Goal: Task Accomplishment & Management: Use online tool/utility

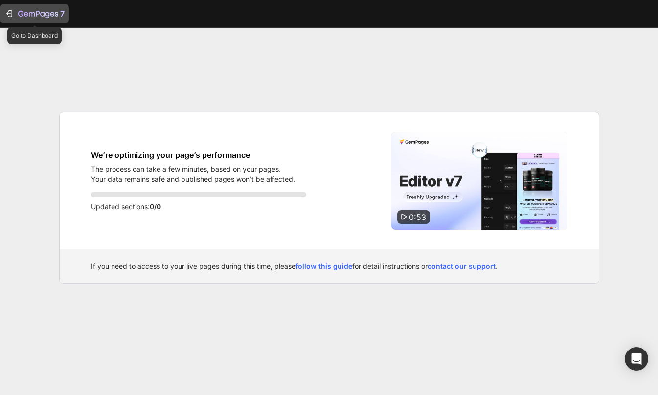
click at [14, 12] on div "7" at bounding box center [34, 14] width 60 height 12
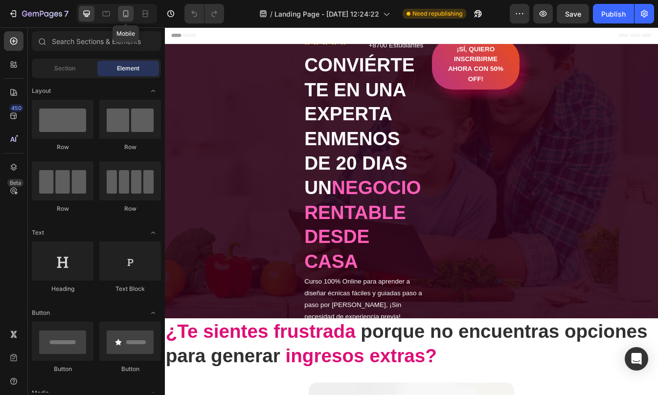
click at [127, 17] on icon at bounding box center [125, 13] width 5 height 7
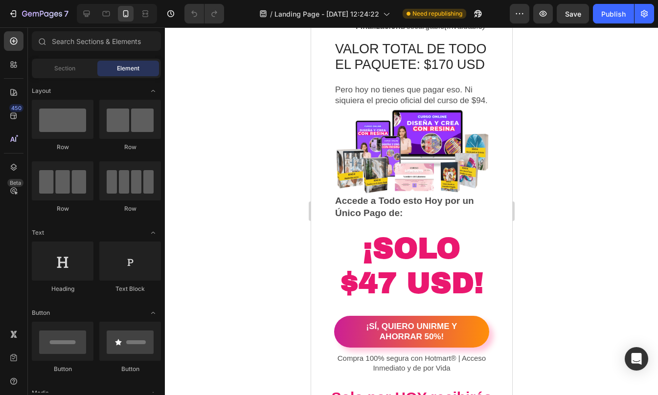
scroll to position [4521, 0]
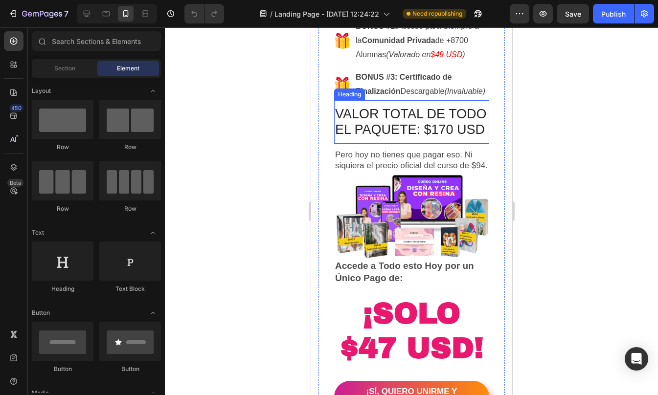
click at [379, 139] on h2 "VALOR TOTAL DE TODO EL PAQUETE: $170 USD" at bounding box center [410, 122] width 155 height 34
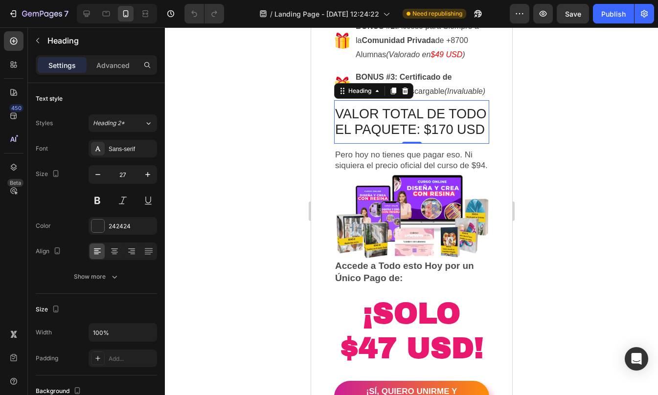
click at [363, 139] on h2 "VALOR TOTAL DE TODO EL PAQUETE: $170 USD" at bounding box center [410, 122] width 155 height 34
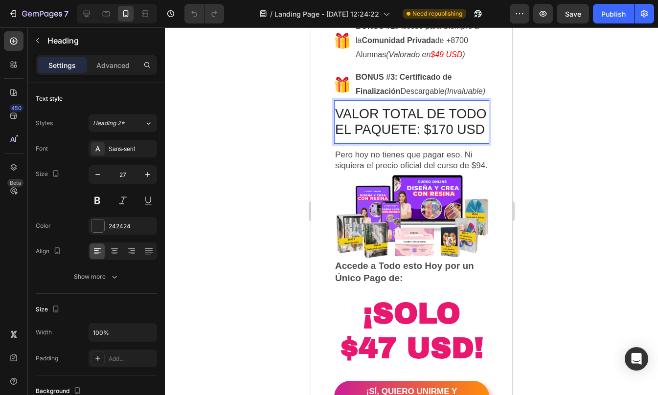
click at [363, 138] on p "VALOR TOTAL DE TODO EL PAQUETE: $170 USD" at bounding box center [410, 122] width 153 height 32
click at [378, 138] on p "VALOR TOTAL DE TODO EL PAQUETE: $170 USD" at bounding box center [410, 122] width 153 height 32
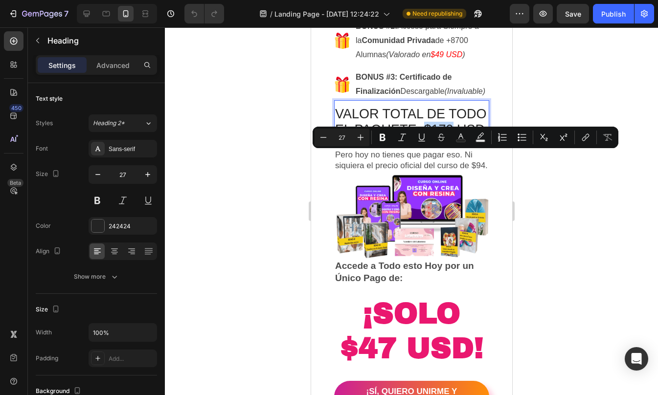
drag, startPoint x: 336, startPoint y: 159, endPoint x: 364, endPoint y: 157, distance: 27.9
click at [364, 138] on p "VALOR TOTAL DE TODO EL PAQUETE: $170 USD" at bounding box center [410, 122] width 153 height 32
click at [442, 138] on icon "Editor contextual toolbar" at bounding box center [441, 138] width 10 height 10
click at [565, 141] on icon "Editor contextual toolbar" at bounding box center [563, 138] width 10 height 10
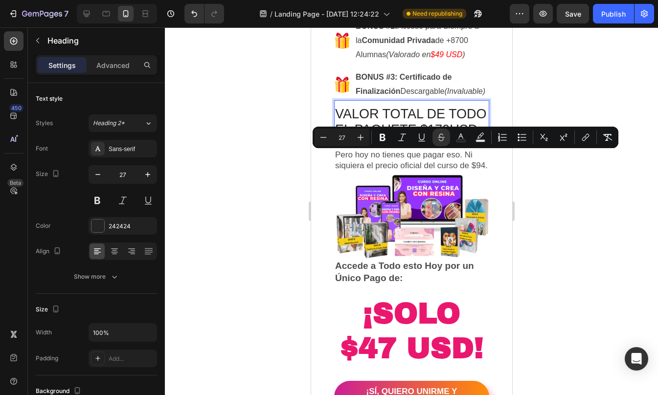
click at [555, 227] on div at bounding box center [411, 211] width 493 height 368
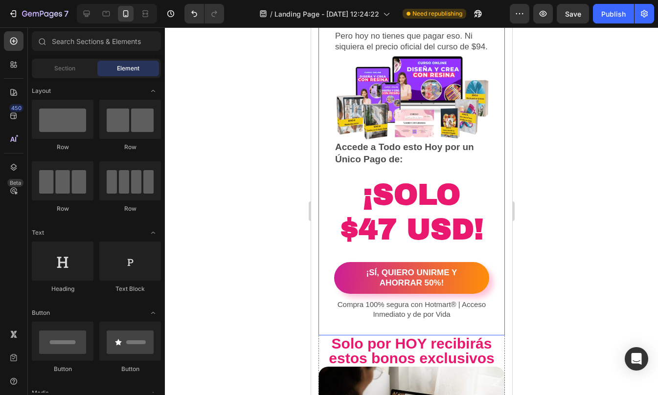
scroll to position [4687, 0]
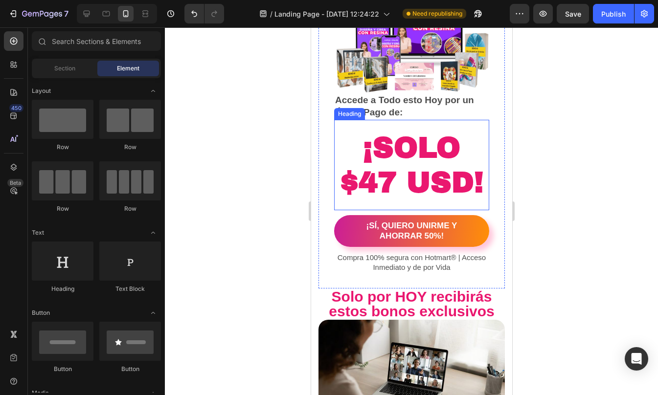
click at [371, 185] on h2 "¡SOLO $47 USD!" at bounding box center [410, 165] width 155 height 71
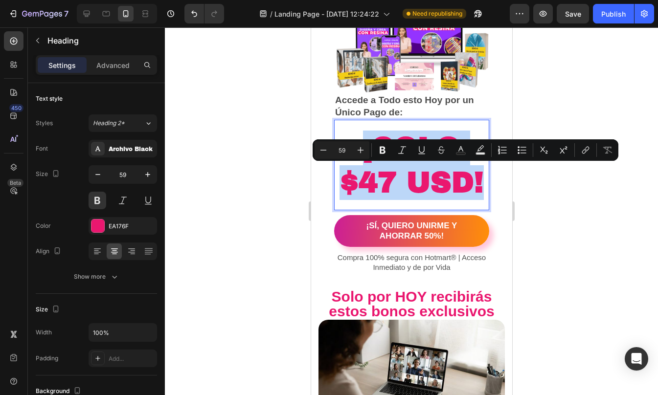
drag, startPoint x: 358, startPoint y: 186, endPoint x: 348, endPoint y: 180, distance: 11.6
click at [348, 180] on p "¡SOLO $47 USD!" at bounding box center [410, 165] width 153 height 69
click at [361, 177] on p "¡SOLO $47 USD!" at bounding box center [410, 165] width 153 height 69
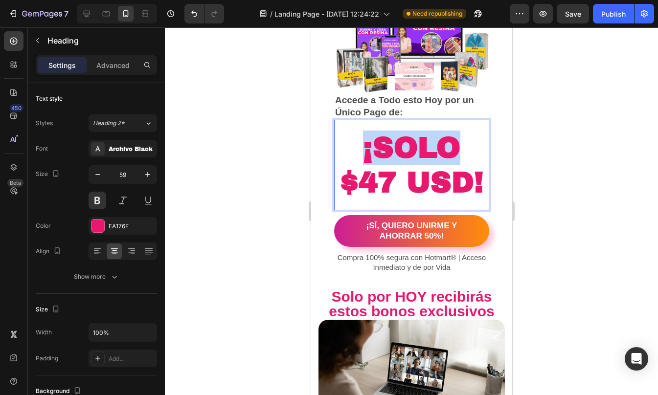
drag, startPoint x: 361, startPoint y: 177, endPoint x: 450, endPoint y: 176, distance: 89.0
click at [450, 176] on p "¡SOLO $47 USD!" at bounding box center [410, 165] width 153 height 69
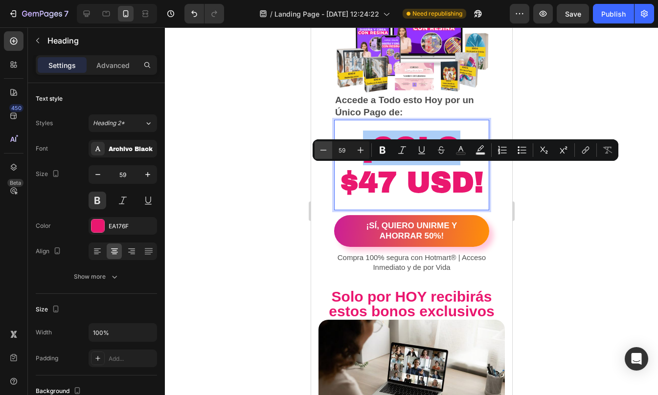
click at [324, 150] on icon "Editor contextual toolbar" at bounding box center [323, 150] width 6 height 0
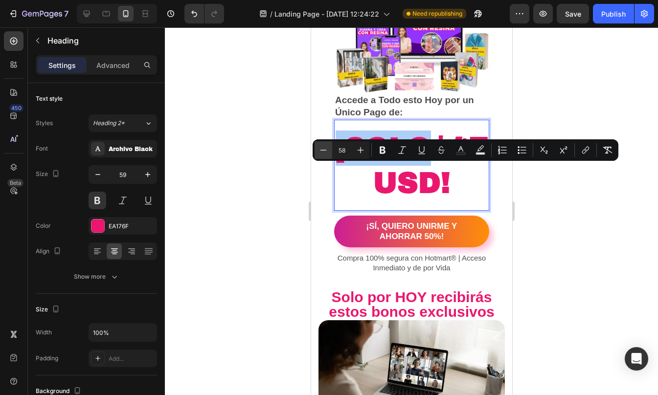
click at [324, 150] on icon "Editor contextual toolbar" at bounding box center [323, 150] width 6 height 0
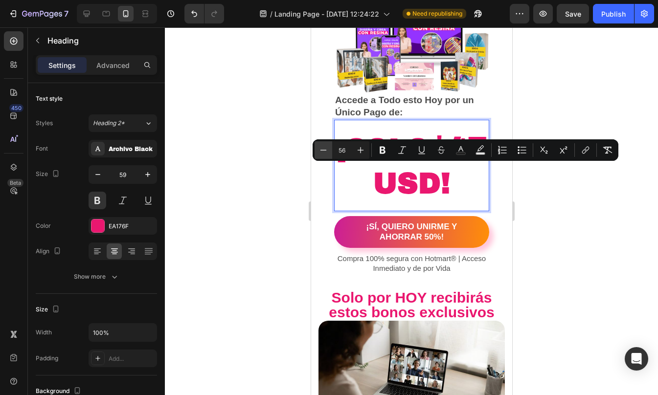
click at [324, 150] on icon "Editor contextual toolbar" at bounding box center [323, 150] width 6 height 0
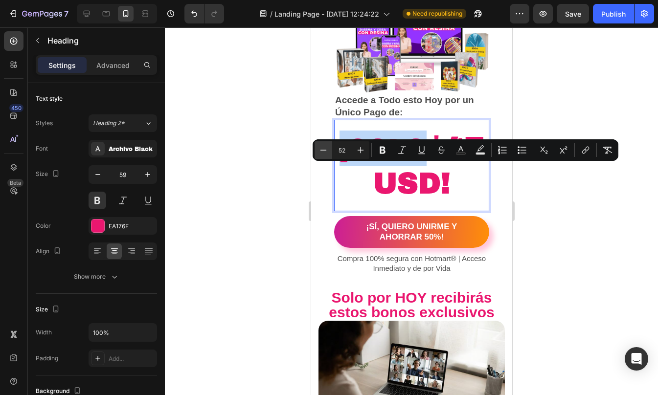
type input "51"
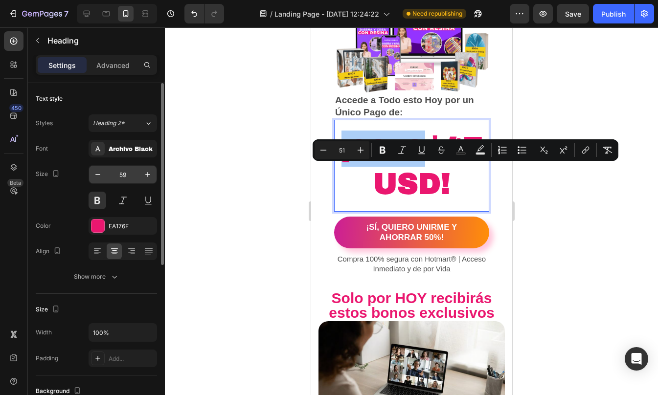
click at [126, 169] on input "59" at bounding box center [123, 175] width 32 height 18
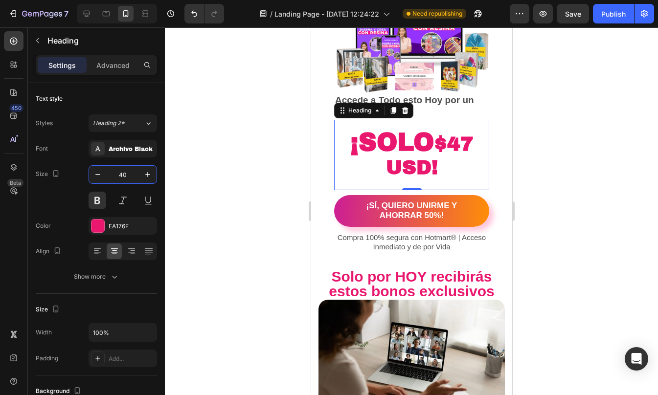
type input "4"
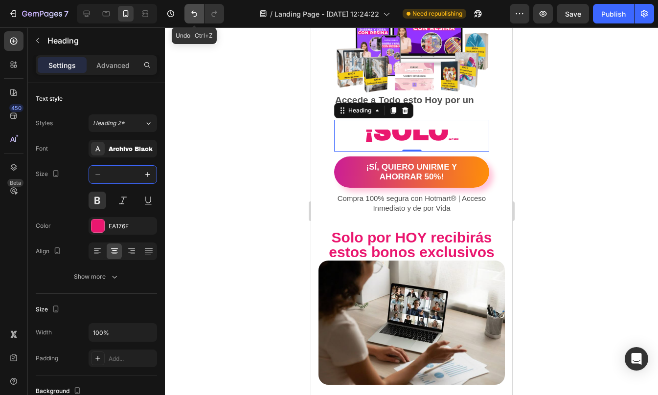
click at [193, 11] on icon "Undo/Redo" at bounding box center [194, 14] width 6 height 6
type input "4"
click at [193, 11] on icon "Undo/Redo" at bounding box center [194, 14] width 6 height 6
click at [289, 189] on div at bounding box center [411, 211] width 493 height 368
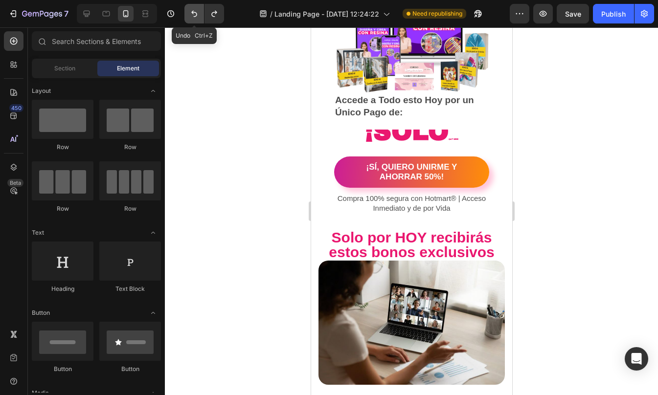
click at [192, 15] on icon "Undo/Redo" at bounding box center [194, 14] width 10 height 10
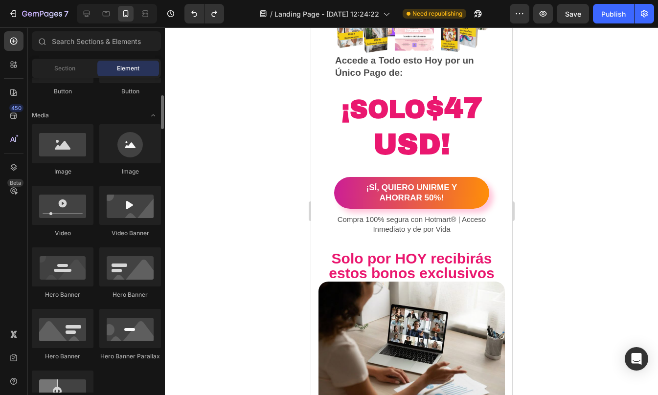
scroll to position [265, 0]
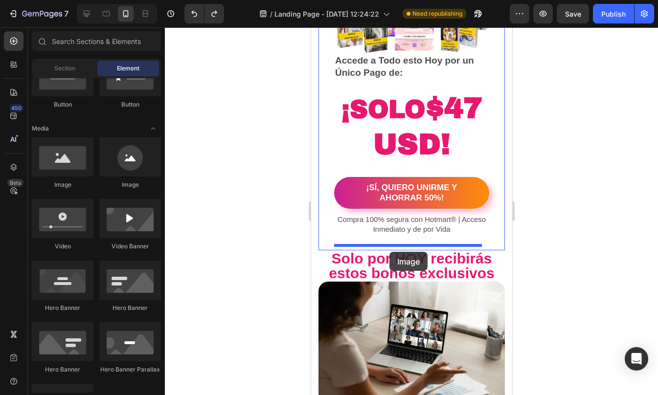
drag, startPoint x: 376, startPoint y: 188, endPoint x: 391, endPoint y: 248, distance: 61.4
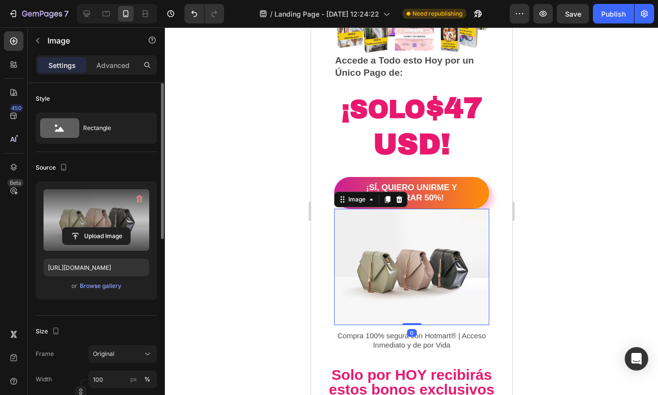
click at [91, 213] on label at bounding box center [97, 220] width 106 height 62
click at [91, 228] on input "file" at bounding box center [96, 236] width 67 height 17
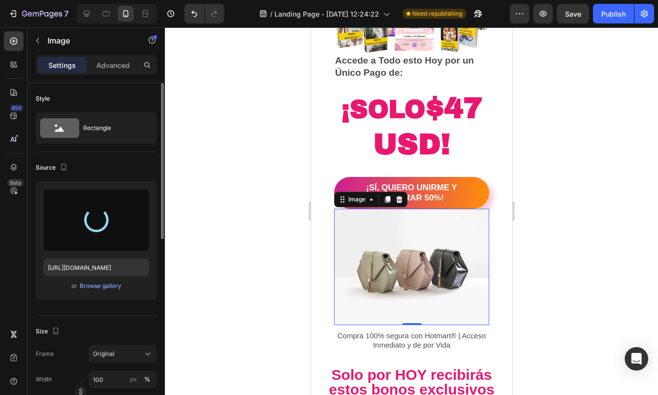
type input "https://cdn.shopify.com/s/files/1/0623/1359/4985/files/gempages_575436287763284…"
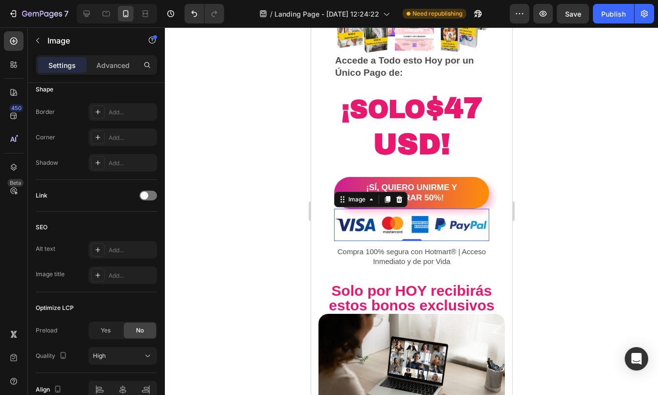
scroll to position [117, 0]
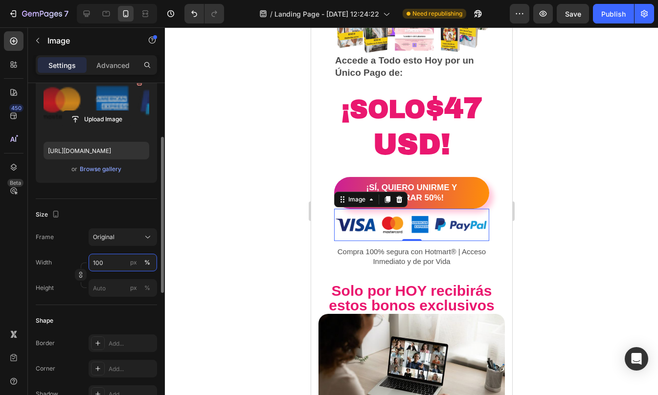
click at [121, 260] on input "100" at bounding box center [123, 263] width 68 height 18
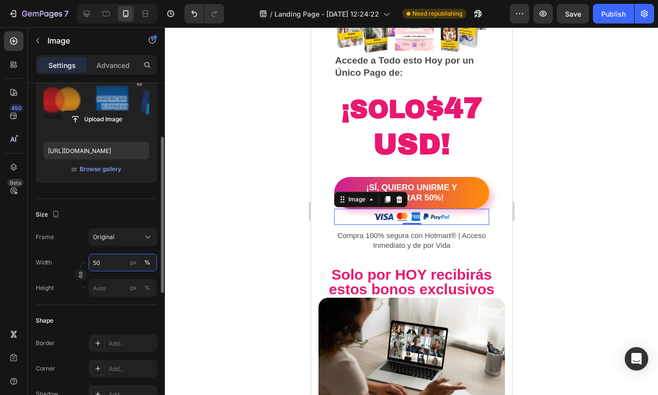
type input "5"
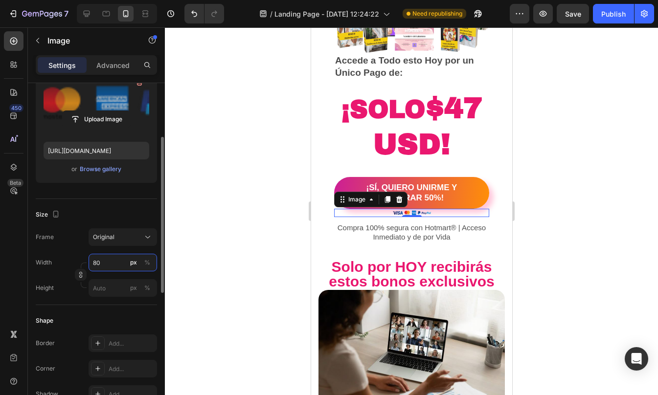
type input "8"
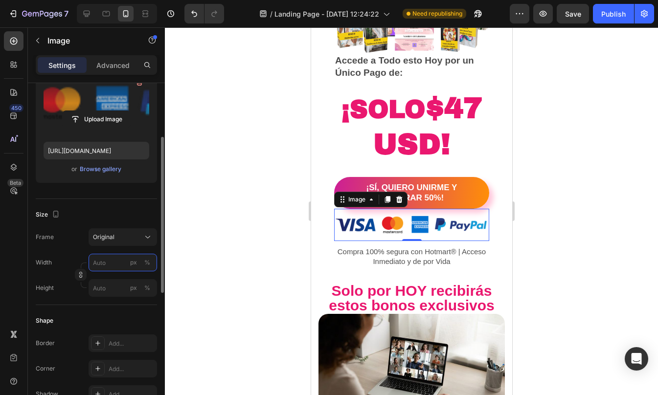
type input "8"
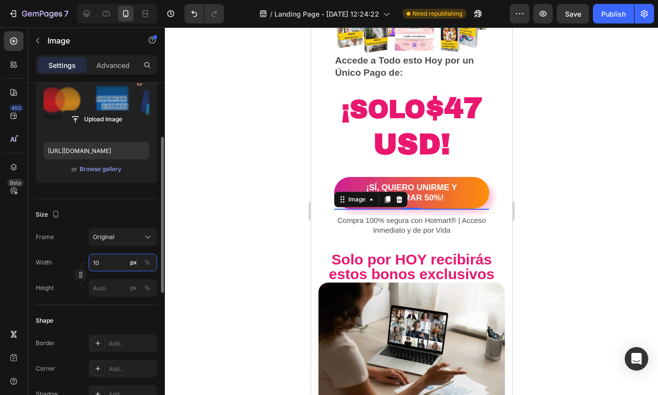
type input "1"
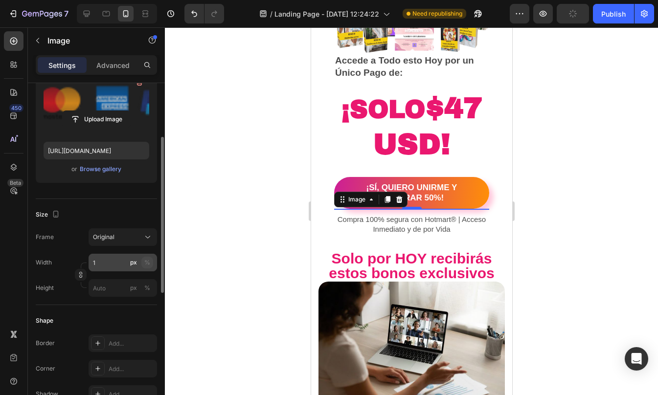
click at [151, 261] on button "%" at bounding box center [147, 263] width 12 height 12
click at [104, 262] on input "1" at bounding box center [123, 263] width 68 height 18
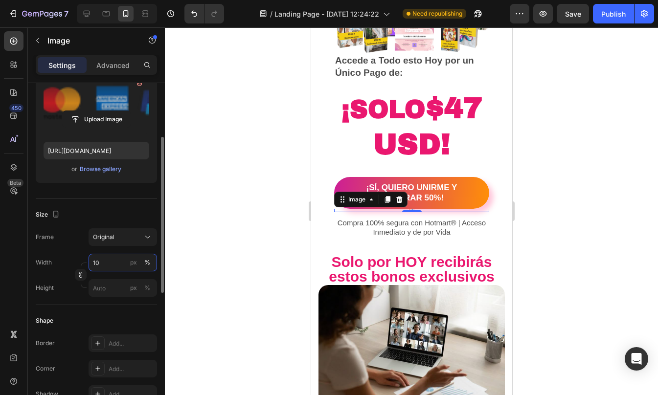
type input "1"
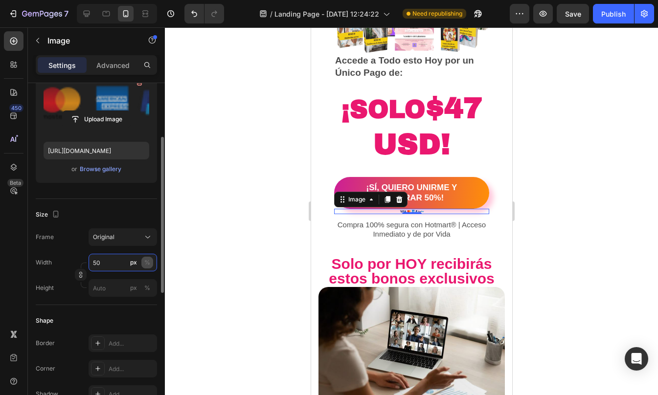
type input "50"
click at [145, 261] on div "%" at bounding box center [147, 262] width 6 height 9
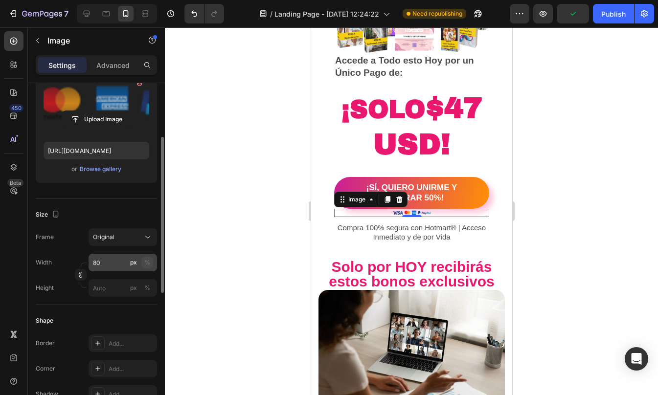
click at [149, 257] on button "%" at bounding box center [147, 263] width 12 height 12
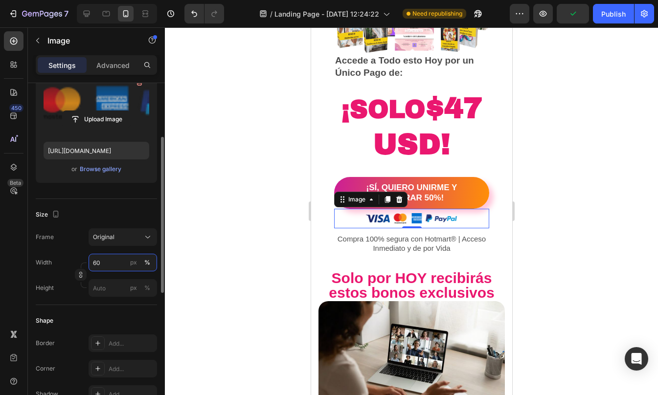
type input "6"
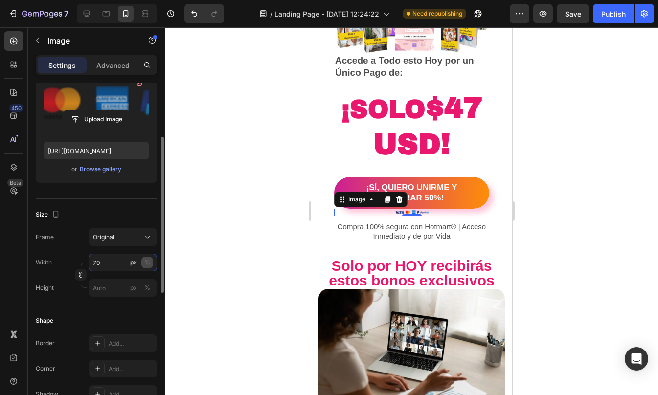
type input "70"
click at [145, 264] on div "%" at bounding box center [147, 262] width 6 height 9
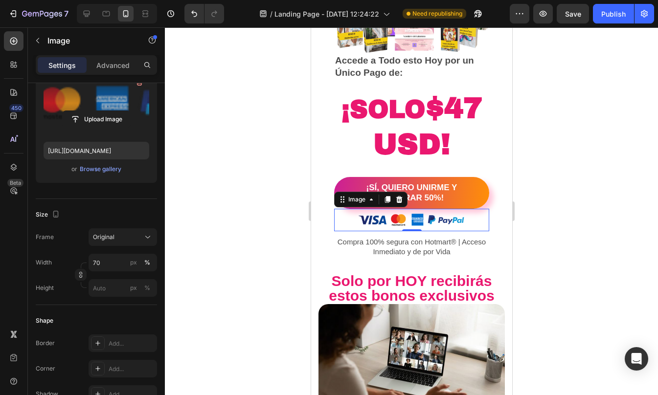
click at [641, 131] on div at bounding box center [411, 211] width 493 height 368
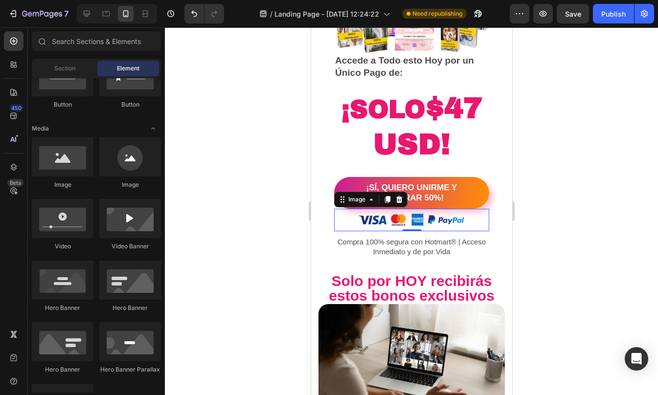
click at [641, 131] on div at bounding box center [411, 211] width 493 height 368
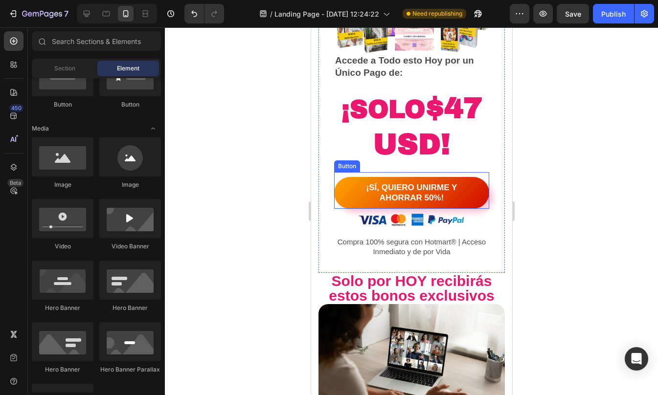
click at [477, 209] on button "¡SÍ, QUIERO UNIRME Y AHORRAR 50%!" at bounding box center [410, 193] width 155 height 32
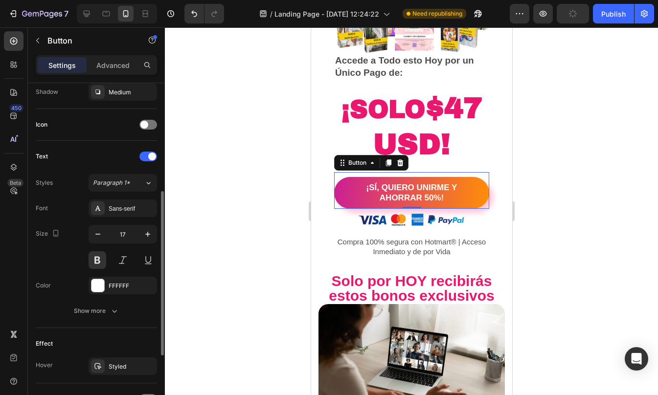
scroll to position [285, 0]
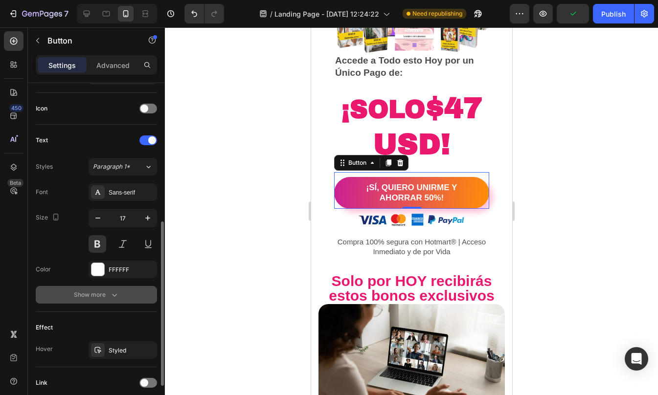
click at [103, 293] on div "Show more" at bounding box center [96, 295] width 45 height 10
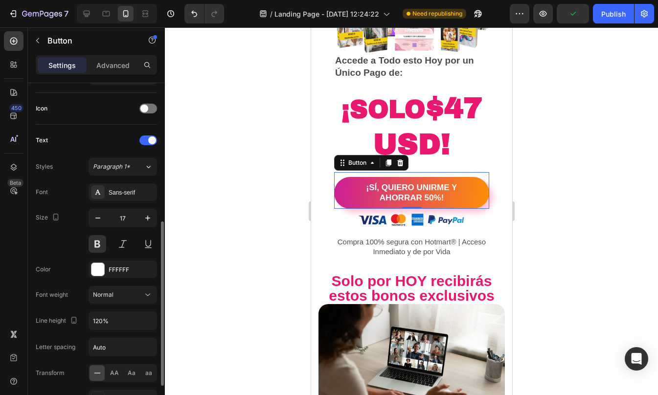
scroll to position [490, 0]
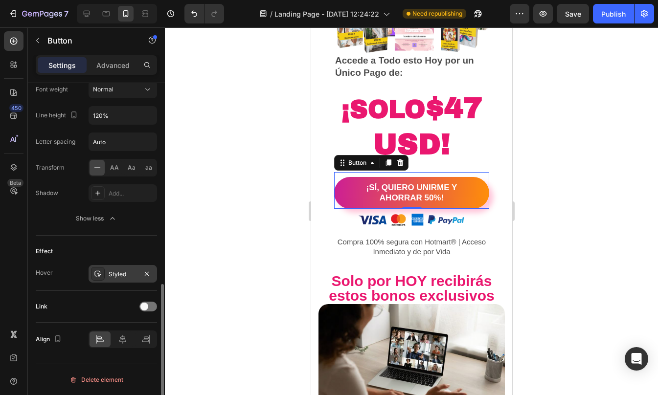
click at [103, 274] on div at bounding box center [98, 274] width 14 height 14
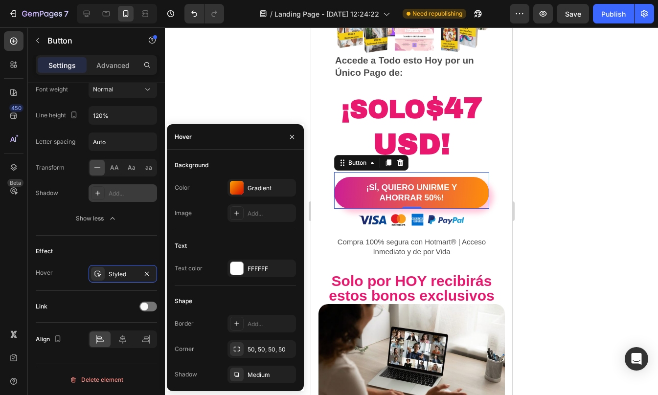
scroll to position [0, 0]
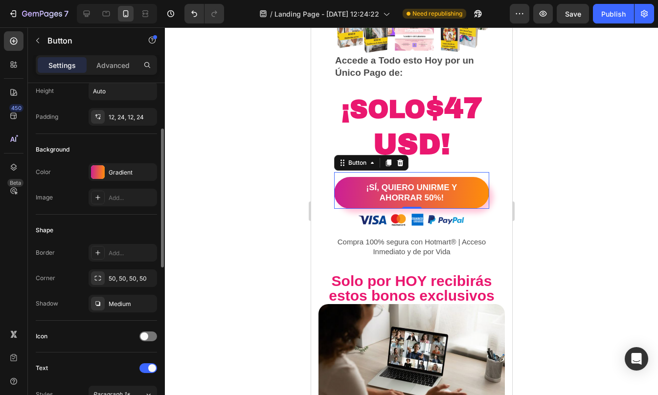
scroll to position [79, 0]
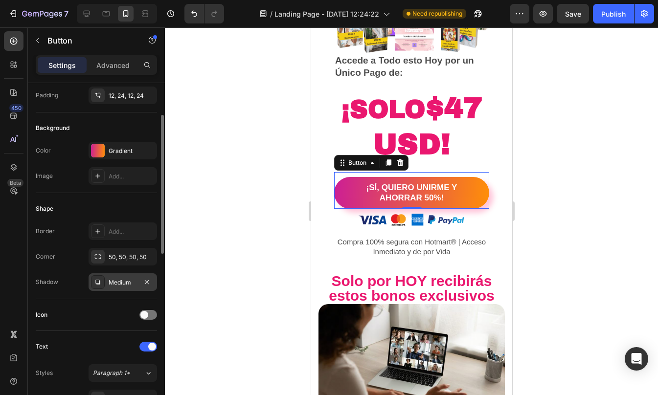
click at [118, 285] on div "Medium" at bounding box center [123, 282] width 28 height 9
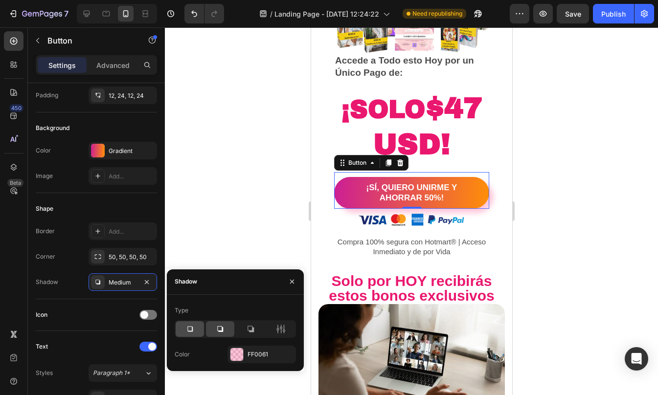
click at [189, 330] on icon at bounding box center [190, 329] width 10 height 10
click at [106, 296] on div "Shape Border Add... Corner 50, 50, 50, 50 Shadow Light" at bounding box center [96, 246] width 121 height 106
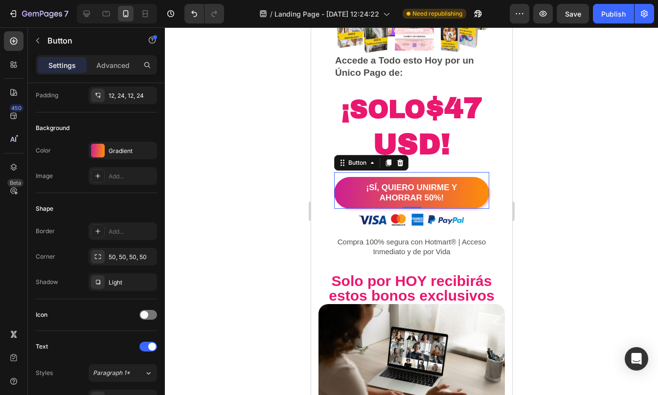
click at [634, 122] on div at bounding box center [411, 211] width 493 height 368
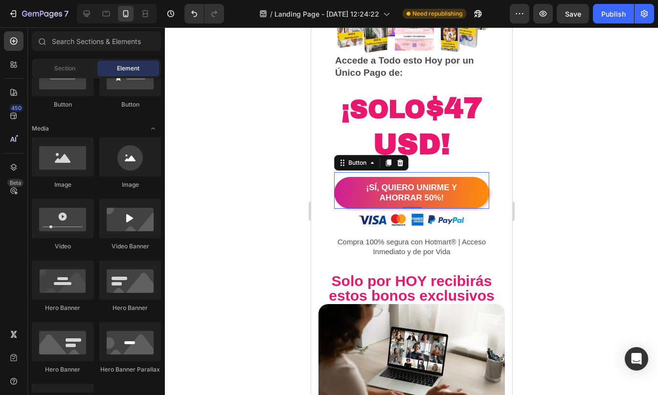
click at [634, 122] on div at bounding box center [411, 211] width 493 height 368
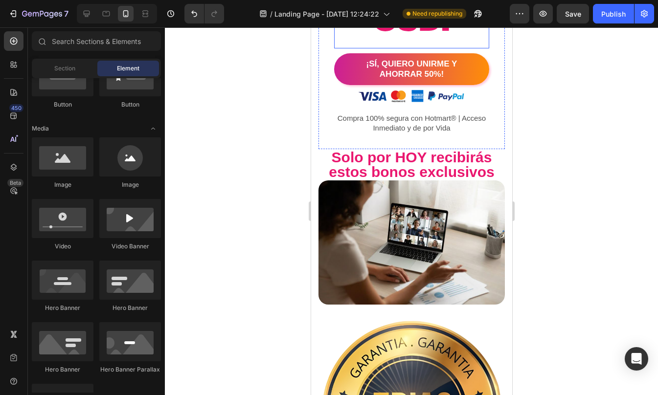
scroll to position [4875, 0]
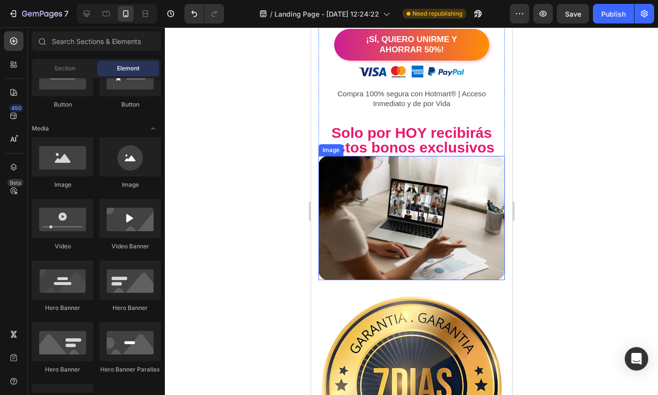
click at [409, 216] on img at bounding box center [411, 218] width 186 height 124
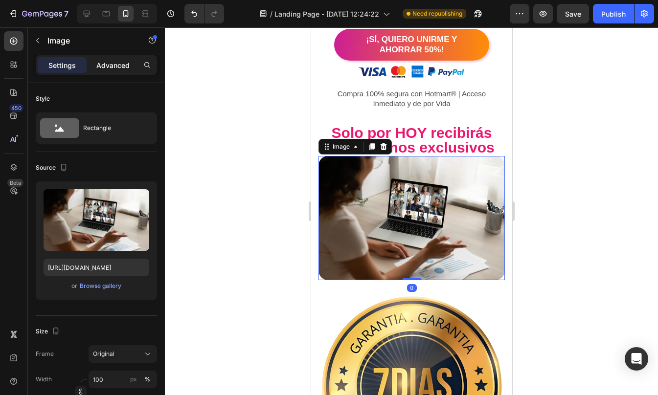
click at [109, 62] on p "Advanced" at bounding box center [112, 65] width 33 height 10
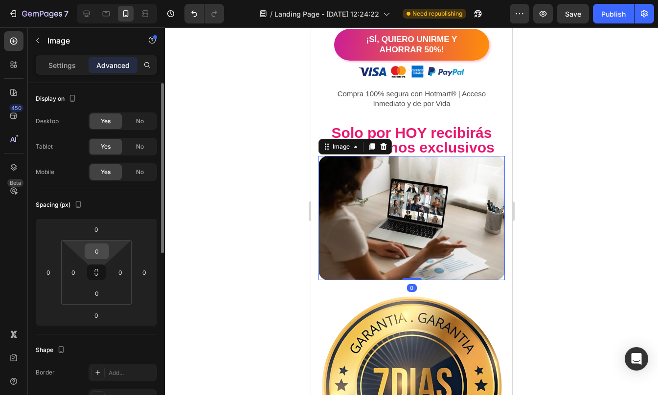
click at [97, 254] on input "0" at bounding box center [97, 251] width 20 height 15
type input "10"
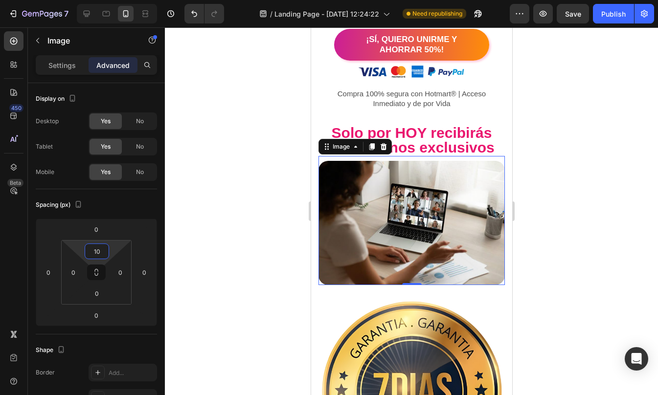
click at [562, 204] on div at bounding box center [411, 211] width 493 height 368
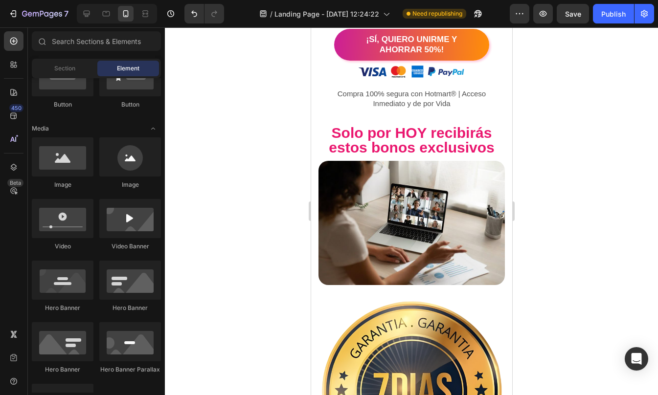
click at [562, 204] on div at bounding box center [411, 211] width 493 height 368
click at [386, 202] on img at bounding box center [411, 223] width 186 height 124
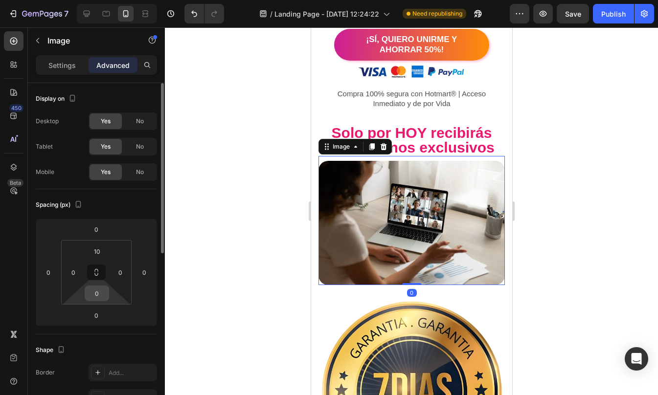
click at [102, 295] on input "0" at bounding box center [97, 293] width 20 height 15
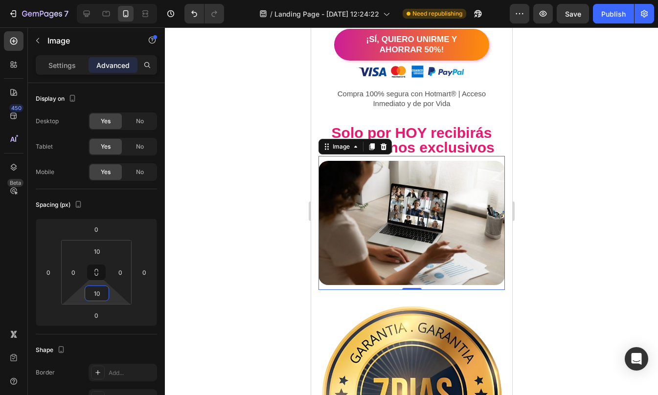
type input "10"
click at [567, 284] on div at bounding box center [411, 211] width 493 height 368
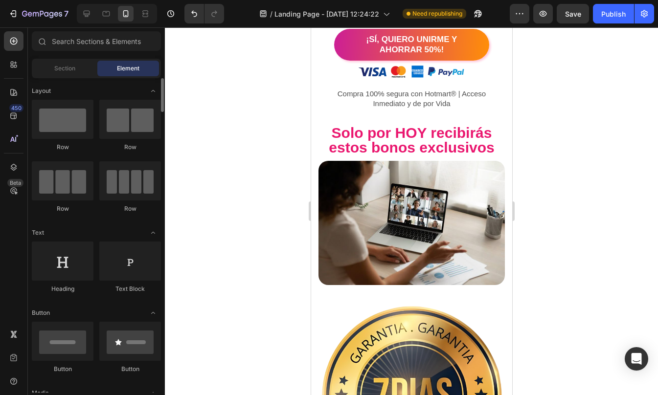
scroll to position [1, 0]
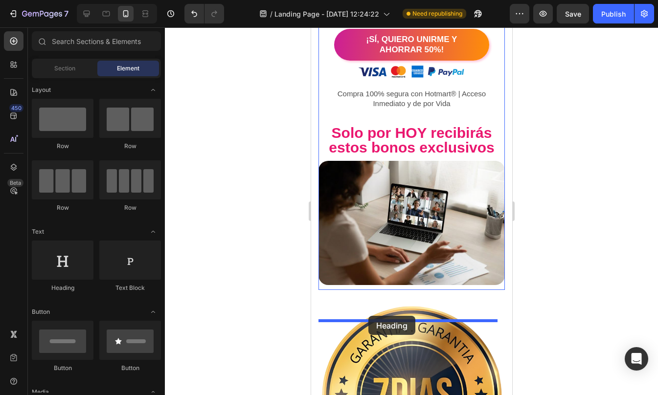
drag, startPoint x: 371, startPoint y: 296, endPoint x: 368, endPoint y: 316, distance: 19.8
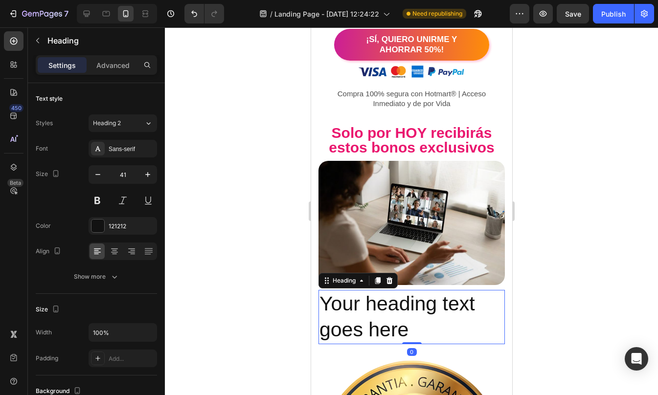
click at [384, 344] on h2 "Your heading text goes here" at bounding box center [411, 317] width 186 height 54
click at [384, 343] on p "Your heading text goes here" at bounding box center [411, 317] width 184 height 52
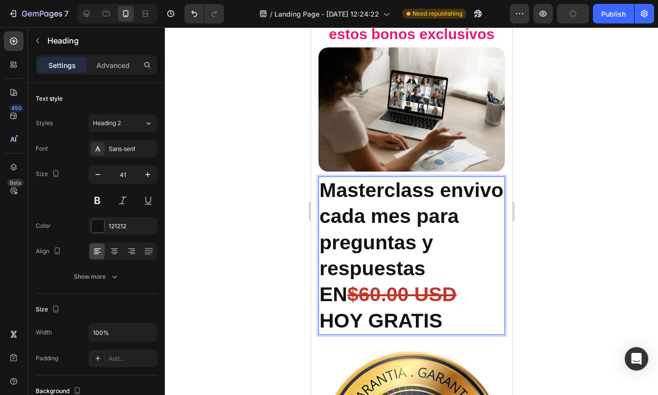
scroll to position [4991, 0]
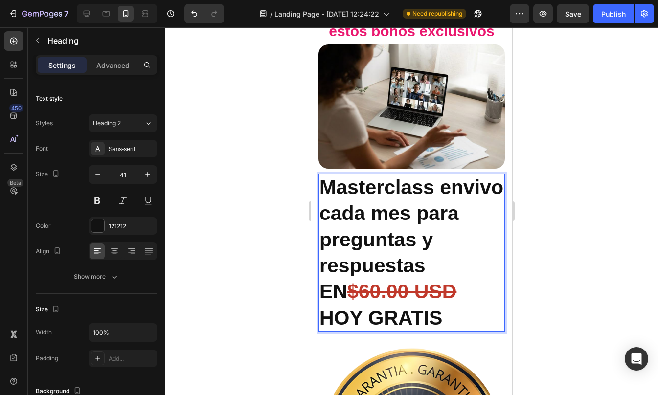
click at [585, 239] on div at bounding box center [411, 211] width 493 height 368
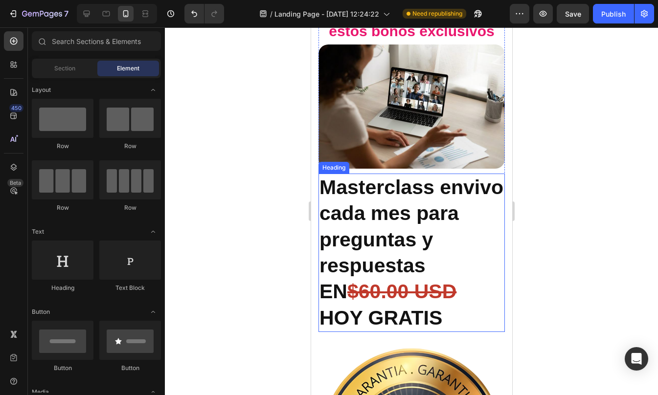
click at [386, 224] on strong "Masterclass envivo cada mes para" at bounding box center [411, 200] width 184 height 48
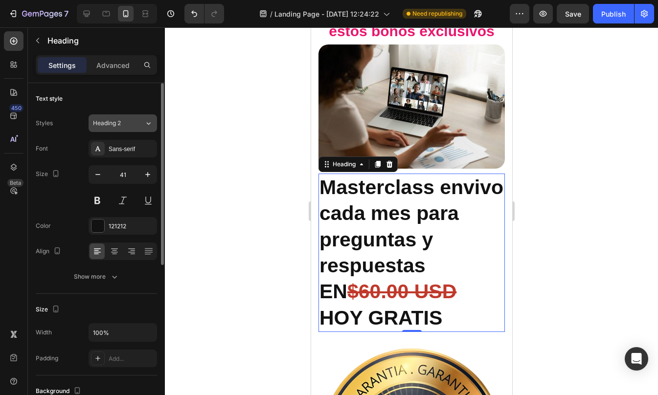
click at [115, 118] on button "Heading 2" at bounding box center [123, 123] width 68 height 18
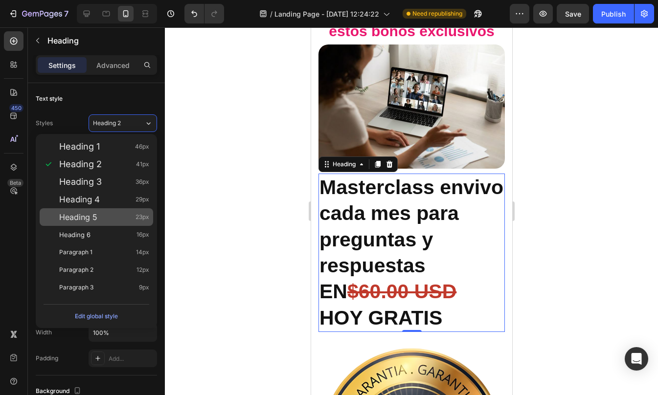
click at [99, 219] on div "Heading 5 23px" at bounding box center [104, 217] width 90 height 10
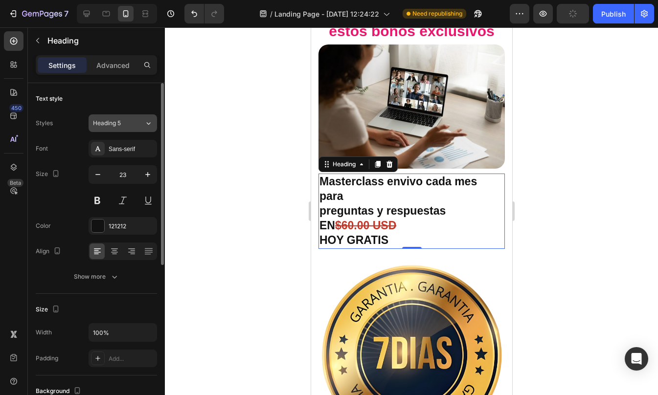
click at [109, 123] on span "Heading 5" at bounding box center [107, 123] width 28 height 9
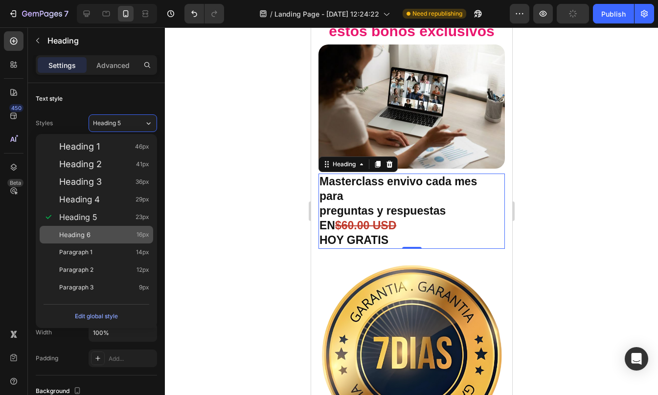
click at [92, 234] on div "Heading 6 16px" at bounding box center [104, 235] width 90 height 10
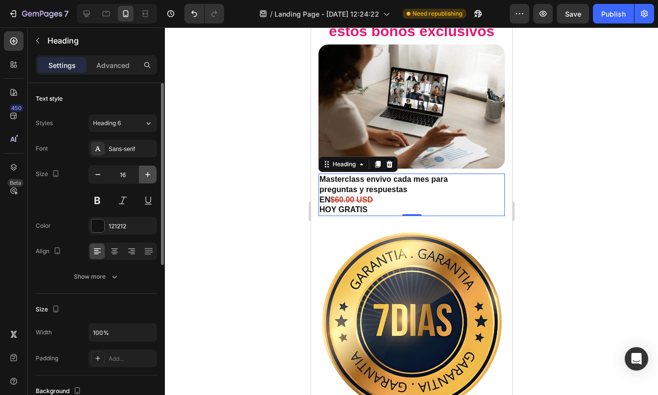
click at [142, 177] on button "button" at bounding box center [148, 175] width 18 height 18
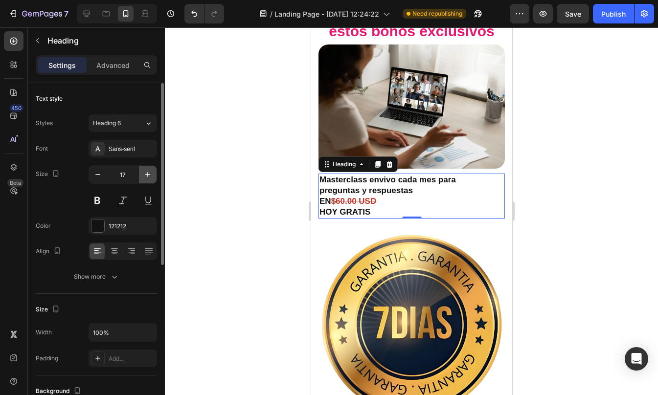
click at [142, 177] on button "button" at bounding box center [148, 175] width 18 height 18
type input "18"
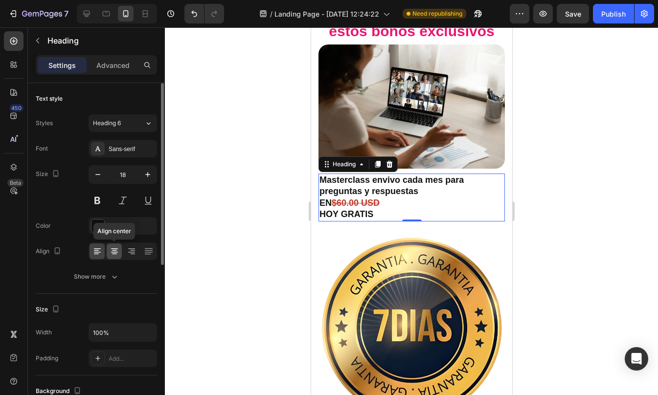
click at [115, 247] on icon at bounding box center [115, 251] width 10 height 10
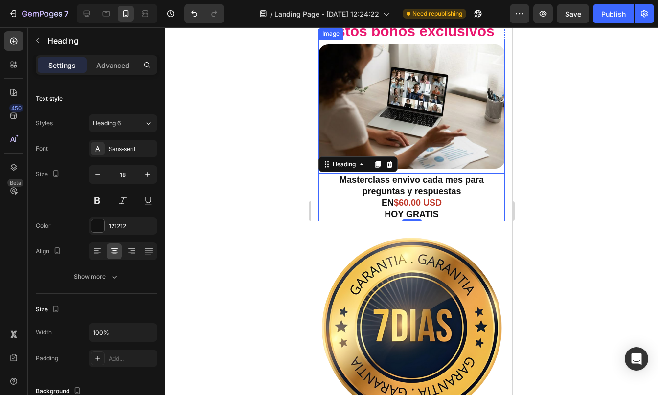
click at [410, 168] on img at bounding box center [411, 106] width 186 height 124
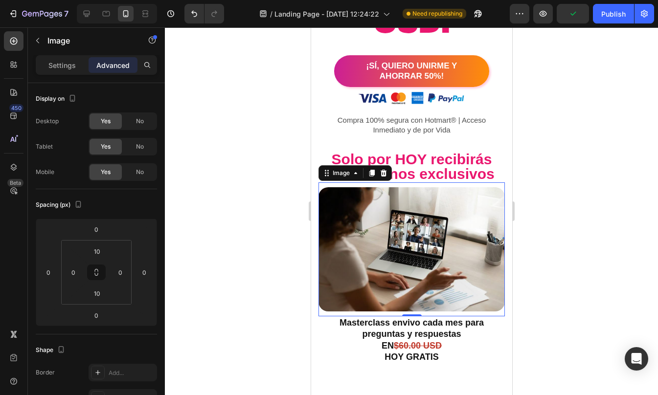
scroll to position [4853, 0]
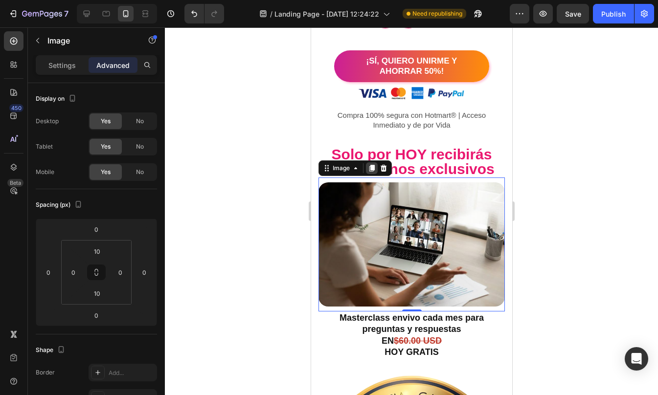
click at [372, 172] on icon at bounding box center [371, 168] width 5 height 7
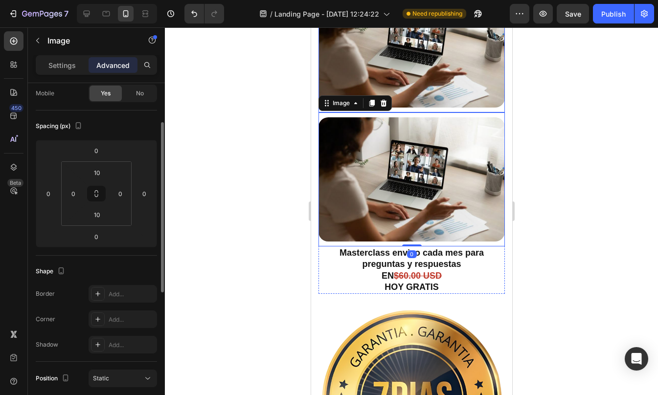
scroll to position [5100, 0]
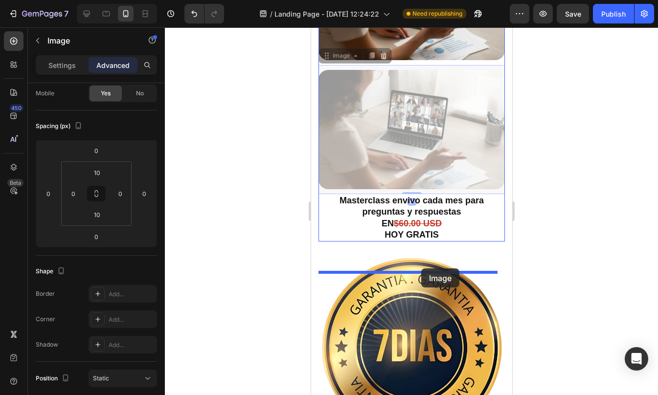
drag, startPoint x: 414, startPoint y: 135, endPoint x: 421, endPoint y: 268, distance: 133.7
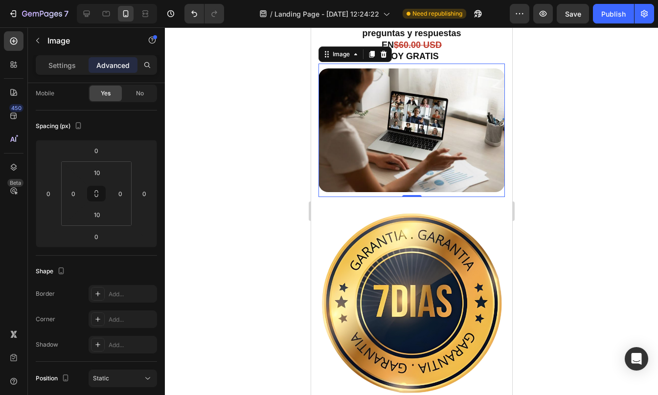
scroll to position [5150, 0]
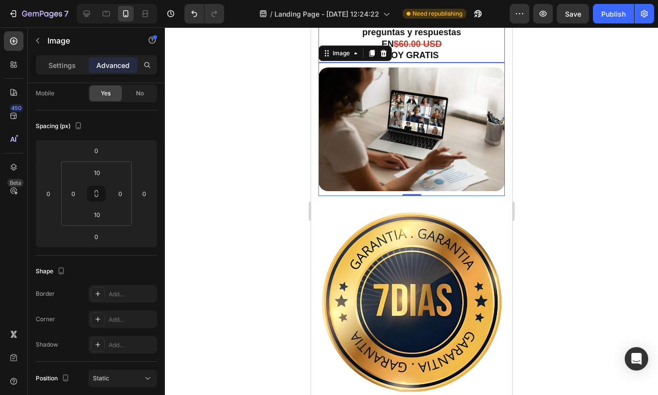
click at [430, 37] on strong "preguntas y respuestas" at bounding box center [410, 32] width 99 height 10
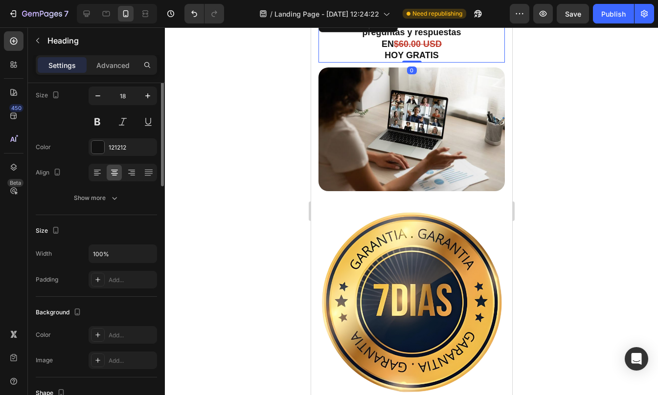
scroll to position [0, 0]
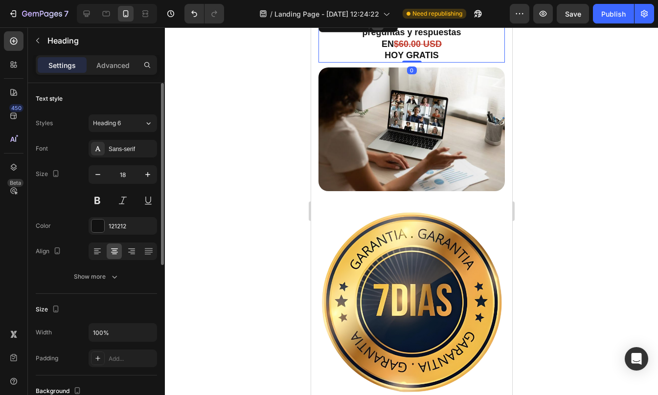
click at [380, 28] on icon at bounding box center [377, 24] width 5 height 7
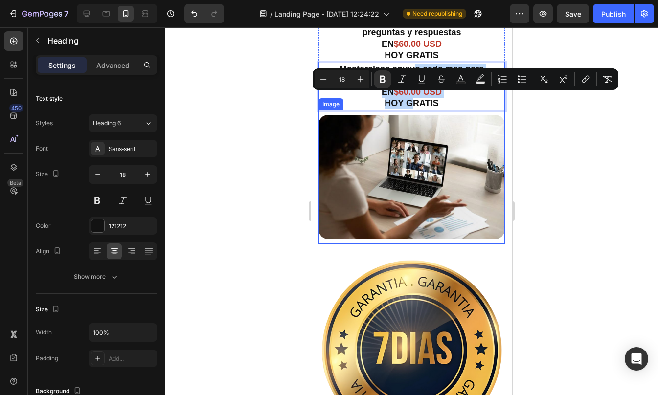
drag, startPoint x: 410, startPoint y: 104, endPoint x: 406, endPoint y: 264, distance: 160.4
click at [587, 189] on div at bounding box center [411, 211] width 493 height 368
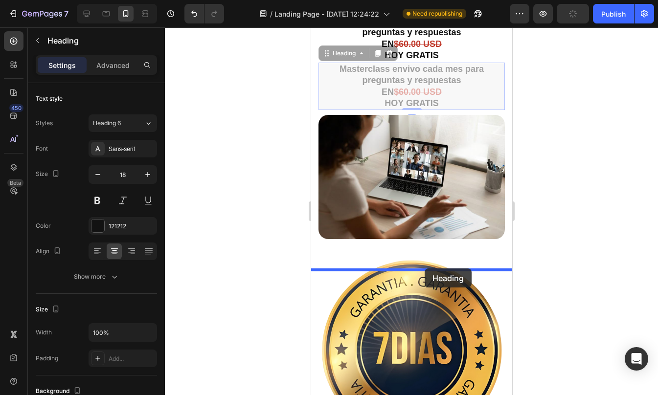
drag, startPoint x: 420, startPoint y: 106, endPoint x: 424, endPoint y: 268, distance: 162.4
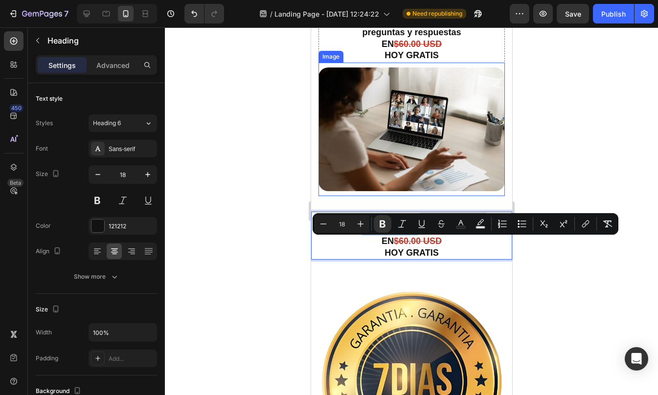
drag, startPoint x: 412, startPoint y: 253, endPoint x: 415, endPoint y: 220, distance: 32.9
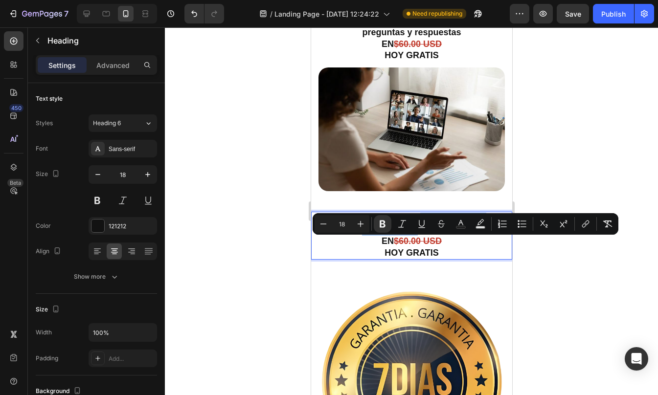
click at [586, 137] on div at bounding box center [411, 211] width 493 height 368
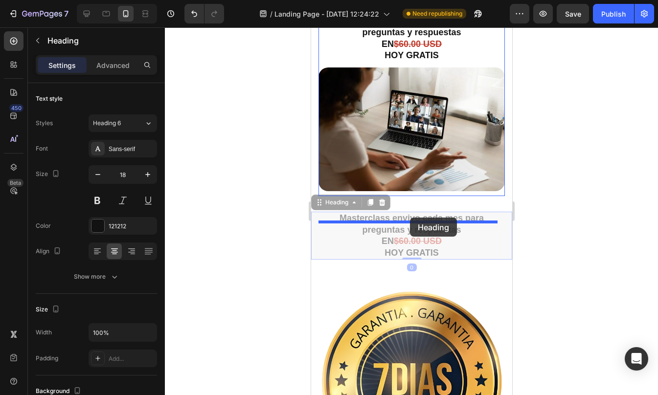
drag, startPoint x: 409, startPoint y: 252, endPoint x: 409, endPoint y: 218, distance: 34.2
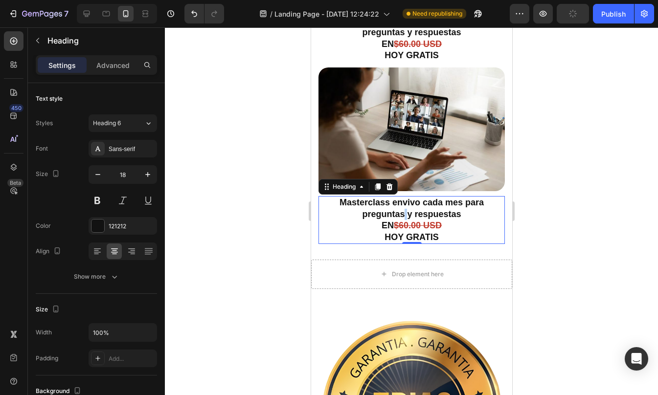
click at [400, 219] on strong "preguntas y respuestas" at bounding box center [410, 214] width 99 height 10
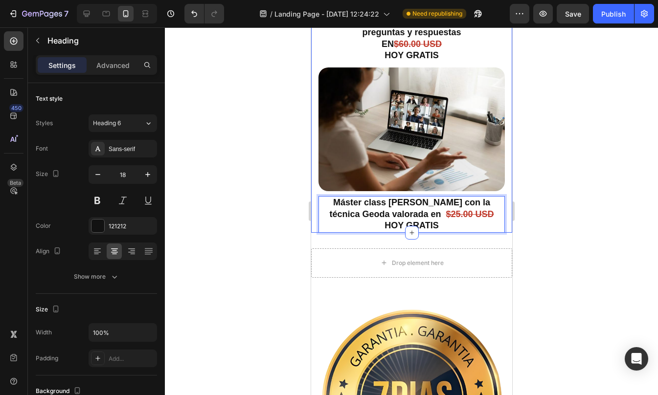
click at [575, 217] on div at bounding box center [411, 211] width 493 height 368
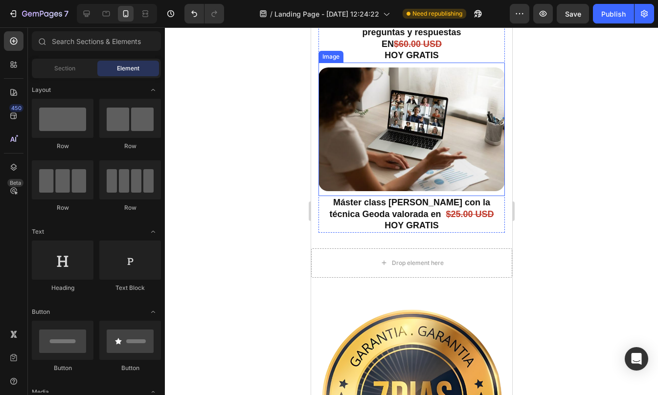
click at [404, 192] on img at bounding box center [411, 129] width 186 height 124
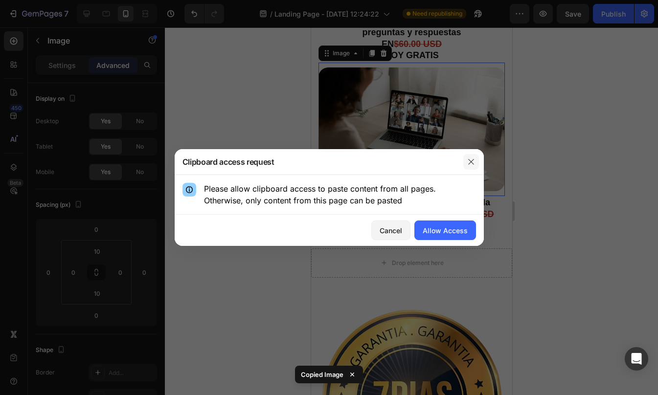
click at [476, 154] on button "button" at bounding box center [471, 162] width 16 height 16
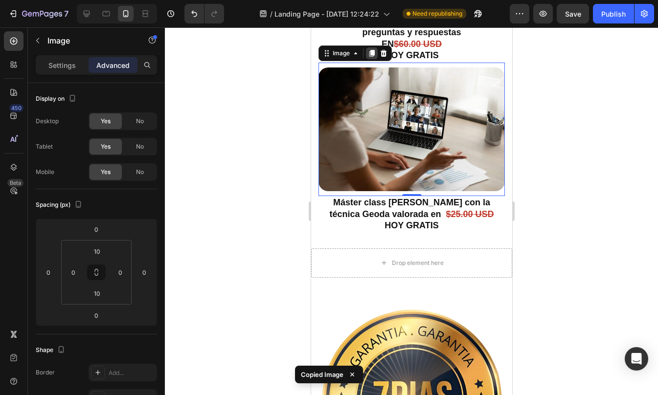
click at [370, 57] on icon at bounding box center [371, 53] width 5 height 7
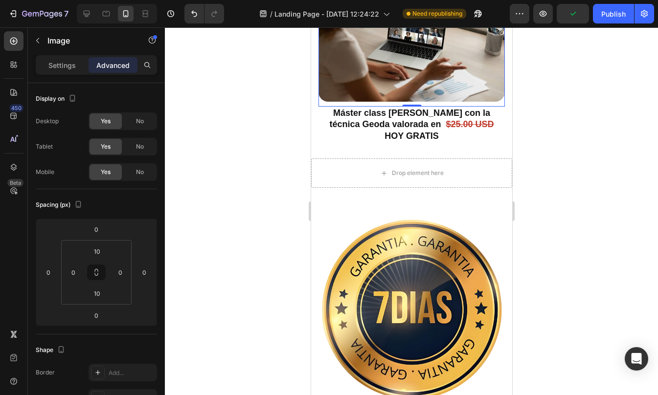
scroll to position [5375, 0]
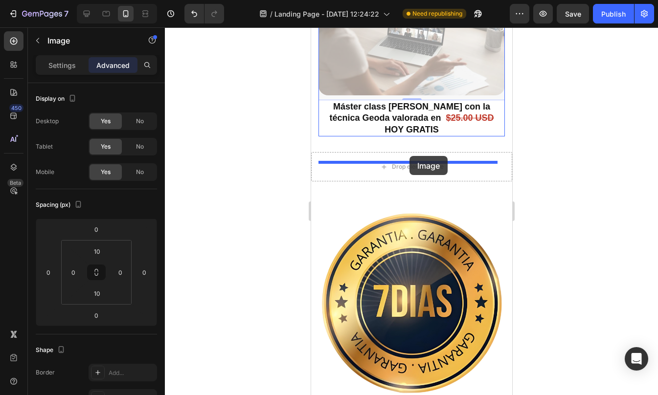
drag, startPoint x: 405, startPoint y: 80, endPoint x: 409, endPoint y: 156, distance: 76.4
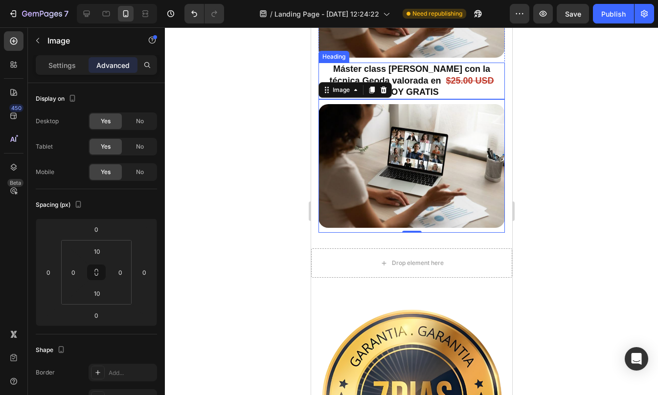
scroll to position [5291, 0]
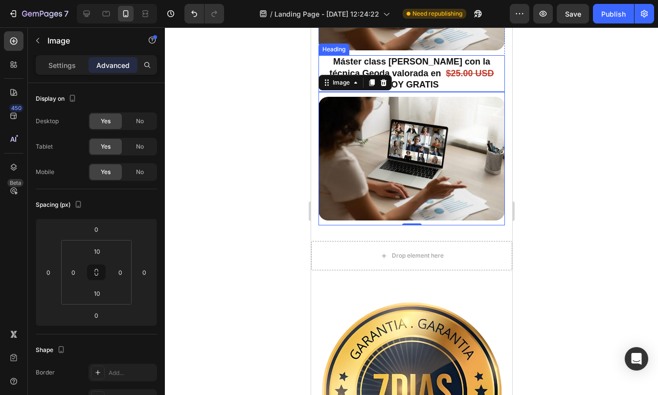
click at [445, 78] on strong "$25.00 USD" at bounding box center [469, 73] width 48 height 10
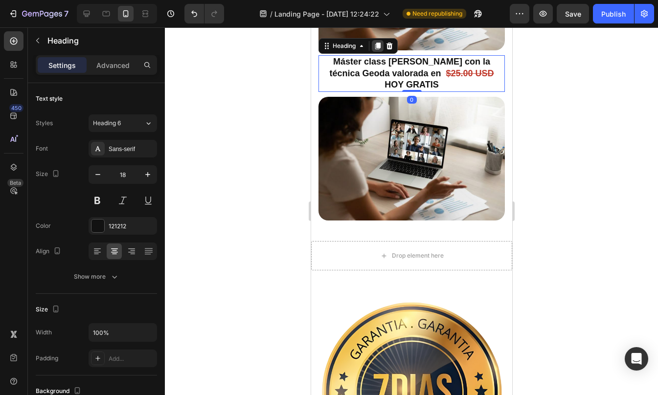
click at [378, 50] on icon at bounding box center [377, 46] width 5 height 7
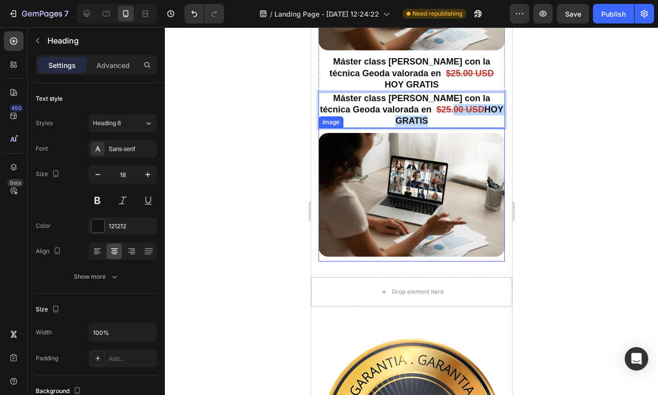
drag, startPoint x: 434, startPoint y: 132, endPoint x: 424, endPoint y: 226, distance: 95.4
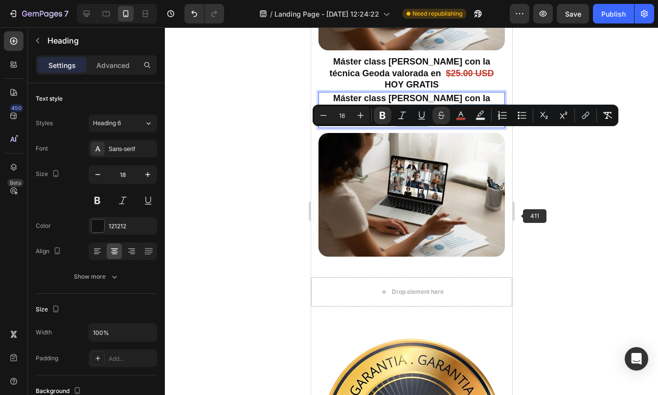
click at [532, 210] on div at bounding box center [411, 211] width 493 height 368
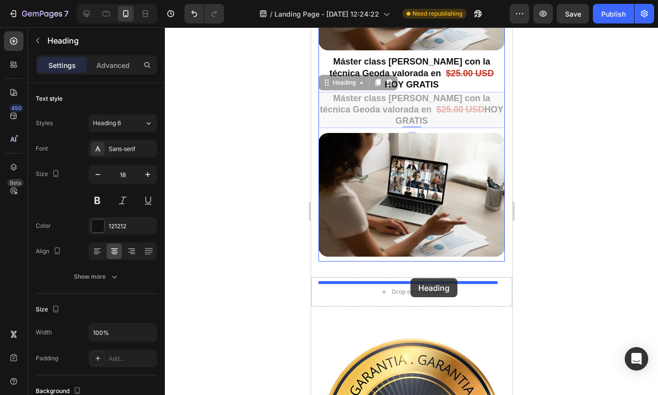
drag, startPoint x: 422, startPoint y: 138, endPoint x: 410, endPoint y: 278, distance: 140.4
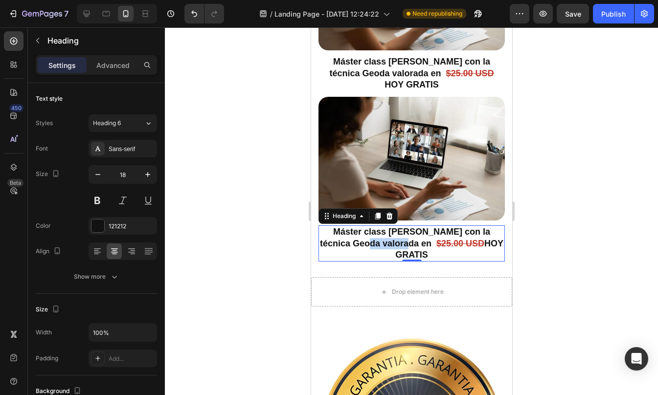
click at [385, 248] on strong "Máster class [PERSON_NAME] con la técnica Geoda valorada en" at bounding box center [404, 237] width 170 height 21
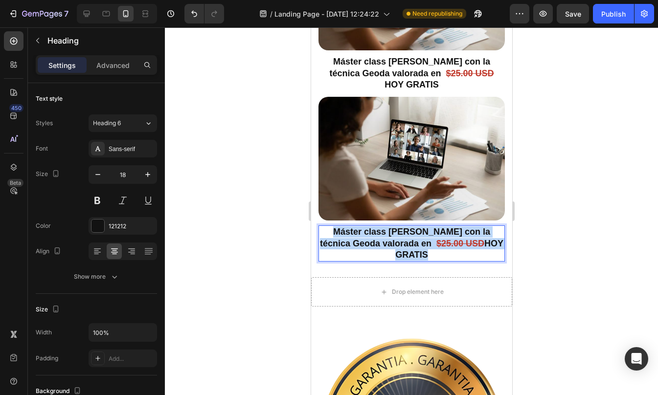
click at [385, 248] on strong "Máster class [PERSON_NAME] con la técnica Geoda valorada en" at bounding box center [404, 237] width 170 height 21
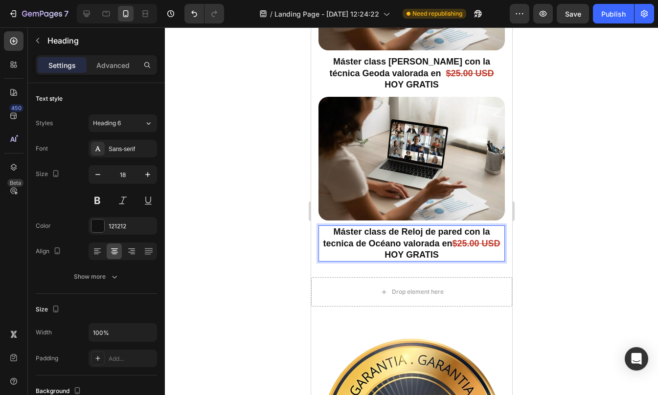
click at [577, 205] on div at bounding box center [411, 211] width 493 height 368
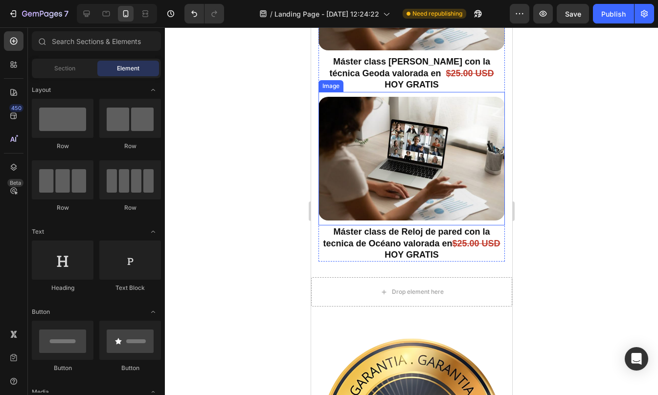
click at [410, 221] on img at bounding box center [411, 159] width 186 height 124
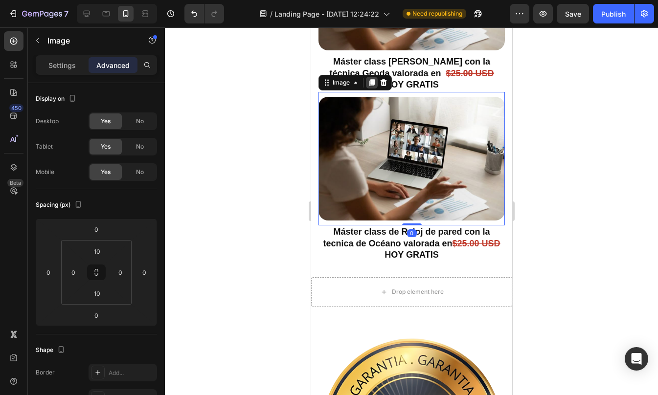
click at [374, 87] on icon at bounding box center [371, 83] width 8 height 8
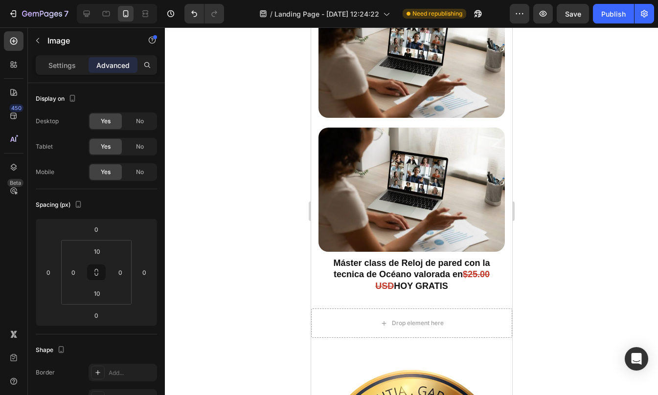
scroll to position [5394, 0]
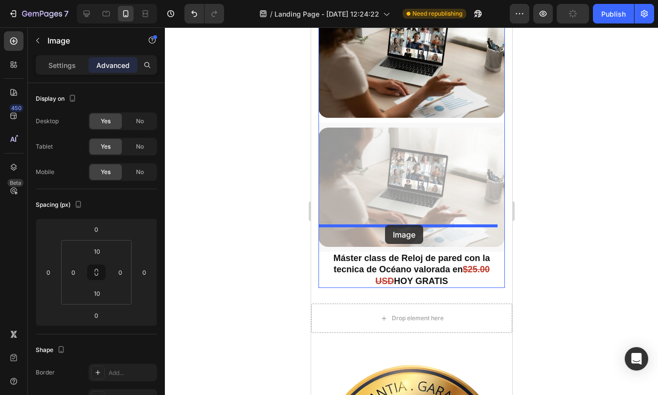
drag, startPoint x: 379, startPoint y: 100, endPoint x: 384, endPoint y: 225, distance: 125.3
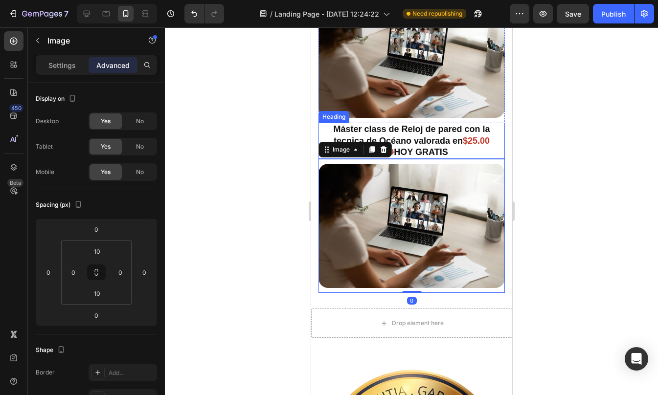
click at [409, 124] on strong "Máster class de Reloj de pared con la tecnica de Océano valorada en" at bounding box center [411, 134] width 156 height 21
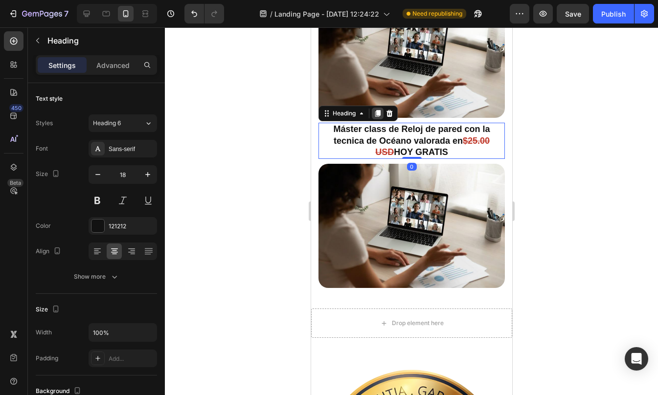
click at [378, 110] on icon at bounding box center [377, 113] width 5 height 7
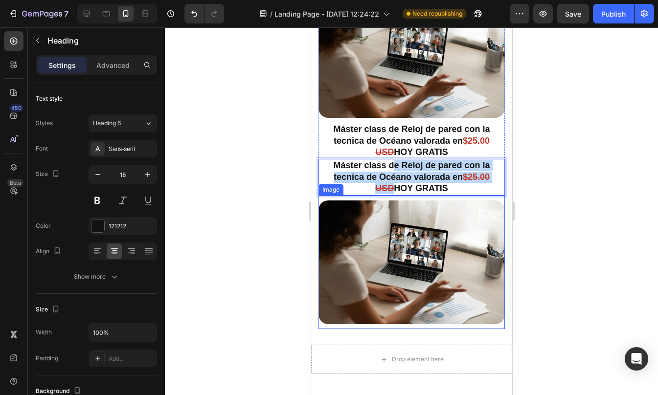
drag, startPoint x: 389, startPoint y: 102, endPoint x: 389, endPoint y: 226, distance: 124.7
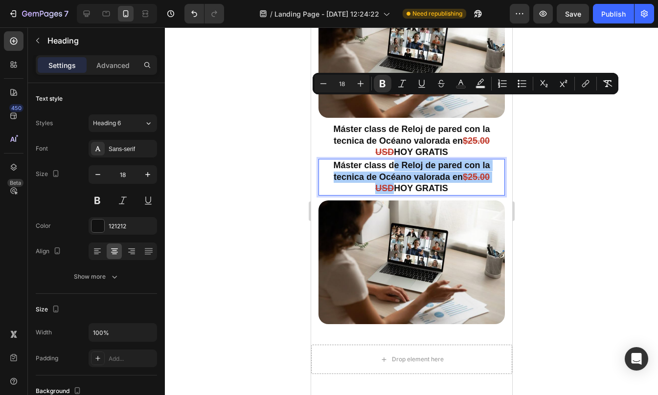
click at [567, 180] on div at bounding box center [411, 211] width 493 height 368
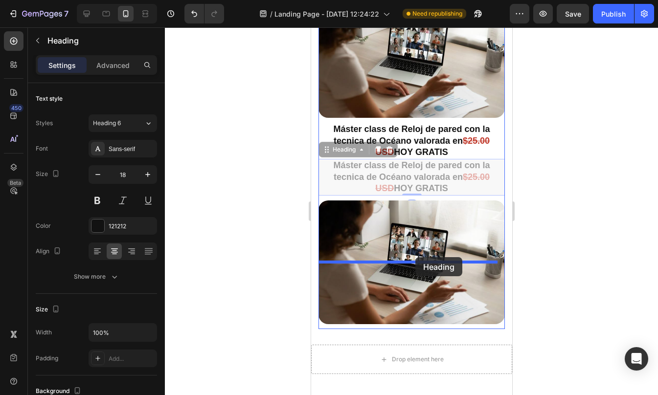
drag, startPoint x: 422, startPoint y: 118, endPoint x: 415, endPoint y: 257, distance: 138.6
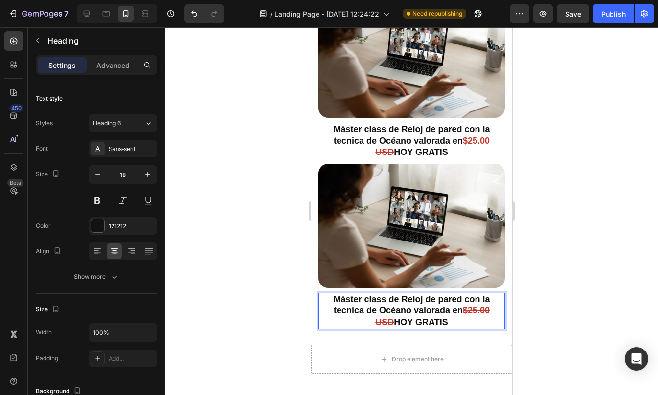
click at [399, 294] on p "Máster class de Reloj de pared con la tecnica de Océano valorada en $25.00 USD …" at bounding box center [411, 311] width 184 height 34
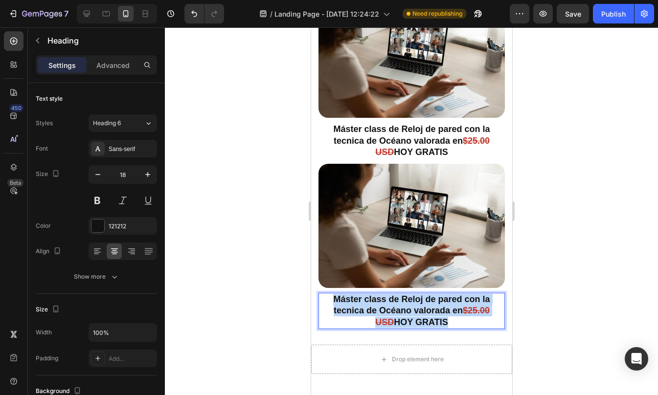
click at [399, 294] on p "Máster class de Reloj de pared con la tecnica de Océano valorada en $25.00 USD …" at bounding box center [411, 311] width 184 height 34
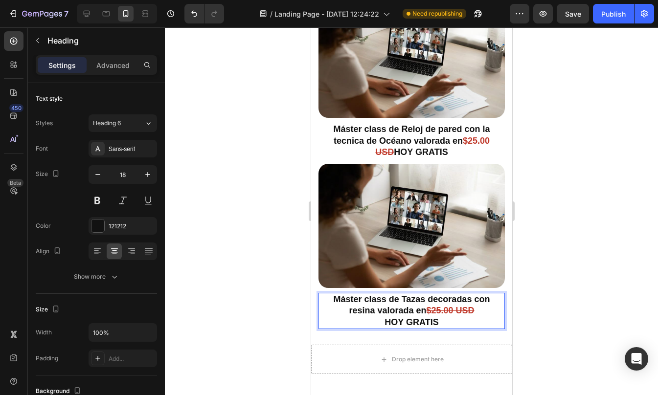
click at [556, 243] on div at bounding box center [411, 211] width 493 height 368
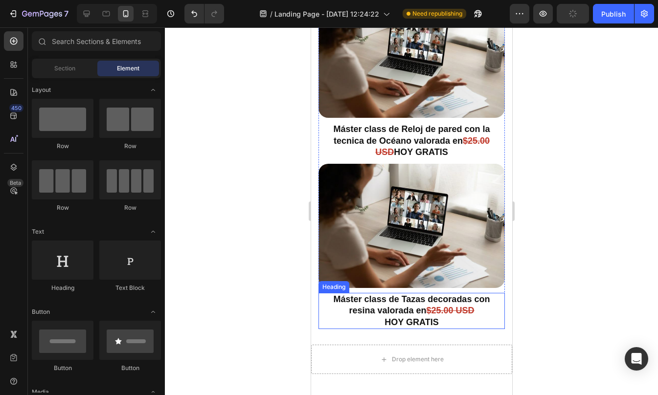
click at [444, 306] on strong "$25.00 USD" at bounding box center [450, 311] width 48 height 10
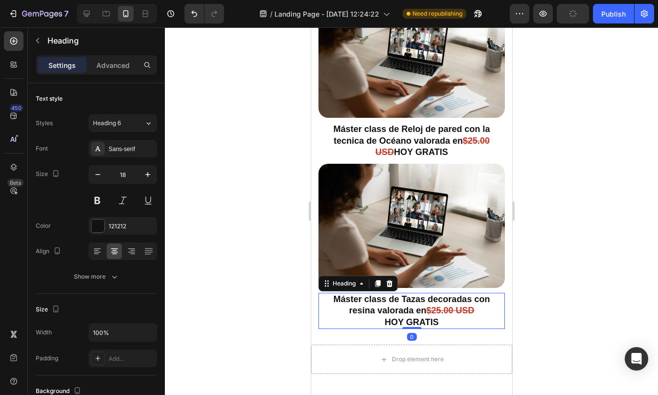
click at [380, 276] on div "Heading" at bounding box center [357, 284] width 79 height 16
click at [378, 280] on icon at bounding box center [377, 283] width 5 height 7
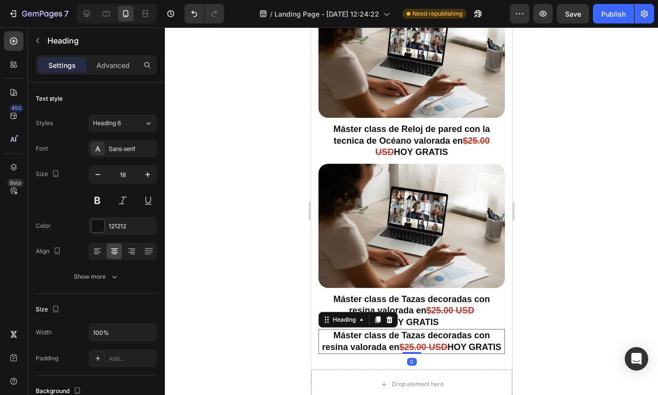
click at [401, 329] on h2 "Máster class de Tazas decoradas con resina valorada en $25.00 USD HOY GRATIS" at bounding box center [411, 341] width 186 height 25
click at [401, 330] on p "Máster class de Tazas decoradas con resina valorada en $25.00 USD HOY GRATIS" at bounding box center [411, 341] width 184 height 23
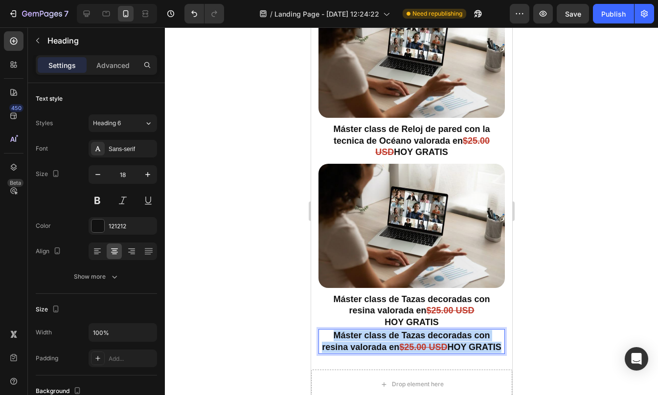
click at [401, 330] on p "Máster class de Tazas decoradas con resina valorada en $25.00 USD HOY GRATIS" at bounding box center [411, 341] width 184 height 23
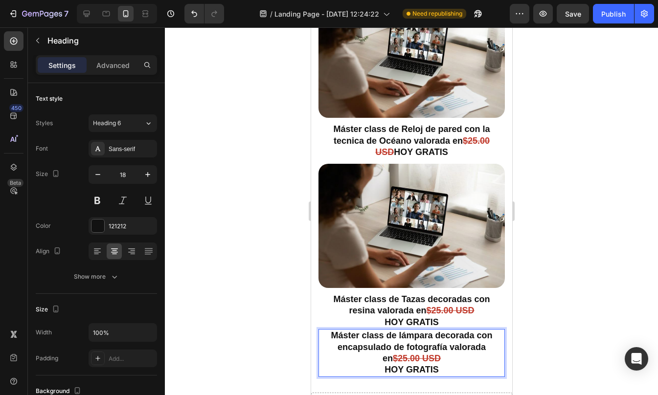
click at [580, 253] on div at bounding box center [411, 211] width 493 height 368
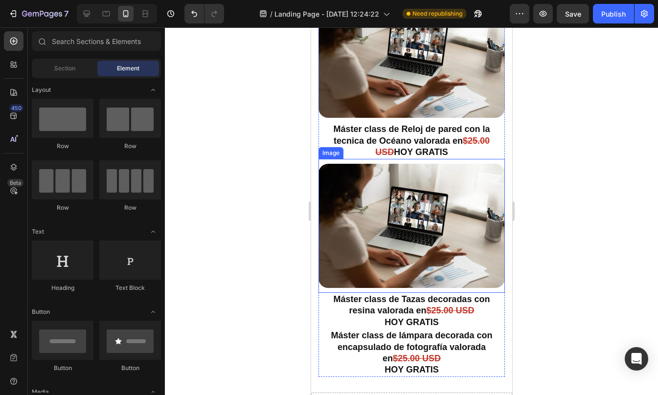
click at [407, 164] on img at bounding box center [411, 226] width 186 height 124
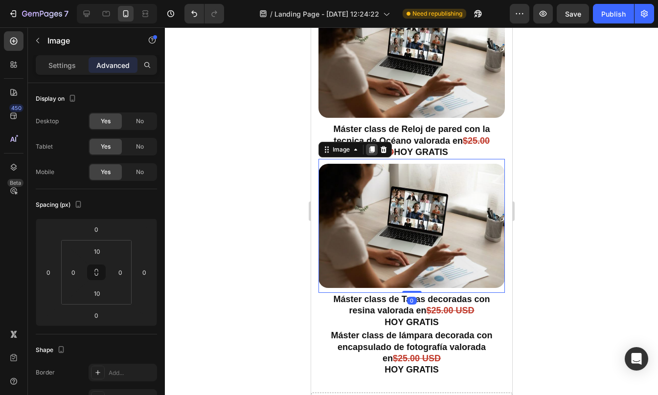
click at [368, 144] on div at bounding box center [371, 150] width 12 height 12
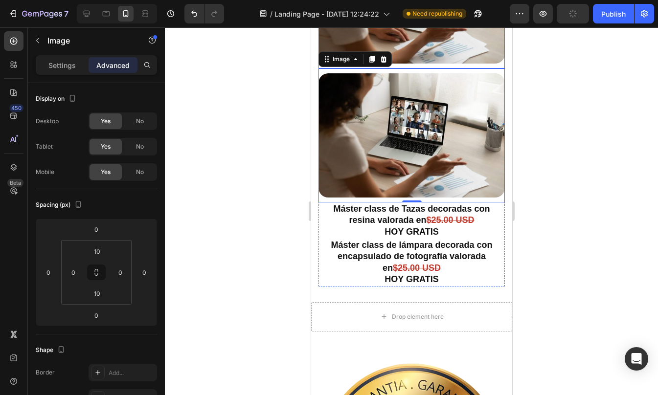
scroll to position [5619, 0]
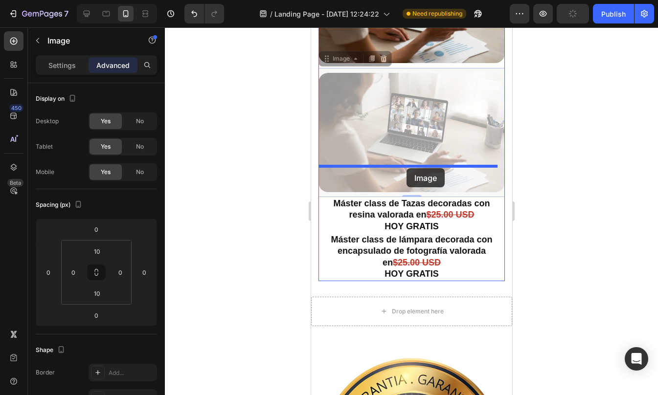
drag, startPoint x: 409, startPoint y: 69, endPoint x: 406, endPoint y: 168, distance: 98.8
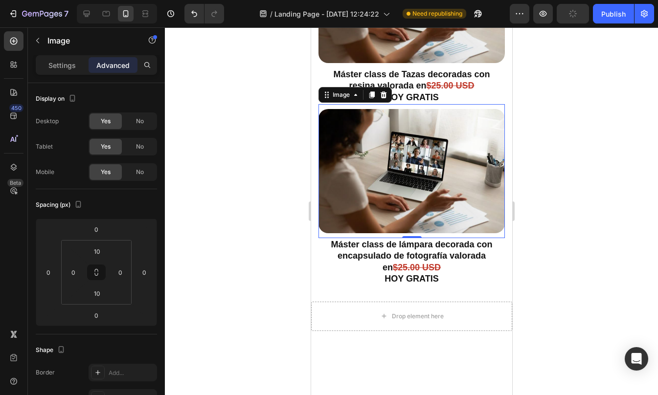
scroll to position [5489, 0]
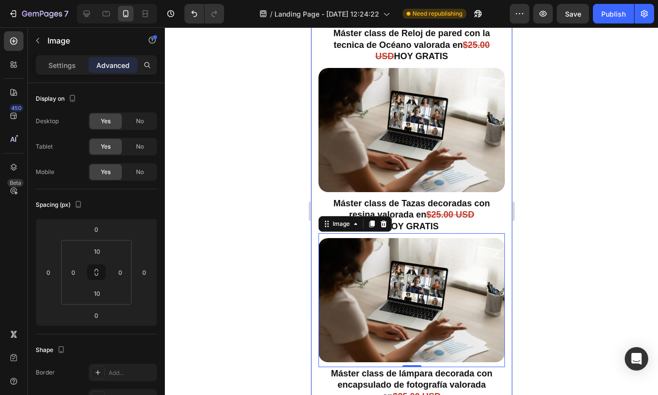
click at [546, 189] on div at bounding box center [411, 211] width 493 height 368
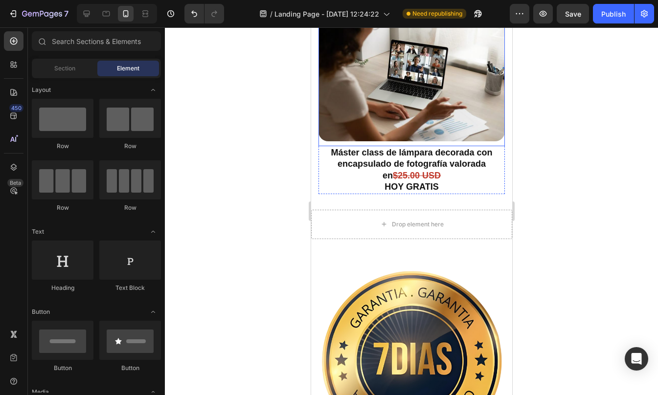
scroll to position [5706, 0]
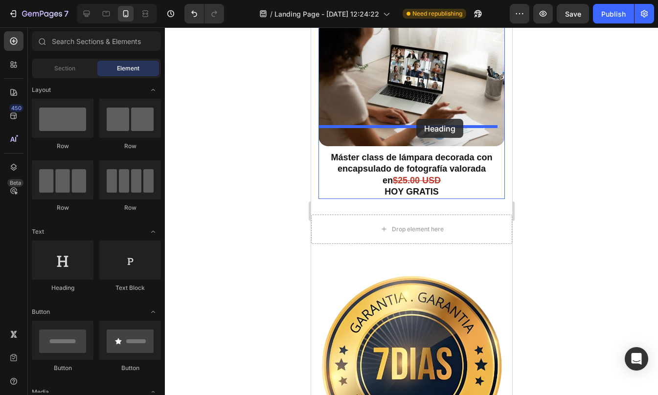
drag, startPoint x: 372, startPoint y: 294, endPoint x: 415, endPoint y: 119, distance: 180.3
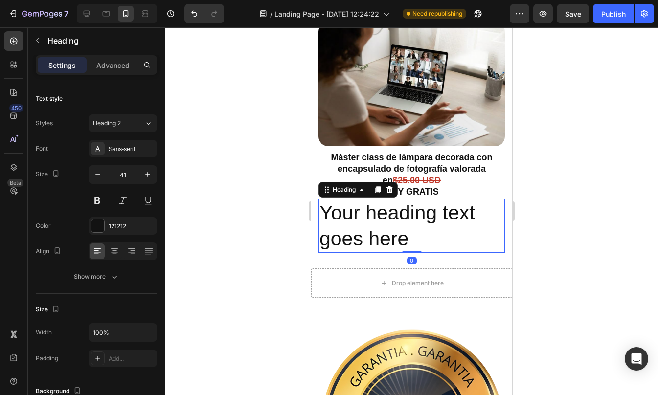
click at [401, 199] on h2 "Your heading text goes here" at bounding box center [411, 226] width 186 height 54
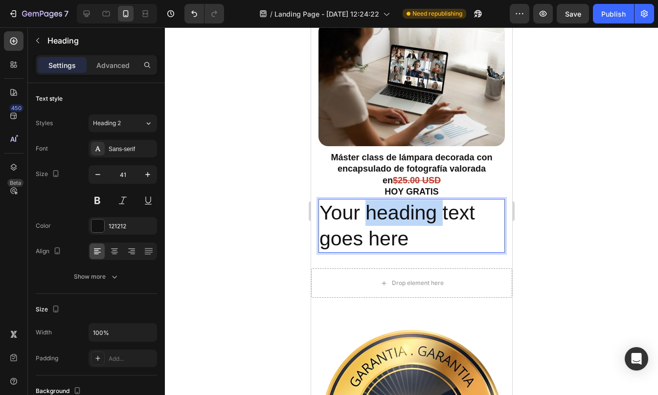
click at [401, 200] on p "Your heading text goes here" at bounding box center [411, 226] width 184 height 52
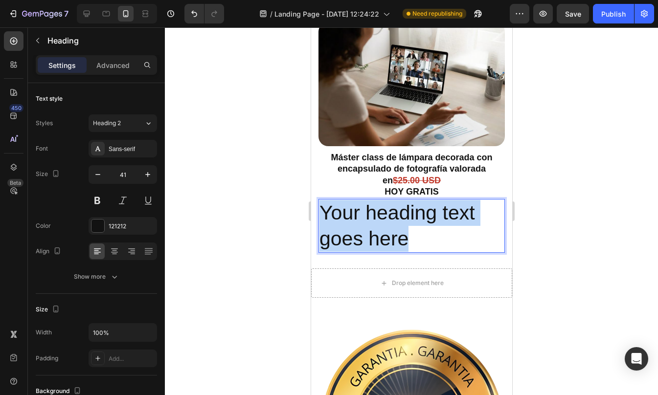
click at [401, 200] on p "Your heading text goes here" at bounding box center [411, 226] width 184 height 52
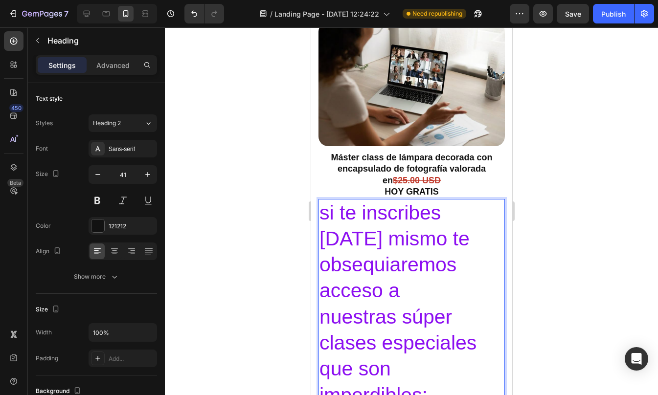
click at [549, 183] on div at bounding box center [411, 211] width 493 height 368
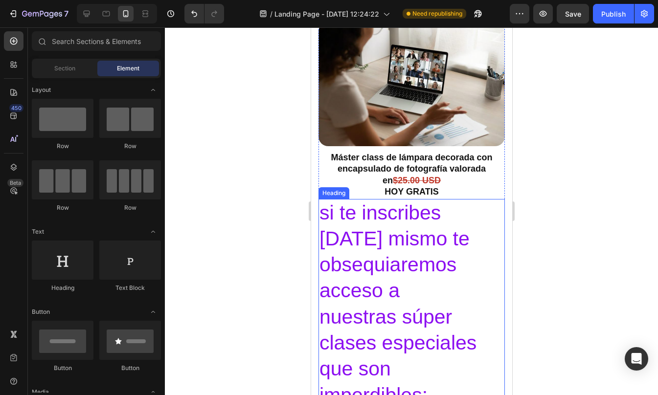
click at [409, 200] on p "⁠⁠⁠⁠⁠⁠⁠ si te inscribes hoy mismo te obsequiaremos acceso a nuestras súper clas…" at bounding box center [411, 304] width 184 height 208
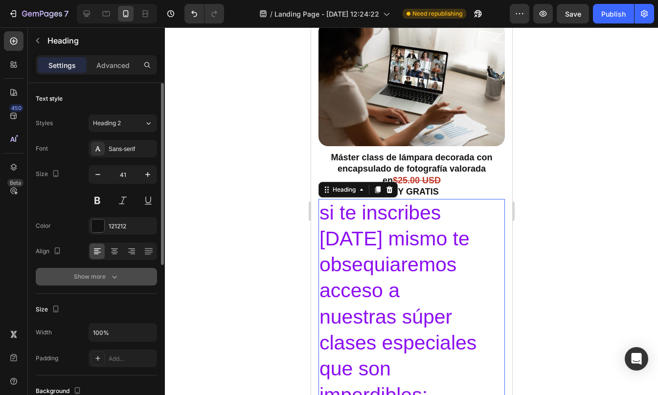
click at [110, 275] on icon "button" at bounding box center [115, 277] width 10 height 10
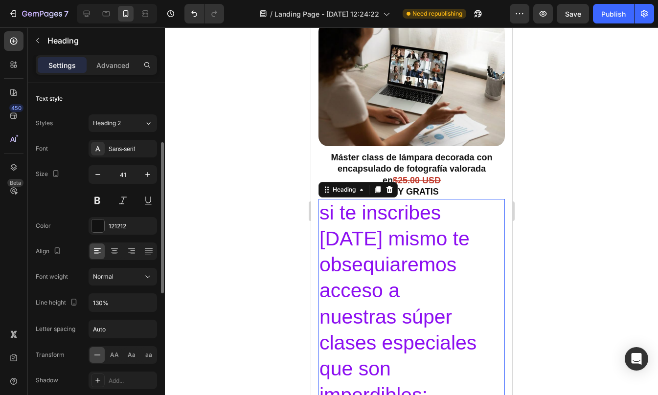
scroll to position [41, 0]
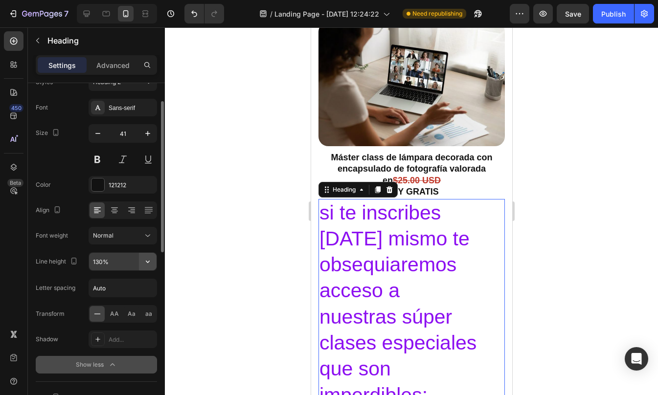
click at [151, 259] on icon "button" at bounding box center [148, 262] width 10 height 10
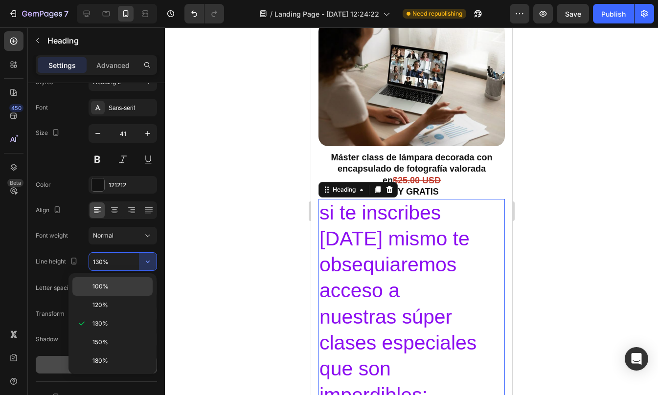
click at [110, 290] on p "100%" at bounding box center [120, 286] width 56 height 9
type input "100%"
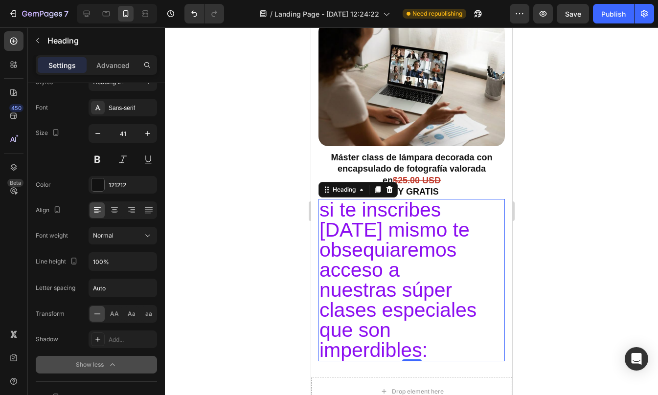
click at [570, 215] on div at bounding box center [411, 211] width 493 height 368
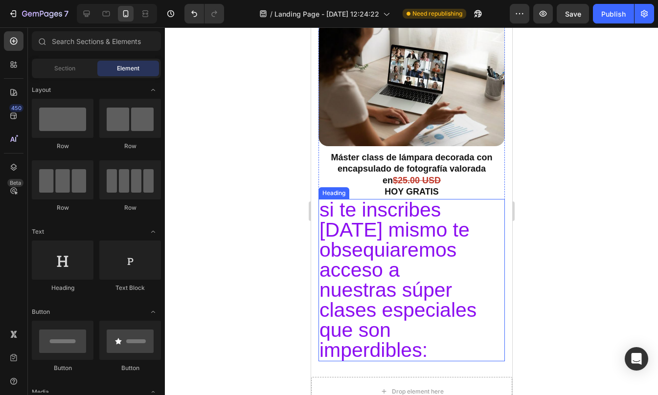
click at [436, 199] on span "si te inscribes hoy mismo te obsequiaremos acceso a nuestras súper clases espec…" at bounding box center [397, 280] width 157 height 163
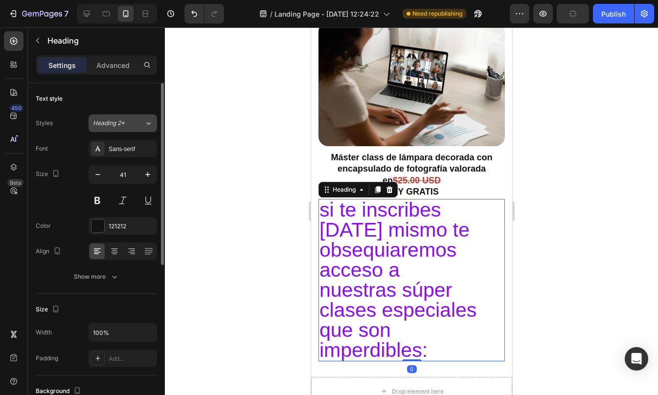
click at [123, 123] on span "Heading 2*" at bounding box center [109, 123] width 32 height 9
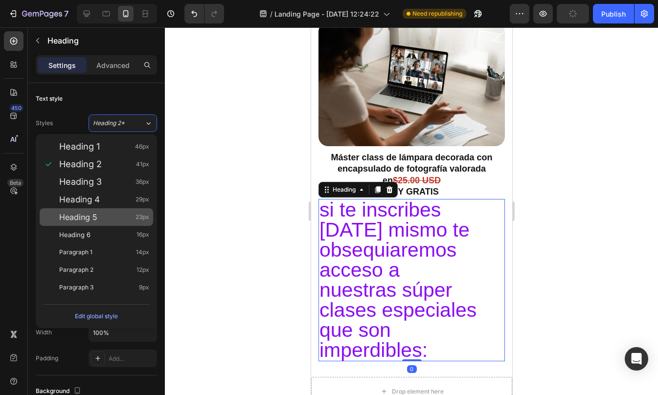
click at [103, 220] on div "Heading 5 23px" at bounding box center [104, 217] width 90 height 10
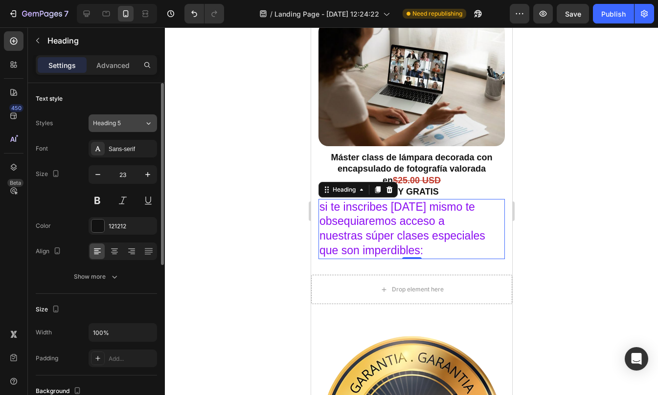
click at [122, 123] on div "Heading 5" at bounding box center [113, 123] width 40 height 9
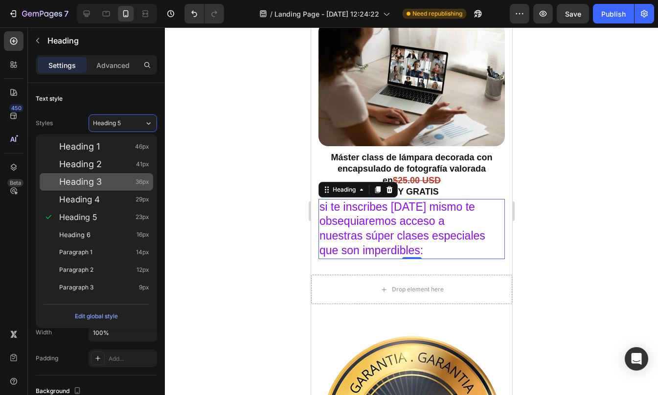
click at [104, 186] on div "Heading 3 36px" at bounding box center [104, 182] width 90 height 10
type input "36"
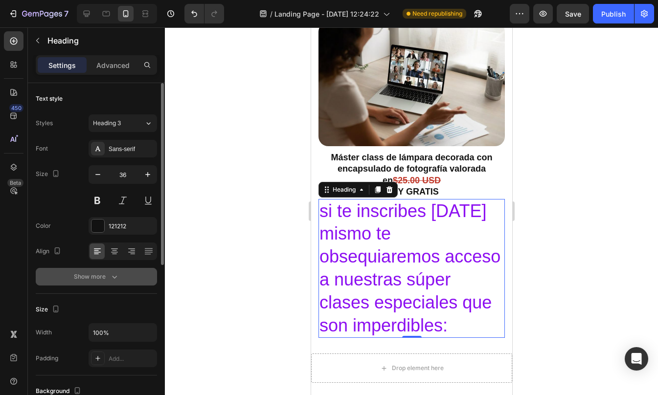
click at [111, 280] on icon "button" at bounding box center [115, 277] width 10 height 10
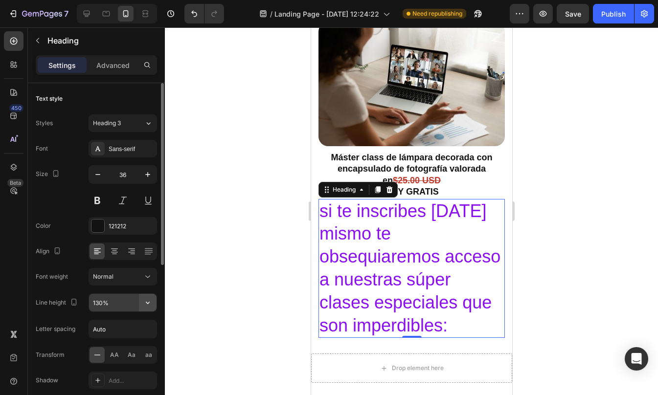
click at [140, 306] on button "button" at bounding box center [148, 303] width 18 height 18
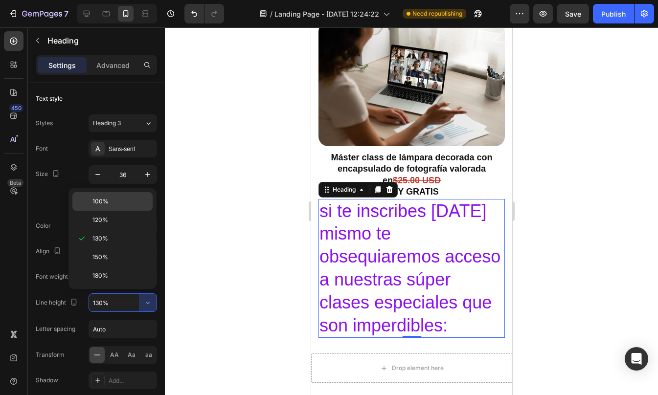
click at [106, 211] on div "100%" at bounding box center [112, 220] width 80 height 19
type input "100%"
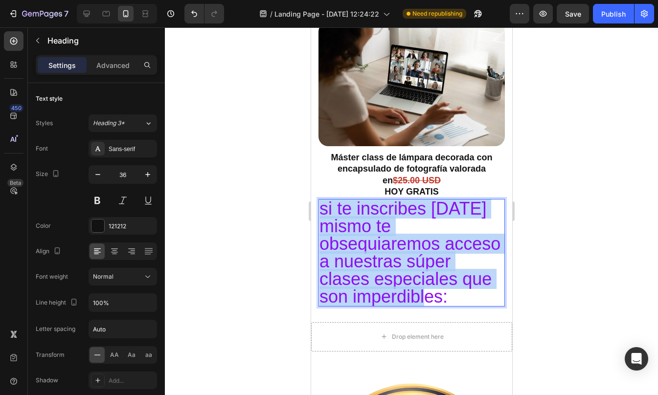
click at [398, 203] on span "si te inscribes hoy mismo te obsequiaremos acceso a nuestras súper clases espec…" at bounding box center [409, 253] width 181 height 108
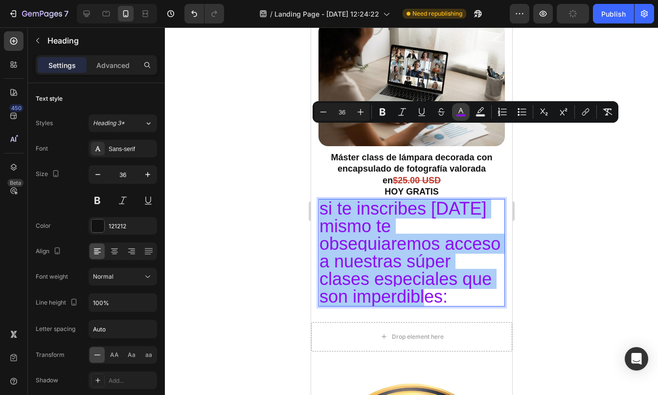
click at [461, 111] on icon "Editor contextual toolbar" at bounding box center [460, 110] width 5 height 5
type input "8C0FF1"
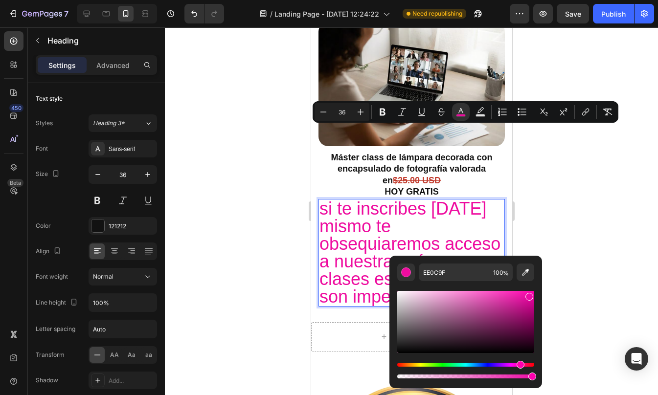
drag, startPoint x: 503, startPoint y: 365, endPoint x: 519, endPoint y: 364, distance: 15.7
click at [519, 364] on div "Hue" at bounding box center [520, 365] width 8 height 8
type input "ED0BA6"
click at [101, 201] on button at bounding box center [98, 201] width 18 height 18
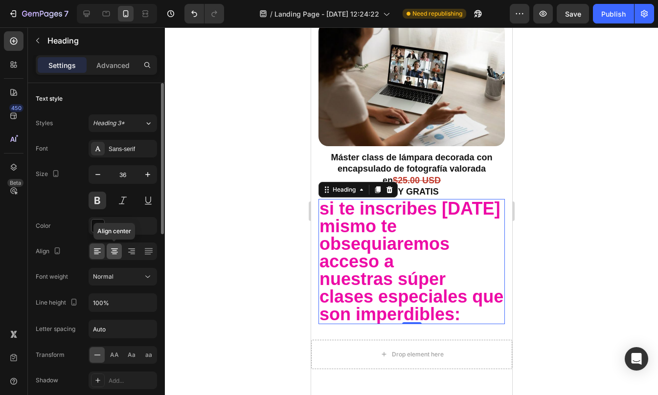
click at [117, 249] on icon at bounding box center [115, 251] width 10 height 10
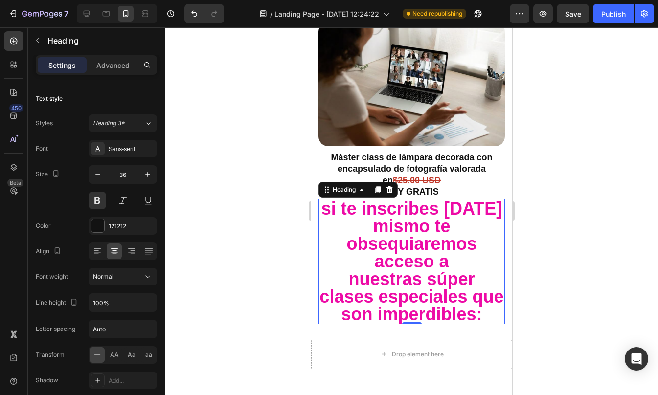
click at [569, 156] on div at bounding box center [411, 211] width 493 height 368
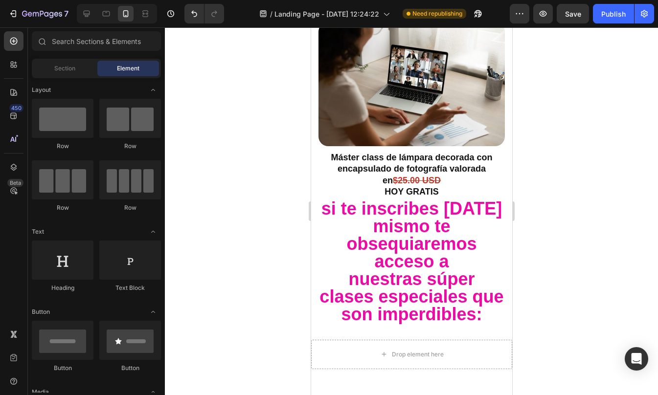
click at [569, 156] on div at bounding box center [411, 211] width 493 height 368
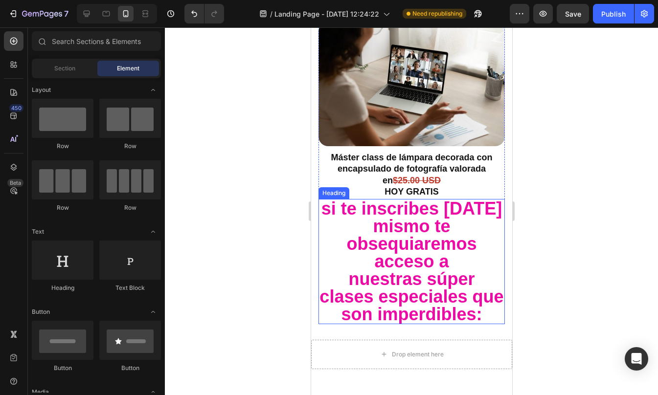
click at [408, 199] on span "si te inscribes hoy mismo te obsequiaremos acceso a nuestras súper clases espec…" at bounding box center [411, 262] width 184 height 126
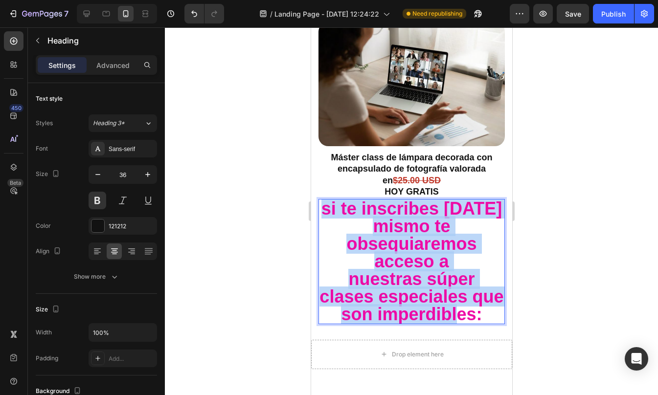
click at [408, 199] on span "si te inscribes hoy mismo te obsequiaremos acceso a nuestras súper clases espec…" at bounding box center [411, 262] width 184 height 126
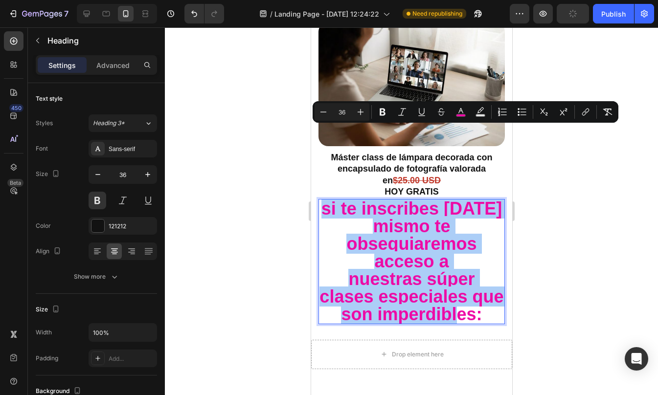
click at [609, 222] on div at bounding box center [411, 211] width 493 height 368
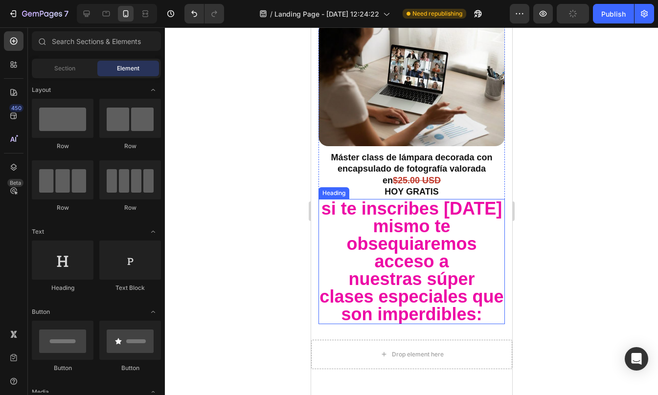
click at [419, 208] on span "si te inscribes hoy mismo te obsequiaremos acceso a nuestras súper clases espec…" at bounding box center [411, 262] width 184 height 126
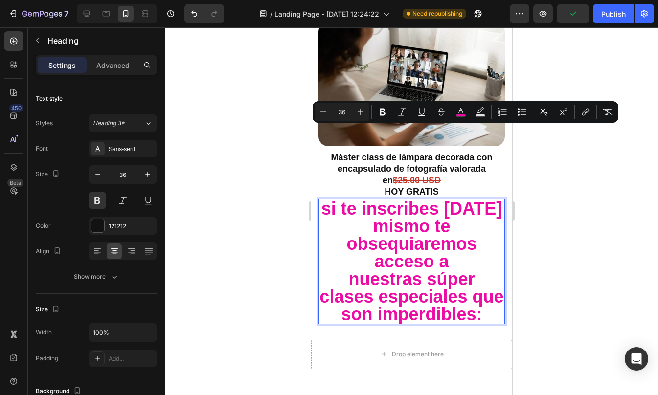
click at [447, 200] on p "si te inscribes hoy mismo te obsequiaremos acceso a nuestras súper clases espec…" at bounding box center [411, 261] width 184 height 123
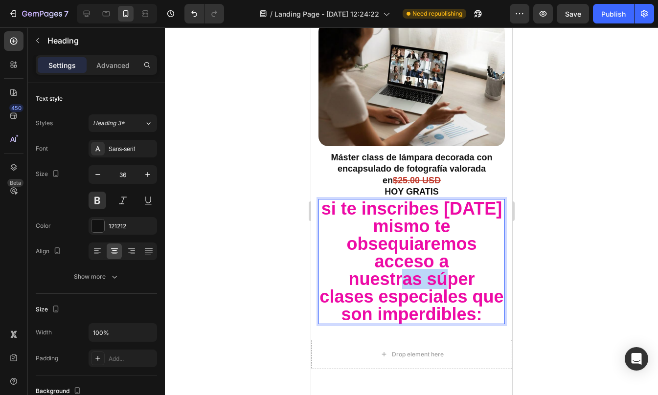
drag, startPoint x: 422, startPoint y: 206, endPoint x: 469, endPoint y: 209, distance: 47.1
click at [469, 209] on span "si te inscribes hoy mismo te obsequiaremos acceso a nuestras súper clases espec…" at bounding box center [411, 262] width 184 height 126
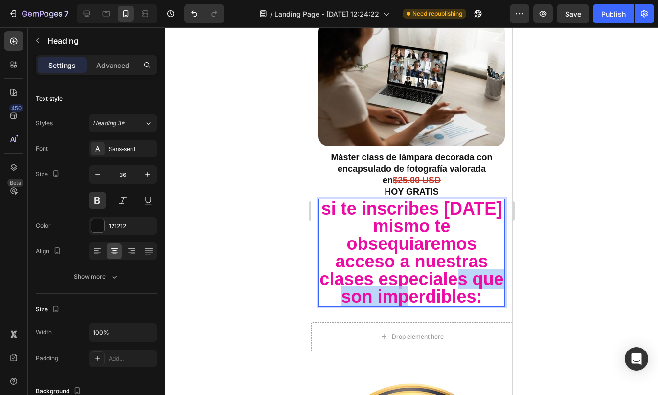
drag, startPoint x: 380, startPoint y: 224, endPoint x: 409, endPoint y: 234, distance: 30.2
click at [409, 234] on span "si te inscribes hoy mismo te obsequiaremos acceso a nuestras clases especiales …" at bounding box center [411, 253] width 184 height 108
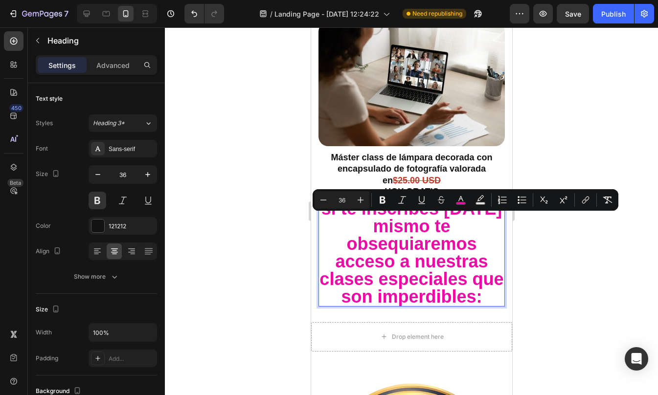
click at [366, 221] on p "si te inscribes hoy mismo te obsequiaremos acceso a nuestras clases especiales …" at bounding box center [411, 253] width 184 height 106
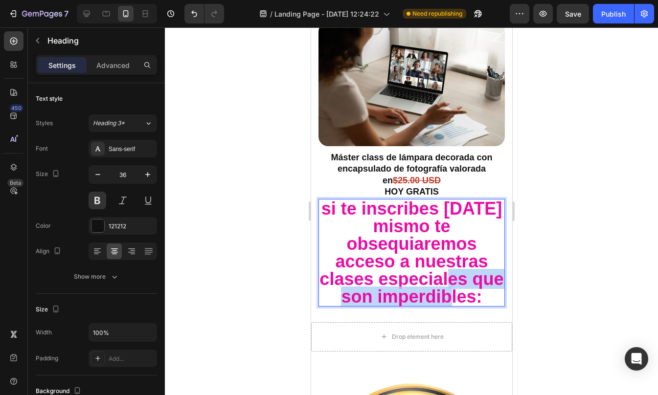
drag, startPoint x: 375, startPoint y: 223, endPoint x: 450, endPoint y: 242, distance: 77.6
click at [450, 242] on span "si te inscribes hoy mismo te obsequiaremos acceso a nuestras clases especiales …" at bounding box center [411, 253] width 184 height 108
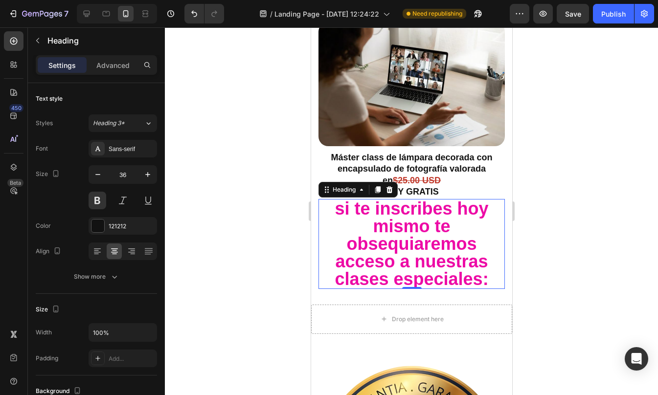
click at [569, 203] on div at bounding box center [411, 211] width 493 height 368
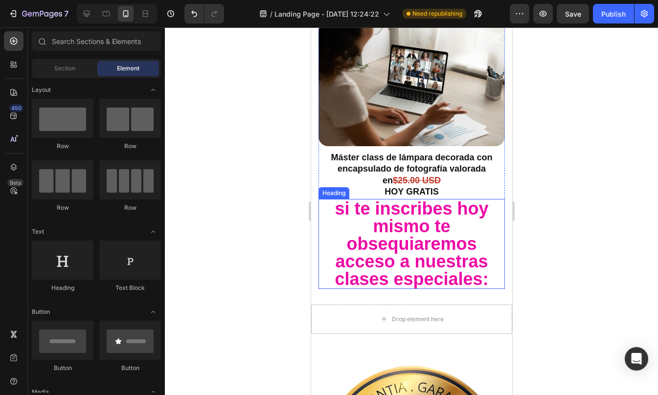
click at [419, 199] on span "si te inscribes hoy mismo te obsequiaremos acceso a nuestras clases especiales:" at bounding box center [411, 244] width 154 height 90
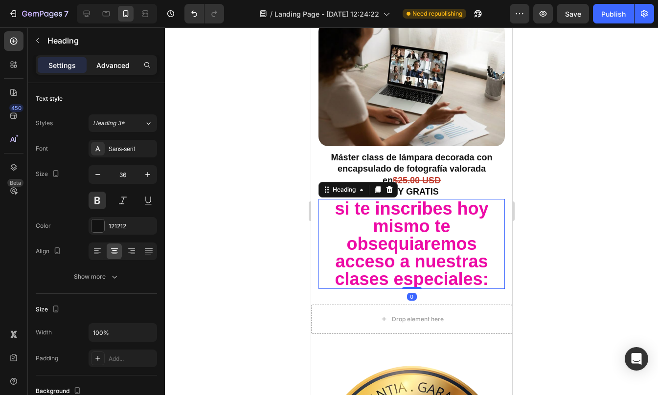
click at [109, 64] on p "Advanced" at bounding box center [112, 65] width 33 height 10
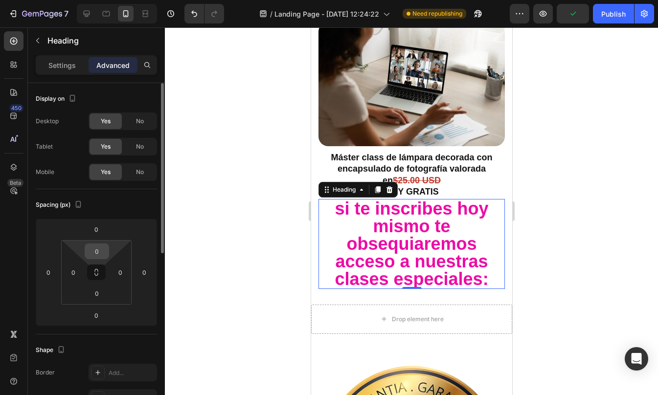
click at [100, 257] on input "0" at bounding box center [97, 251] width 20 height 15
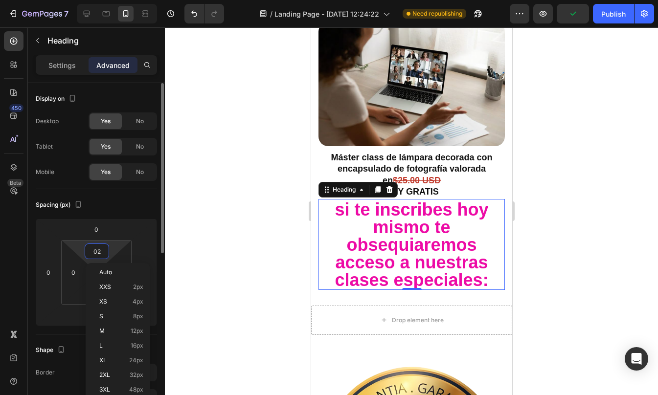
type input "0"
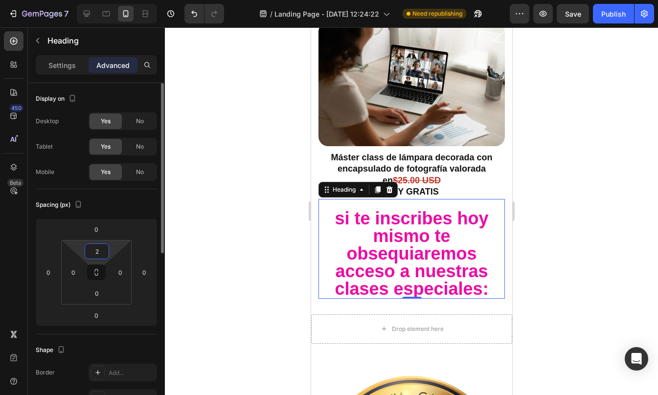
type input "20"
click at [555, 179] on div at bounding box center [411, 211] width 493 height 368
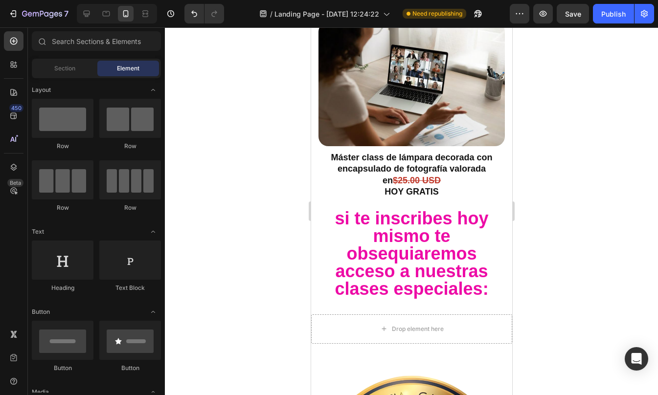
click at [555, 179] on div at bounding box center [411, 211] width 493 height 368
click at [422, 208] on span "si te inscribes hoy mismo te obsequiaremos acceso a nuestras clases especiales:" at bounding box center [411, 253] width 154 height 90
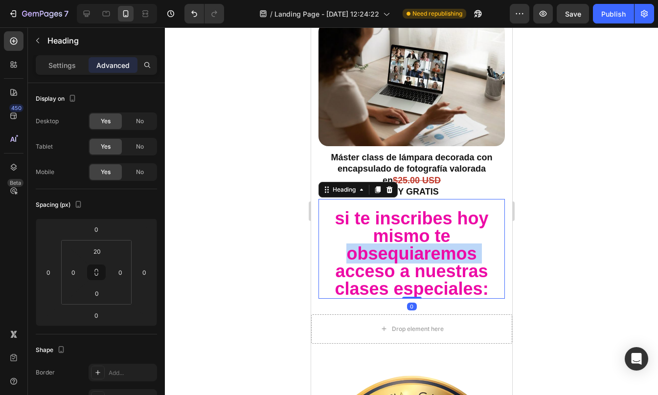
click at [388, 208] on span "si te inscribes hoy mismo te obsequiaremos acceso a nuestras clases especiales:" at bounding box center [411, 253] width 154 height 90
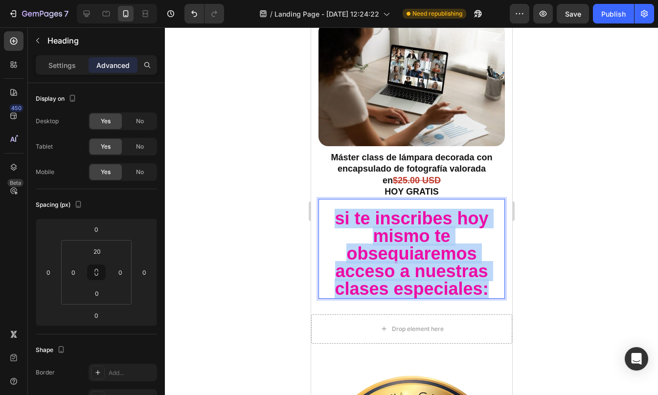
click at [388, 208] on span "si te inscribes hoy mismo te obsequiaremos acceso a nuestras clases especiales:" at bounding box center [411, 253] width 154 height 90
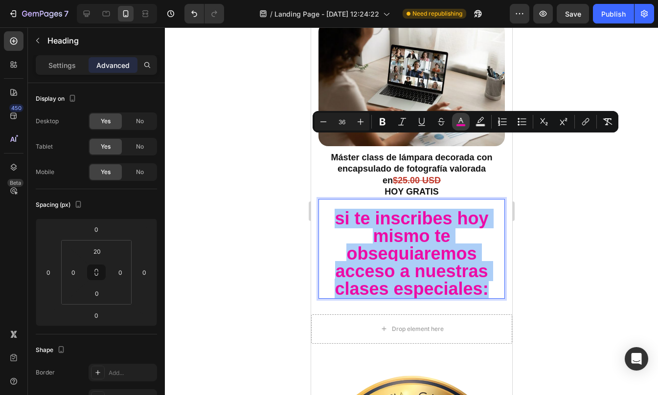
click at [461, 123] on icon "Editor contextual toolbar" at bounding box center [461, 122] width 10 height 10
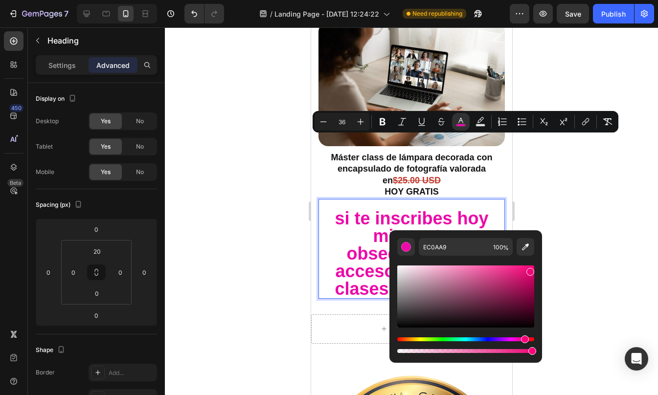
click at [522, 339] on div "Hue" at bounding box center [525, 339] width 8 height 8
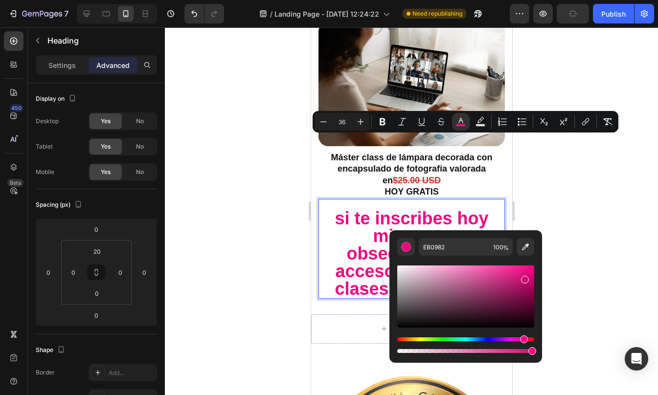
click at [524, 278] on div "Editor contextual toolbar" at bounding box center [465, 297] width 137 height 62
drag, startPoint x: 524, startPoint y: 278, endPoint x: 522, endPoint y: 272, distance: 6.2
click at [522, 272] on div "Editor contextual toolbar" at bounding box center [523, 273] width 8 height 8
type input "E21482"
click at [567, 220] on div at bounding box center [411, 211] width 493 height 368
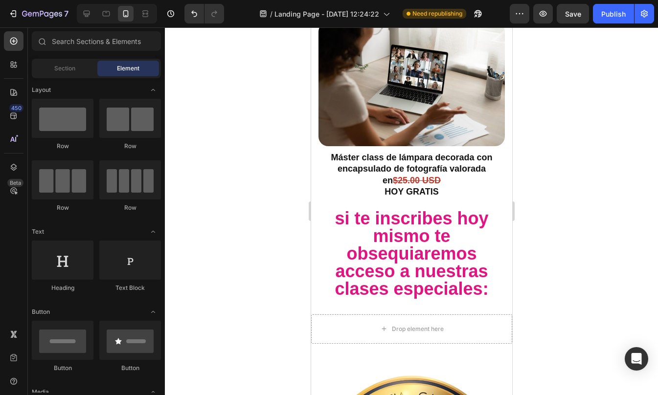
click at [567, 220] on div at bounding box center [411, 211] width 493 height 368
click at [384, 208] on span "si te inscribes hoy mismo te obsequiaremos acceso a nuestras clases especiales:" at bounding box center [411, 253] width 154 height 90
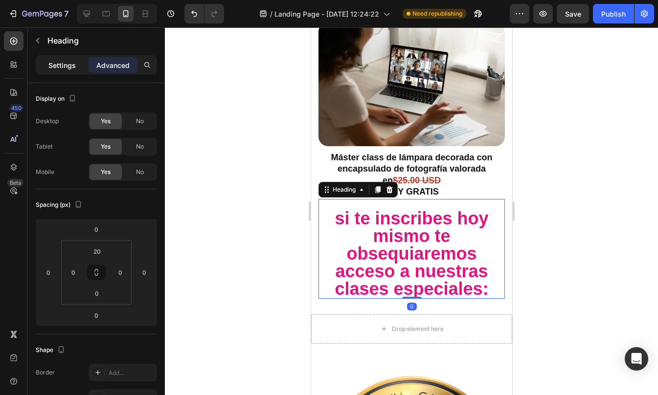
click at [57, 67] on p "Settings" at bounding box center [61, 65] width 27 height 10
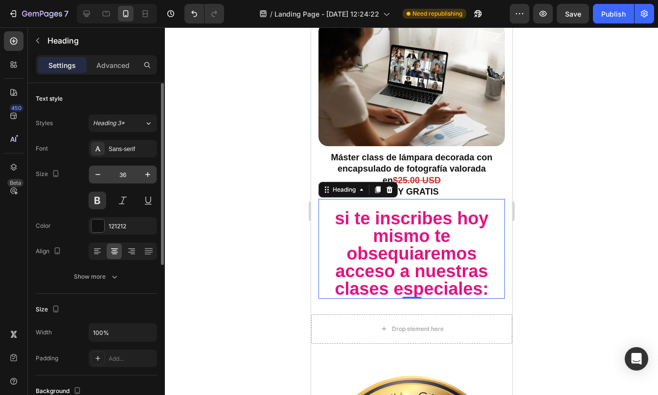
click at [124, 174] on input "36" at bounding box center [123, 175] width 32 height 18
type input "30"
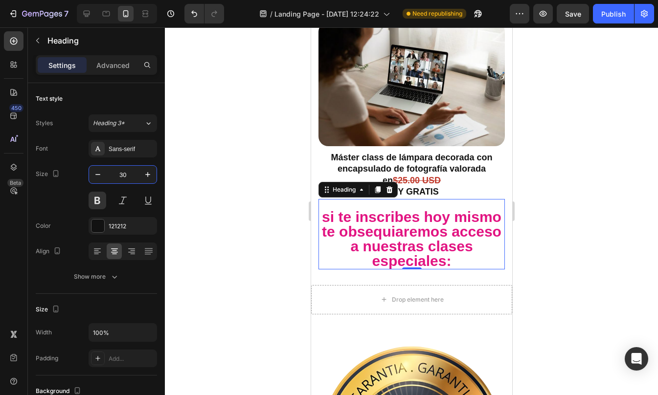
click at [549, 139] on div at bounding box center [411, 211] width 493 height 368
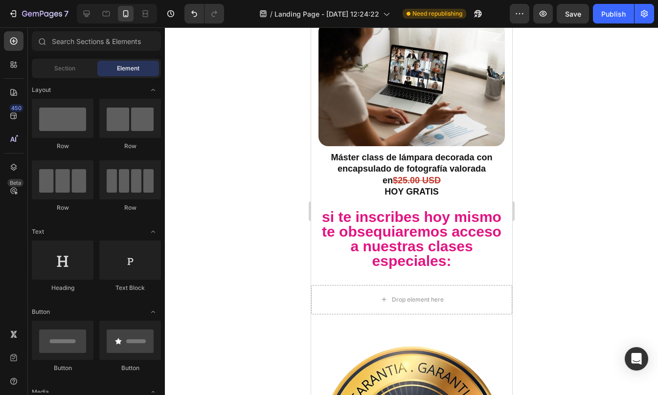
click at [549, 139] on div at bounding box center [411, 211] width 493 height 368
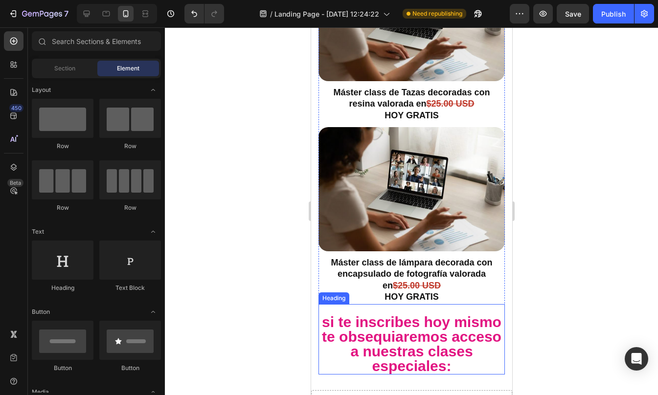
scroll to position [5650, 0]
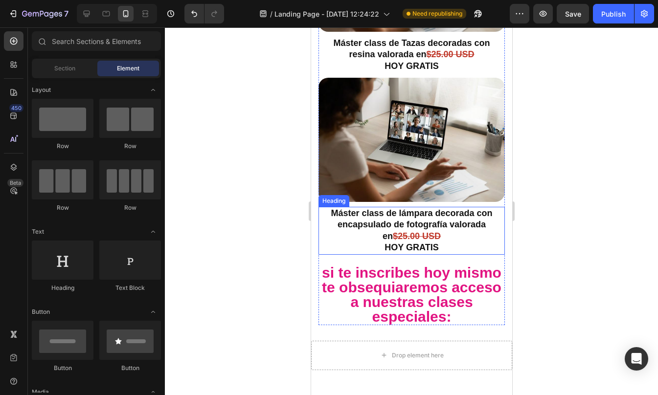
click at [403, 231] on strong "$25.00 USD" at bounding box center [416, 236] width 48 height 10
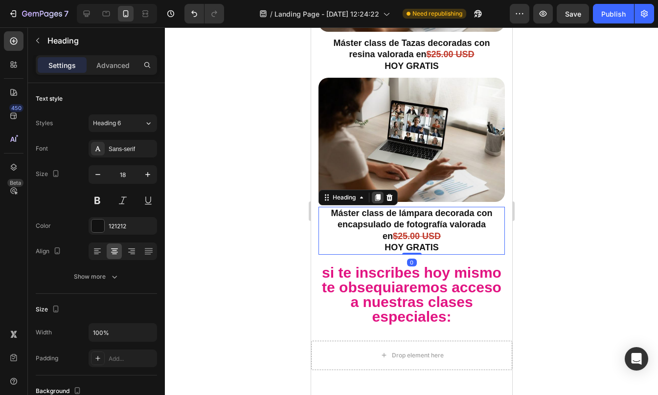
click at [378, 194] on icon at bounding box center [377, 197] width 5 height 7
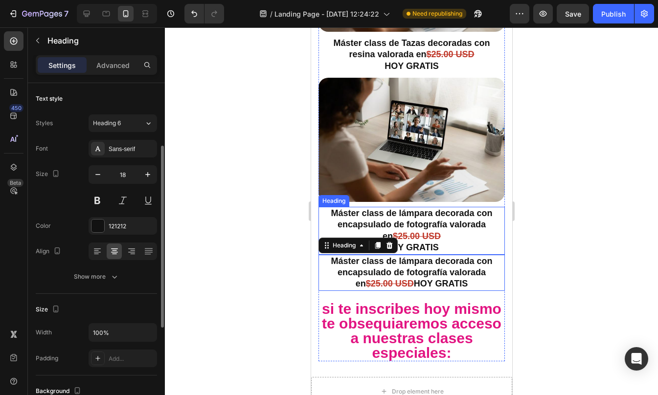
scroll to position [41, 0]
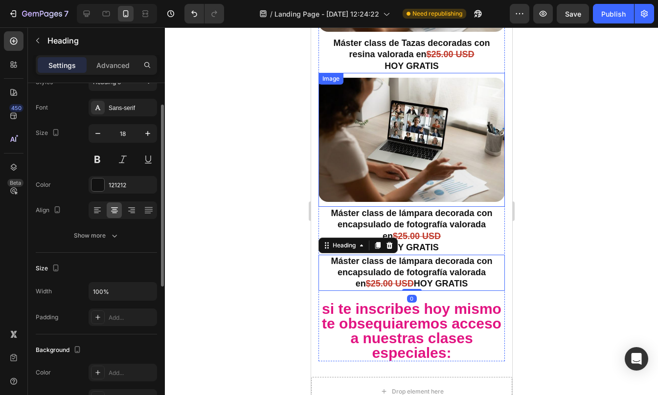
click at [427, 95] on img at bounding box center [411, 140] width 186 height 124
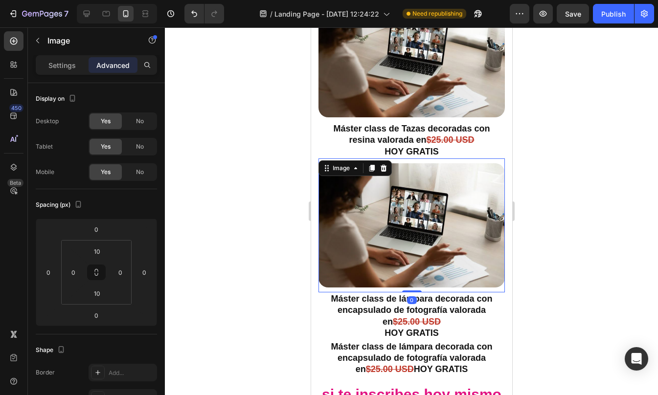
scroll to position [5536, 0]
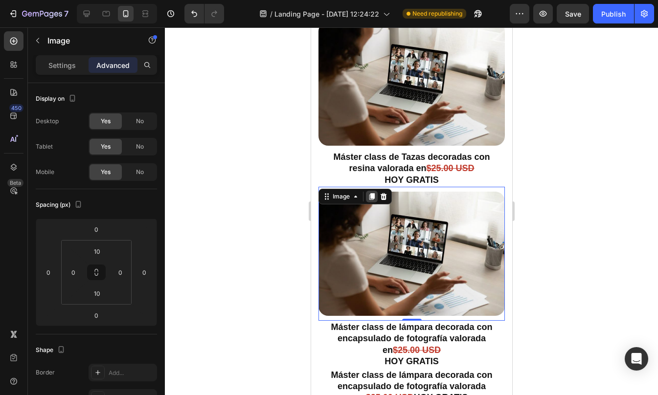
click at [369, 193] on icon at bounding box center [371, 196] width 5 height 7
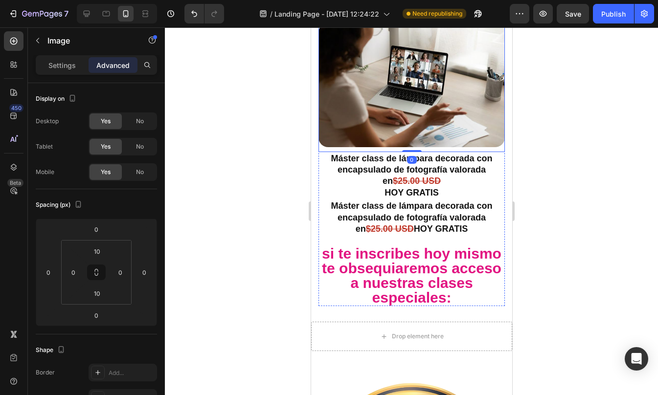
scroll to position [5846, 0]
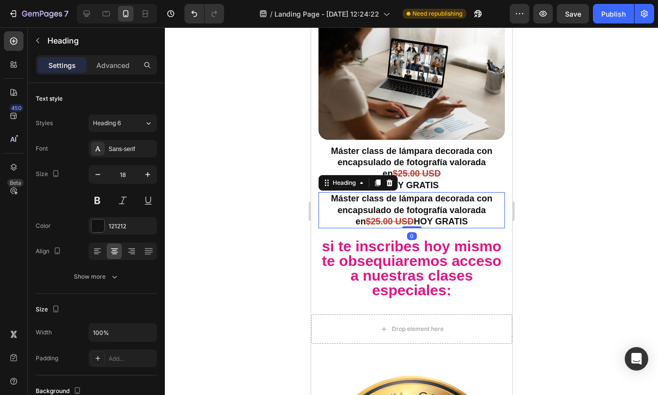
click at [378, 194] on strong "Máster class de lámpara decorada con encapsulado de fotografía" at bounding box center [410, 204] width 161 height 21
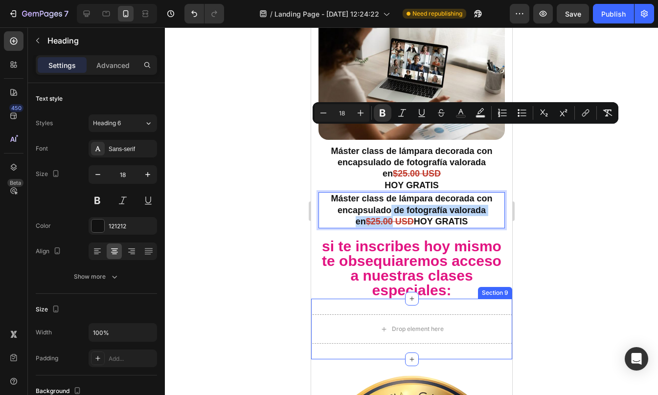
drag, startPoint x: 378, startPoint y: 133, endPoint x: 384, endPoint y: 228, distance: 95.6
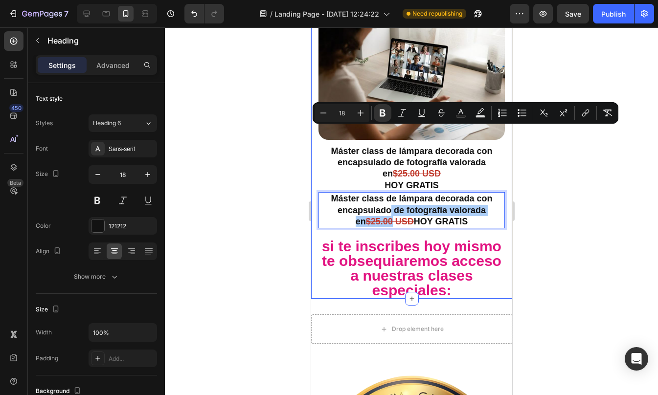
click at [567, 179] on div at bounding box center [411, 211] width 493 height 368
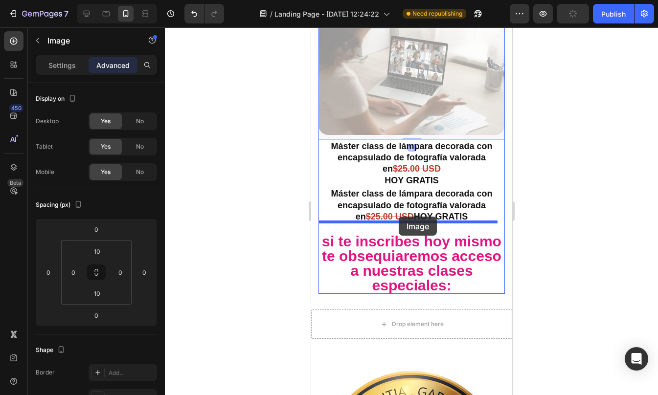
drag, startPoint x: 402, startPoint y: 51, endPoint x: 398, endPoint y: 217, distance: 165.8
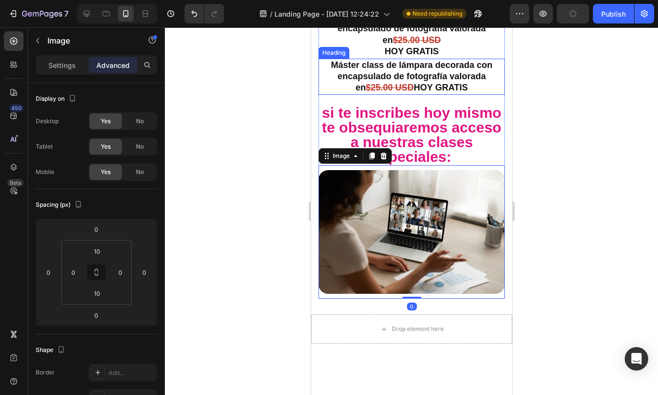
scroll to position [5717, 0]
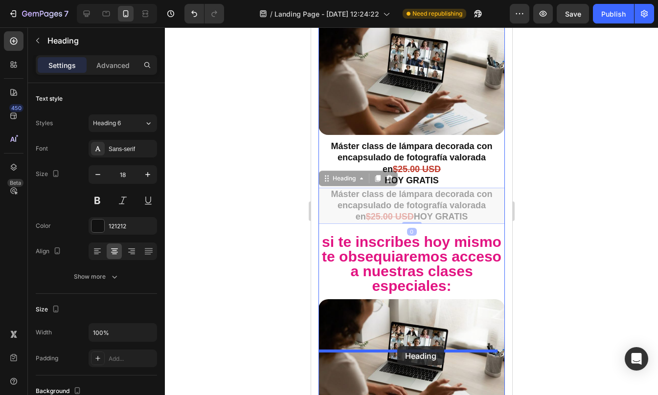
drag, startPoint x: 406, startPoint y: 133, endPoint x: 397, endPoint y: 346, distance: 212.9
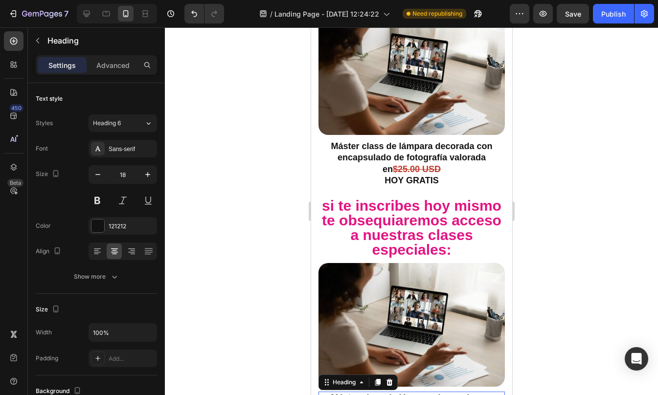
click at [555, 321] on div at bounding box center [411, 211] width 493 height 368
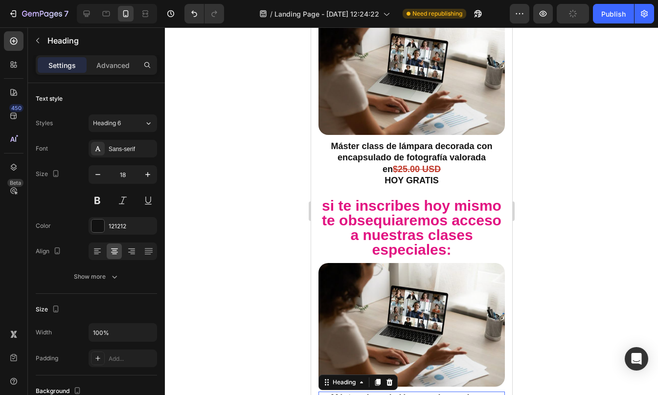
click at [555, 297] on div at bounding box center [411, 211] width 493 height 368
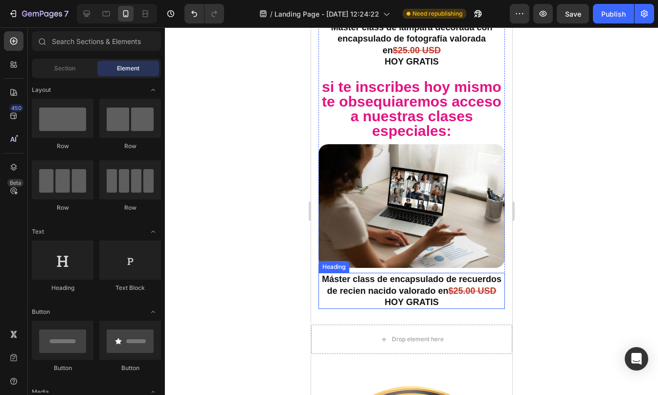
scroll to position [5838, 0]
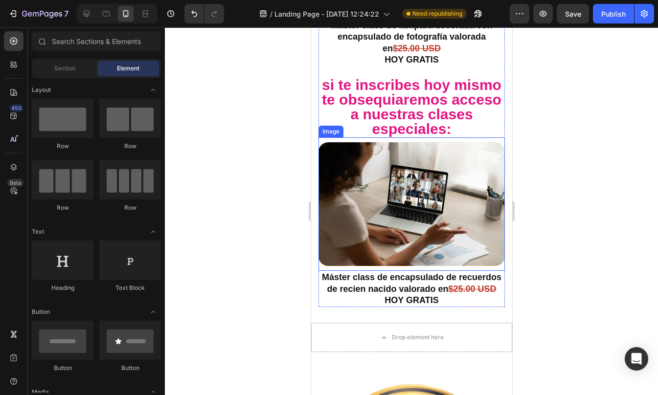
click at [405, 142] on img at bounding box center [411, 204] width 186 height 124
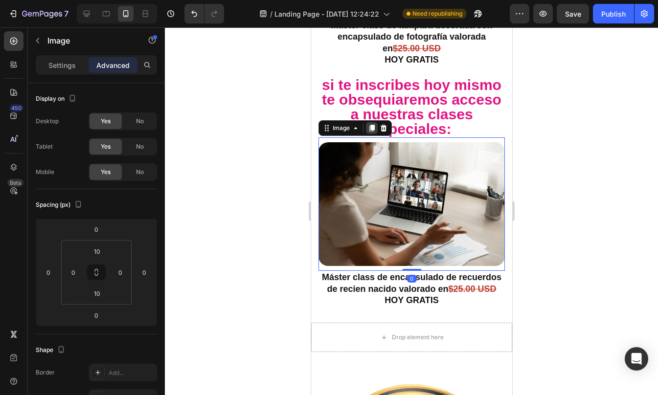
click at [372, 125] on icon at bounding box center [371, 128] width 5 height 7
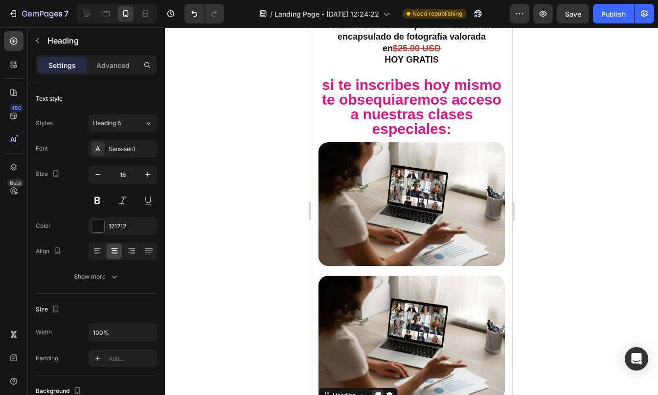
click at [375, 392] on icon at bounding box center [377, 396] width 8 height 8
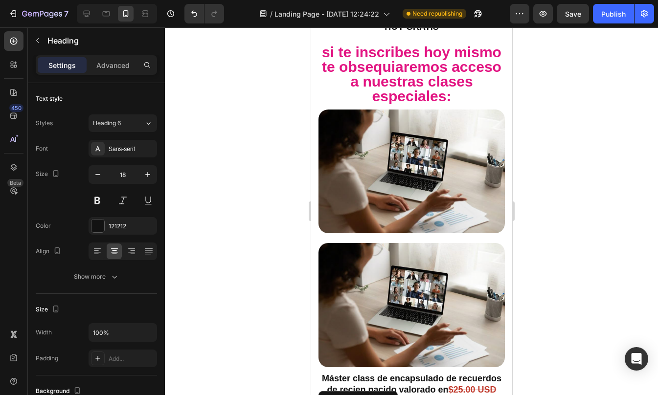
scroll to position [5870, 0]
click at [529, 321] on div at bounding box center [411, 211] width 493 height 368
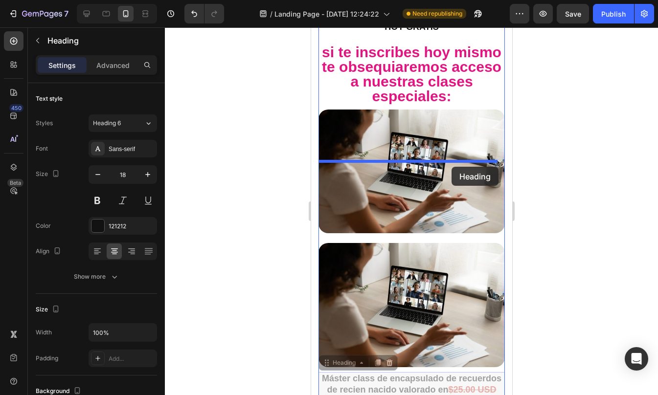
drag, startPoint x: 440, startPoint y: 312, endPoint x: 451, endPoint y: 167, distance: 146.2
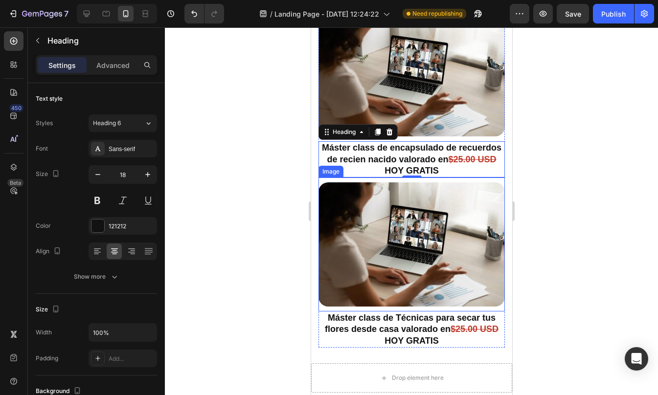
scroll to position [5973, 0]
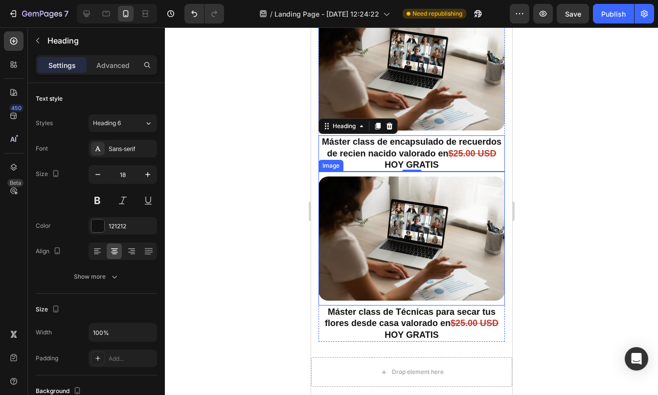
click at [436, 184] on img at bounding box center [411, 239] width 186 height 124
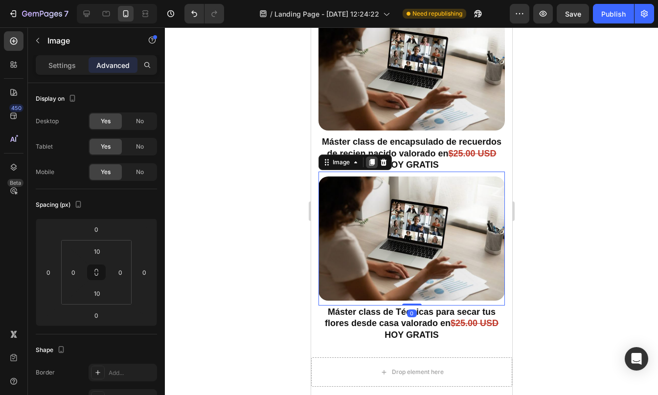
click at [369, 158] on icon at bounding box center [371, 162] width 8 height 8
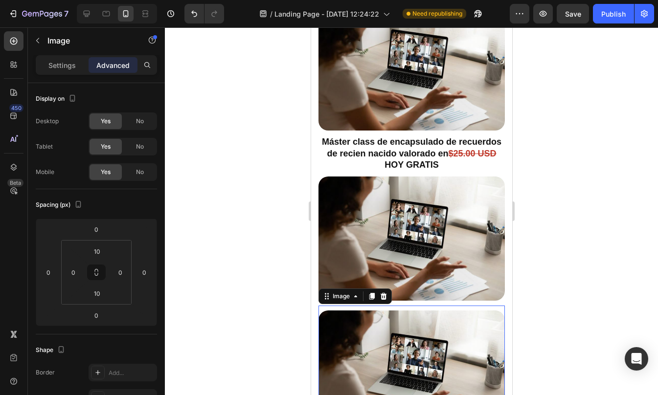
scroll to position [6097, 0]
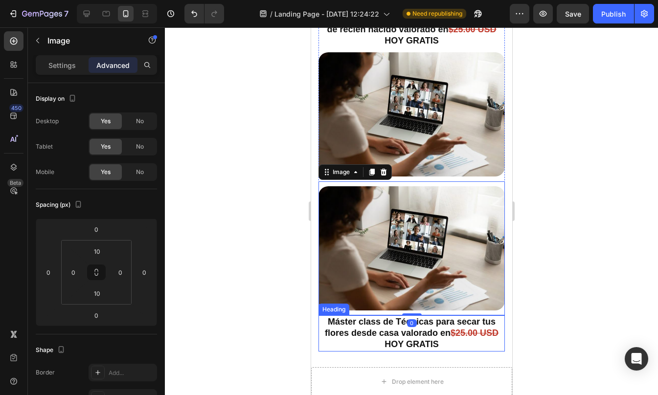
click at [453, 317] on strong "Máster class de Técnicas para secar tus flores desde casa valorado en" at bounding box center [409, 327] width 171 height 21
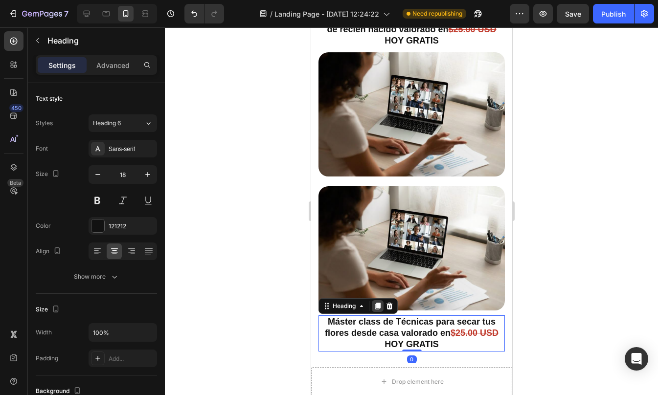
click at [379, 302] on icon at bounding box center [377, 306] width 8 height 8
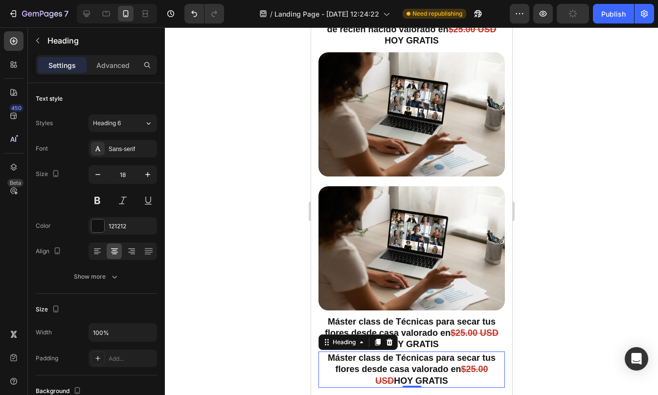
click at [555, 230] on div at bounding box center [411, 211] width 493 height 368
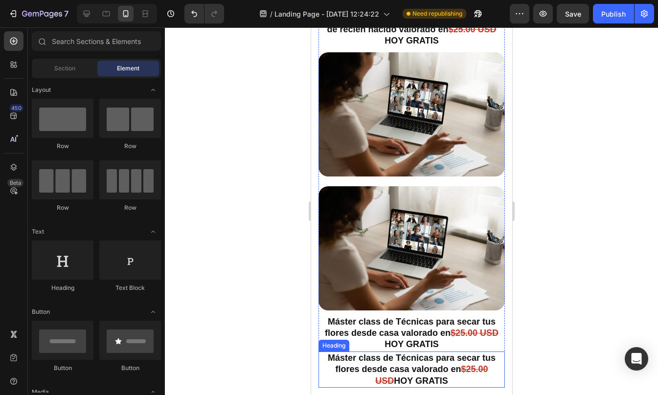
click at [401, 353] on strong "Máster class de Técnicas para secar tus flores desde casa valorado en" at bounding box center [411, 363] width 168 height 21
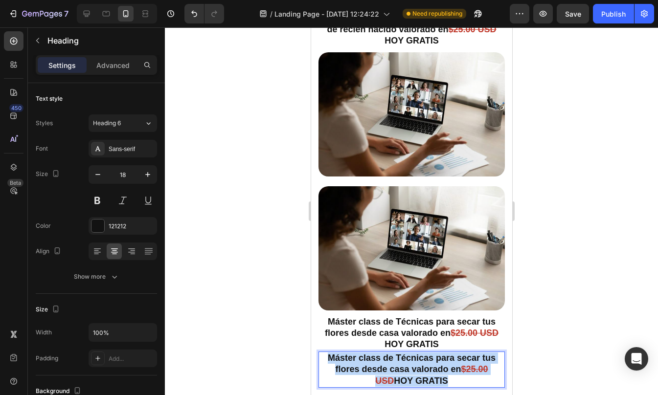
click at [401, 353] on strong "Máster class de Técnicas para secar tus flores desde casa valorado en" at bounding box center [411, 363] width 168 height 21
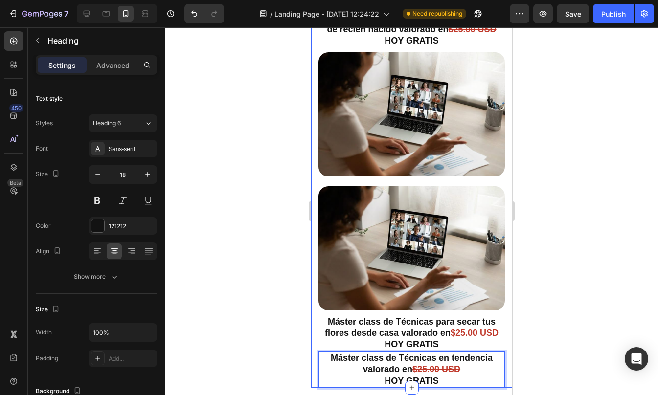
click at [559, 300] on div at bounding box center [411, 211] width 493 height 368
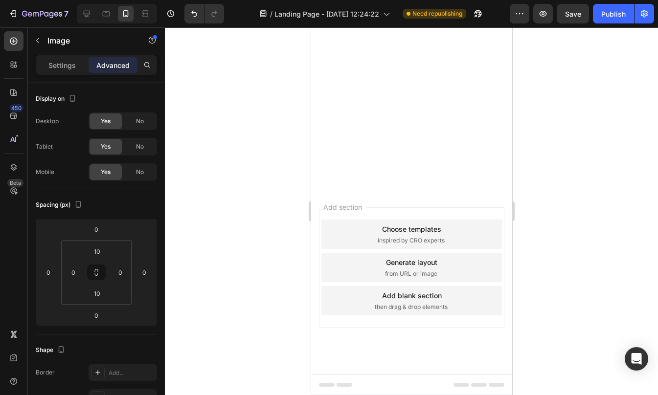
click at [550, 240] on div at bounding box center [411, 211] width 493 height 368
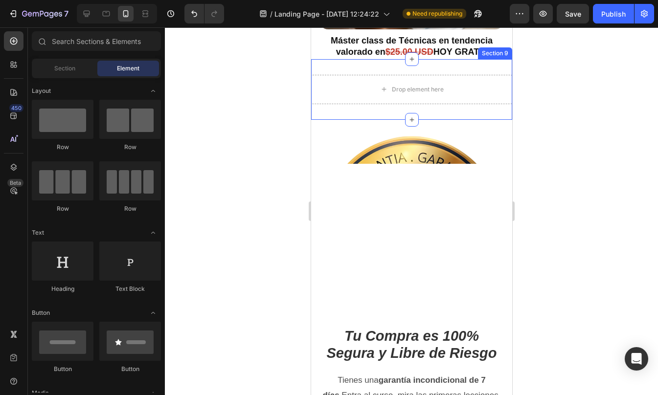
scroll to position [6273, 0]
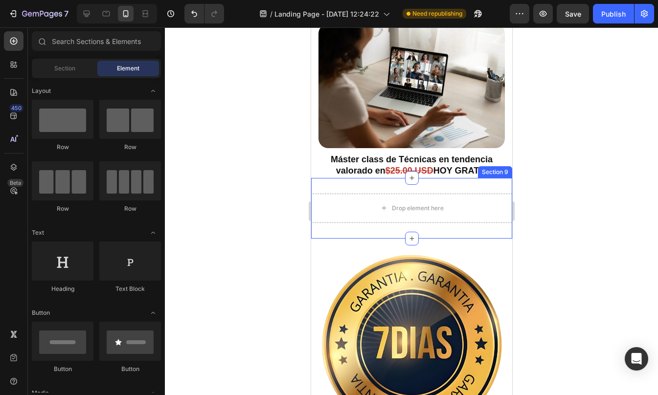
click at [423, 178] on div "Drop element here Section 9" at bounding box center [411, 208] width 201 height 61
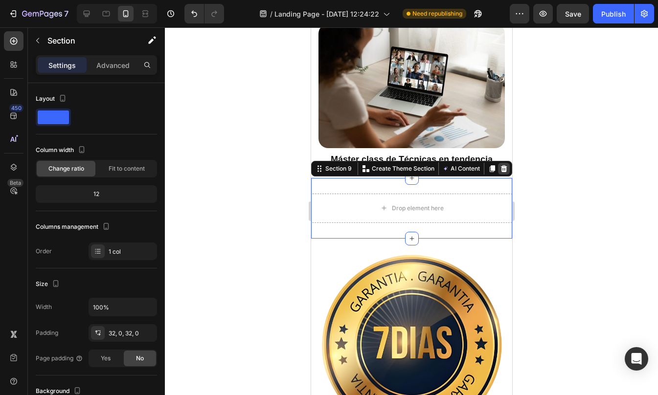
click at [500, 165] on icon at bounding box center [503, 168] width 6 height 7
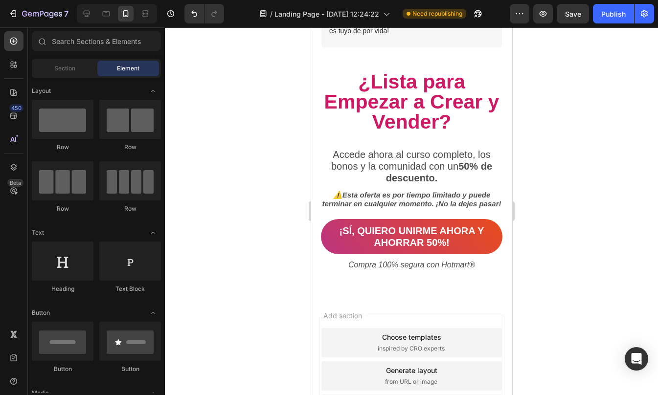
scroll to position [7093, 0]
click at [21, 42] on div at bounding box center [14, 41] width 20 height 20
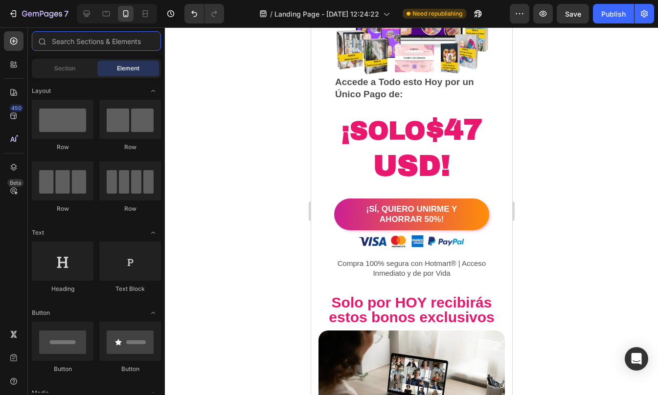
scroll to position [4702, 0]
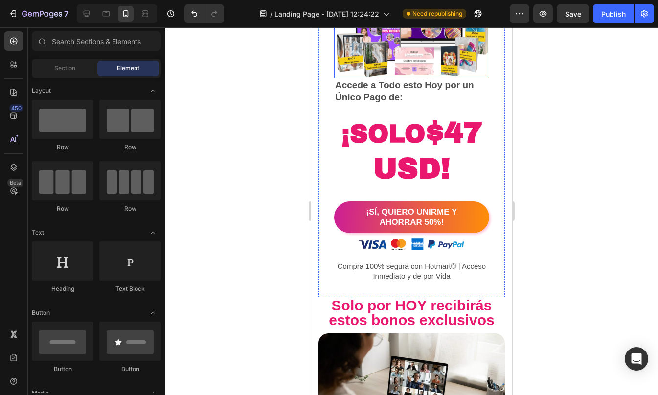
click at [383, 78] on img at bounding box center [410, 34] width 155 height 87
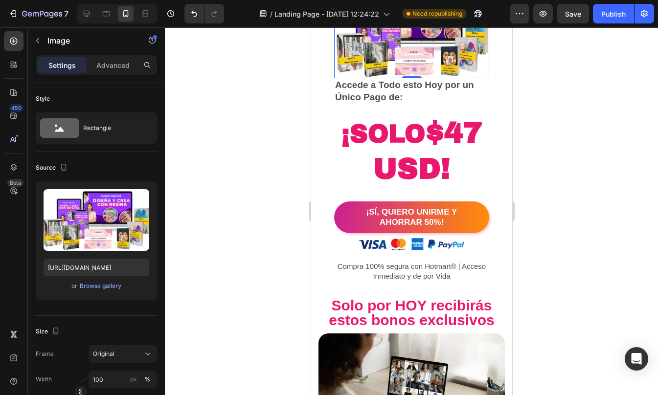
click at [383, 5] on icon at bounding box center [387, 1] width 8 height 8
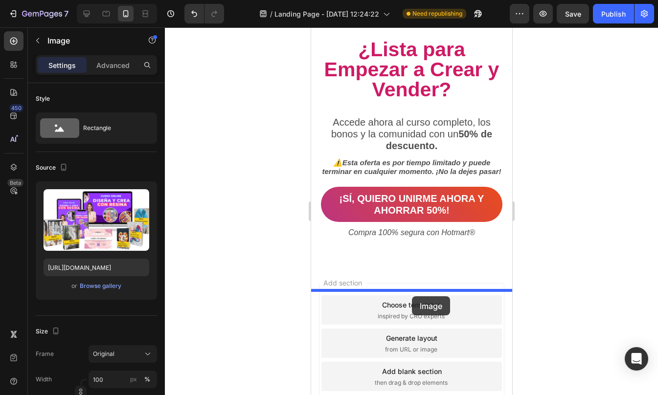
scroll to position [7367, 0]
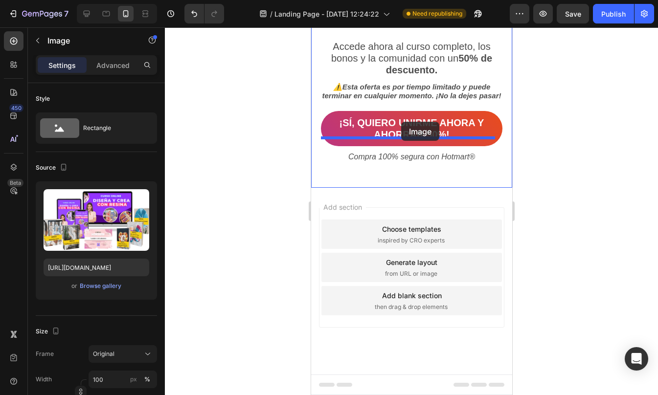
drag, startPoint x: 410, startPoint y: 136, endPoint x: 400, endPoint y: 122, distance: 16.5
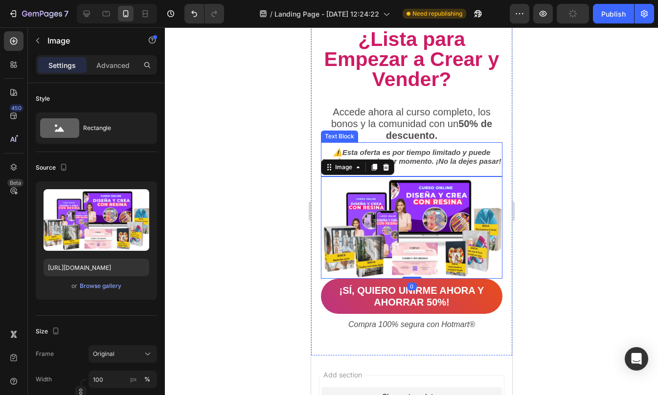
scroll to position [7300, 0]
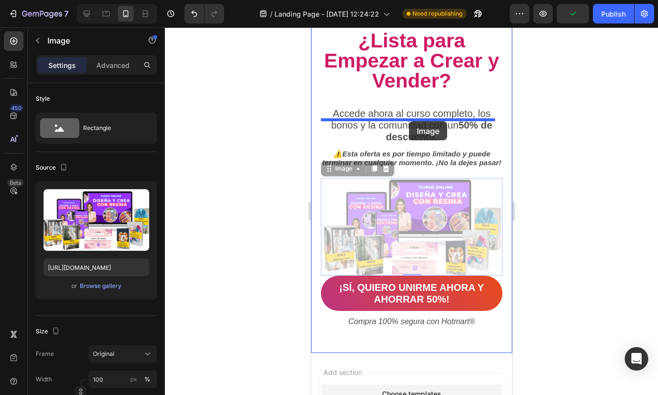
drag, startPoint x: 400, startPoint y: 235, endPoint x: 408, endPoint y: 122, distance: 113.3
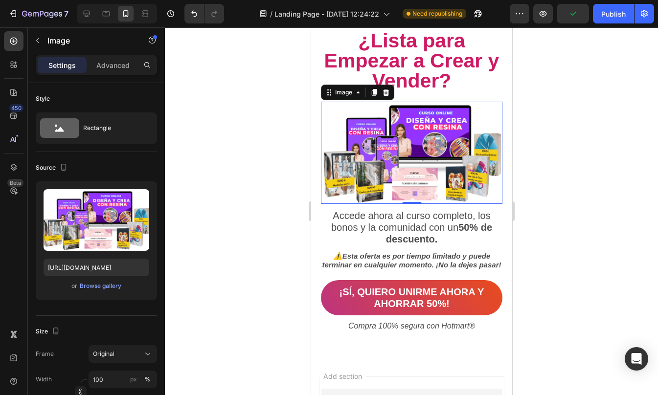
click at [528, 159] on div at bounding box center [411, 211] width 493 height 368
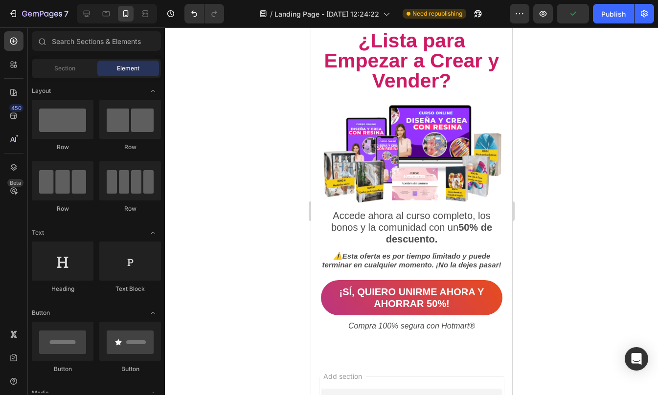
click at [528, 159] on div at bounding box center [411, 211] width 493 height 368
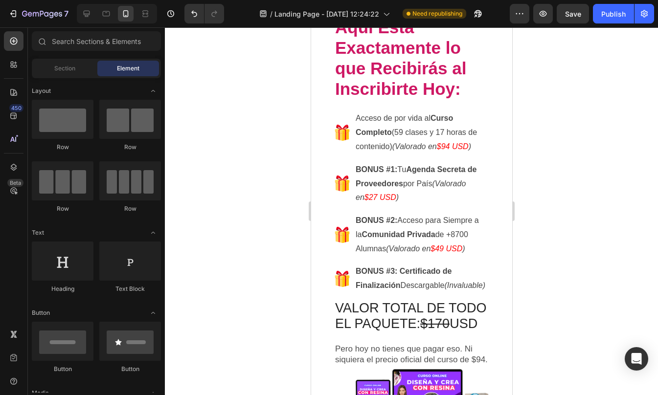
scroll to position [4325, 0]
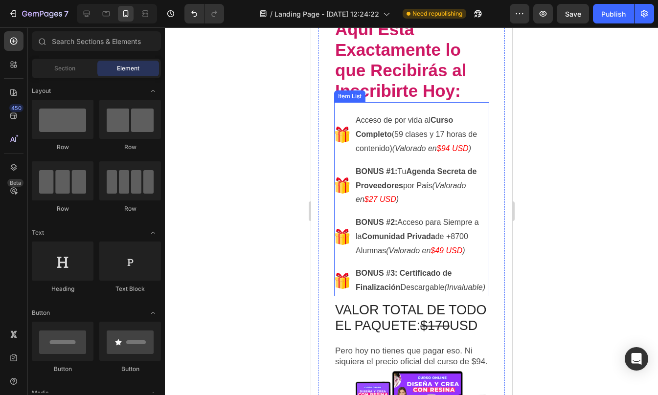
click at [346, 135] on icon at bounding box center [346, 136] width 3 height 11
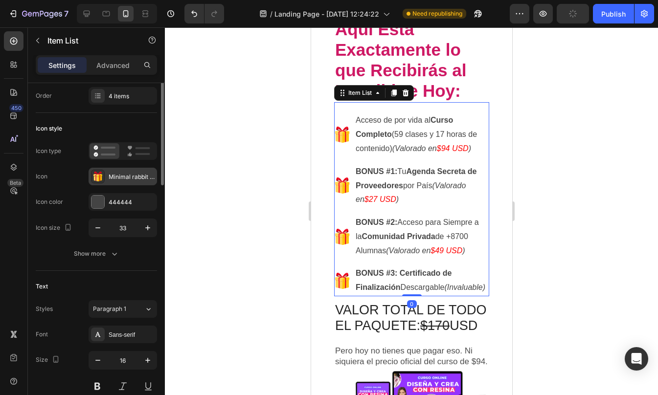
scroll to position [0, 0]
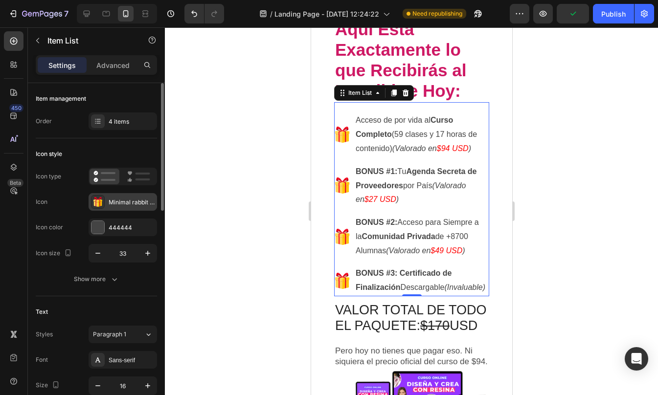
click at [113, 200] on div "Minimal rabbit pet logo" at bounding box center [132, 202] width 46 height 9
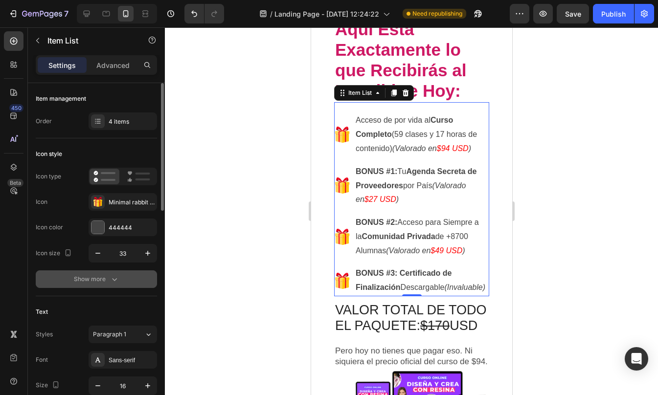
click at [81, 277] on div "Show more" at bounding box center [96, 279] width 45 height 10
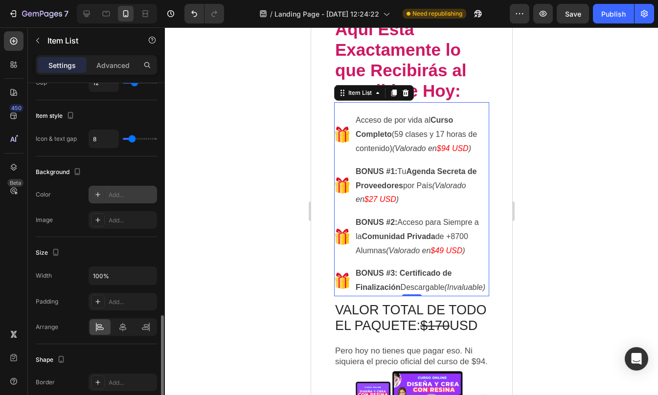
scroll to position [597, 0]
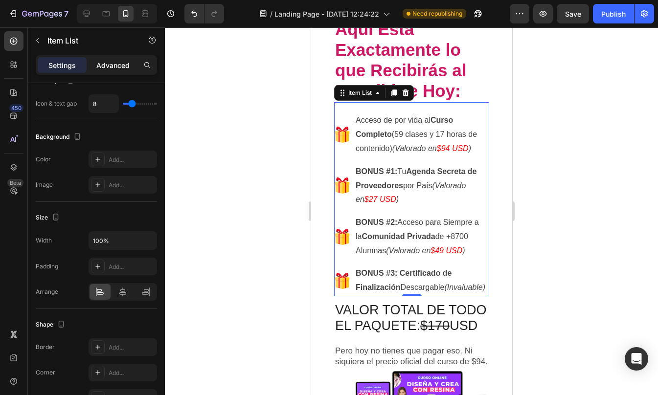
click at [115, 70] on p "Advanced" at bounding box center [112, 65] width 33 height 10
type input "100%"
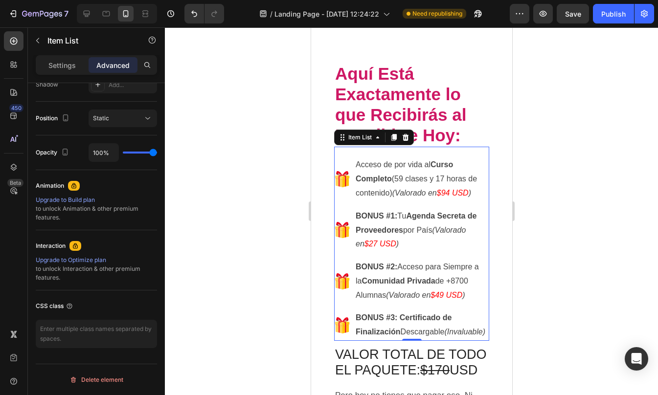
scroll to position [4168, 0]
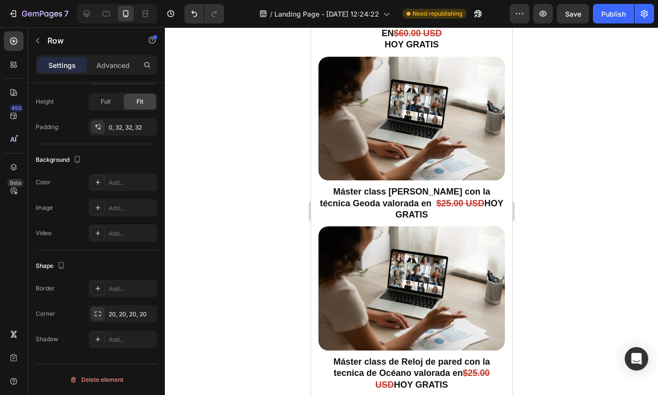
scroll to position [0, 0]
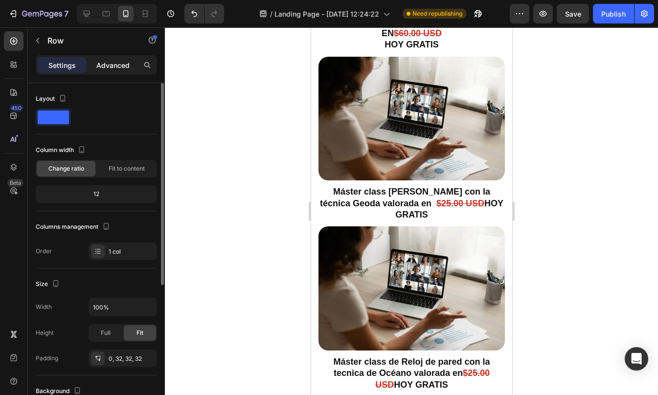
click at [120, 66] on p "Advanced" at bounding box center [112, 65] width 33 height 10
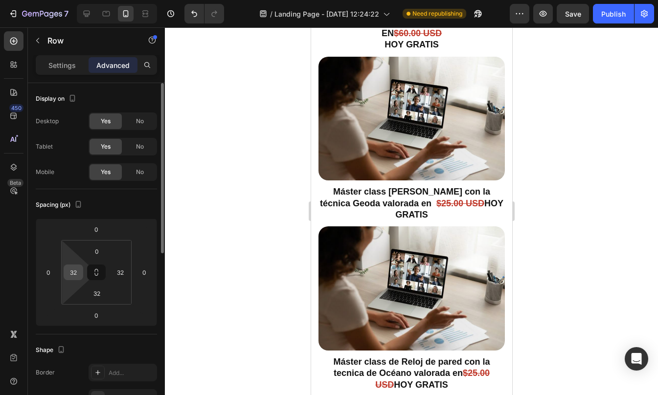
click at [74, 274] on input "32" at bounding box center [73, 272] width 15 height 15
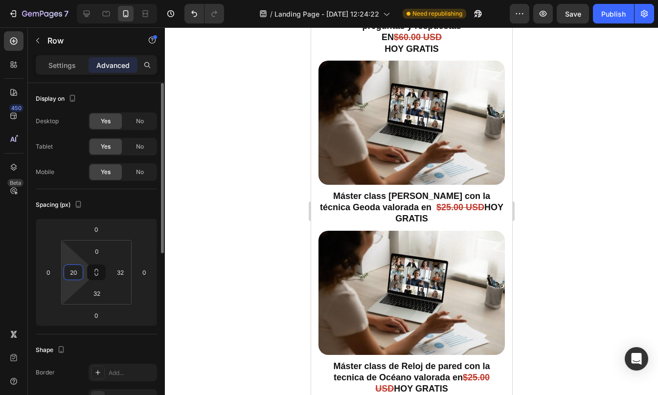
type input "2"
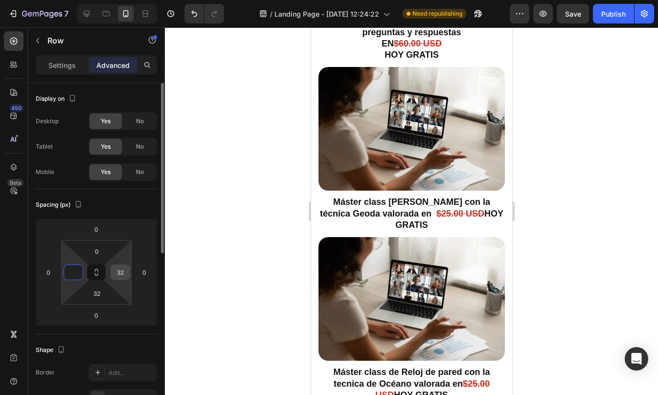
type input "0"
click at [123, 273] on input "32" at bounding box center [120, 272] width 15 height 15
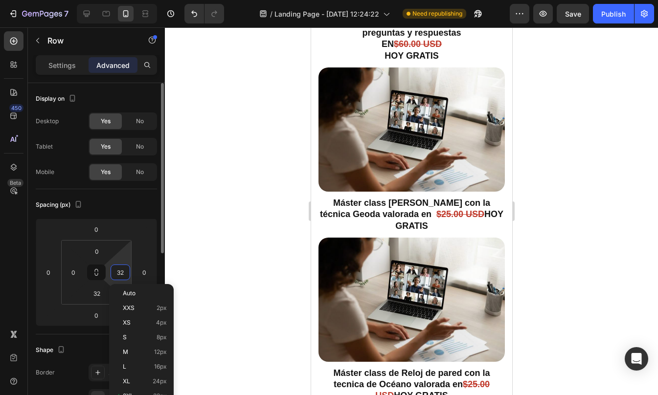
type input "0"
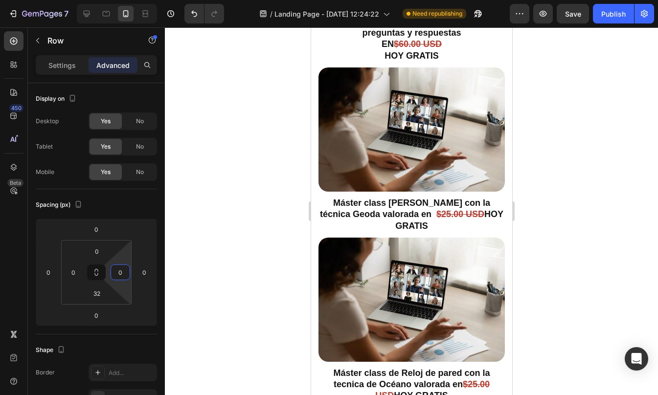
click at [579, 250] on div at bounding box center [411, 211] width 493 height 368
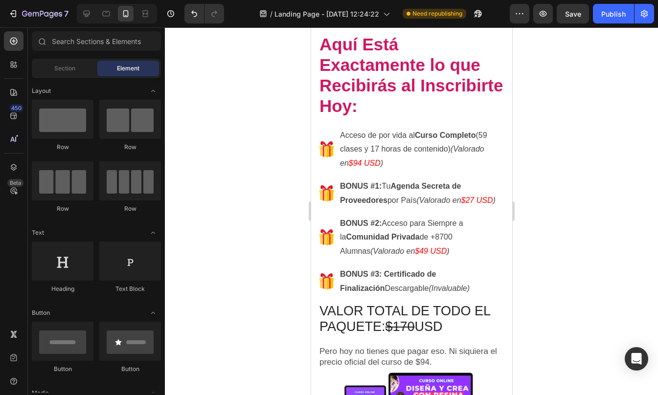
scroll to position [4190, 0]
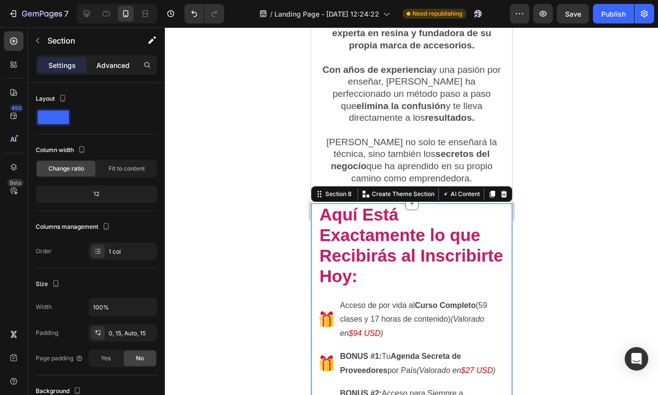
click at [107, 66] on p "Advanced" at bounding box center [112, 65] width 33 height 10
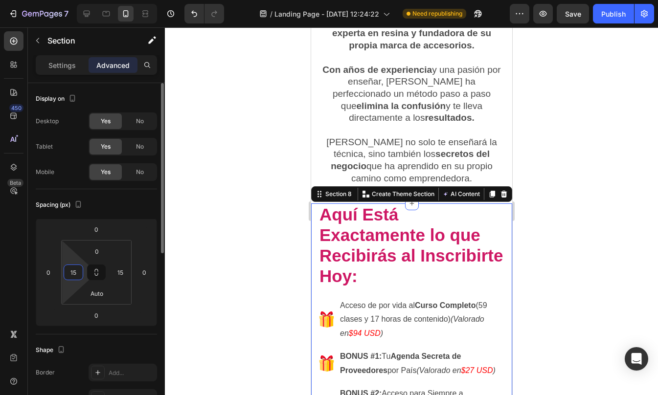
click at [74, 274] on input "15" at bounding box center [73, 272] width 15 height 15
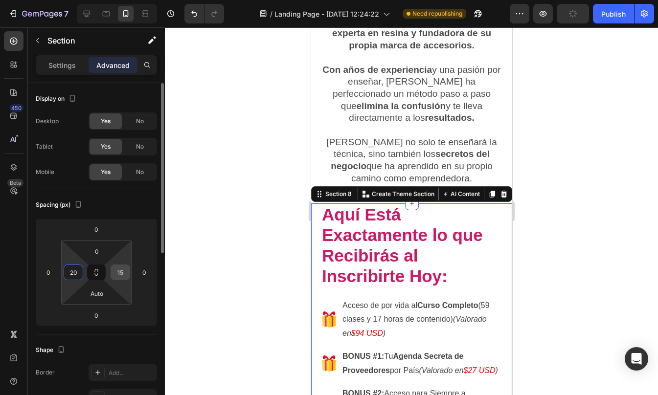
type input "20"
click at [123, 272] on input "15" at bounding box center [120, 272] width 15 height 15
type input "20"
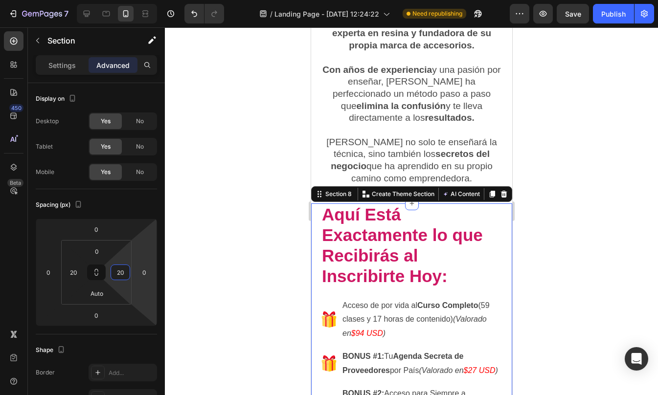
click at [539, 202] on div at bounding box center [411, 211] width 493 height 368
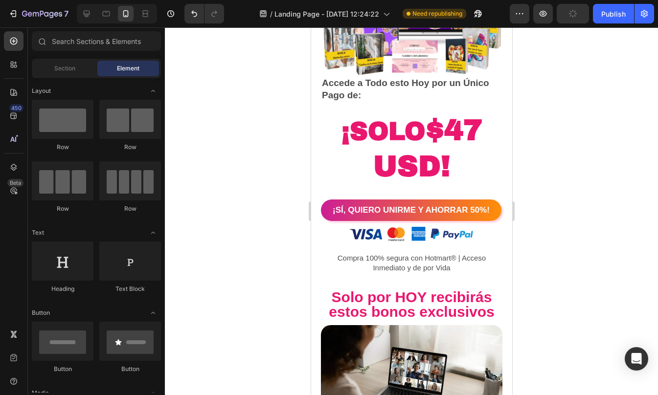
scroll to position [4710, 0]
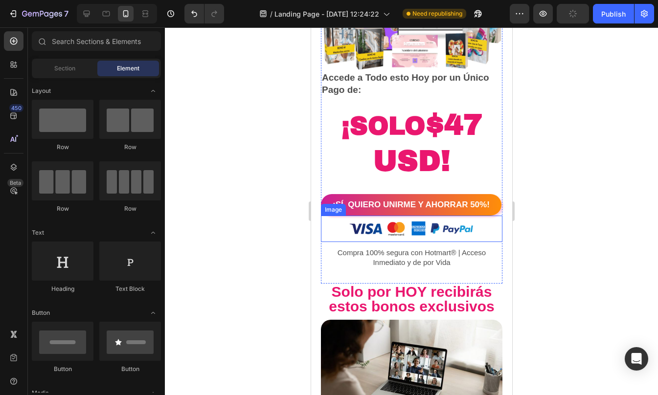
click at [428, 242] on img at bounding box center [411, 229] width 127 height 26
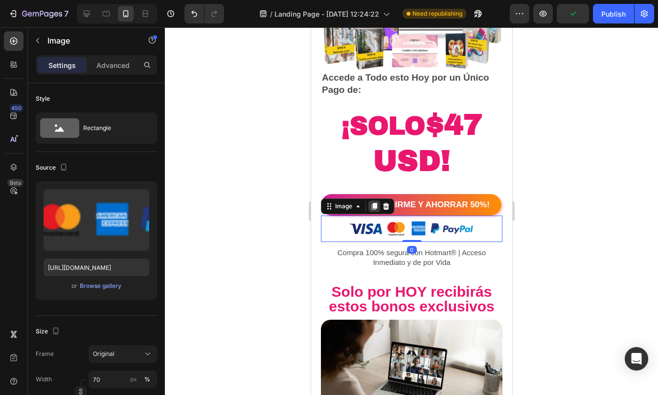
click at [374, 210] on icon at bounding box center [373, 206] width 5 height 7
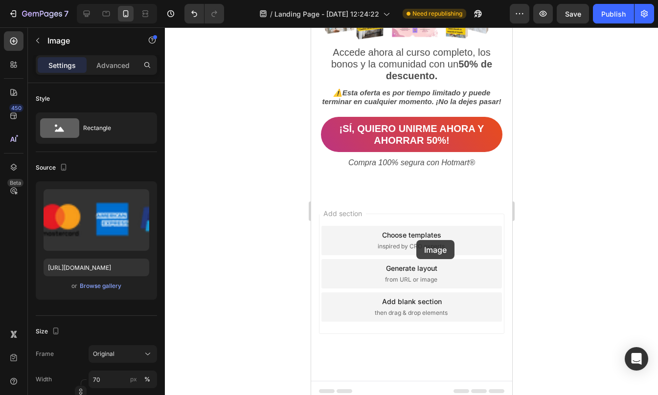
scroll to position [7400, 0]
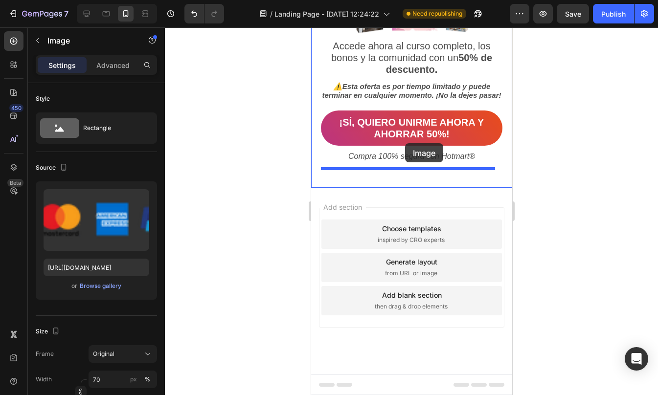
drag, startPoint x: 403, startPoint y: 268, endPoint x: 404, endPoint y: 143, distance: 124.7
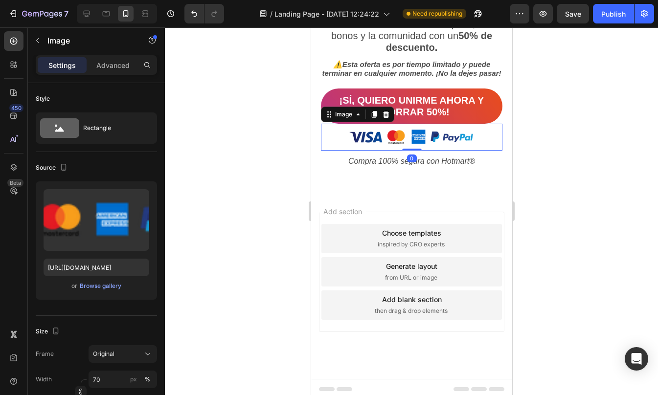
click at [552, 323] on div at bounding box center [411, 211] width 493 height 368
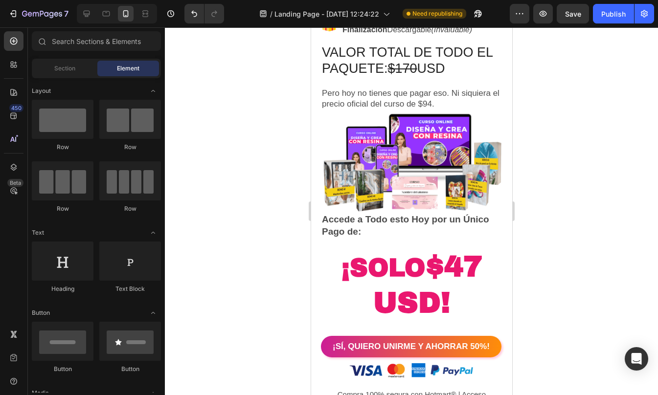
scroll to position [4563, 0]
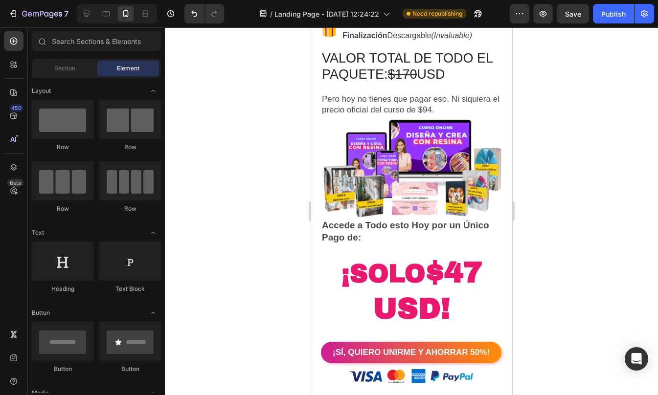
drag, startPoint x: 509, startPoint y: 376, endPoint x: 835, endPoint y: 276, distance: 340.9
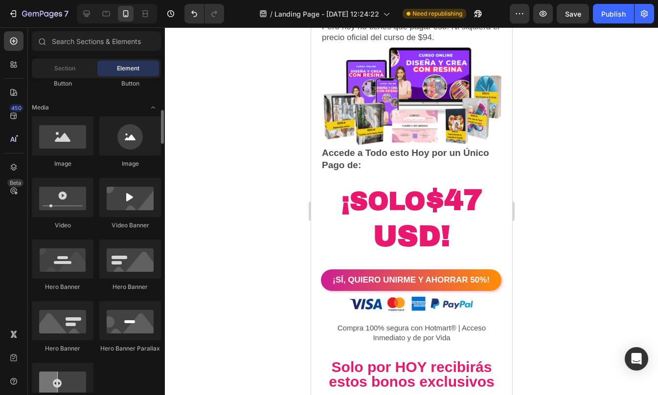
scroll to position [287, 0]
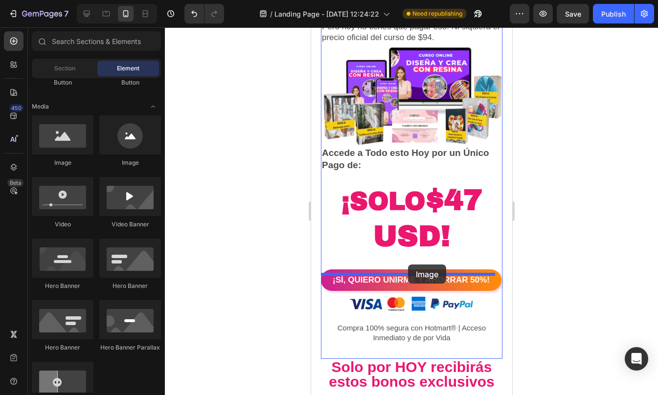
drag, startPoint x: 368, startPoint y: 169, endPoint x: 407, endPoint y: 265, distance: 103.3
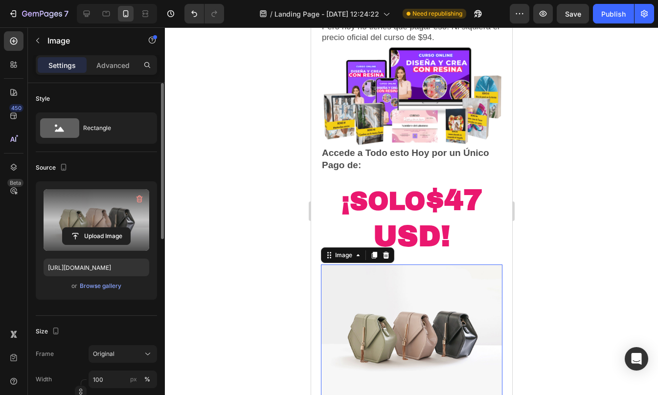
click at [107, 213] on label at bounding box center [97, 220] width 106 height 62
click at [107, 228] on input "file" at bounding box center [96, 236] width 67 height 17
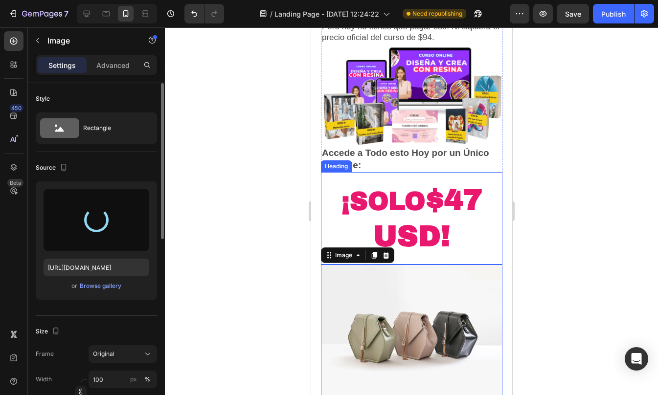
type input "https://cdn.shopify.com/s/files/1/0623/1359/4985/files/gempages_575436287763284…"
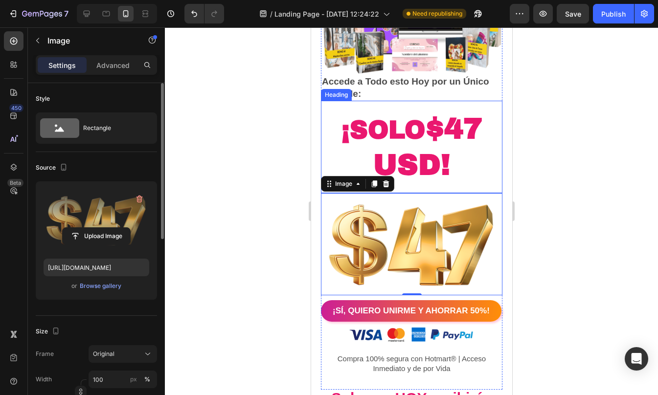
scroll to position [4703, 0]
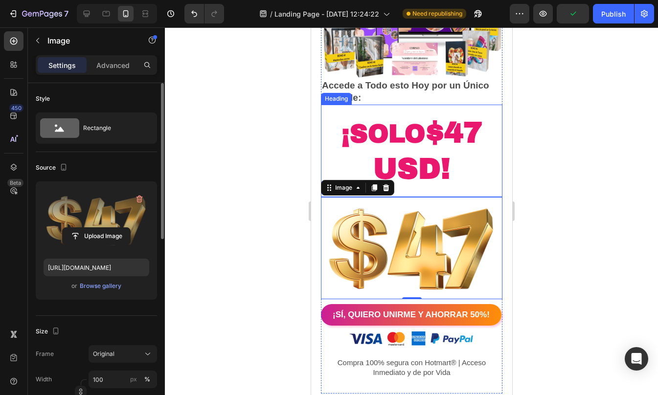
click at [437, 187] on h2 "¡SOLO $47 USD!" at bounding box center [410, 150] width 181 height 73
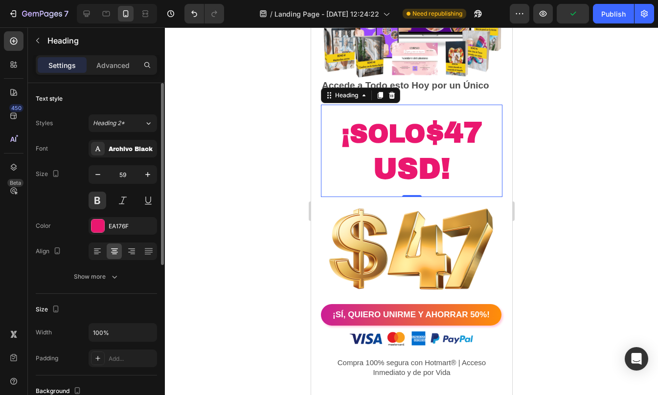
click at [437, 186] on p "¡SOLO $47 USD!" at bounding box center [410, 150] width 179 height 71
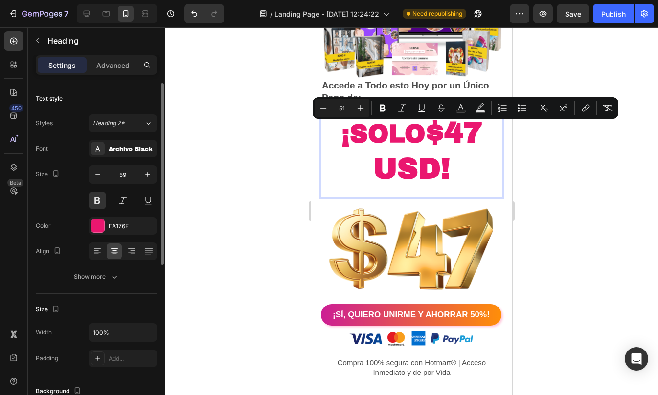
click at [433, 158] on p "¡SOLO $47 USD!" at bounding box center [410, 150] width 179 height 71
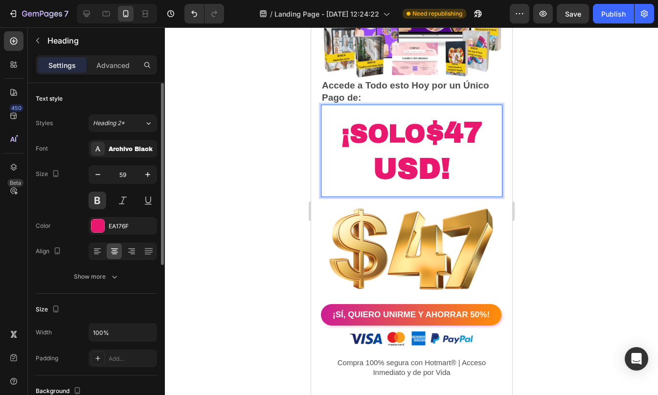
click at [346, 146] on span "¡SOLO" at bounding box center [383, 133] width 84 height 27
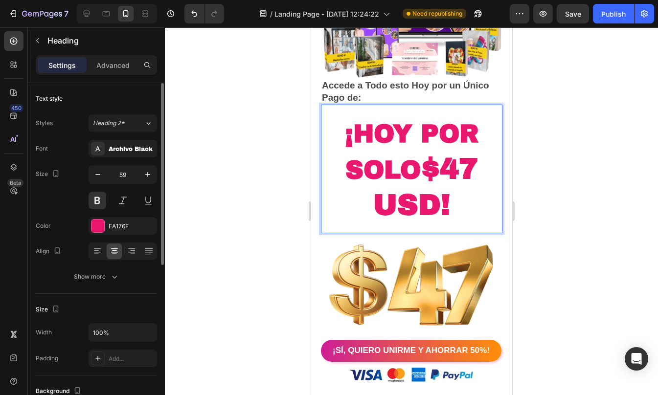
click at [448, 220] on p "¡Hoy por SOLO $47 USD!" at bounding box center [410, 168] width 179 height 107
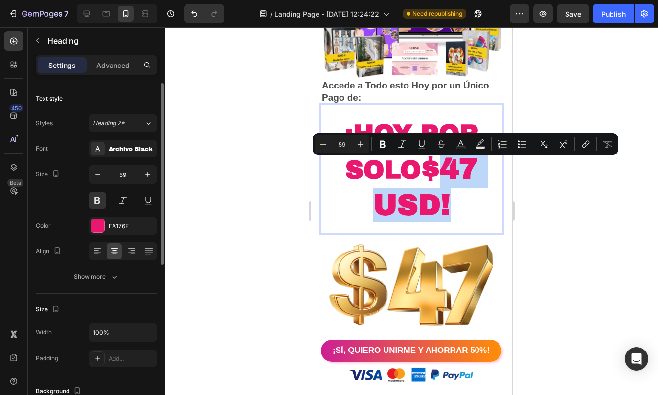
drag, startPoint x: 433, startPoint y: 217, endPoint x: 422, endPoint y: 178, distance: 40.7
click at [422, 178] on p "¡Hoy por SOLO $47 USD!" at bounding box center [410, 168] width 179 height 107
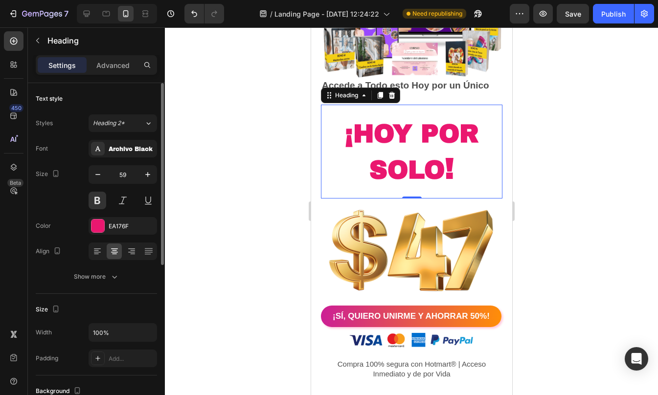
click at [560, 173] on div at bounding box center [411, 211] width 493 height 368
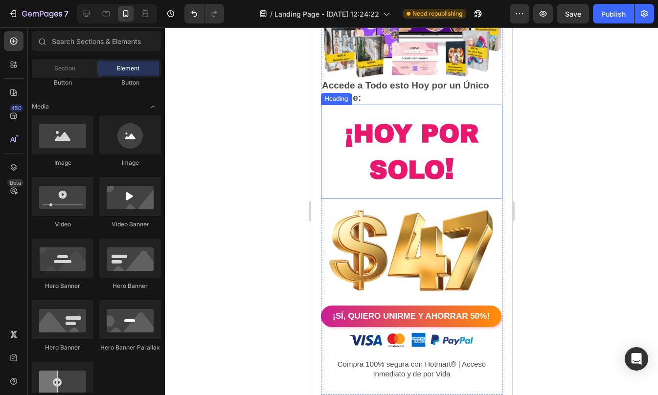
click at [409, 151] on span "¡Hoy por SOLO" at bounding box center [411, 152] width 134 height 64
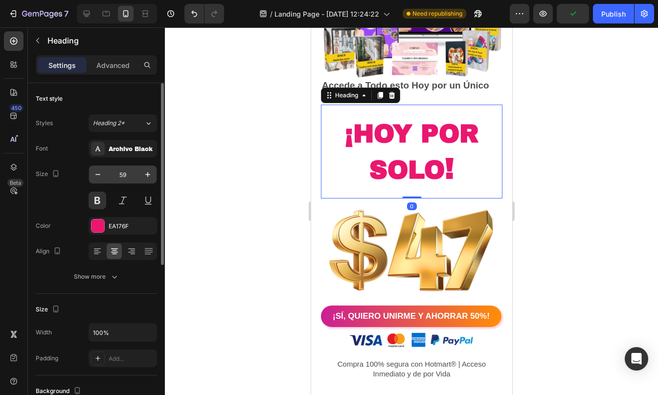
click at [130, 174] on input "59" at bounding box center [123, 175] width 32 height 18
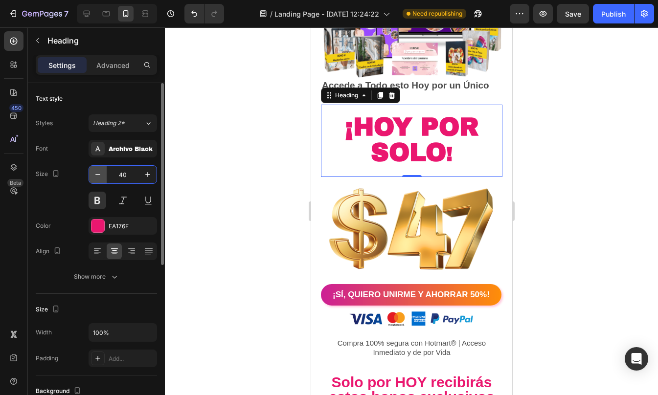
click at [99, 175] on icon "button" at bounding box center [97, 174] width 5 height 1
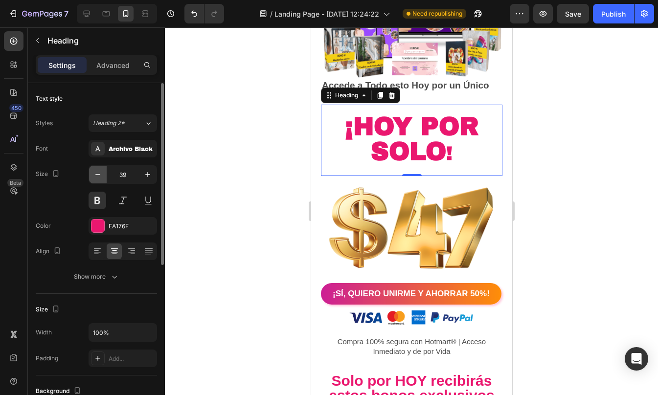
click at [99, 175] on icon "button" at bounding box center [97, 174] width 5 height 1
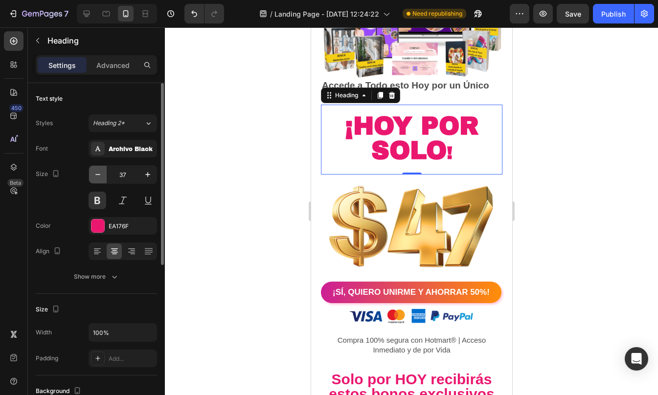
click at [99, 175] on icon "button" at bounding box center [97, 174] width 5 height 1
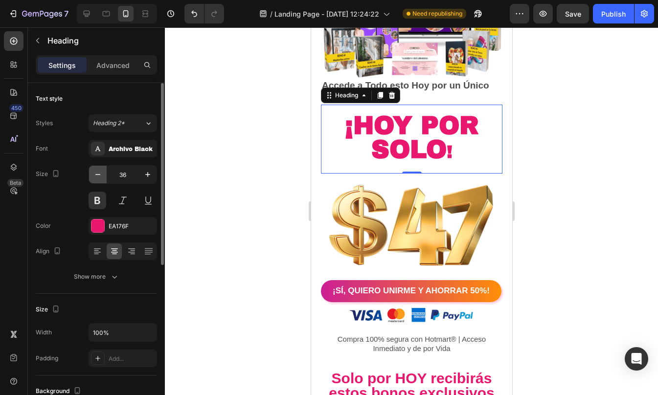
click at [99, 175] on icon "button" at bounding box center [97, 174] width 5 height 1
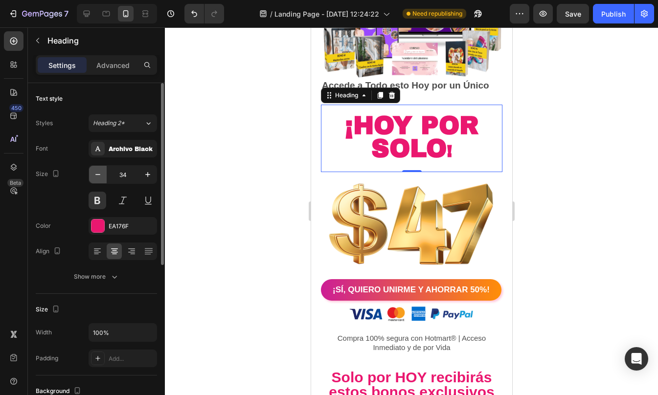
click at [99, 175] on icon "button" at bounding box center [97, 174] width 5 height 1
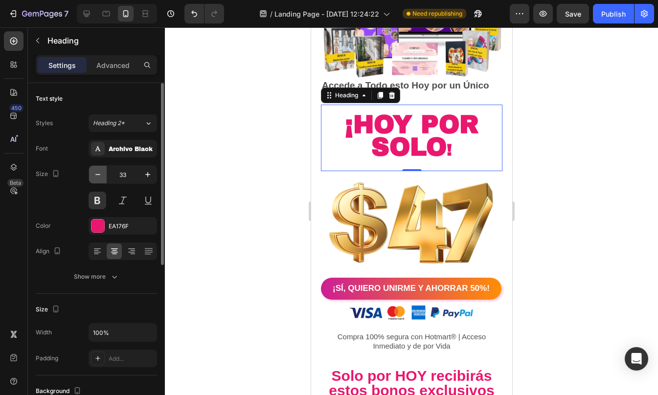
click at [99, 175] on icon "button" at bounding box center [97, 174] width 5 height 1
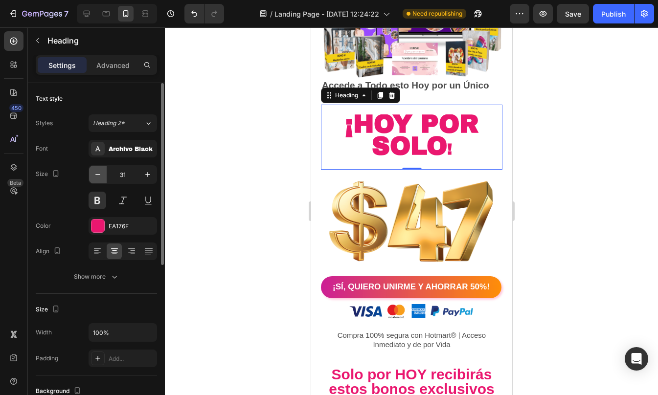
click at [99, 175] on icon "button" at bounding box center [97, 174] width 5 height 1
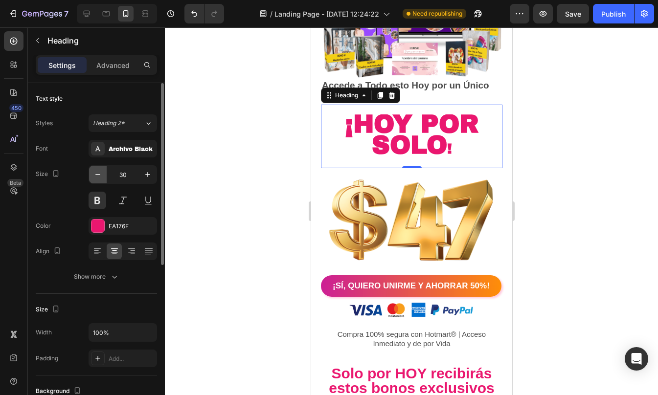
click at [99, 175] on icon "button" at bounding box center [97, 174] width 5 height 1
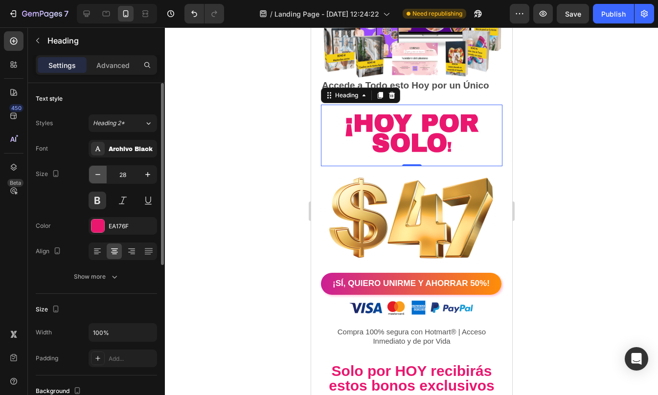
click at [99, 175] on icon "button" at bounding box center [97, 174] width 5 height 1
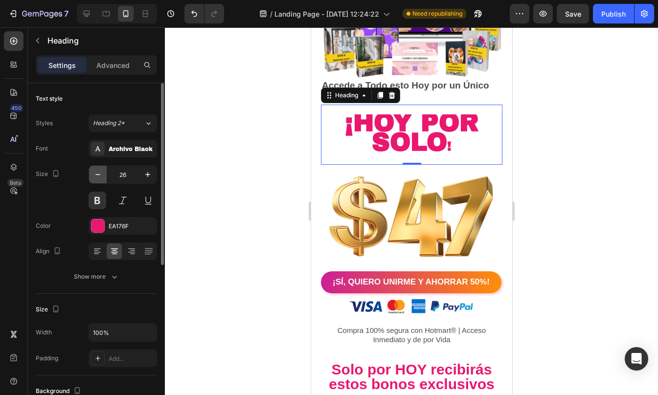
click at [99, 175] on icon "button" at bounding box center [97, 174] width 5 height 1
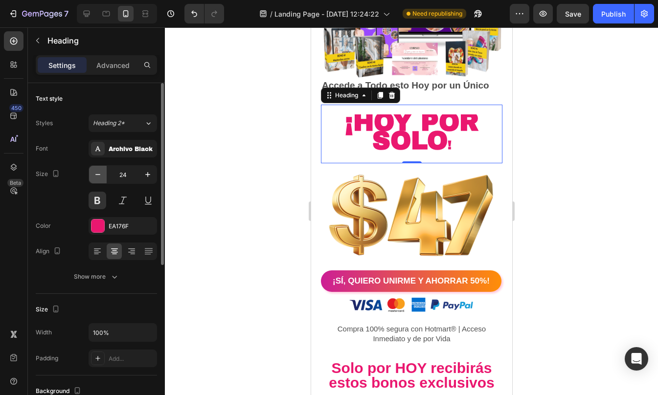
click at [99, 175] on icon "button" at bounding box center [97, 174] width 5 height 1
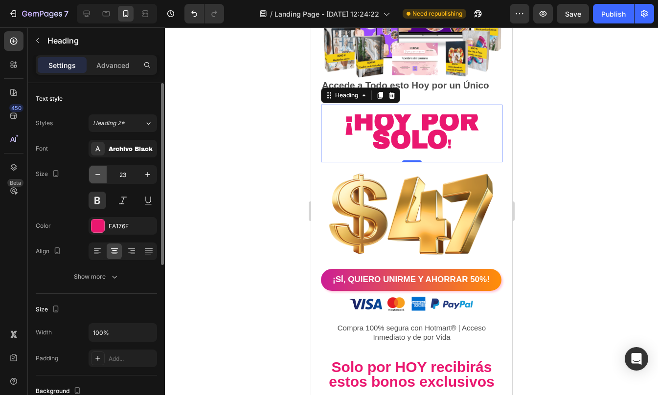
click at [99, 175] on icon "button" at bounding box center [97, 174] width 5 height 1
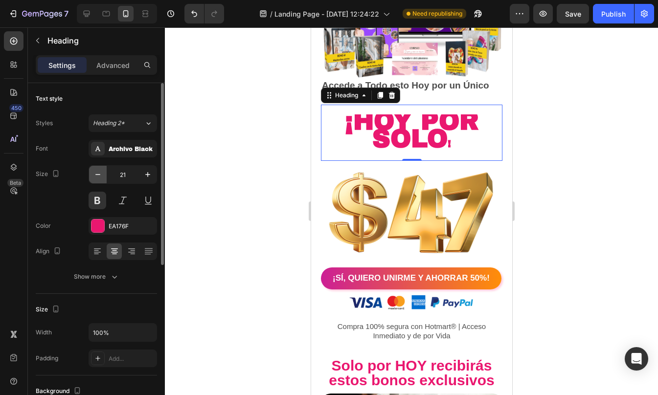
click at [99, 175] on icon "button" at bounding box center [97, 174] width 5 height 1
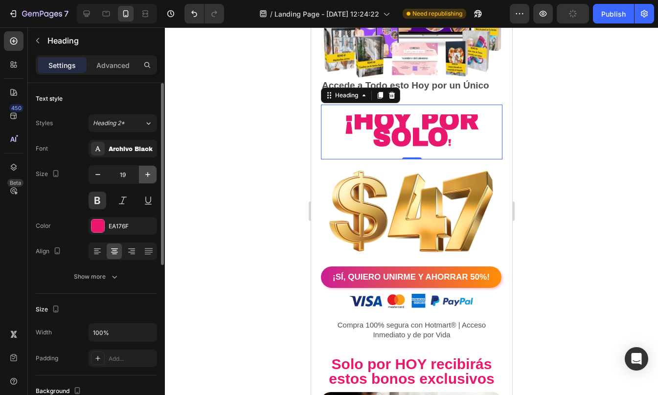
click at [146, 176] on icon "button" at bounding box center [148, 175] width 10 height 10
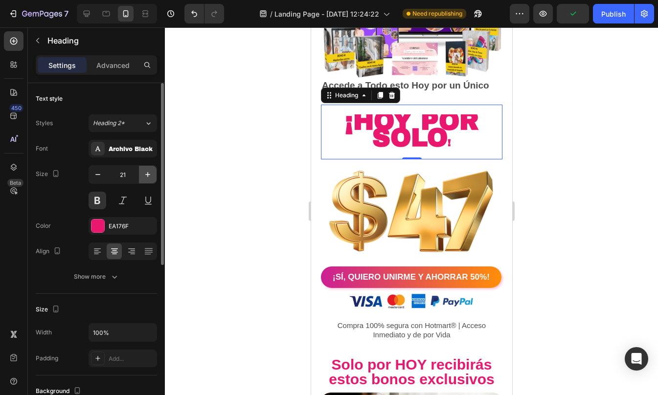
click at [146, 176] on icon "button" at bounding box center [148, 175] width 10 height 10
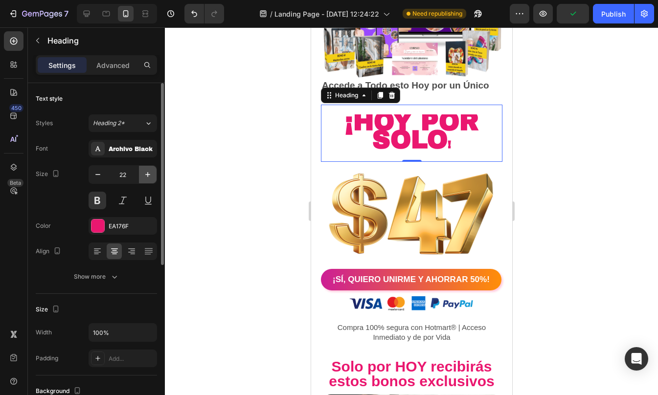
click at [146, 176] on icon "button" at bounding box center [148, 175] width 10 height 10
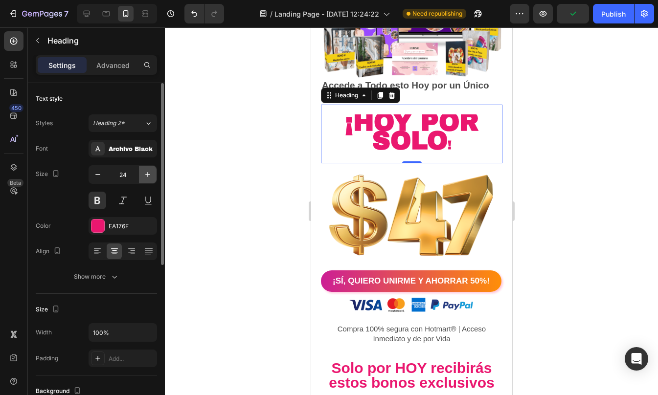
click at [146, 176] on icon "button" at bounding box center [148, 175] width 10 height 10
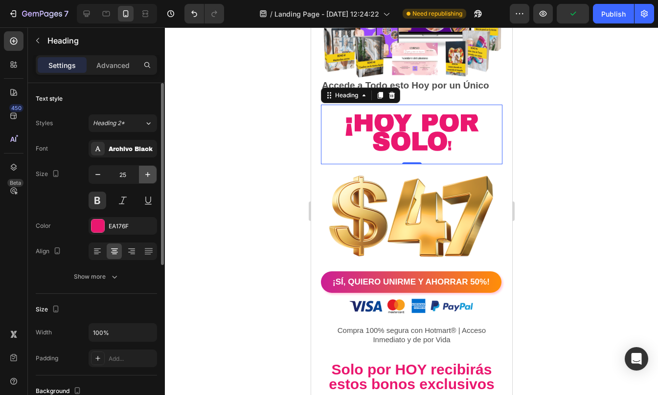
click at [146, 176] on icon "button" at bounding box center [148, 175] width 10 height 10
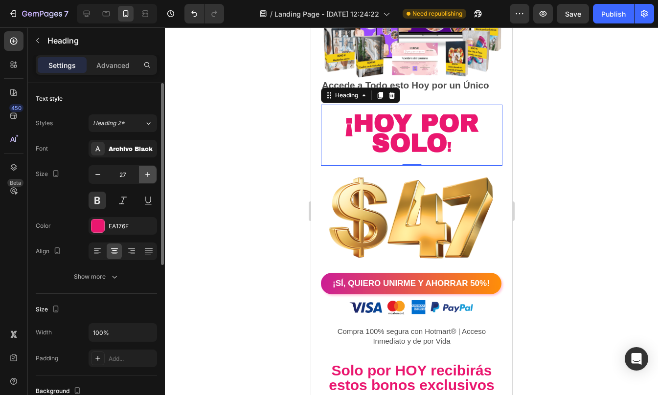
click at [146, 176] on icon "button" at bounding box center [148, 175] width 10 height 10
type input "29"
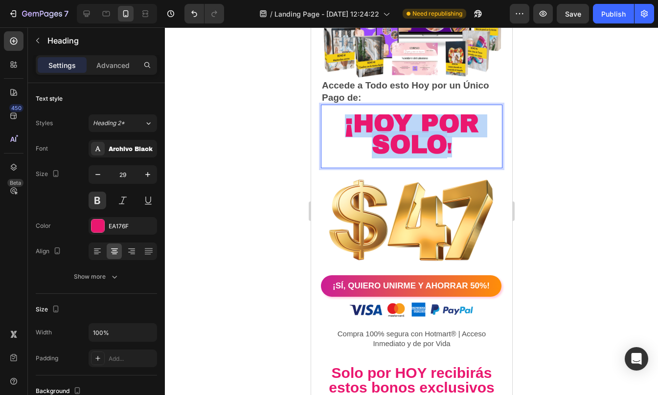
click at [396, 133] on span "¡Hoy por SOLO" at bounding box center [411, 134] width 134 height 48
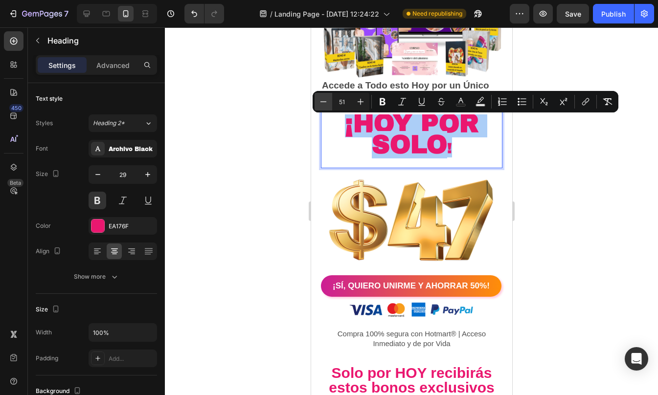
click at [324, 102] on icon "Editor contextual toolbar" at bounding box center [323, 102] width 10 height 10
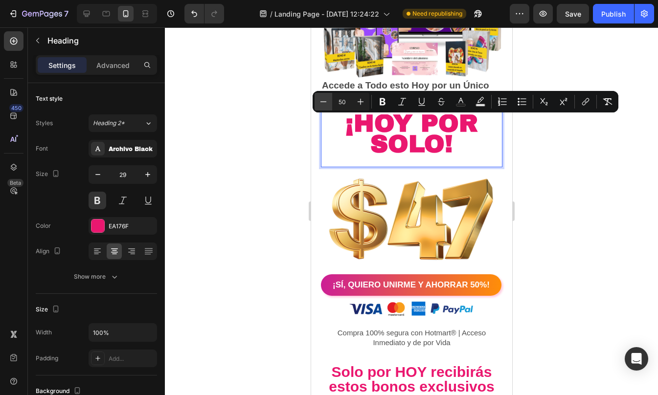
click at [324, 102] on icon "Editor contextual toolbar" at bounding box center [323, 102] width 10 height 10
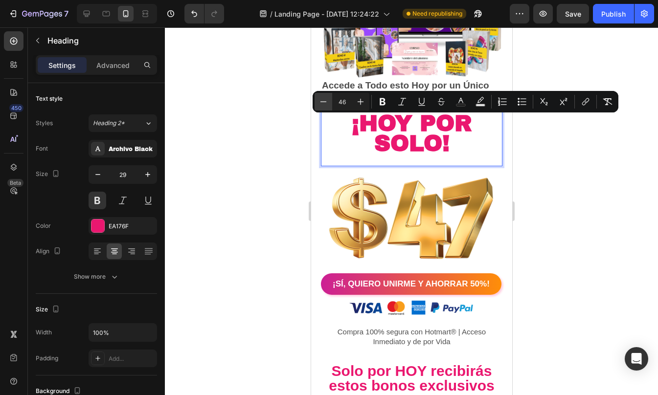
click at [324, 102] on icon "Editor contextual toolbar" at bounding box center [323, 102] width 10 height 10
click at [327, 99] on icon "Editor contextual toolbar" at bounding box center [323, 102] width 10 height 10
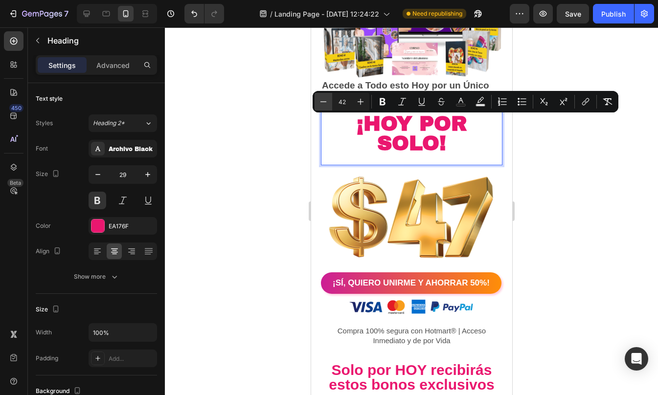
click at [327, 99] on icon "Editor contextual toolbar" at bounding box center [323, 102] width 10 height 10
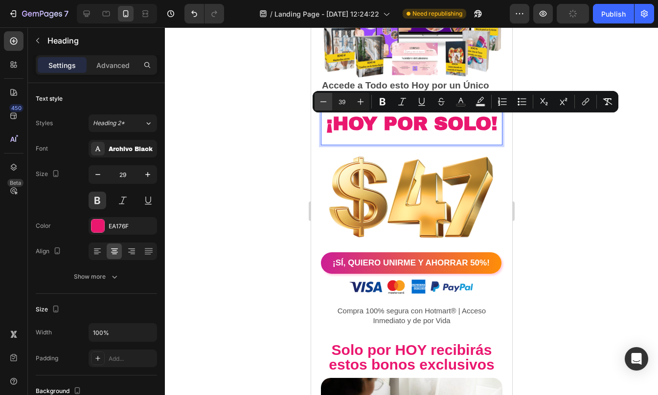
click at [327, 99] on icon "Editor contextual toolbar" at bounding box center [323, 102] width 10 height 10
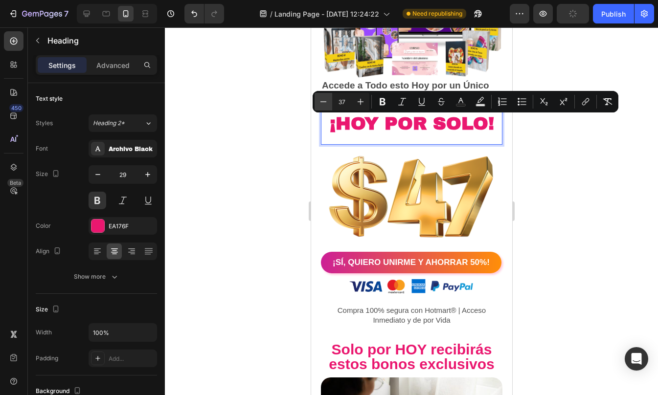
click at [327, 99] on icon "Editor contextual toolbar" at bounding box center [323, 102] width 10 height 10
click at [356, 102] on icon "Editor contextual toolbar" at bounding box center [360, 102] width 10 height 10
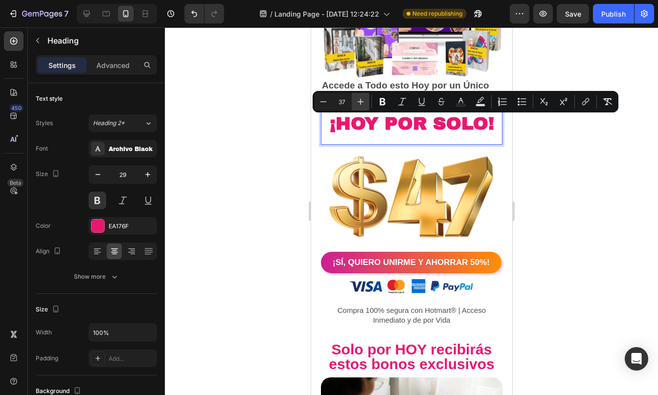
type input "38"
click at [562, 197] on div at bounding box center [411, 211] width 493 height 368
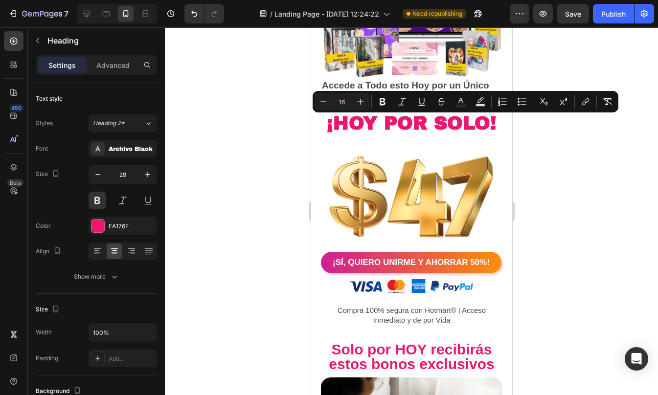
click at [562, 197] on div at bounding box center [411, 211] width 493 height 368
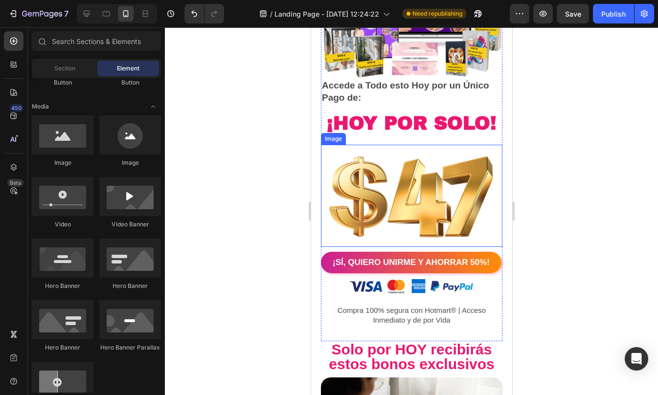
click at [433, 173] on img at bounding box center [410, 196] width 181 height 102
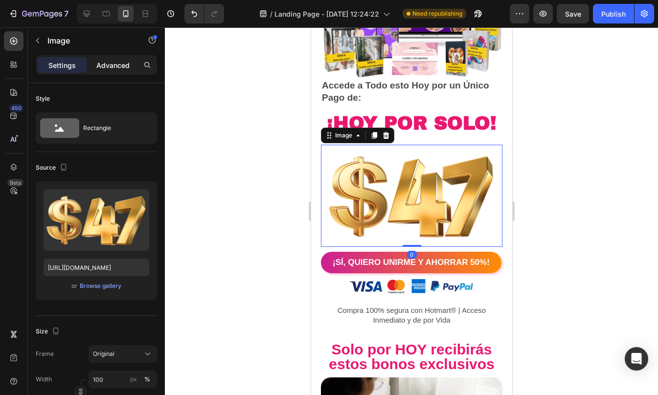
click at [118, 64] on p "Advanced" at bounding box center [112, 65] width 33 height 10
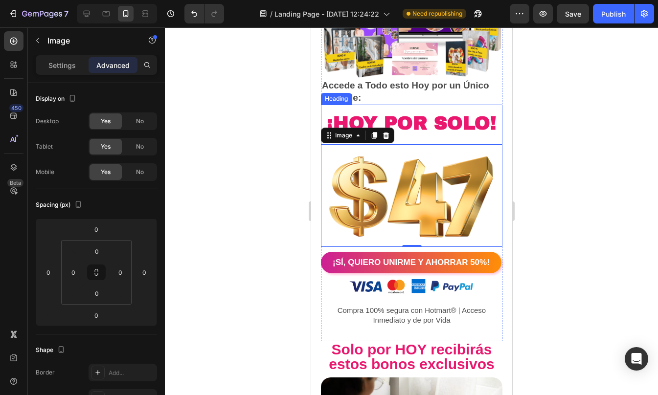
click at [412, 131] on span "¡Hoy por SOLO!" at bounding box center [411, 123] width 170 height 20
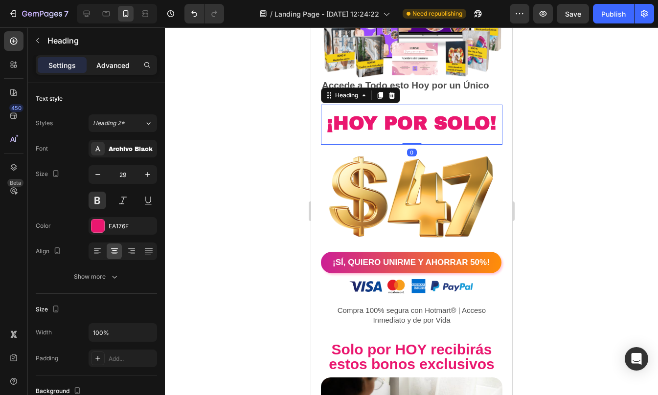
click at [108, 66] on p "Advanced" at bounding box center [112, 65] width 33 height 10
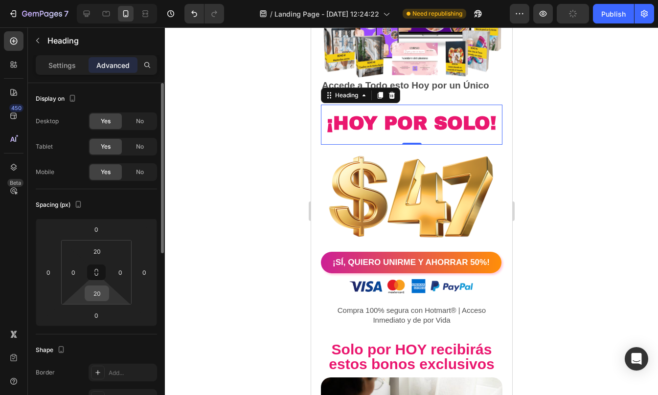
click at [100, 300] on input "20" at bounding box center [97, 293] width 20 height 15
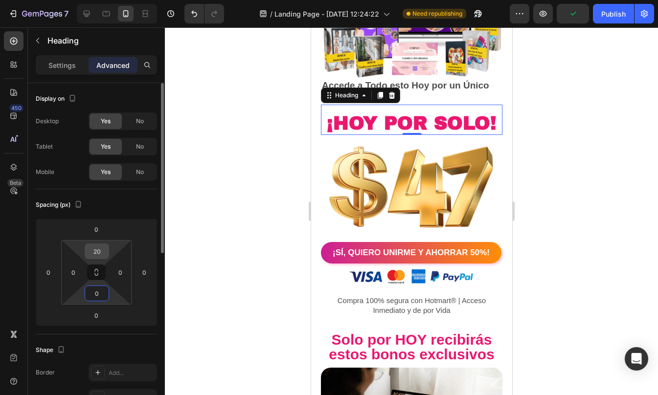
type input "0"
click at [100, 251] on input "20" at bounding box center [97, 251] width 20 height 15
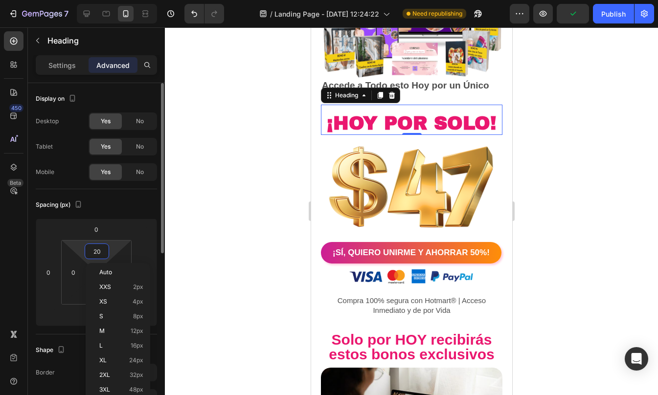
type input "0"
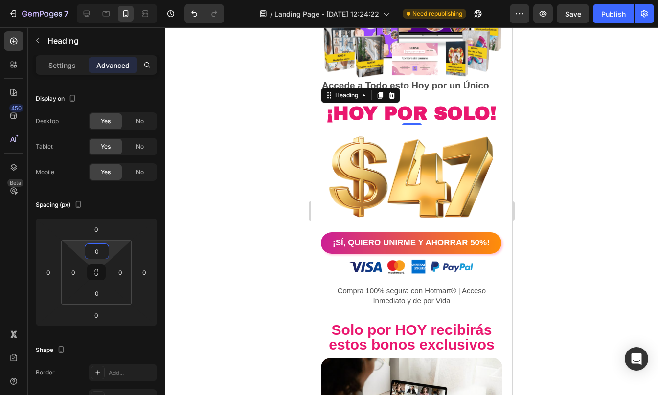
click at [535, 173] on div at bounding box center [411, 211] width 493 height 368
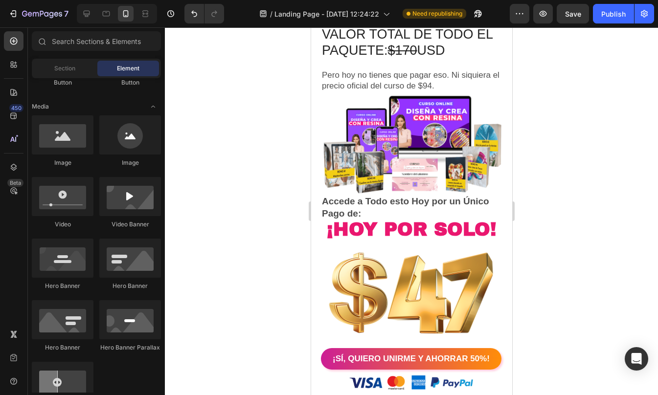
scroll to position [4609, 0]
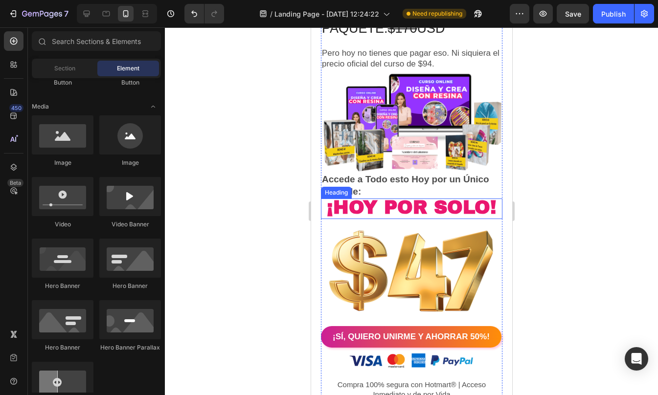
click at [423, 211] on span "¡Hoy por SOLO!" at bounding box center [411, 208] width 170 height 20
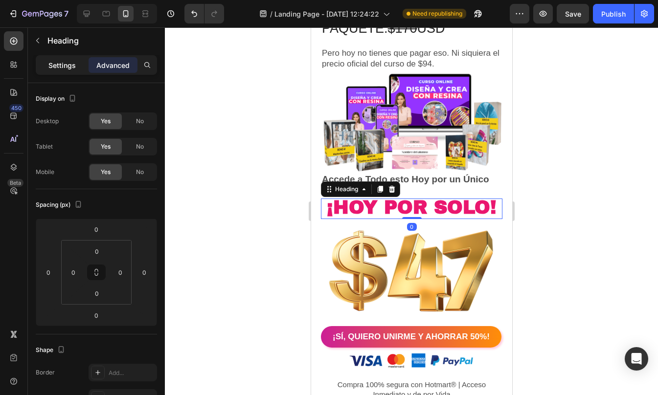
click at [61, 59] on div "Settings" at bounding box center [62, 65] width 49 height 16
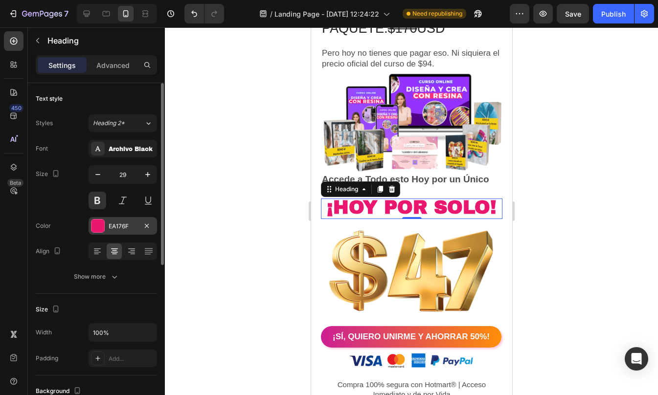
click at [103, 229] on div at bounding box center [97, 226] width 13 height 13
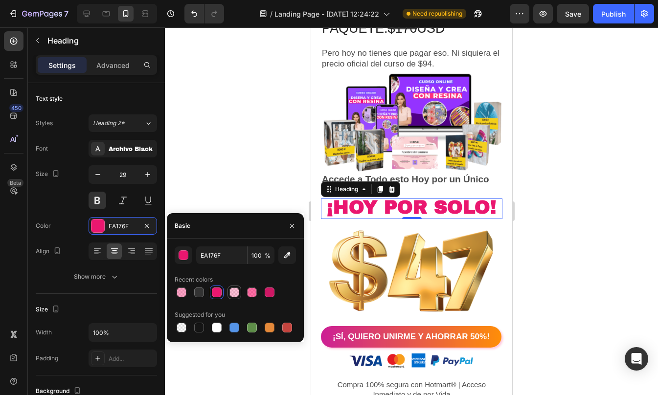
click at [231, 292] on div at bounding box center [234, 293] width 10 height 10
type input "FF0061"
type input "23"
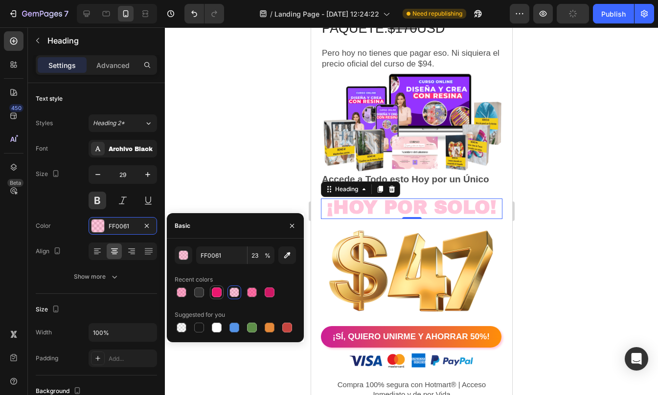
click at [221, 292] on div at bounding box center [217, 293] width 10 height 10
type input "EA176F"
type input "100"
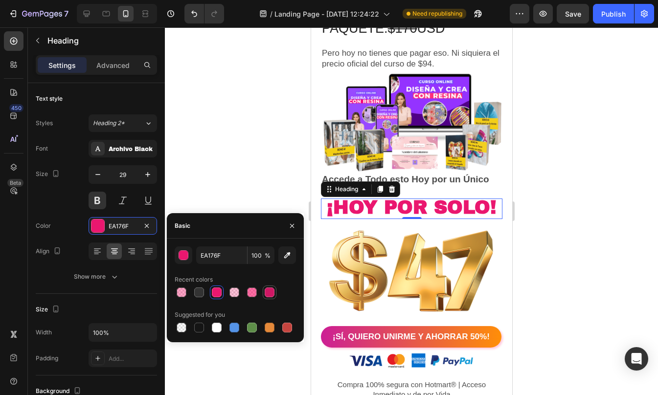
click at [272, 293] on div at bounding box center [270, 293] width 10 height 10
type input "CE1864"
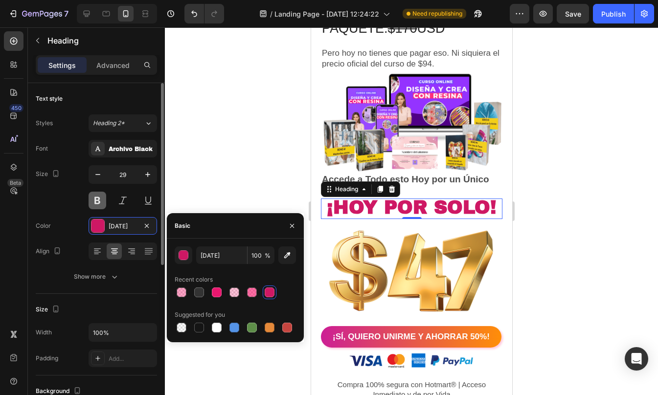
click at [96, 202] on button at bounding box center [98, 201] width 18 height 18
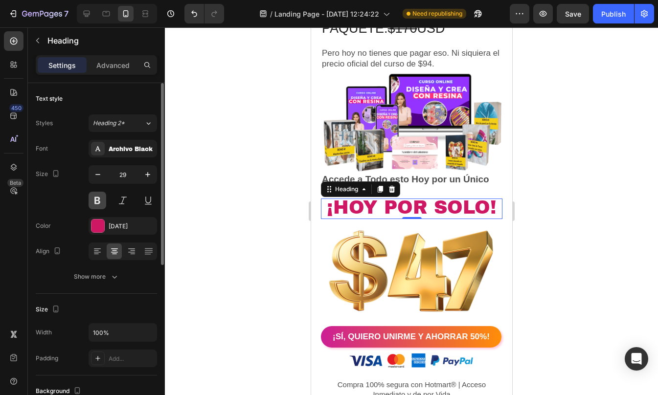
click at [96, 202] on button at bounding box center [98, 201] width 18 height 18
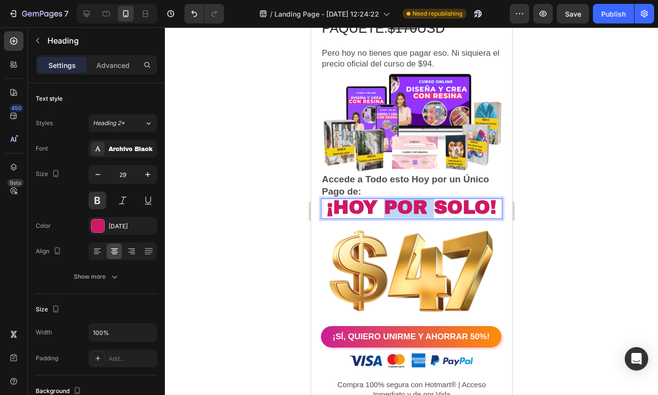
click at [406, 217] on span "¡Hoy por SOLO!" at bounding box center [411, 208] width 170 height 20
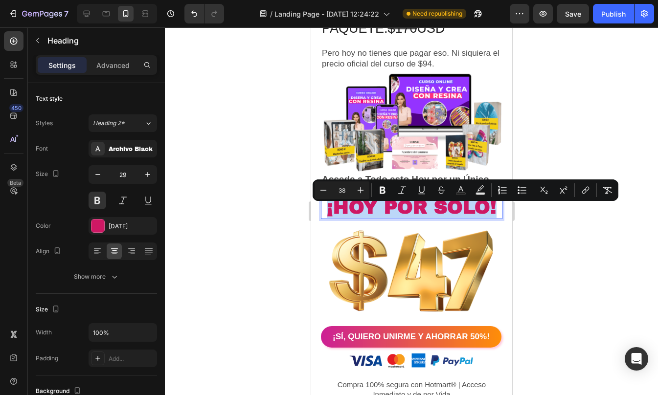
click at [406, 217] on span "¡Hoy por SOLO!" at bounding box center [411, 208] width 170 height 20
click at [386, 186] on icon "Editor contextual toolbar" at bounding box center [383, 190] width 10 height 10
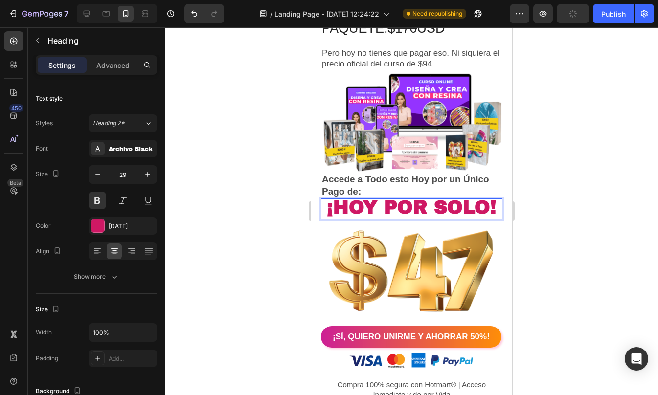
click at [366, 217] on strong "¡Hoy por SOLO!" at bounding box center [411, 208] width 170 height 20
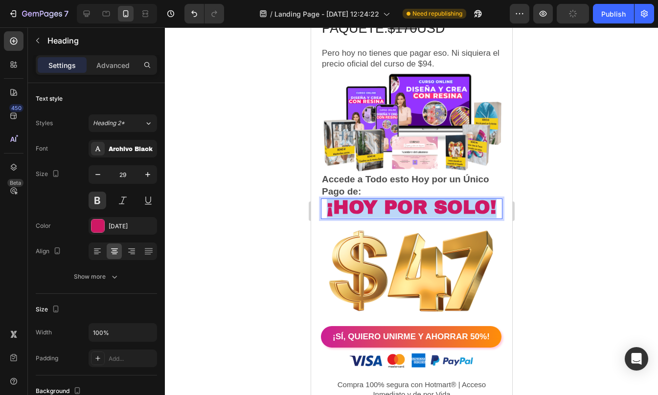
click at [366, 217] on strong "¡Hoy por SOLO!" at bounding box center [411, 208] width 170 height 20
click at [584, 190] on div at bounding box center [411, 211] width 493 height 368
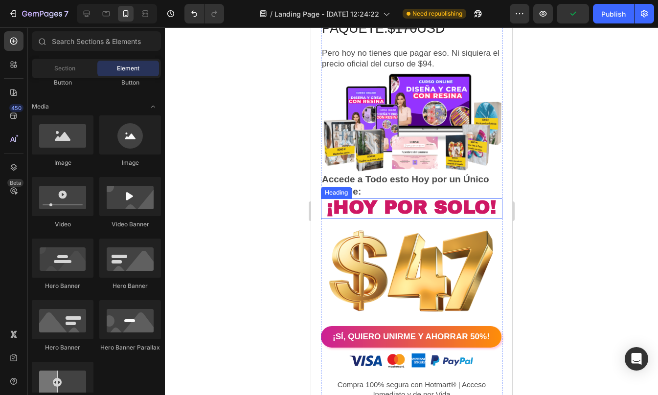
click at [441, 218] on strong "¡Hoy por SOLO!" at bounding box center [411, 208] width 170 height 20
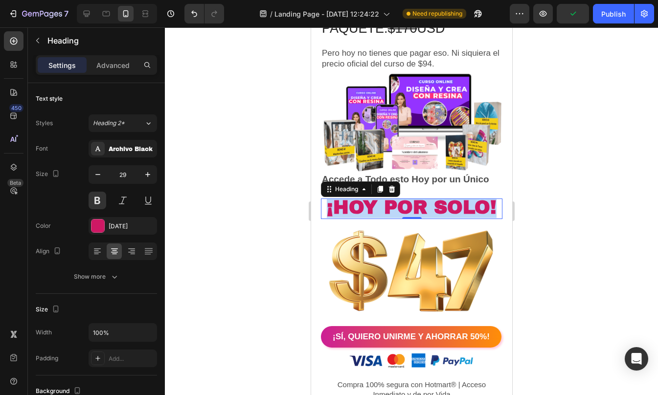
click at [441, 218] on strong "¡Hoy por SOLO!" at bounding box center [411, 208] width 170 height 20
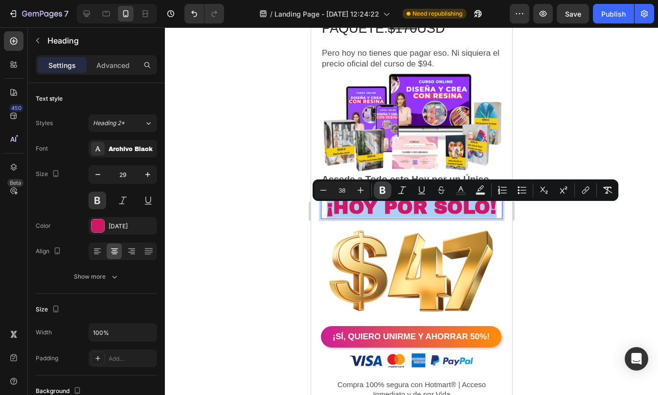
click at [386, 188] on icon "Editor contextual toolbar" at bounding box center [383, 190] width 10 height 10
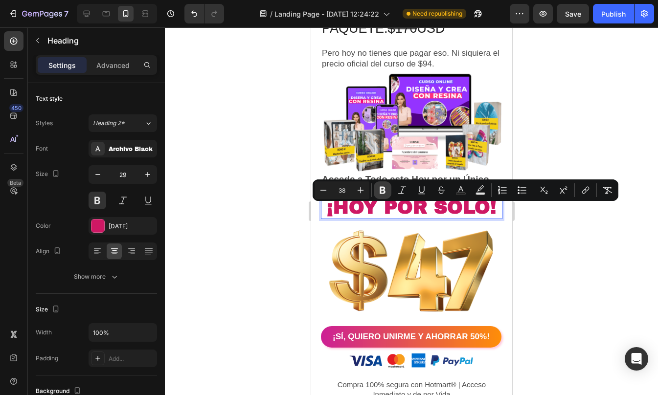
click at [386, 188] on p "Accede a Todo esto Hoy por un Único Pago de:" at bounding box center [410, 186] width 179 height 24
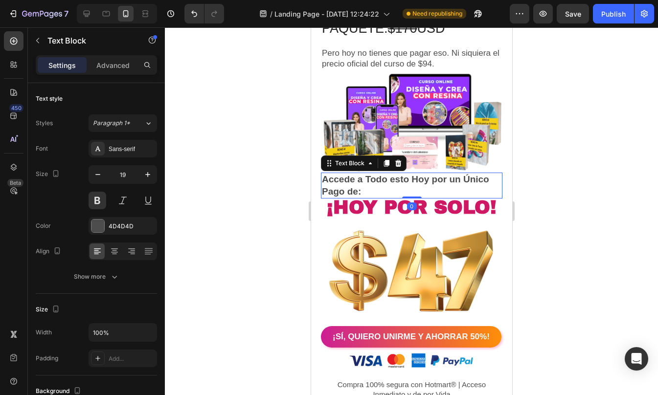
click at [559, 231] on div at bounding box center [411, 211] width 493 height 368
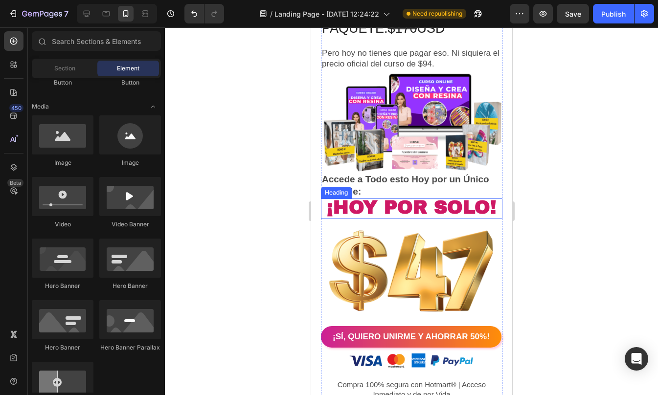
click at [446, 213] on span "¡Hoy por SOLO!" at bounding box center [411, 208] width 170 height 20
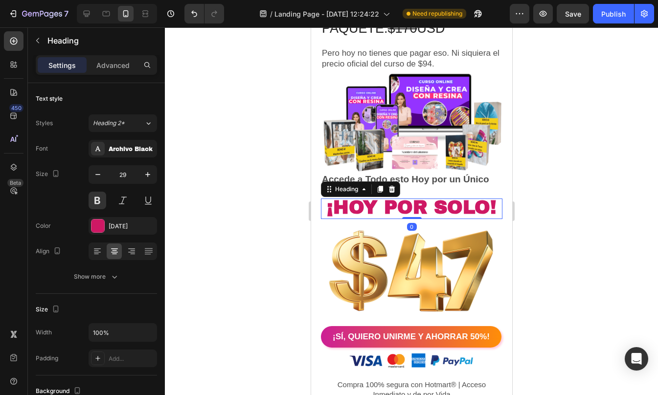
click at [446, 213] on span "¡Hoy por SOLO!" at bounding box center [411, 208] width 170 height 20
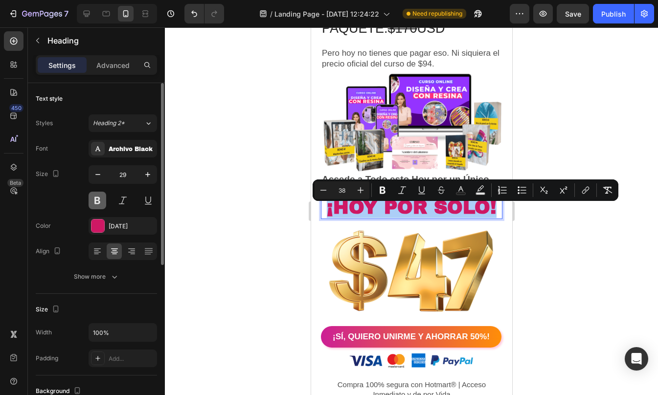
click at [93, 201] on button at bounding box center [98, 201] width 18 height 18
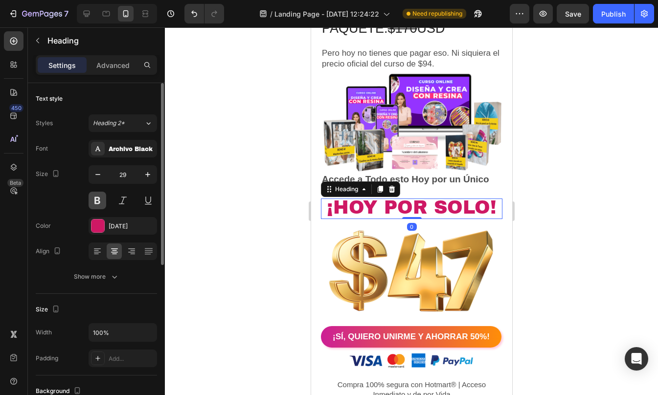
click at [93, 201] on button at bounding box center [98, 201] width 18 height 18
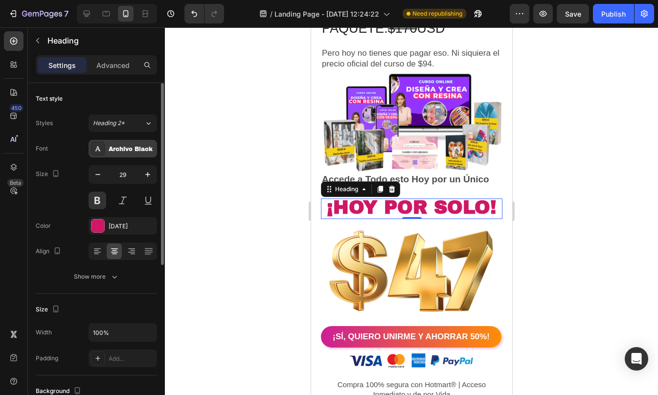
click at [120, 149] on div "Archivo Black" at bounding box center [132, 149] width 46 height 9
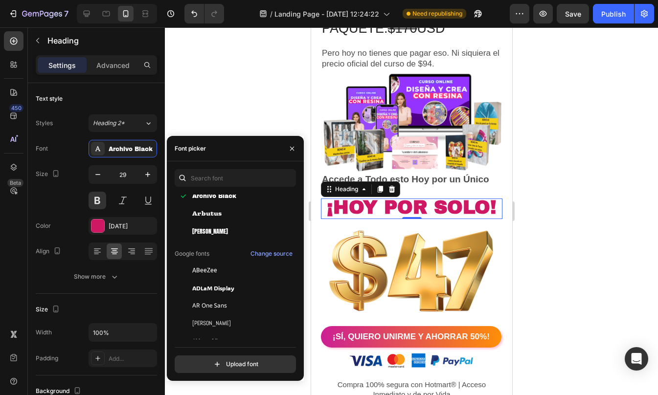
scroll to position [46, 0]
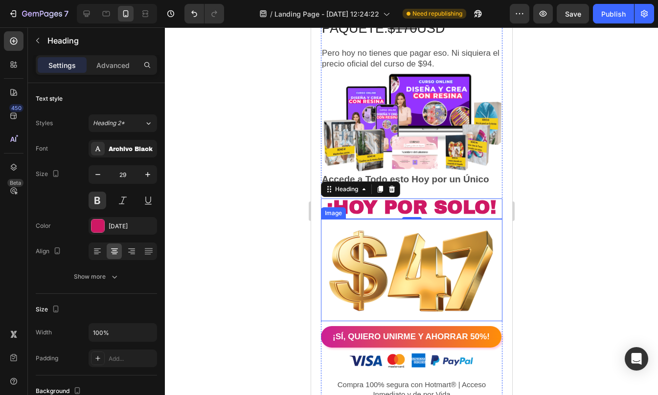
click at [556, 224] on div at bounding box center [411, 211] width 493 height 368
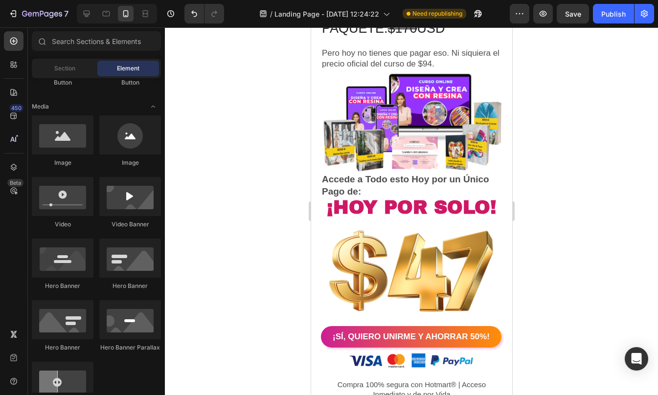
click at [582, 279] on div at bounding box center [411, 211] width 493 height 368
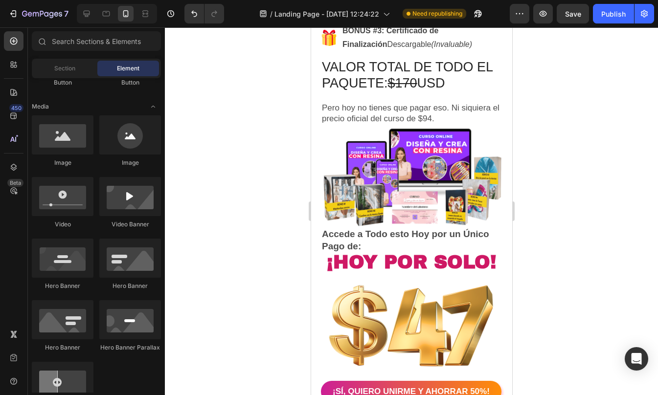
scroll to position [4531, 0]
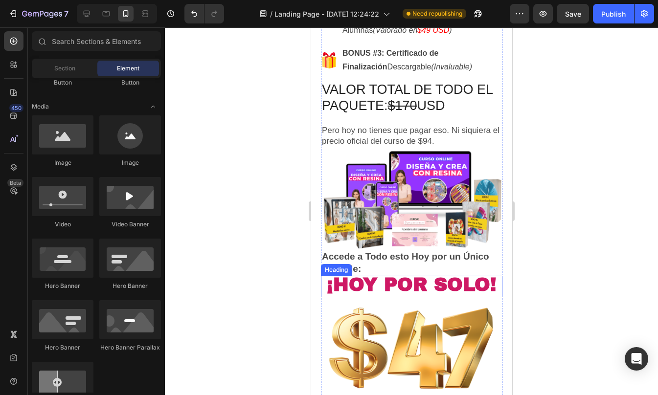
click at [385, 295] on span "¡Hoy por SOLO!" at bounding box center [411, 285] width 170 height 20
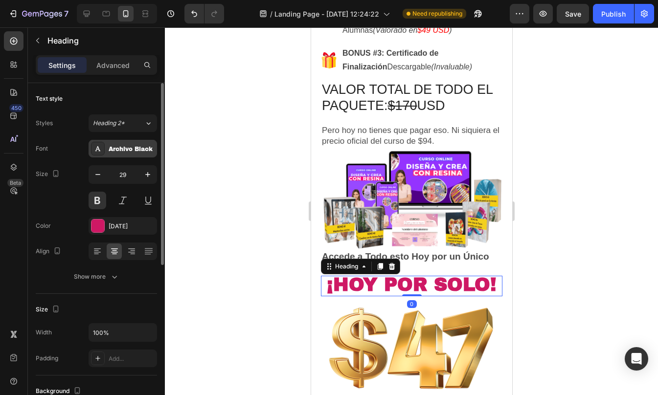
click at [113, 148] on div "Archivo Black" at bounding box center [132, 149] width 46 height 9
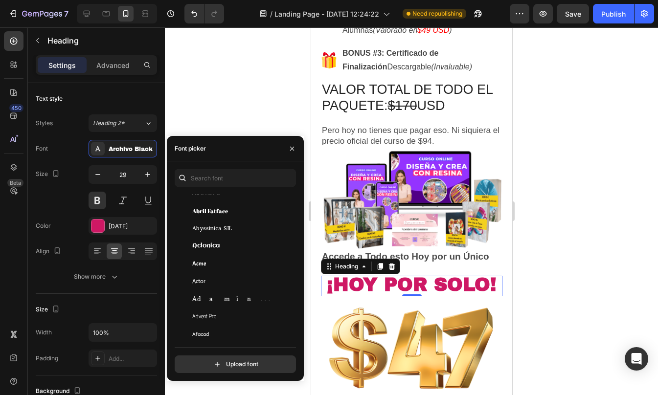
scroll to position [0, 0]
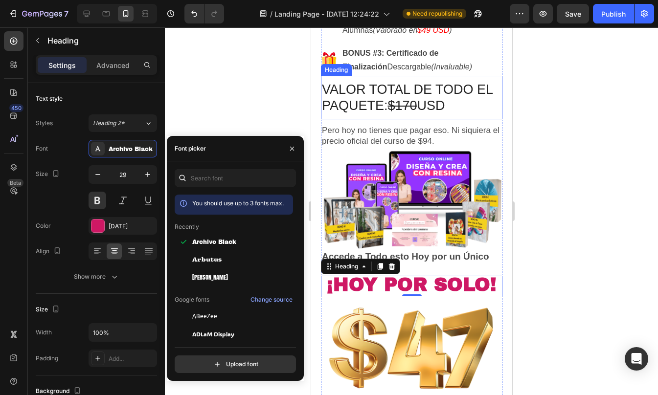
click at [388, 114] on h2 "VALOR TOTAL DE TODO EL PAQUETE: $170 USD" at bounding box center [410, 98] width 181 height 34
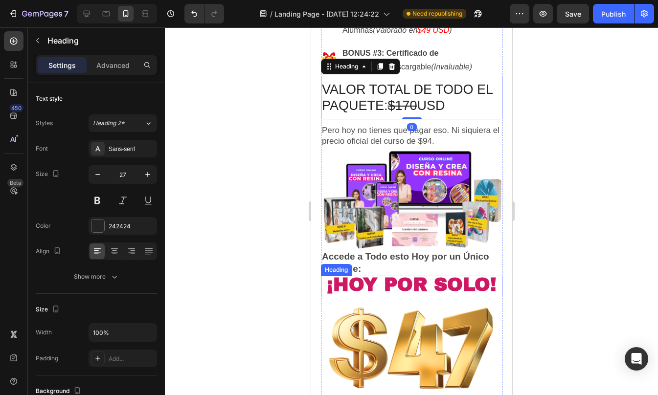
click at [397, 292] on span "¡Hoy por SOLO!" at bounding box center [411, 285] width 170 height 20
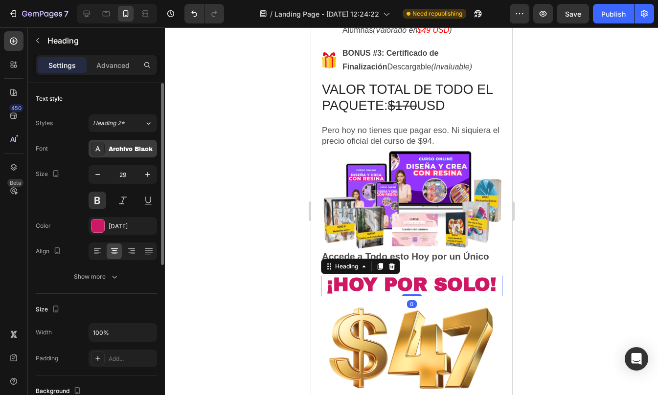
click at [95, 147] on icon at bounding box center [98, 149] width 8 height 8
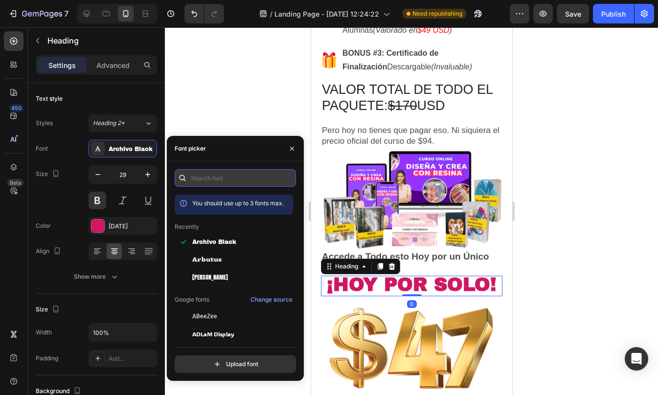
click at [214, 178] on input "text" at bounding box center [235, 178] width 121 height 18
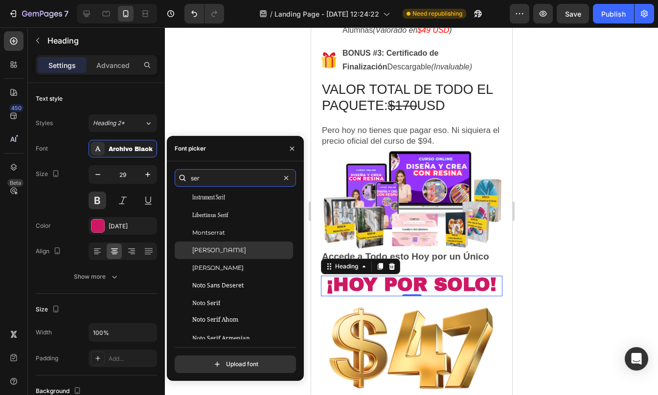
scroll to position [222, 0]
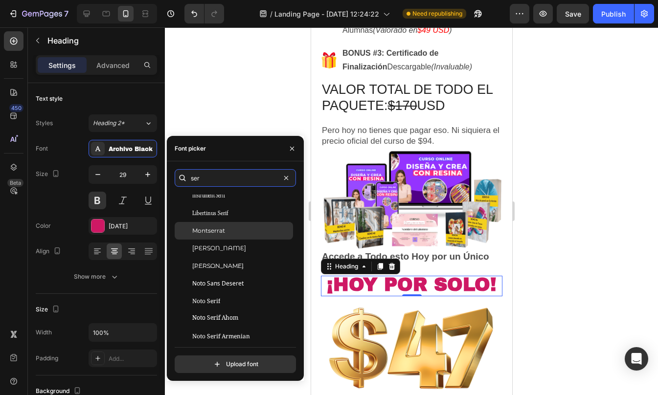
type input "ser"
click at [224, 228] on span "Montserrat" at bounding box center [208, 230] width 33 height 9
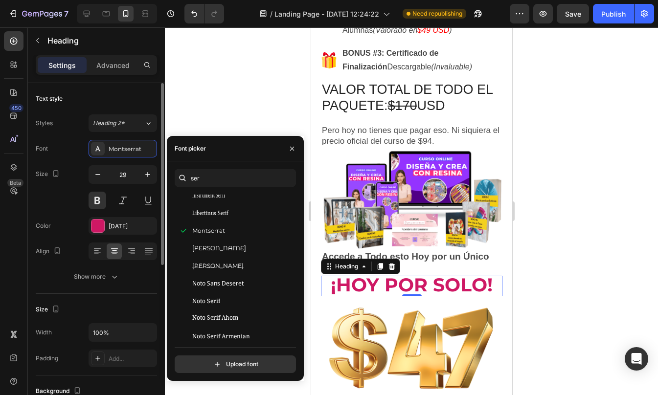
click at [57, 194] on div "Size 29" at bounding box center [96, 187] width 121 height 44
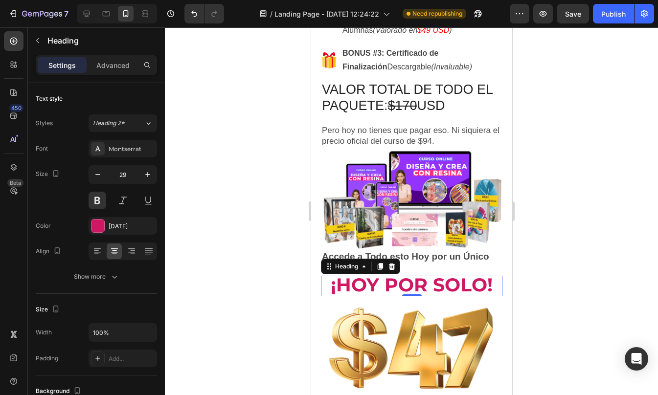
click at [556, 281] on div at bounding box center [411, 211] width 493 height 368
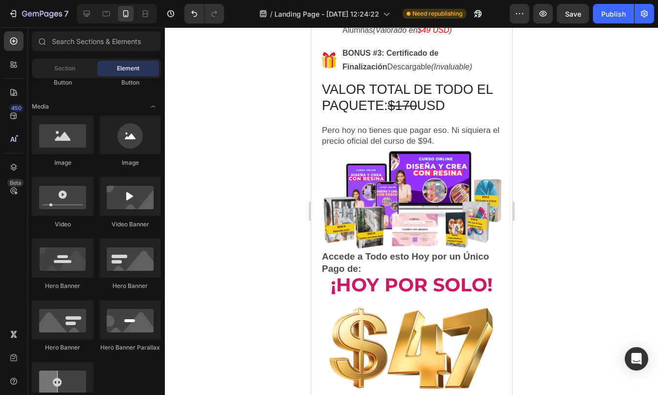
click at [556, 281] on div at bounding box center [411, 211] width 493 height 368
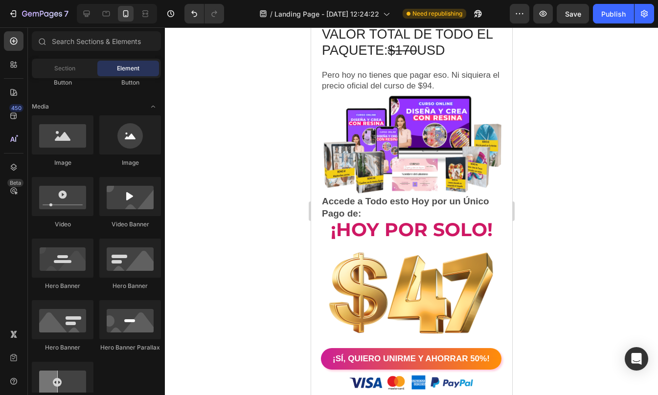
scroll to position [4565, 0]
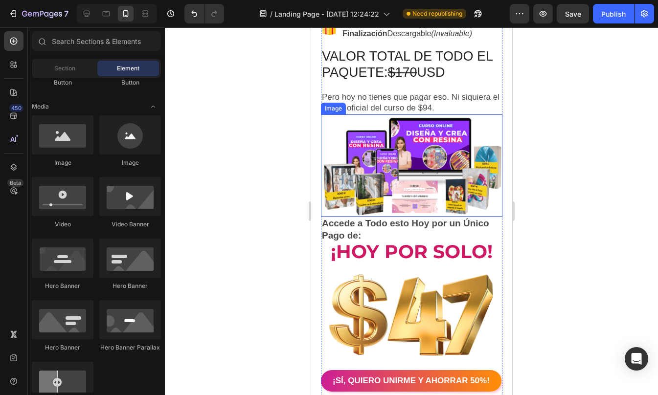
click at [405, 210] on img at bounding box center [410, 165] width 181 height 102
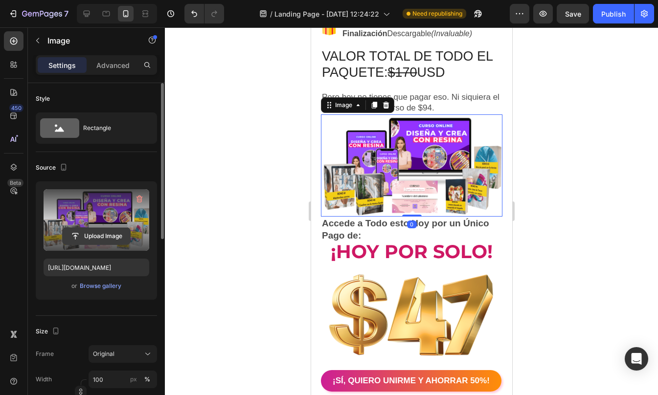
click at [99, 233] on input "file" at bounding box center [96, 236] width 67 height 17
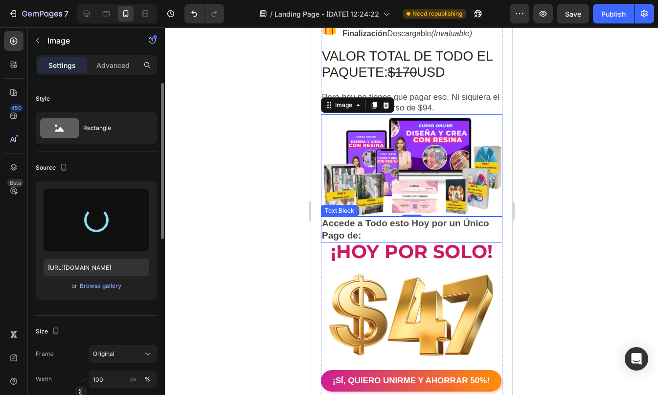
type input "https://cdn.shopify.com/s/files/1/0623/1359/4985/files/gempages_575436287763284…"
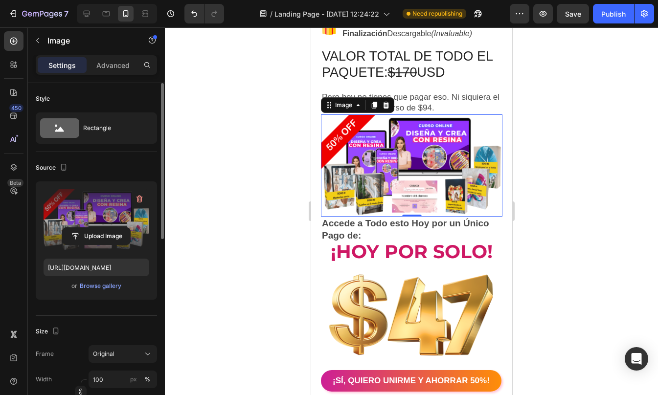
click at [561, 194] on div at bounding box center [411, 211] width 493 height 368
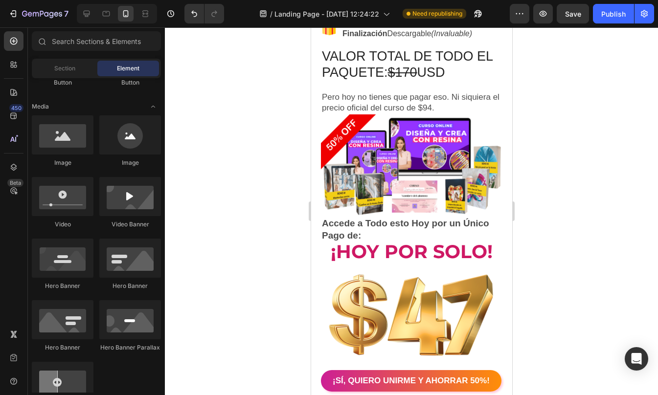
click at [561, 194] on div at bounding box center [411, 211] width 493 height 368
click at [425, 256] on span "¡Hoy por SOLO!" at bounding box center [411, 251] width 162 height 23
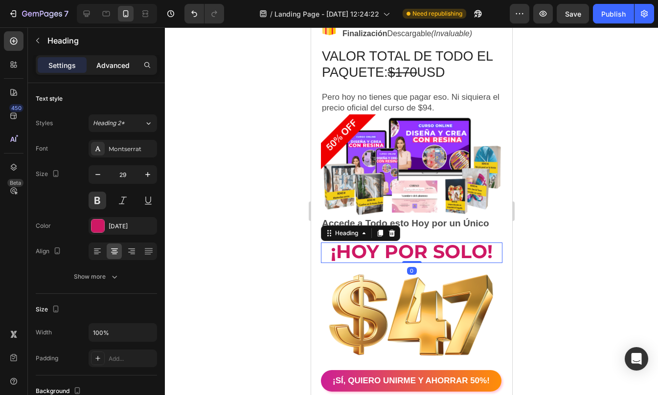
click at [102, 66] on p "Advanced" at bounding box center [112, 65] width 33 height 10
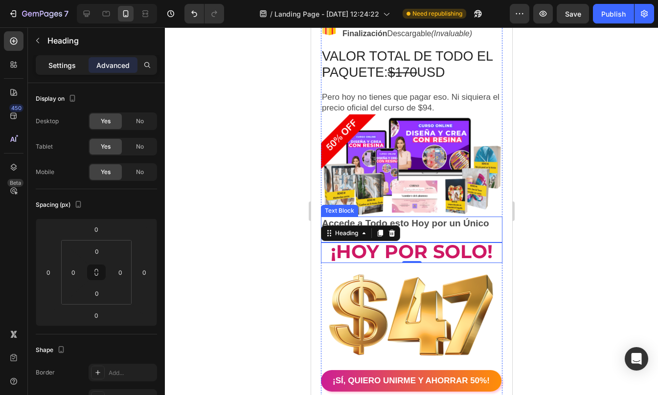
click at [71, 67] on p "Settings" at bounding box center [61, 65] width 27 height 10
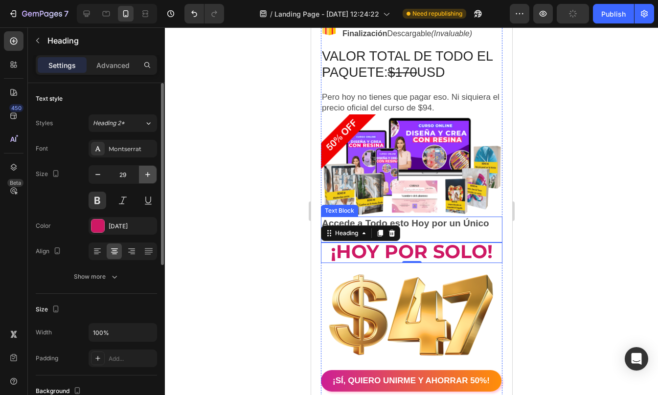
click at [145, 173] on icon "button" at bounding box center [148, 175] width 10 height 10
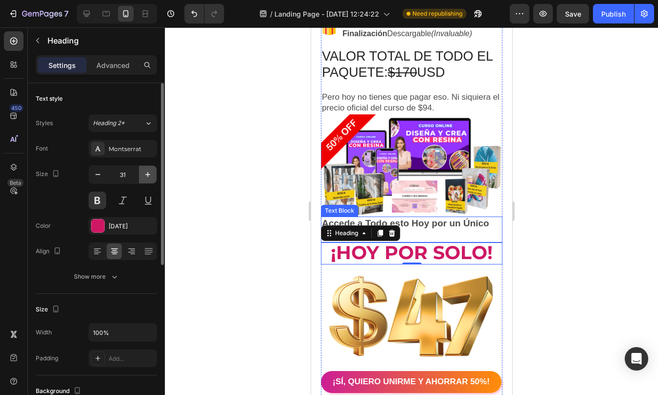
click at [145, 173] on icon "button" at bounding box center [148, 175] width 10 height 10
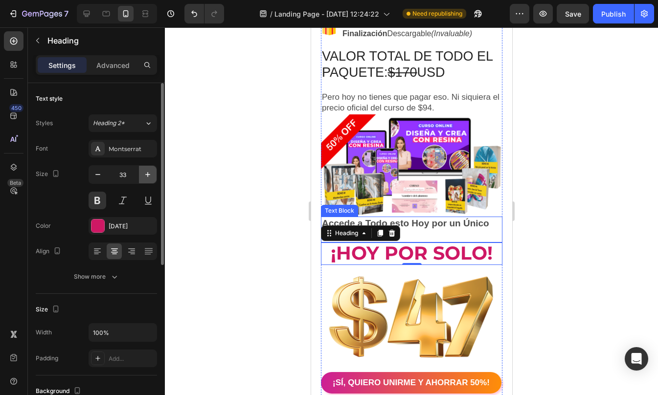
click at [145, 173] on icon "button" at bounding box center [148, 175] width 10 height 10
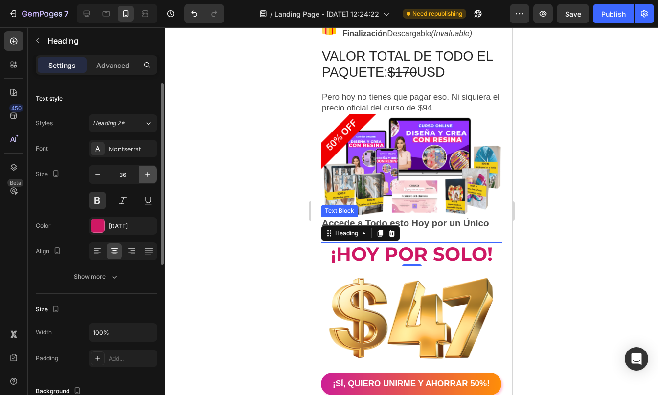
click at [145, 173] on icon "button" at bounding box center [148, 175] width 10 height 10
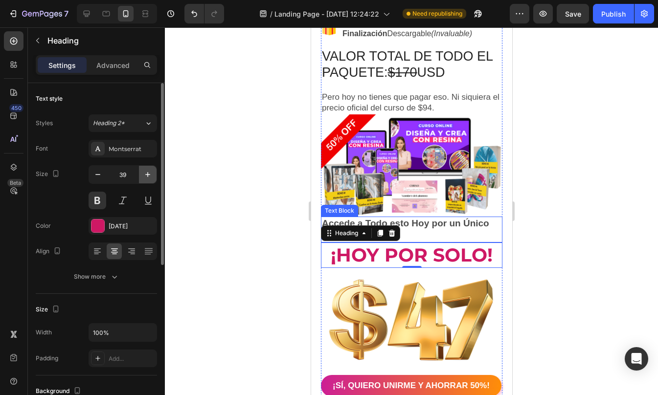
click at [145, 173] on icon "button" at bounding box center [148, 175] width 10 height 10
click at [97, 176] on icon "button" at bounding box center [98, 175] width 10 height 10
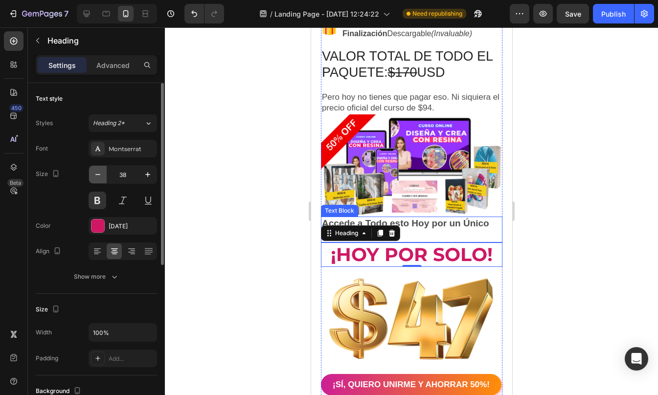
click at [97, 176] on icon "button" at bounding box center [98, 175] width 10 height 10
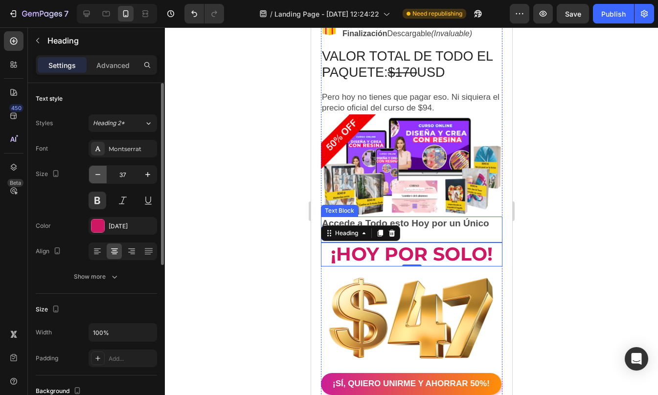
click at [97, 176] on icon "button" at bounding box center [98, 175] width 10 height 10
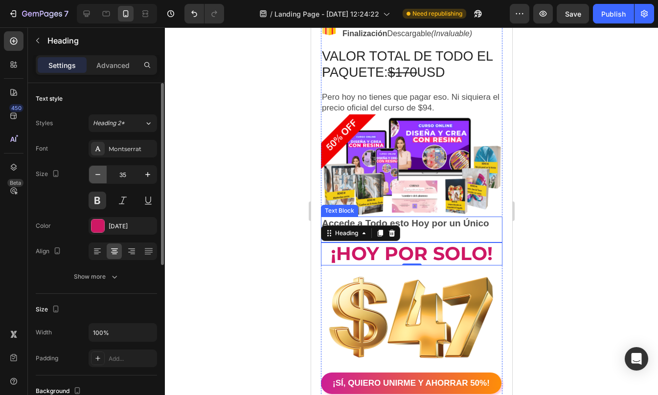
click at [97, 176] on icon "button" at bounding box center [98, 175] width 10 height 10
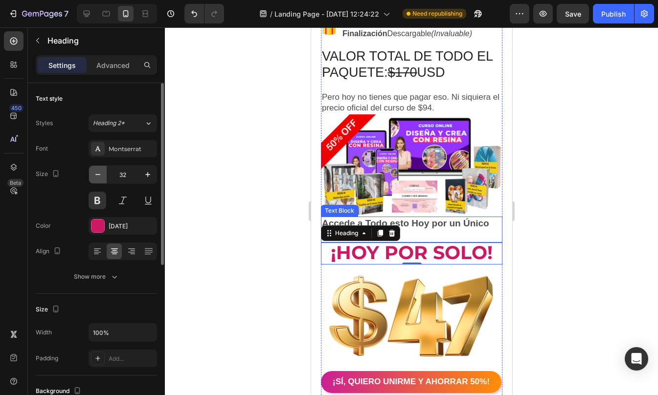
click at [97, 176] on icon "button" at bounding box center [98, 175] width 10 height 10
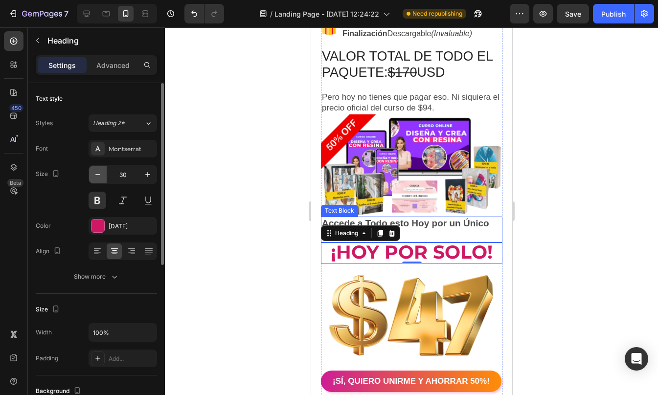
type input "29"
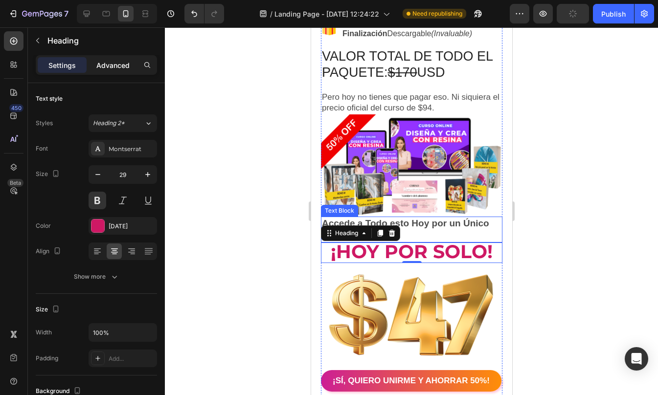
click at [116, 71] on div "Advanced" at bounding box center [113, 65] width 49 height 16
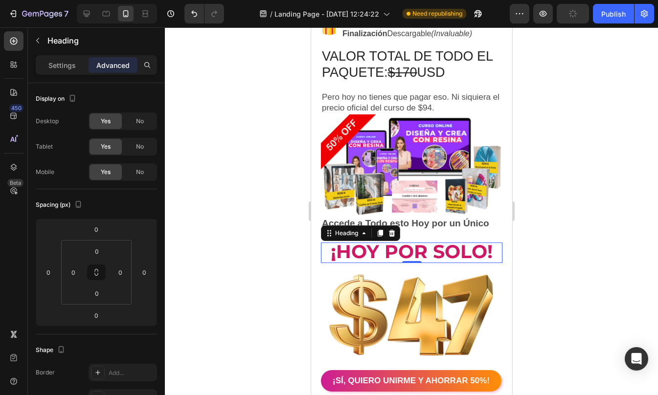
click at [621, 277] on div at bounding box center [411, 211] width 493 height 368
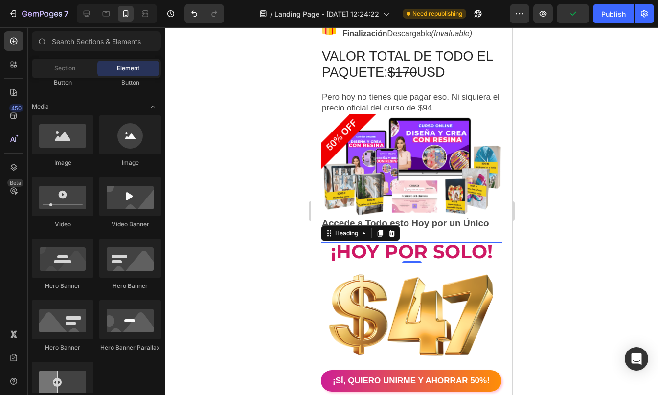
click at [621, 277] on div at bounding box center [411, 211] width 493 height 368
click at [412, 262] on span "¡Hoy por SOLO!" at bounding box center [411, 251] width 162 height 23
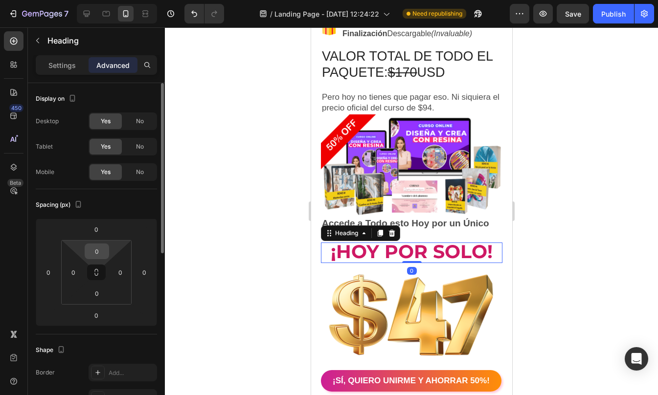
click at [93, 255] on input "0" at bounding box center [97, 251] width 20 height 15
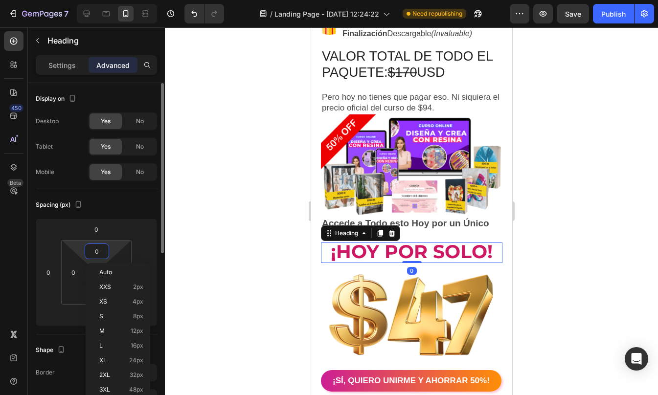
type input "5"
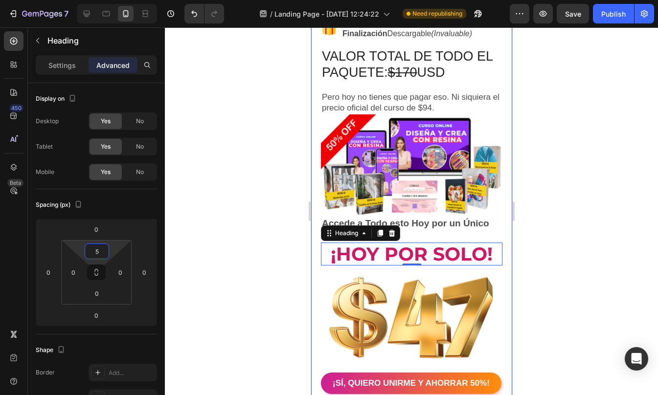
click at [616, 210] on div at bounding box center [411, 211] width 493 height 368
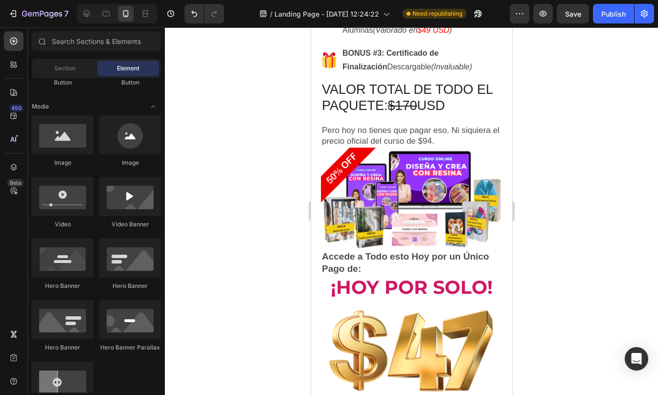
scroll to position [4537, 0]
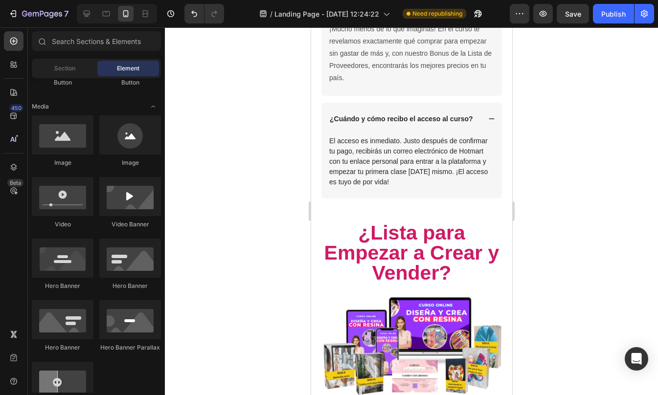
drag, startPoint x: 508, startPoint y: 247, endPoint x: 828, endPoint y: 385, distance: 348.7
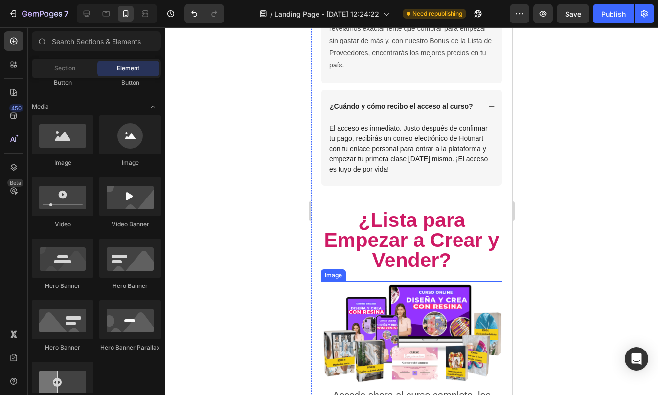
click at [443, 333] on img at bounding box center [410, 332] width 181 height 102
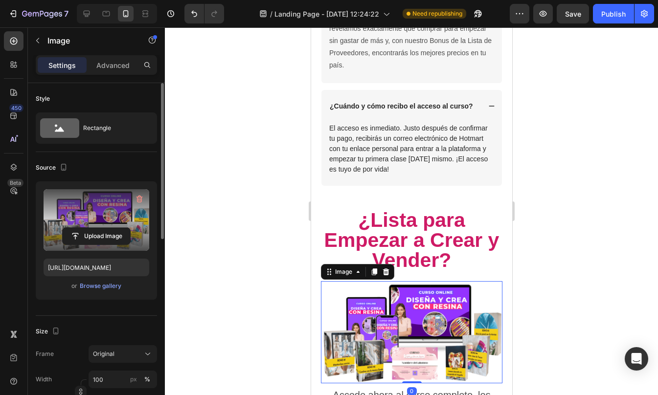
click at [90, 200] on label at bounding box center [97, 220] width 106 height 62
click at [90, 228] on input "file" at bounding box center [96, 236] width 67 height 17
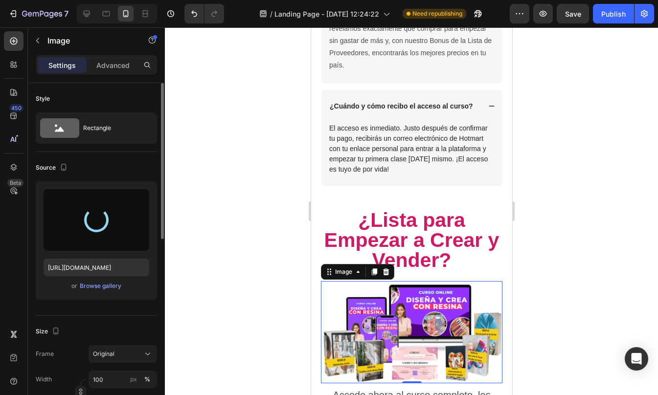
type input "https://cdn.shopify.com/s/files/1/0623/1359/4985/files/gempages_575436287763284…"
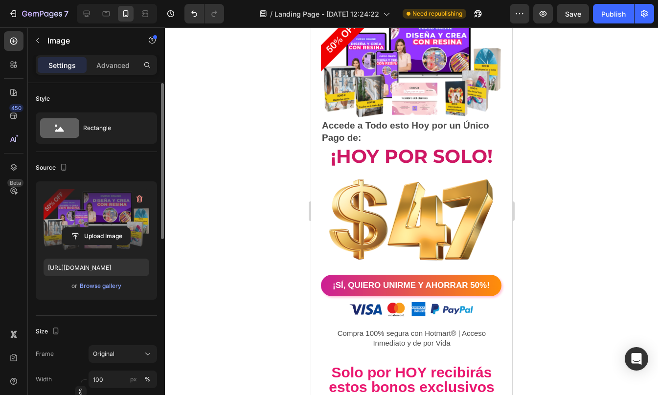
scroll to position [4668, 0]
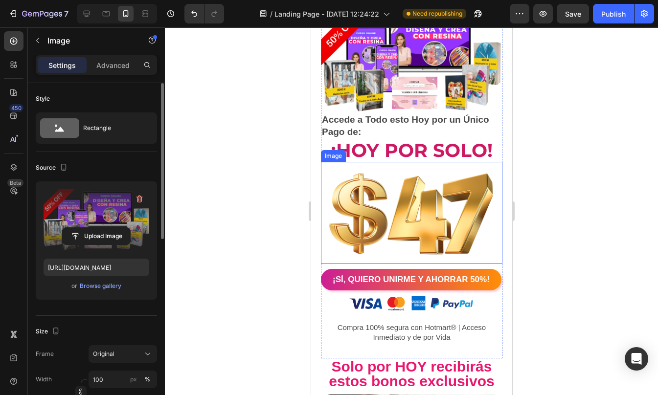
click at [427, 239] on img at bounding box center [410, 213] width 181 height 102
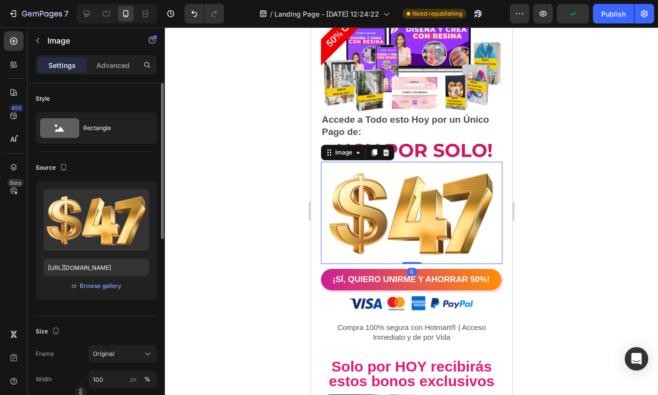
click at [551, 251] on div at bounding box center [411, 211] width 493 height 368
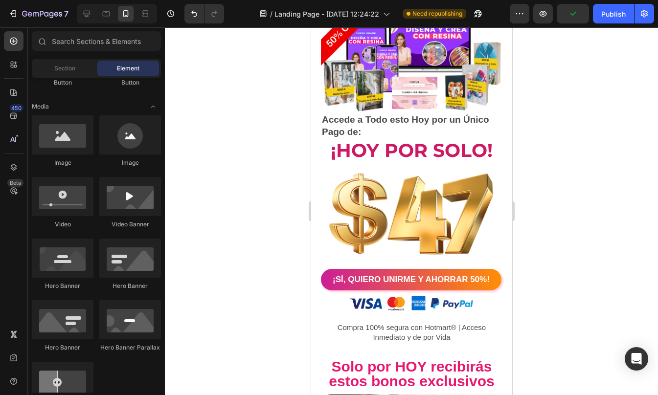
click at [551, 251] on div at bounding box center [411, 211] width 493 height 368
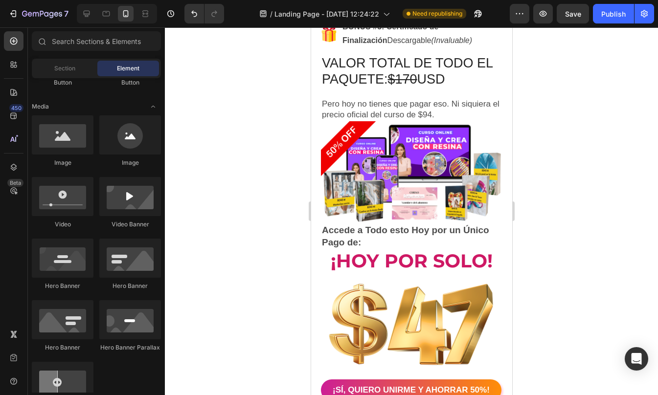
scroll to position [4553, 0]
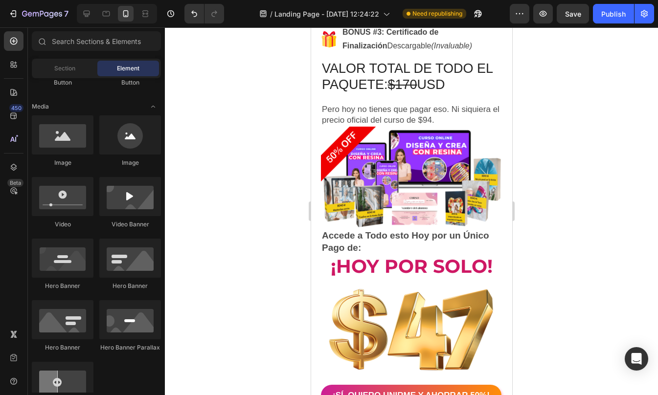
drag, startPoint x: 509, startPoint y: 251, endPoint x: 822, endPoint y: 273, distance: 314.3
click at [407, 92] on s "$170" at bounding box center [401, 84] width 29 height 15
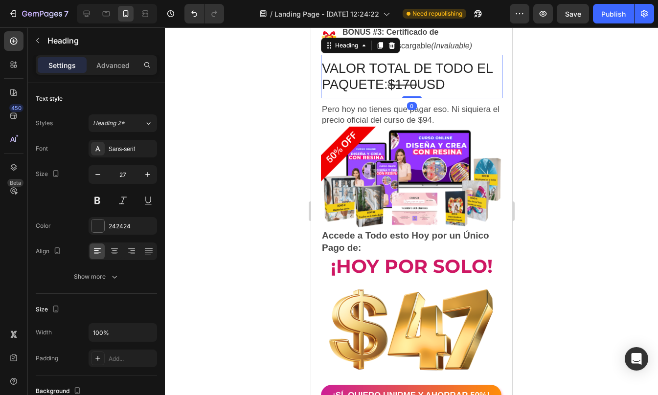
click at [407, 92] on s "$170" at bounding box center [401, 84] width 29 height 15
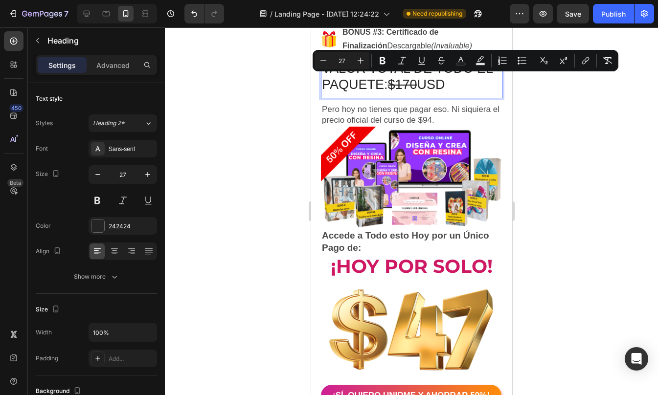
click at [402, 92] on s "$170" at bounding box center [401, 84] width 29 height 15
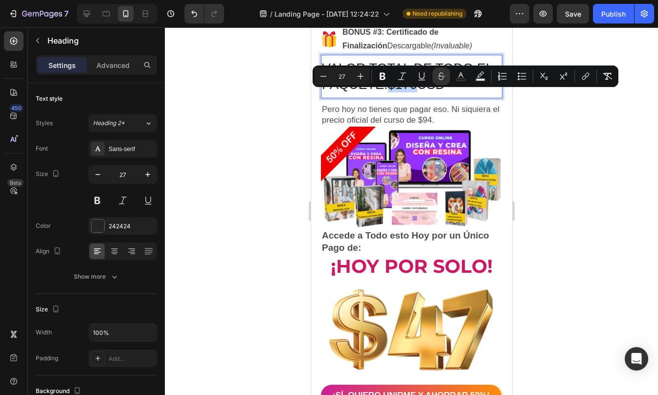
drag, startPoint x: 392, startPoint y: 95, endPoint x: 419, endPoint y: 95, distance: 26.4
click at [417, 92] on s "$170" at bounding box center [401, 84] width 29 height 15
click at [465, 79] on rect "Editor contextual toolbar" at bounding box center [460, 80] width 9 height 2
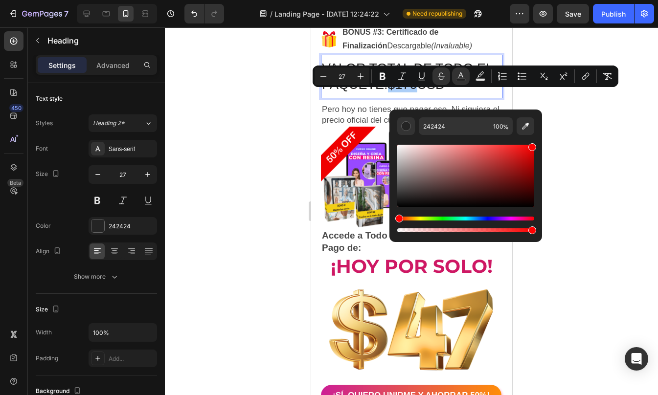
drag, startPoint x: 499, startPoint y: 176, endPoint x: 540, endPoint y: 143, distance: 52.9
click at [540, 143] on div "242424 100 %" at bounding box center [465, 172] width 153 height 125
type input "FF0000"
click at [581, 143] on div at bounding box center [411, 211] width 493 height 368
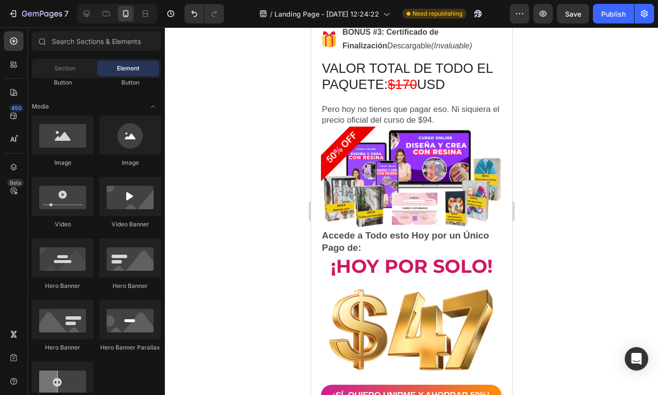
click at [581, 143] on div at bounding box center [411, 211] width 493 height 368
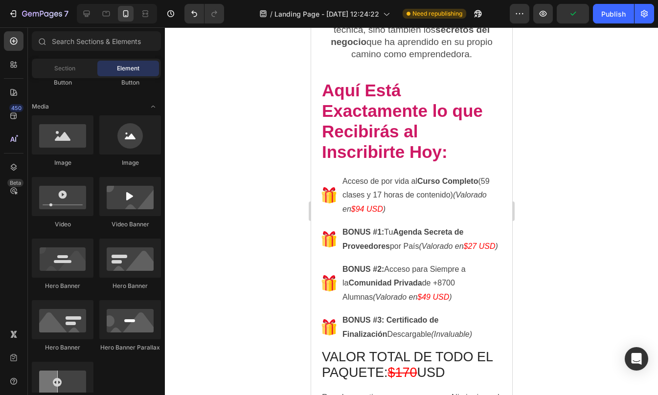
scroll to position [4331, 0]
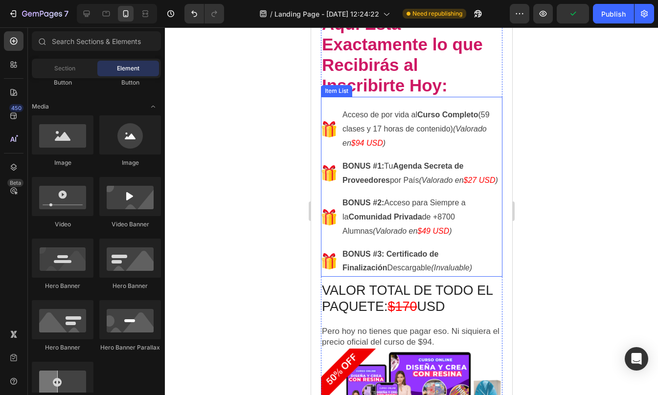
click at [336, 181] on icon at bounding box center [328, 173] width 16 height 16
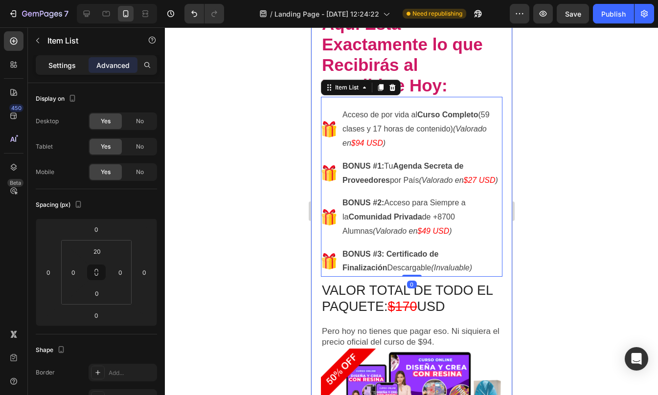
click at [67, 58] on div "Settings" at bounding box center [62, 65] width 49 height 16
type input "8"
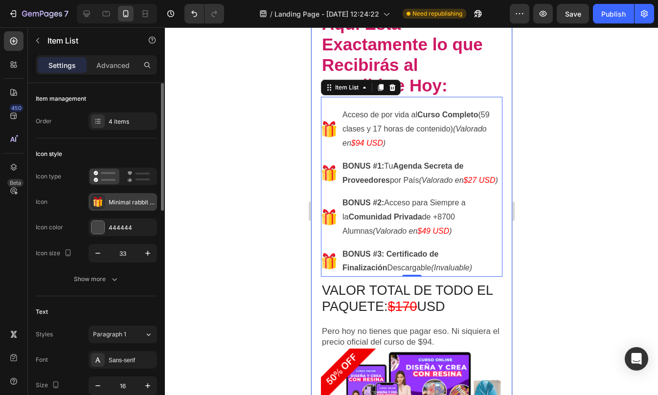
click at [113, 200] on div "Minimal rabbit pet logo" at bounding box center [132, 202] width 46 height 9
click at [85, 216] on div "Icon type Icon Minimal rabbit pet logo Icon color 444444 Icon size 33" at bounding box center [96, 215] width 121 height 95
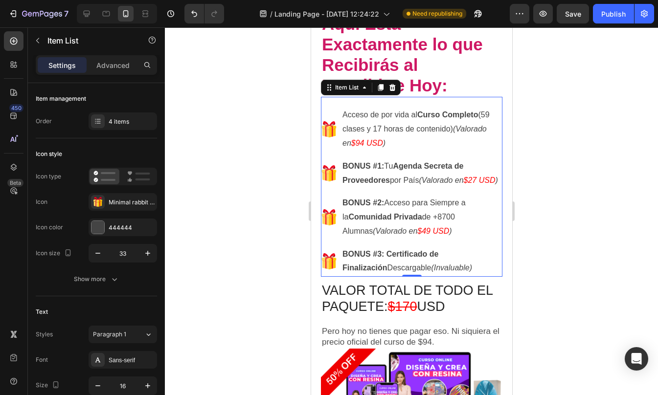
click at [560, 206] on div at bounding box center [411, 211] width 493 height 368
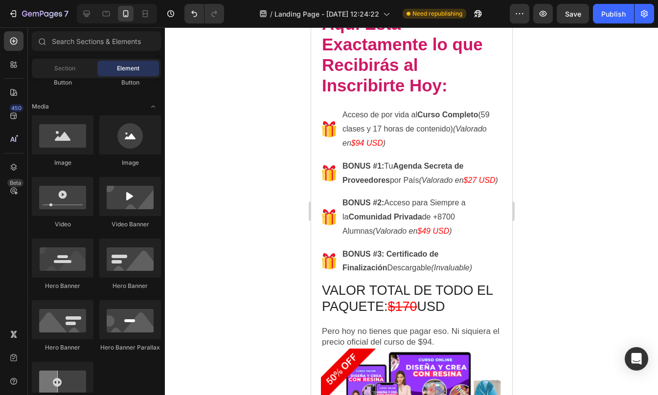
click at [560, 206] on div at bounding box center [411, 211] width 493 height 368
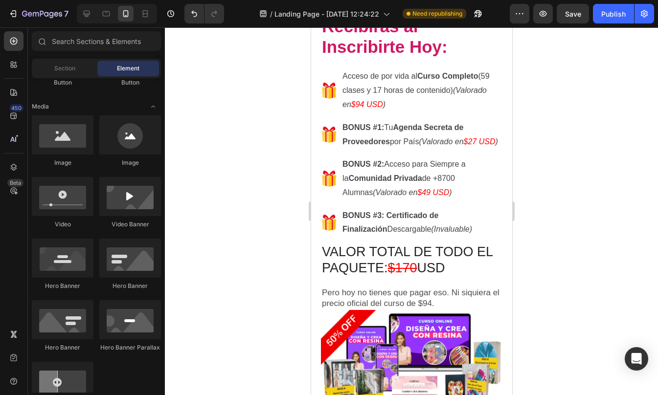
click at [577, 238] on div at bounding box center [411, 211] width 493 height 368
click at [615, 202] on div at bounding box center [411, 211] width 493 height 368
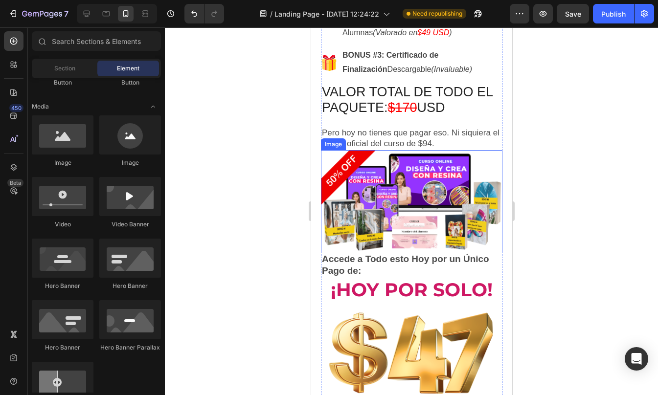
scroll to position [3524, 0]
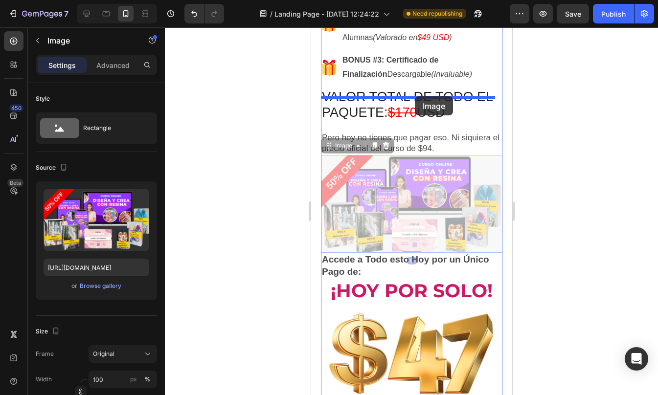
drag, startPoint x: 413, startPoint y: 226, endPoint x: 414, endPoint y: 96, distance: 130.1
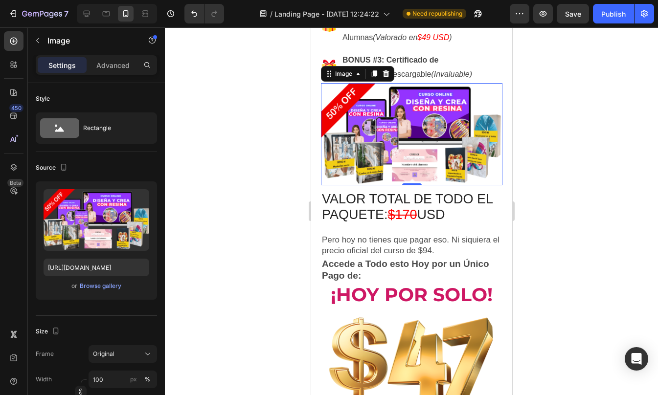
click at [538, 156] on div at bounding box center [411, 211] width 493 height 368
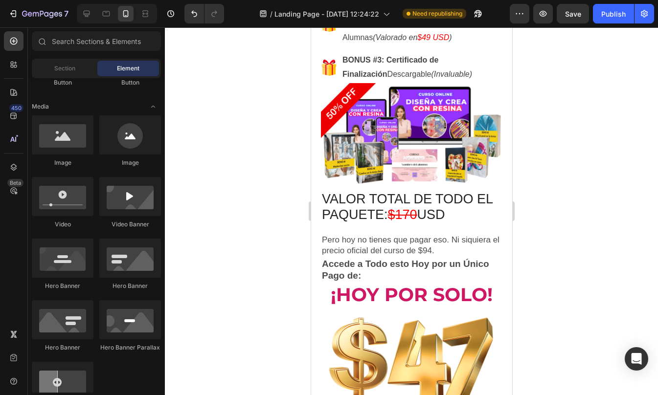
click at [538, 156] on div at bounding box center [411, 211] width 493 height 368
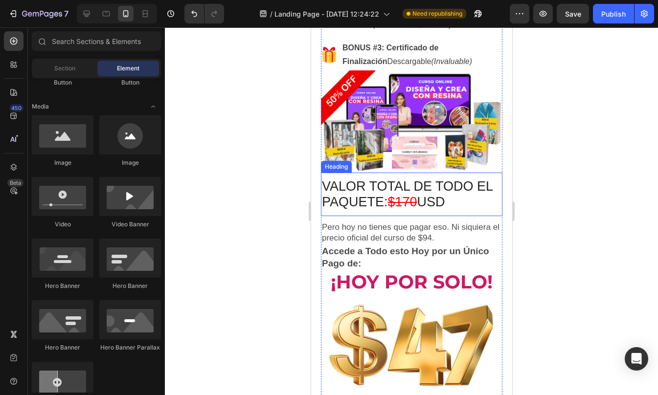
scroll to position [4537, 0]
click at [396, 110] on img at bounding box center [410, 121] width 181 height 102
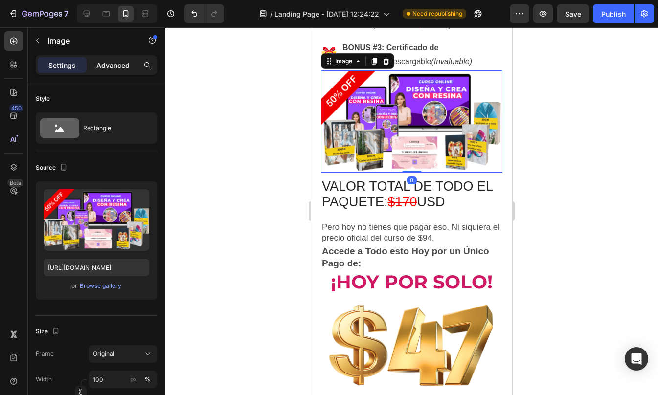
click at [120, 67] on p "Advanced" at bounding box center [112, 65] width 33 height 10
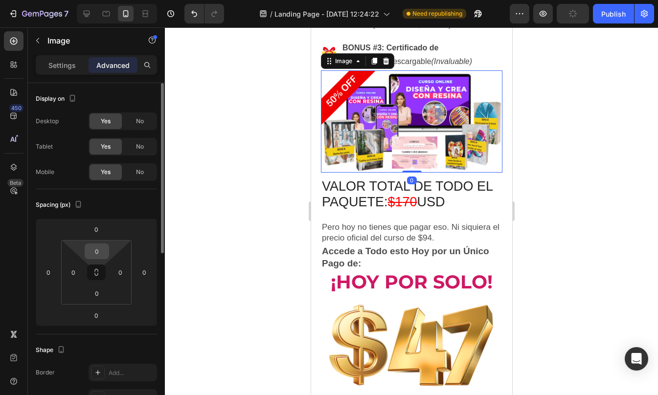
click at [98, 253] on input "0" at bounding box center [97, 251] width 20 height 15
type input "05"
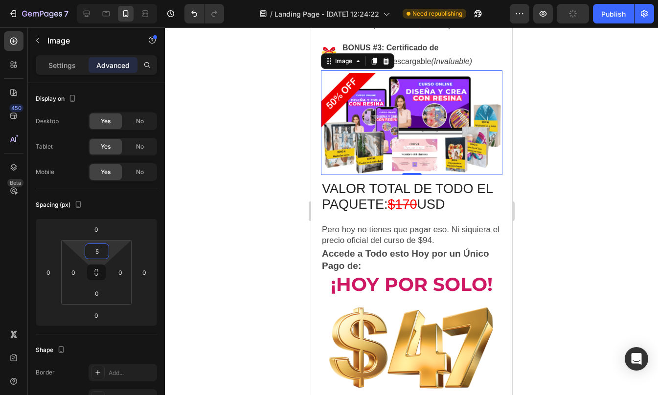
click at [578, 172] on div at bounding box center [411, 211] width 493 height 368
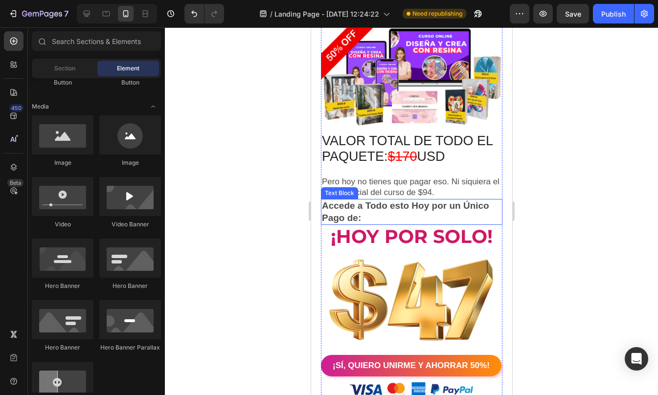
scroll to position [4586, 0]
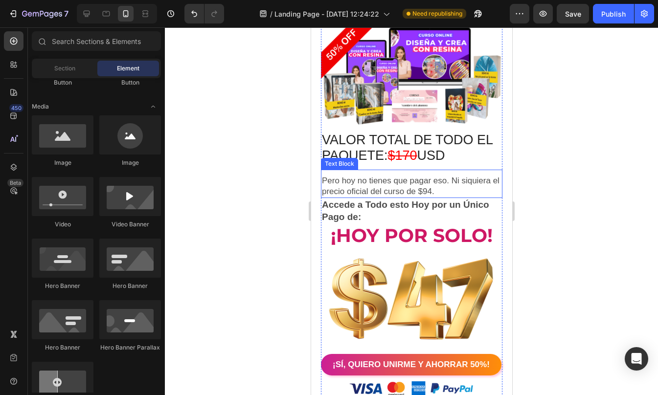
click at [476, 186] on p "Pero hoy no tienes que pagar eso. Ni siquiera el precio oficial del curso de $9…" at bounding box center [410, 187] width 179 height 22
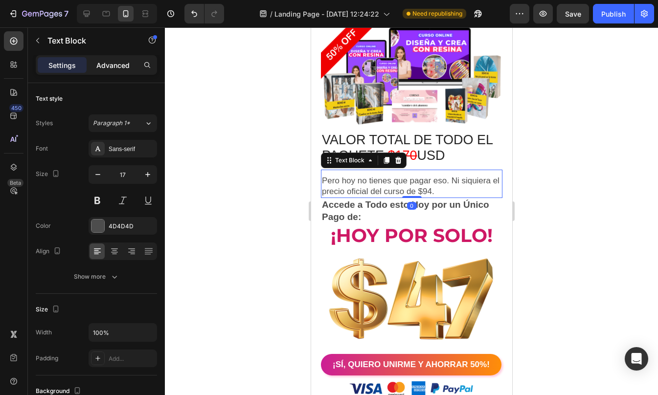
click at [116, 62] on p "Advanced" at bounding box center [112, 65] width 33 height 10
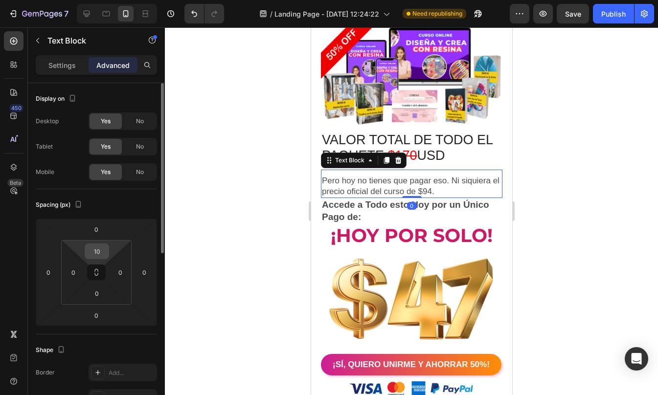
click at [99, 253] on input "10" at bounding box center [97, 251] width 20 height 15
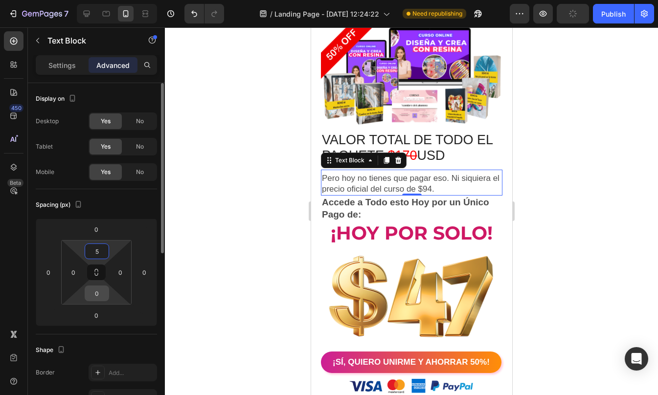
type input "5"
click at [99, 296] on input "0" at bounding box center [97, 293] width 20 height 15
type input "05"
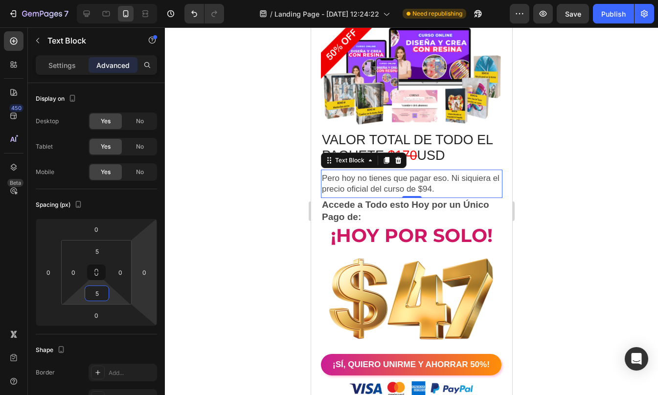
click at [540, 187] on div at bounding box center [411, 211] width 493 height 368
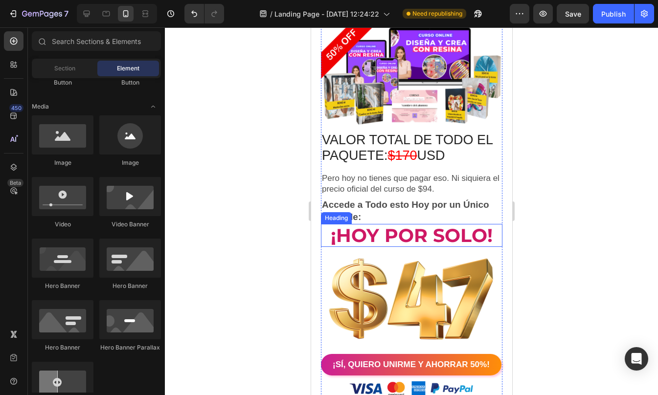
click at [442, 247] on span "¡Hoy por SOLO!" at bounding box center [411, 235] width 162 height 23
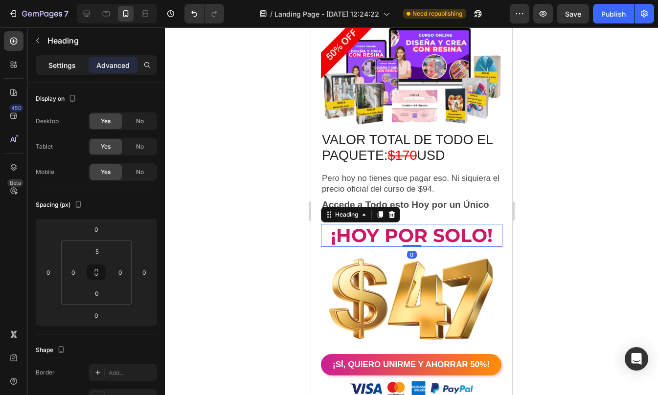
click at [58, 72] on div "Settings" at bounding box center [62, 65] width 49 height 16
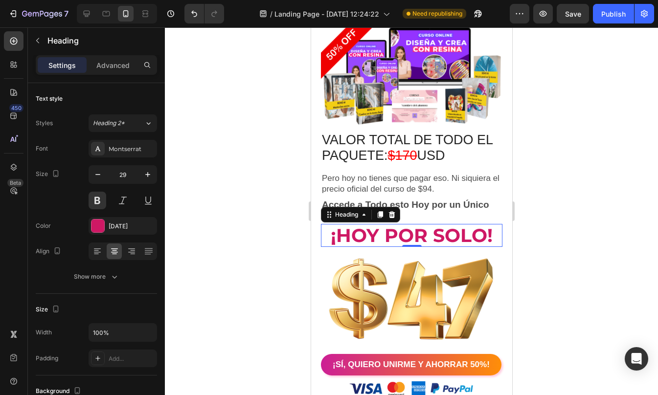
click at [549, 231] on div at bounding box center [411, 211] width 493 height 368
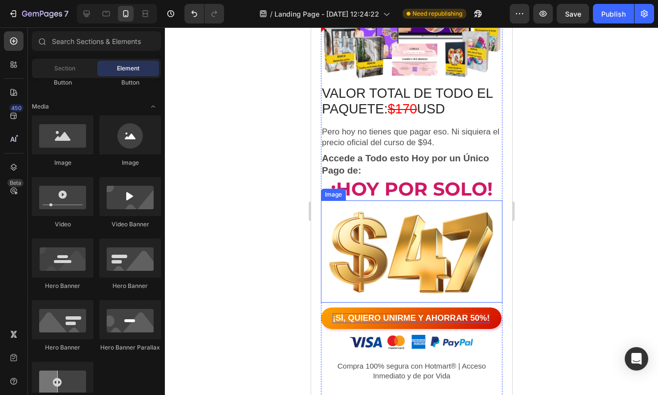
scroll to position [4634, 0]
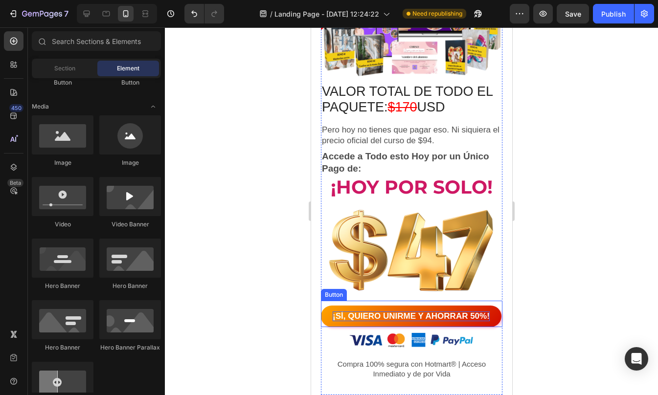
click at [421, 321] on p "¡SÍ, QUIERO UNIRME Y AHORRAR 50%!" at bounding box center [410, 316] width 157 height 10
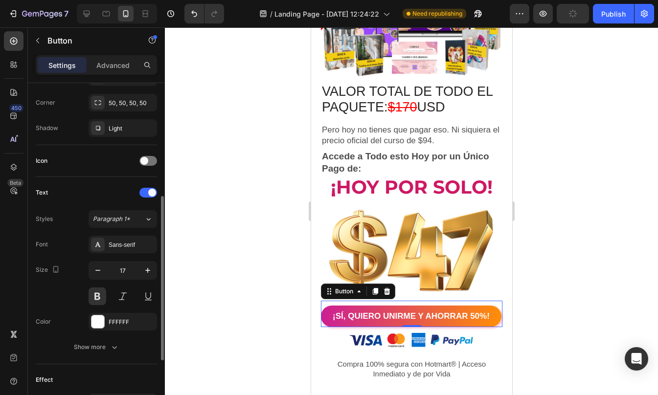
scroll to position [243, 0]
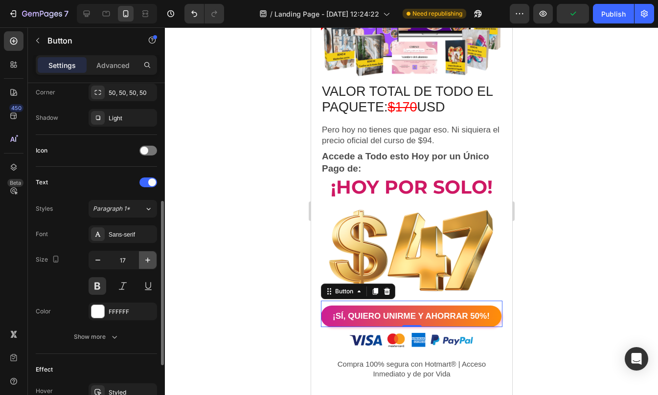
click at [146, 254] on button "button" at bounding box center [148, 260] width 18 height 18
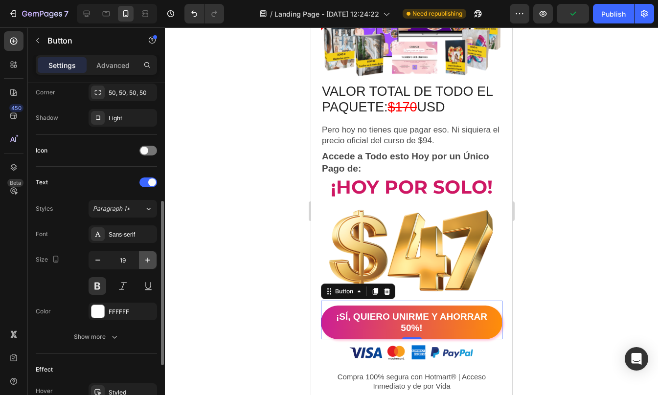
click at [146, 254] on button "button" at bounding box center [148, 260] width 18 height 18
type input "20"
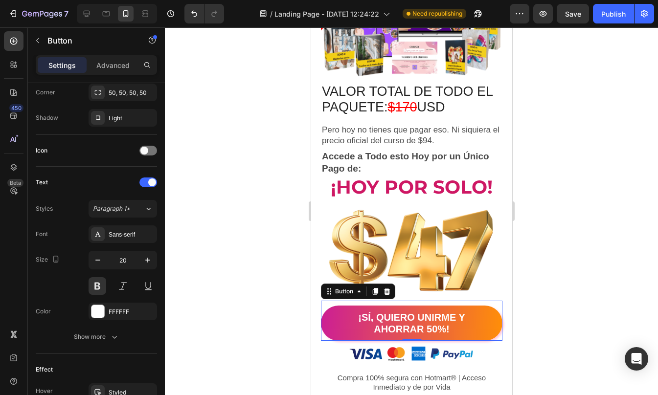
click at [556, 270] on div at bounding box center [411, 211] width 493 height 368
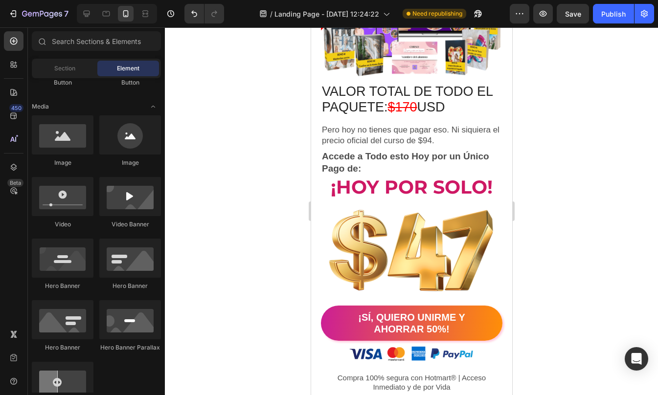
click at [556, 270] on div at bounding box center [411, 211] width 493 height 368
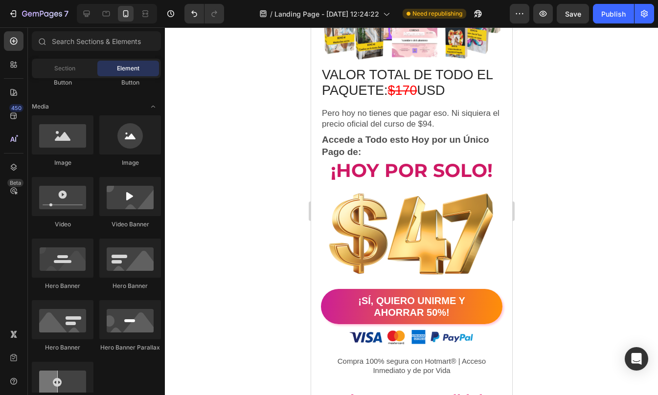
scroll to position [4645, 0]
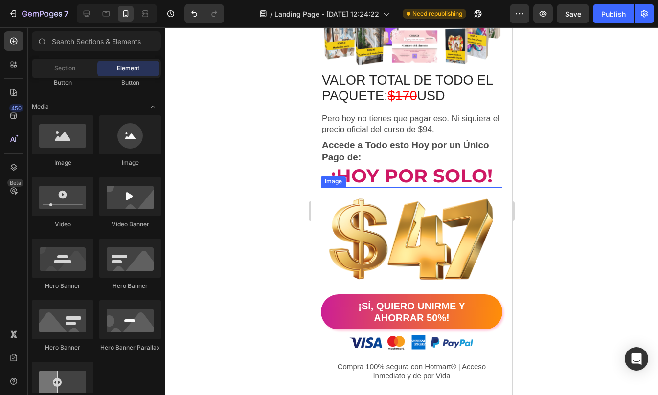
click at [386, 258] on img at bounding box center [410, 238] width 181 height 102
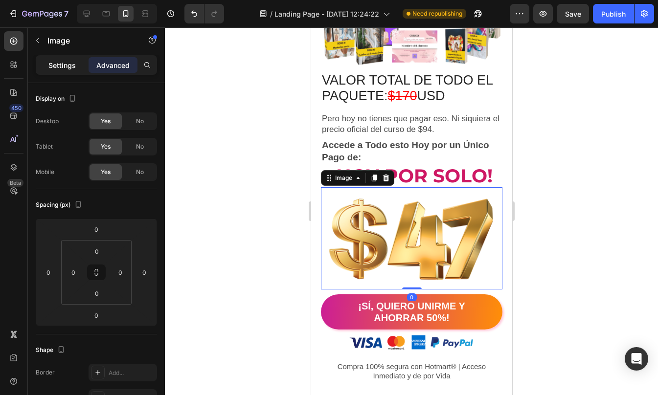
click at [68, 67] on p "Settings" at bounding box center [61, 65] width 27 height 10
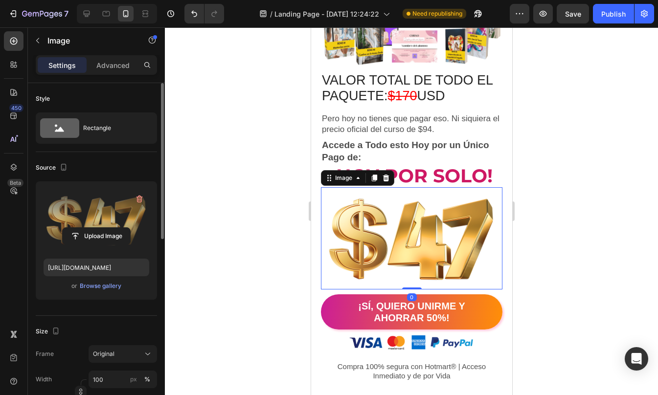
click at [94, 213] on label at bounding box center [97, 220] width 106 height 62
click at [94, 228] on input "file" at bounding box center [96, 236] width 67 height 17
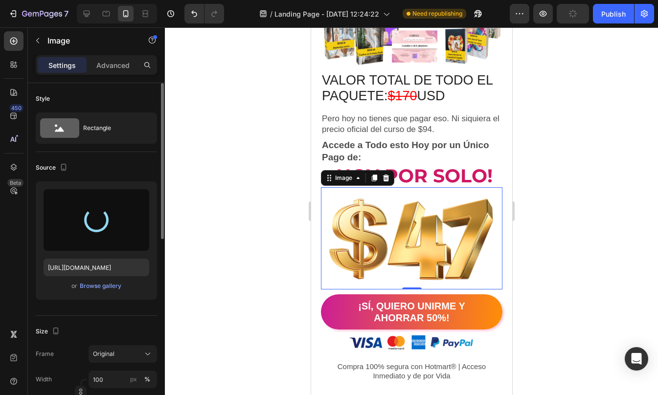
type input "https://cdn.shopify.com/s/files/1/0623/1359/4985/files/gempages_575436287763284…"
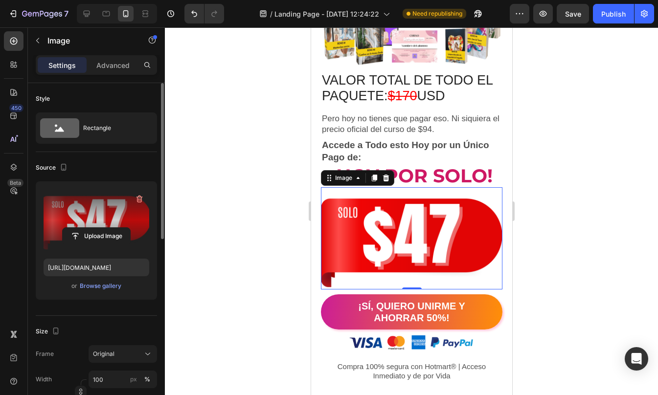
click at [612, 213] on div at bounding box center [411, 211] width 493 height 368
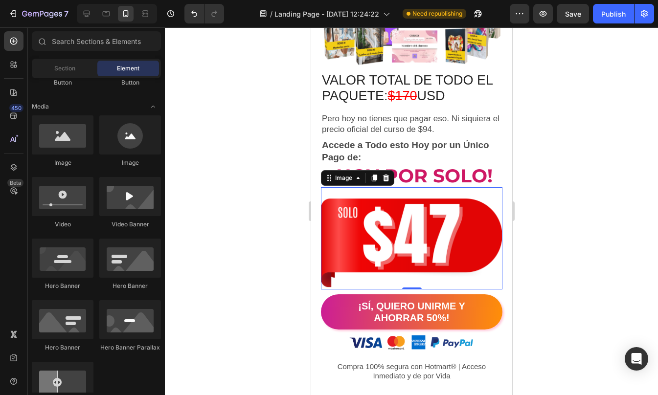
click at [612, 213] on div at bounding box center [411, 211] width 493 height 368
click at [432, 251] on img at bounding box center [410, 238] width 181 height 102
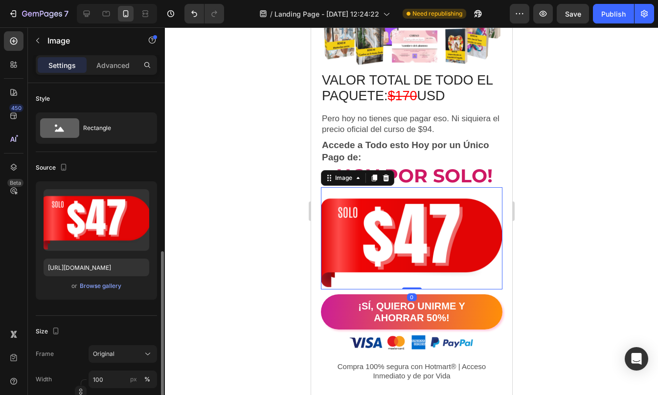
scroll to position [117, 0]
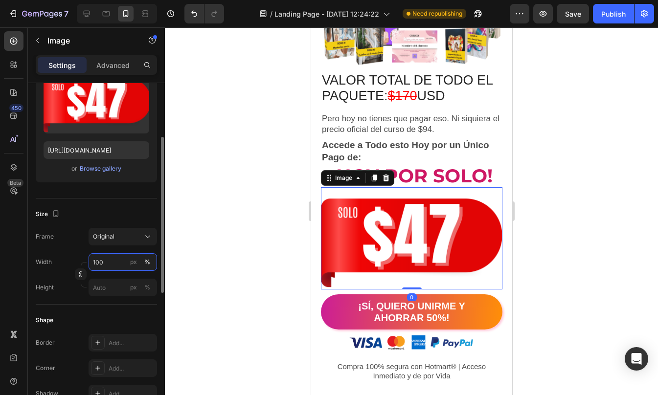
click at [111, 265] on input "100" at bounding box center [123, 262] width 68 height 18
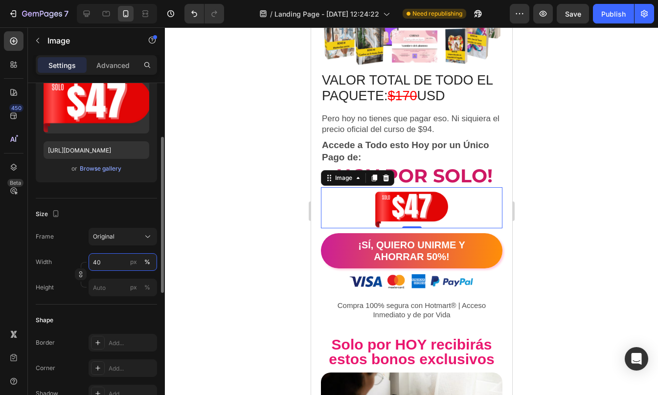
type input "4"
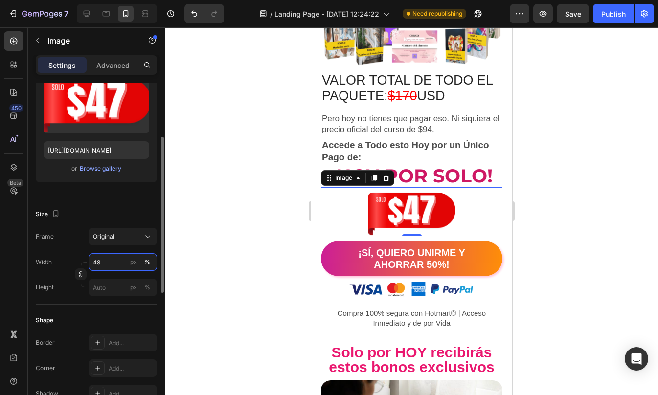
type input "4"
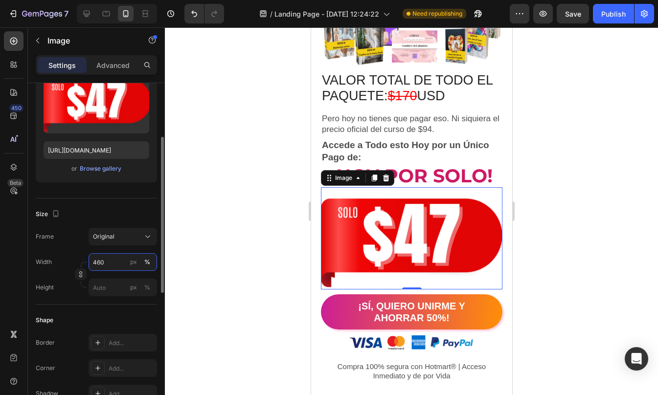
click at [96, 263] on input "460" at bounding box center [123, 262] width 68 height 18
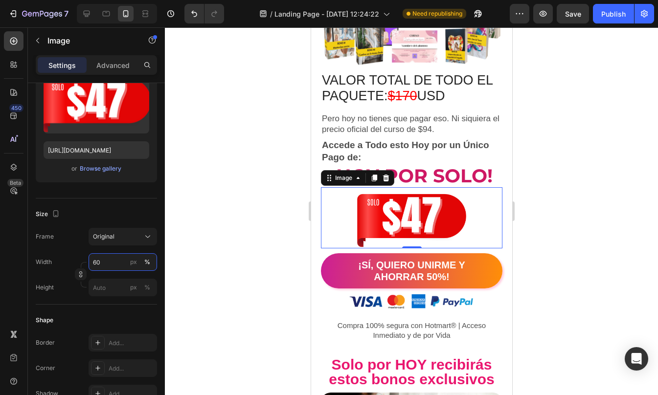
type input "60"
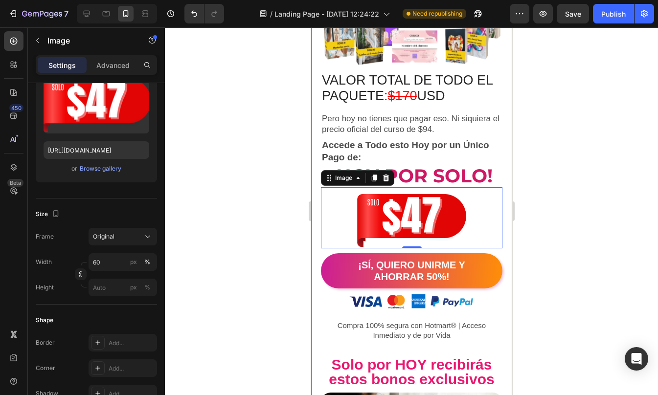
click at [538, 235] on div at bounding box center [411, 211] width 493 height 368
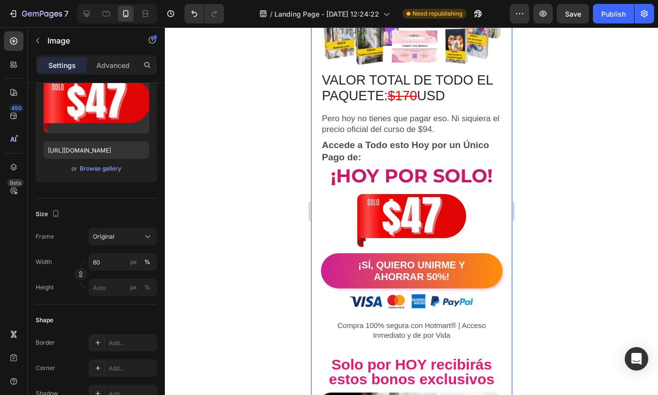
click at [538, 235] on div at bounding box center [411, 211] width 493 height 368
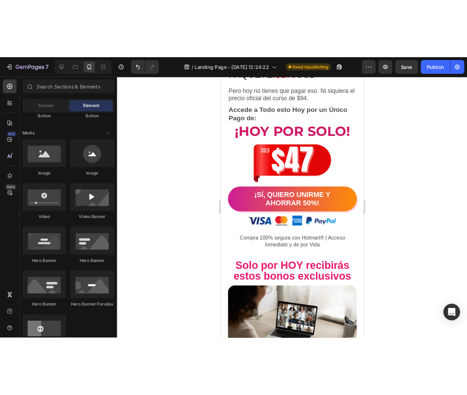
scroll to position [4711, 0]
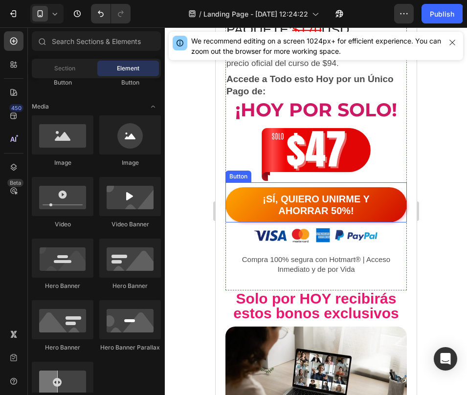
click at [234, 203] on button "¡SÍ, QUIERO UNIRME Y AHORRAR 50%!" at bounding box center [315, 204] width 181 height 35
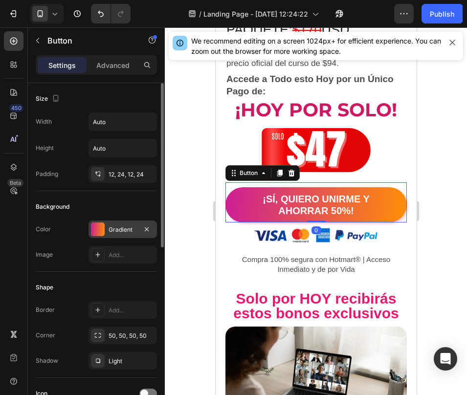
click at [104, 229] on div at bounding box center [98, 229] width 14 height 14
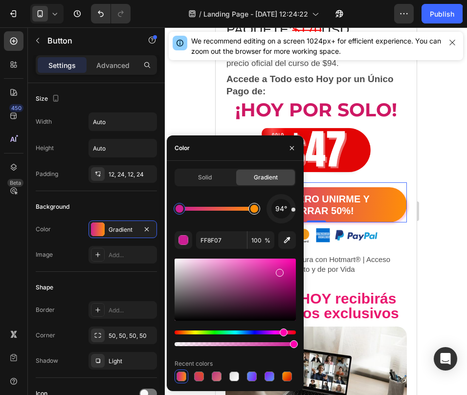
click at [254, 210] on div at bounding box center [254, 209] width 8 height 8
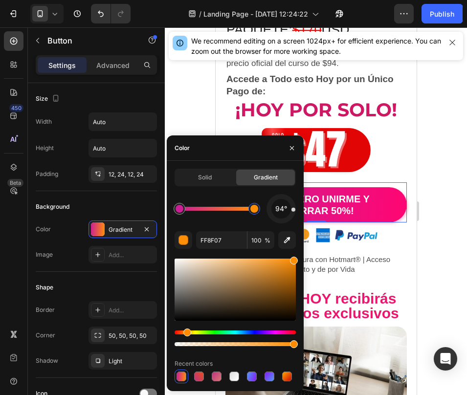
click at [288, 332] on div "Hue" at bounding box center [235, 333] width 121 height 4
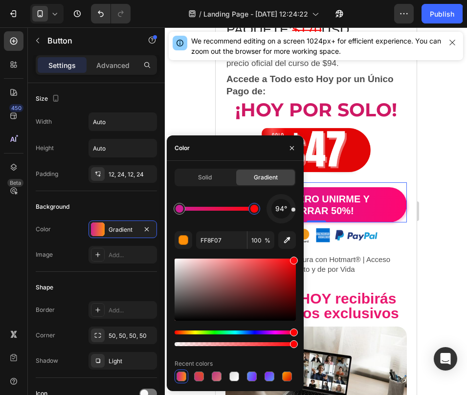
drag, startPoint x: 503, startPoint y: 359, endPoint x: 305, endPoint y: 333, distance: 199.4
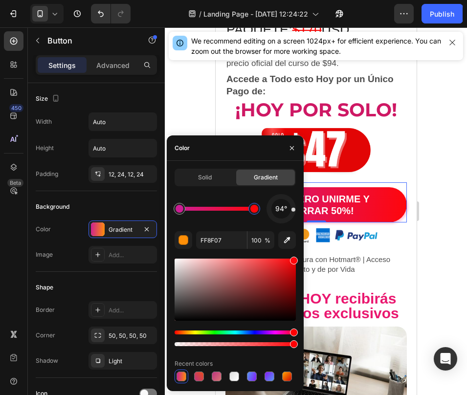
type input "FF060B"
click at [121, 203] on div "Background" at bounding box center [96, 207] width 121 height 16
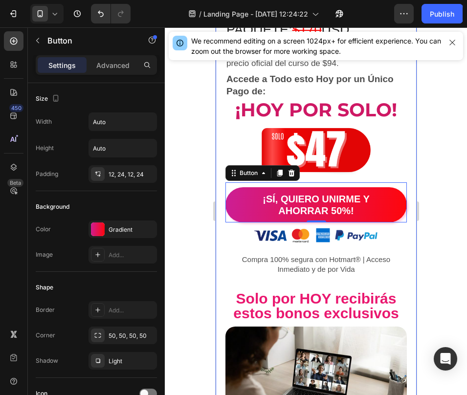
click at [433, 292] on div at bounding box center [316, 211] width 302 height 368
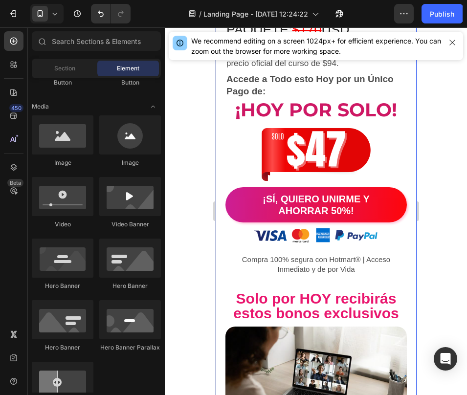
click at [433, 292] on div at bounding box center [316, 211] width 302 height 368
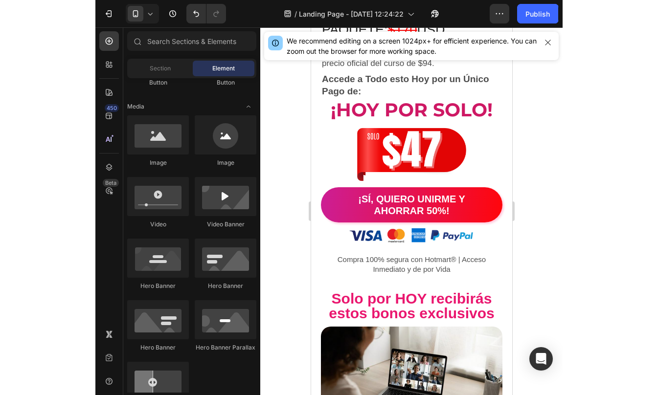
scroll to position [4662, 0]
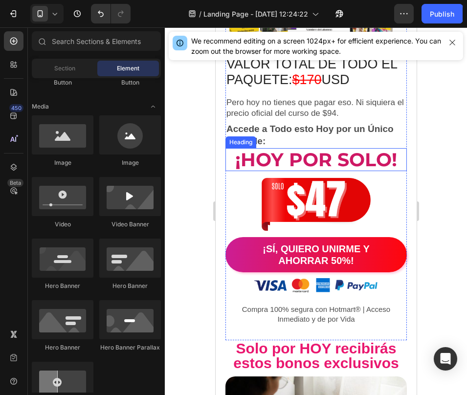
click at [302, 168] on span "¡Hoy por SOLO!" at bounding box center [316, 159] width 162 height 23
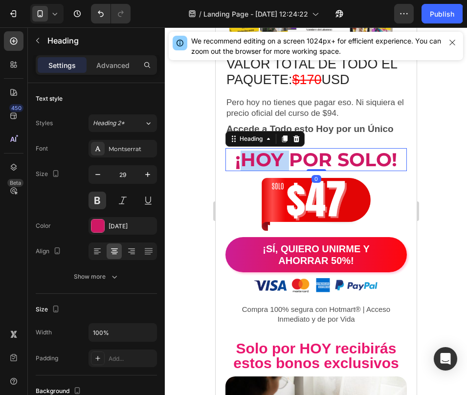
click at [239, 171] on span "¡Hoy por SOLO!" at bounding box center [316, 159] width 162 height 23
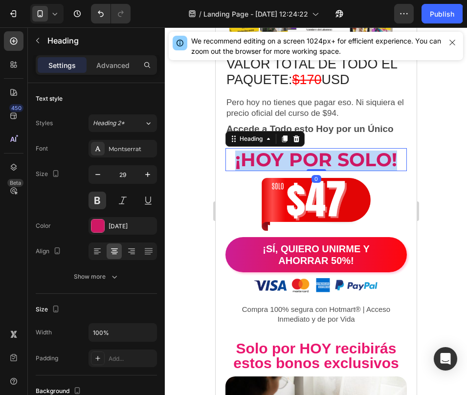
click at [239, 171] on span "¡Hoy por SOLO!" at bounding box center [316, 159] width 162 height 23
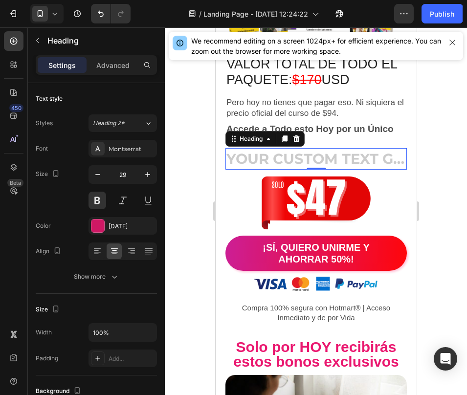
click at [309, 170] on h2 "Rich Text Editor. Editing area: main" at bounding box center [315, 160] width 181 height 19
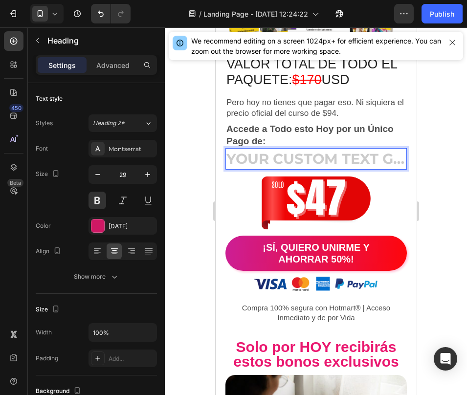
click at [309, 170] on h2 "Rich Text Editor. Editing area: main" at bounding box center [315, 160] width 181 height 19
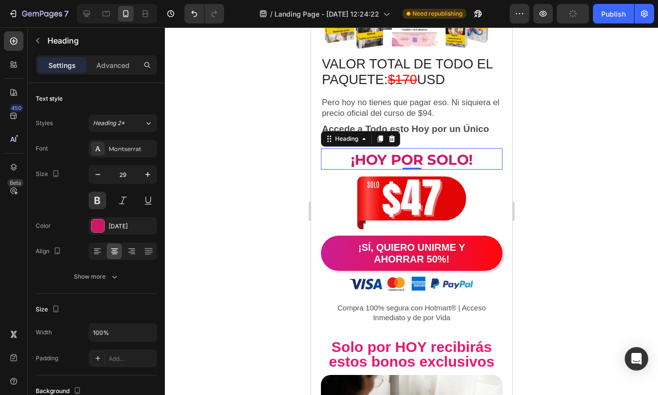
click at [545, 239] on div at bounding box center [411, 211] width 493 height 368
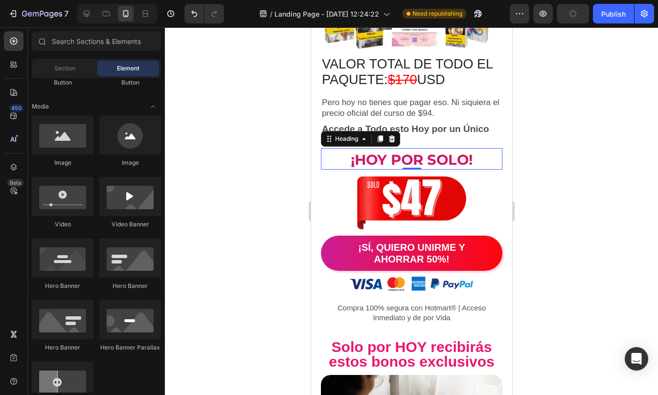
click at [545, 239] on div at bounding box center [411, 211] width 493 height 368
click at [452, 164] on p "¡Hoy por SOLO!" at bounding box center [410, 160] width 179 height 17
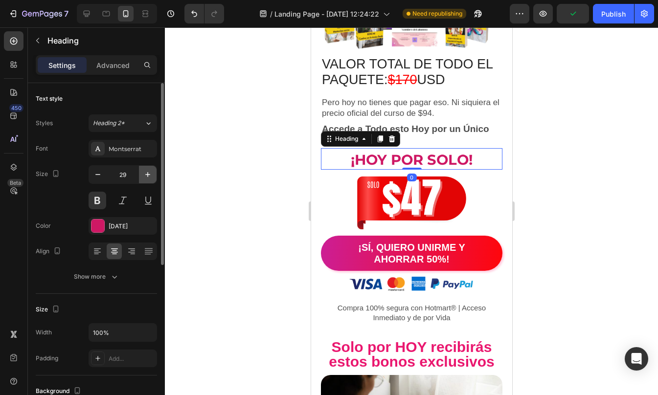
click at [145, 177] on icon "button" at bounding box center [148, 175] width 10 height 10
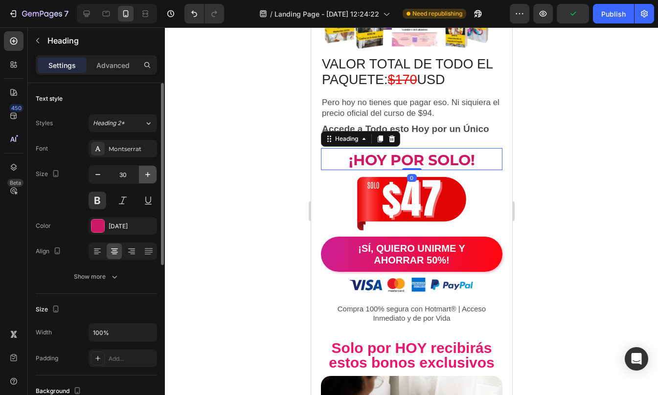
click at [145, 177] on icon "button" at bounding box center [148, 175] width 10 height 10
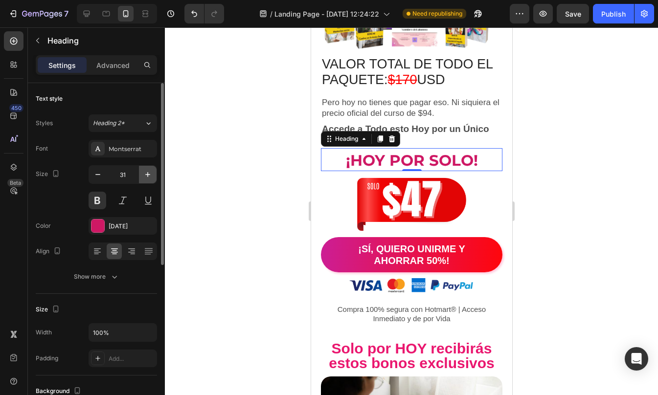
click at [145, 177] on icon "button" at bounding box center [148, 175] width 10 height 10
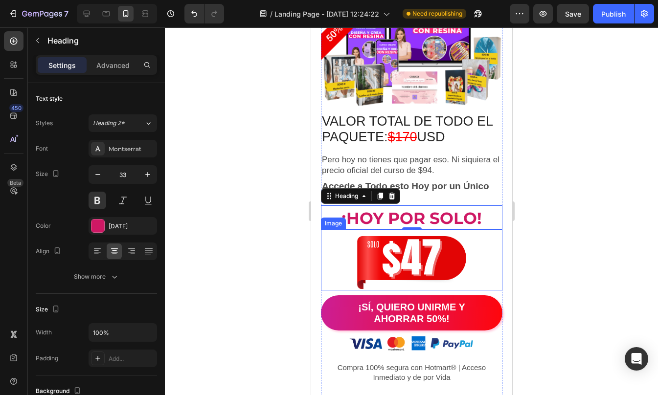
scroll to position [4605, 0]
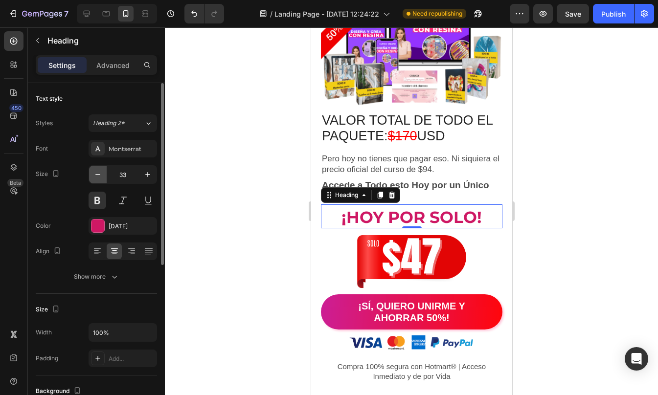
click at [91, 172] on button "button" at bounding box center [98, 175] width 18 height 18
type input "32"
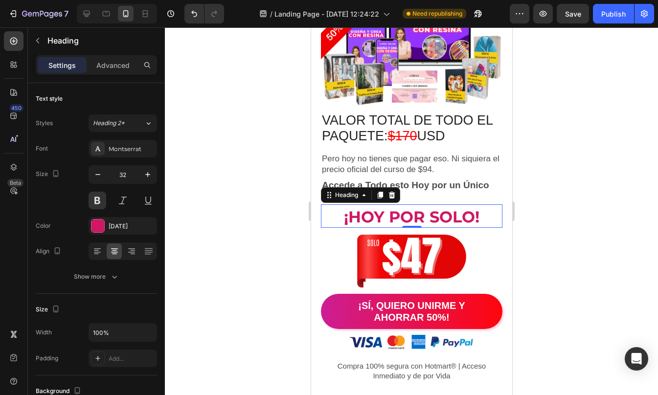
click at [553, 220] on div at bounding box center [411, 211] width 493 height 368
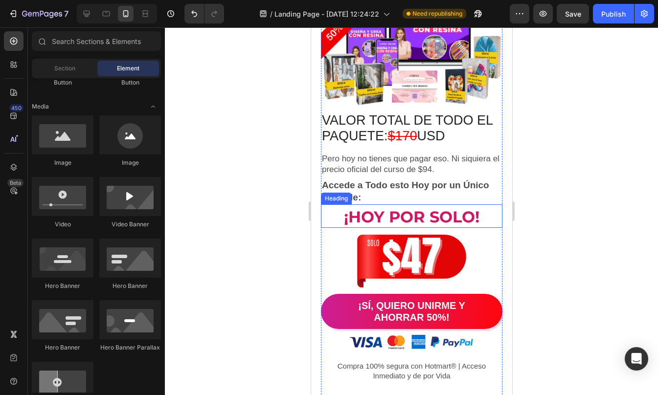
click at [425, 226] on p "¡Hoy por SOLO!" at bounding box center [410, 217] width 179 height 19
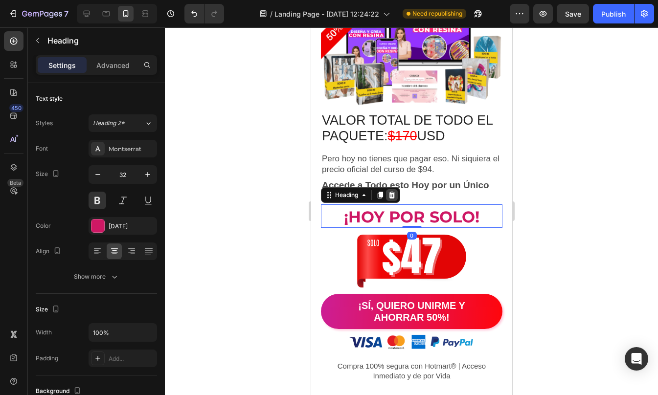
click at [395, 199] on icon at bounding box center [391, 195] width 8 height 8
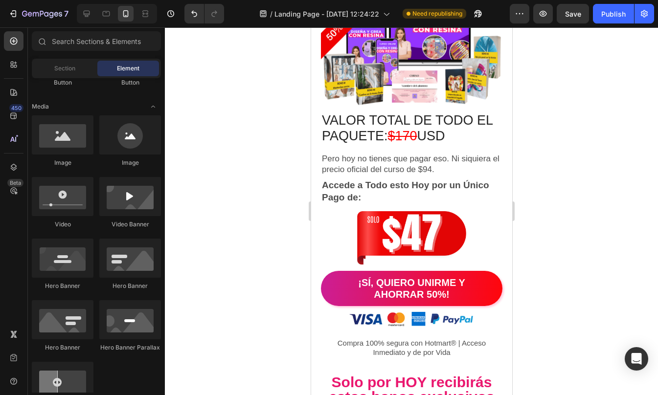
click at [582, 219] on div at bounding box center [411, 211] width 493 height 368
click at [439, 234] on img at bounding box center [410, 234] width 109 height 61
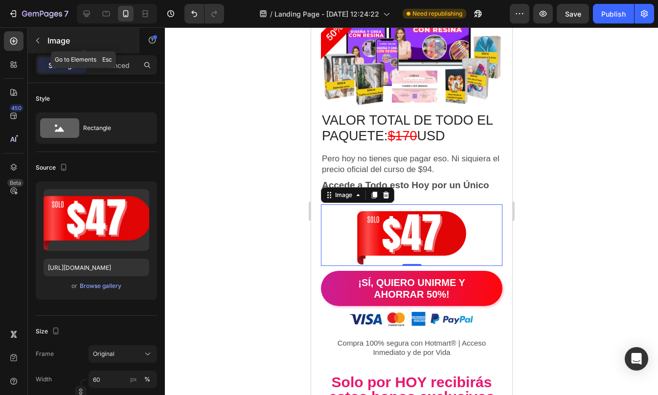
click at [35, 42] on icon "button" at bounding box center [38, 41] width 8 height 8
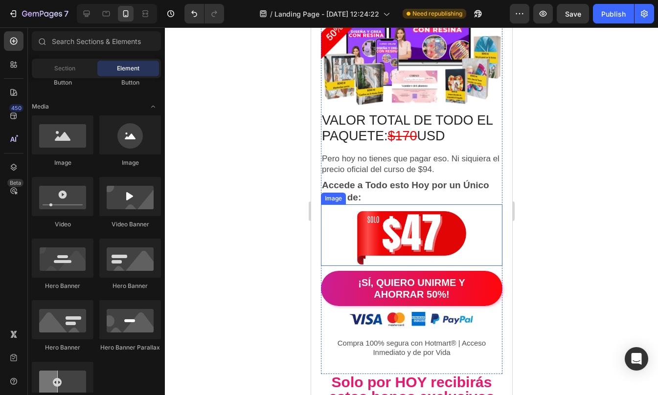
click at [382, 253] on img at bounding box center [410, 234] width 109 height 61
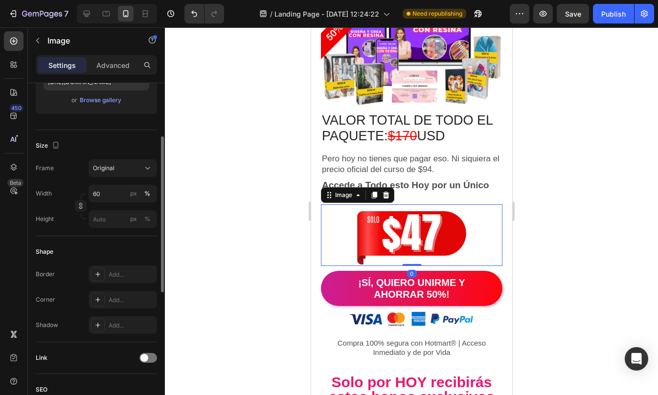
scroll to position [163, 0]
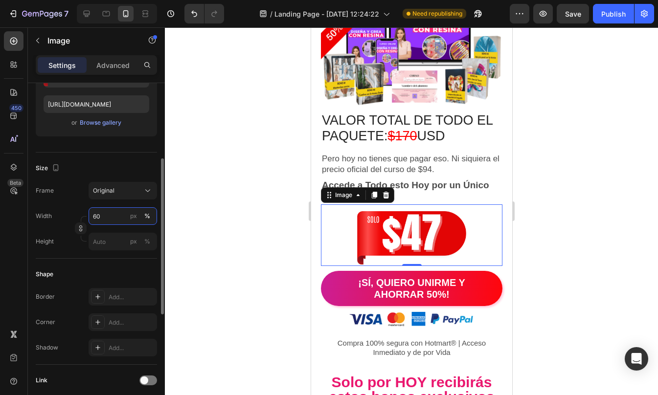
click at [114, 219] on input "60" at bounding box center [123, 216] width 68 height 18
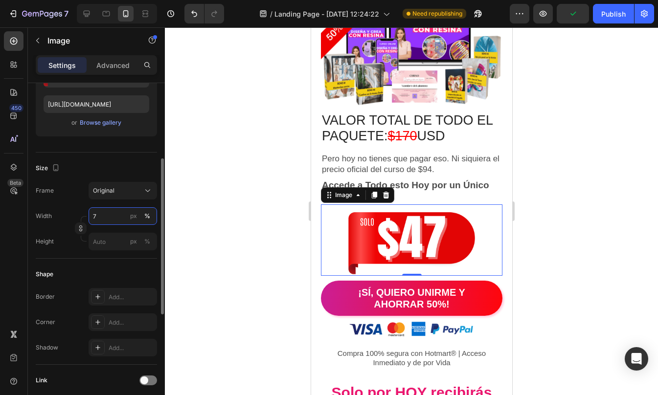
type input "70"
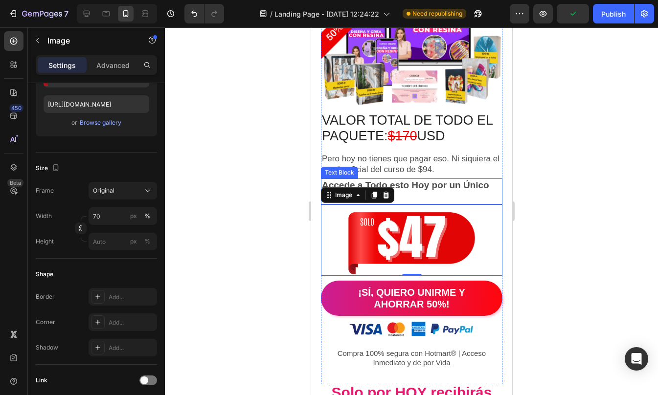
click at [606, 180] on div at bounding box center [411, 211] width 493 height 368
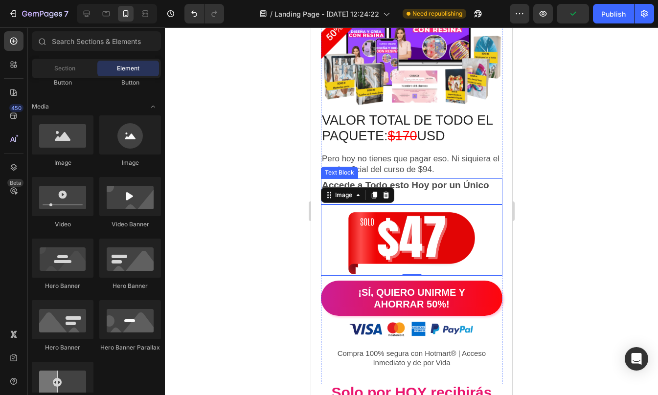
click at [606, 180] on div at bounding box center [411, 211] width 493 height 368
click at [575, 243] on div at bounding box center [411, 211] width 493 height 368
click at [409, 256] on img at bounding box center [411, 239] width 127 height 71
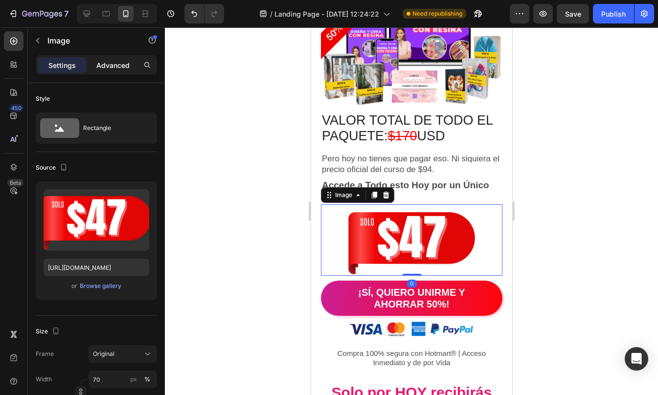
click at [119, 66] on p "Advanced" at bounding box center [112, 65] width 33 height 10
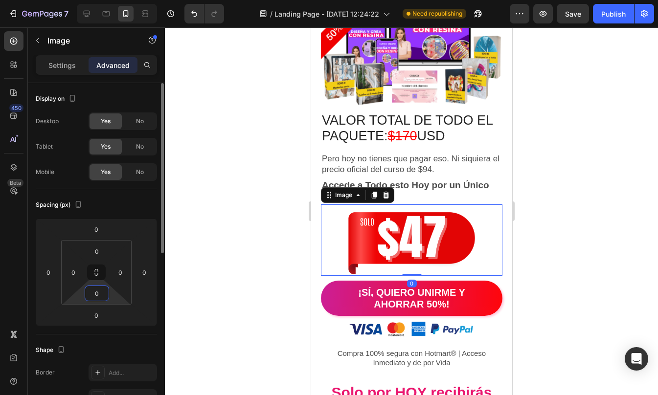
click at [100, 294] on input "0" at bounding box center [97, 293] width 20 height 15
type input "10"
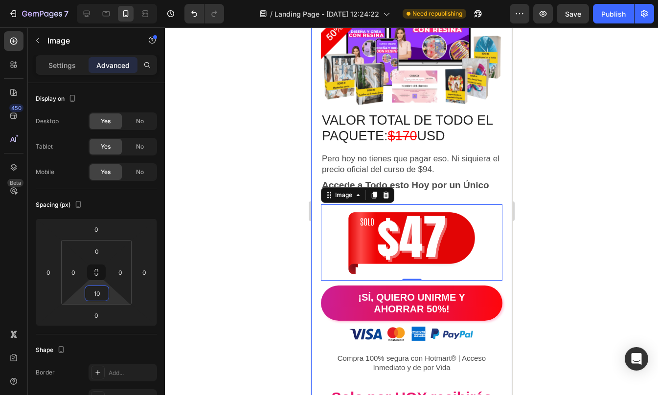
click at [567, 288] on div at bounding box center [411, 211] width 493 height 368
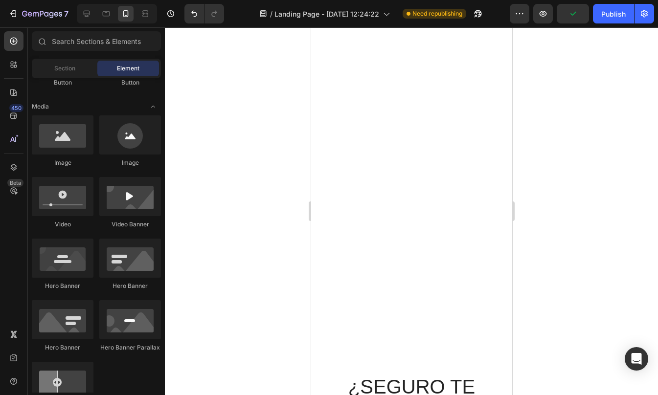
drag, startPoint x: 507, startPoint y: 250, endPoint x: 827, endPoint y: 260, distance: 320.9
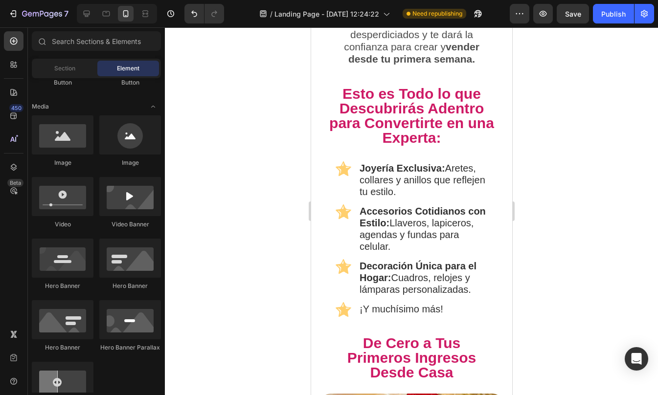
scroll to position [1366, 0]
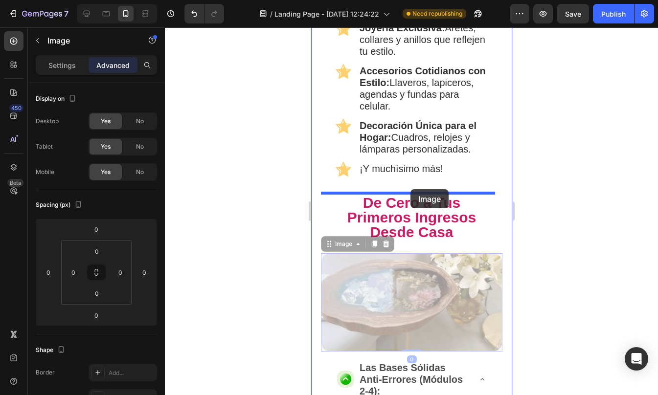
drag, startPoint x: 409, startPoint y: 297, endPoint x: 410, endPoint y: 189, distance: 107.6
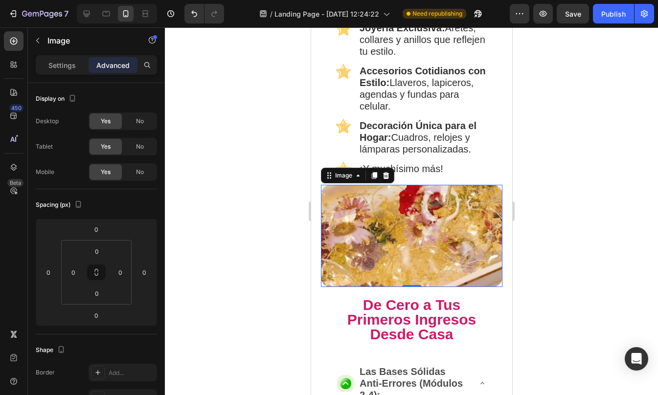
click at [533, 224] on div at bounding box center [411, 211] width 493 height 368
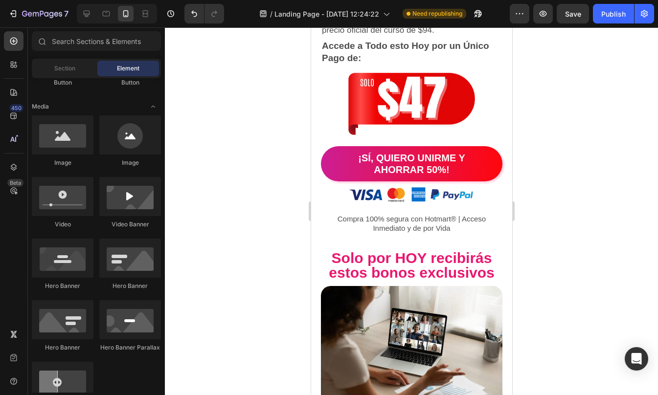
scroll to position [4744, 0]
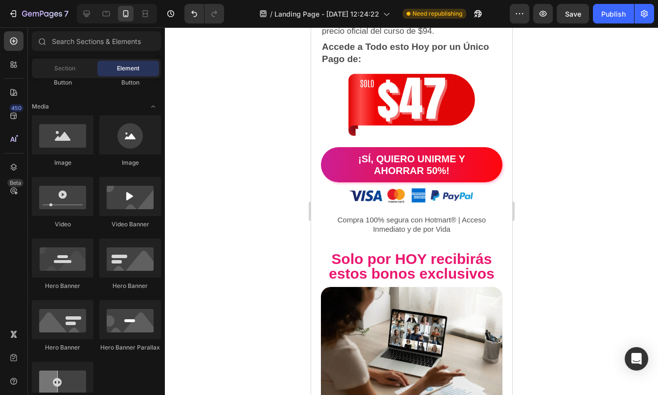
click at [552, 166] on div at bounding box center [411, 211] width 493 height 368
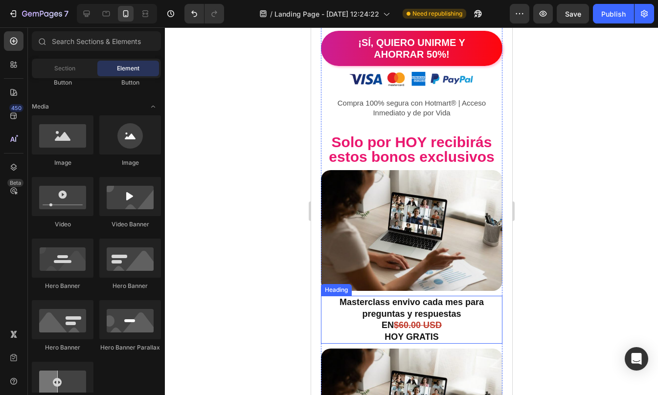
scroll to position [3866, 0]
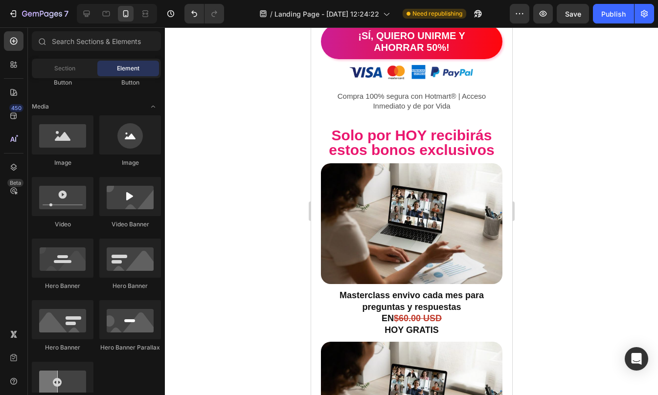
click at [551, 220] on div at bounding box center [411, 211] width 493 height 368
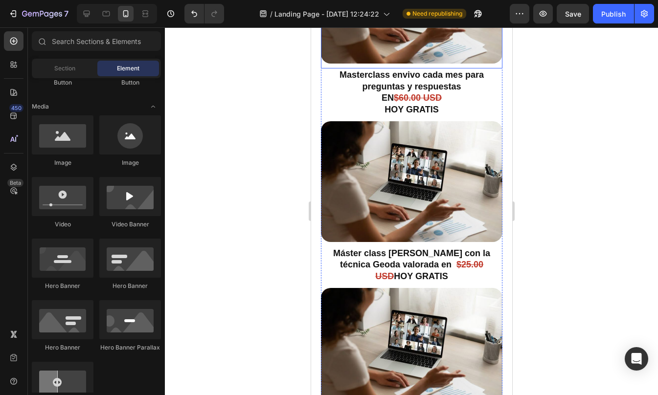
scroll to position [4091, 0]
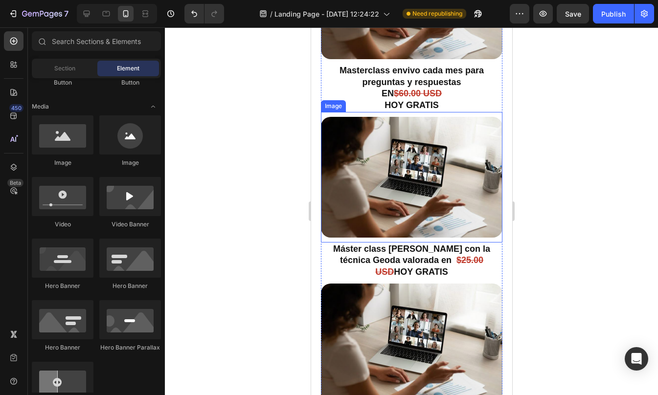
click at [428, 205] on img at bounding box center [410, 177] width 181 height 121
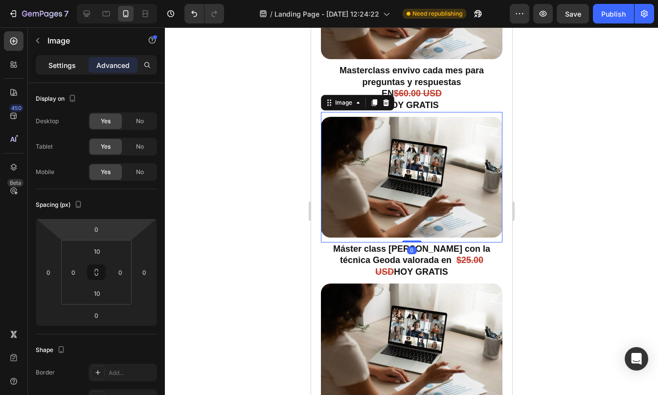
click at [53, 63] on p "Settings" at bounding box center [61, 65] width 27 height 10
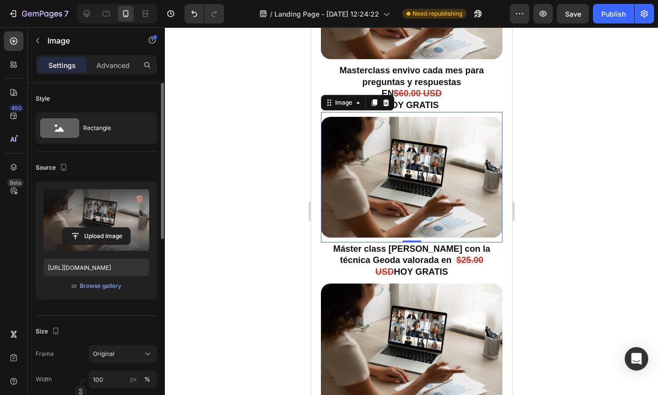
click at [87, 211] on label at bounding box center [97, 220] width 106 height 62
click at [87, 228] on input "file" at bounding box center [96, 236] width 67 height 17
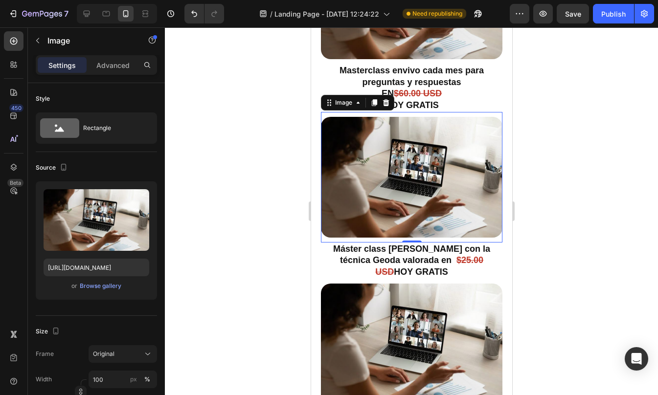
click at [564, 86] on div at bounding box center [411, 211] width 493 height 368
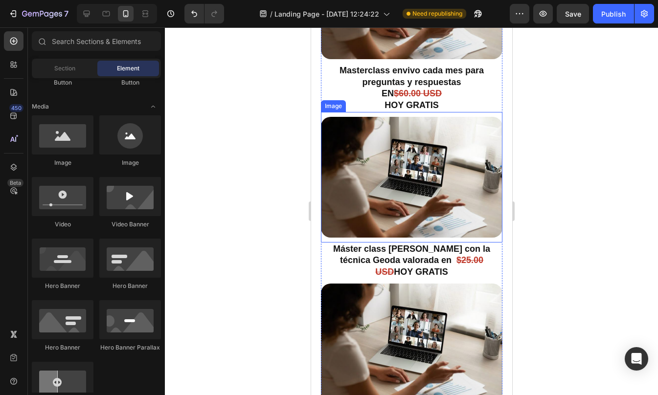
click at [454, 190] on img at bounding box center [410, 177] width 181 height 121
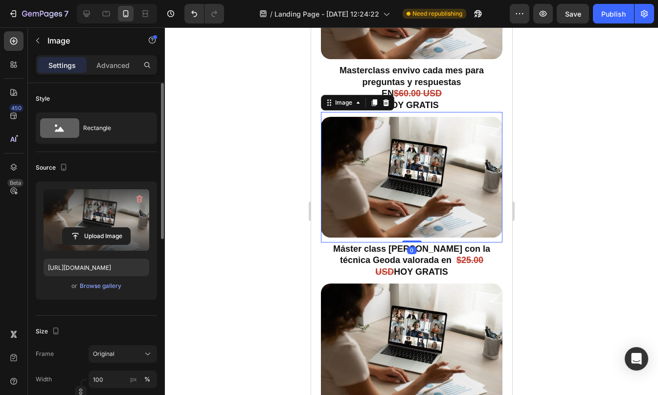
click at [99, 221] on label at bounding box center [97, 220] width 106 height 62
click at [99, 228] on input "file" at bounding box center [96, 236] width 67 height 17
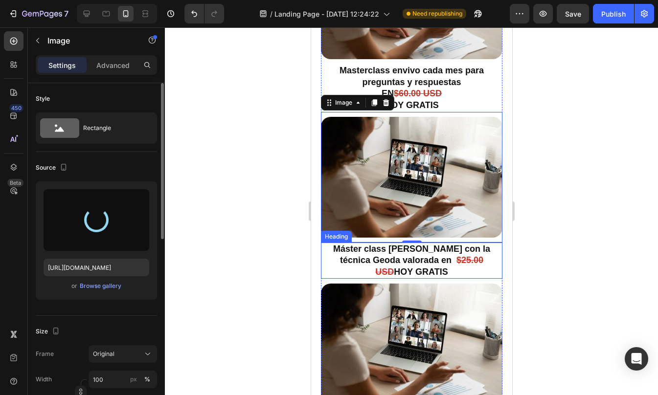
type input "https://cdn.shopify.com/s/files/1/0623/1359/4985/files/gempages_575436287763284…"
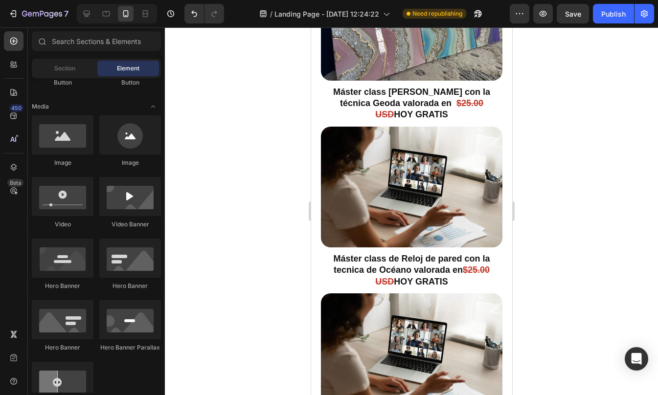
scroll to position [4259, 0]
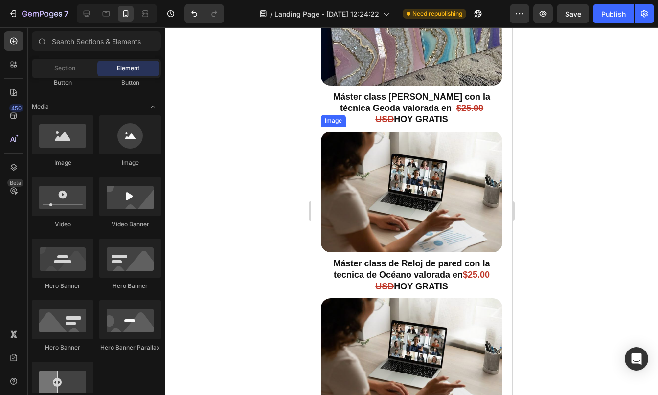
click at [410, 184] on img at bounding box center [410, 192] width 181 height 121
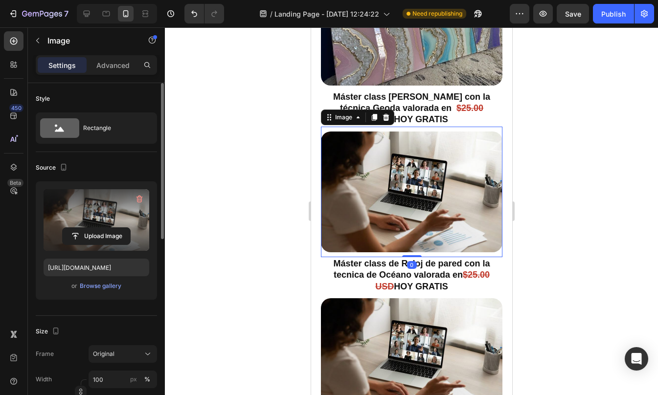
click at [91, 211] on label at bounding box center [97, 220] width 106 height 62
click at [91, 228] on input "file" at bounding box center [96, 236] width 67 height 17
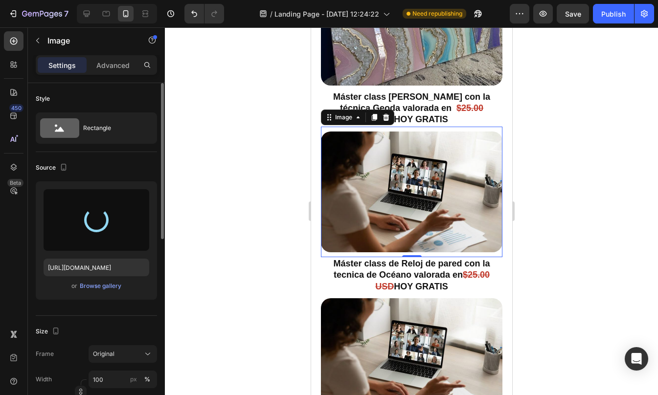
type input "https://cdn.shopify.com/s/files/1/0623/1359/4985/files/gempages_575436287763284…"
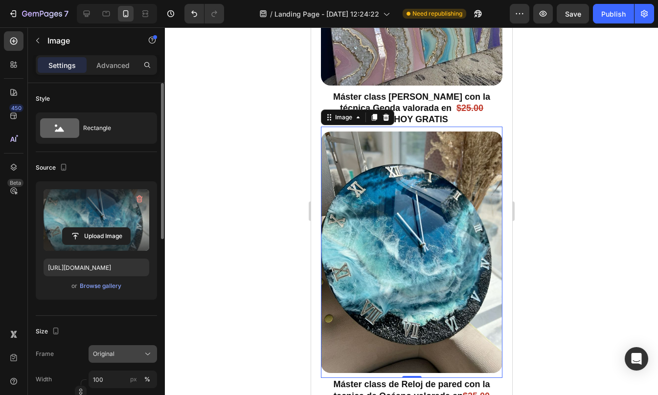
click at [109, 358] on span "Original" at bounding box center [104, 354] width 22 height 9
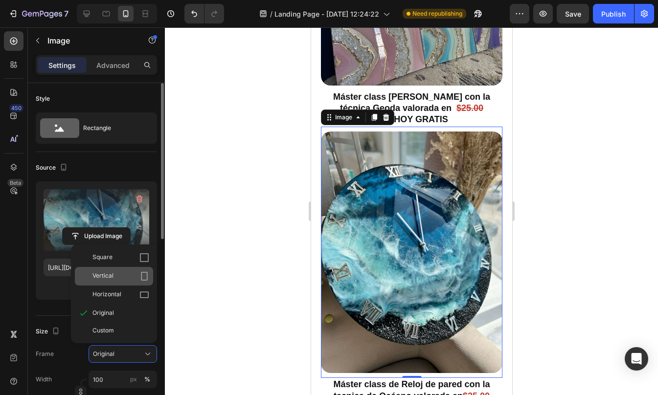
click at [132, 274] on div "Vertical" at bounding box center [120, 276] width 57 height 10
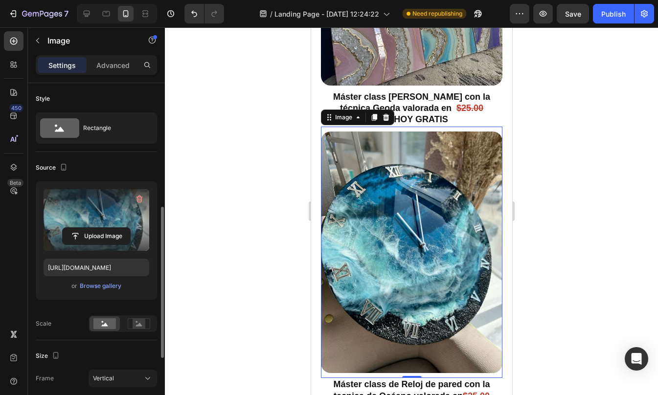
scroll to position [86, 0]
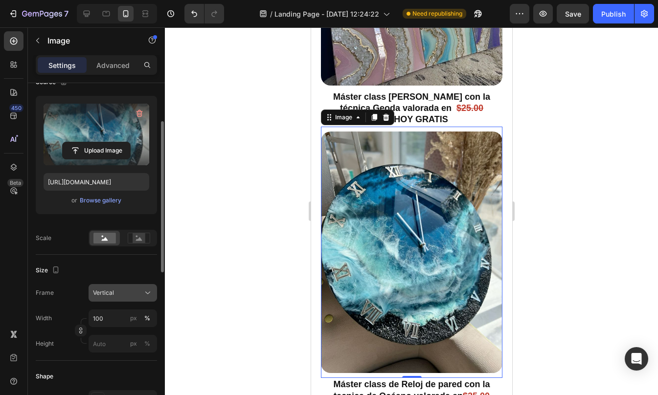
click at [117, 299] on button "Vertical" at bounding box center [123, 293] width 68 height 18
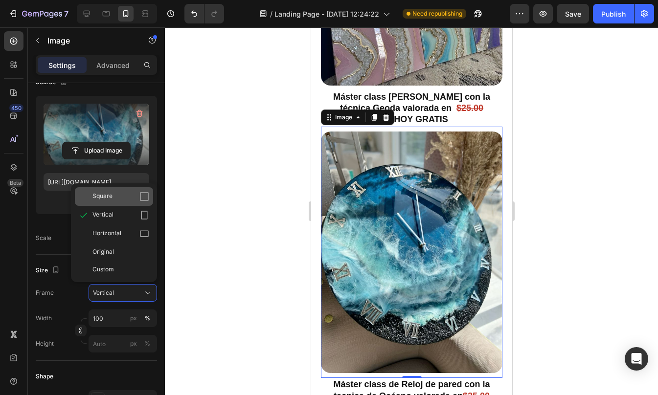
click at [118, 196] on div "Square" at bounding box center [120, 197] width 57 height 10
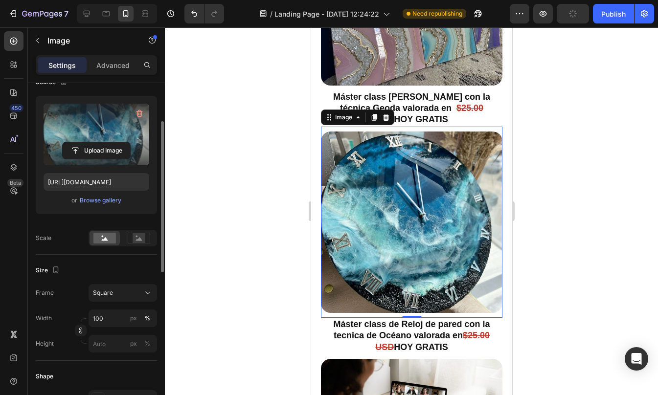
click at [122, 258] on div "Size Frame Square Width 100 px % Height px %" at bounding box center [96, 308] width 121 height 106
click at [584, 266] on div at bounding box center [411, 211] width 493 height 368
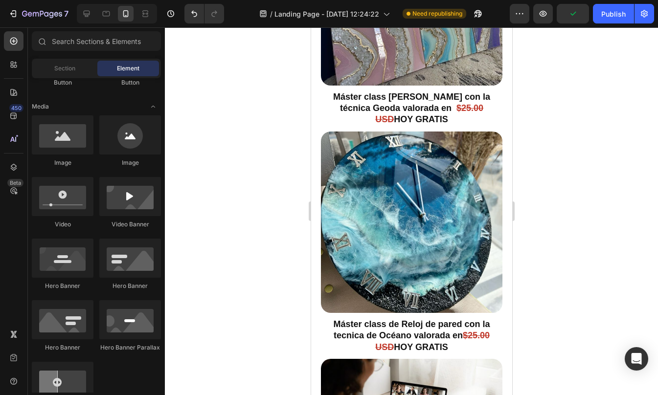
click at [584, 266] on div at bounding box center [411, 211] width 493 height 368
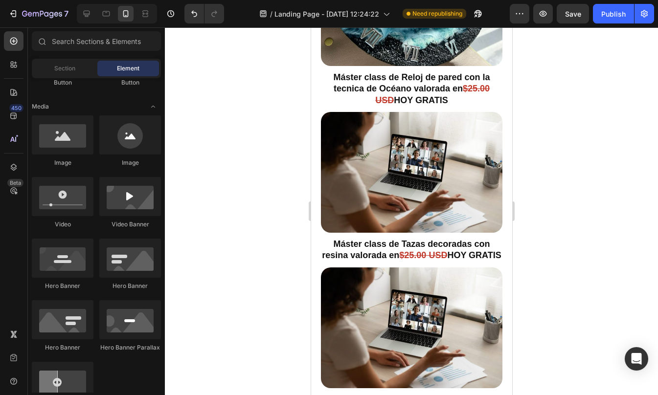
scroll to position [4511, 0]
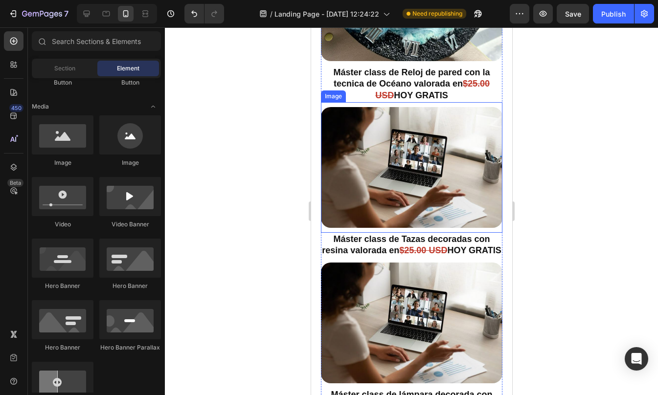
click at [388, 154] on img at bounding box center [410, 167] width 181 height 121
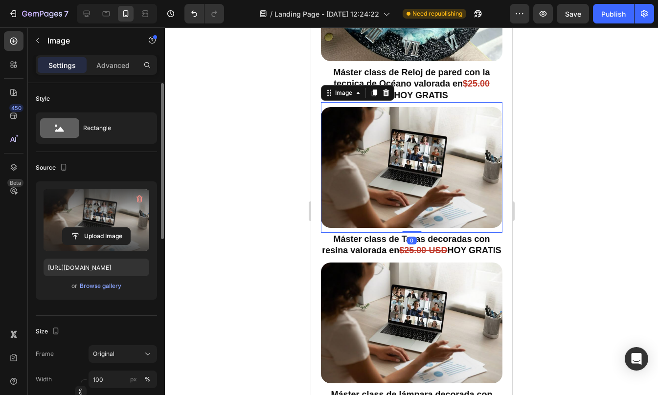
click at [101, 217] on label at bounding box center [97, 220] width 106 height 62
click at [101, 228] on input "file" at bounding box center [96, 236] width 67 height 17
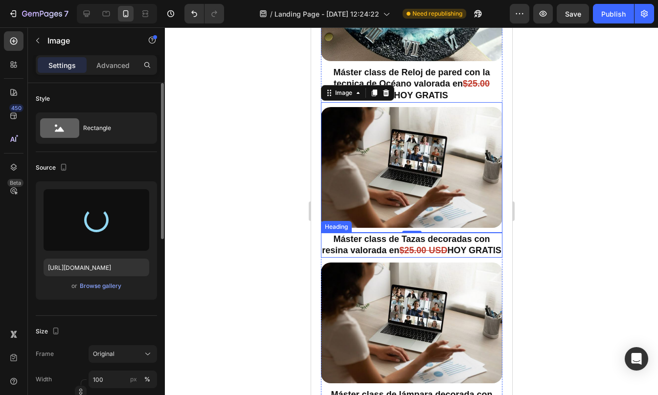
type input "https://cdn.shopify.com/s/files/1/0623/1359/4985/files/gempages_575436287763284…"
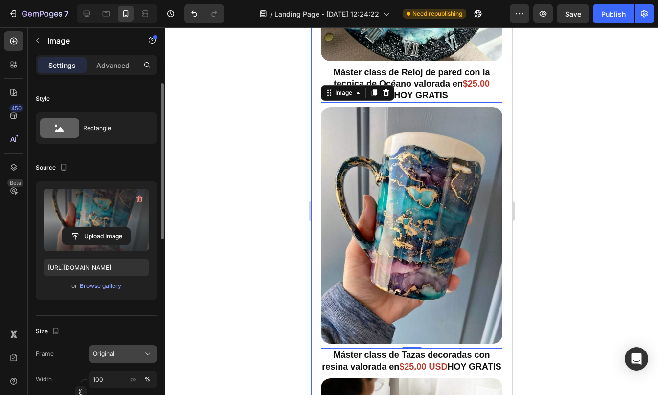
click at [106, 356] on span "Original" at bounding box center [104, 354] width 22 height 9
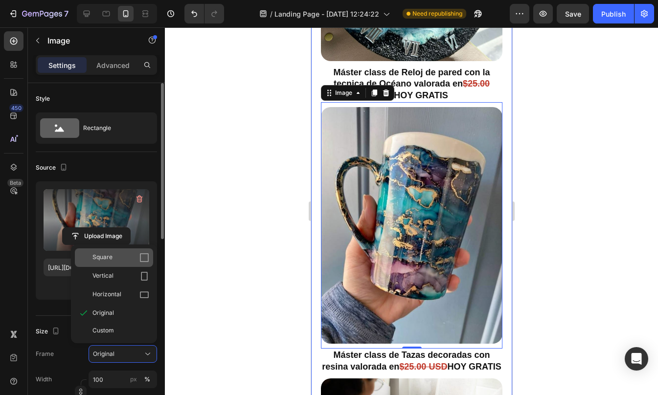
click at [126, 254] on div "Square" at bounding box center [120, 258] width 57 height 10
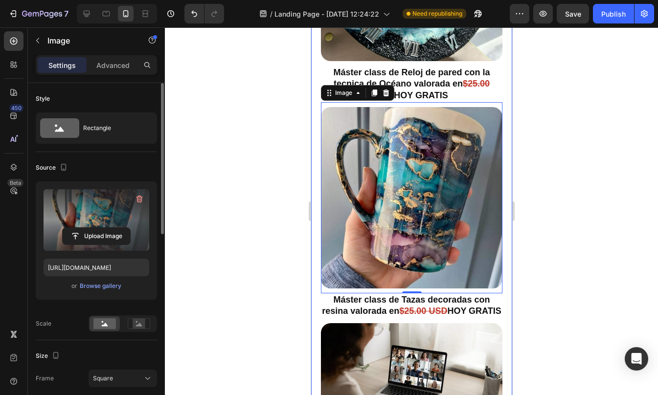
click at [134, 305] on div "Upload Image https://cdn.shopify.com/s/files/1/0623/1359/4985/files/gempages_57…" at bounding box center [96, 244] width 121 height 126
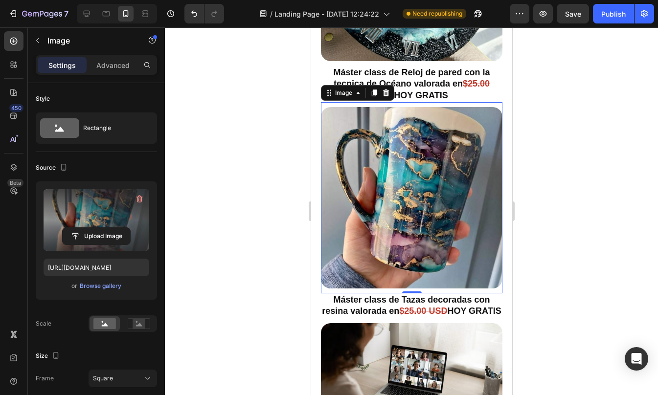
click at [545, 222] on div at bounding box center [411, 211] width 493 height 368
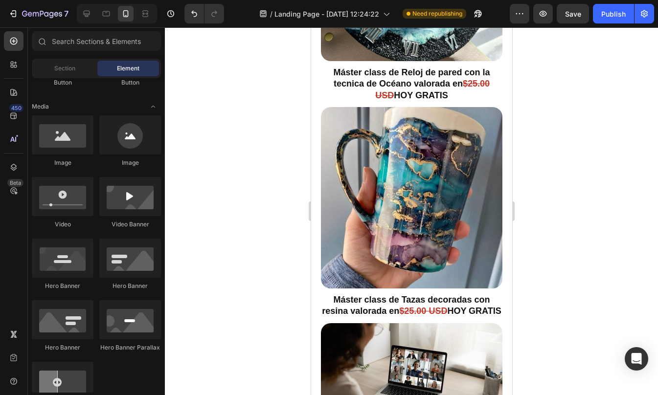
click at [545, 222] on div at bounding box center [411, 211] width 493 height 368
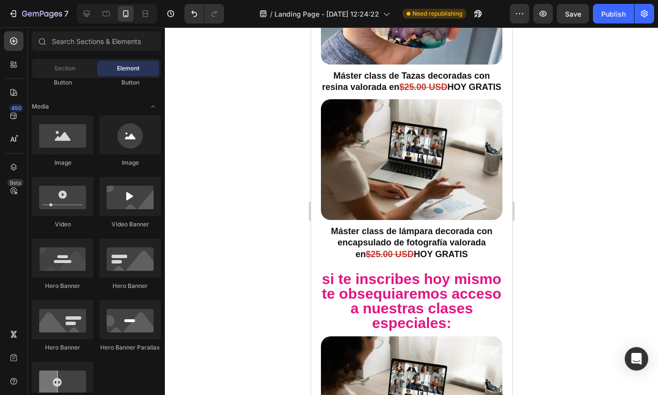
scroll to position [4730, 0]
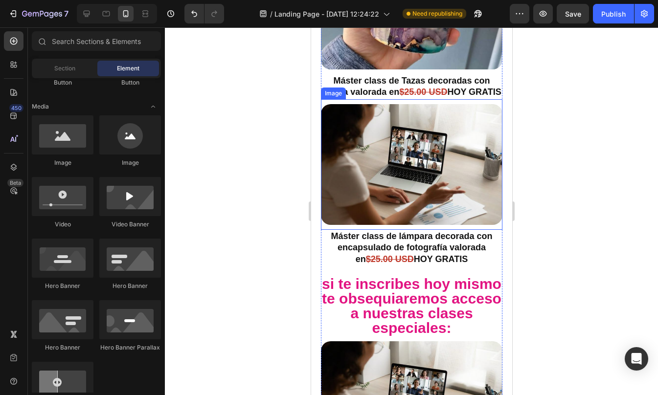
click at [394, 148] on img at bounding box center [410, 164] width 181 height 121
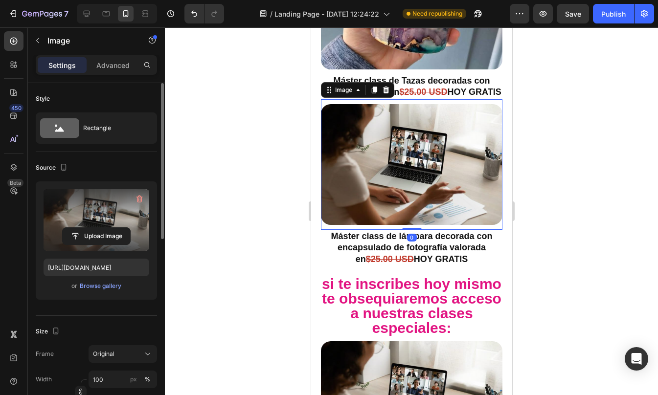
click at [79, 205] on label at bounding box center [97, 220] width 106 height 62
click at [79, 228] on input "file" at bounding box center [96, 236] width 67 height 17
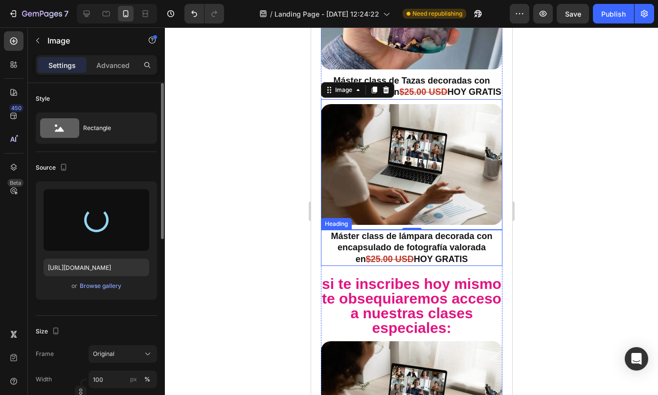
type input "[URL][DOMAIN_NAME]"
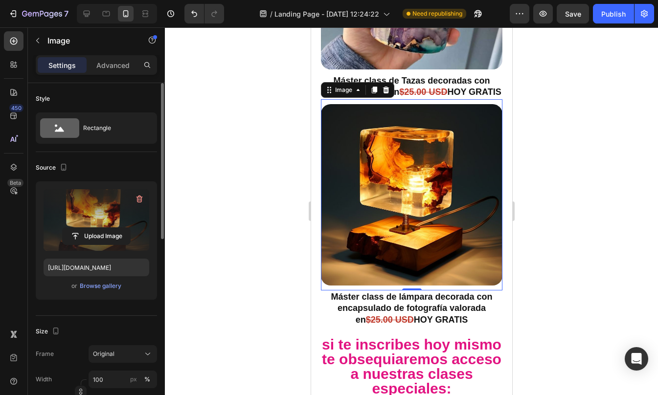
click at [568, 217] on div at bounding box center [411, 211] width 493 height 368
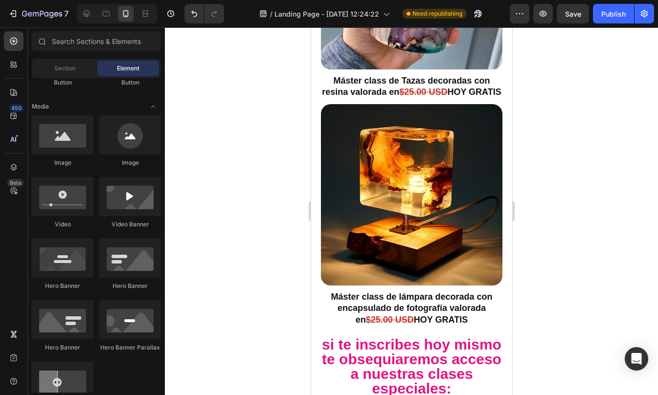
click at [568, 217] on div at bounding box center [411, 211] width 493 height 368
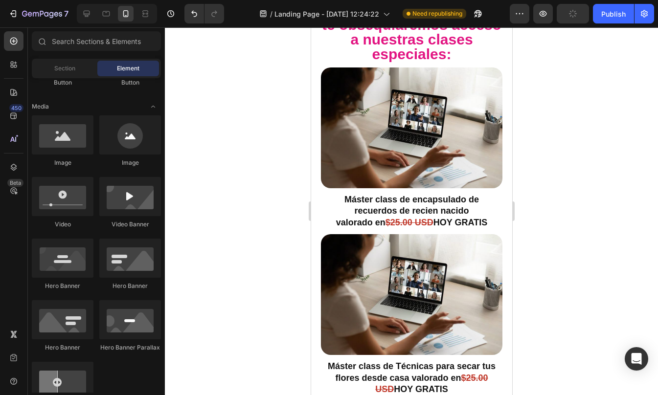
scroll to position [5069, 0]
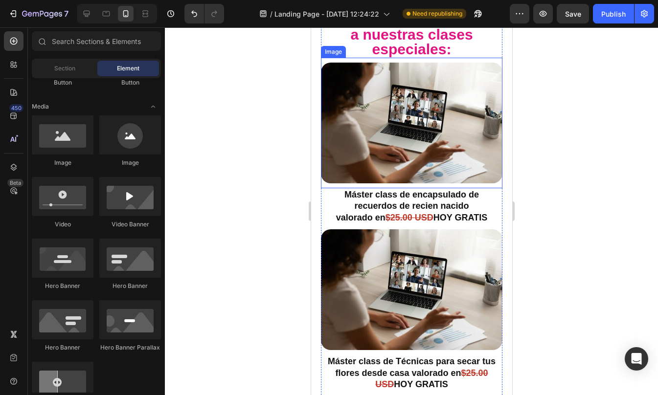
click at [403, 136] on img at bounding box center [410, 123] width 181 height 121
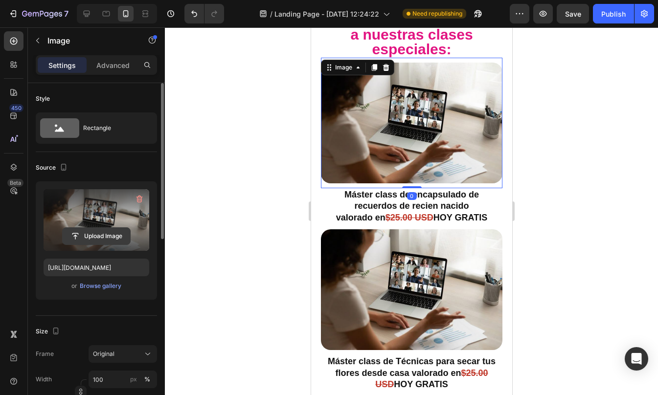
click at [110, 230] on input "file" at bounding box center [96, 236] width 67 height 17
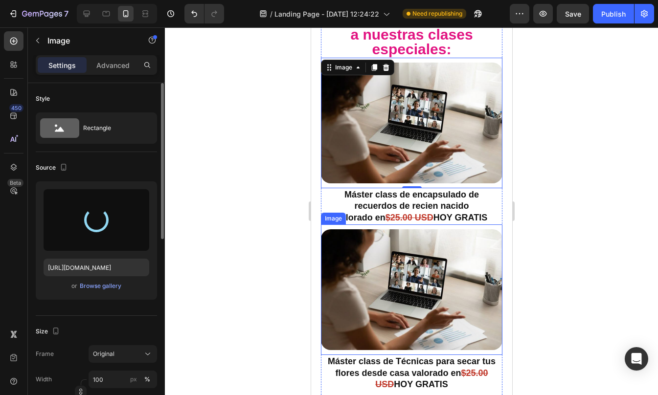
type input "https://cdn.shopify.com/s/files/1/0623/1359/4985/files/gempages_575436287763284…"
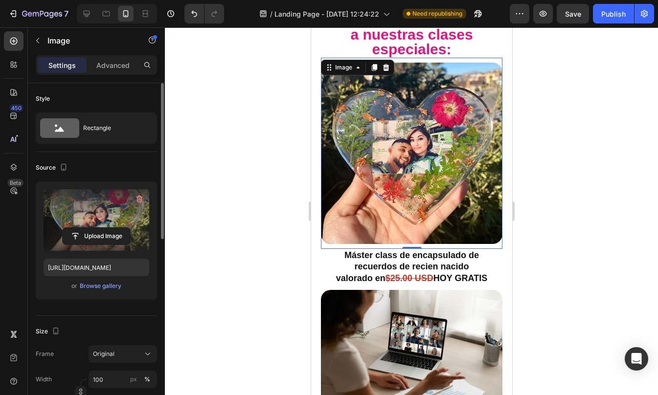
click at [534, 230] on div at bounding box center [411, 211] width 493 height 368
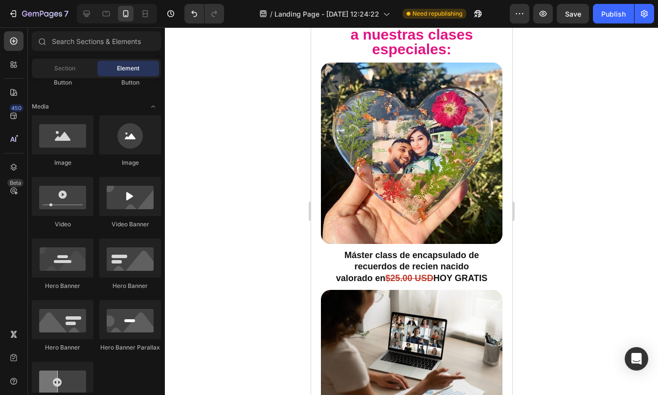
click at [534, 230] on div at bounding box center [411, 211] width 493 height 368
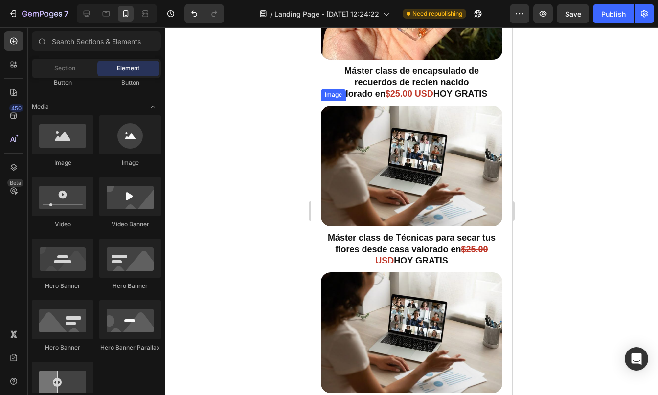
scroll to position [5264, 0]
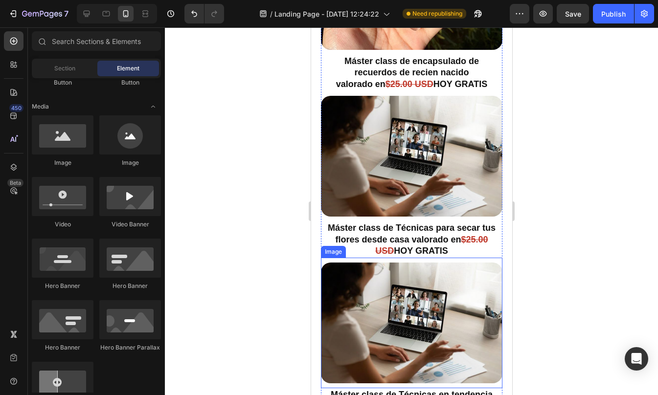
click at [425, 312] on img at bounding box center [410, 323] width 181 height 121
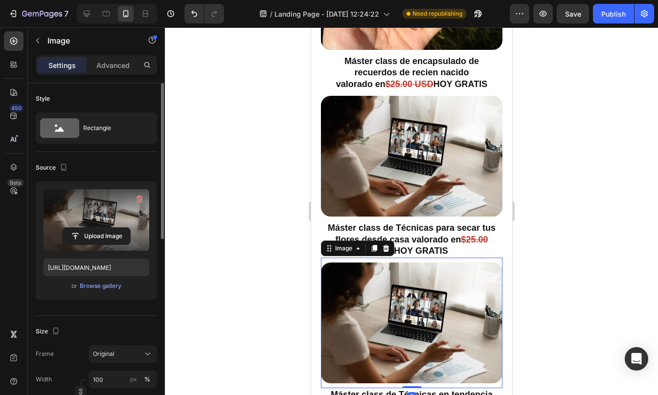
click at [83, 224] on label at bounding box center [97, 220] width 106 height 62
click at [83, 228] on input "file" at bounding box center [96, 236] width 67 height 17
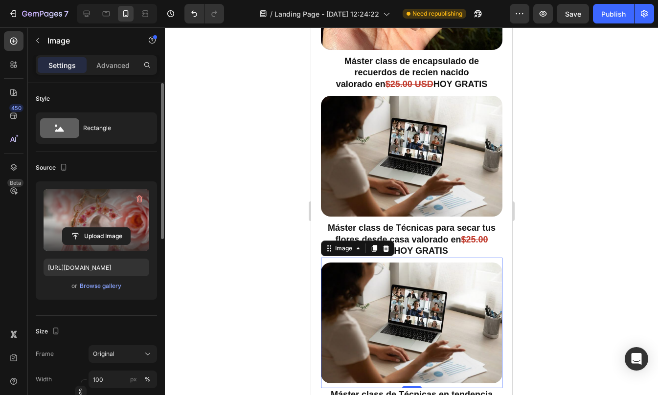
type input "https://cdn.shopify.com/s/files/1/0623/1359/4985/files/gempages_575436287763284…"
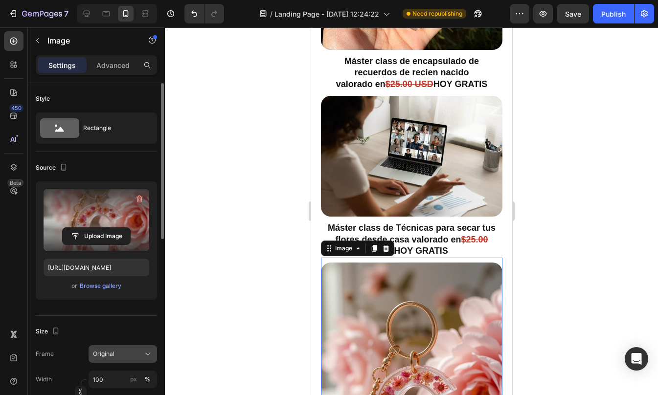
click at [119, 355] on div "Original" at bounding box center [117, 354] width 48 height 9
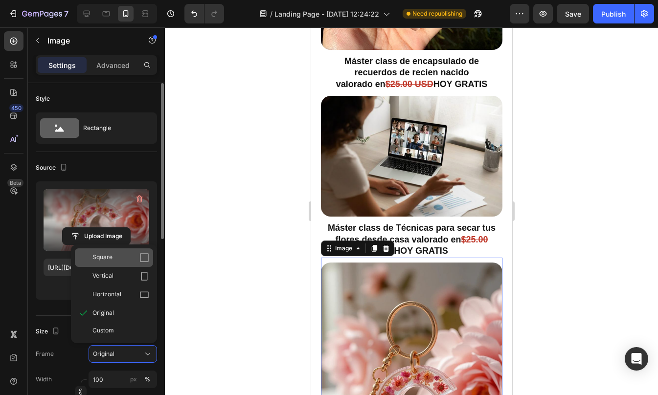
click at [123, 256] on div "Square" at bounding box center [120, 258] width 57 height 10
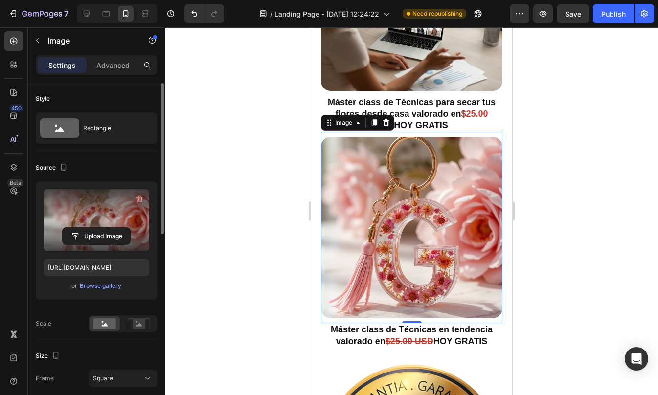
scroll to position [5401, 0]
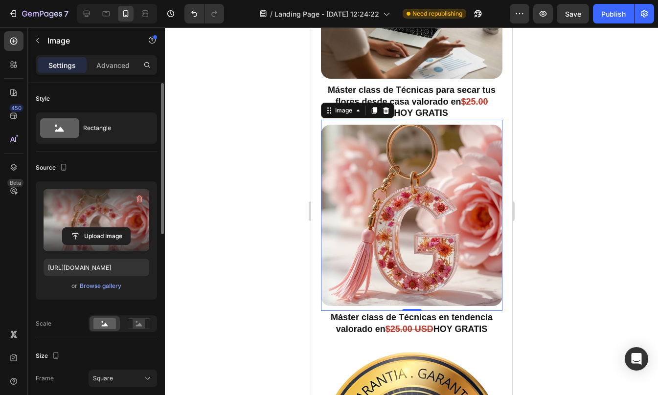
click at [540, 263] on div at bounding box center [411, 211] width 493 height 368
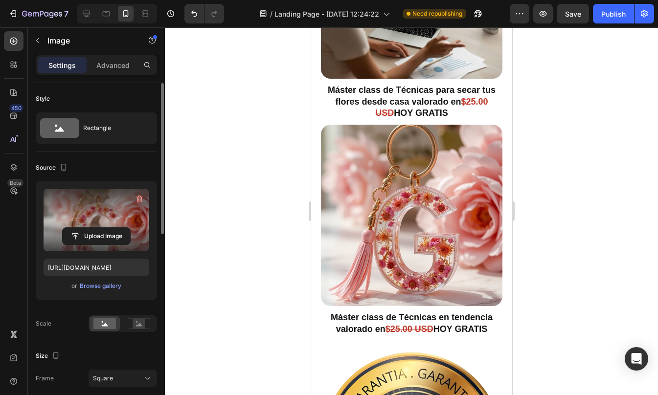
click at [540, 263] on div at bounding box center [411, 211] width 493 height 368
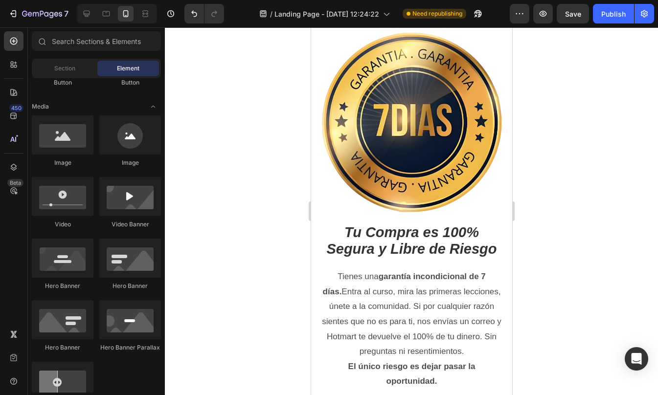
scroll to position [5737, 0]
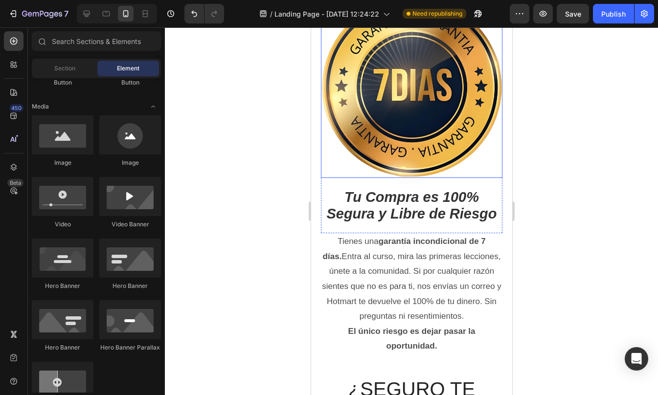
click at [414, 141] on img at bounding box center [410, 87] width 181 height 181
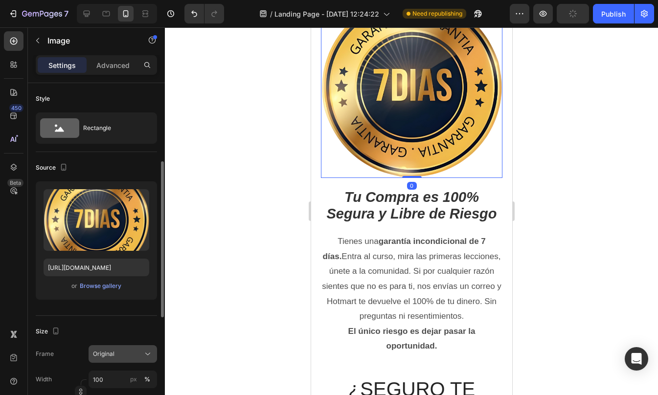
scroll to position [61, 0]
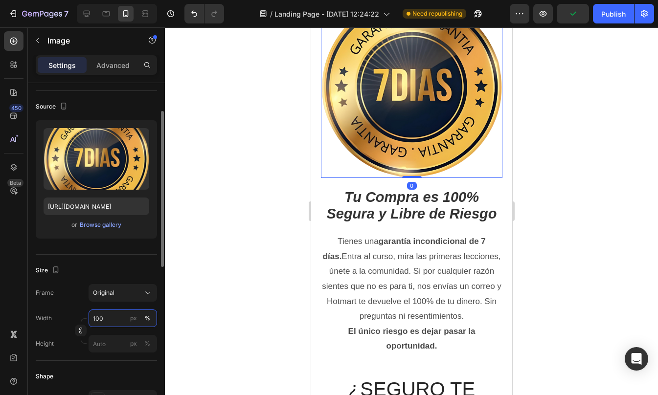
click at [111, 320] on input "100" at bounding box center [123, 319] width 68 height 18
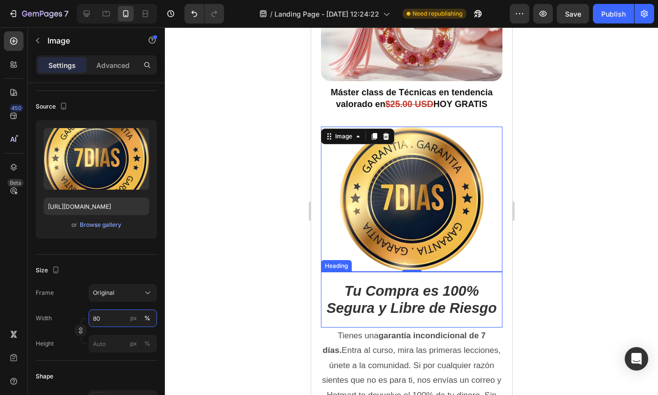
scroll to position [5637, 0]
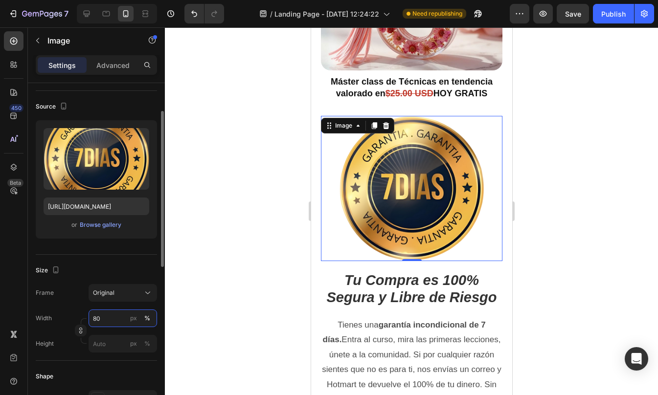
type input "8"
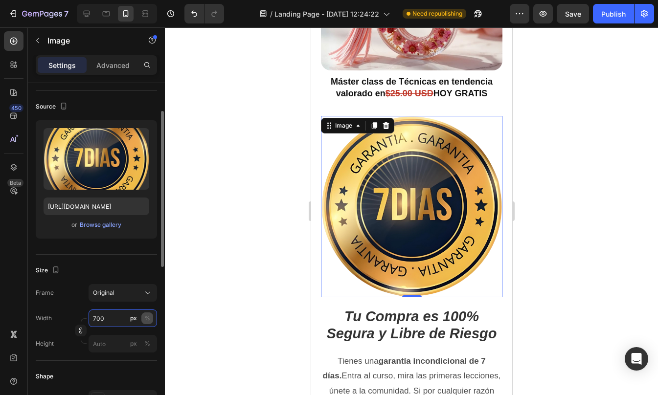
type input "700"
click at [145, 320] on div "%" at bounding box center [147, 318] width 6 height 9
click at [111, 320] on input "700" at bounding box center [123, 319] width 68 height 18
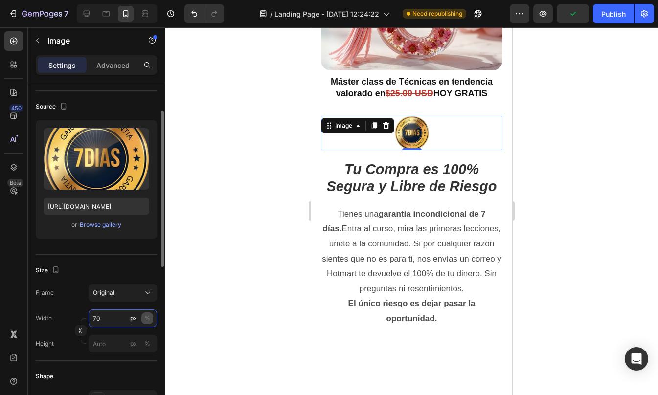
type input "70"
click at [149, 319] on div "%" at bounding box center [147, 318] width 6 height 9
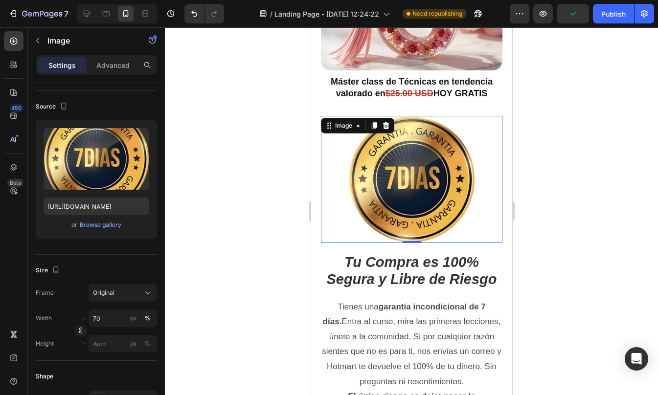
click at [528, 238] on div at bounding box center [411, 211] width 493 height 368
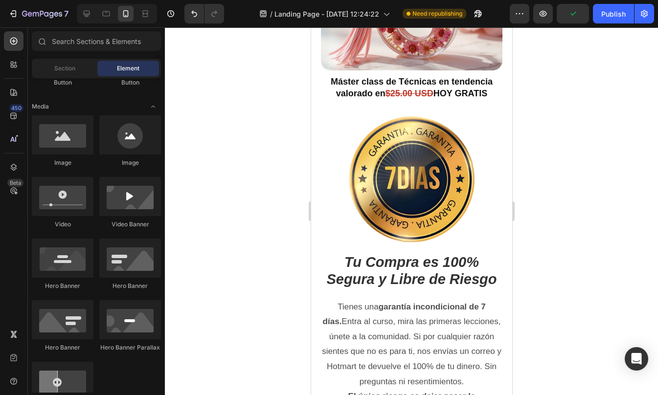
click at [528, 238] on div at bounding box center [411, 211] width 493 height 368
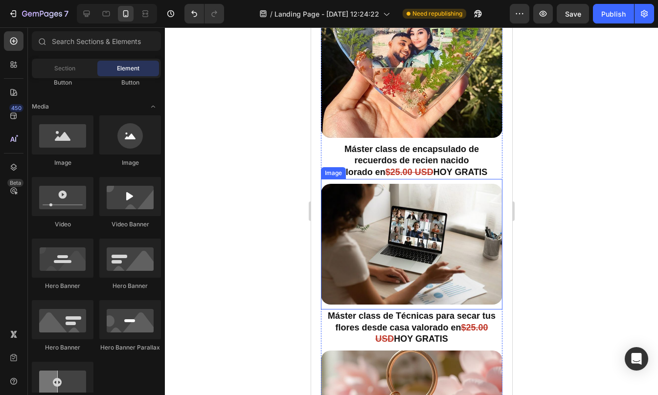
scroll to position [5206, 0]
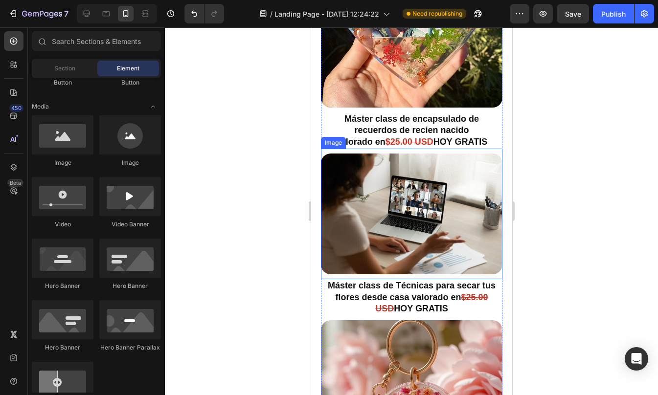
click at [379, 189] on img at bounding box center [410, 214] width 181 height 121
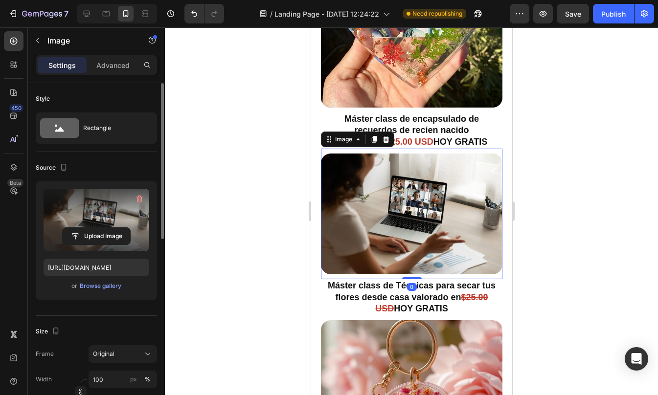
click at [89, 209] on label at bounding box center [97, 220] width 106 height 62
click at [89, 228] on input "file" at bounding box center [96, 236] width 67 height 17
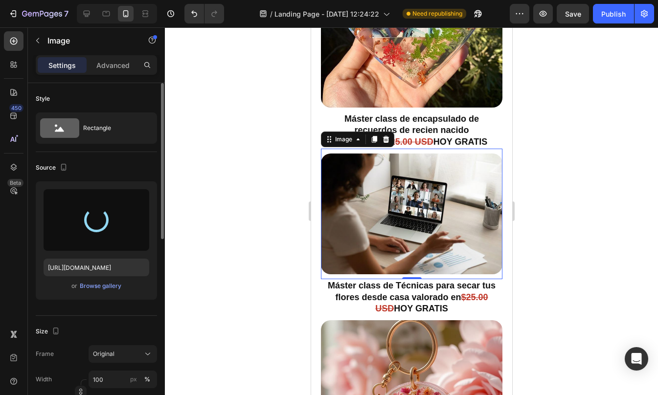
type input "https://cdn.shopify.com/s/files/1/0623/1359/4985/files/gempages_575436287763284…"
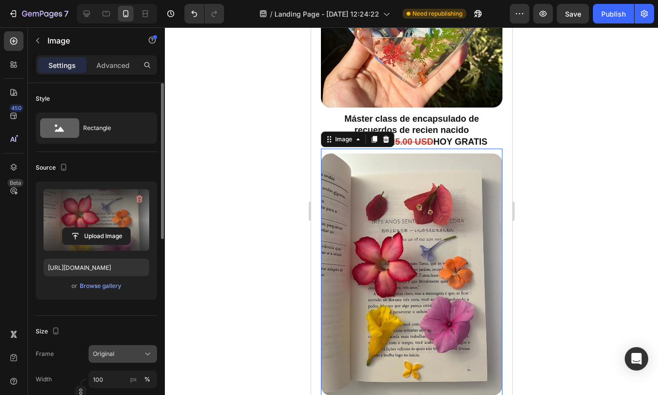
click at [122, 358] on div "Original" at bounding box center [123, 354] width 60 height 10
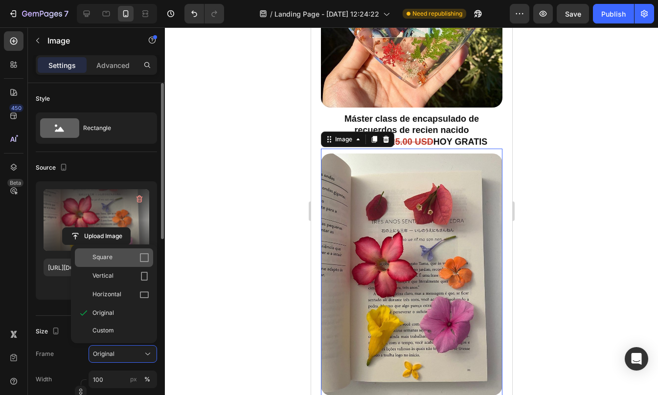
click at [121, 251] on div "Square" at bounding box center [114, 257] width 78 height 19
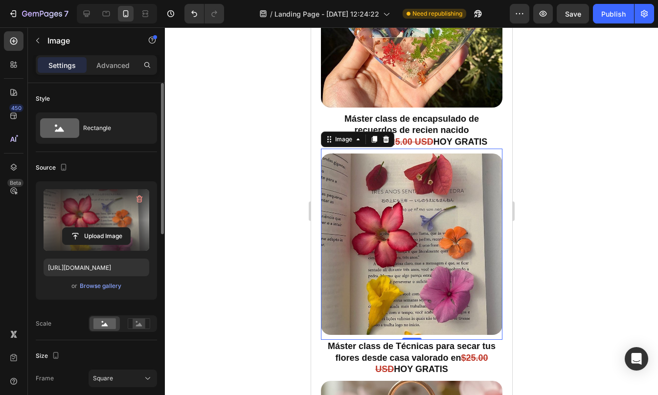
click at [579, 237] on div at bounding box center [411, 211] width 493 height 368
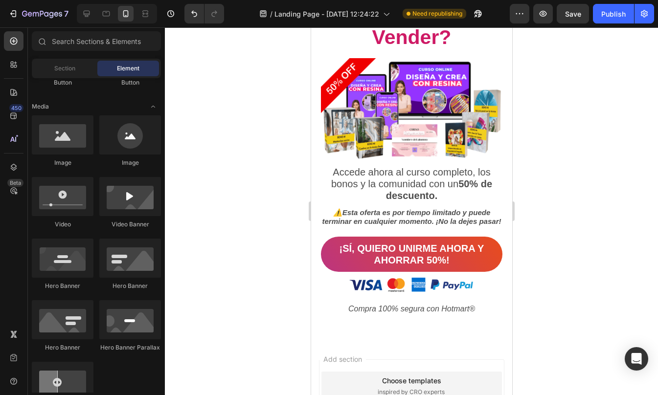
scroll to position [6526, 0]
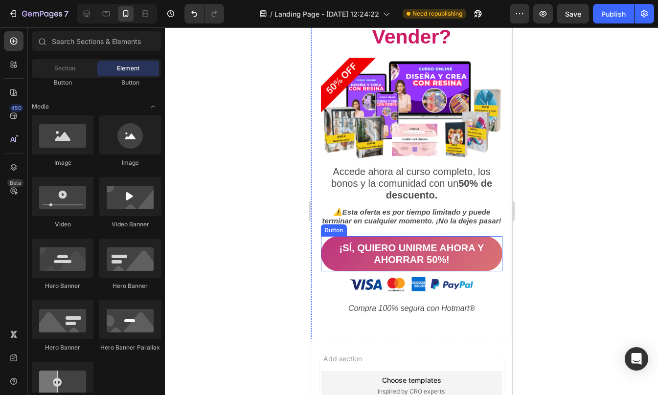
click at [493, 271] on button "¡SÍ, QUIERO UNIRME AHORA Y AHORRAR 50%!" at bounding box center [410, 253] width 181 height 35
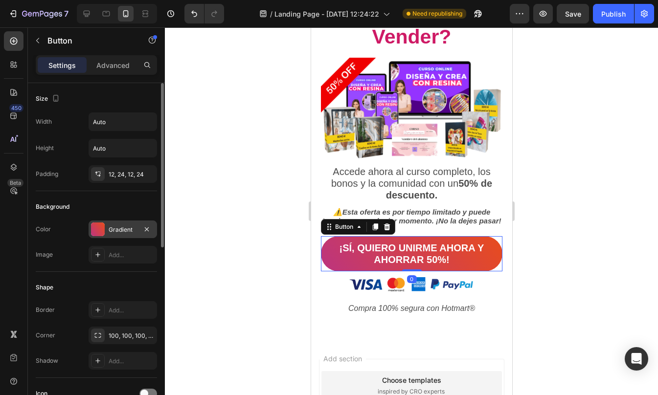
click at [109, 228] on div "Gradient" at bounding box center [123, 229] width 28 height 9
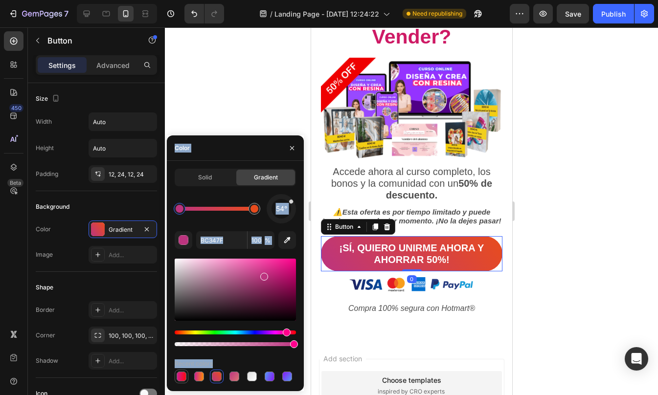
click at [181, 375] on div at bounding box center [182, 377] width 10 height 10
type input "CC1E95"
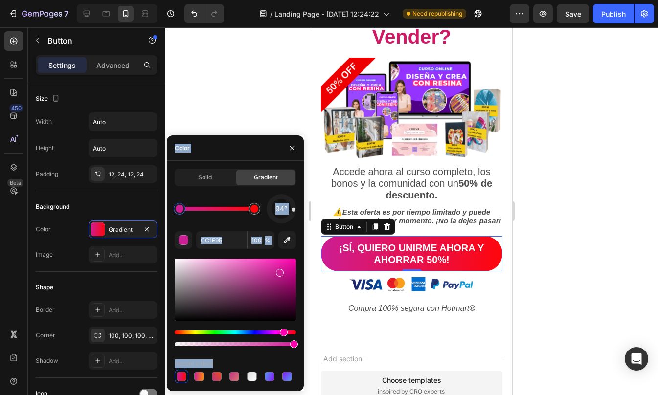
click at [542, 318] on div at bounding box center [411, 211] width 493 height 368
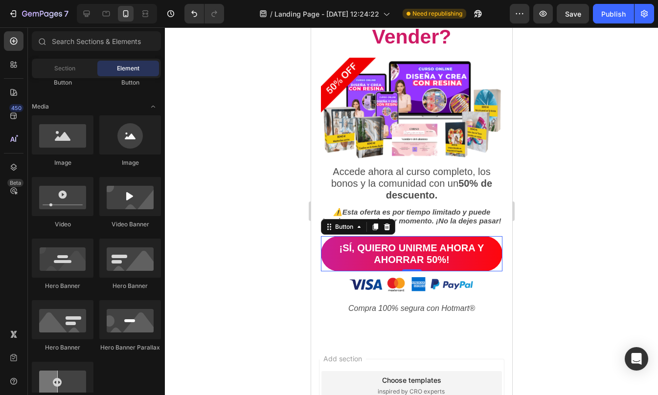
click at [542, 318] on div at bounding box center [411, 211] width 493 height 368
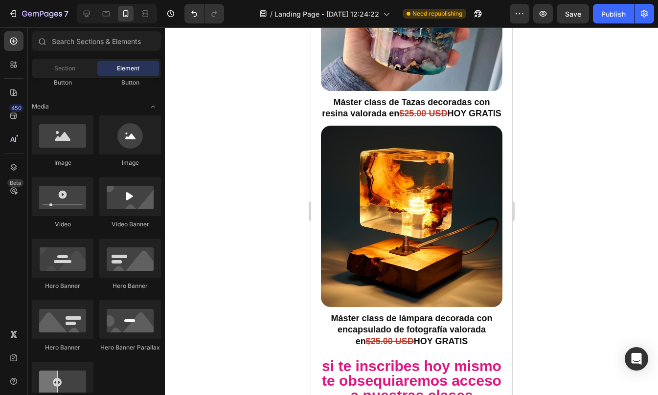
scroll to position [4704, 0]
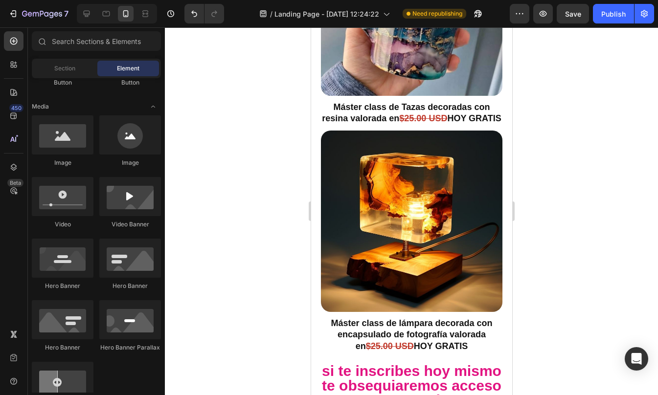
drag, startPoint x: 508, startPoint y: 368, endPoint x: 834, endPoint y: 275, distance: 339.3
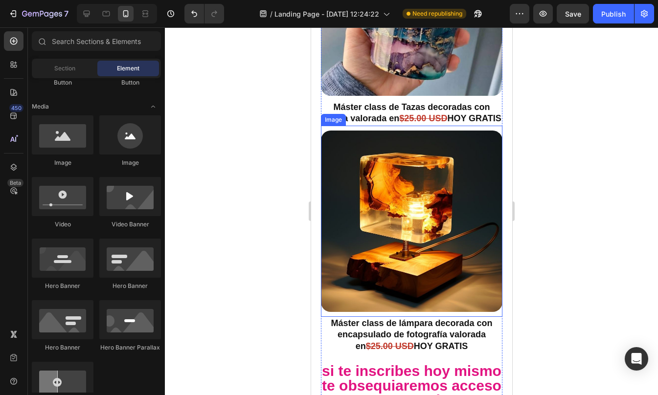
click at [402, 181] on img at bounding box center [410, 221] width 181 height 181
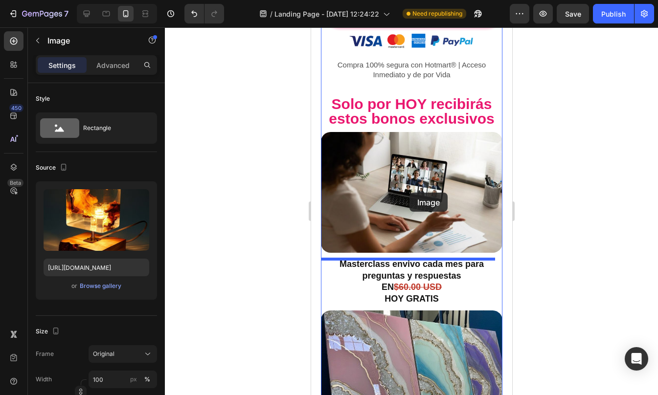
scroll to position [3903, 0]
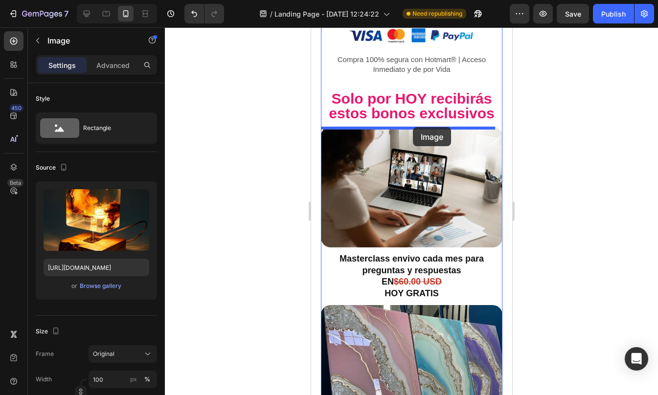
drag, startPoint x: 402, startPoint y: 181, endPoint x: 436, endPoint y: 172, distance: 35.0
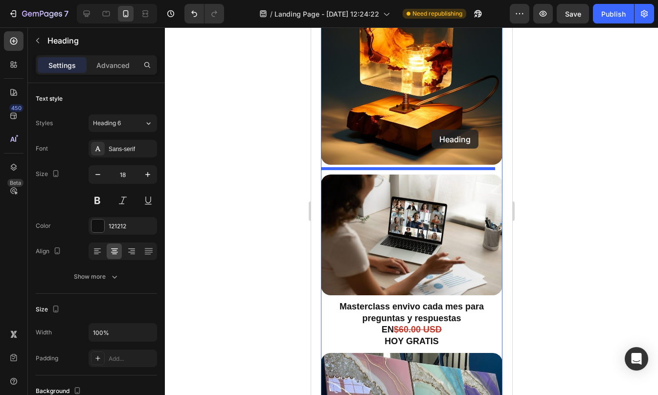
scroll to position [3980, 0]
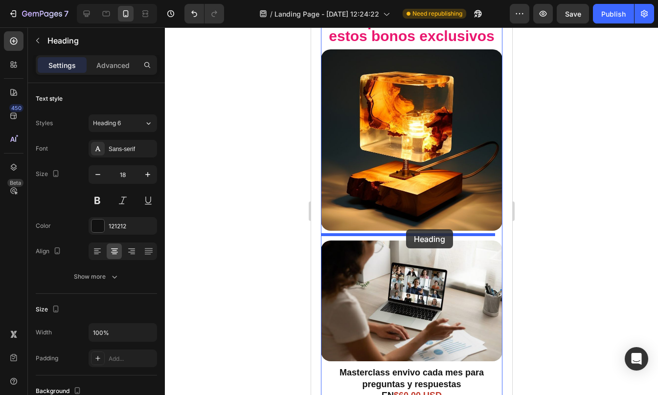
drag, startPoint x: 421, startPoint y: 261, endPoint x: 405, endPoint y: 230, distance: 34.8
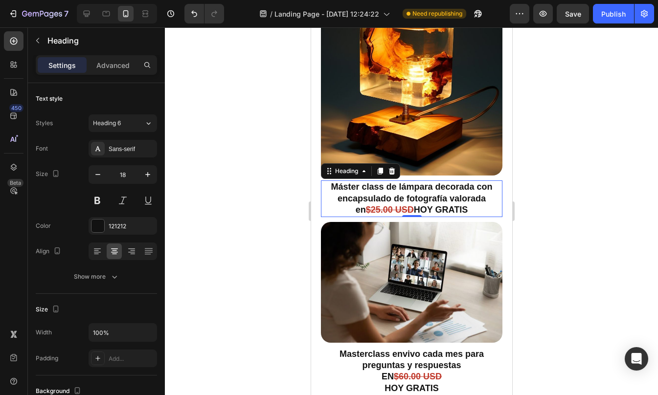
scroll to position [4050, 0]
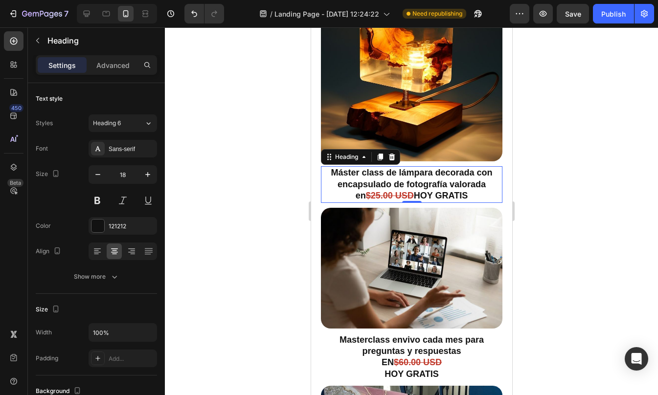
click at [583, 248] on div at bounding box center [411, 211] width 493 height 368
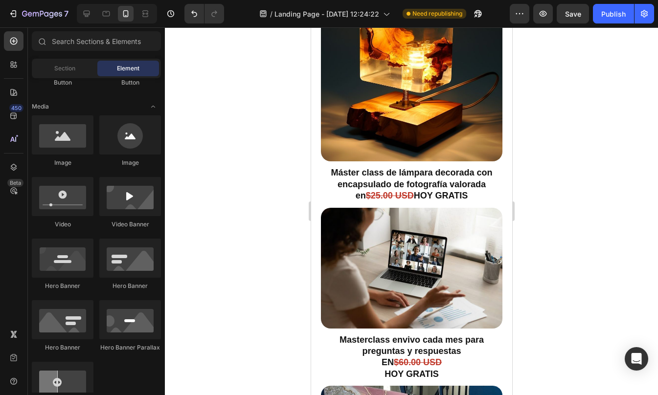
click at [583, 248] on div at bounding box center [411, 211] width 493 height 368
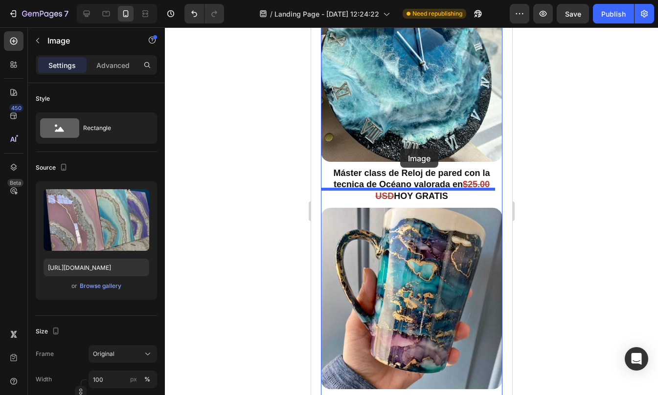
scroll to position [4556, 0]
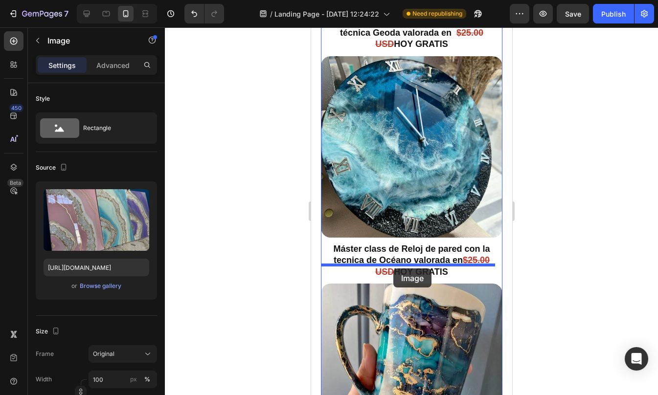
drag, startPoint x: 427, startPoint y: 97, endPoint x: 393, endPoint y: 268, distance: 174.5
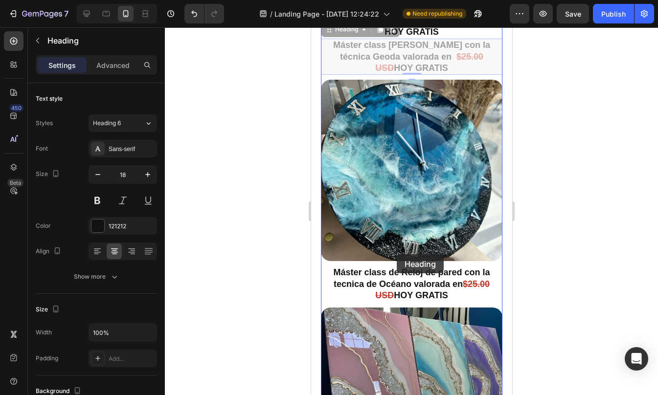
scroll to position [4380, 0]
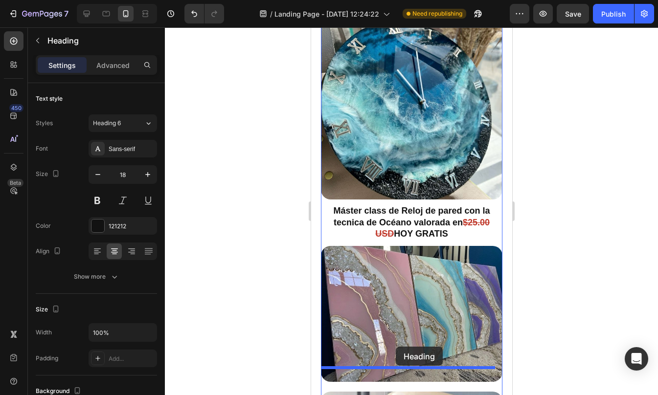
drag, startPoint x: 375, startPoint y: 265, endPoint x: 393, endPoint y: 345, distance: 81.7
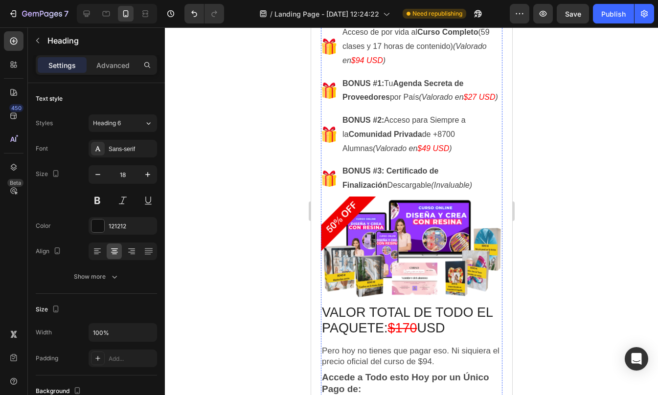
scroll to position [3606, 0]
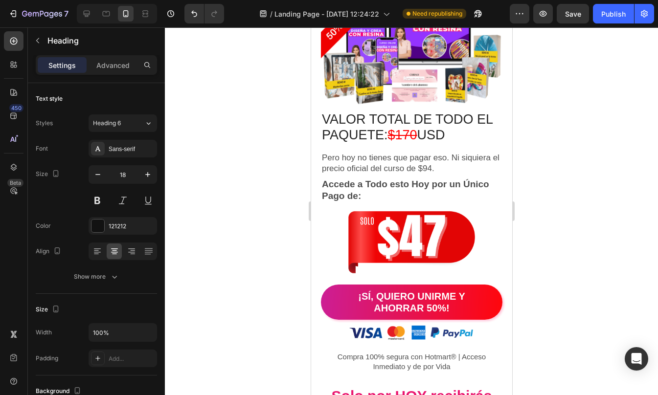
click at [575, 193] on div at bounding box center [411, 211] width 493 height 368
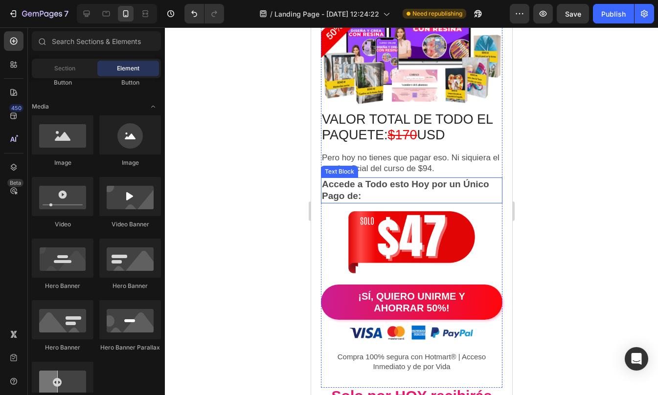
click at [349, 195] on p "Accede a Todo esto Hoy por un Único Pago de:" at bounding box center [410, 190] width 179 height 24
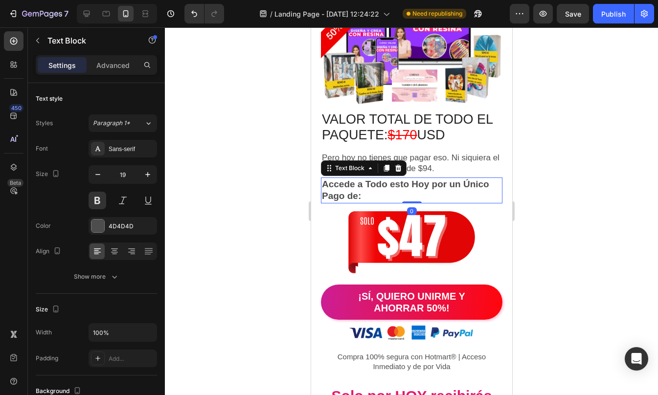
click at [390, 199] on p "Accede a Todo esto Hoy por un Único Pago de:" at bounding box center [410, 190] width 179 height 24
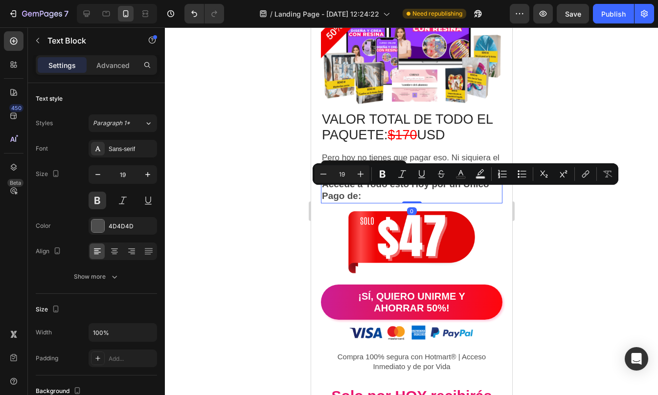
click at [428, 200] on p "Accede a Todo esto Hoy por un Único Pago de:" at bounding box center [410, 190] width 179 height 24
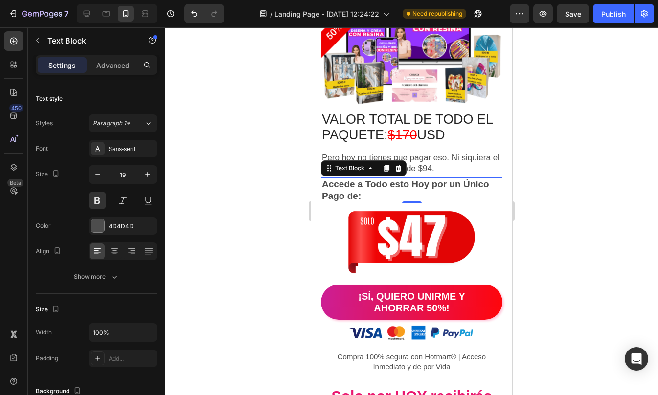
click at [558, 193] on div at bounding box center [411, 211] width 493 height 368
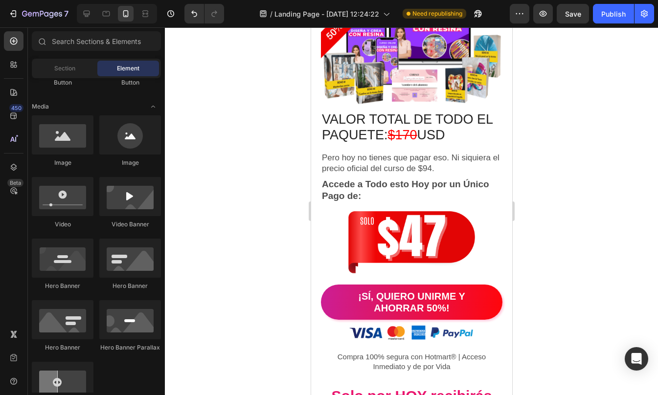
click at [558, 193] on div at bounding box center [411, 211] width 493 height 368
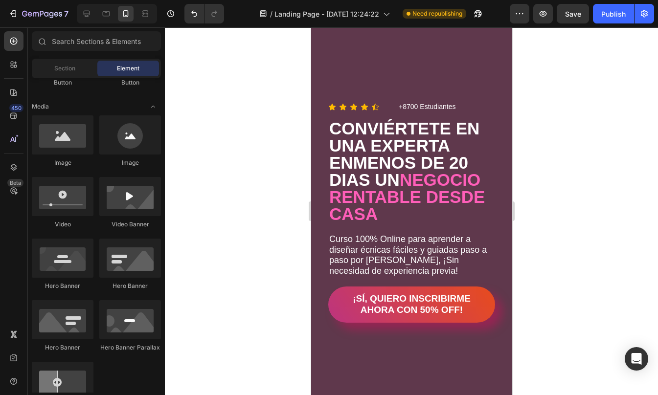
scroll to position [0, 0]
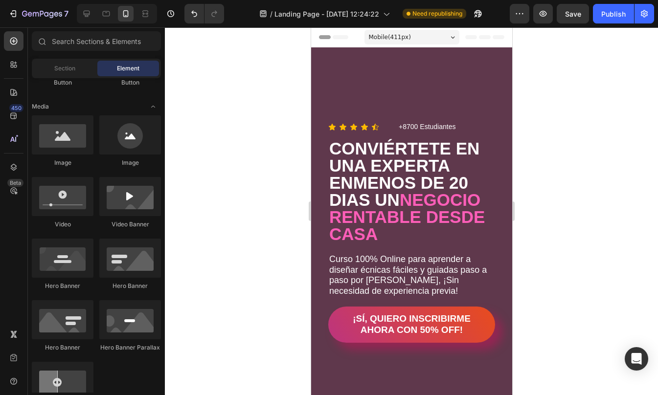
drag, startPoint x: 509, startPoint y: 222, endPoint x: 836, endPoint y: 44, distance: 372.9
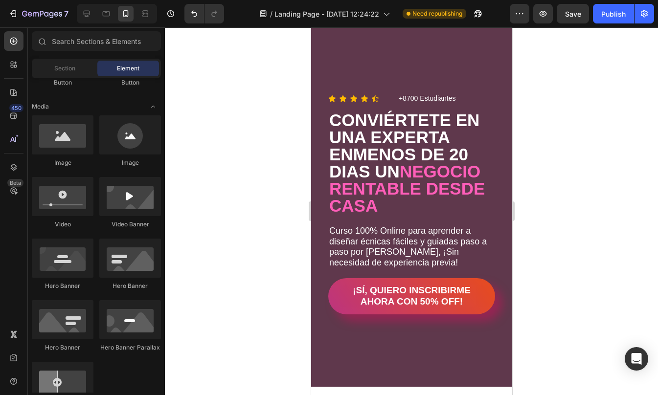
scroll to position [51, 0]
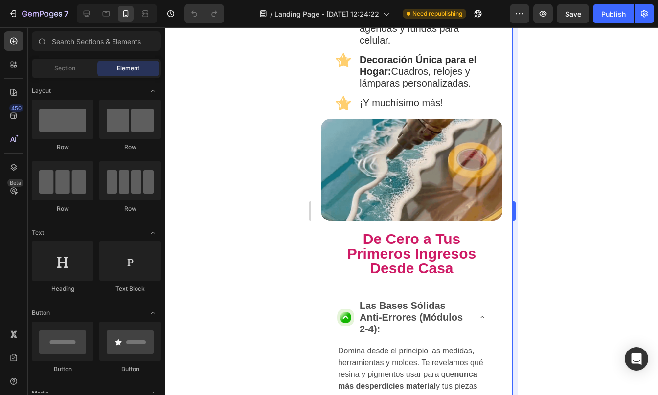
scroll to position [1444, 0]
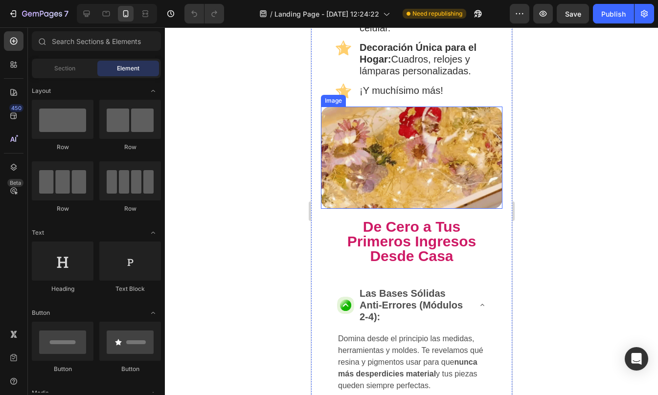
click at [420, 159] on img at bounding box center [410, 158] width 181 height 102
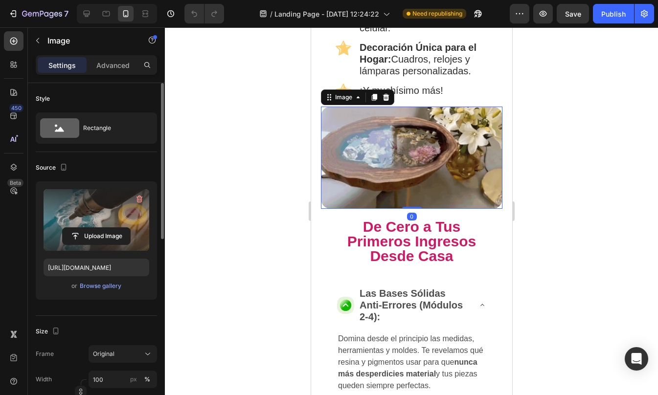
click at [104, 216] on label at bounding box center [97, 220] width 106 height 62
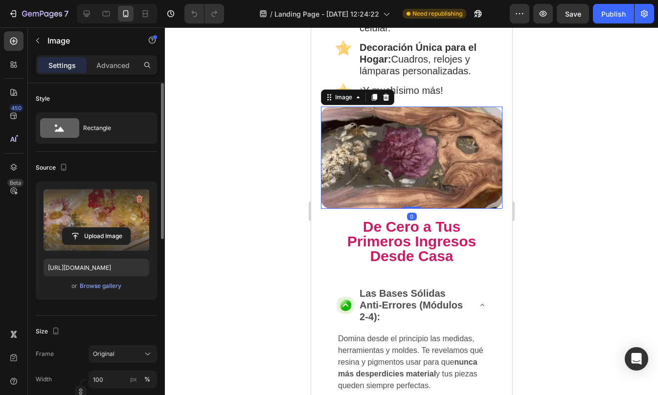
click at [104, 228] on input "file" at bounding box center [96, 236] width 67 height 17
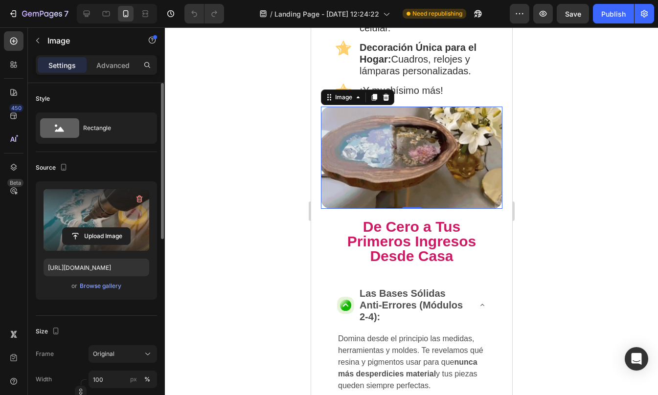
type input "C:\fakepath\gif resina (1).gif"
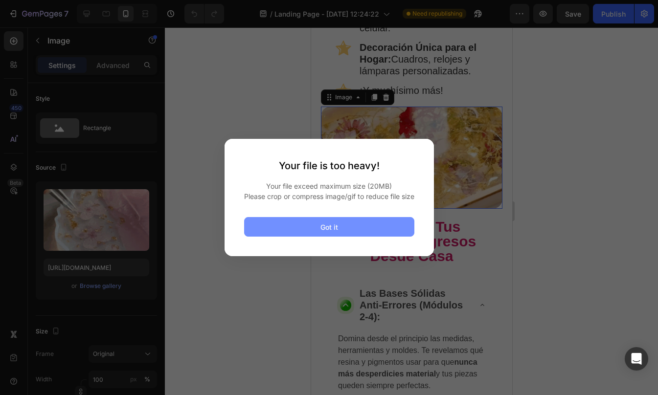
click at [356, 227] on button "Got it" at bounding box center [329, 227] width 170 height 20
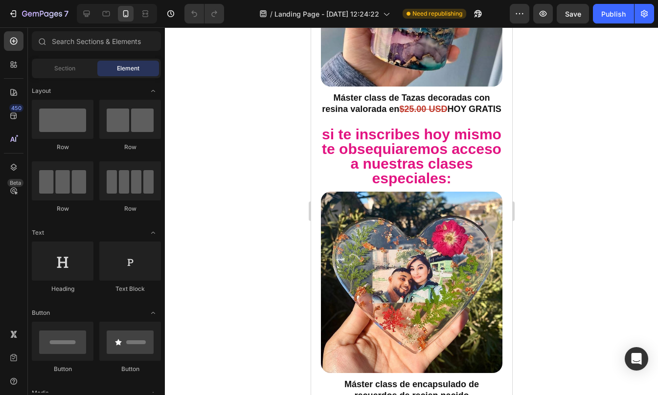
scroll to position [5292, 0]
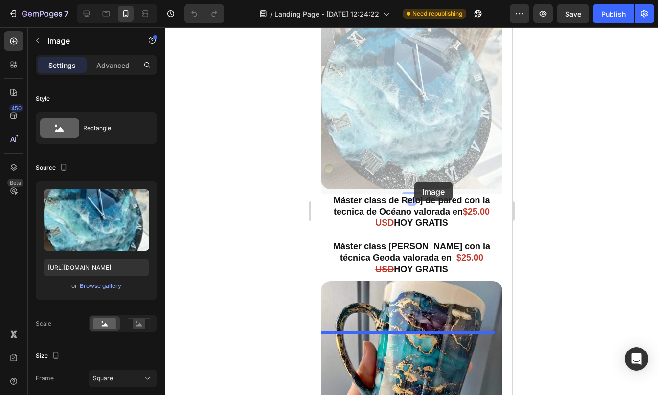
scroll to position [4831, 0]
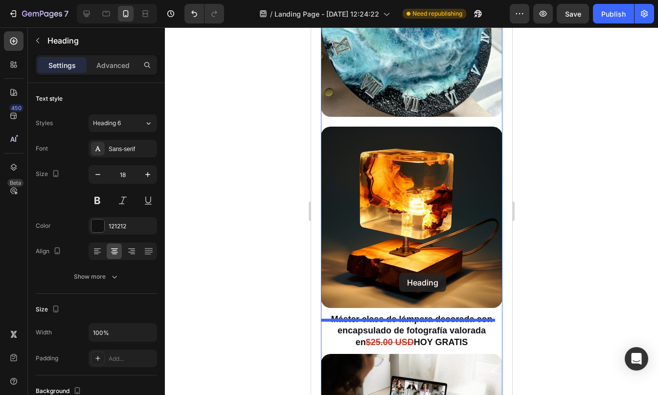
scroll to position [4965, 0]
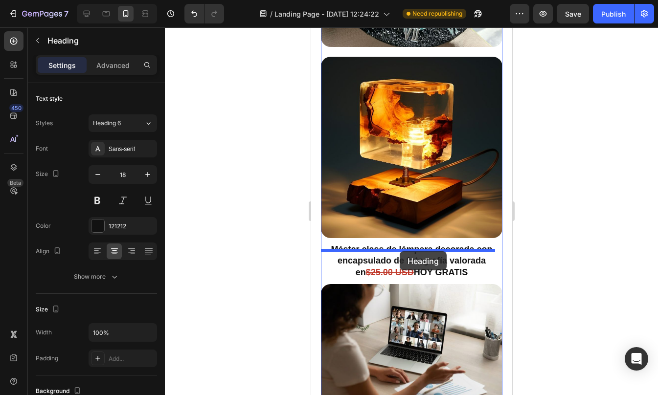
drag, startPoint x: 397, startPoint y: 232, endPoint x: 399, endPoint y: 252, distance: 20.1
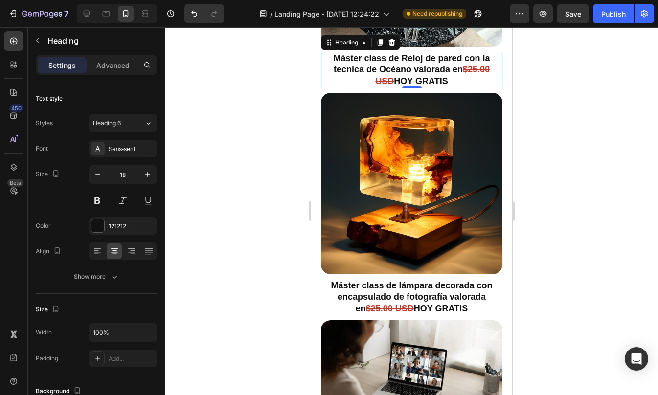
click at [567, 209] on div at bounding box center [411, 211] width 493 height 368
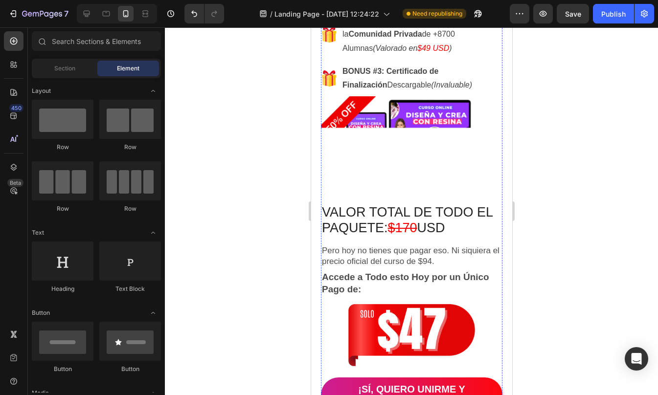
scroll to position [4634, 0]
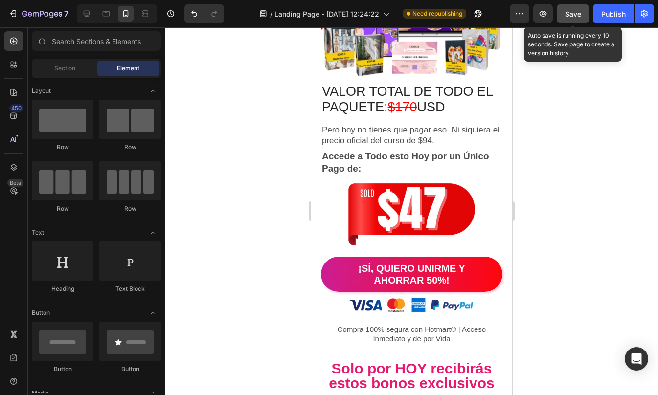
click at [575, 18] on span "Save" at bounding box center [573, 14] width 16 height 8
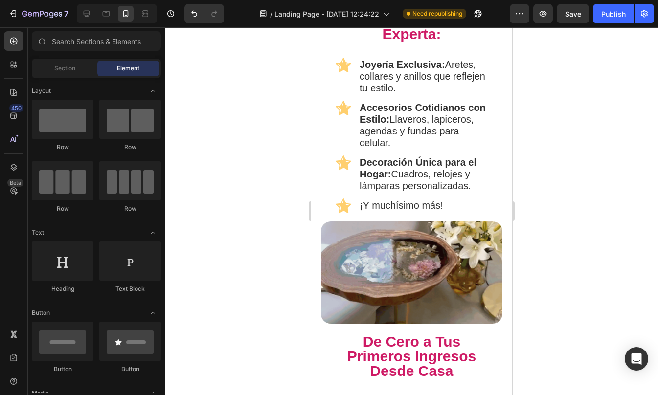
scroll to position [1376, 0]
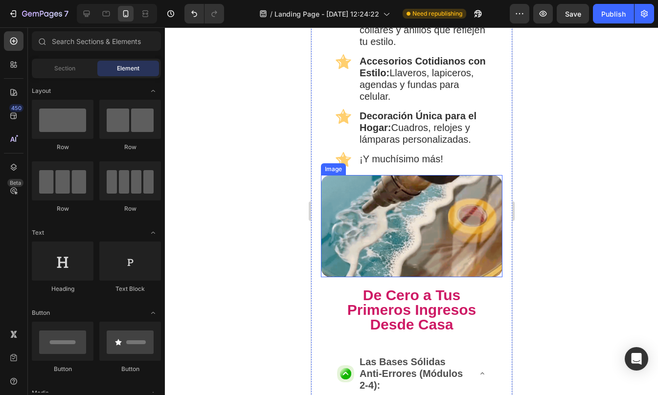
click at [380, 233] on img at bounding box center [410, 226] width 181 height 102
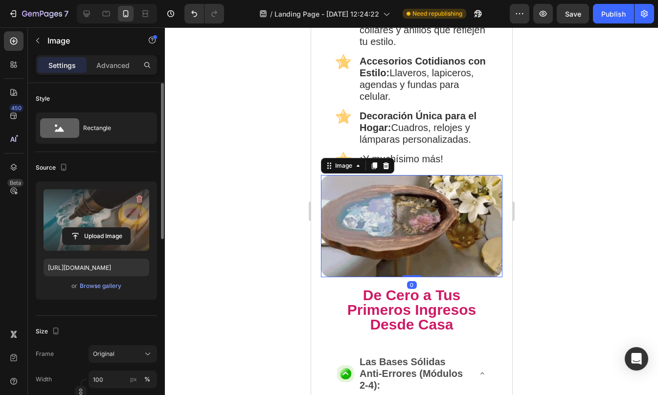
click at [98, 204] on label at bounding box center [97, 220] width 106 height 62
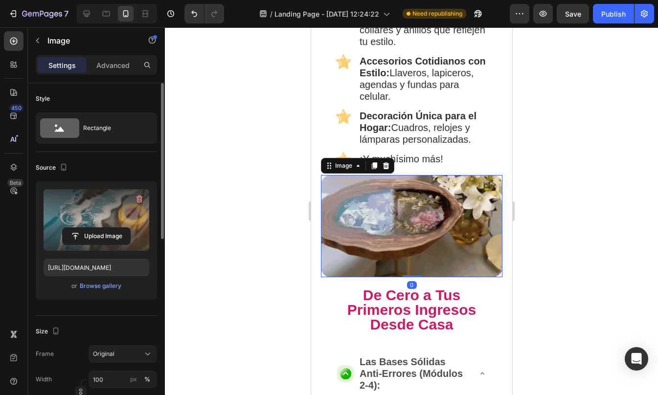
click at [98, 228] on input "file" at bounding box center [96, 236] width 67 height 17
type input "C:\fakepath\gif resina.gif"
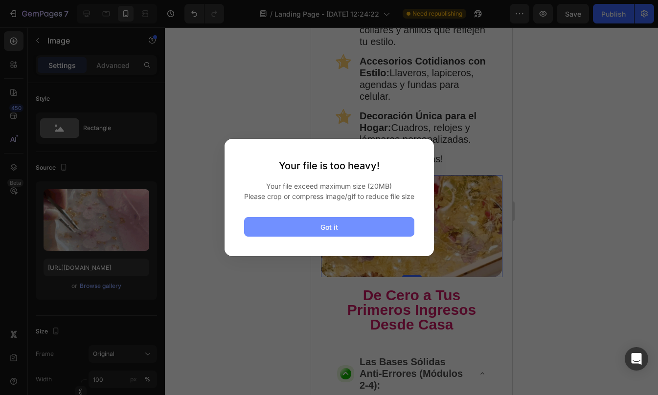
click at [359, 235] on button "Got it" at bounding box center [329, 227] width 170 height 20
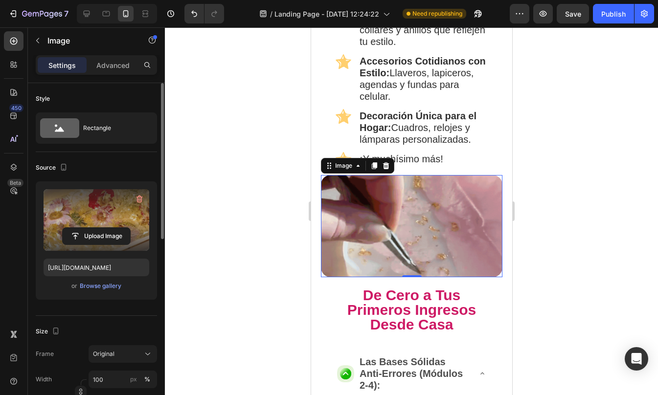
click at [84, 212] on label at bounding box center [97, 220] width 106 height 62
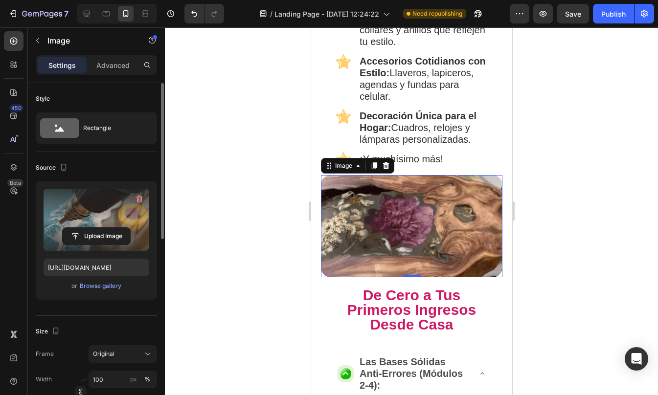
click at [84, 228] on input "file" at bounding box center [96, 236] width 67 height 17
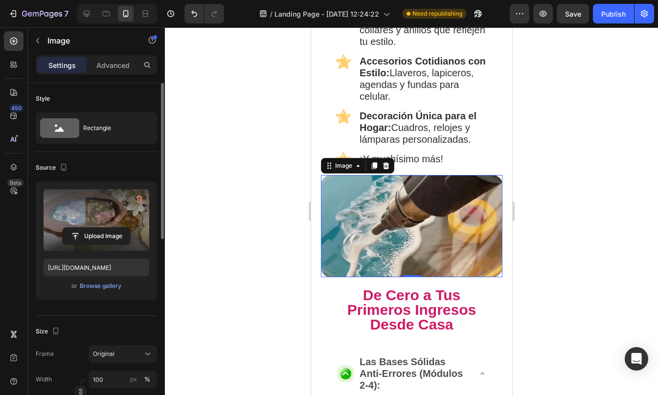
click at [59, 211] on label at bounding box center [97, 220] width 106 height 62
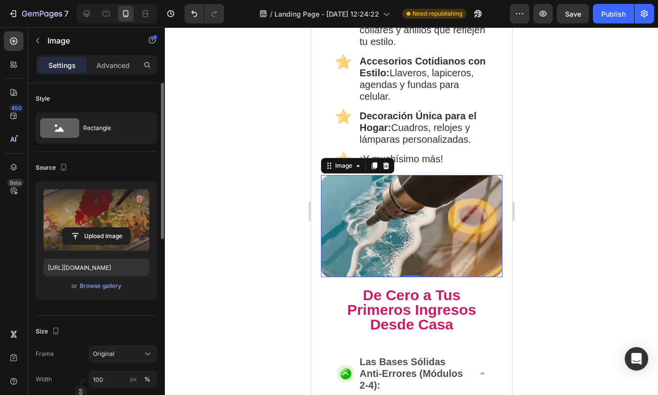
click at [63, 228] on input "file" at bounding box center [96, 236] width 67 height 17
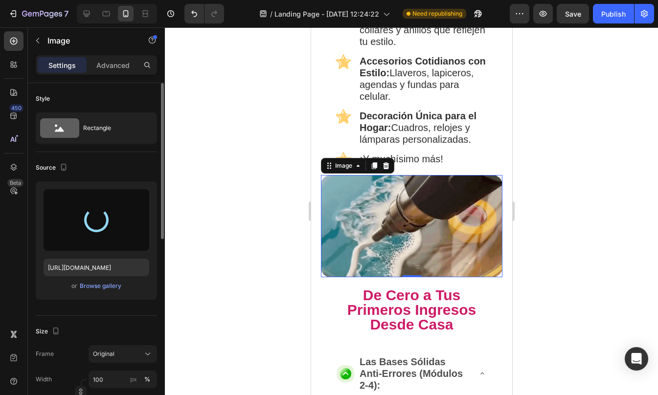
type input "https://cdn.shopify.com/s/files/1/0623/1359/4985/files/gempages_575436287763284…"
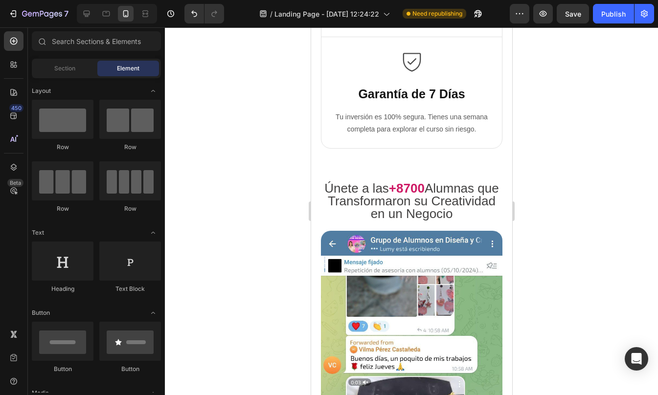
scroll to position [2589, 0]
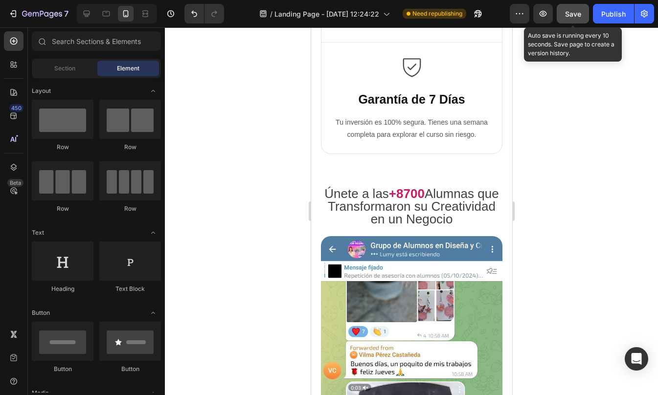
click at [573, 20] on button "Save" at bounding box center [572, 14] width 32 height 20
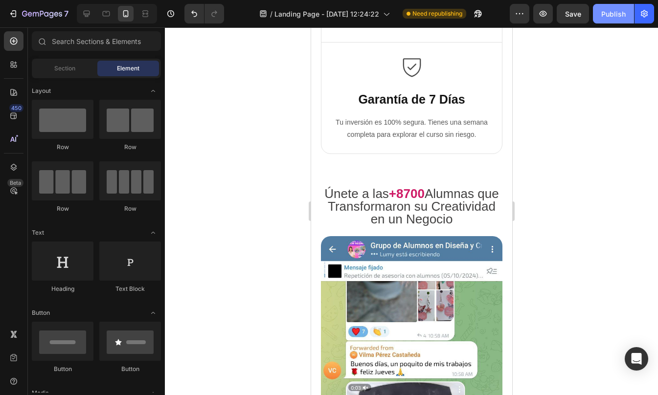
click at [601, 12] on div "Publish" at bounding box center [613, 14] width 24 height 10
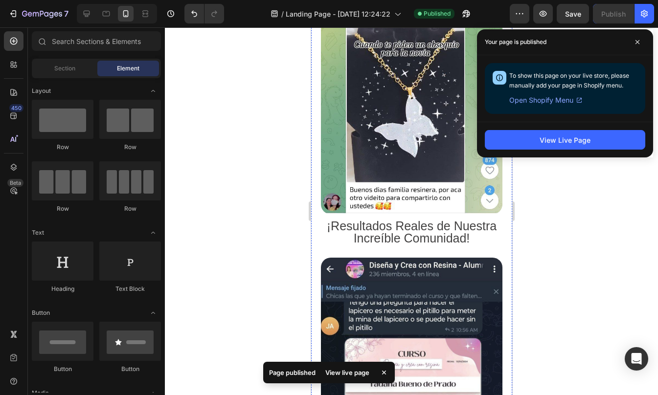
scroll to position [2974, 0]
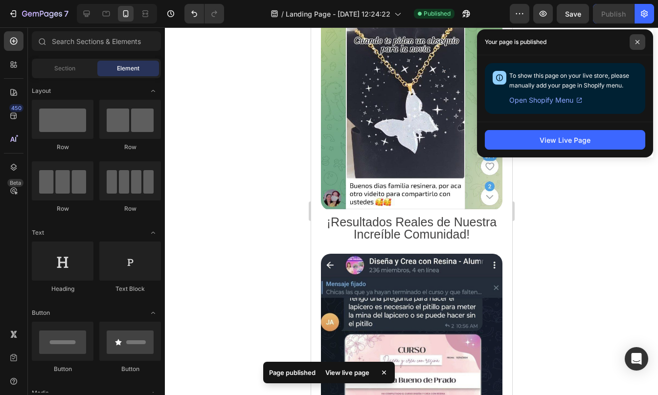
click at [644, 41] on span at bounding box center [637, 42] width 16 height 16
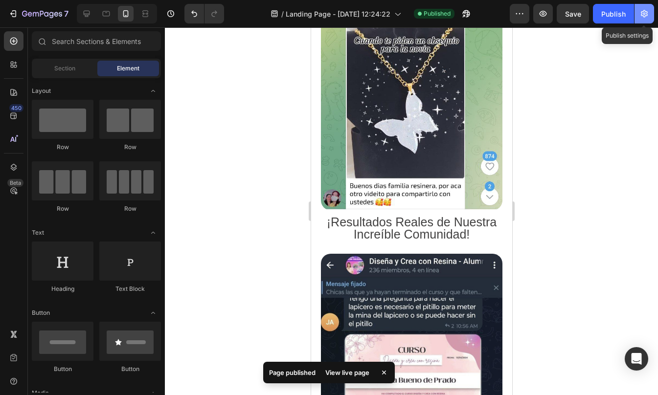
click at [639, 12] on icon "button" at bounding box center [644, 14] width 10 height 10
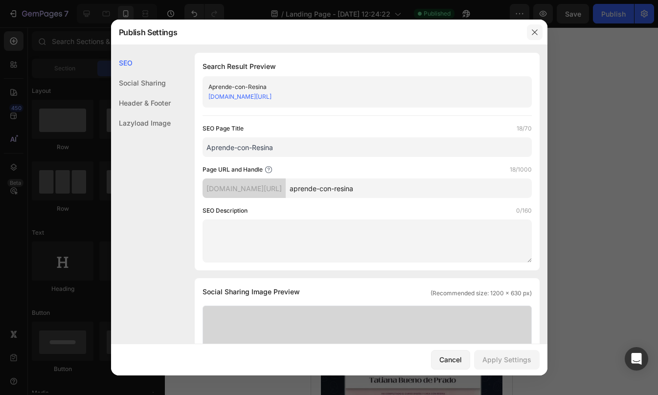
click at [533, 34] on icon "button" at bounding box center [535, 32] width 8 height 8
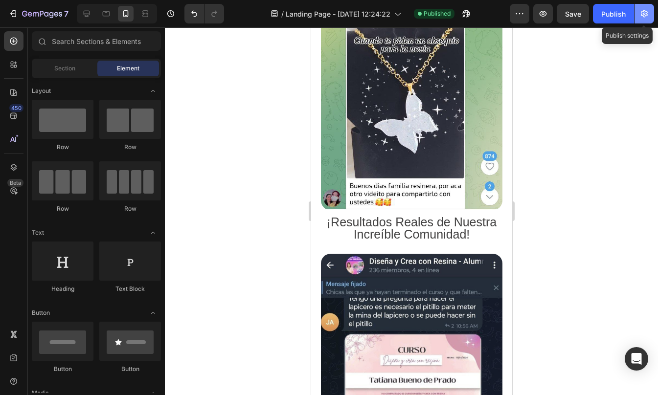
click at [640, 11] on icon "button" at bounding box center [644, 14] width 10 height 10
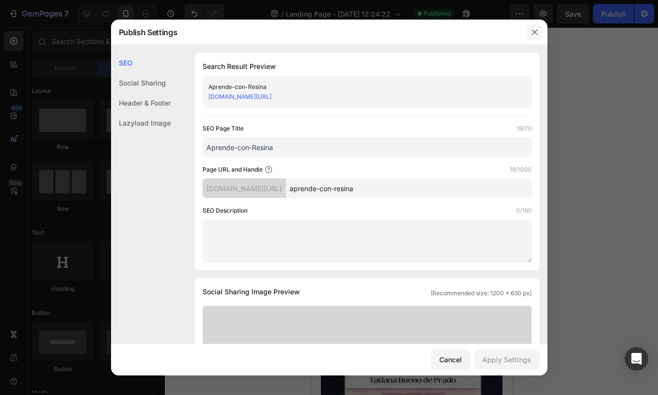
click at [536, 36] on icon "button" at bounding box center [535, 32] width 8 height 8
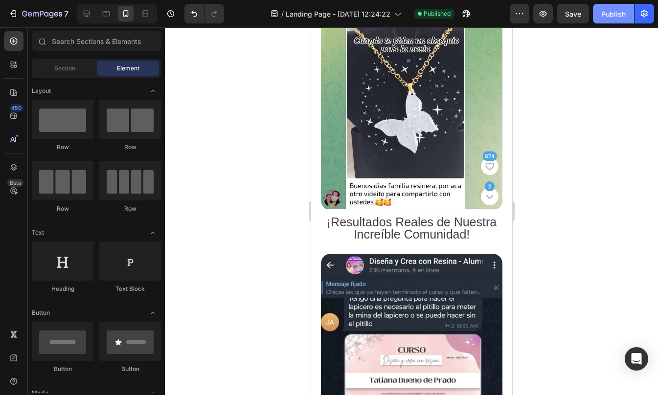
click at [625, 14] on div "Publish" at bounding box center [613, 14] width 24 height 10
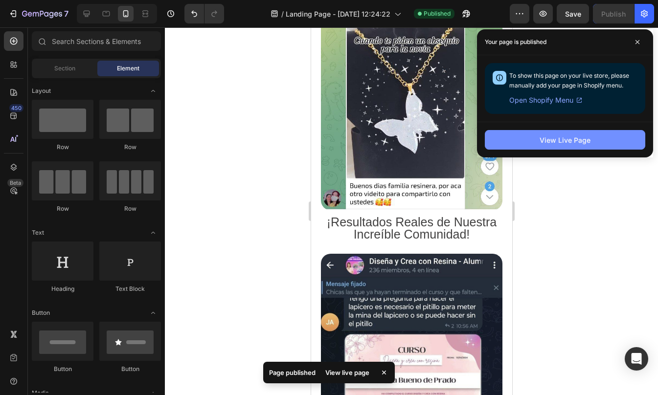
click at [533, 143] on button "View Live Page" at bounding box center [565, 140] width 160 height 20
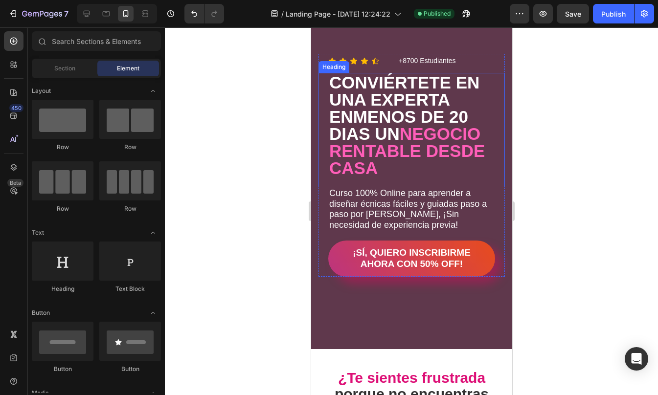
scroll to position [0, 0]
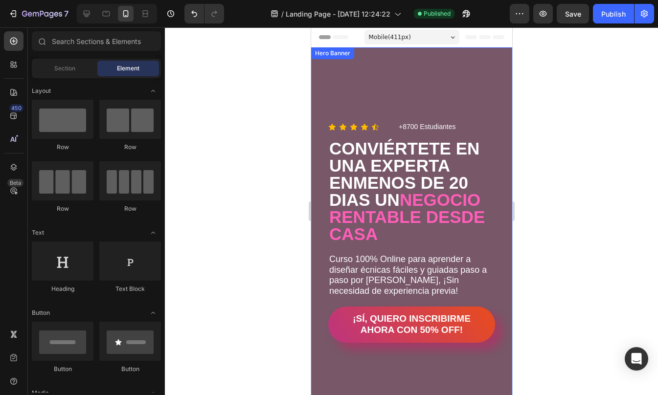
click at [435, 65] on div "Overlay" at bounding box center [411, 231] width 201 height 368
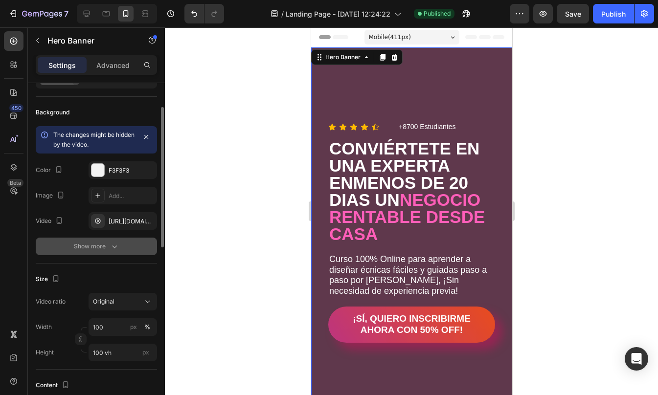
scroll to position [57, 0]
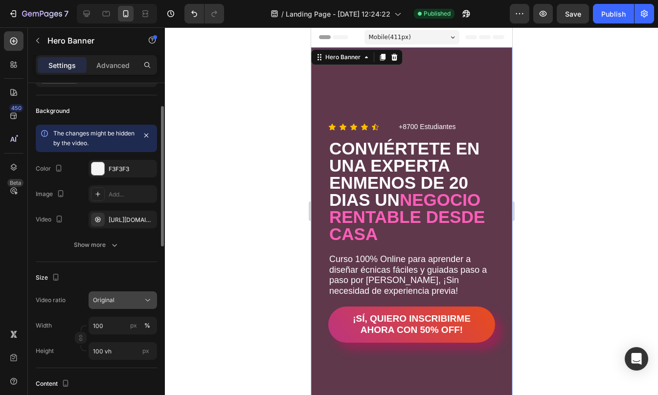
click at [130, 297] on div "Original" at bounding box center [118, 300] width 50 height 9
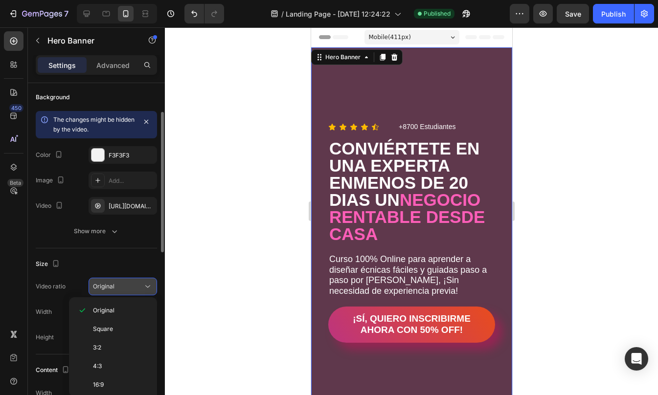
scroll to position [71, 0]
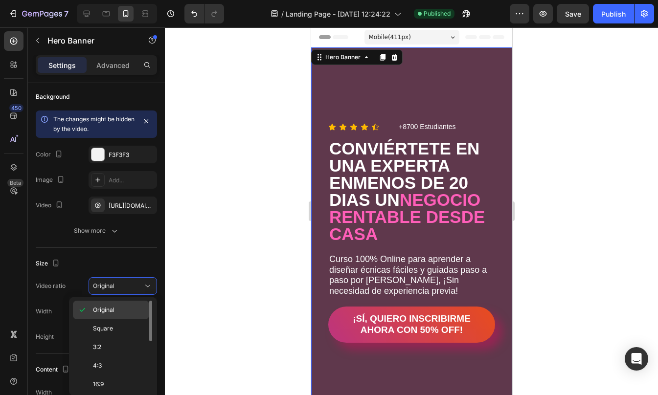
click at [108, 311] on span "Original" at bounding box center [104, 310] width 22 height 9
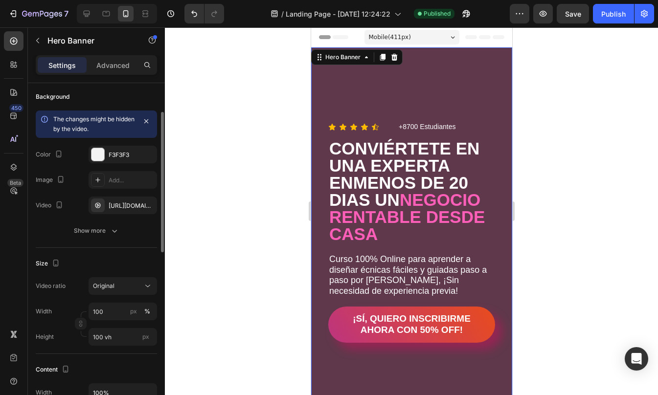
click at [99, 250] on div "Size Video ratio Original Width 100 px % Height 100 vh px" at bounding box center [96, 301] width 121 height 106
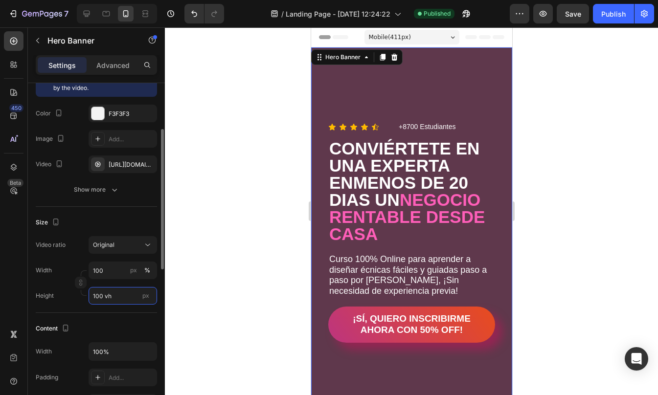
click at [116, 292] on input "100 vh" at bounding box center [123, 296] width 68 height 18
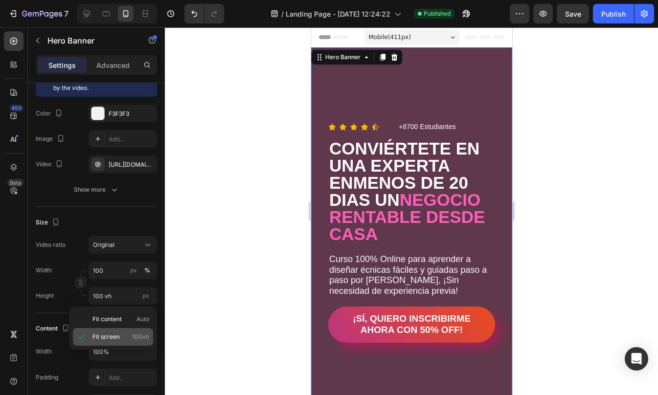
click at [117, 340] on span "Fit screen" at bounding box center [105, 337] width 27 height 9
click at [129, 12] on icon at bounding box center [126, 14] width 10 height 10
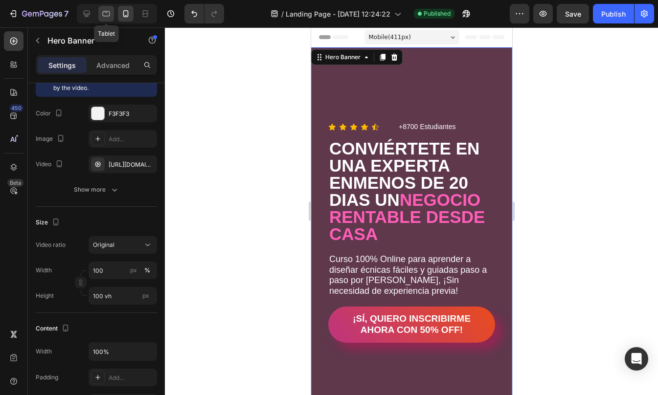
click at [109, 14] on icon at bounding box center [106, 13] width 7 height 5
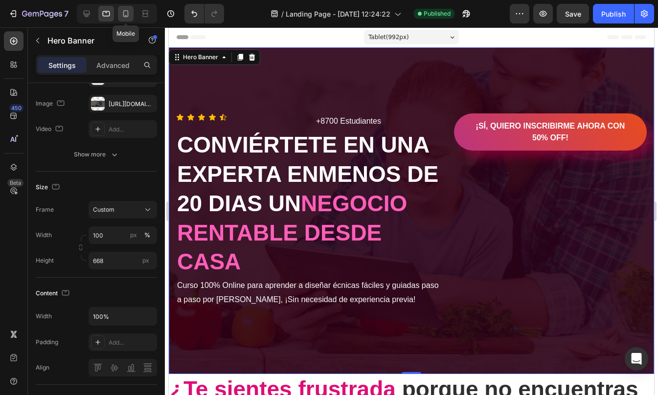
click at [127, 13] on icon at bounding box center [126, 14] width 10 height 10
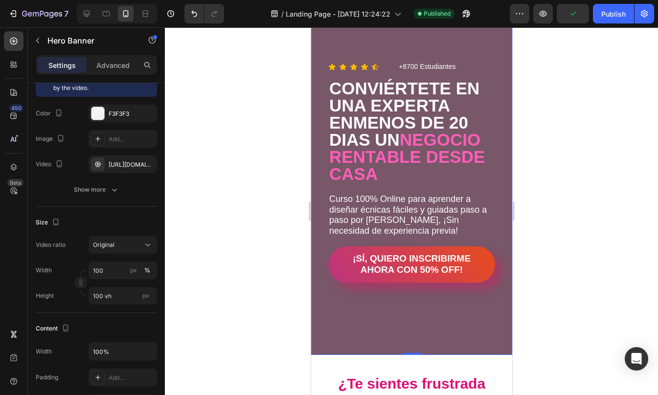
scroll to position [61, 0]
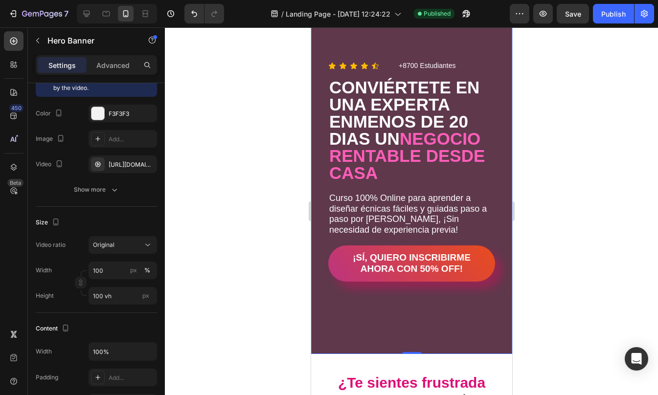
click at [534, 56] on div at bounding box center [411, 211] width 493 height 368
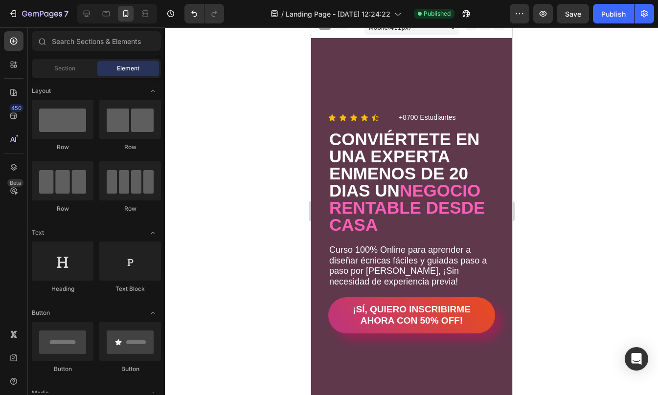
scroll to position [28, 0]
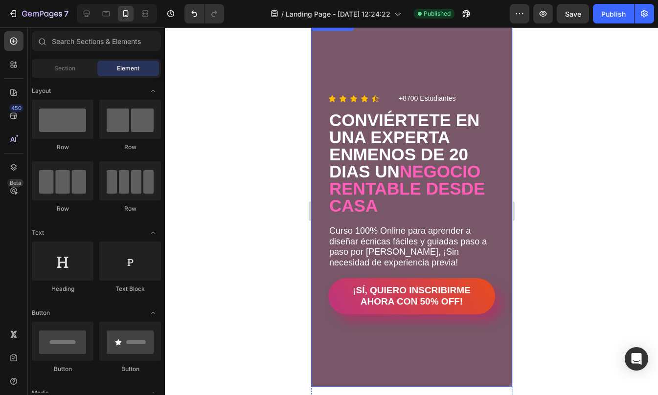
click at [418, 36] on div "Overlay" at bounding box center [411, 203] width 201 height 368
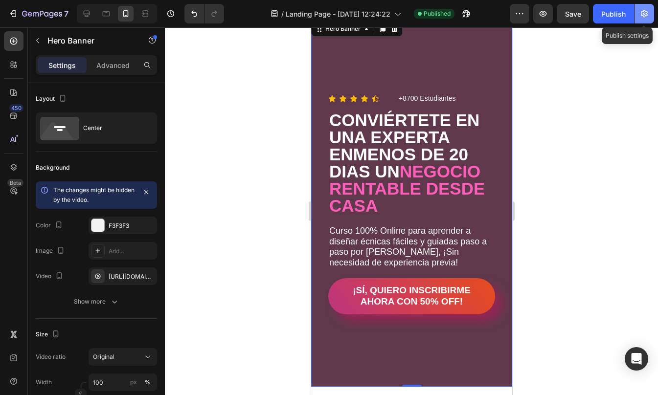
click at [644, 11] on icon "button" at bounding box center [644, 13] width 7 height 7
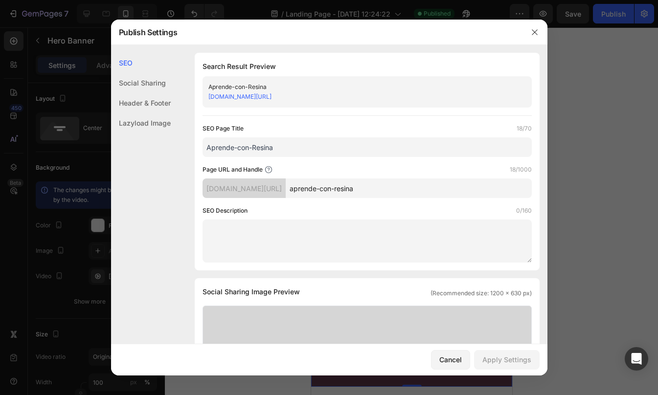
click at [153, 119] on div "Lazyload Image" at bounding box center [141, 123] width 60 height 20
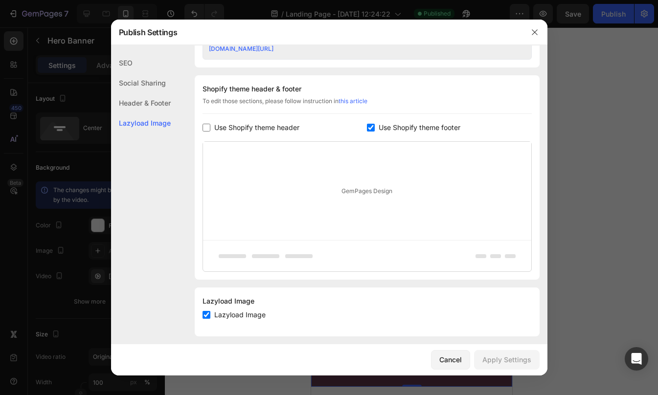
scroll to position [446, 0]
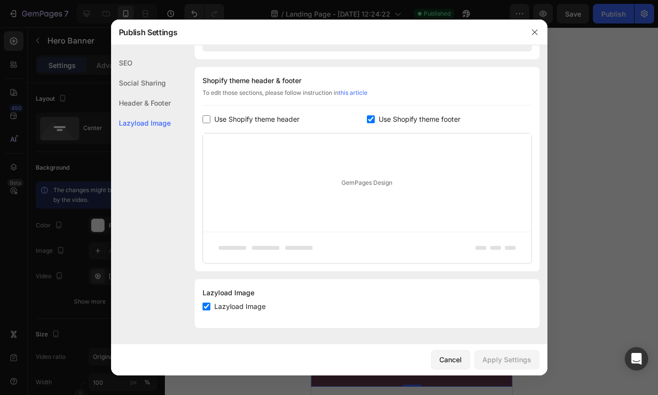
click at [207, 310] on input "checkbox" at bounding box center [206, 307] width 8 height 8
checkbox input "false"
click at [528, 357] on div "Apply Settings" at bounding box center [506, 360] width 49 height 10
click at [534, 33] on icon "button" at bounding box center [535, 32] width 8 height 8
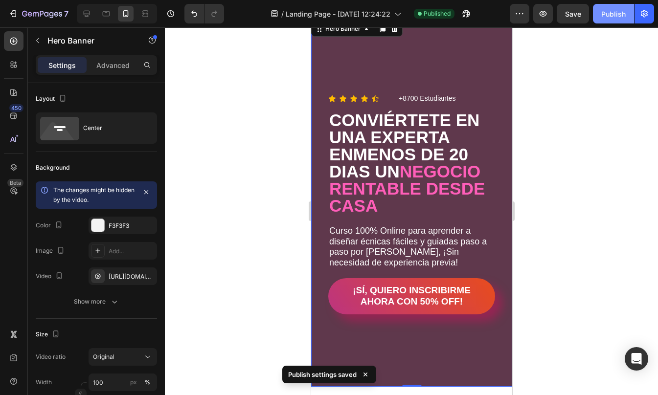
click at [603, 6] on button "Publish" at bounding box center [613, 14] width 41 height 20
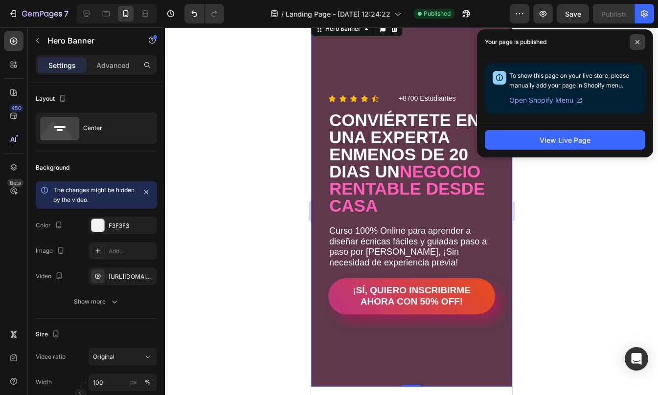
click at [638, 41] on icon at bounding box center [637, 42] width 4 height 4
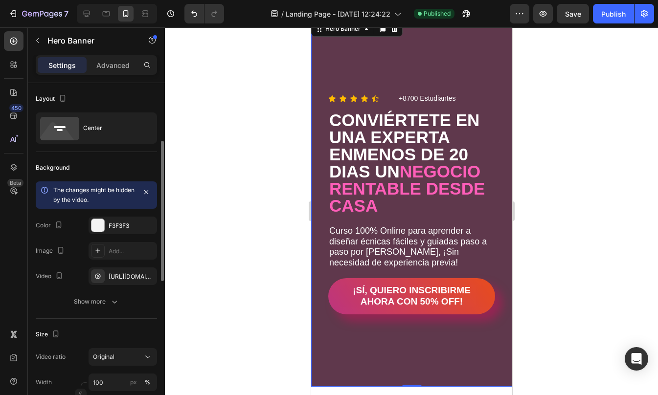
scroll to position [56, 0]
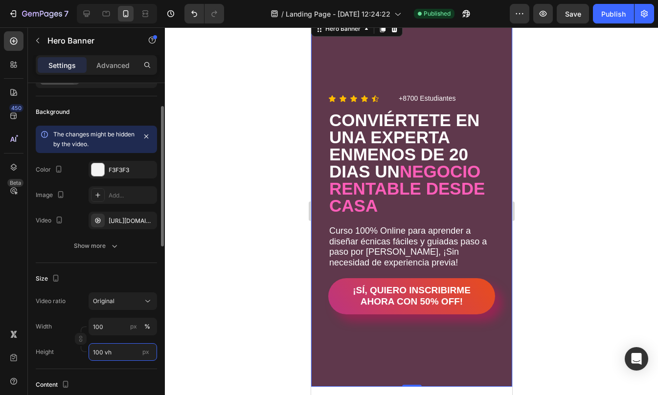
click at [130, 354] on input "100 vh" at bounding box center [123, 352] width 68 height 18
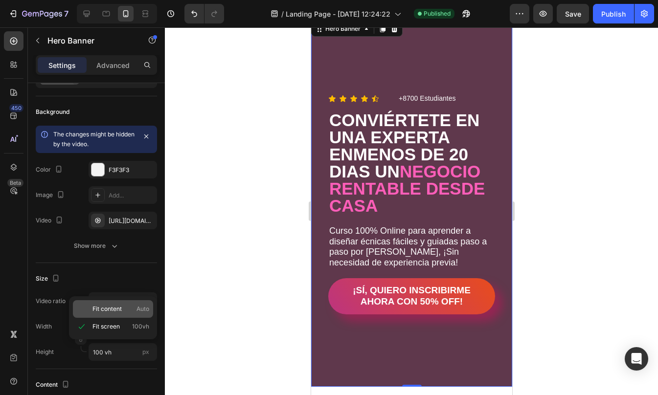
click at [119, 311] on span "Fit content" at bounding box center [106, 309] width 29 height 9
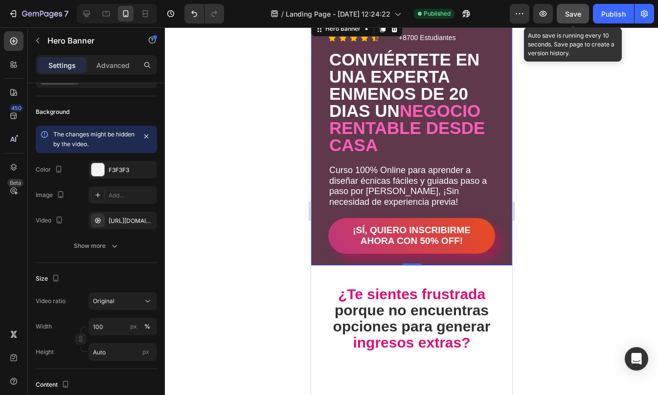
click at [570, 12] on span "Save" at bounding box center [573, 14] width 16 height 8
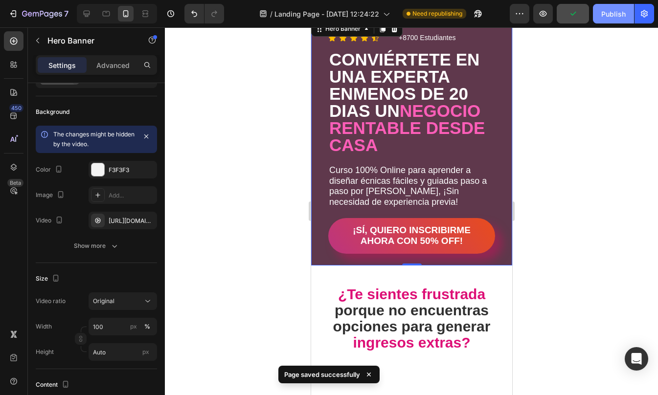
click at [616, 12] on div "Publish" at bounding box center [613, 14] width 24 height 10
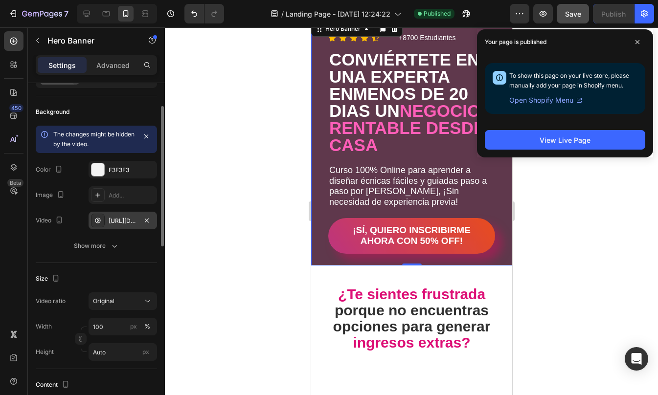
click at [135, 217] on div "[URL][DOMAIN_NAME]" at bounding box center [123, 221] width 28 height 9
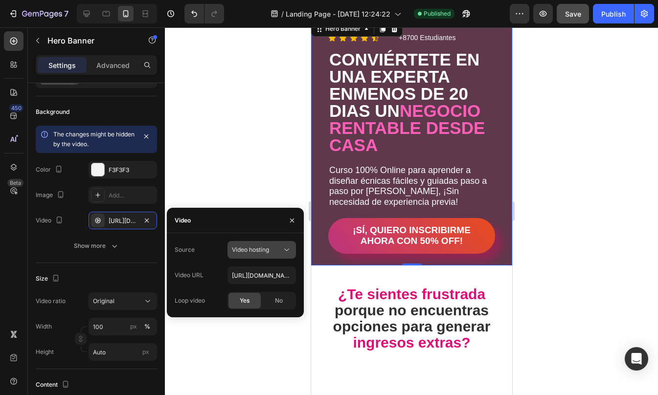
click at [278, 254] on div "Video hosting" at bounding box center [257, 249] width 50 height 9
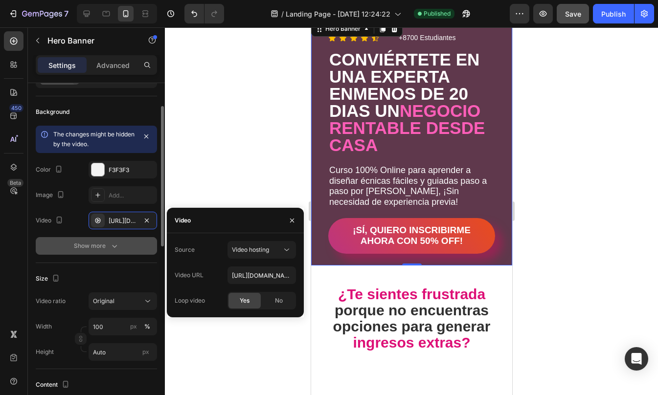
click at [106, 241] on button "Show more" at bounding box center [96, 246] width 121 height 18
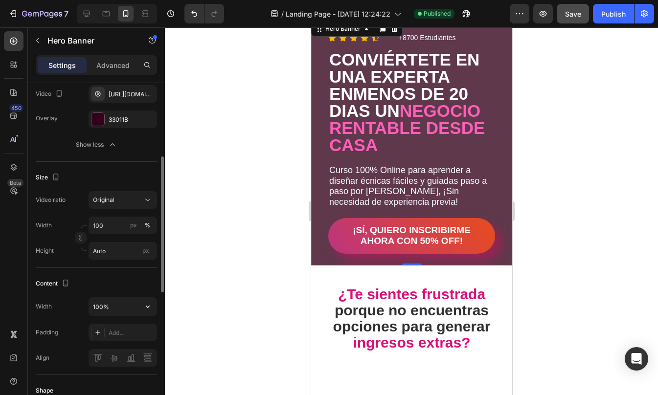
scroll to position [183, 0]
click at [122, 248] on input "Auto" at bounding box center [123, 251] width 68 height 18
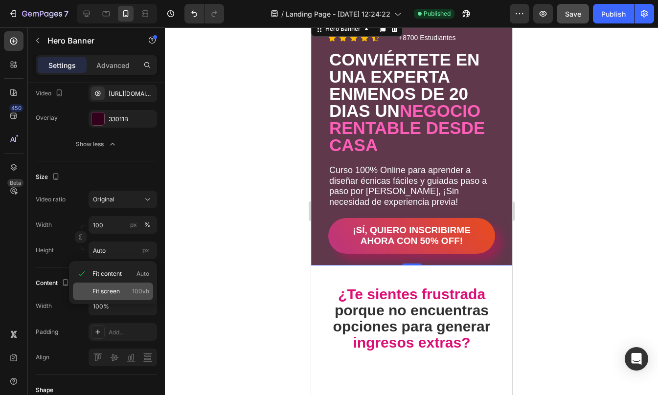
click at [110, 289] on span "Fit screen" at bounding box center [105, 291] width 27 height 9
type input "100 vh"
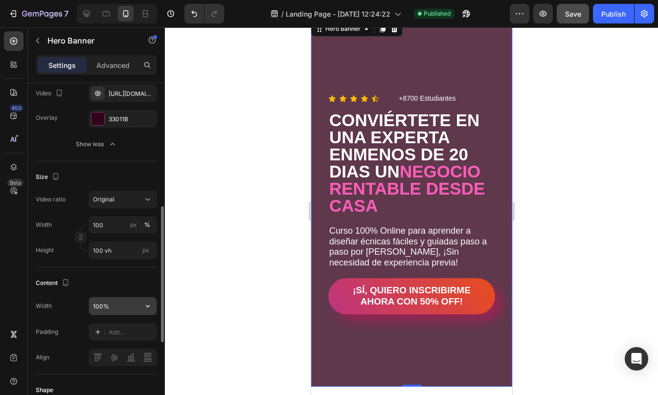
click at [122, 297] on input "100%" at bounding box center [122, 306] width 67 height 18
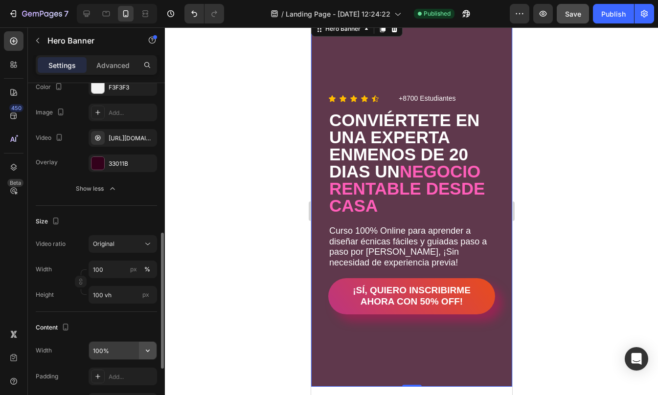
scroll to position [206, 0]
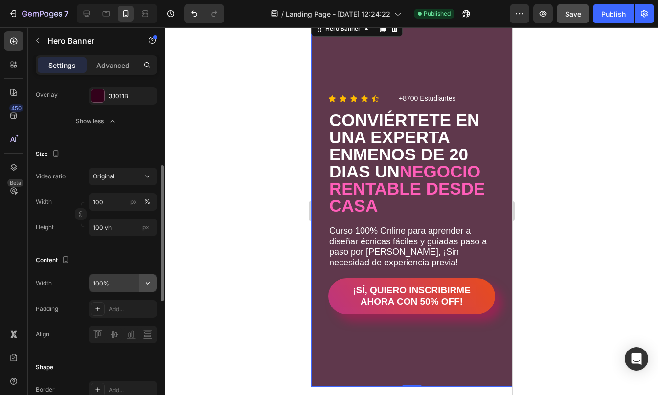
click at [150, 279] on icon "button" at bounding box center [148, 283] width 10 height 10
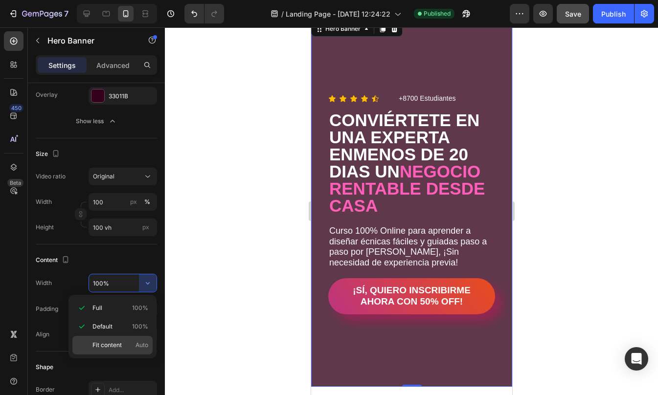
click at [128, 345] on p "Fit content Auto" at bounding box center [120, 345] width 56 height 9
type input "Auto"
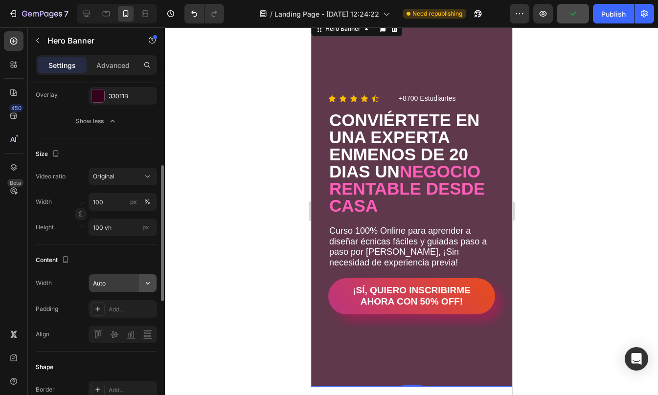
click at [144, 282] on icon "button" at bounding box center [148, 283] width 10 height 10
click at [611, 22] on button "Publish" at bounding box center [613, 14] width 41 height 20
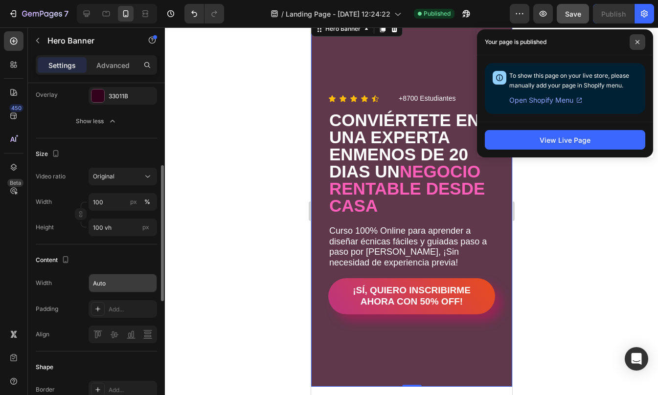
click at [639, 43] on icon at bounding box center [637, 42] width 5 height 5
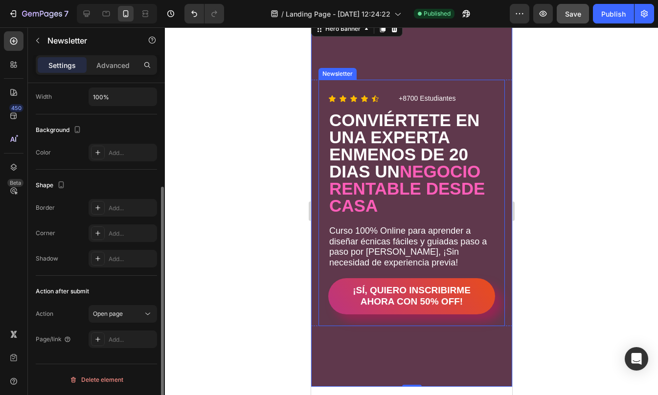
click at [378, 84] on div "Icon Icon Icon Icon Icon Icon List +8700 Estudiantes Text Block Row CONVIÉRTETE…" at bounding box center [411, 203] width 186 height 246
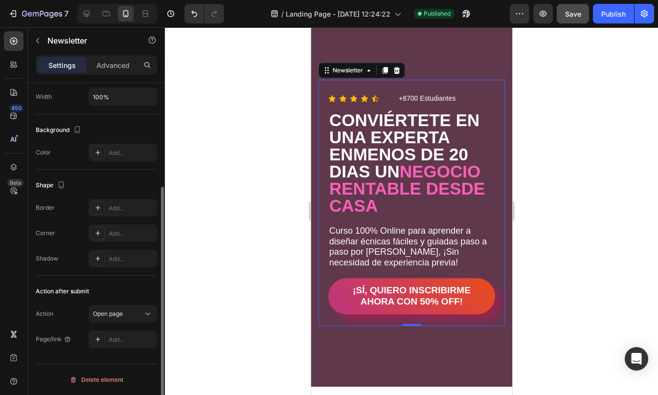
scroll to position [0, 0]
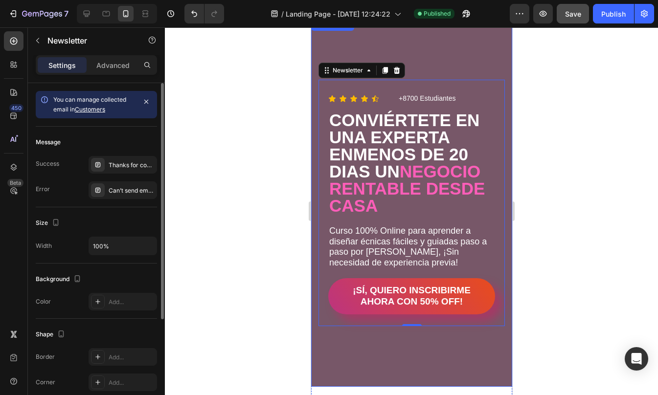
click at [422, 49] on div "Overlay" at bounding box center [411, 203] width 201 height 368
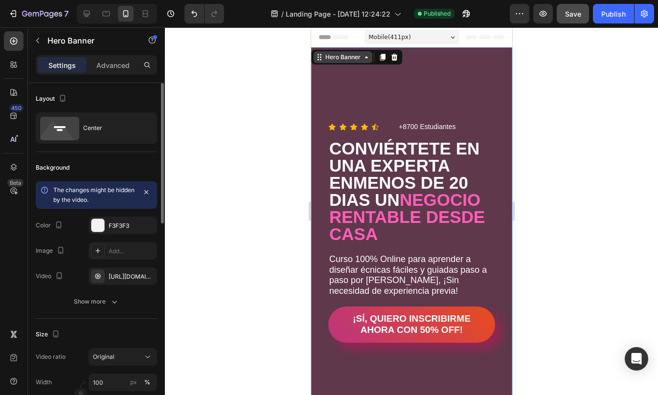
click at [344, 57] on div "Hero Banner" at bounding box center [342, 57] width 39 height 9
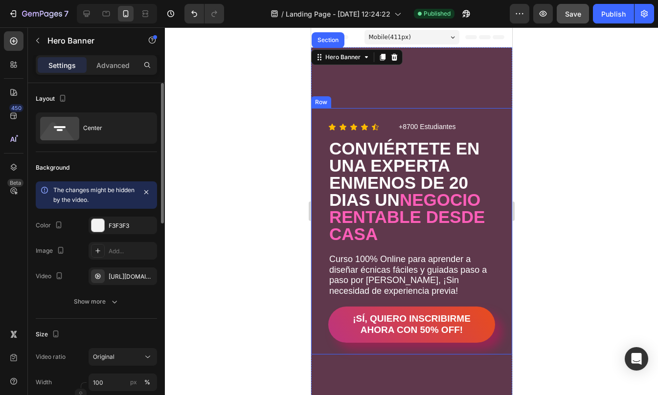
click at [573, 123] on div at bounding box center [411, 211] width 493 height 368
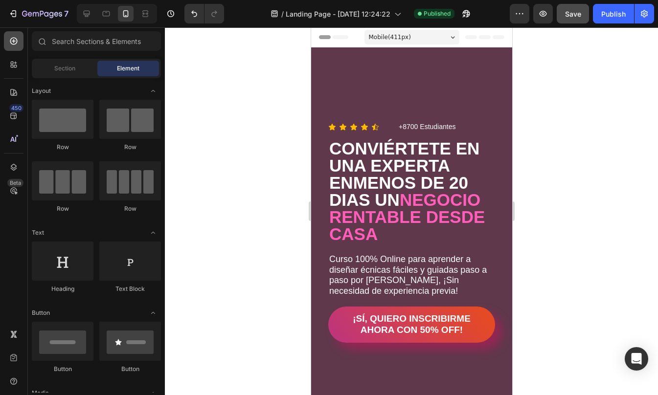
click at [15, 46] on div at bounding box center [14, 41] width 20 height 20
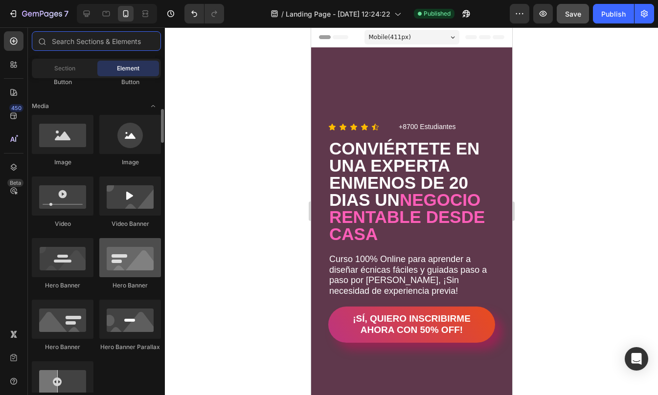
scroll to position [290, 0]
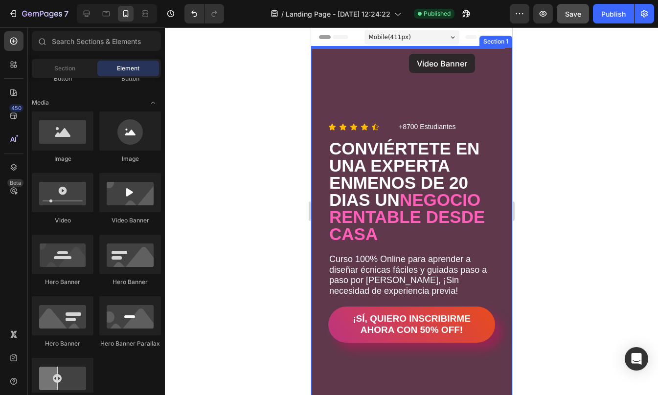
drag, startPoint x: 445, startPoint y: 218, endPoint x: 407, endPoint y: 53, distance: 168.6
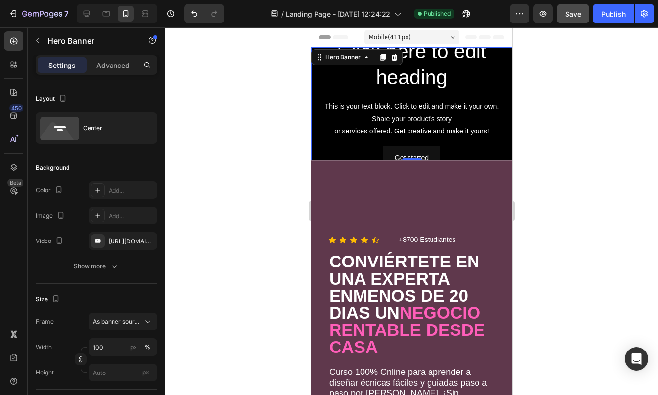
click at [312, 80] on div "Click here to edit heading Heading This is your text block. Click to edit and m…" at bounding box center [411, 104] width 201 height 148
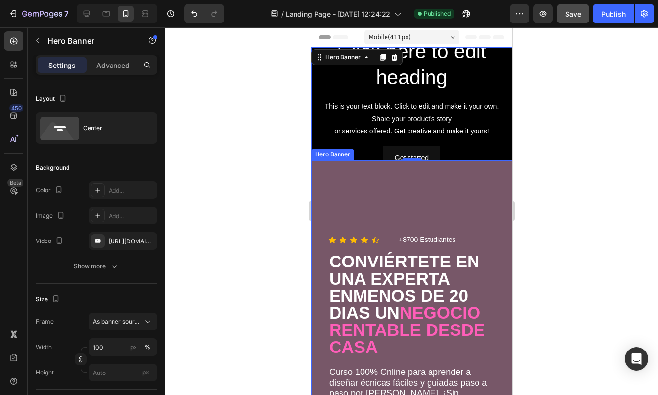
click at [340, 174] on div "Overlay" at bounding box center [411, 344] width 201 height 368
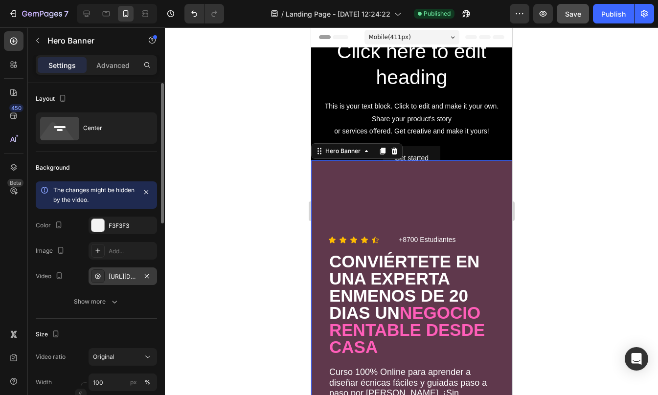
click at [122, 275] on div "https://cdn.shopify.com/videos/c/o/v/cb7f9ea54ce141e7b3b36fe6901f7a9c.mp4" at bounding box center [123, 276] width 28 height 9
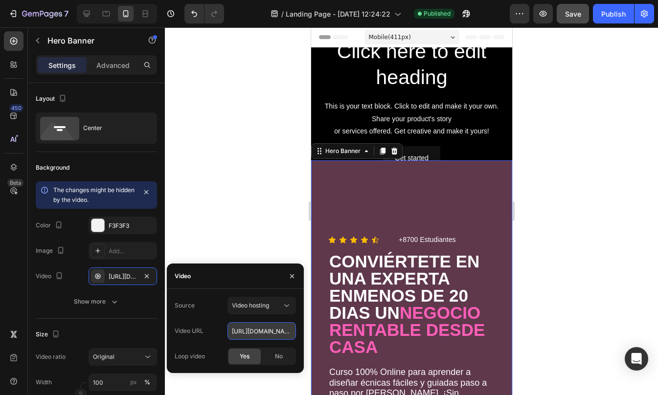
click at [246, 324] on input "https://cdn.shopify.com/videos/c/o/v/cb7f9ea54ce141e7b3b36fe6901f7a9c.mp4" at bounding box center [261, 331] width 68 height 18
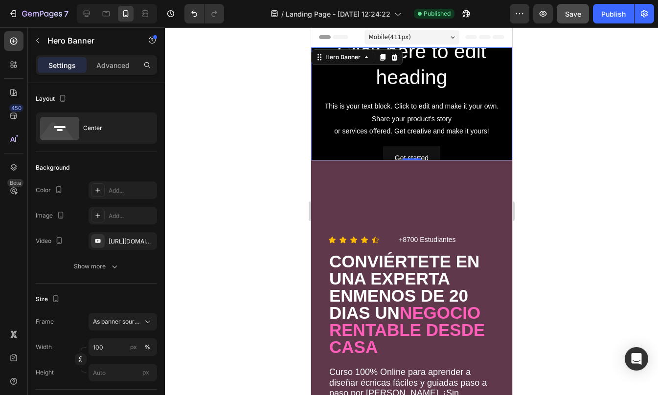
click at [315, 87] on div "Click here to edit heading Heading This is your text block. Click to edit and m…" at bounding box center [411, 104] width 201 height 148
click at [123, 247] on div "https://www.youtube.com/watch?v=drIt4RH_kyQ" at bounding box center [123, 241] width 68 height 18
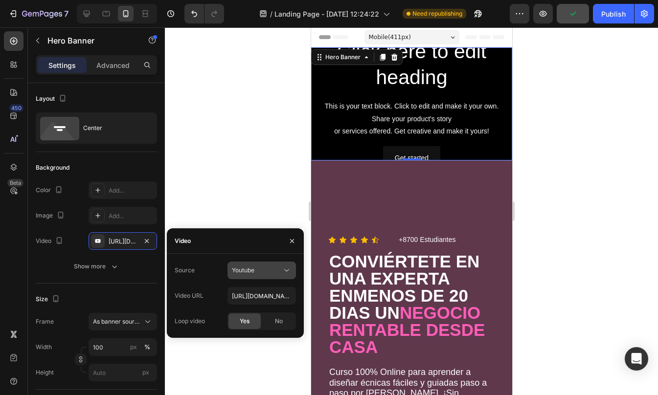
click at [260, 265] on button "Youtube" at bounding box center [261, 271] width 68 height 18
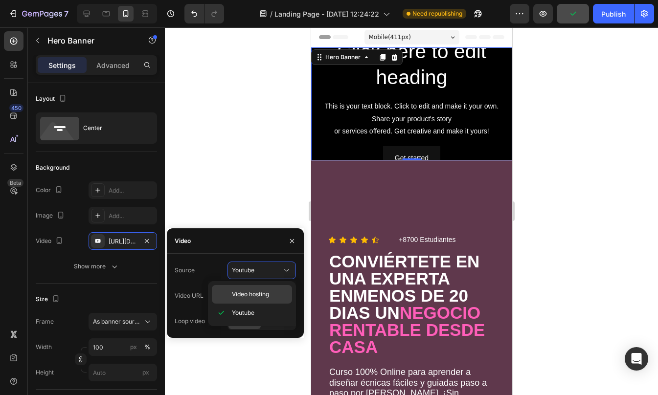
click at [254, 297] on span "Video hosting" at bounding box center [250, 294] width 37 height 9
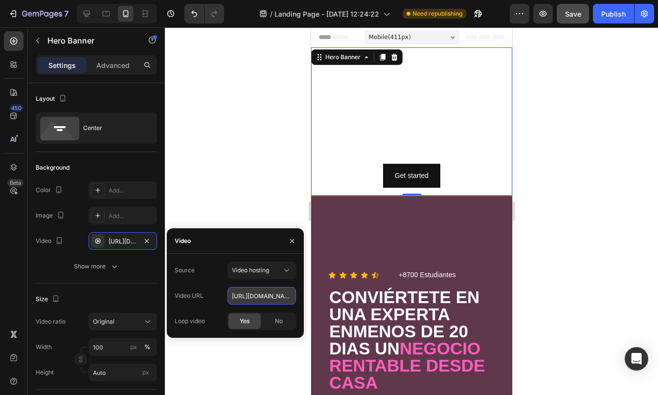
click at [259, 292] on input "https://cdn.shopify.com/videos/c/o/v/92a407d4e0c94a288eb54cac18c387dc.mp4" at bounding box center [261, 296] width 68 height 18
paste input "cb7f9ea54ce141e7b3b36fe6901f7a9"
type input "https://cdn.shopify.com/videos/c/o/v/cb7f9ea54ce141e7b3b36fe6901f7a9c.mp4"
click at [118, 284] on div "Size Video ratio Original Width 100 px % Height Auto px" at bounding box center [96, 337] width 121 height 106
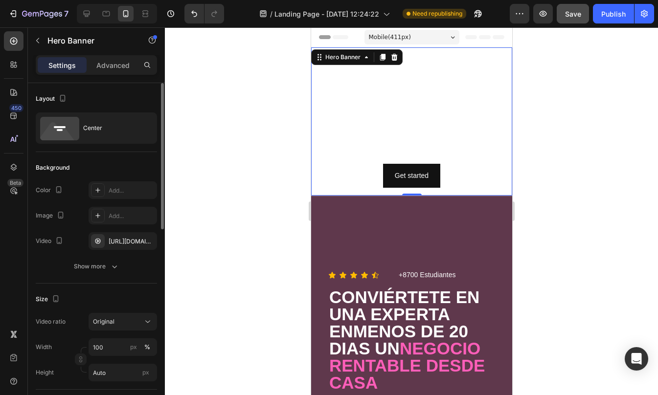
scroll to position [0, 0]
click at [110, 264] on icon "button" at bounding box center [115, 267] width 10 height 10
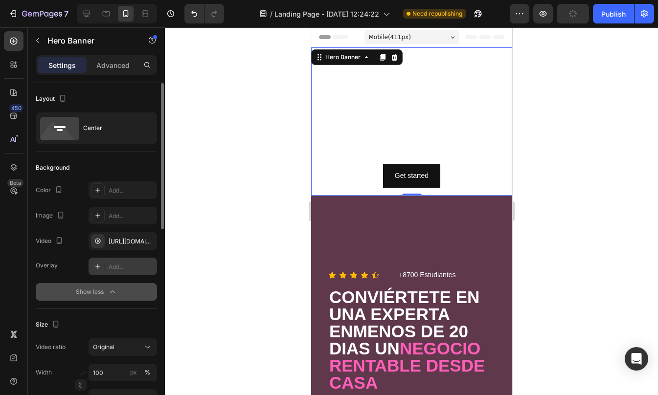
click at [111, 265] on div "Add..." at bounding box center [132, 267] width 46 height 9
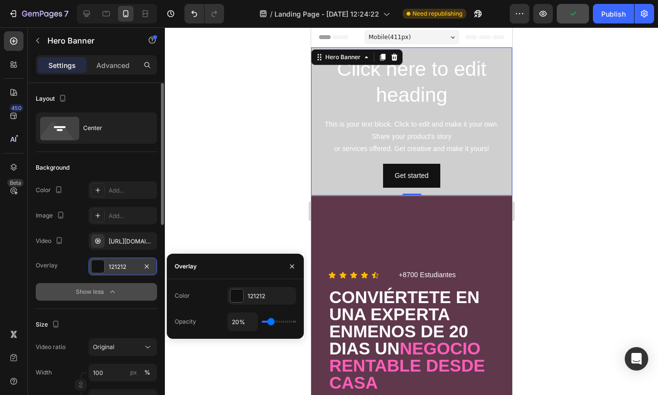
type input "41%"
type input "41"
type input "42%"
type input "42"
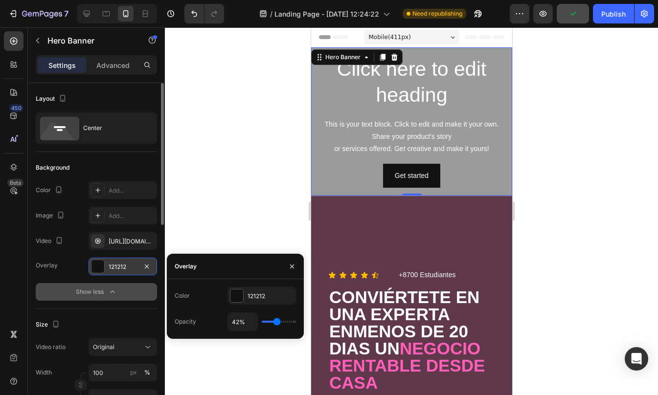
type input "43%"
type input "43"
type input "44%"
type input "44"
type input "45%"
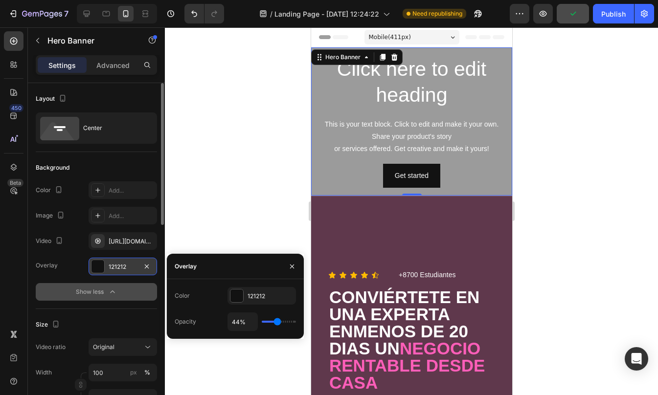
type input "45"
type input "46%"
type input "46"
type input "47%"
type input "47"
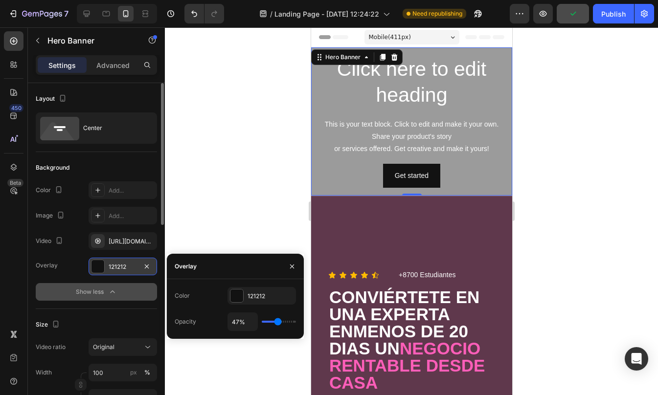
type input "48%"
type input "48"
type input "49%"
drag, startPoint x: 273, startPoint y: 323, endPoint x: 278, endPoint y: 323, distance: 4.9
type input "49"
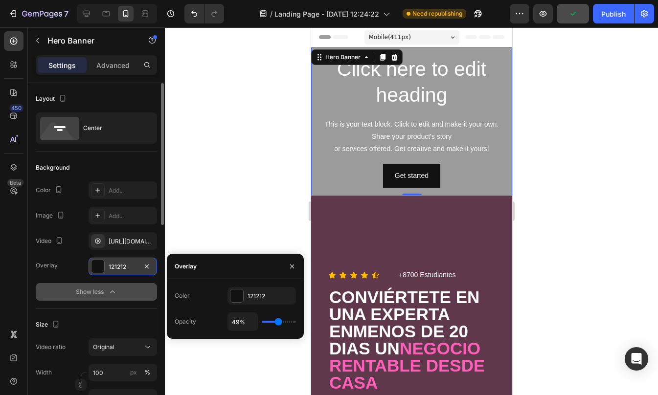
click at [278, 323] on input "range" at bounding box center [279, 322] width 34 height 2
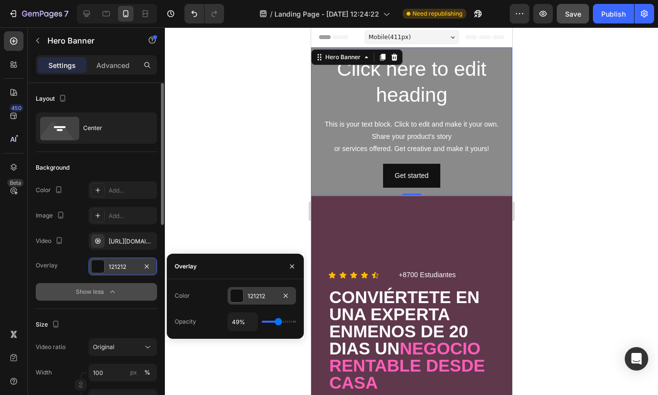
click at [240, 295] on div at bounding box center [236, 295] width 13 height 13
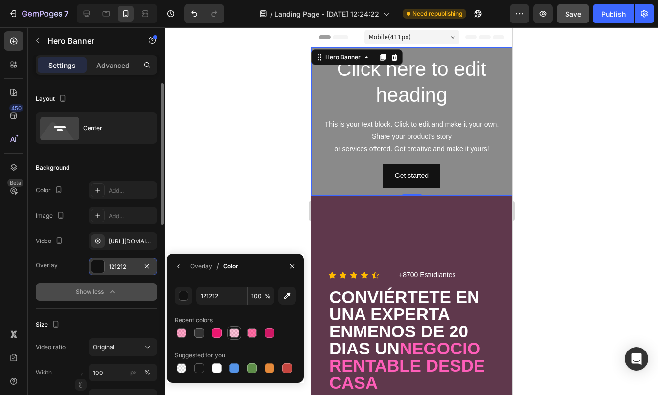
click at [238, 333] on div at bounding box center [234, 333] width 10 height 10
type input "FF0061"
type input "23"
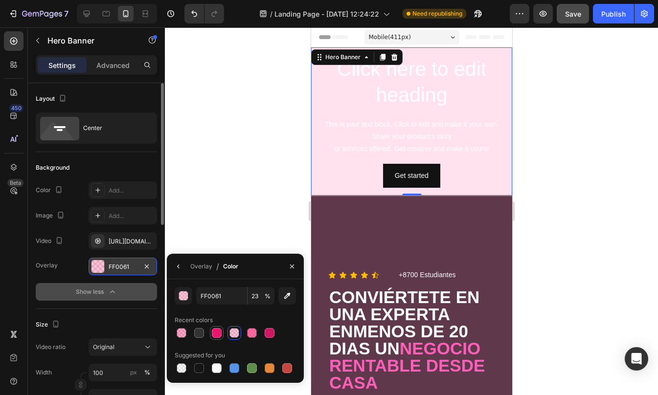
click at [215, 333] on div at bounding box center [217, 333] width 10 height 10
type input "EA176F"
type input "100"
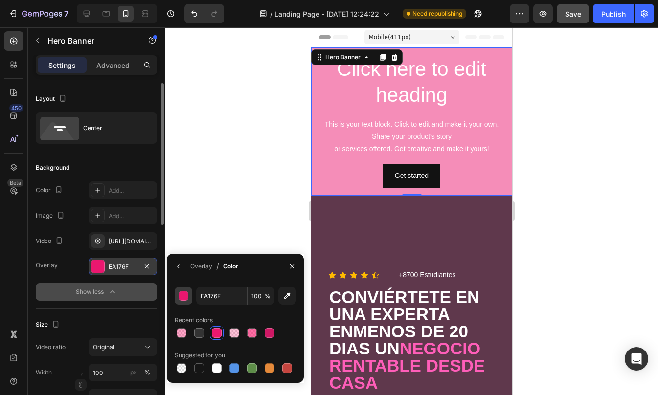
click at [186, 300] on div "button" at bounding box center [183, 296] width 10 height 10
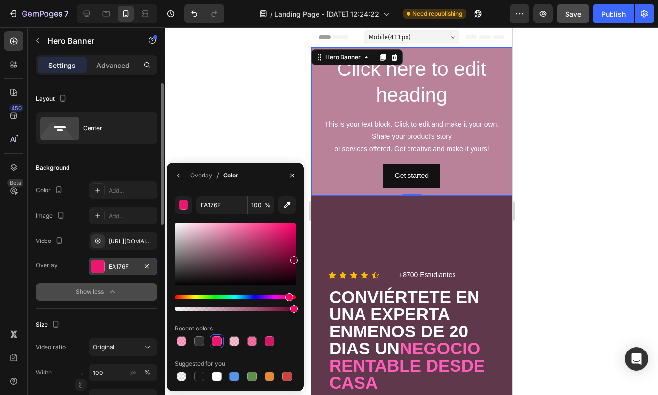
drag, startPoint x: 285, startPoint y: 230, endPoint x: 297, endPoint y: 260, distance: 31.8
click at [297, 260] on div "EA176F 100 % Recent colors Suggested for you" at bounding box center [235, 289] width 137 height 187
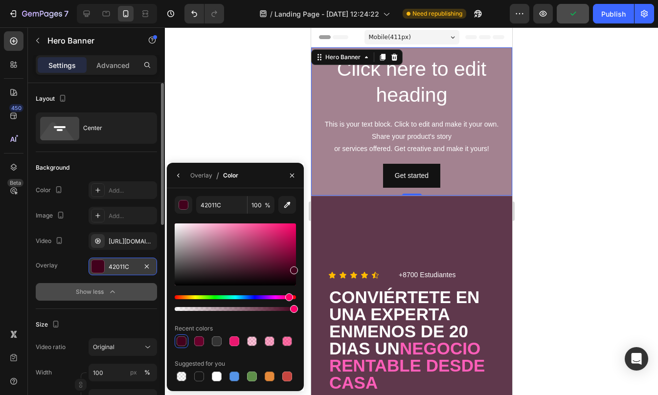
drag, startPoint x: 293, startPoint y: 262, endPoint x: 293, endPoint y: 268, distance: 5.9
click at [293, 268] on div at bounding box center [294, 271] width 8 height 8
type input "47021E"
click at [180, 180] on button "button" at bounding box center [179, 176] width 16 height 16
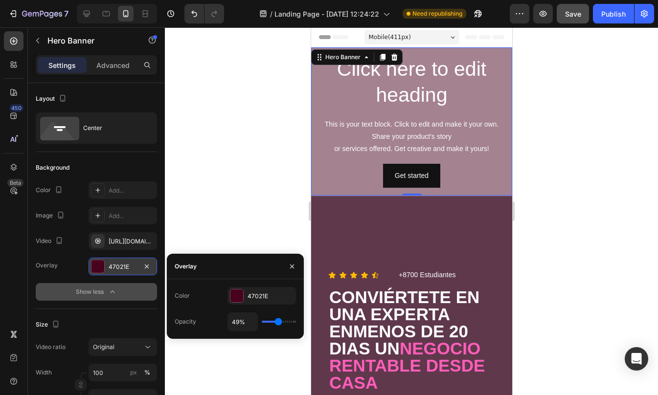
type input "50%"
type input "50"
type input "51%"
type input "51"
type input "54%"
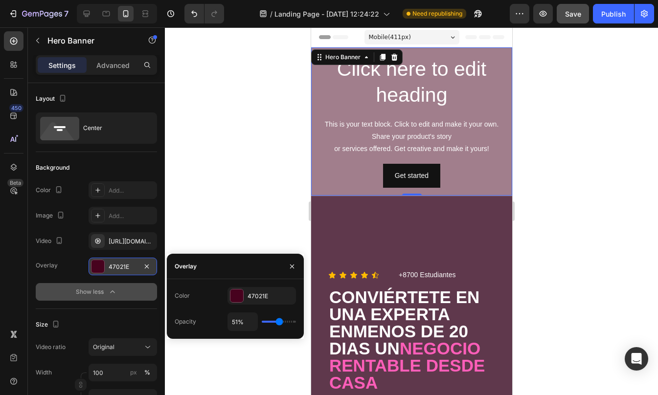
type input "54"
type input "55%"
type input "55"
type input "56%"
type input "56"
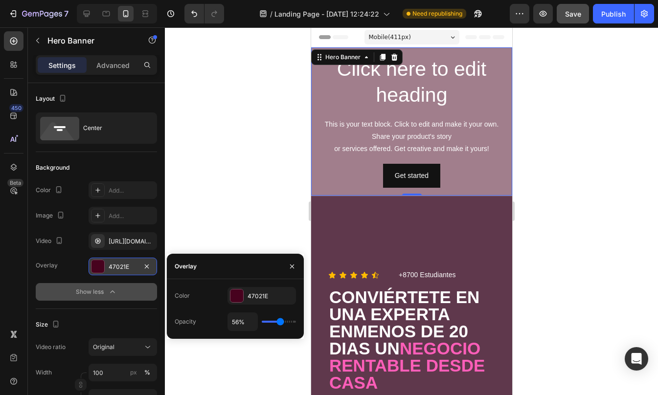
type input "57%"
type input "57"
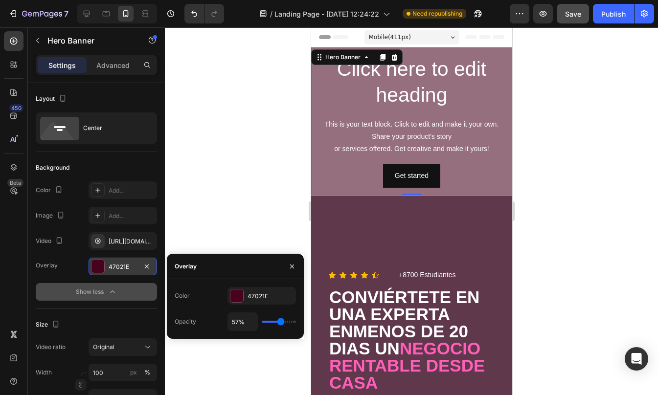
type input "58%"
type input "58"
click at [281, 321] on input "range" at bounding box center [279, 322] width 34 height 2
type input "60%"
type input "60"
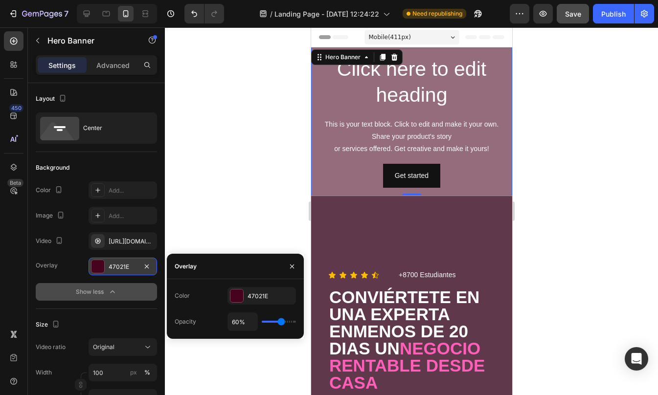
type input "65%"
type input "65"
type input "66%"
type input "66"
type input "68%"
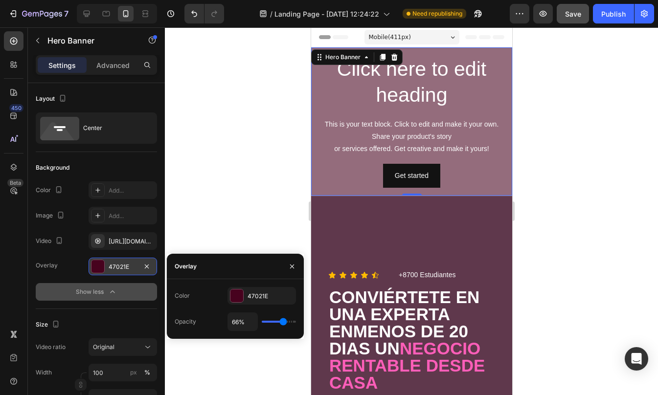
type input "68"
type input "69%"
type input "69"
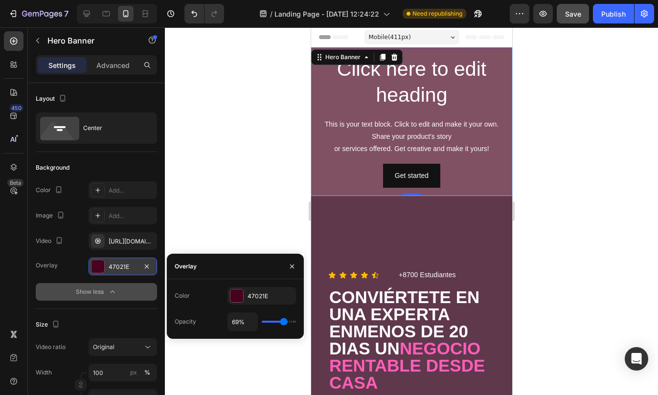
type input "70%"
type input "70"
type input "71%"
type input "71"
type input "72%"
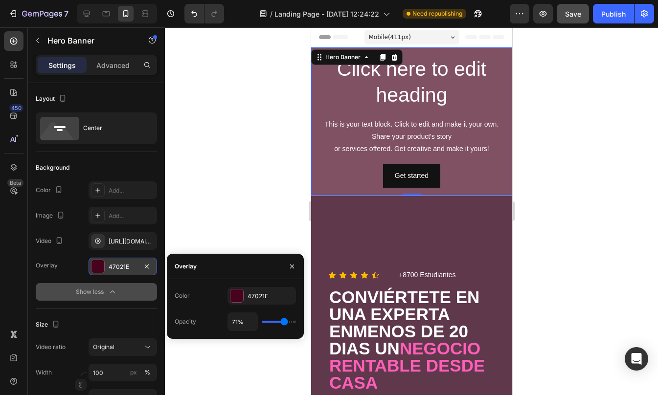
type input "72"
type input "73%"
type input "73"
type input "75%"
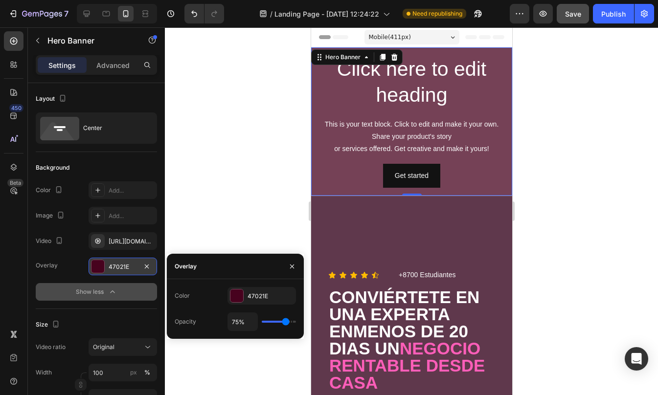
type input "75"
click at [285, 321] on input "range" at bounding box center [279, 322] width 34 height 2
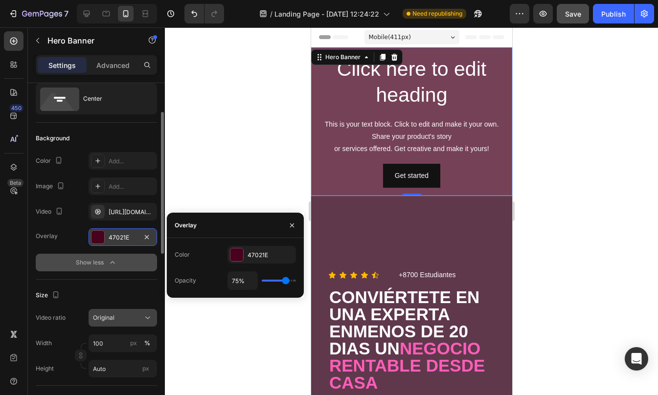
scroll to position [42, 0]
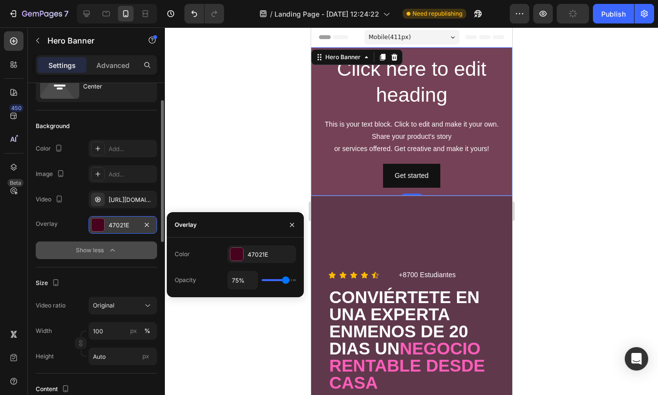
click at [113, 270] on div "Size Video ratio Original Width 100 px % Height Auto px" at bounding box center [96, 320] width 121 height 106
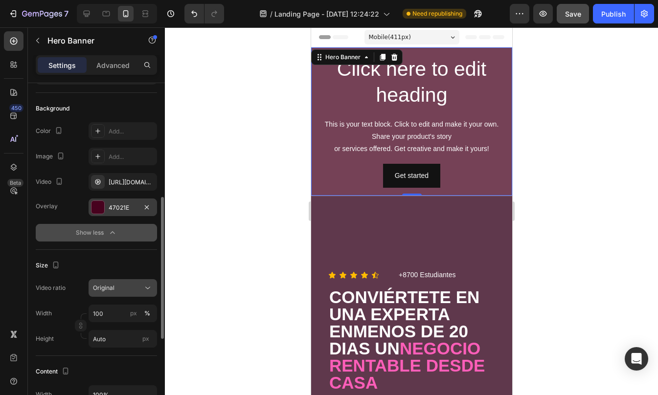
scroll to position [122, 0]
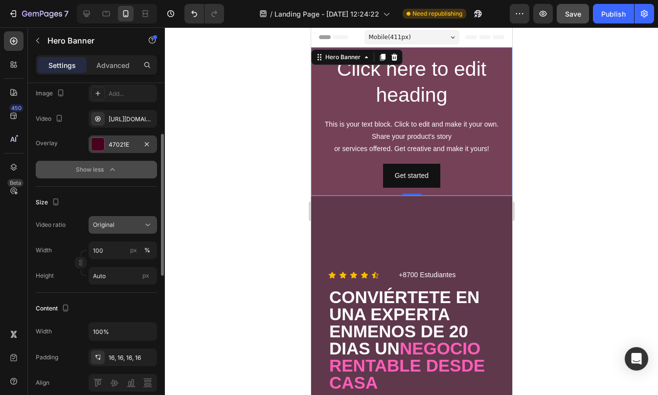
click at [126, 231] on button "Original" at bounding box center [123, 225] width 68 height 18
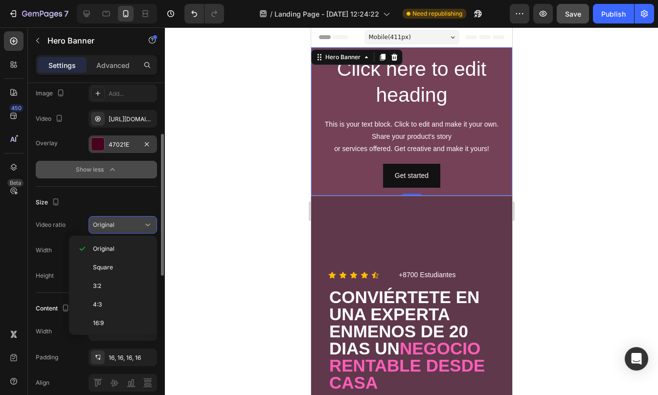
click at [126, 231] on button "Original" at bounding box center [123, 225] width 68 height 18
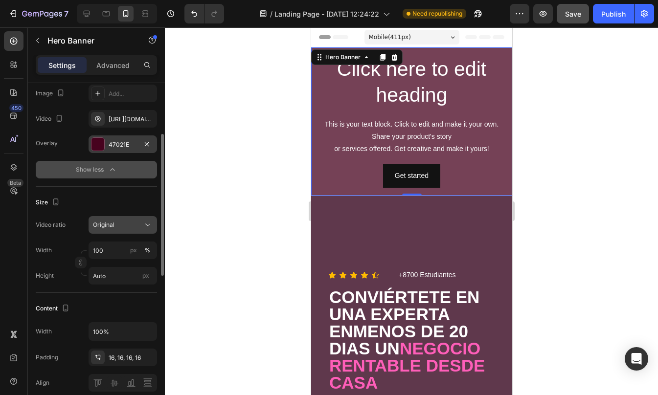
click at [124, 226] on div "Original" at bounding box center [118, 225] width 50 height 9
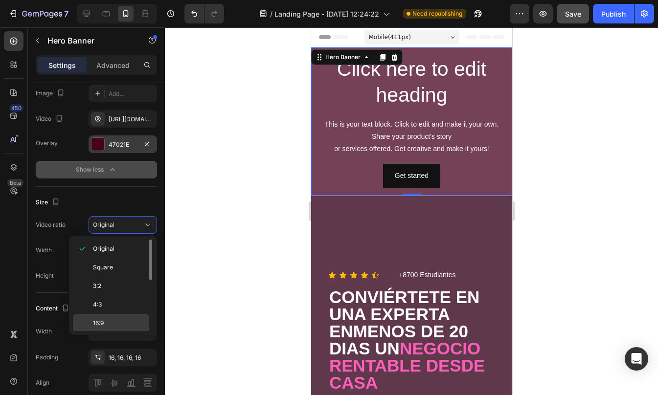
click at [106, 323] on p "16:9" at bounding box center [119, 323] width 52 height 9
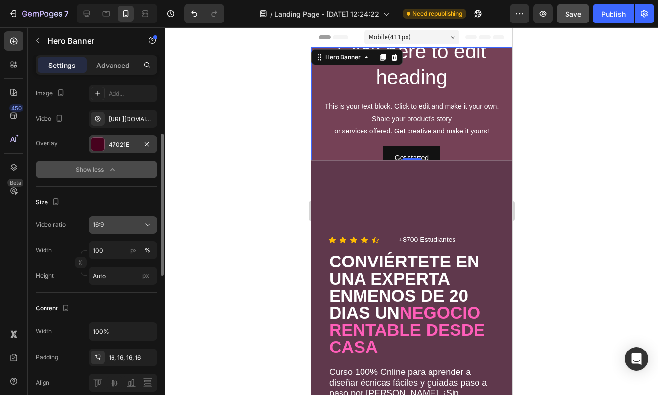
click at [124, 222] on div "16:9" at bounding box center [118, 225] width 50 height 9
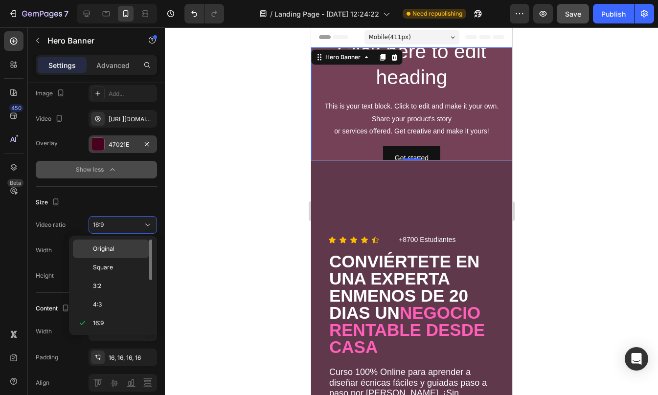
click at [110, 250] on span "Original" at bounding box center [104, 248] width 22 height 9
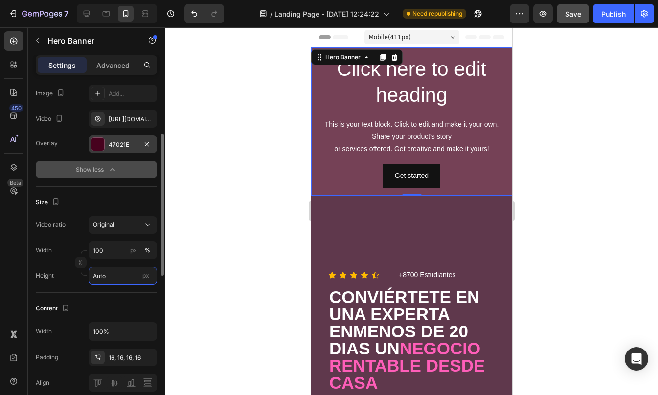
click at [117, 275] on input "Auto" at bounding box center [123, 276] width 68 height 18
click at [118, 205] on div "Size" at bounding box center [96, 203] width 121 height 16
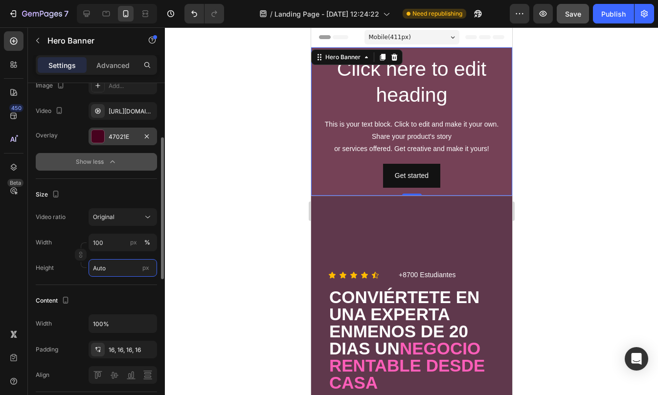
click at [107, 268] on input "Auto" at bounding box center [123, 268] width 68 height 18
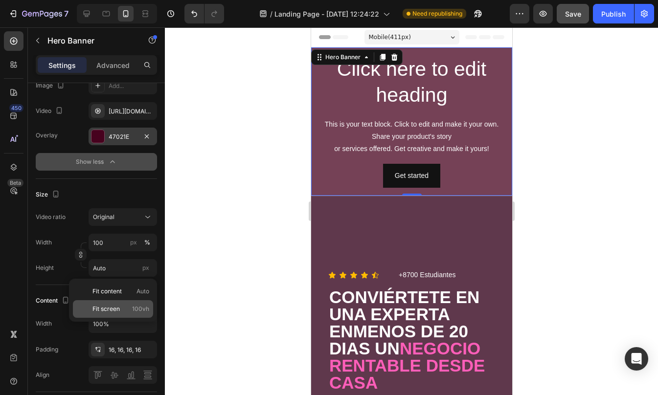
click at [102, 305] on span "Fit screen" at bounding box center [105, 309] width 27 height 9
type input "100 vh"
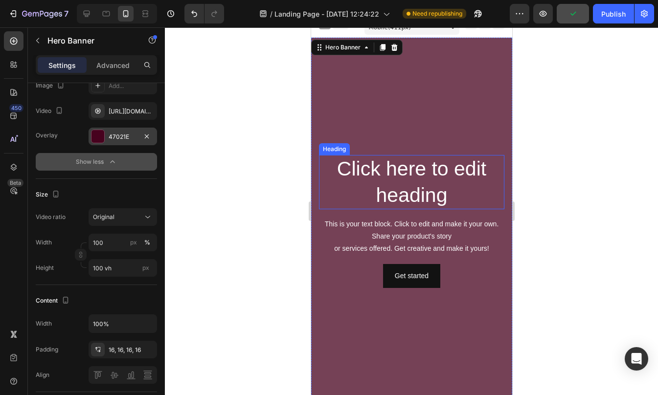
scroll to position [0, 0]
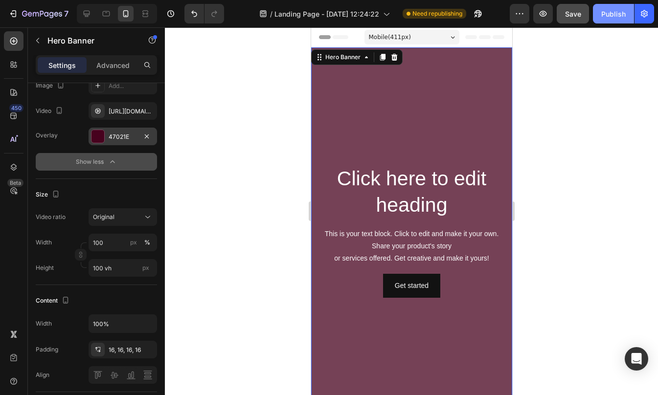
click at [608, 9] on div "Publish" at bounding box center [613, 14] width 24 height 10
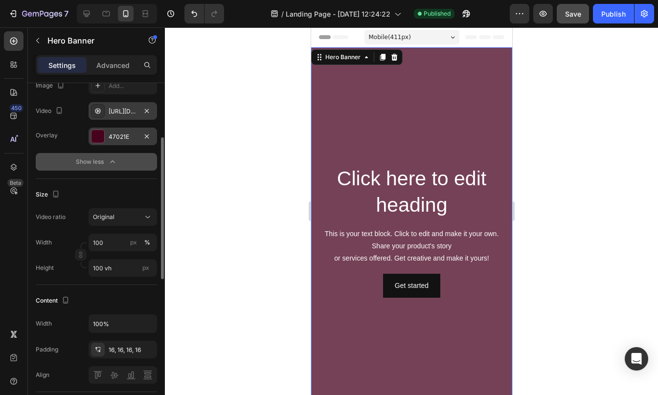
click at [106, 111] on div "https://cdn.shopify.com/videos/c/o/v/cb7f9ea54ce141e7b3b36fe6901f7a9c.mp4" at bounding box center [123, 111] width 68 height 18
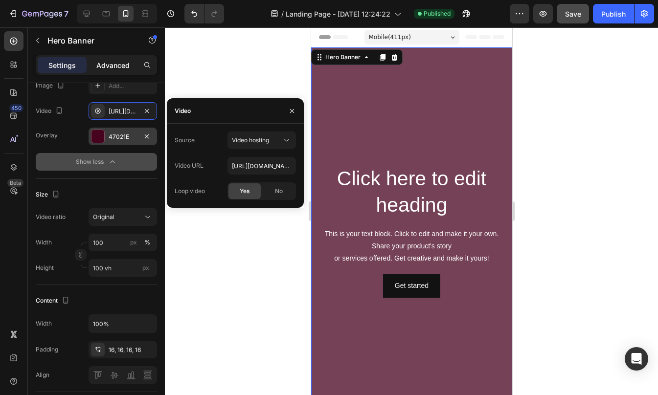
click at [114, 59] on div "Advanced" at bounding box center [113, 65] width 49 height 16
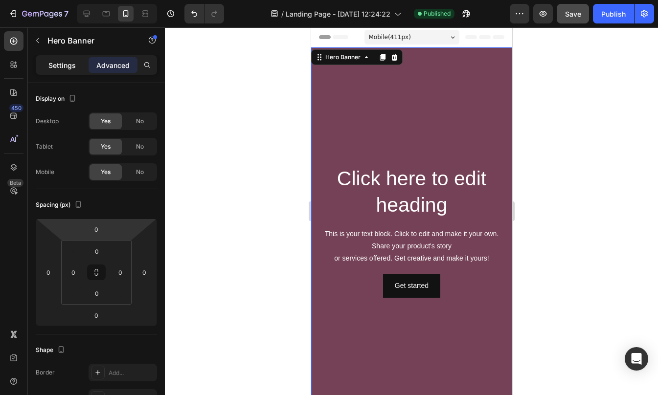
click at [67, 58] on div "Settings" at bounding box center [62, 65] width 49 height 16
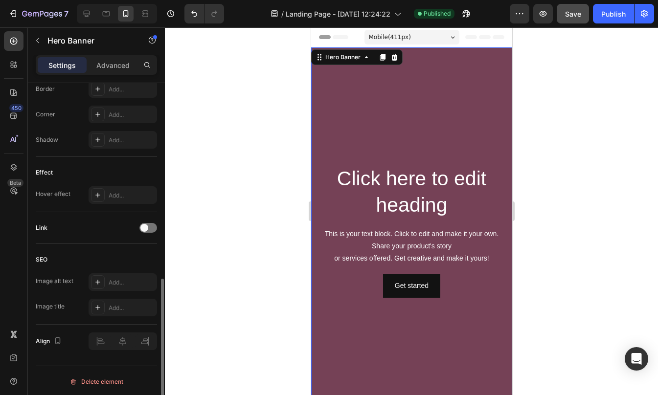
scroll to position [448, 0]
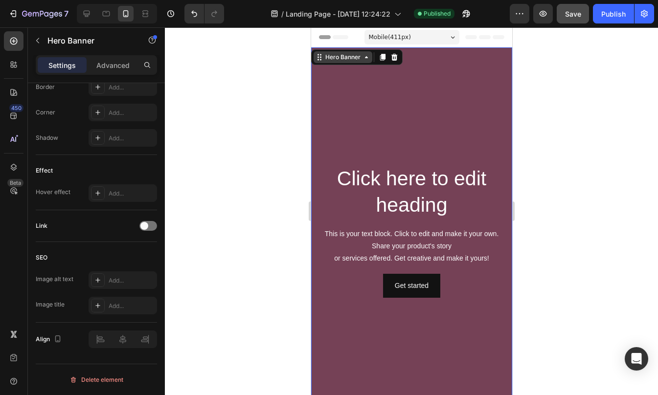
click at [349, 55] on div "Hero Banner" at bounding box center [342, 57] width 39 height 9
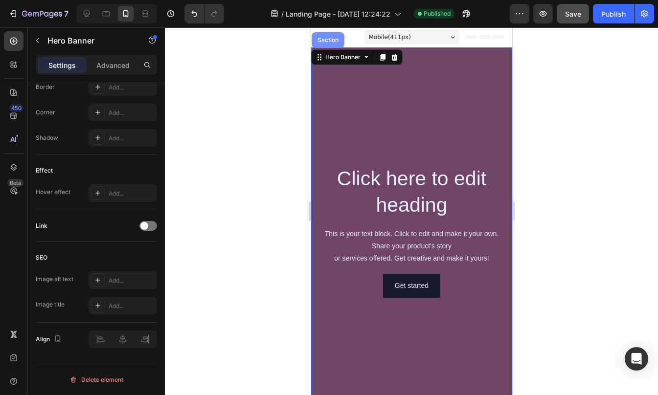
click at [335, 44] on div "Section" at bounding box center [327, 40] width 33 height 16
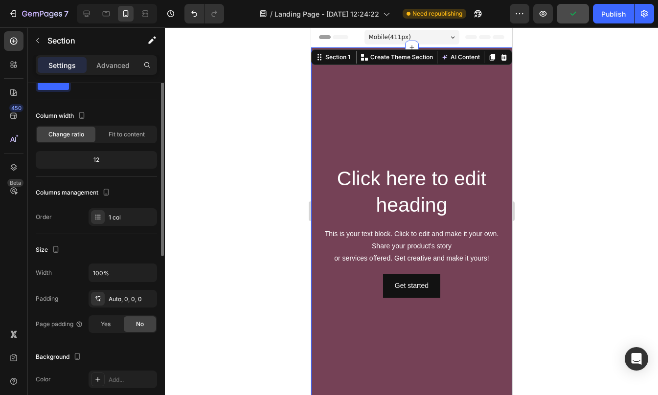
scroll to position [0, 0]
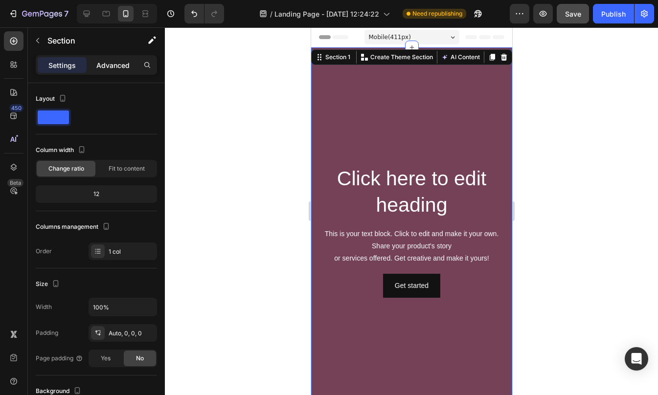
click at [115, 64] on p "Advanced" at bounding box center [112, 65] width 33 height 10
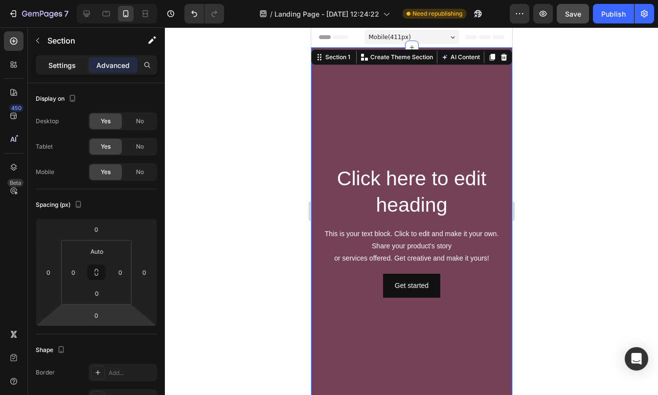
click at [64, 58] on div "Settings" at bounding box center [62, 65] width 49 height 16
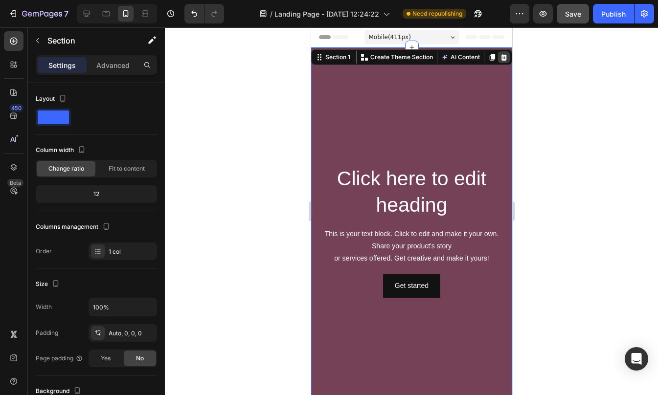
click at [500, 59] on icon at bounding box center [503, 57] width 6 height 7
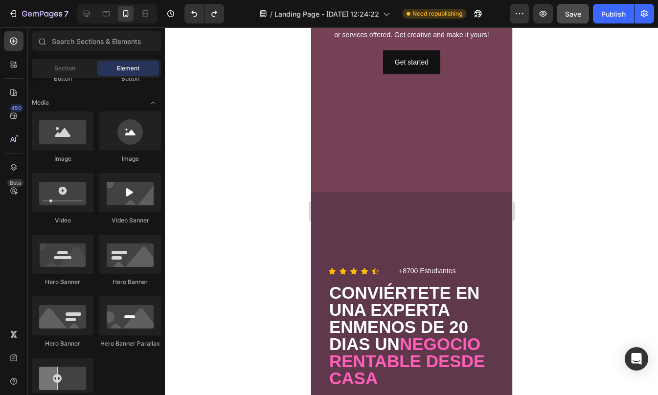
scroll to position [162, 0]
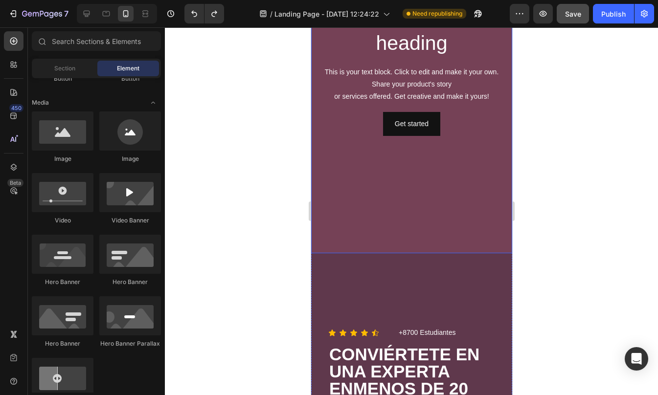
click at [400, 204] on div "Overlay" at bounding box center [411, 70] width 201 height 368
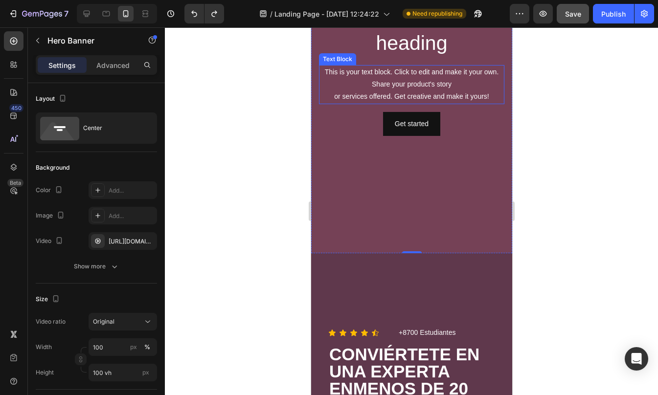
scroll to position [0, 0]
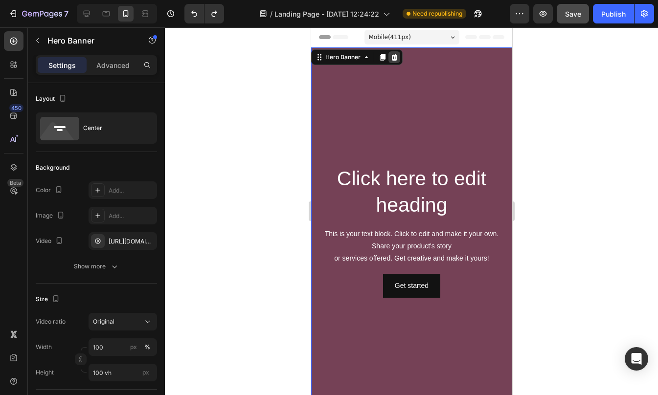
click at [395, 60] on icon at bounding box center [394, 57] width 6 height 7
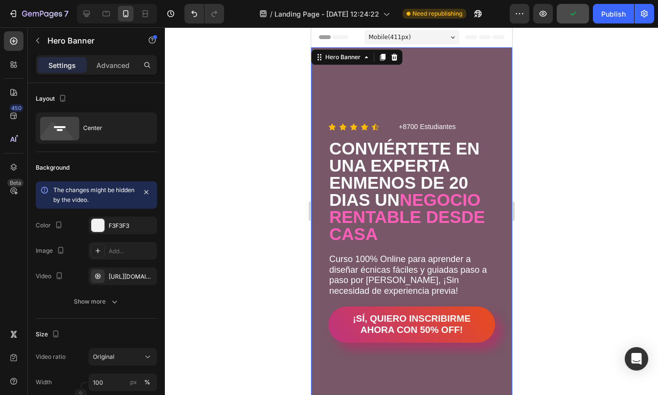
click at [431, 80] on div "Overlay" at bounding box center [411, 231] width 201 height 368
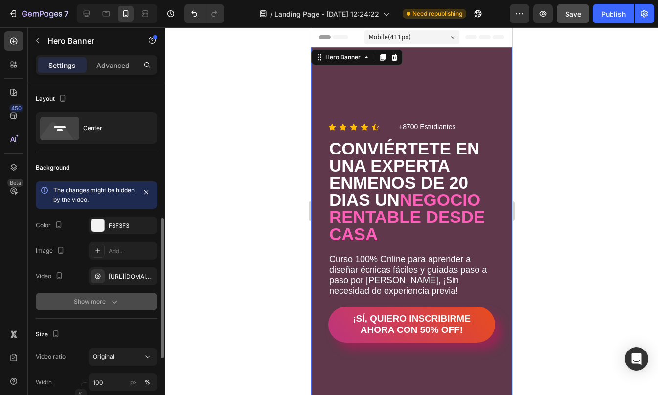
scroll to position [96, 0]
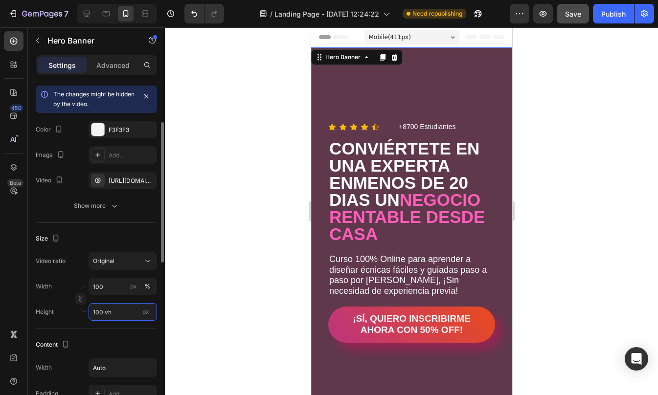
click at [117, 314] on input "100 vh" at bounding box center [123, 312] width 68 height 18
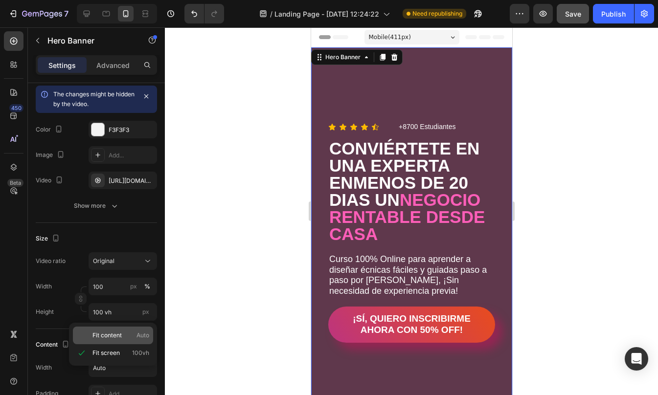
click at [113, 334] on span "Fit content" at bounding box center [106, 335] width 29 height 9
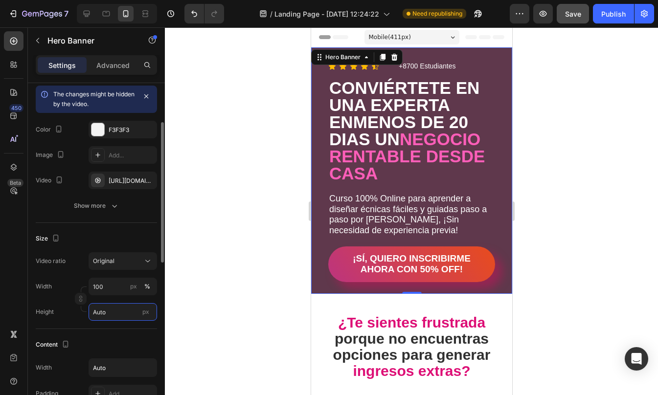
click at [114, 318] on input "Auto" at bounding box center [123, 312] width 68 height 18
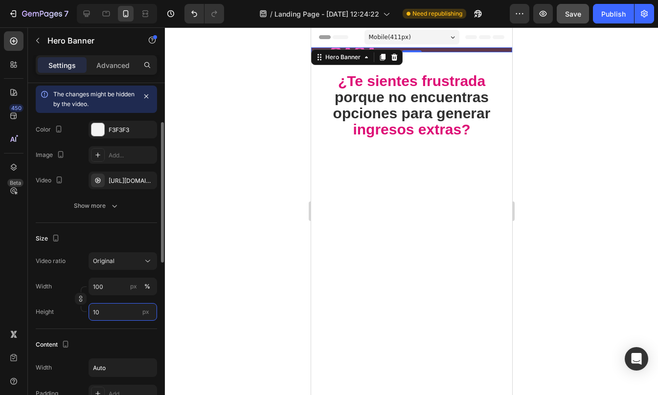
type input "1"
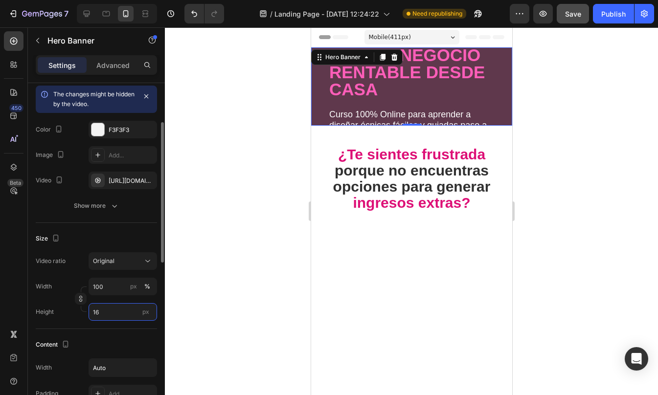
type input "1"
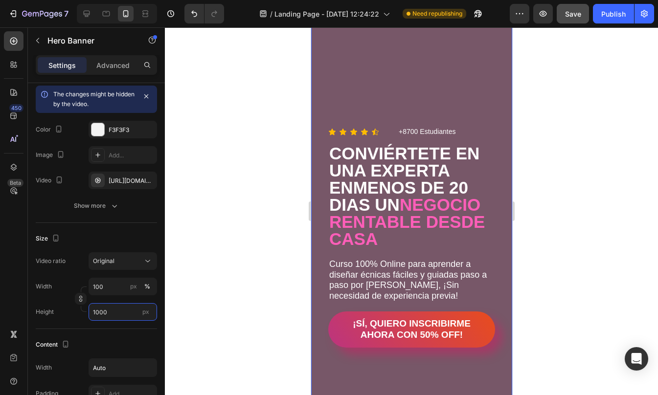
scroll to position [0, 0]
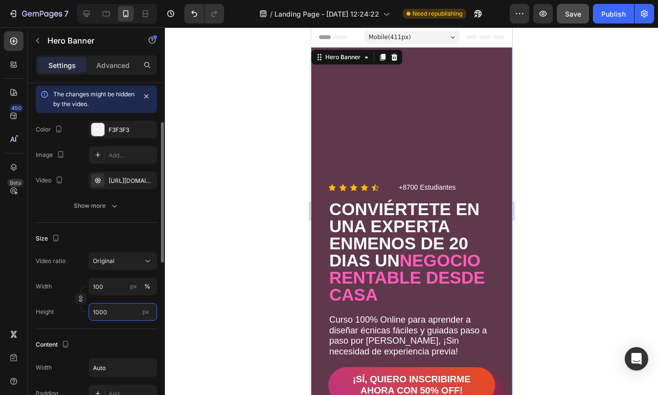
click at [97, 312] on input "1000" at bounding box center [123, 312] width 68 height 18
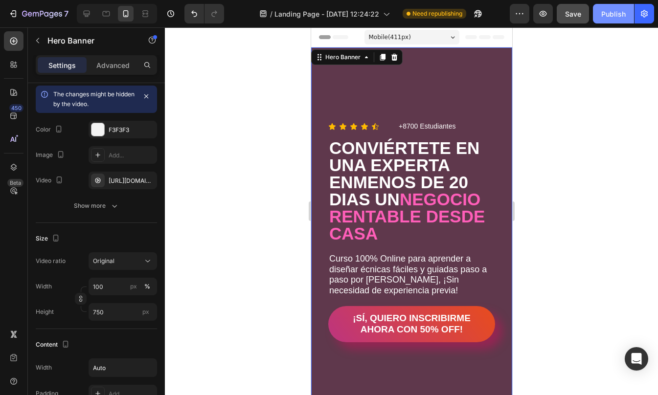
click at [622, 17] on div "Publish" at bounding box center [613, 14] width 24 height 10
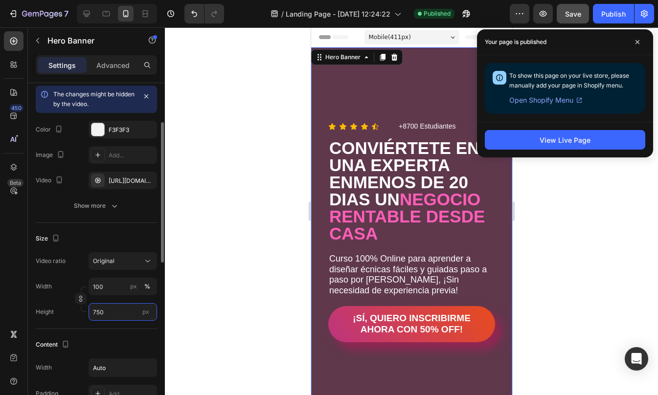
click at [106, 316] on input "750" at bounding box center [123, 312] width 68 height 18
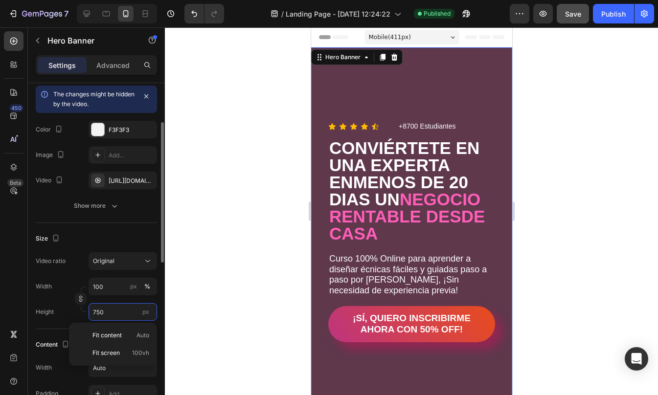
click at [106, 316] on input "750" at bounding box center [123, 312] width 68 height 18
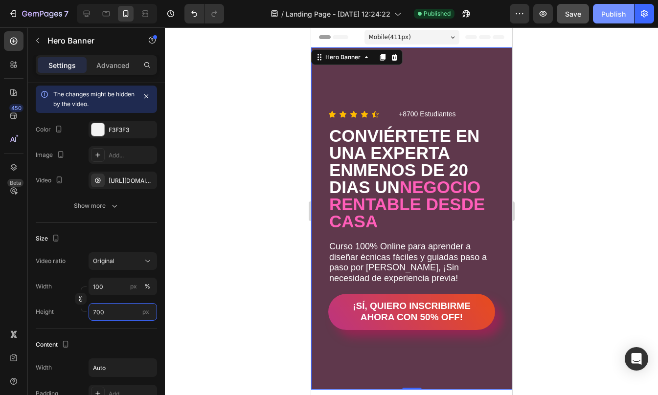
type input "700"
click at [612, 19] on div "Publish" at bounding box center [613, 14] width 24 height 10
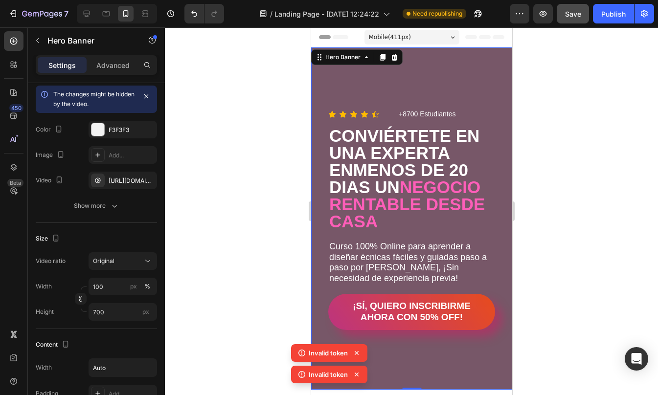
click at [353, 76] on div "Overlay" at bounding box center [411, 218] width 201 height 342
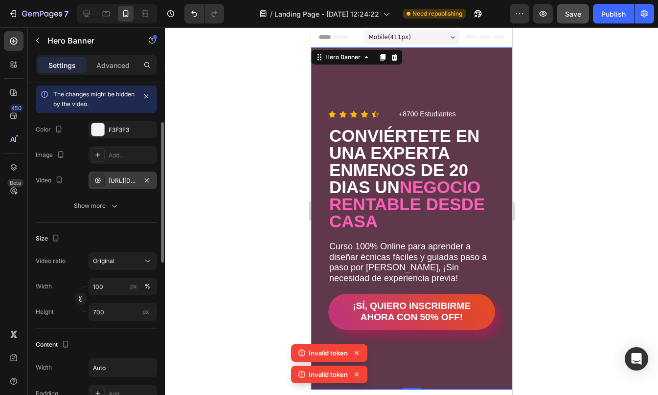
click at [111, 182] on div "https://cdn.shopify.com/videos/c/o/v/cb7f9ea54ce141e7b3b36fe6901f7a9c.mp4" at bounding box center [123, 181] width 28 height 9
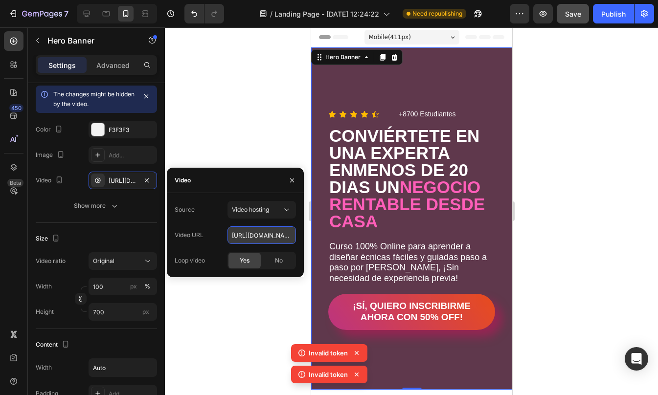
click at [251, 233] on input "https://cdn.shopify.com/videos/c/o/v/cb7f9ea54ce141e7b3b36fe6901f7a9c.mp4" at bounding box center [261, 235] width 68 height 18
paste input "e5253b1ec035499dba5bf96a6a82604d"
type input "https://cdn.shopify.com/videos/c/o/v/e5253b1ec035499dba5bf96a6a82604d.mp4"
click at [125, 228] on div "Size Video ratio Original Width 100 px % Height 700 px" at bounding box center [96, 276] width 121 height 106
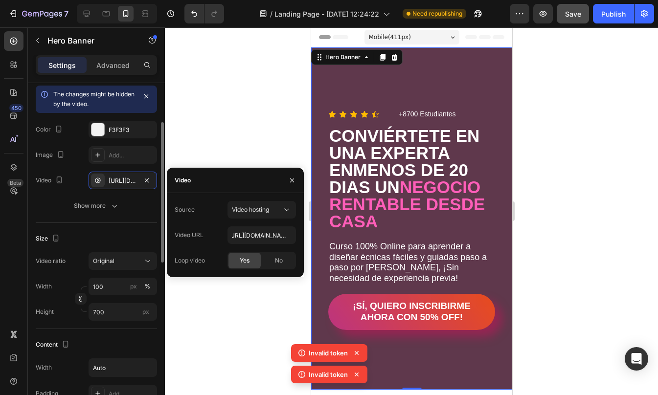
scroll to position [0, 0]
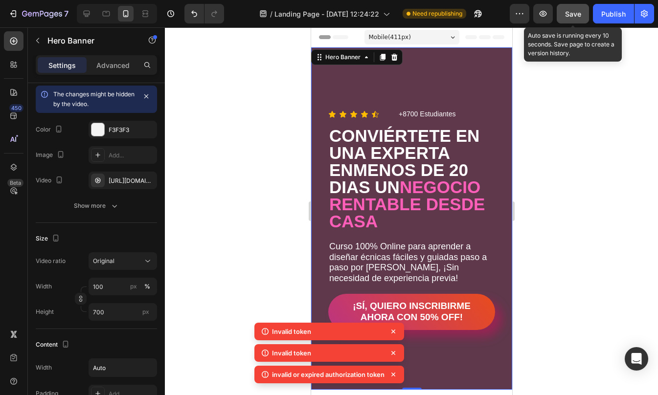
click at [575, 12] on span "Save" at bounding box center [573, 14] width 16 height 8
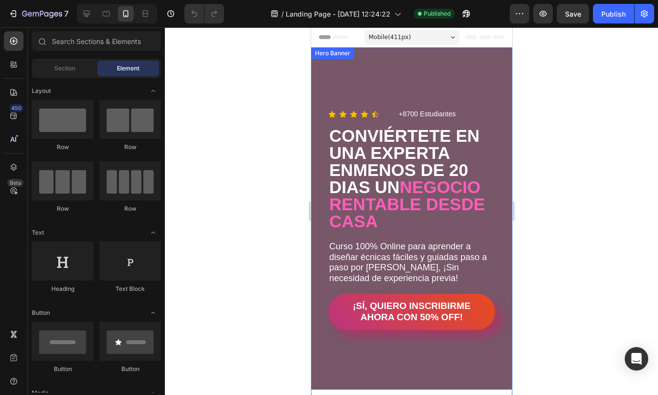
click at [406, 66] on div "Overlay" at bounding box center [411, 218] width 201 height 342
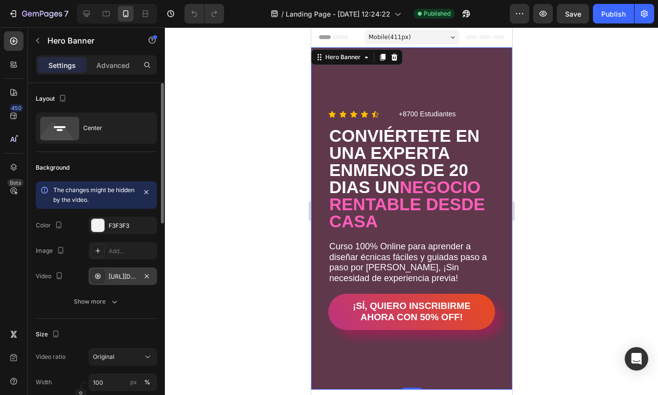
click at [122, 283] on div "[URL][DOMAIN_NAME]" at bounding box center [123, 276] width 68 height 18
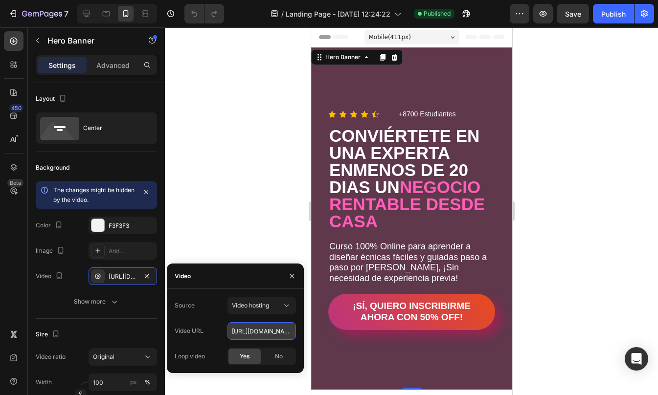
click at [265, 329] on input "[URL][DOMAIN_NAME]" at bounding box center [261, 331] width 68 height 18
click at [258, 331] on input "[URL][DOMAIN_NAME]" at bounding box center [261, 331] width 68 height 18
paste input "e5253b1ec035499dba5bf96a6a82604d"
type input "[URL][DOMAIN_NAME]"
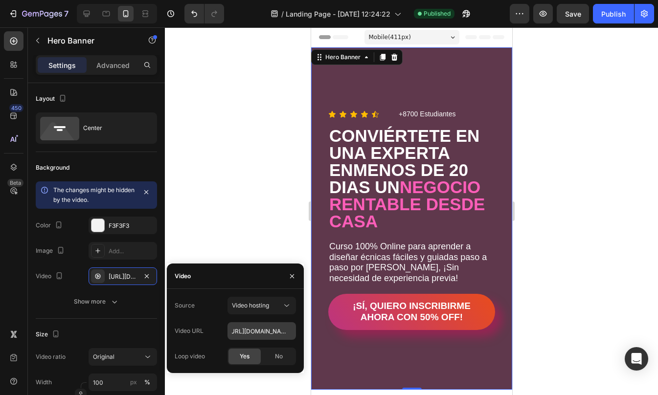
scroll to position [0, 0]
click at [102, 320] on div "Size Video ratio Original Width 100 px % Height 700 px" at bounding box center [96, 372] width 121 height 106
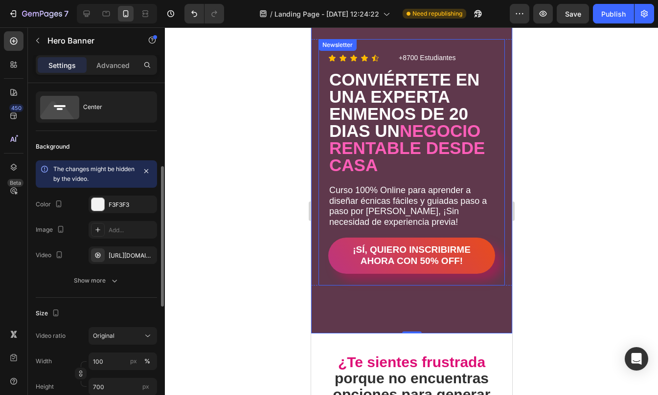
scroll to position [74, 0]
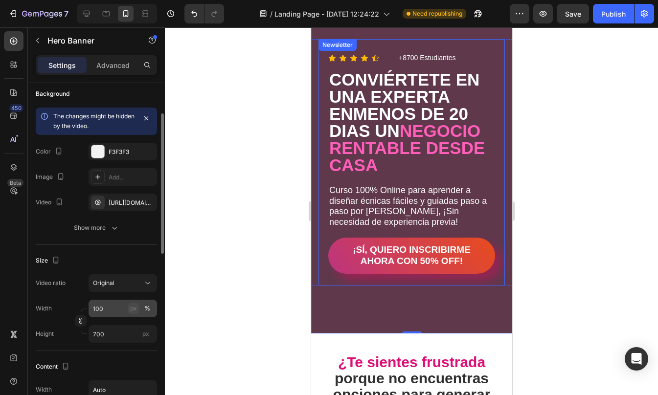
click at [136, 307] on div "px" at bounding box center [133, 308] width 7 height 9
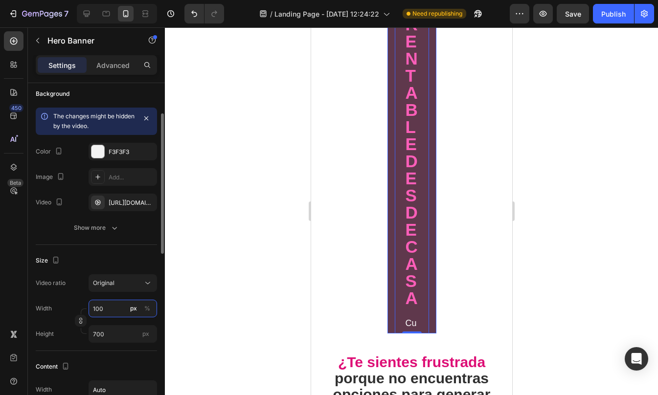
click at [108, 308] on input "100" at bounding box center [123, 309] width 68 height 18
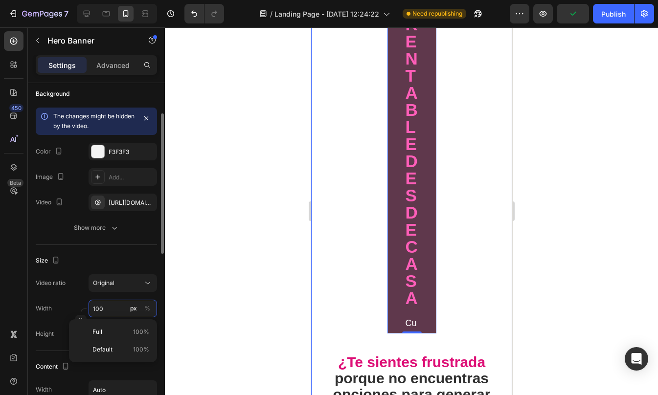
click at [107, 307] on input "100" at bounding box center [123, 309] width 68 height 18
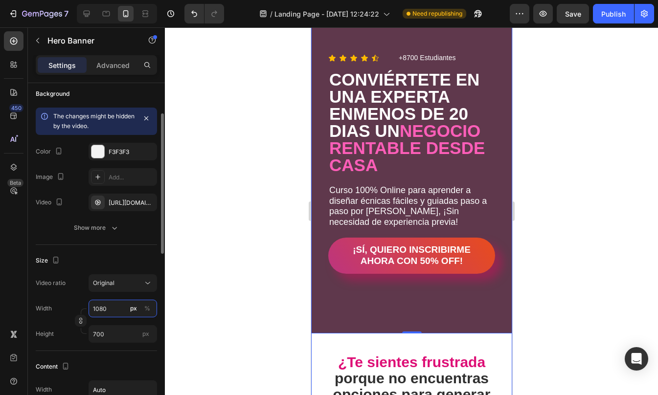
type input "1080"
click at [68, 301] on div "Width 1080 px %" at bounding box center [96, 309] width 121 height 18
click at [147, 334] on span "px" at bounding box center [145, 333] width 7 height 7
click at [147, 334] on input "700" at bounding box center [123, 334] width 68 height 18
click at [113, 335] on input "700" at bounding box center [123, 334] width 68 height 18
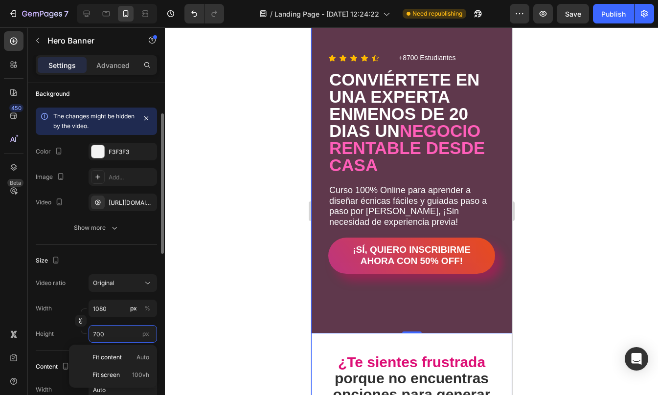
click at [113, 333] on input "700" at bounding box center [123, 334] width 68 height 18
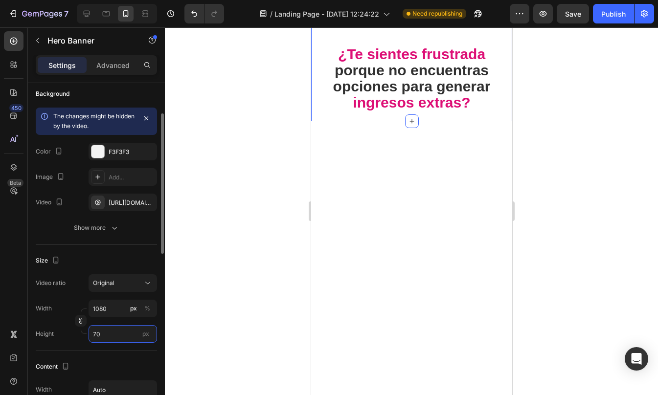
type input "7"
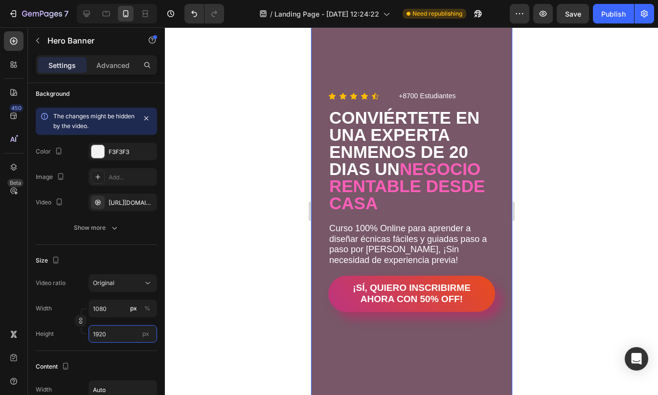
scroll to position [317, 0]
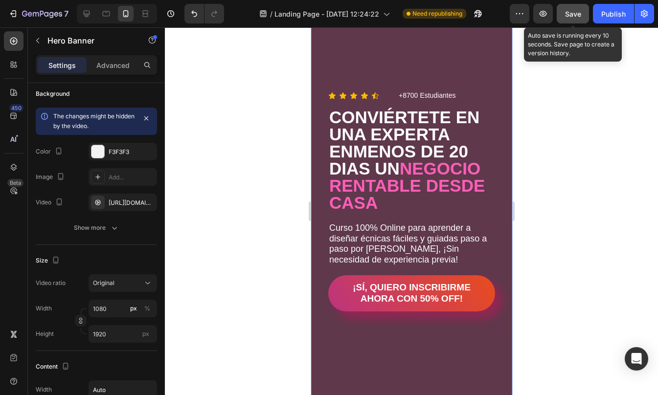
click at [577, 15] on span "Save" at bounding box center [573, 14] width 16 height 8
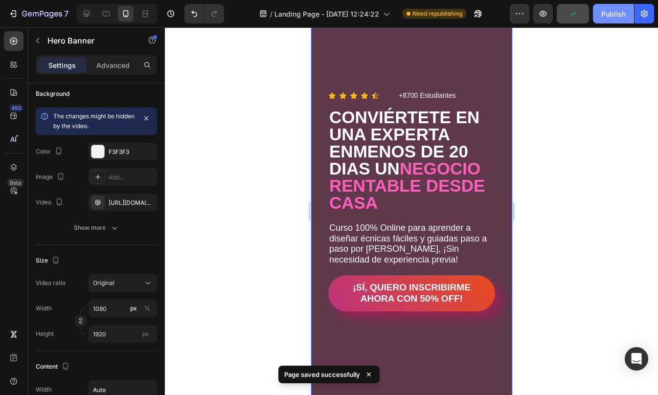
click at [625, 14] on button "Publish" at bounding box center [613, 14] width 41 height 20
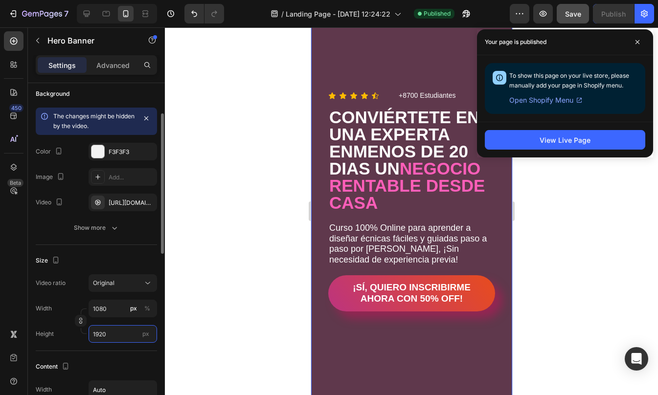
click at [112, 333] on input "1920" at bounding box center [123, 334] width 68 height 18
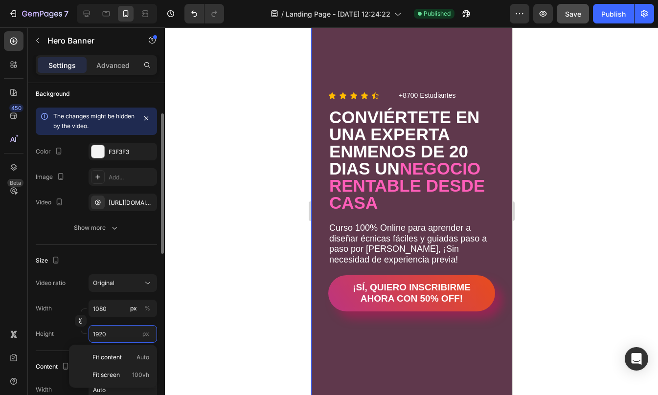
click at [112, 333] on input "1920" at bounding box center [123, 334] width 68 height 18
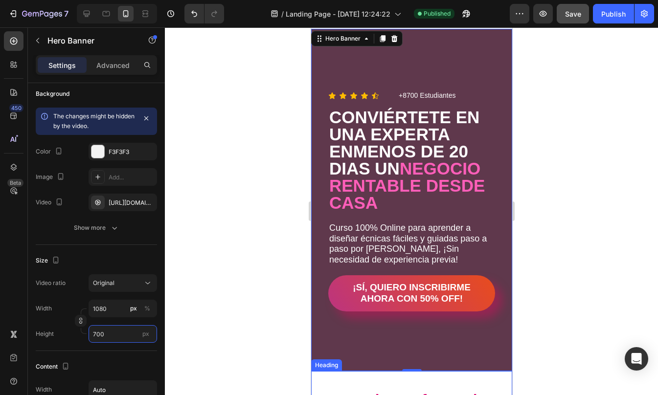
scroll to position [0, 0]
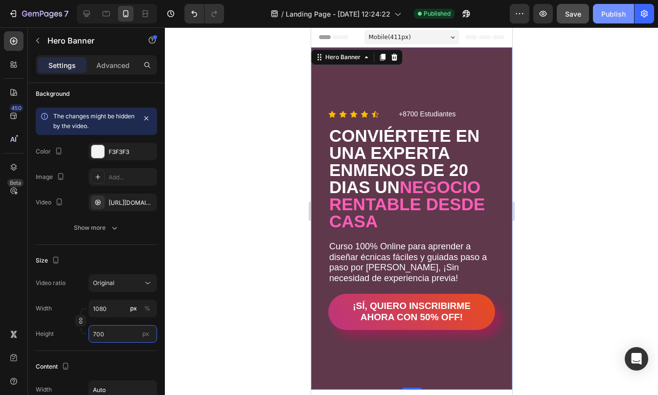
type input "700"
click at [617, 15] on div "Publish" at bounding box center [613, 14] width 24 height 10
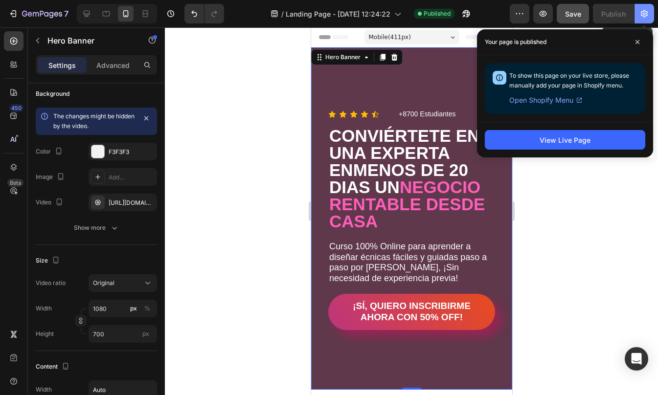
click at [650, 13] on button "button" at bounding box center [644, 14] width 20 height 20
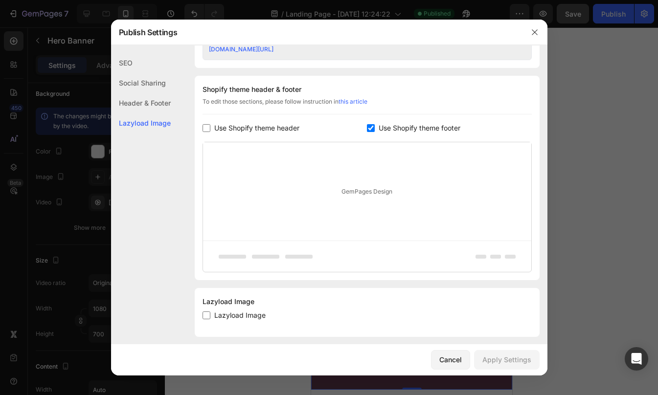
scroll to position [446, 0]
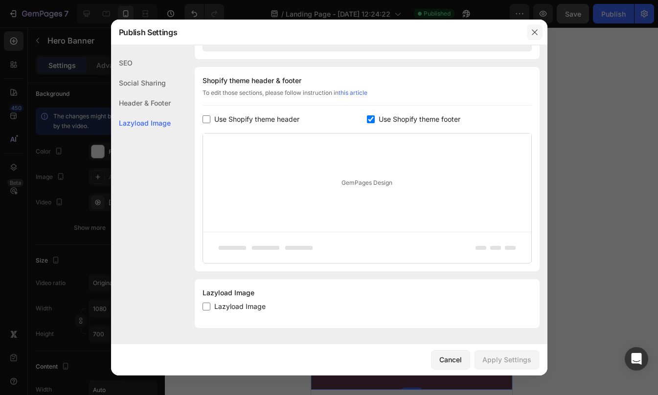
click at [538, 33] on icon "button" at bounding box center [535, 32] width 8 height 8
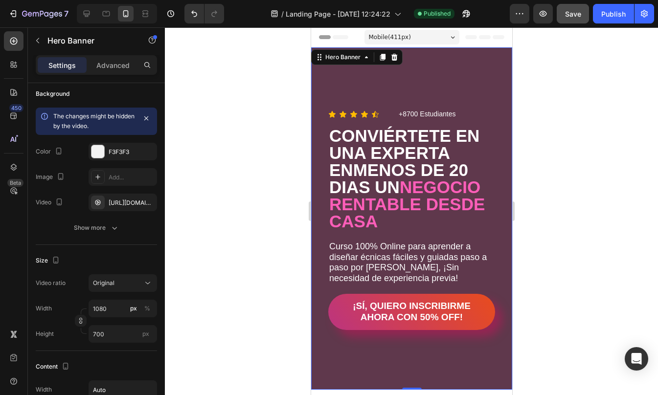
click at [566, 135] on div at bounding box center [411, 211] width 493 height 368
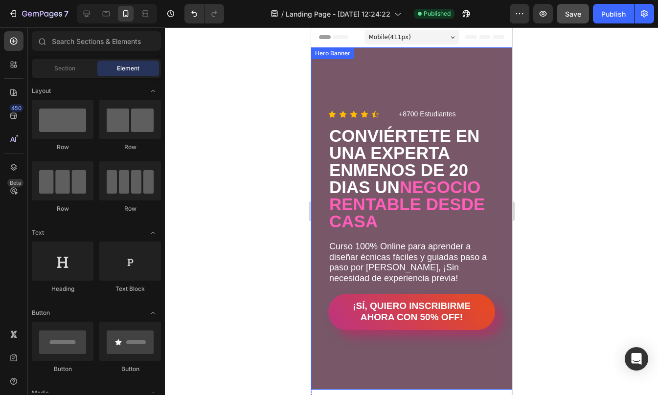
click at [461, 60] on div "Overlay" at bounding box center [411, 218] width 201 height 342
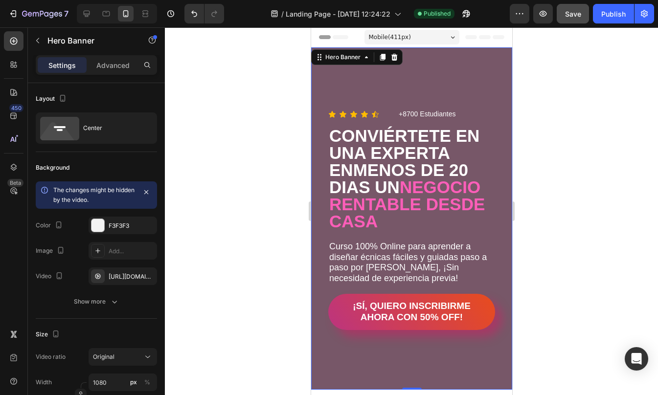
click at [444, 63] on div "Overlay" at bounding box center [411, 218] width 201 height 342
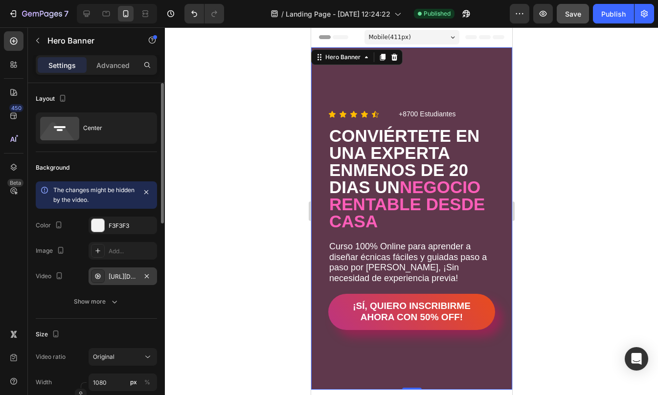
click at [115, 272] on div "[URL][DOMAIN_NAME]" at bounding box center [123, 276] width 28 height 9
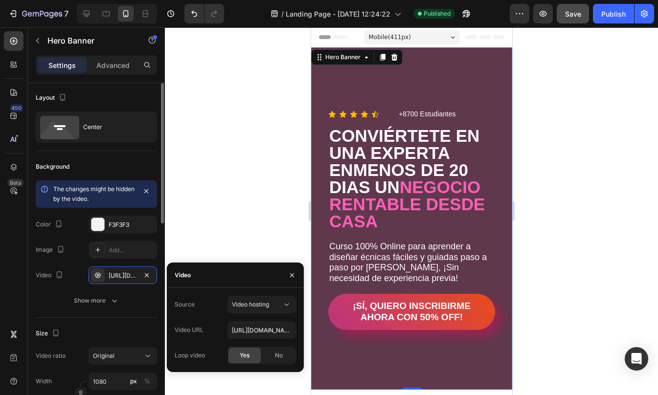
scroll to position [1, 0]
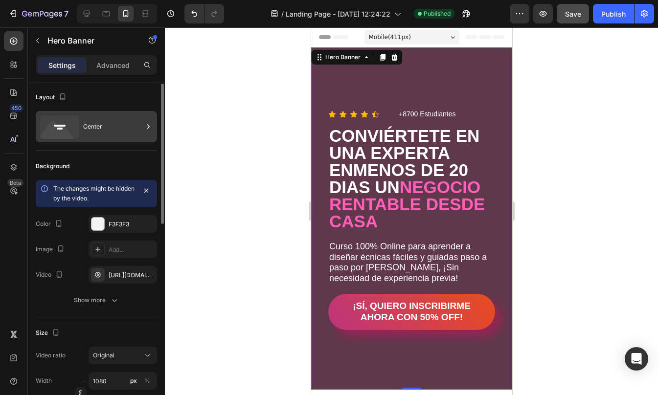
click at [123, 125] on div "Center" at bounding box center [113, 126] width 60 height 22
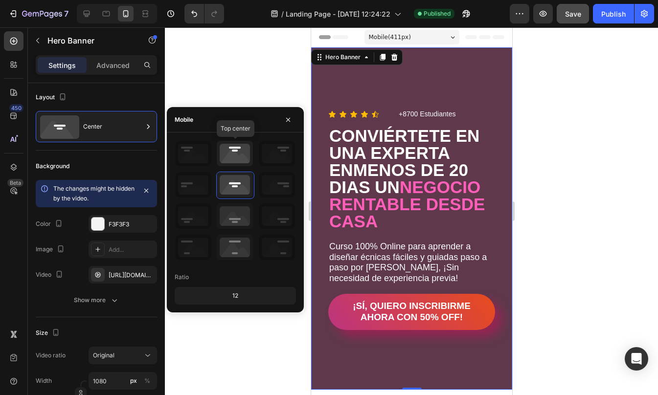
click at [240, 159] on icon at bounding box center [235, 153] width 36 height 25
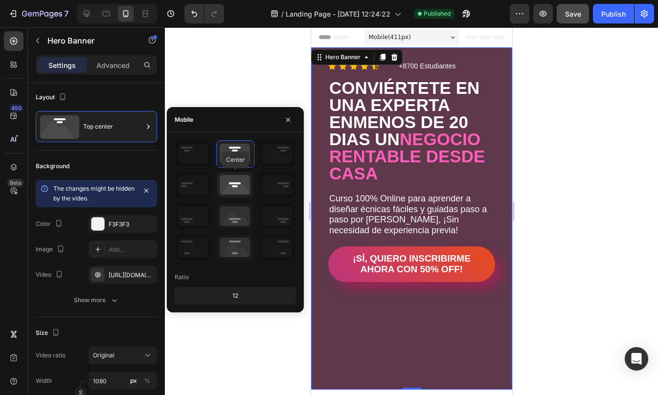
click at [234, 183] on icon at bounding box center [235, 184] width 36 height 25
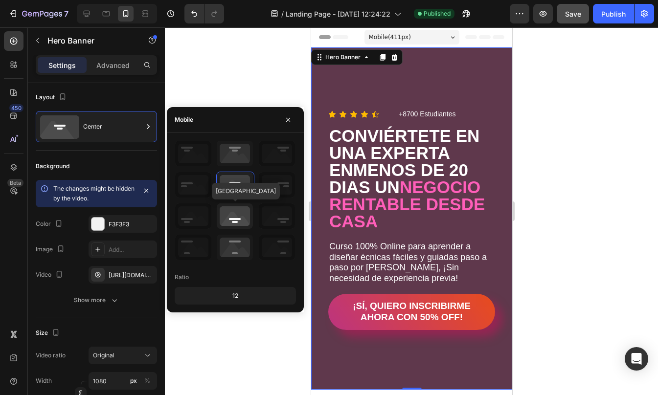
click at [238, 223] on icon at bounding box center [235, 215] width 36 height 25
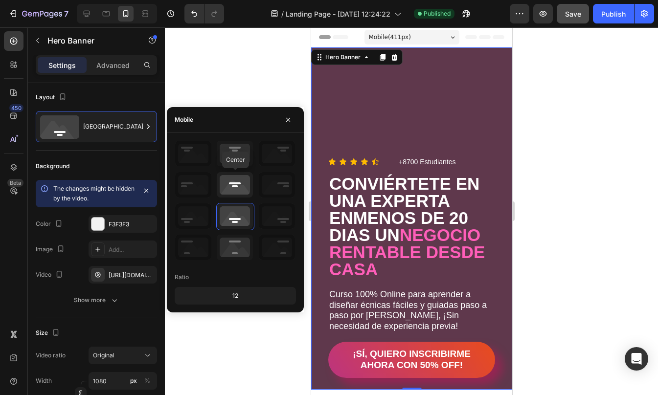
click at [237, 181] on icon at bounding box center [235, 184] width 36 height 25
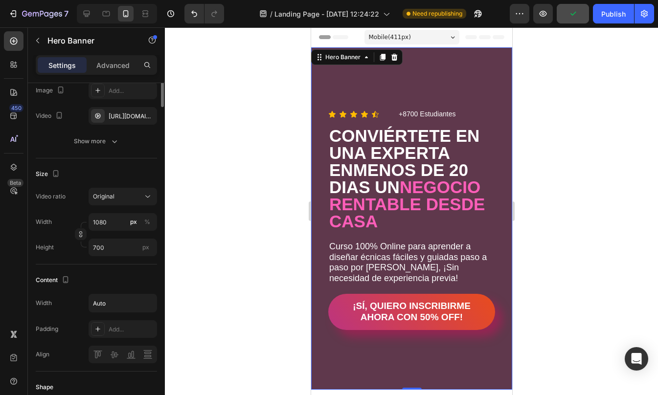
scroll to position [31, 0]
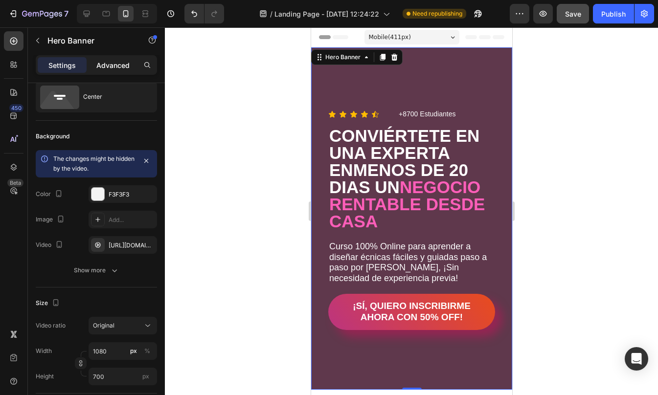
click at [117, 68] on p "Advanced" at bounding box center [112, 65] width 33 height 10
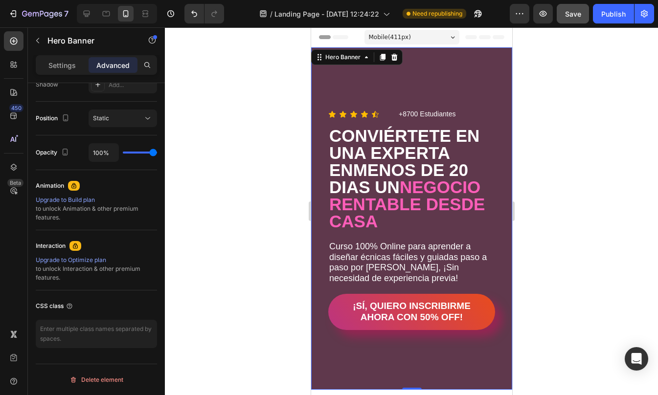
scroll to position [0, 0]
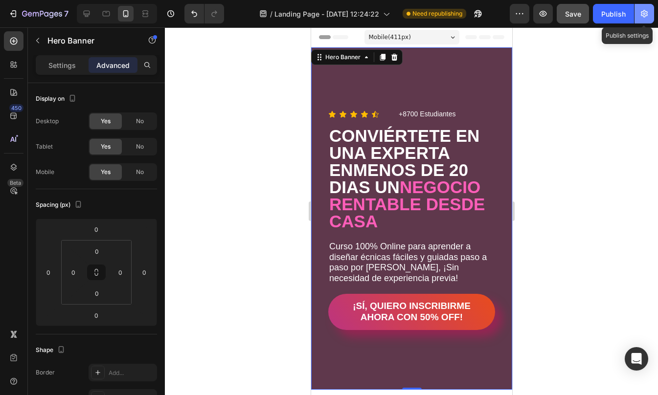
click at [646, 13] on icon "button" at bounding box center [644, 14] width 10 height 10
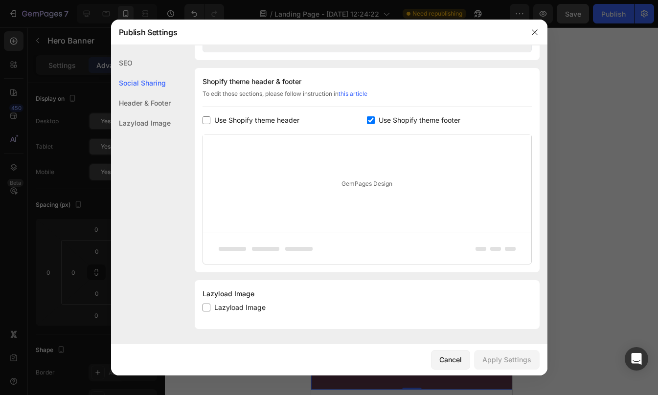
scroll to position [446, 0]
click at [203, 308] on input "checkbox" at bounding box center [206, 307] width 8 height 8
click at [202, 308] on input "checkbox" at bounding box center [206, 307] width 8 height 8
checkbox input "true"
click at [526, 358] on div "Apply Settings" at bounding box center [506, 360] width 49 height 10
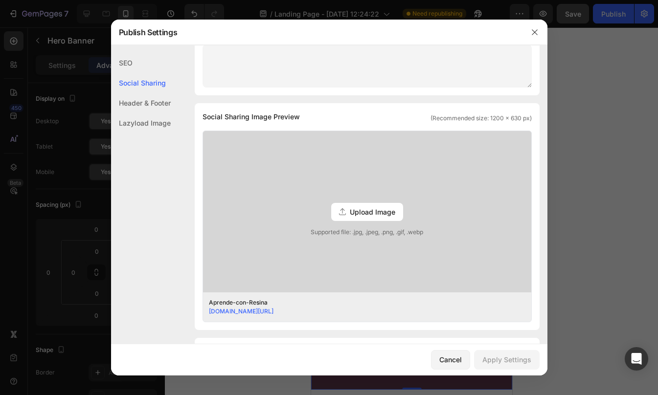
scroll to position [208, 0]
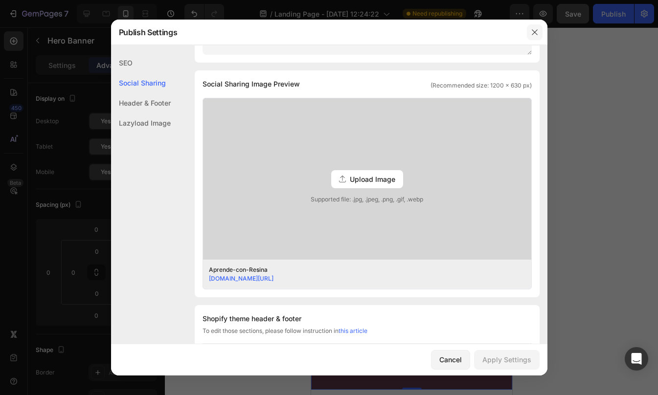
click at [536, 35] on icon "button" at bounding box center [535, 32] width 8 height 8
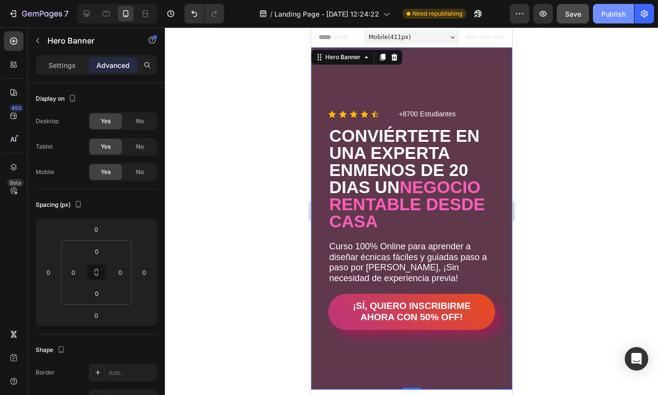
click at [614, 10] on div "Publish" at bounding box center [613, 14] width 24 height 10
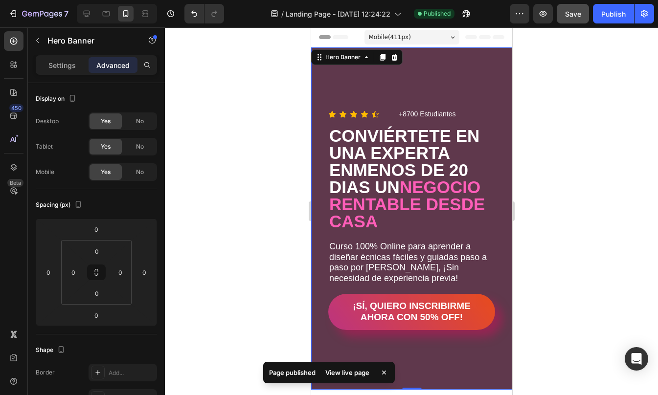
click at [387, 40] on span "Mobile ( 411 px)" at bounding box center [389, 37] width 42 height 10
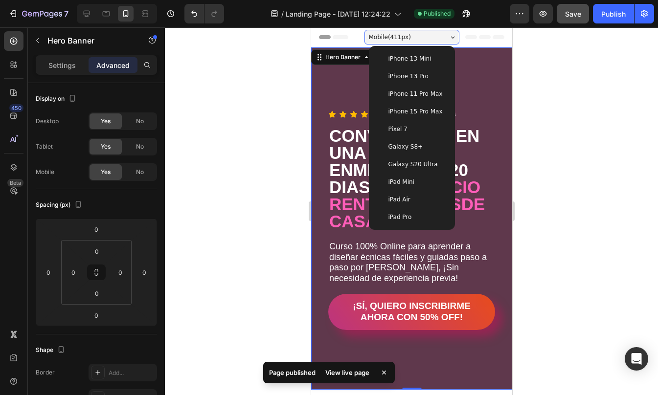
click at [396, 79] on span "iPhone 13 Pro" at bounding box center [408, 76] width 40 height 10
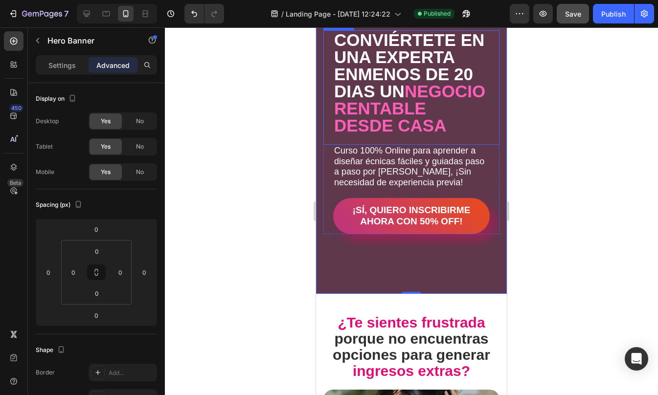
scroll to position [0, 0]
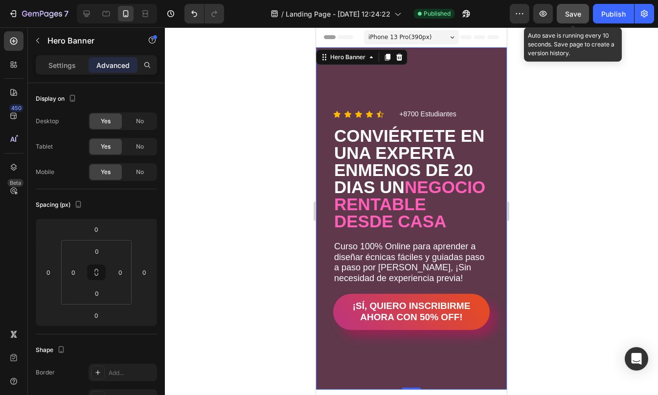
click at [569, 14] on span "Save" at bounding box center [573, 14] width 16 height 8
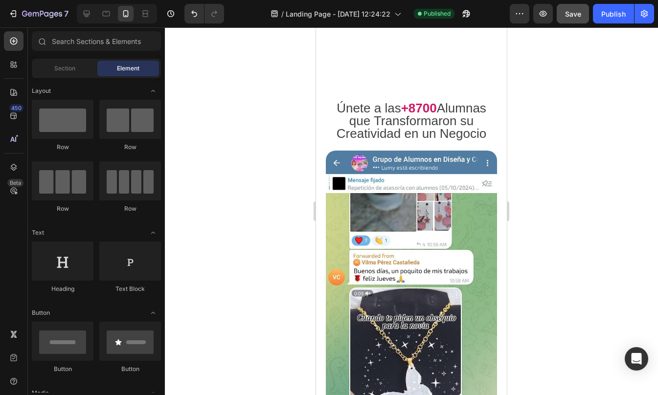
scroll to position [2935, 0]
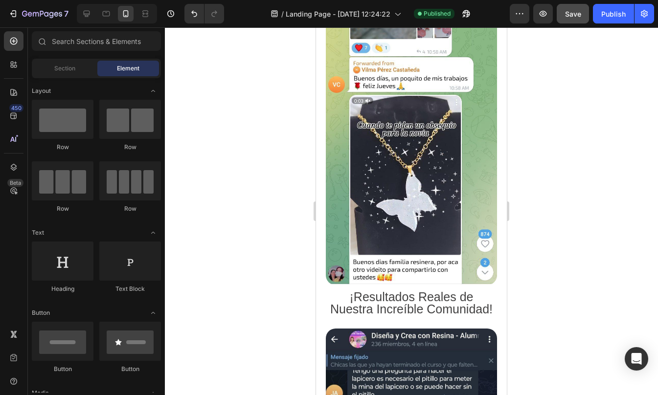
click at [561, 99] on div at bounding box center [411, 211] width 493 height 368
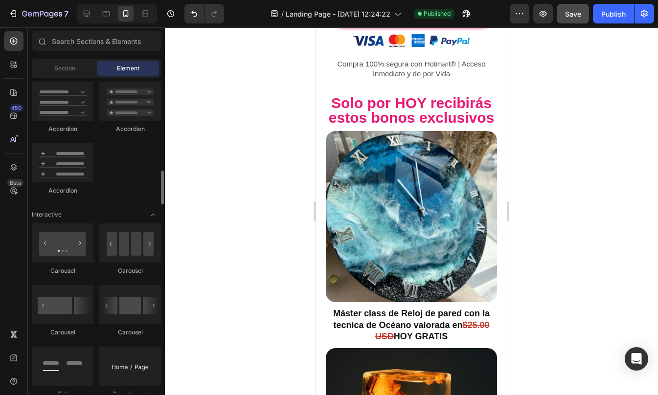
scroll to position [1132, 0]
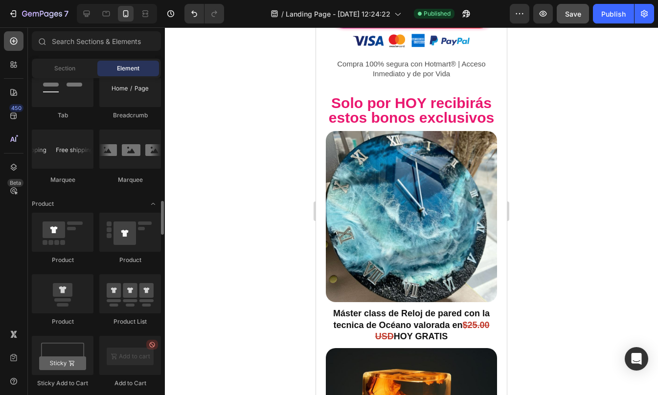
click at [14, 44] on icon at bounding box center [13, 41] width 7 height 7
click at [13, 68] on icon at bounding box center [14, 65] width 10 height 10
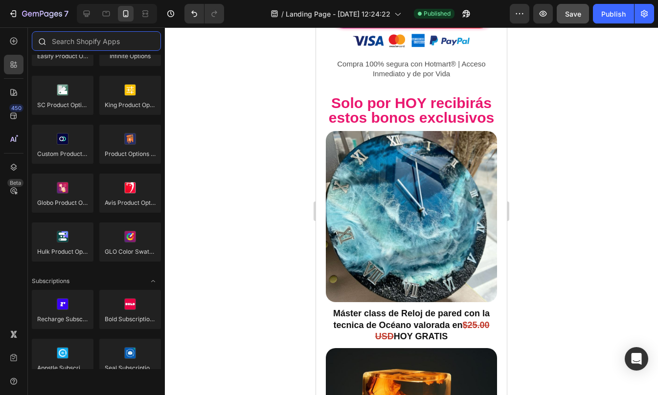
click at [84, 40] on input "text" at bounding box center [96, 41] width 129 height 20
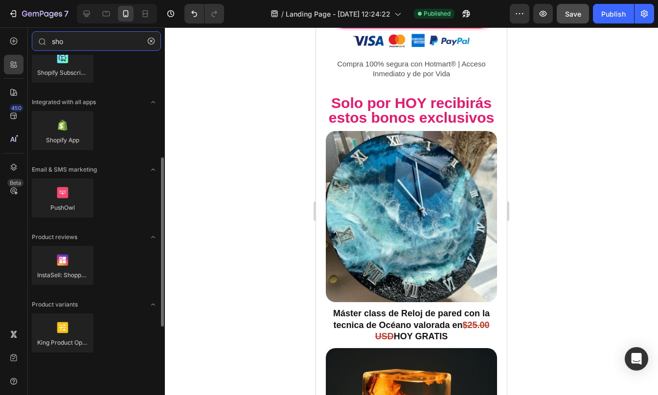
scroll to position [196, 0]
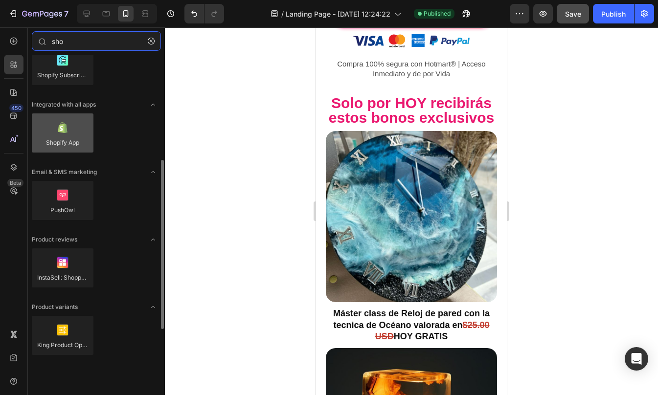
type input "sho"
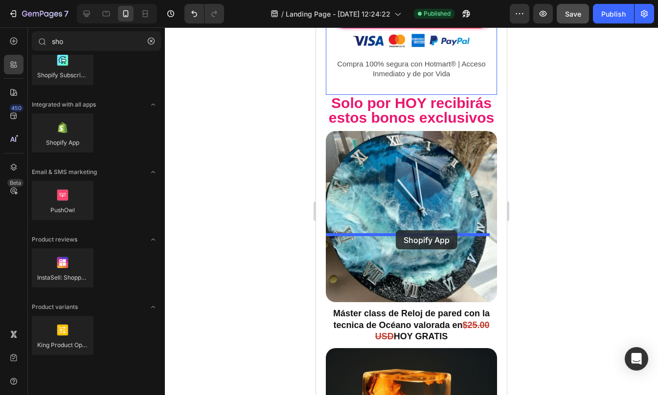
drag, startPoint x: 388, startPoint y: 171, endPoint x: 396, endPoint y: 230, distance: 59.7
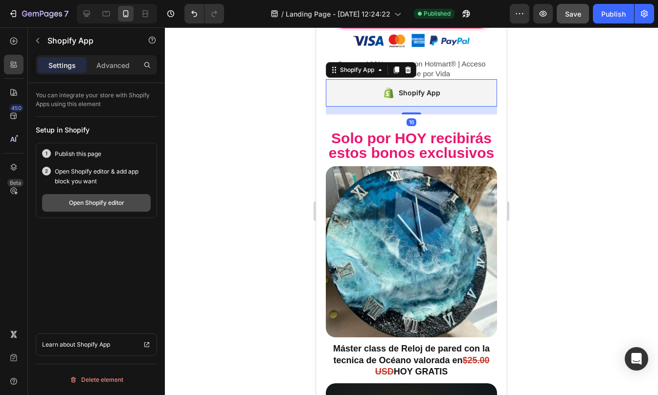
click at [123, 201] on div "Open Shopify editor" at bounding box center [96, 203] width 55 height 9
click at [103, 197] on button "Open Shopify editor" at bounding box center [96, 203] width 109 height 18
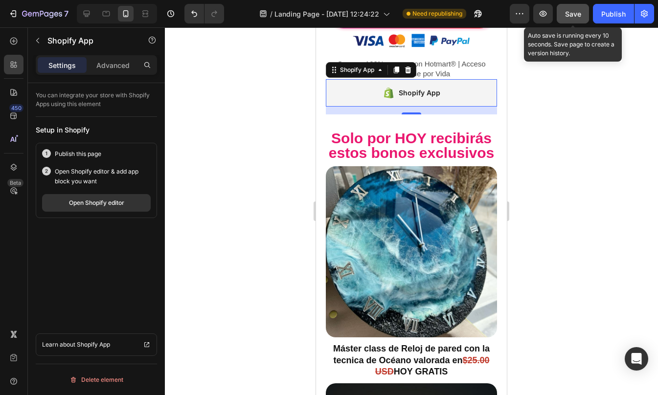
click at [583, 7] on button "Save" at bounding box center [572, 14] width 32 height 20
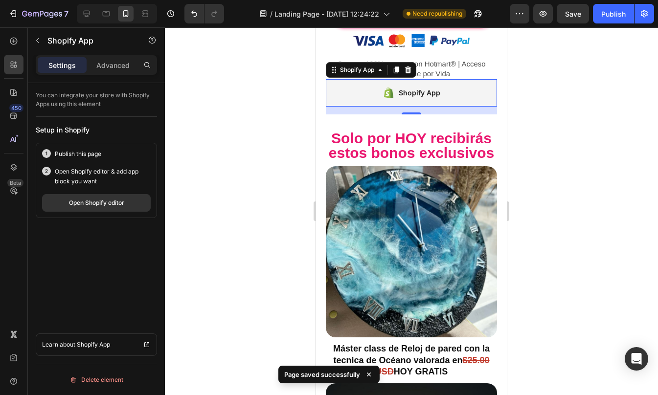
click at [422, 99] on div "Shopify App" at bounding box center [420, 93] width 42 height 12
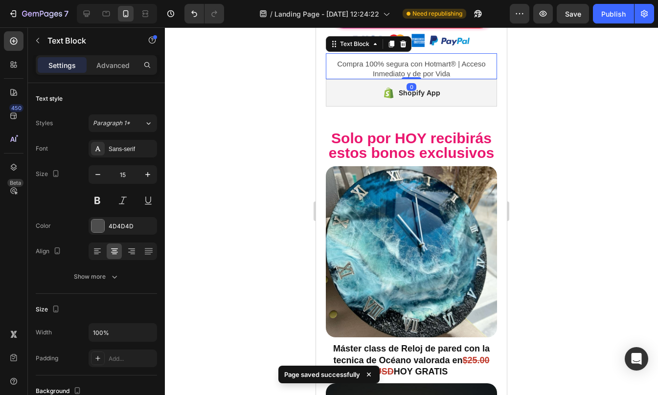
click at [358, 78] on p "Compra 100% segura con Hotmart® | Acceso Inmediato y de por Vida" at bounding box center [411, 68] width 169 height 19
click at [377, 107] on div "Shopify App" at bounding box center [411, 92] width 171 height 27
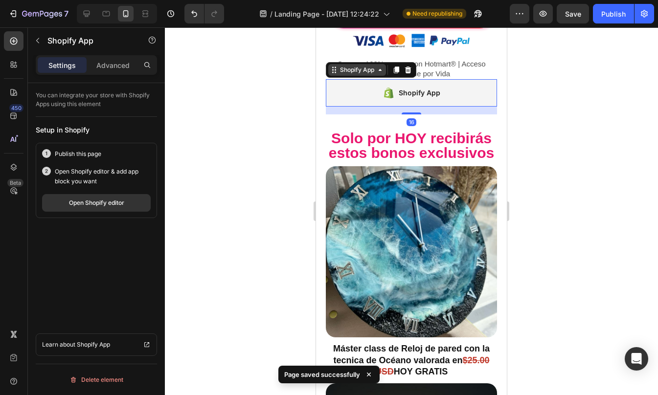
click at [355, 74] on div "Shopify App" at bounding box center [357, 70] width 38 height 9
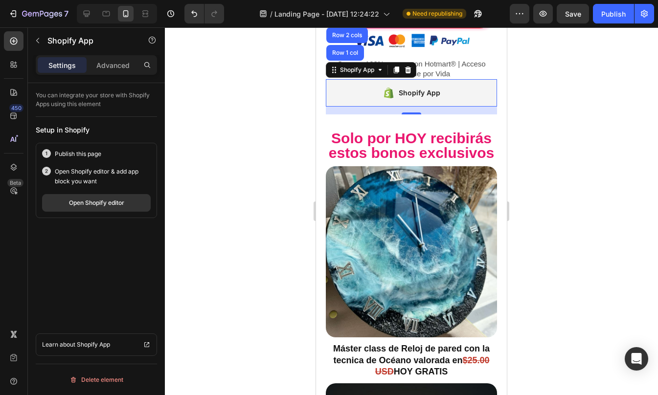
click at [368, 107] on div "Shopify App" at bounding box center [411, 92] width 171 height 27
click at [127, 262] on div "You can integrate your store with Shopify Apps using this element Setup in Shop…" at bounding box center [96, 253] width 137 height 340
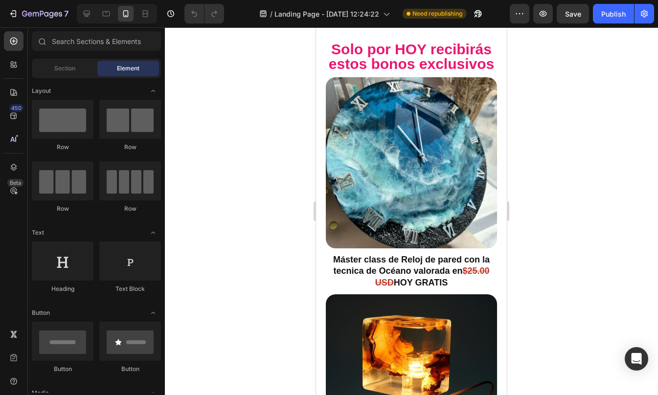
scroll to position [4673, 0]
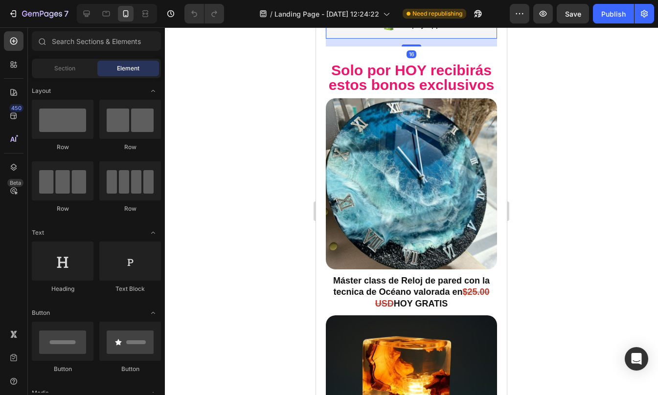
click at [399, 39] on div "Shopify App" at bounding box center [411, 24] width 171 height 27
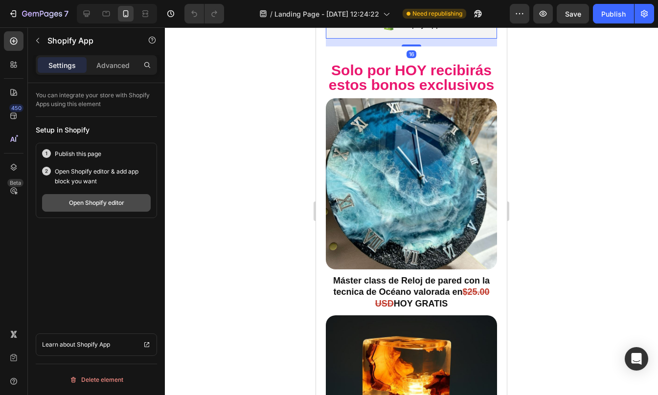
click at [103, 204] on div "Open Shopify editor" at bounding box center [96, 203] width 55 height 9
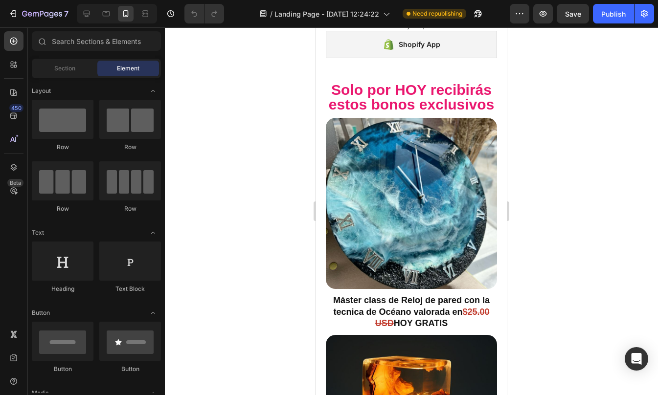
scroll to position [4766, 0]
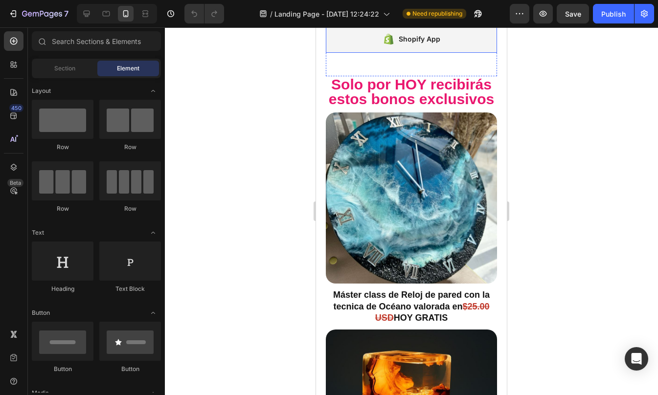
click at [431, 45] on div "Shopify App" at bounding box center [420, 39] width 42 height 12
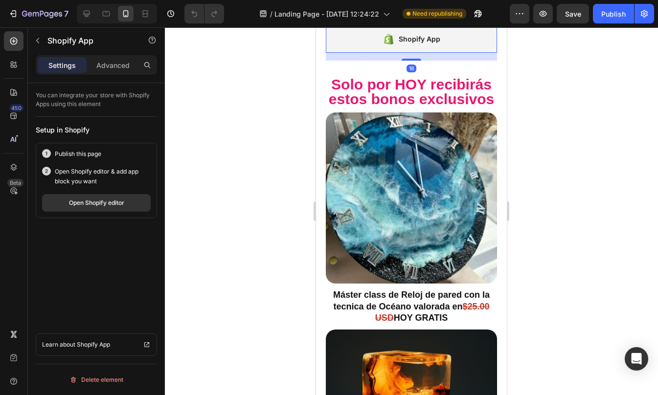
click at [407, 20] on icon at bounding box center [408, 16] width 8 height 8
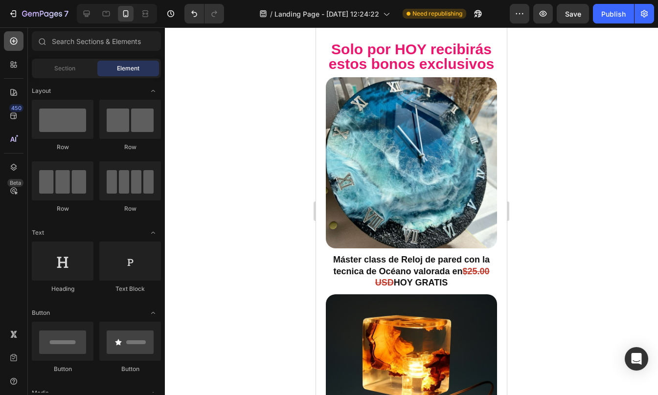
click at [17, 40] on icon at bounding box center [13, 41] width 7 height 7
click at [66, 47] on input "text" at bounding box center [96, 41] width 129 height 20
click at [9, 92] on icon at bounding box center [14, 93] width 10 height 10
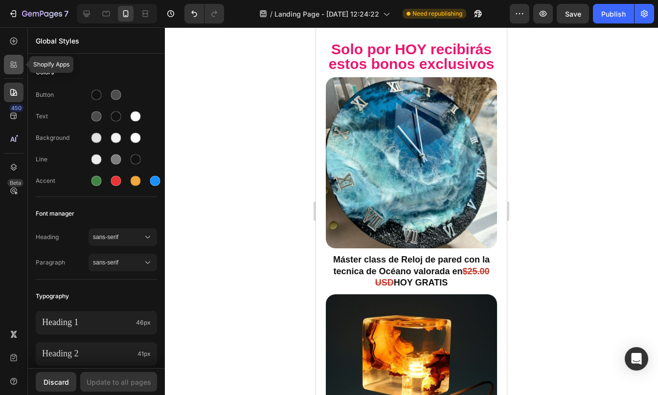
click at [12, 57] on div at bounding box center [14, 65] width 20 height 20
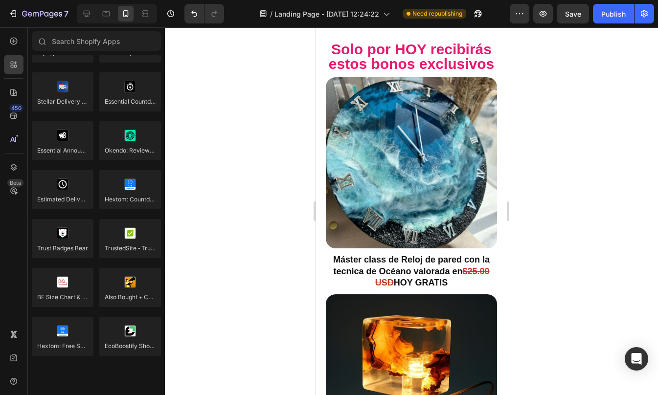
scroll to position [2777, 0]
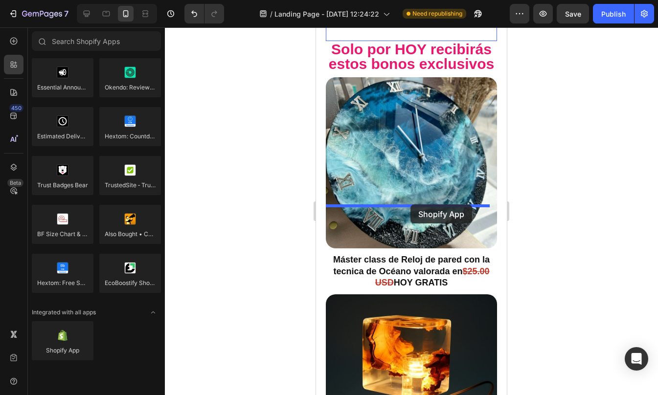
drag, startPoint x: 377, startPoint y: 372, endPoint x: 410, endPoint y: 204, distance: 171.1
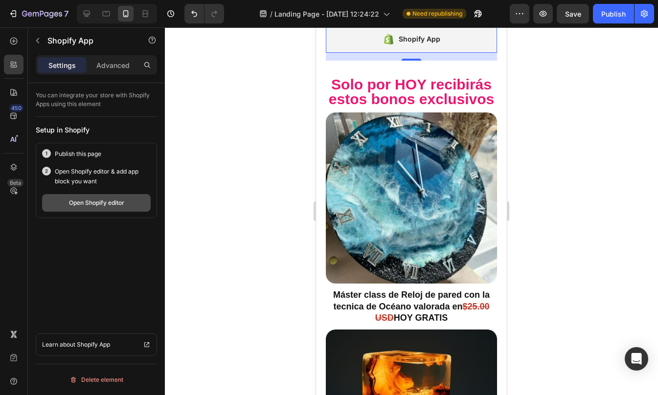
click at [94, 200] on div "Open Shopify editor" at bounding box center [96, 203] width 55 height 9
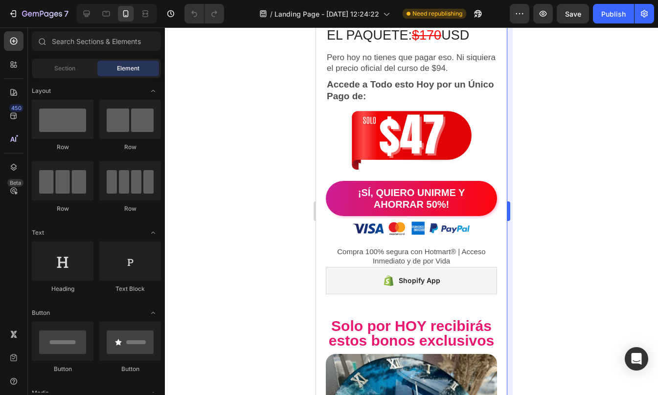
scroll to position [4708, 0]
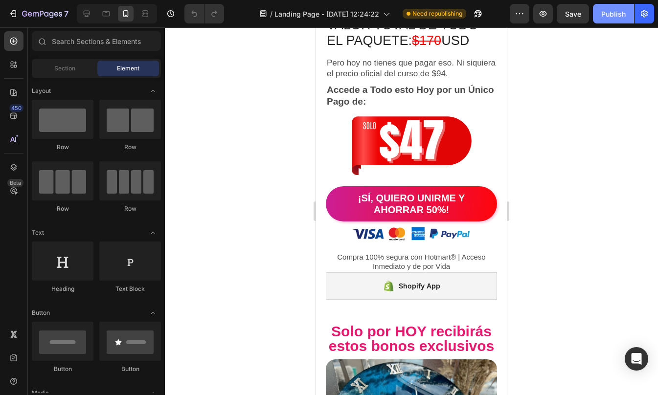
click at [607, 16] on div "Publish" at bounding box center [613, 14] width 24 height 10
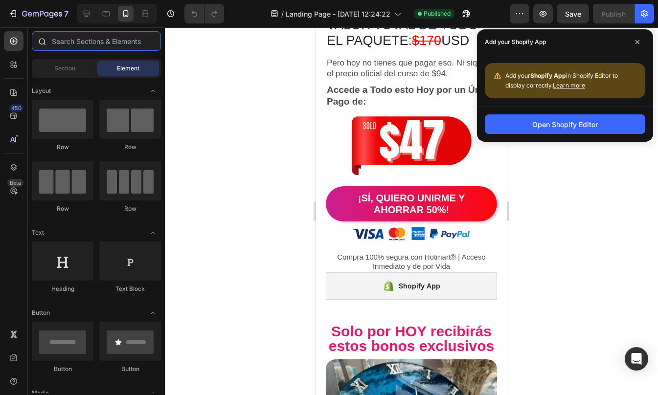
click at [84, 38] on input "text" at bounding box center [96, 41] width 129 height 20
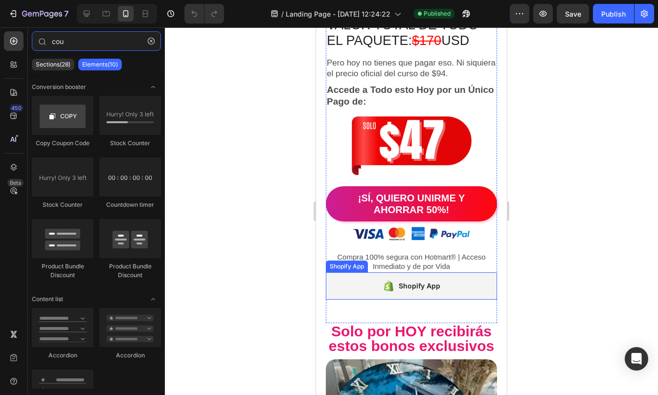
type input "cou"
click at [396, 284] on div "Shopify App" at bounding box center [411, 286] width 58 height 14
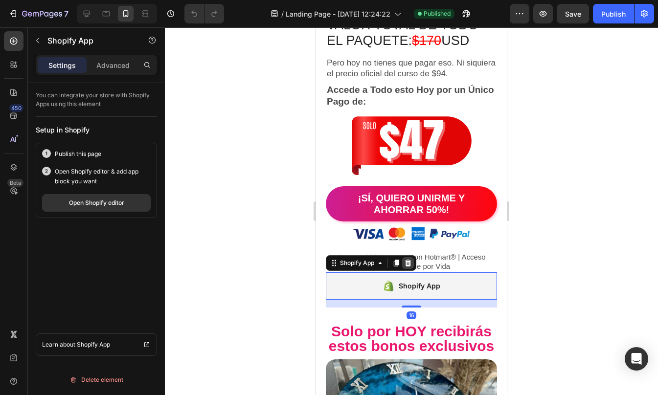
click at [404, 259] on icon at bounding box center [408, 263] width 8 height 8
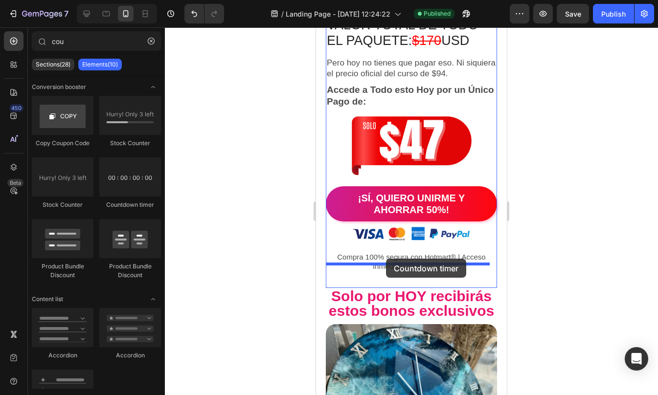
drag, startPoint x: 444, startPoint y: 200, endPoint x: 385, endPoint y: 258, distance: 82.6
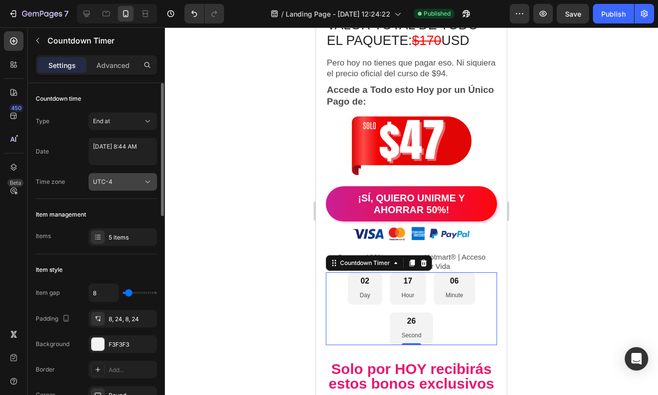
click at [128, 180] on div "UTC-4" at bounding box center [118, 182] width 50 height 9
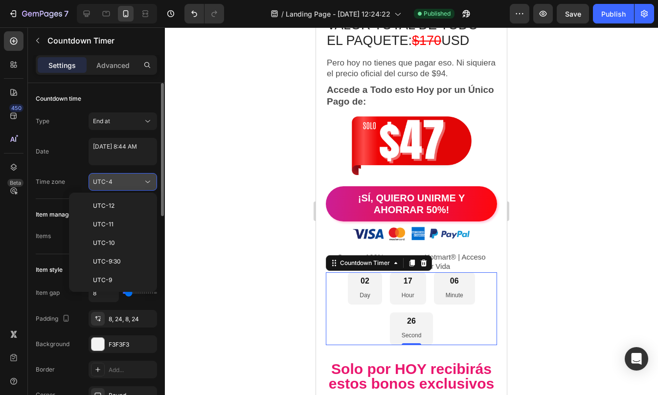
scroll to position [106, 0]
click at [128, 180] on div "UTC-4" at bounding box center [118, 182] width 50 height 9
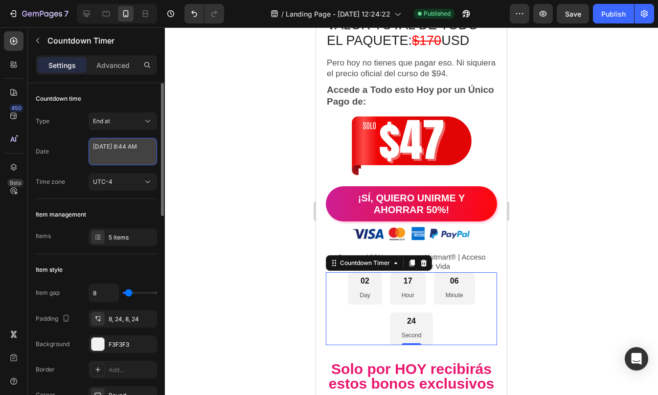
select select "8"
select select "44"
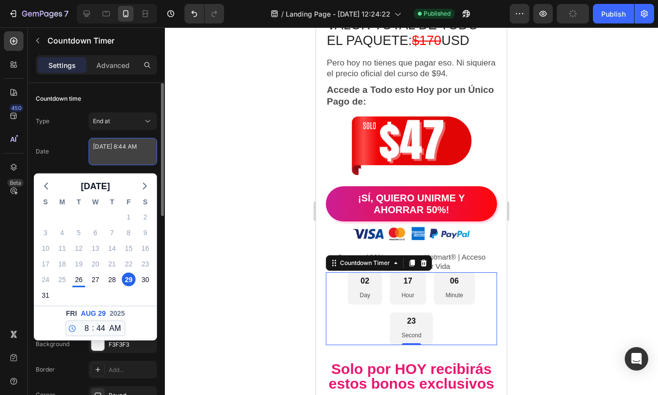
click at [122, 156] on textarea "[DATE] 8:44 AM" at bounding box center [123, 151] width 68 height 27
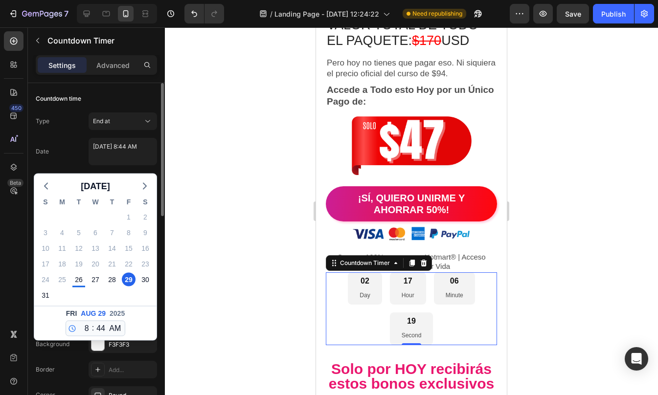
click at [86, 152] on div "Date [DATE] 8:44 AM [DATE] S M T W T F S 27 28 29 30 31 1 2 3 4 5 6 7 8 9 10 11…" at bounding box center [96, 151] width 121 height 27
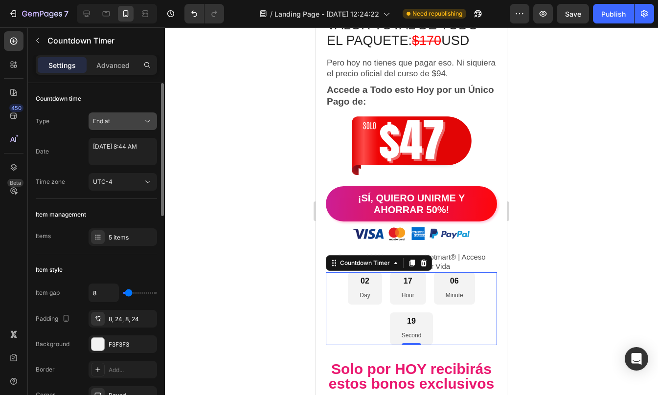
click at [112, 127] on button "End at" at bounding box center [123, 121] width 68 height 18
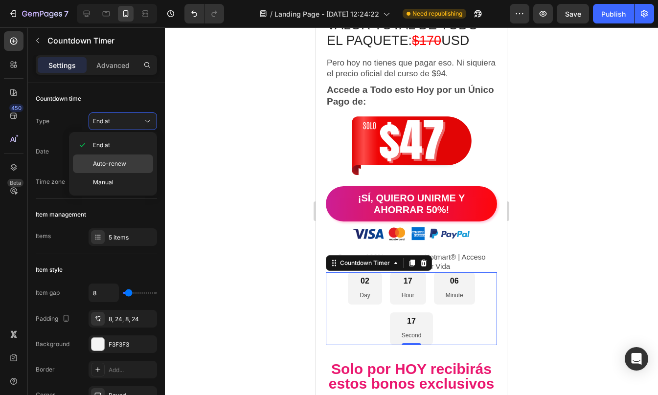
click at [117, 165] on span "Auto-renew" at bounding box center [109, 163] width 33 height 9
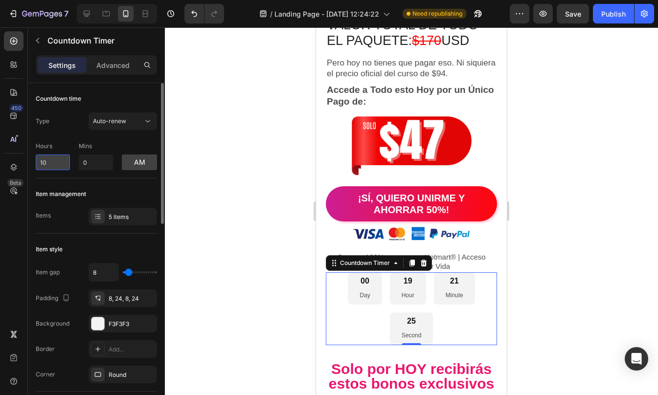
click at [52, 161] on input "10" at bounding box center [53, 163] width 34 height 16
type input "0"
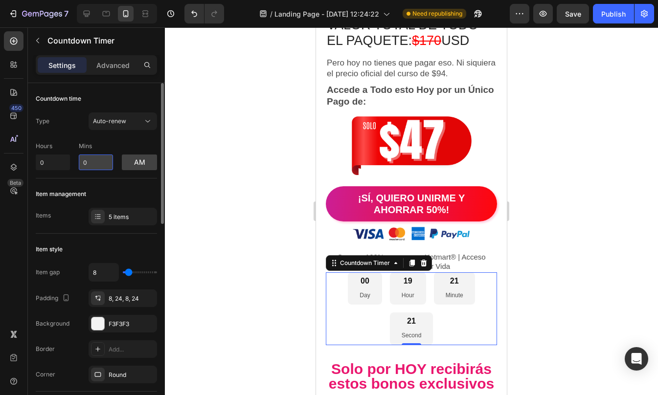
click at [97, 163] on input "0" at bounding box center [96, 163] width 34 height 16
type input "30"
click at [68, 135] on div "Type Auto-renew Hours 0 Mins 30 am" at bounding box center [96, 141] width 121 height 58
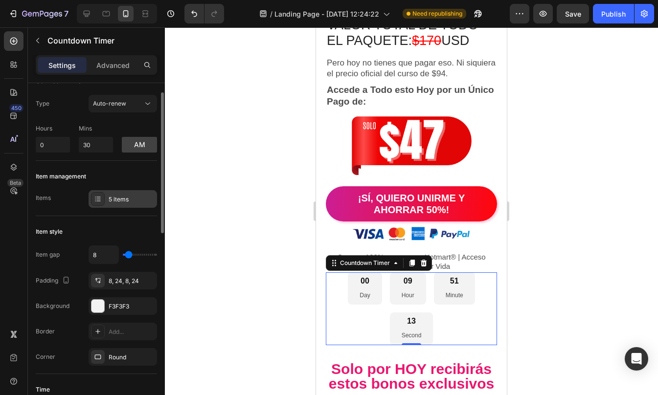
scroll to position [19, 0]
click at [93, 194] on div at bounding box center [98, 198] width 14 height 14
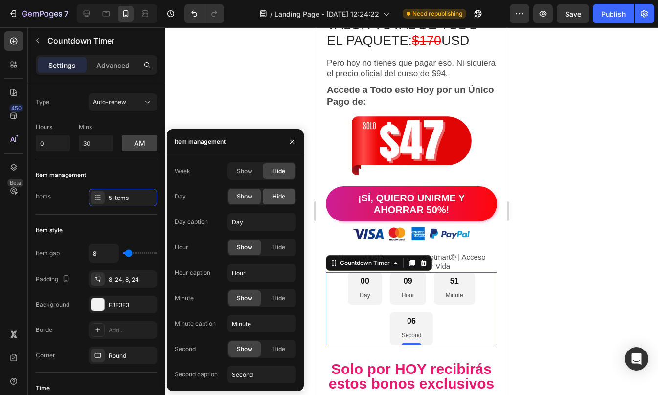
click at [279, 200] on span "Hide" at bounding box center [278, 196] width 13 height 9
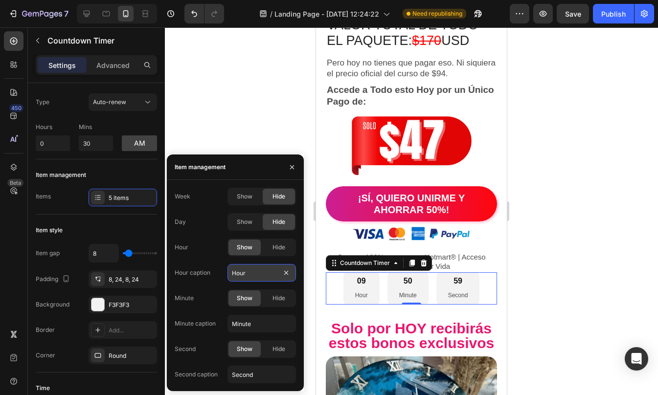
click at [250, 269] on input "Hour" at bounding box center [261, 273] width 68 height 18
type input "HORAS"
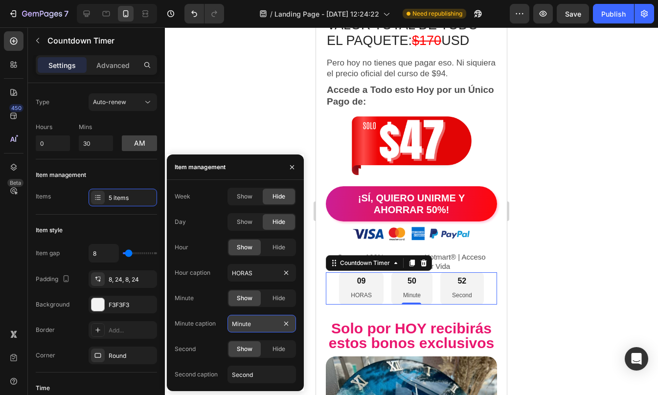
click at [258, 320] on input "Minute" at bounding box center [261, 324] width 68 height 18
type input "MINUTOS"
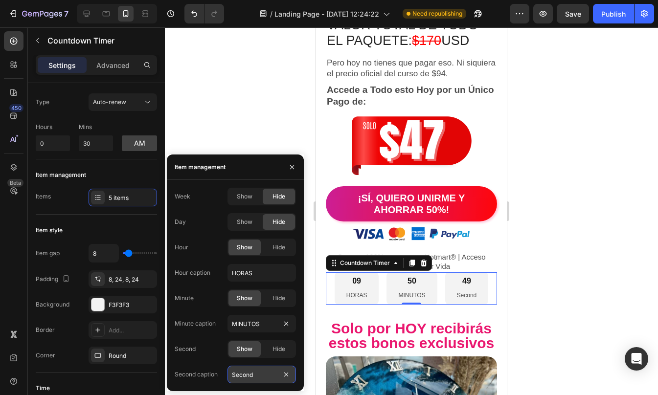
click at [259, 374] on input "Second" at bounding box center [261, 375] width 68 height 18
type input "SEGUNDOS"
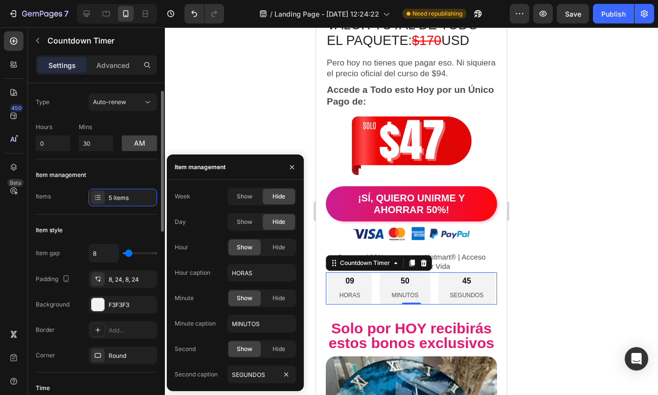
click at [114, 225] on div "Item style" at bounding box center [96, 230] width 121 height 16
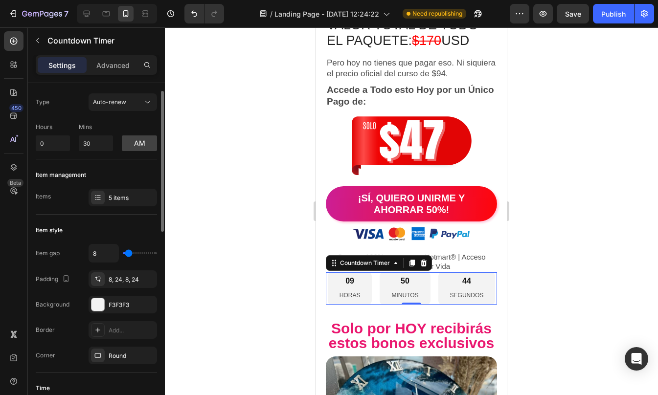
type input "6"
type input "2"
type input "1"
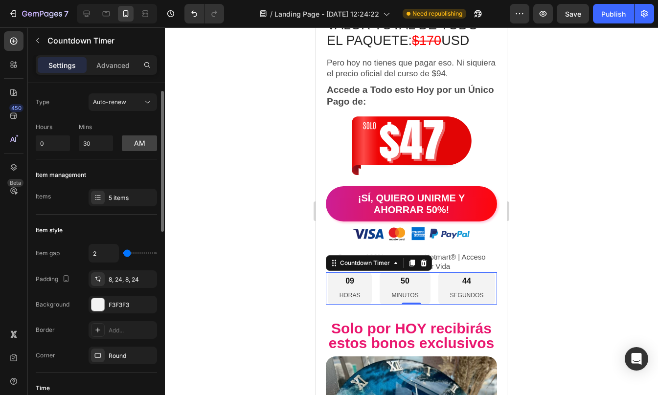
type input "1"
type input "0"
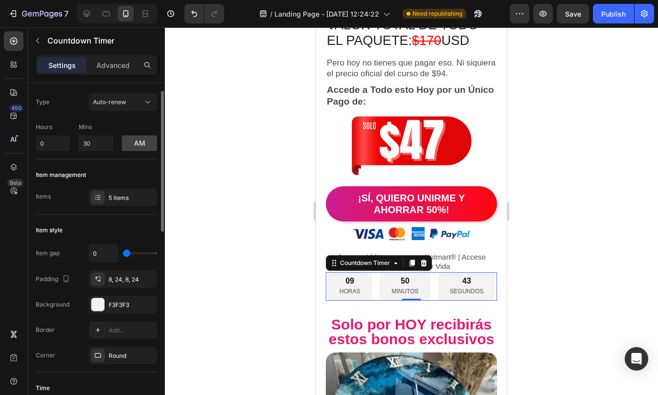
drag, startPoint x: 129, startPoint y: 252, endPoint x: 121, endPoint y: 255, distance: 7.7
type input "0"
click at [123, 254] on input "range" at bounding box center [140, 253] width 34 height 2
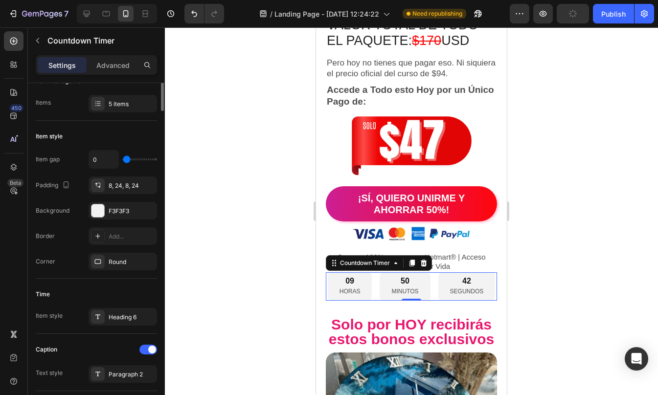
scroll to position [0, 0]
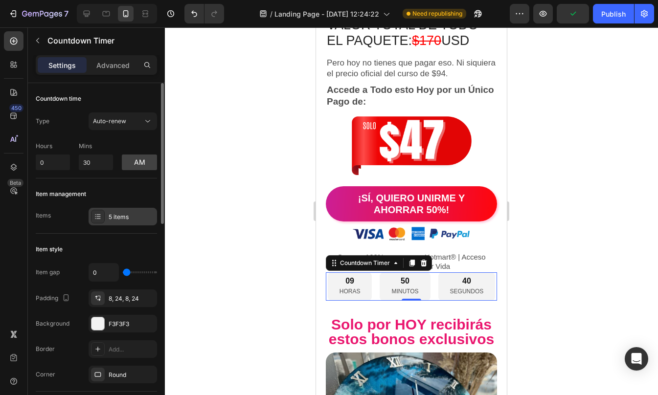
click at [105, 217] on div "5 items" at bounding box center [123, 217] width 68 height 18
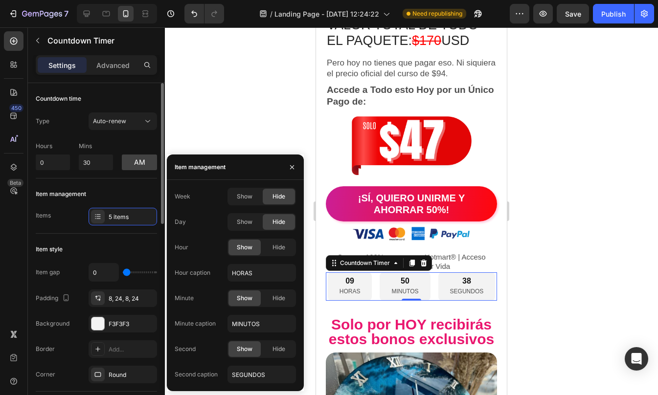
click at [69, 193] on div "Item management" at bounding box center [61, 194] width 50 height 9
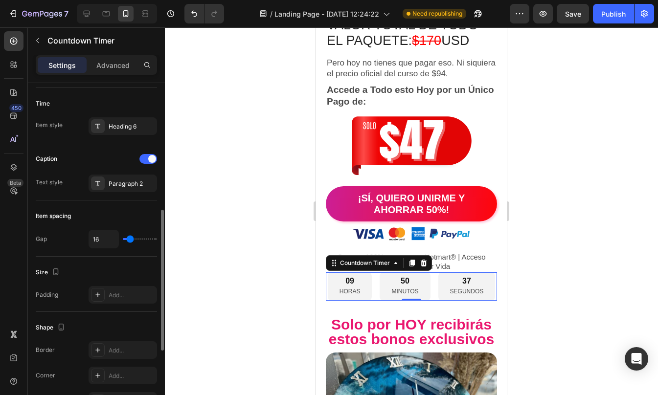
scroll to position [304, 0]
type input "8"
type input "6"
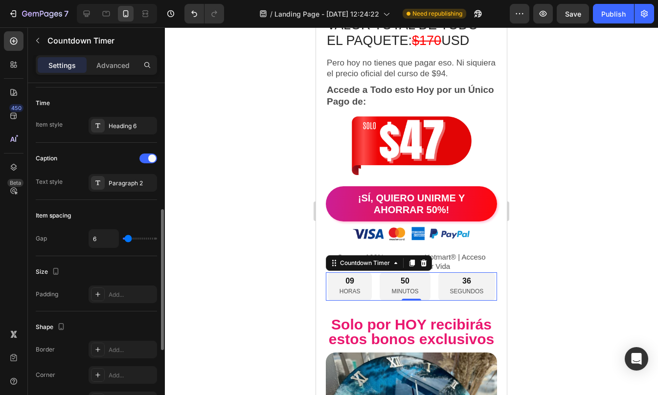
type input "4"
type input "3"
type input "2"
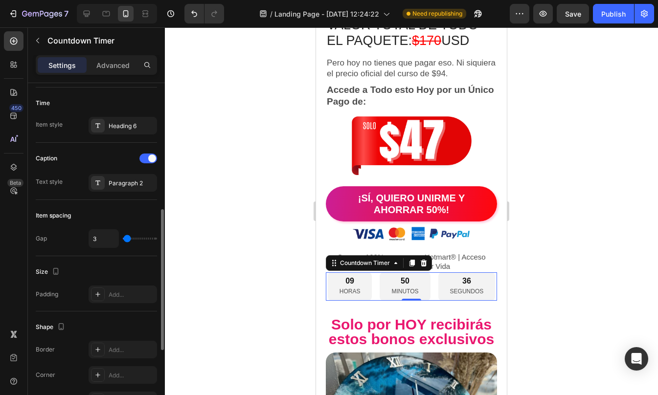
type input "2"
type input "1"
type input "0"
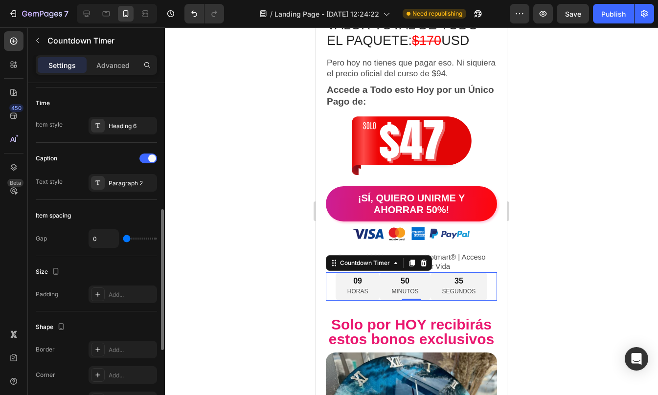
type input "1"
type input "2"
type input "3"
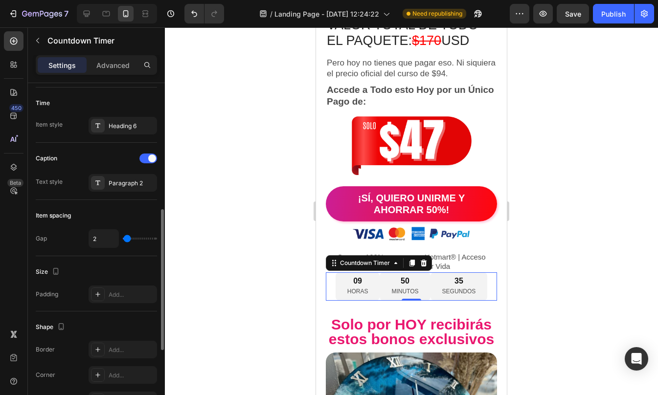
type input "3"
type input "4"
type input "7"
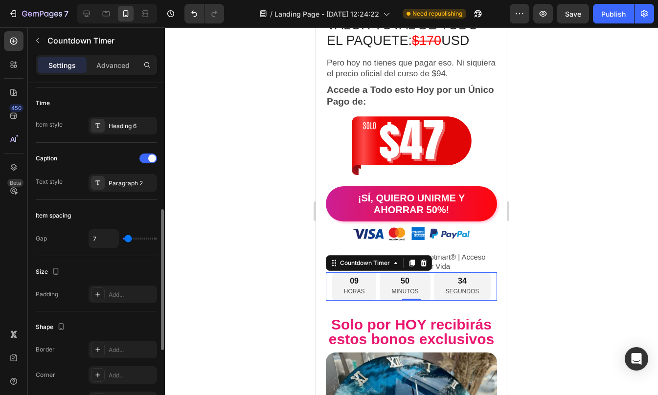
type input "6"
type input "4"
type input "3"
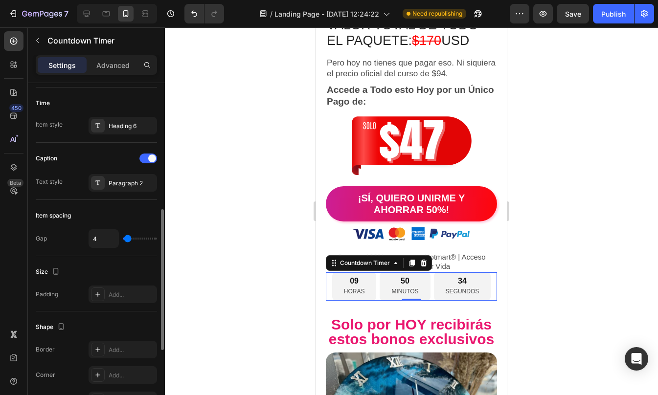
type input "3"
type input "2"
type input "3"
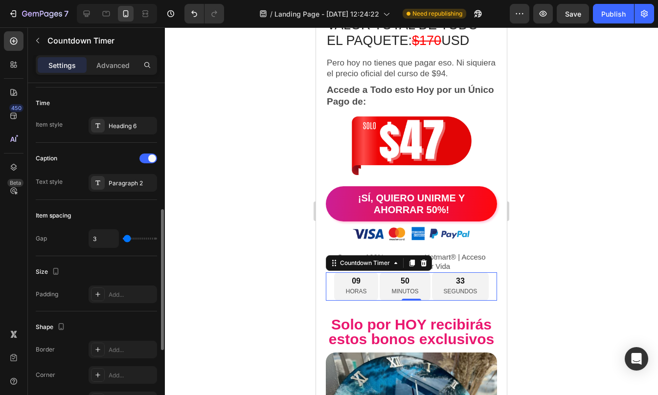
type input "4"
click at [128, 238] on input "range" at bounding box center [140, 239] width 34 height 2
click at [132, 215] on div "Item spacing" at bounding box center [96, 216] width 121 height 16
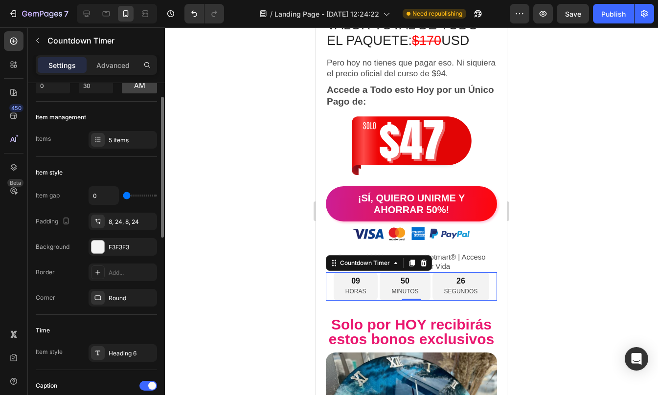
scroll to position [0, 0]
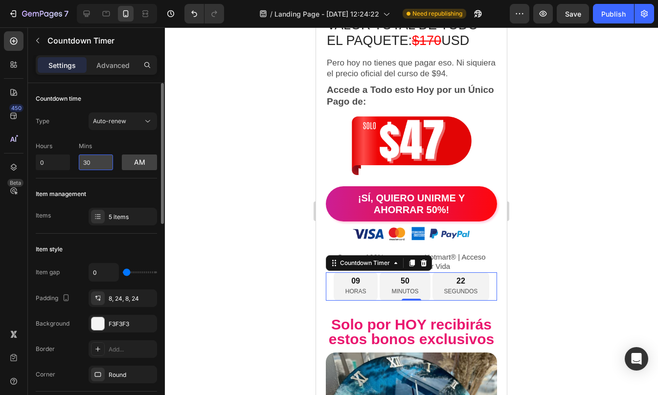
click at [102, 164] on input "30" at bounding box center [96, 163] width 34 height 16
click at [110, 136] on div "Type Auto-renew Hours 0 Mins 30 am" at bounding box center [96, 141] width 121 height 58
click at [102, 159] on input "30" at bounding box center [96, 163] width 34 height 16
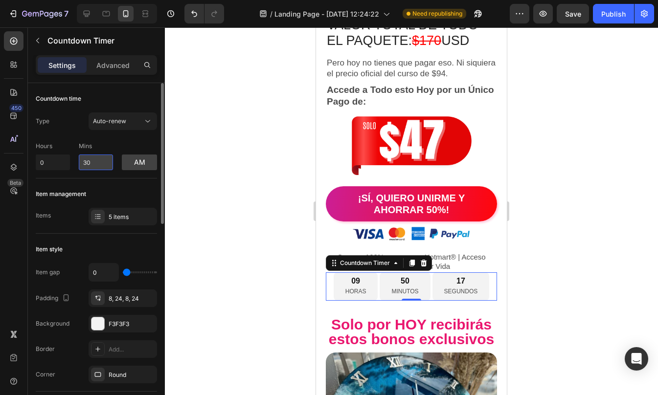
click at [102, 159] on input "30" at bounding box center [96, 163] width 34 height 16
click at [103, 145] on p "Mins" at bounding box center [96, 146] width 34 height 9
click at [143, 164] on button "am" at bounding box center [139, 163] width 35 height 16
click at [143, 164] on button "pm" at bounding box center [139, 163] width 35 height 16
click at [108, 115] on button "Auto-renew" at bounding box center [123, 121] width 68 height 18
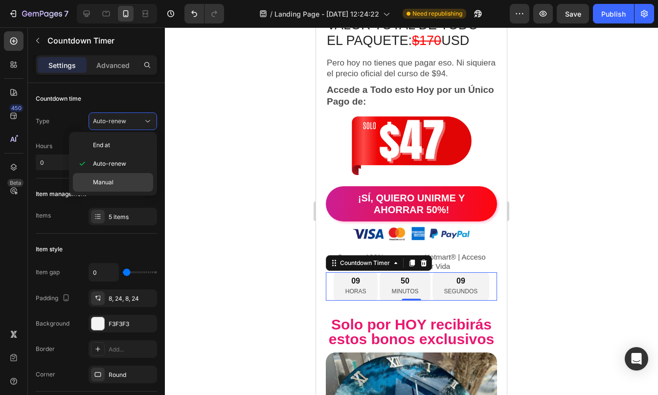
click at [119, 180] on p "Manual" at bounding box center [121, 182] width 56 height 9
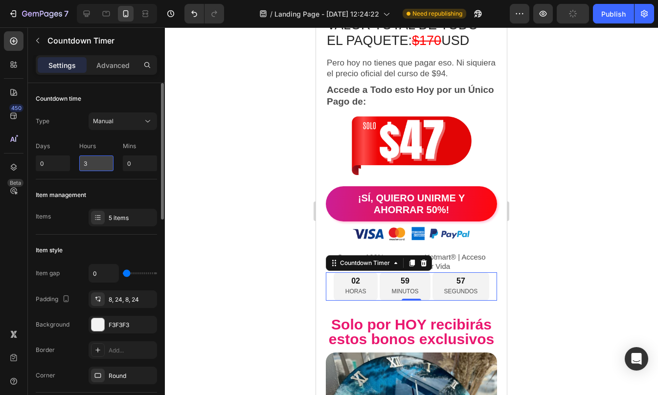
click at [94, 162] on input "3" at bounding box center [96, 163] width 34 height 16
click at [141, 168] on input "0" at bounding box center [140, 163] width 34 height 16
type input "0"
type input "30"
click at [111, 195] on div "Item management" at bounding box center [96, 195] width 121 height 16
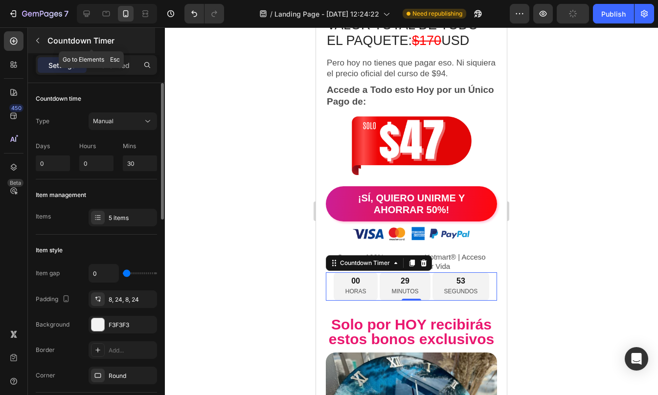
click at [44, 47] on button "button" at bounding box center [38, 41] width 16 height 16
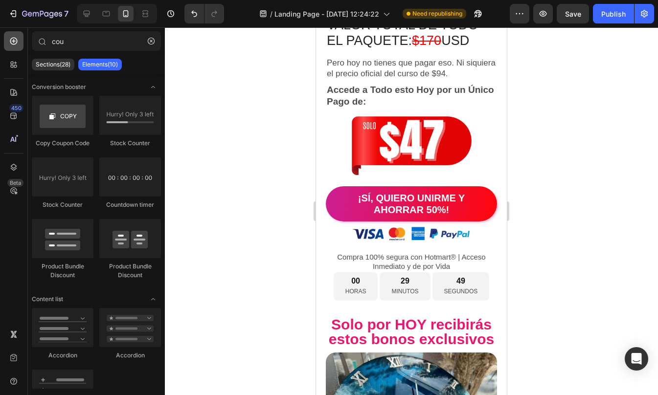
click at [15, 41] on icon at bounding box center [14, 41] width 10 height 10
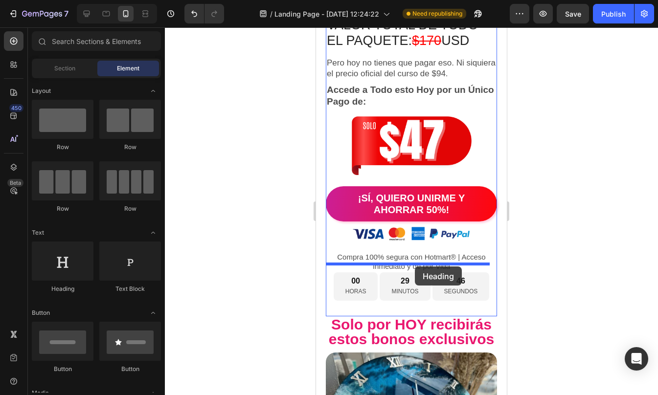
drag, startPoint x: 392, startPoint y: 286, endPoint x: 415, endPoint y: 266, distance: 30.5
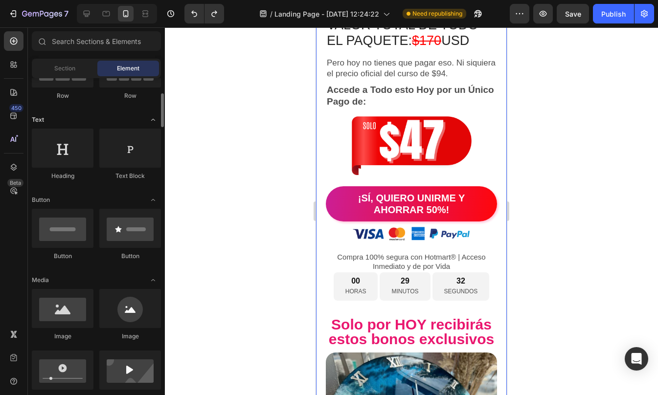
scroll to position [111, 0]
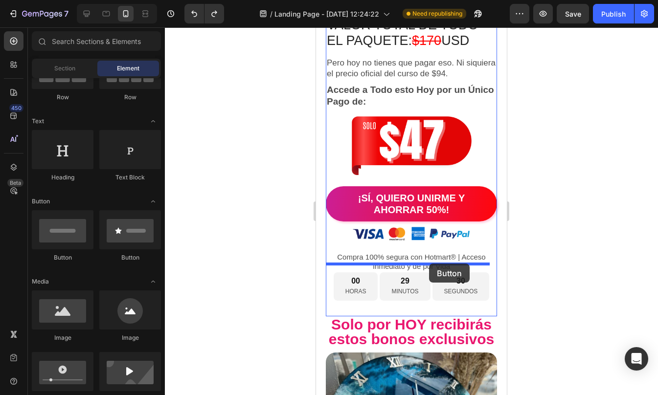
drag, startPoint x: 441, startPoint y: 262, endPoint x: 428, endPoint y: 264, distance: 12.8
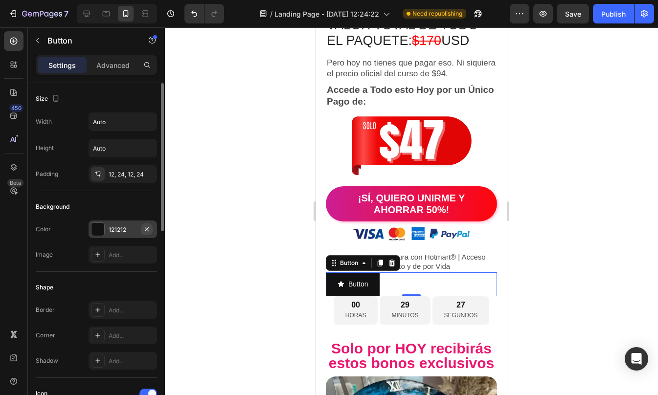
click at [151, 226] on button "button" at bounding box center [147, 229] width 12 height 12
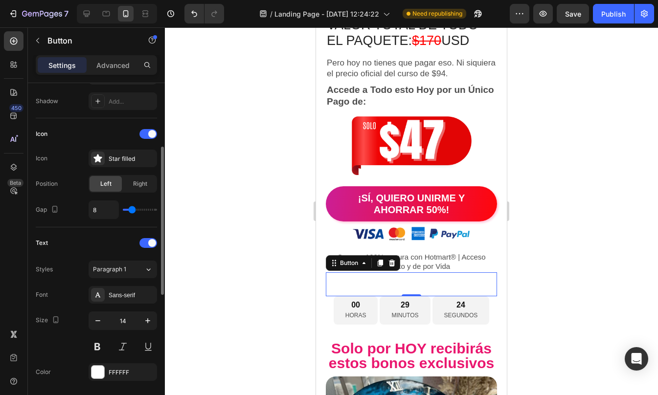
scroll to position [261, 0]
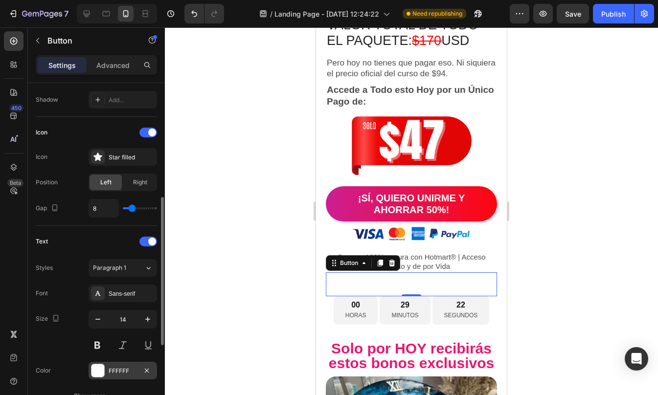
click at [96, 371] on div at bounding box center [97, 370] width 13 height 13
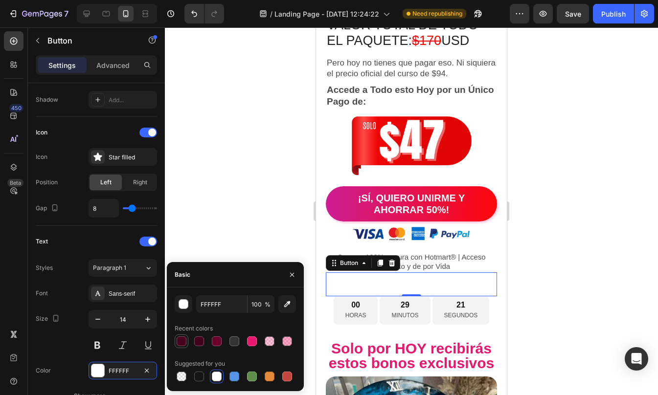
click at [181, 347] on div at bounding box center [182, 341] width 12 height 12
type input "47021E"
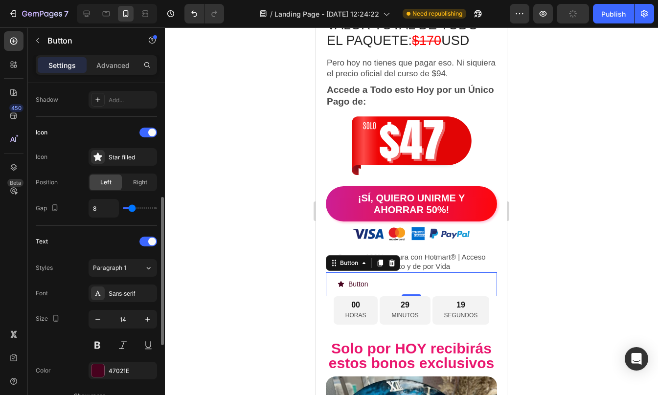
click at [78, 352] on div "Size 14" at bounding box center [96, 332] width 121 height 44
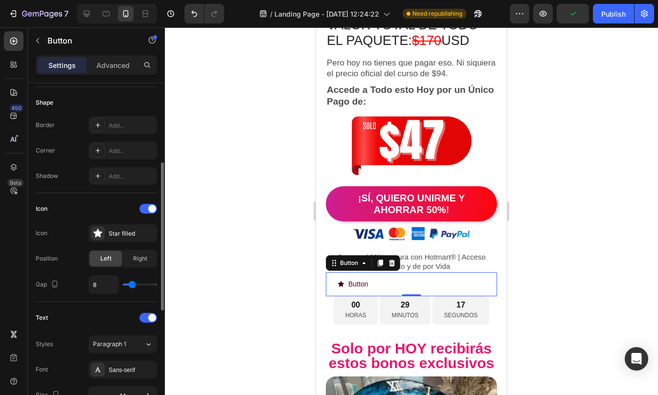
scroll to position [184, 0]
click at [96, 234] on icon at bounding box center [97, 234] width 8 height 8
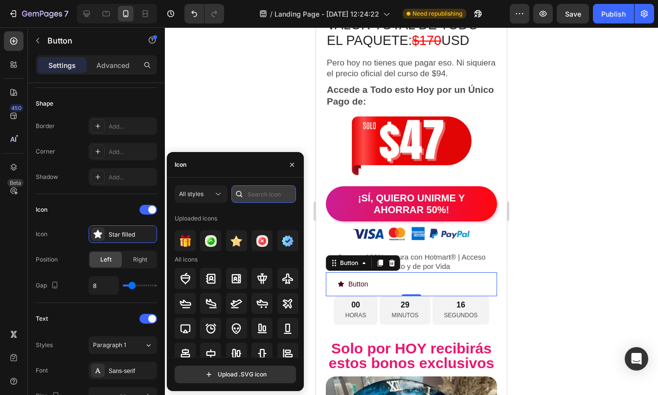
click at [271, 195] on input "text" at bounding box center [263, 194] width 65 height 18
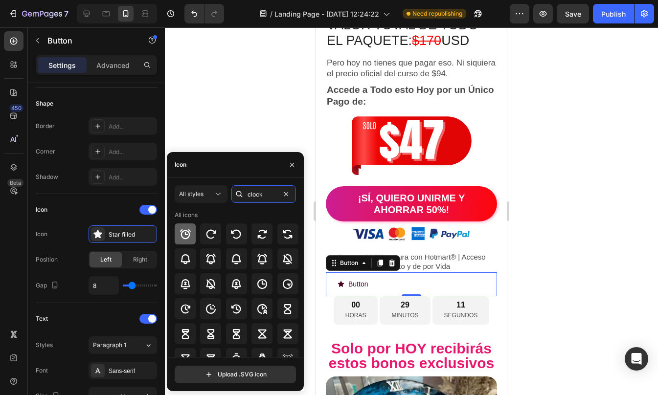
type input "clock"
click at [188, 237] on icon at bounding box center [185, 234] width 11 height 10
click at [108, 209] on div "Icon" at bounding box center [96, 210] width 121 height 16
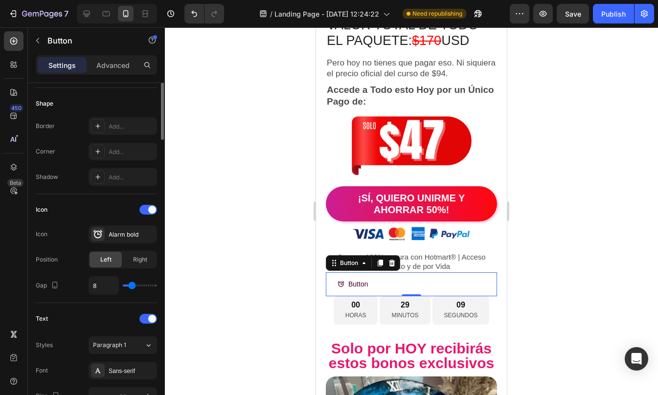
scroll to position [0, 0]
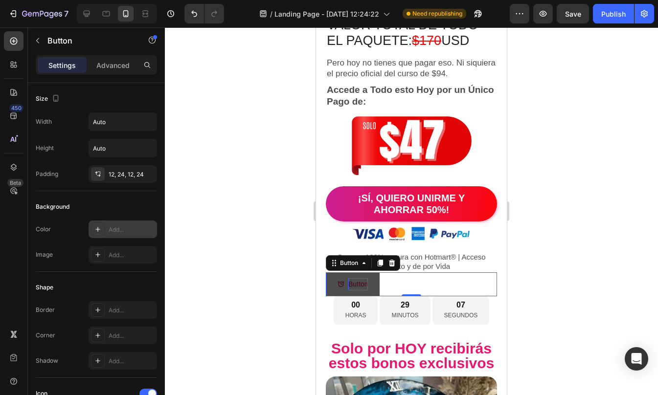
click at [359, 278] on p "Button" at bounding box center [358, 284] width 20 height 12
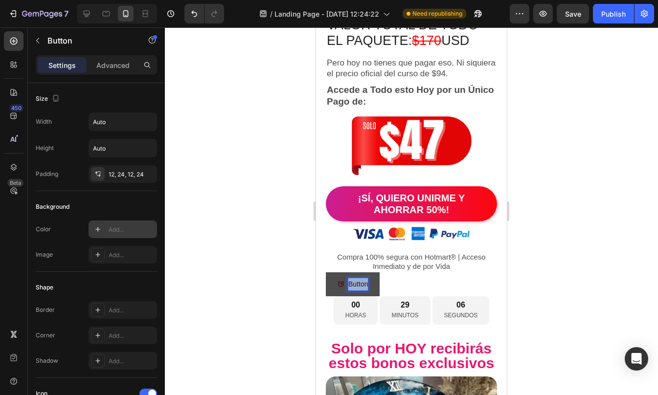
click at [359, 278] on p "Button" at bounding box center [358, 284] width 20 height 12
click at [326, 272] on button "esta" at bounding box center [349, 284] width 47 height 24
click at [326, 272] on button "ESTA" at bounding box center [352, 284] width 52 height 24
click at [326, 272] on button "ESTA OFERTA" at bounding box center [366, 284] width 80 height 24
click at [326, 272] on button "ESTA OFERTA TERMINA" at bounding box center [382, 284] width 112 height 24
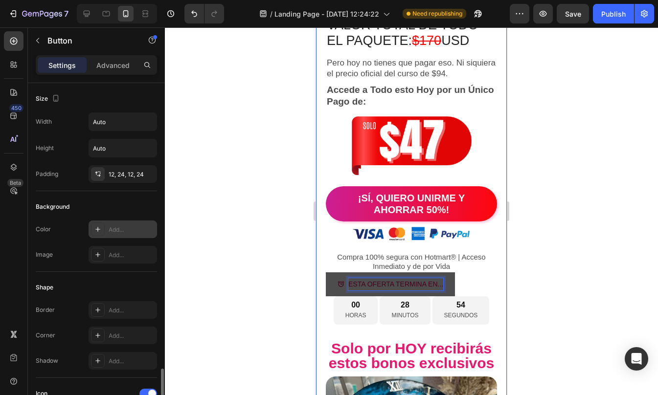
scroll to position [439, 0]
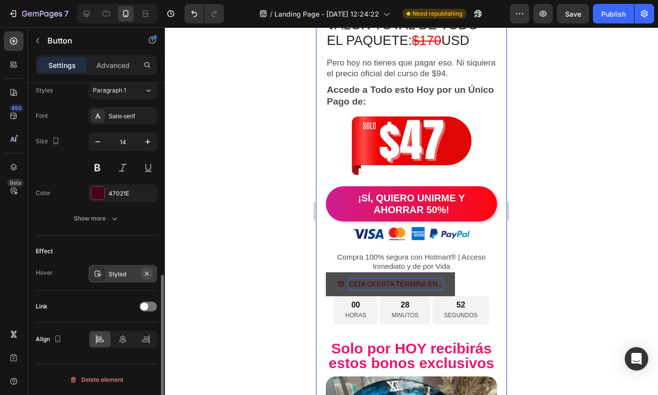
click at [147, 272] on icon "button" at bounding box center [147, 274] width 8 height 8
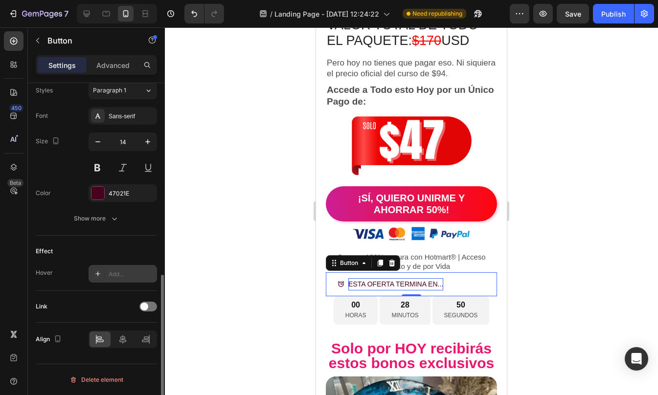
click at [111, 246] on div "Effect" at bounding box center [96, 252] width 121 height 16
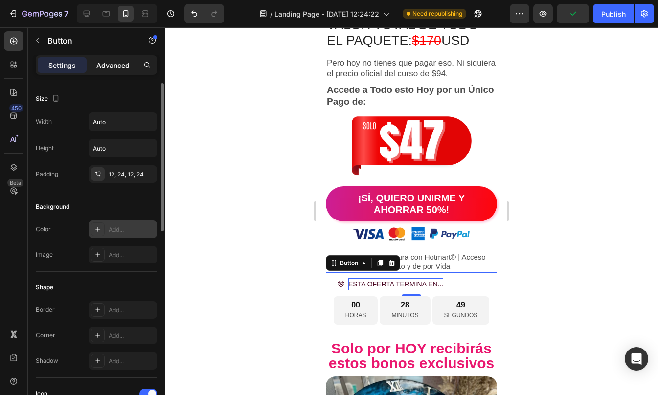
click at [96, 66] on div "Advanced" at bounding box center [113, 65] width 49 height 16
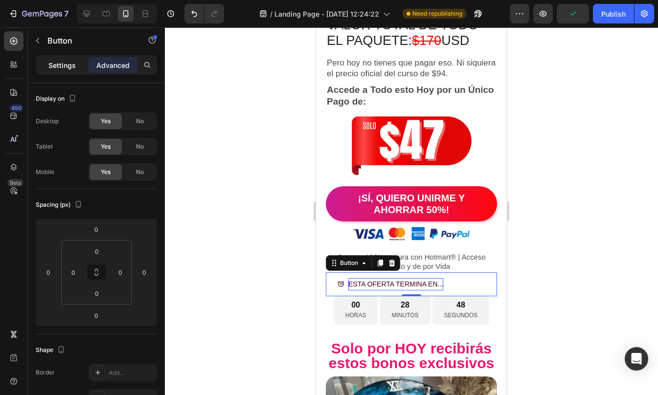
click at [65, 67] on p "Settings" at bounding box center [61, 65] width 27 height 10
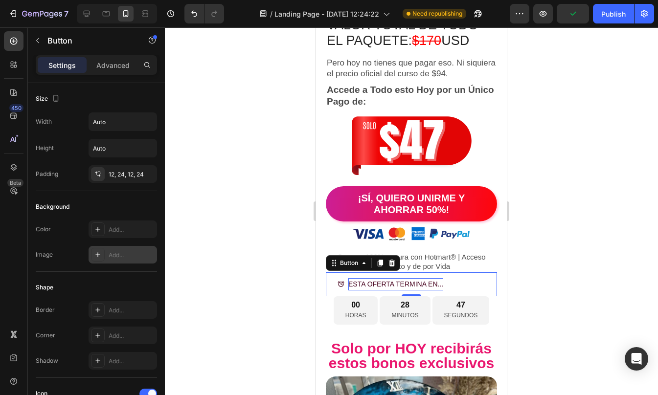
scroll to position [439, 0]
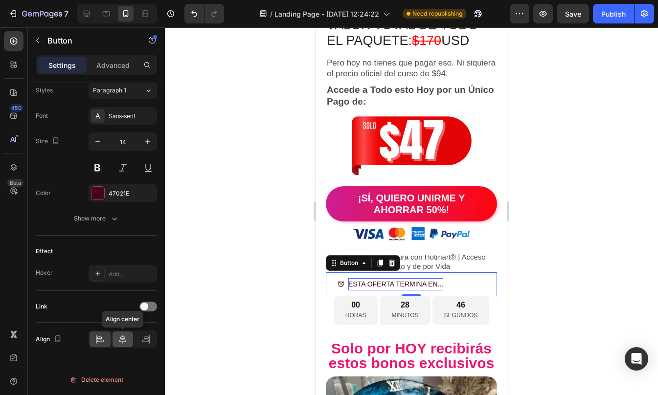
click at [123, 342] on icon at bounding box center [122, 339] width 7 height 9
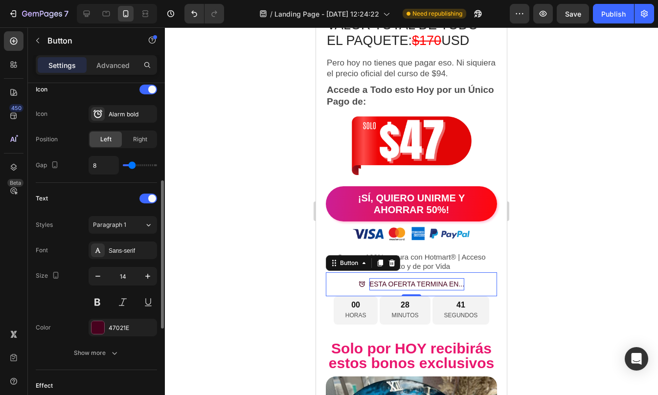
scroll to position [273, 0]
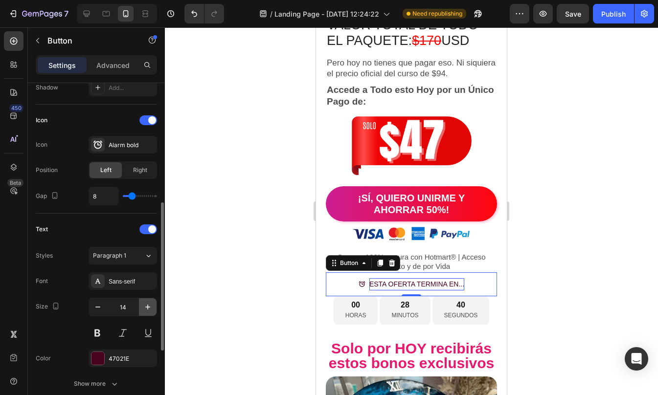
click at [147, 311] on icon "button" at bounding box center [148, 307] width 10 height 10
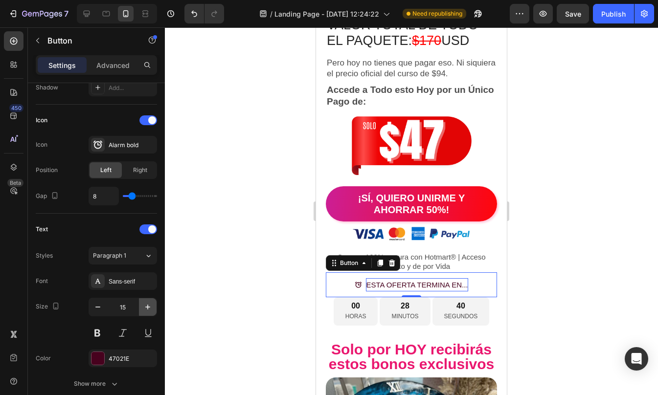
click at [147, 311] on icon "button" at bounding box center [148, 307] width 10 height 10
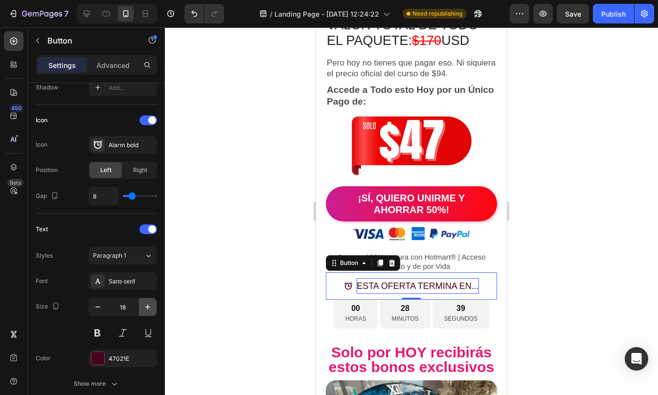
click at [147, 311] on icon "button" at bounding box center [148, 307] width 10 height 10
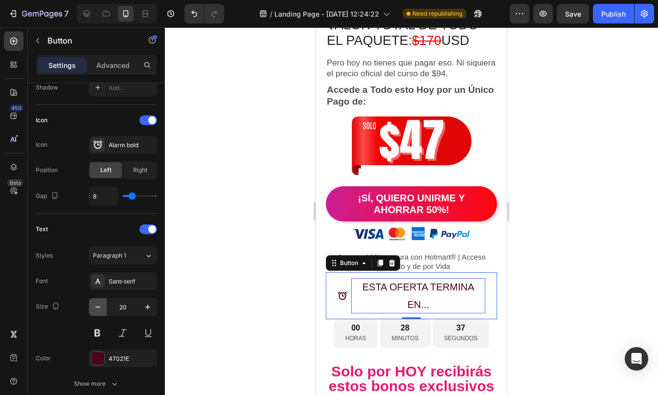
click at [102, 307] on icon "button" at bounding box center [98, 307] width 10 height 10
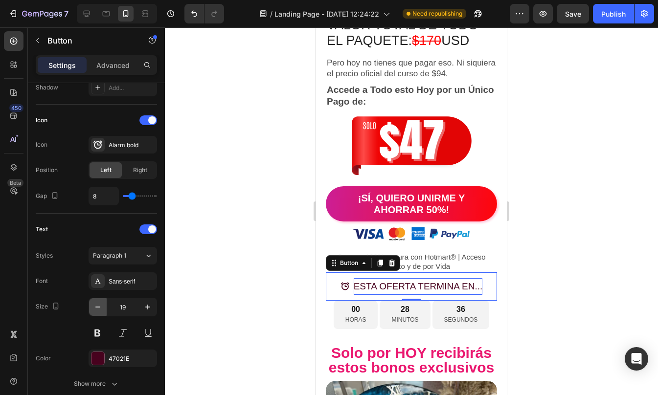
click at [100, 307] on icon "button" at bounding box center [97, 307] width 5 height 1
type input "18"
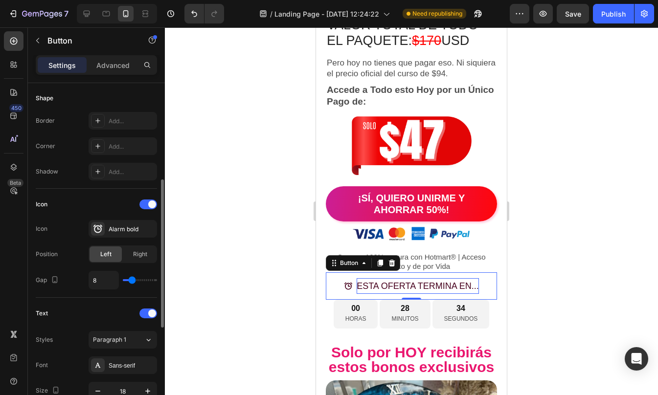
scroll to position [439, 0]
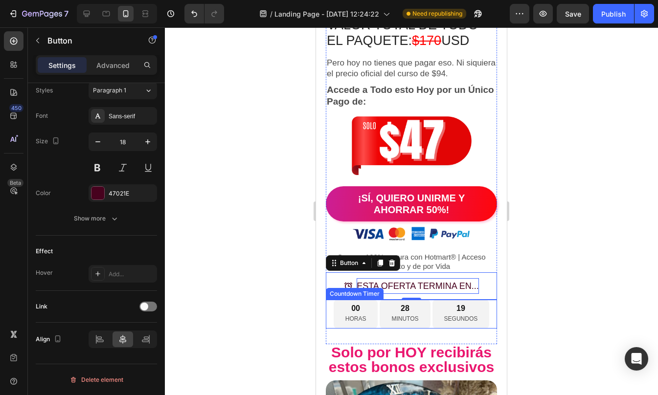
click at [365, 300] on div "00 HORAS" at bounding box center [355, 314] width 44 height 28
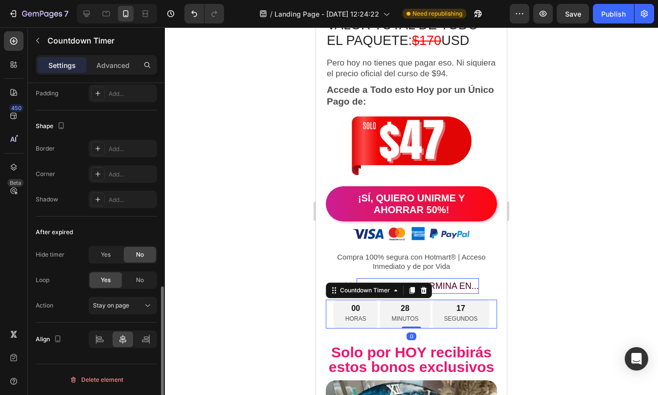
scroll to position [505, 0]
click at [115, 149] on div "Add..." at bounding box center [132, 150] width 46 height 9
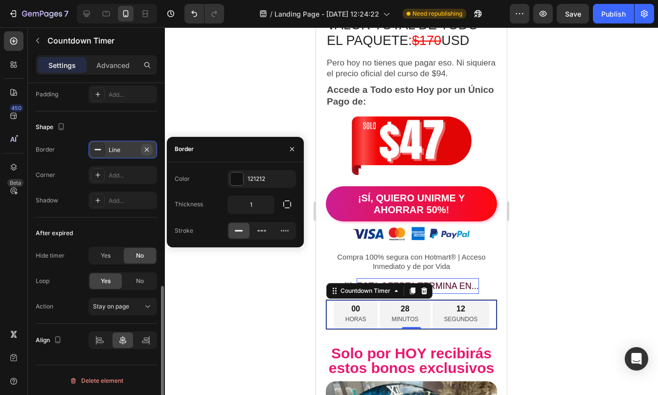
click at [144, 149] on icon "button" at bounding box center [147, 150] width 8 height 8
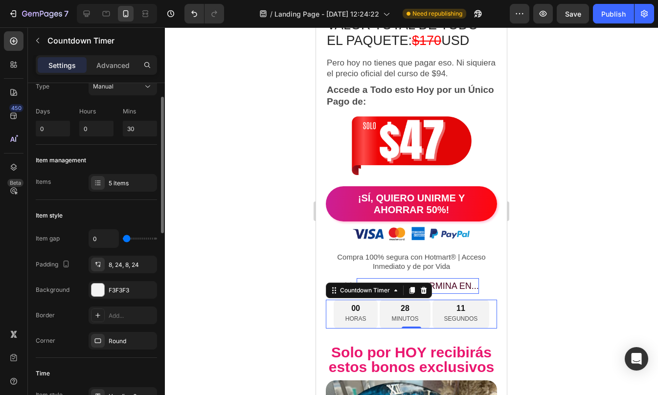
scroll to position [0, 0]
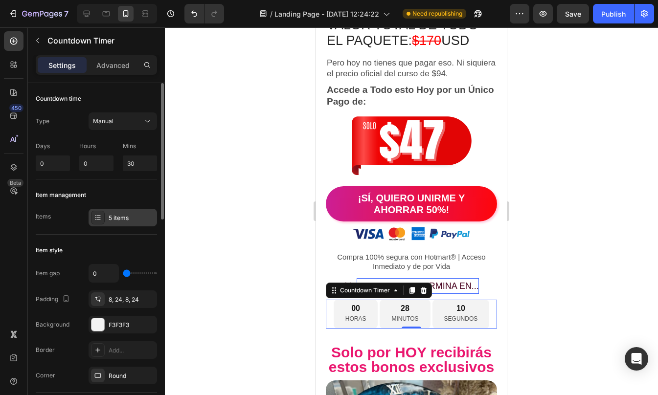
click at [130, 214] on div "5 items" at bounding box center [132, 218] width 46 height 9
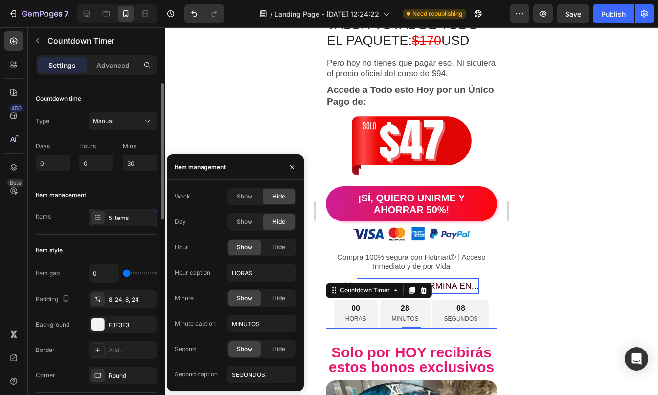
click at [100, 252] on div "Item style" at bounding box center [96, 251] width 121 height 16
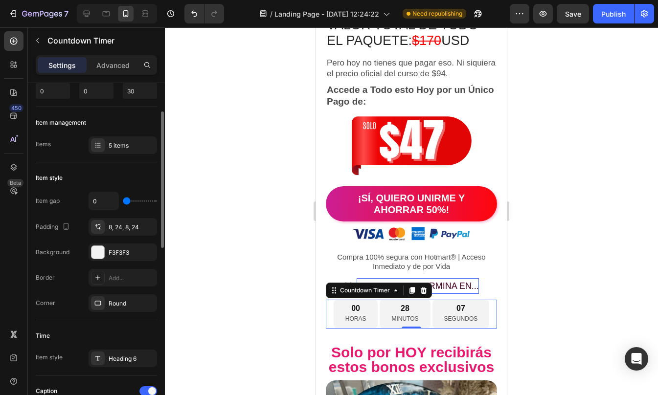
scroll to position [87, 0]
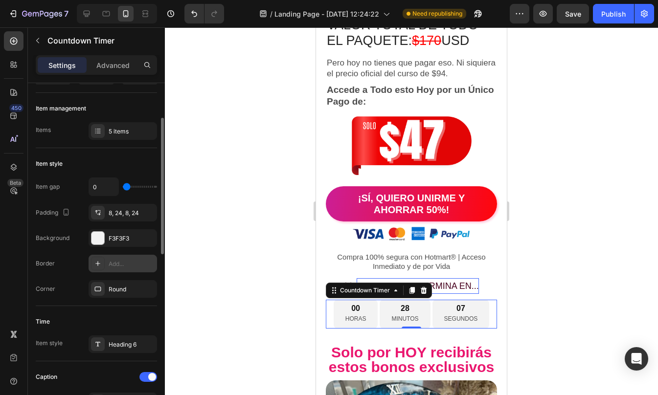
click at [100, 264] on icon at bounding box center [97, 263] width 5 height 5
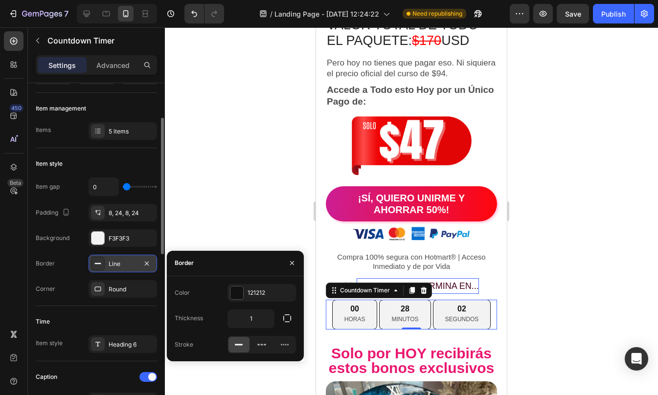
click at [71, 307] on div "Time Item style Heading 6" at bounding box center [96, 333] width 121 height 55
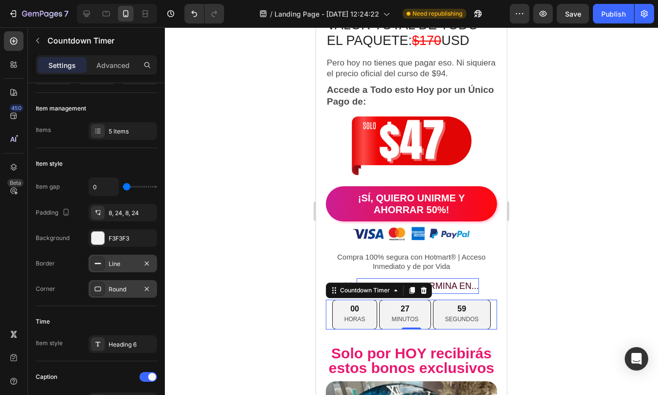
click at [102, 290] on div at bounding box center [98, 289] width 14 height 14
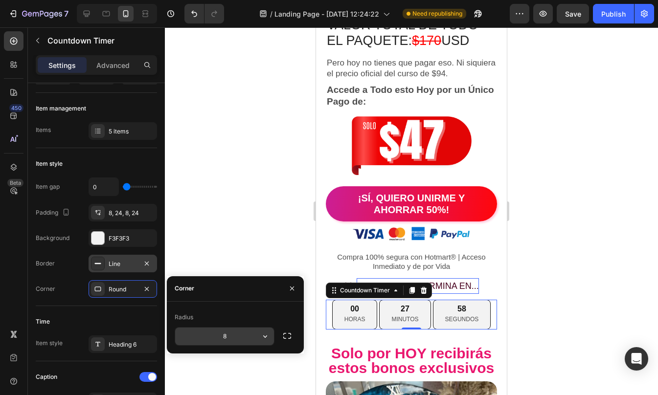
click at [228, 339] on input "8" at bounding box center [224, 337] width 99 height 18
type input "2"
type input "10"
click at [122, 314] on div "Time" at bounding box center [96, 322] width 121 height 16
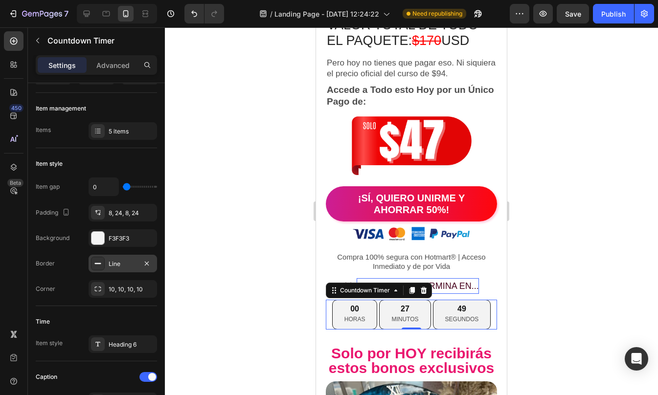
click at [106, 264] on div "Line" at bounding box center [123, 264] width 68 height 18
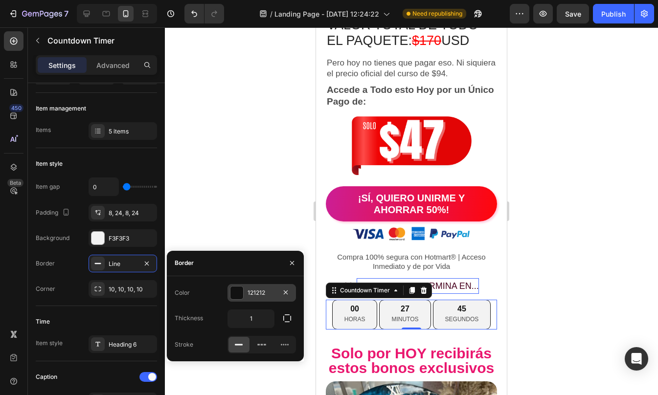
click at [244, 288] on div "121212" at bounding box center [261, 293] width 68 height 18
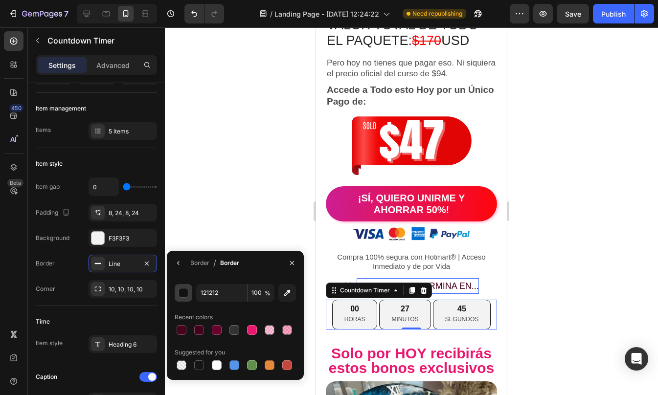
click at [185, 296] on div "button" at bounding box center [184, 294] width 10 height 10
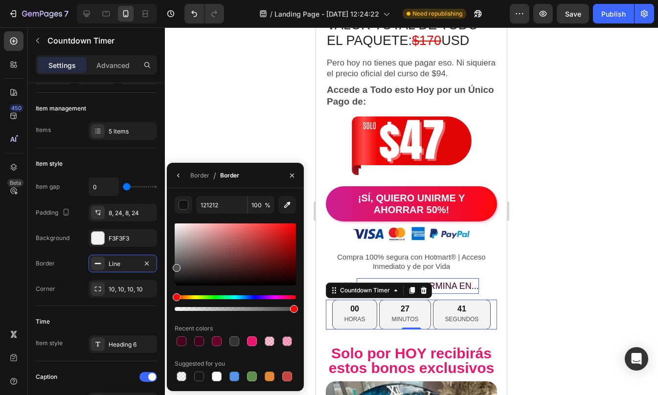
drag, startPoint x: 177, startPoint y: 277, endPoint x: 172, endPoint y: 265, distance: 12.9
click at [172, 265] on div "121212 100 % Recent colors Suggested for you" at bounding box center [235, 289] width 137 height 187
type input "545454"
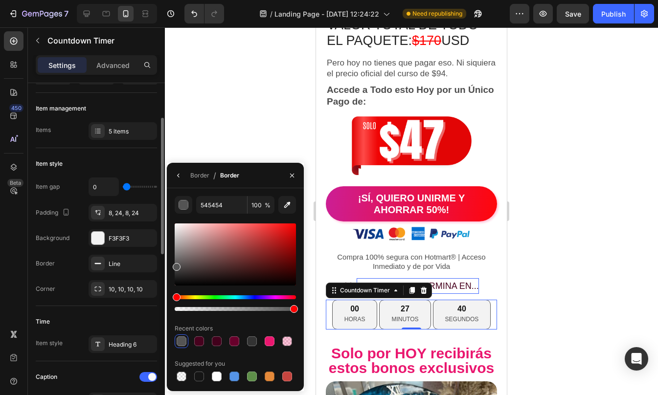
click at [89, 308] on div "Time Item style Heading 6" at bounding box center [96, 333] width 121 height 55
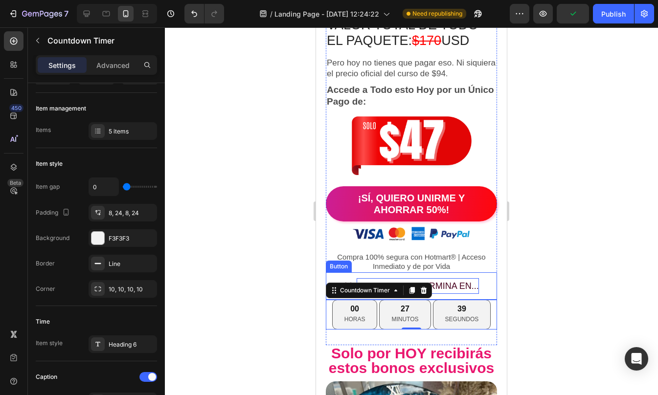
click at [450, 278] on p "ESTA OFERTA TERMINA EN..." at bounding box center [417, 286] width 122 height 16
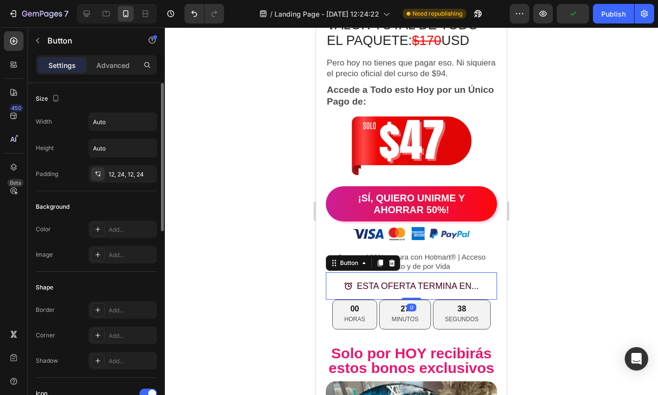
scroll to position [439, 0]
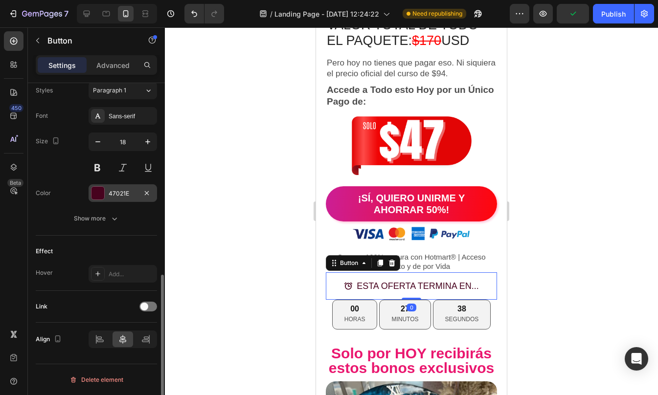
click at [105, 192] on div "47021E" at bounding box center [123, 193] width 68 height 18
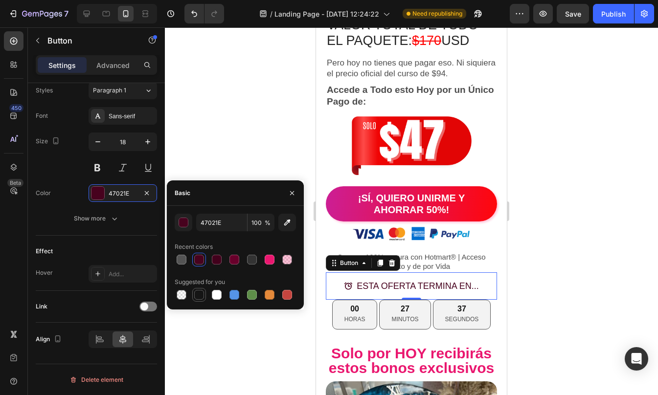
click at [197, 298] on div at bounding box center [199, 295] width 10 height 10
type input "151515"
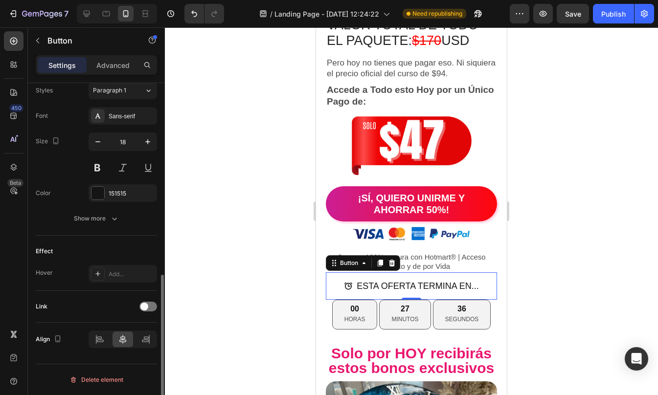
click at [106, 240] on div "Effect Hover Add..." at bounding box center [96, 263] width 121 height 55
click at [124, 65] on p "Advanced" at bounding box center [112, 65] width 33 height 10
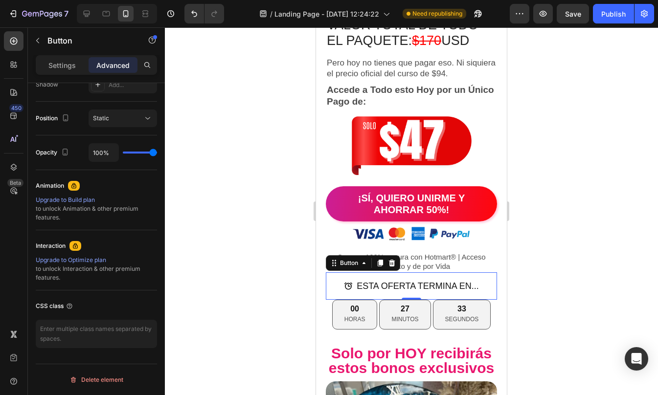
scroll to position [0, 0]
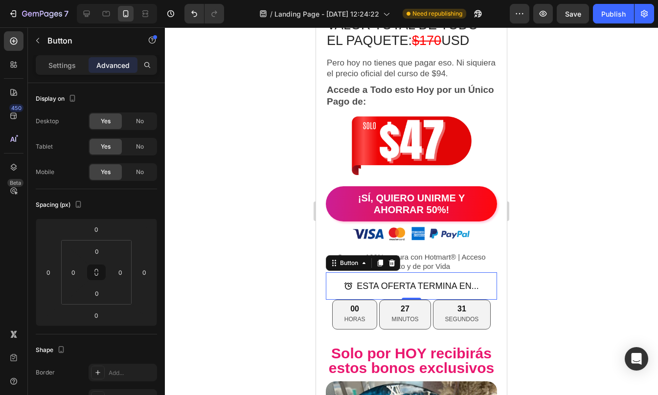
click at [539, 292] on div at bounding box center [411, 211] width 493 height 368
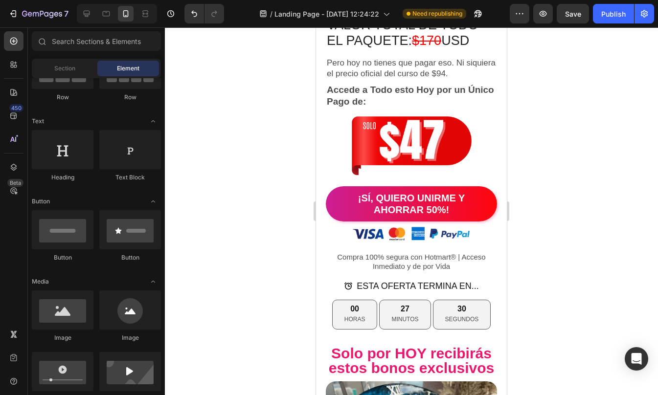
click at [539, 292] on div at bounding box center [411, 211] width 493 height 368
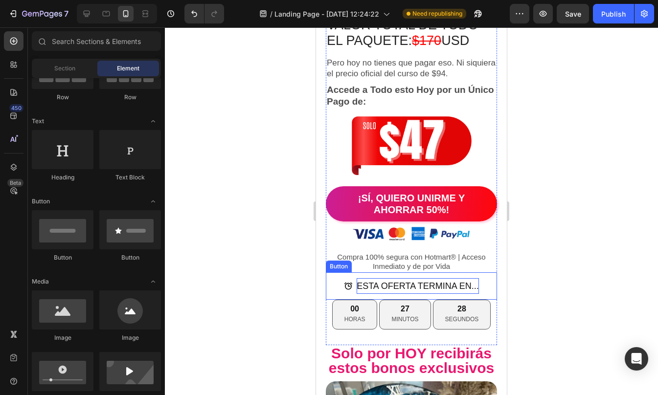
click at [467, 278] on p "ESTA OFERTA TERMINA EN..." at bounding box center [417, 286] width 122 height 16
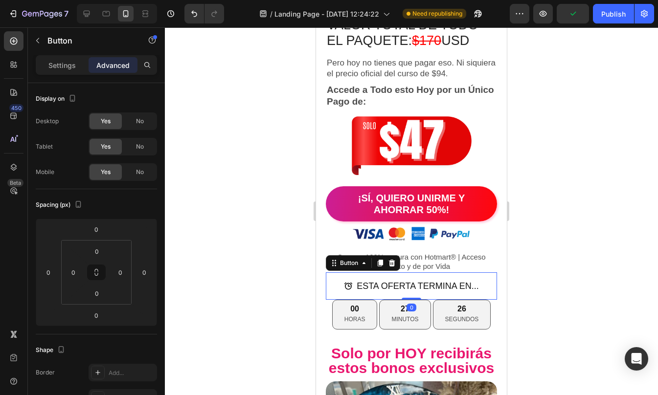
click at [333, 272] on button "ESTA OFERTA TERMINA EN..." at bounding box center [411, 285] width 158 height 27
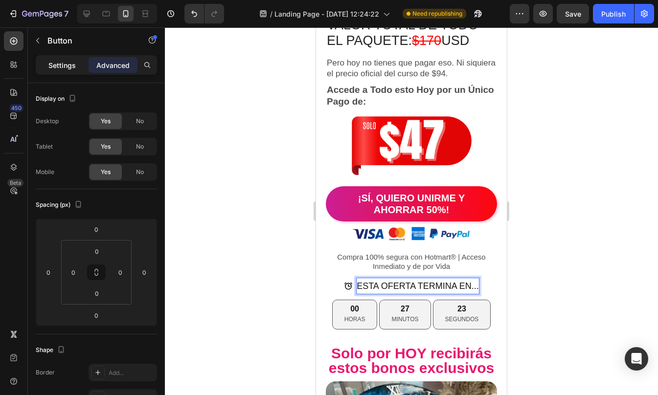
click at [57, 64] on p "Settings" at bounding box center [61, 65] width 27 height 10
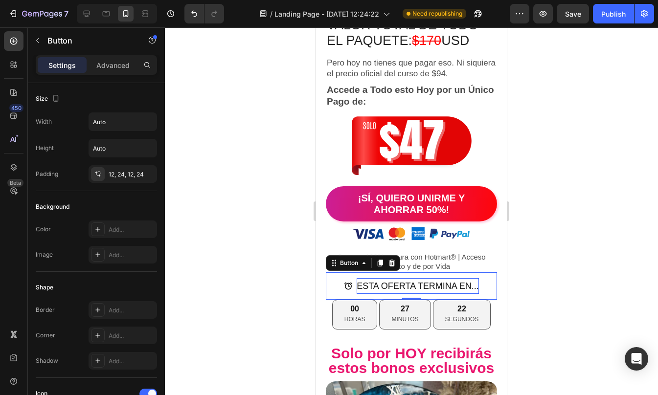
scroll to position [439, 0]
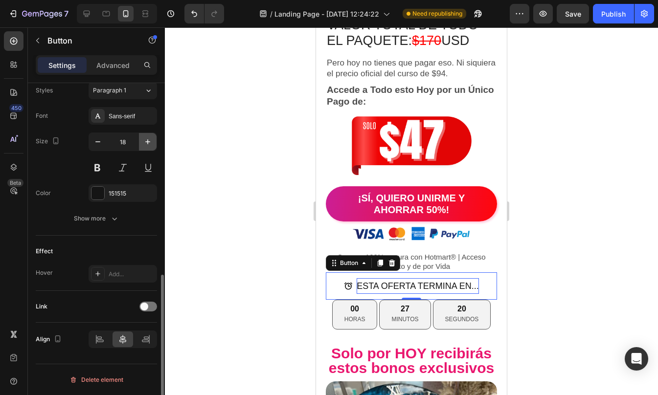
click at [147, 137] on icon "button" at bounding box center [148, 142] width 10 height 10
type input "20"
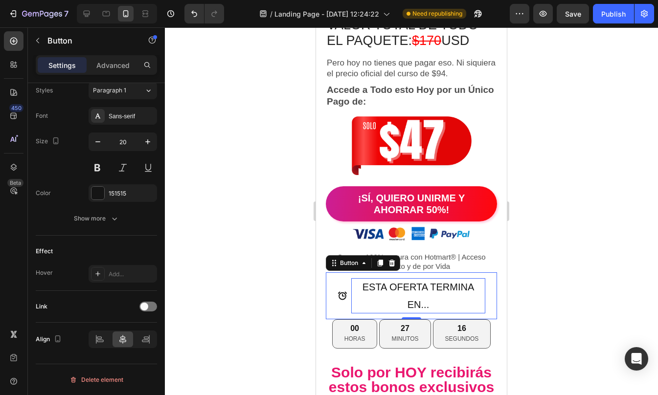
click at [547, 284] on div at bounding box center [411, 211] width 493 height 368
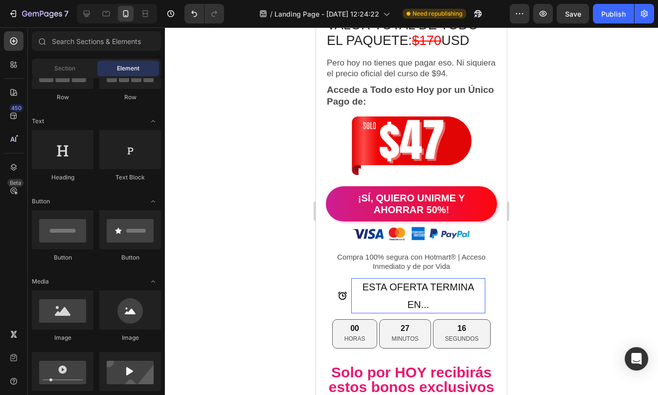
click at [547, 284] on div at bounding box center [411, 211] width 493 height 368
click at [541, 308] on div at bounding box center [411, 211] width 493 height 368
click at [419, 320] on div "27 MINUTOS" at bounding box center [404, 333] width 51 height 29
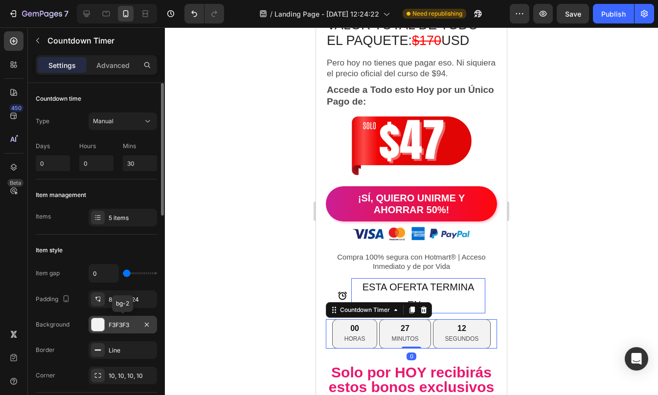
click at [109, 321] on div "F3F3F3" at bounding box center [123, 325] width 28 height 9
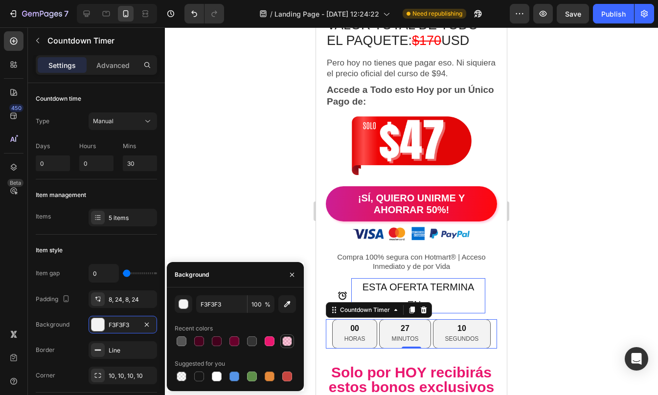
click at [280, 342] on div at bounding box center [287, 341] width 14 height 14
type input "FF0061"
type input "23"
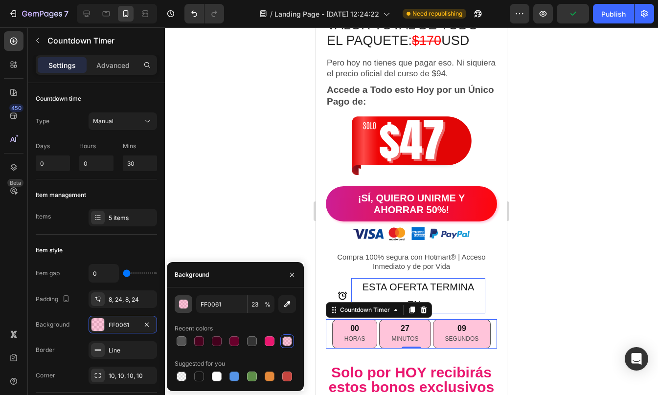
click at [178, 310] on button "button" at bounding box center [184, 304] width 18 height 18
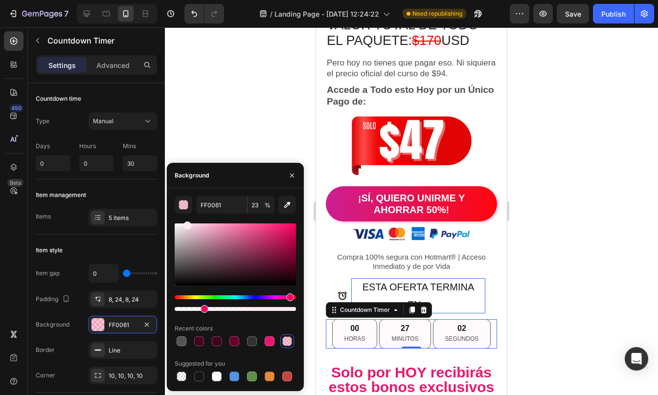
drag, startPoint x: 184, startPoint y: 228, endPoint x: 186, endPoint y: 214, distance: 13.9
click at [186, 214] on div "FF0061 23 % Recent colors Suggested for you" at bounding box center [235, 289] width 121 height 187
type input "FFE8F0"
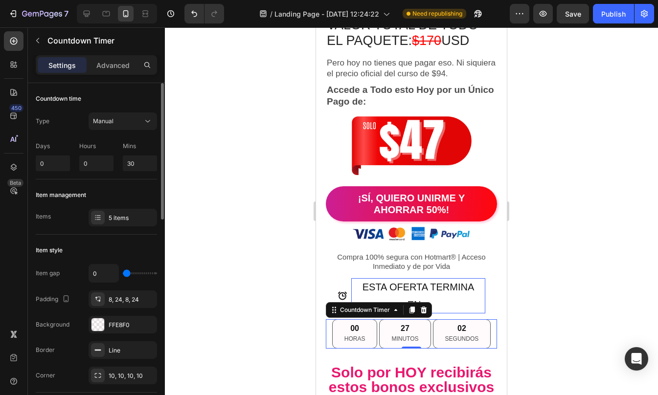
click at [110, 250] on div "Item style" at bounding box center [96, 251] width 121 height 16
click at [533, 258] on div at bounding box center [411, 211] width 493 height 368
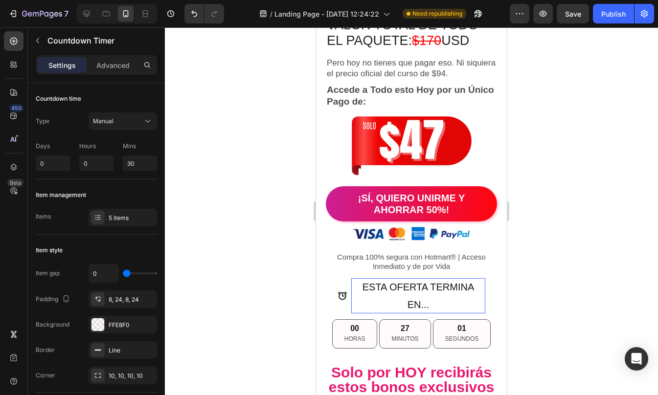
click at [533, 258] on div at bounding box center [411, 211] width 493 height 368
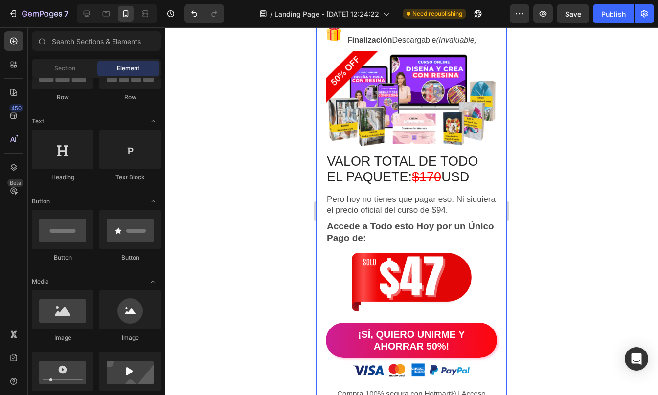
scroll to position [4572, 0]
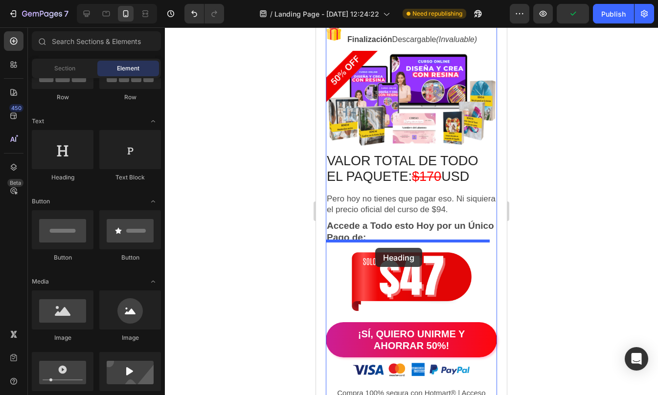
drag, startPoint x: 369, startPoint y: 186, endPoint x: 375, endPoint y: 248, distance: 61.9
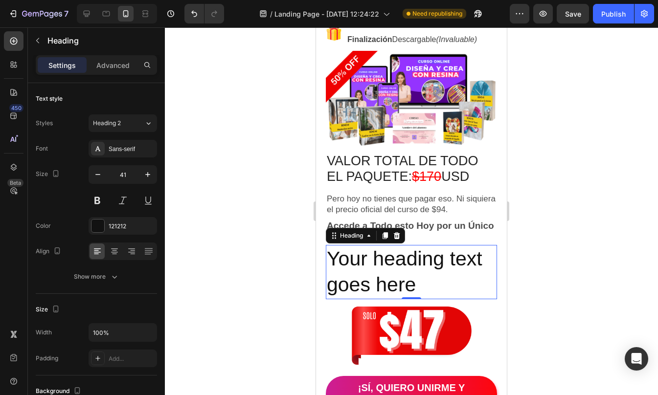
click at [422, 251] on h2 "Your heading text goes here" at bounding box center [411, 272] width 171 height 54
click at [422, 251] on p "Your heading text goes here" at bounding box center [411, 272] width 169 height 52
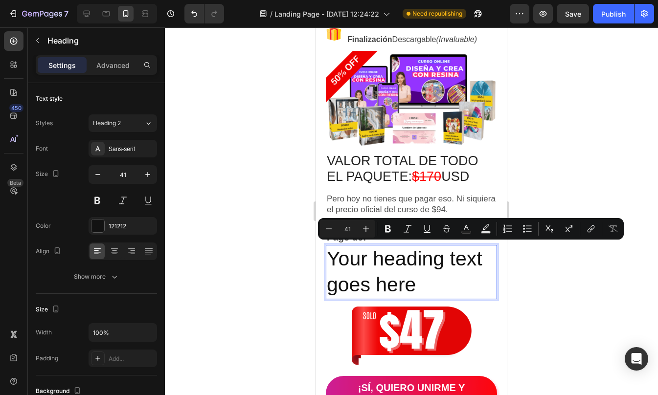
click at [367, 270] on p "Your heading text goes here" at bounding box center [411, 272] width 169 height 52
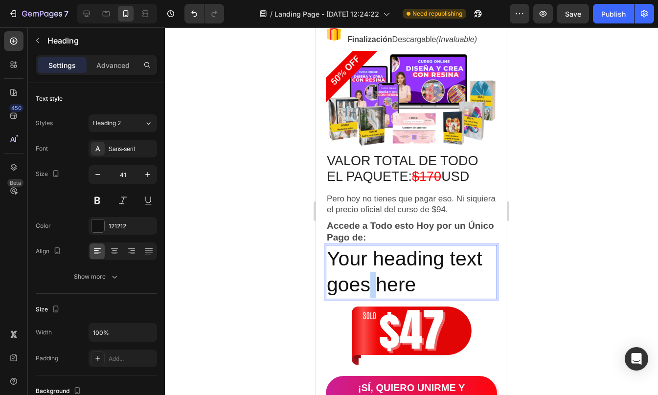
click at [367, 270] on p "Your heading text goes here" at bounding box center [411, 272] width 169 height 52
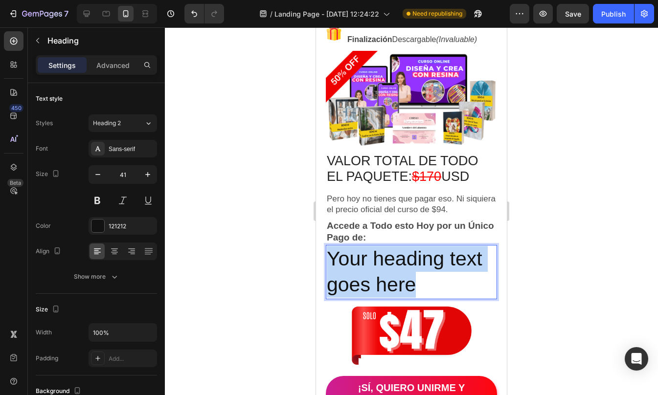
click at [367, 270] on p "Your heading text goes here" at bounding box center [411, 272] width 169 height 52
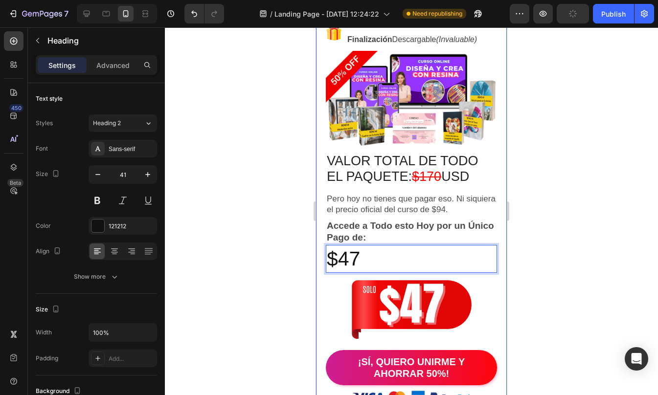
click at [580, 246] on div at bounding box center [411, 211] width 493 height 368
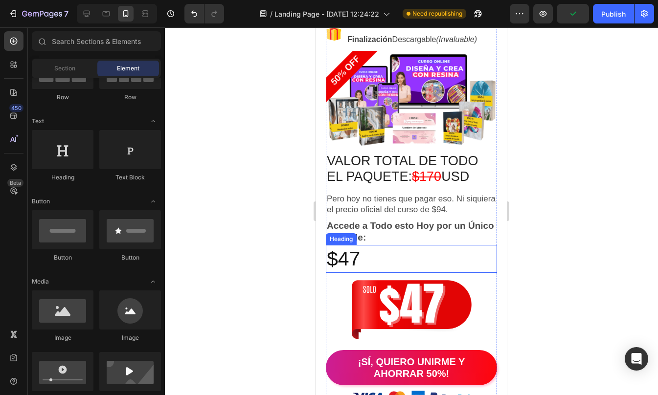
click at [394, 250] on p "$47" at bounding box center [411, 259] width 169 height 26
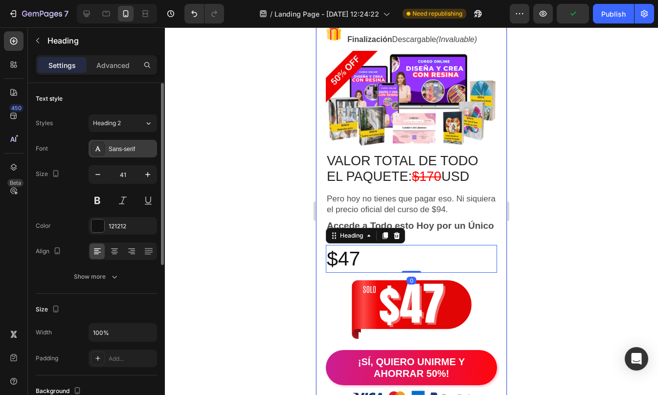
click at [133, 148] on div "Sans-serif" at bounding box center [132, 149] width 46 height 9
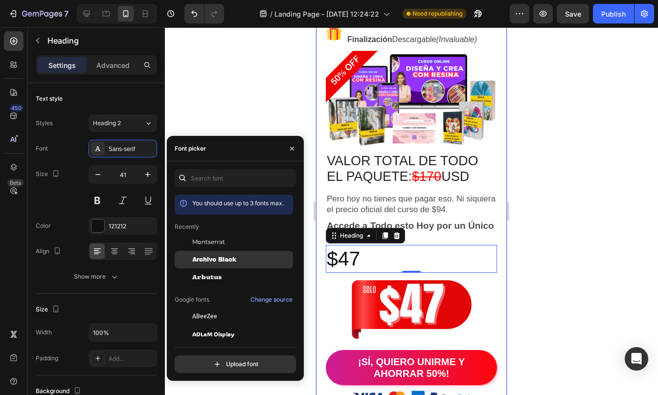
click at [234, 360] on div "Archivo Black" at bounding box center [234, 369] width 118 height 18
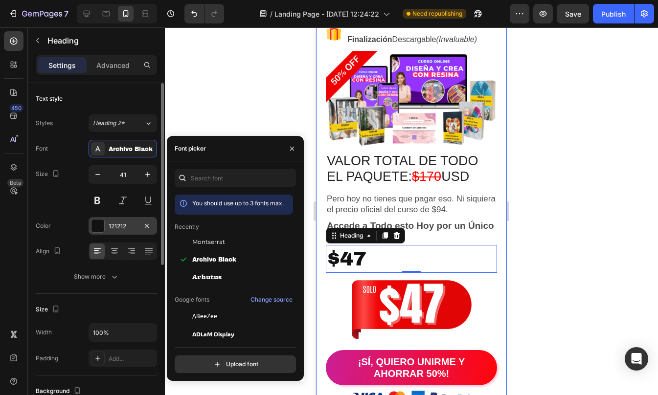
click at [96, 229] on div at bounding box center [97, 226] width 13 height 13
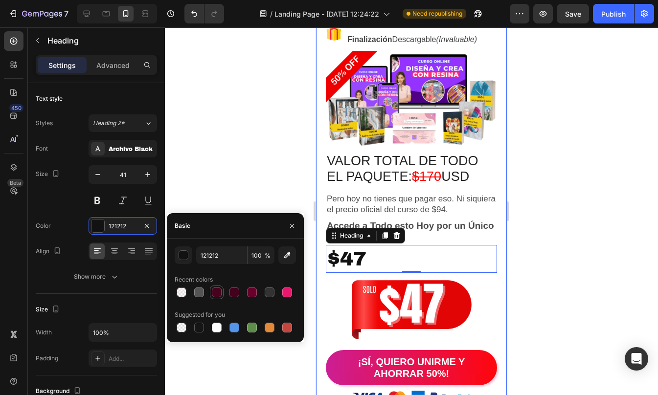
click at [220, 291] on div at bounding box center [217, 293] width 10 height 10
click at [288, 294] on div at bounding box center [287, 293] width 10 height 10
click at [254, 293] on div at bounding box center [252, 293] width 10 height 10
click at [185, 255] on div "button" at bounding box center [184, 256] width 10 height 10
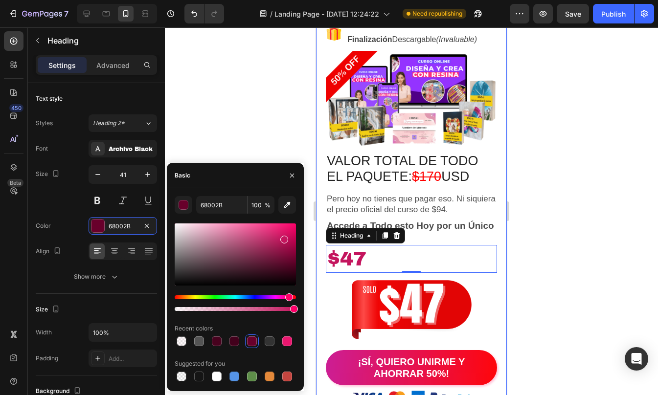
drag, startPoint x: 287, startPoint y: 244, endPoint x: 283, endPoint y: 237, distance: 8.1
click at [283, 237] on div at bounding box center [235, 254] width 121 height 62
type input "C4155E"
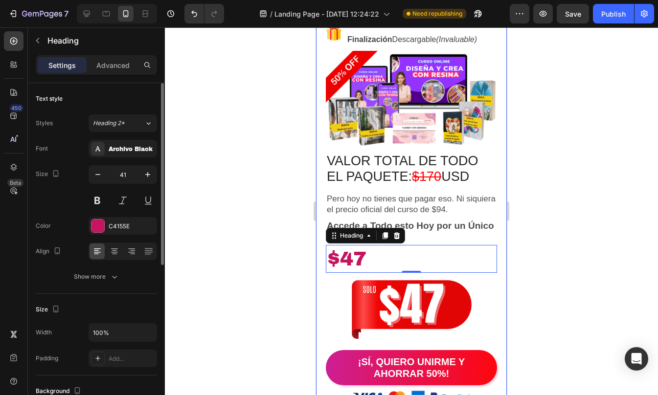
click at [110, 267] on div "Font Archivo Black Size 41 Color C4155E Align Show more" at bounding box center [96, 213] width 121 height 146
click at [116, 252] on icon at bounding box center [114, 252] width 7 height 1
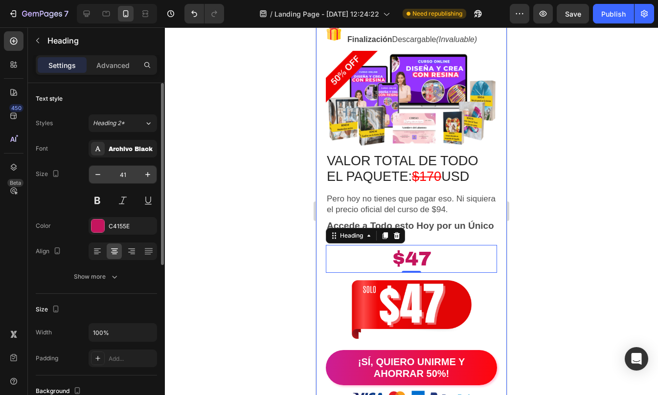
click at [128, 171] on input "41" at bounding box center [123, 175] width 32 height 18
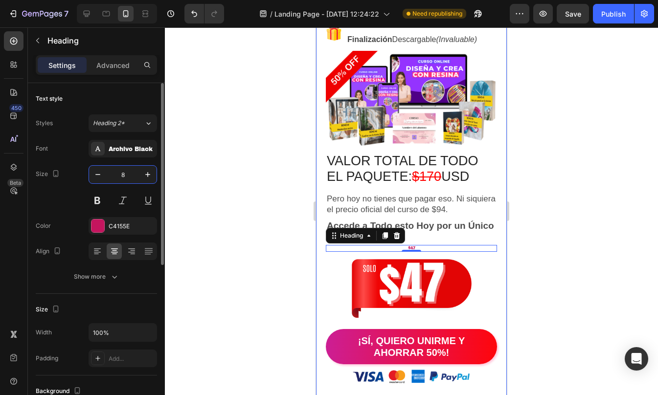
type input "80"
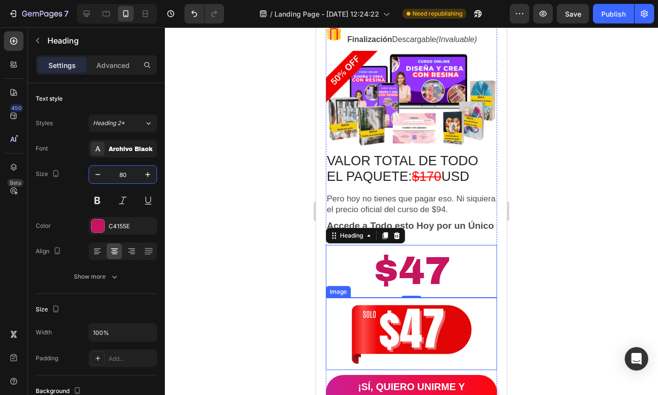
click at [444, 324] on img at bounding box center [412, 331] width 120 height 67
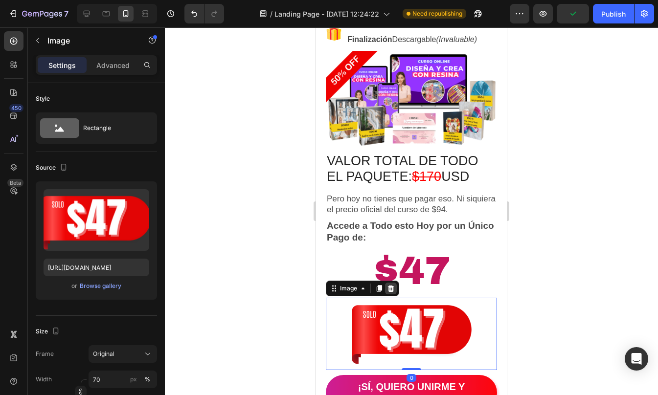
click at [390, 285] on icon at bounding box center [391, 288] width 6 height 7
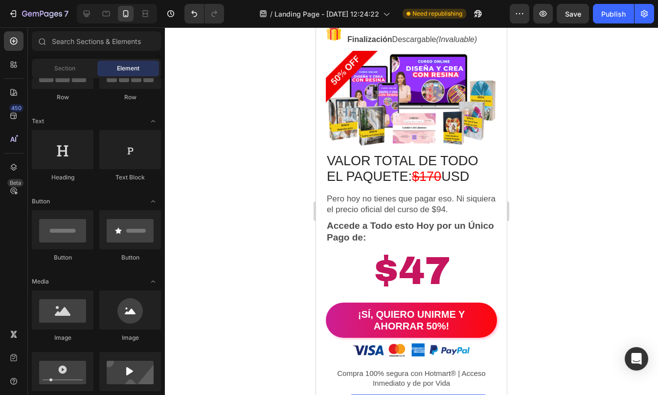
click at [543, 256] on div at bounding box center [411, 211] width 493 height 368
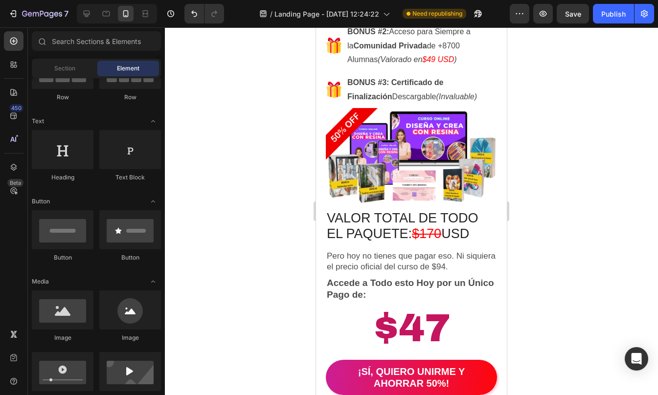
scroll to position [4531, 0]
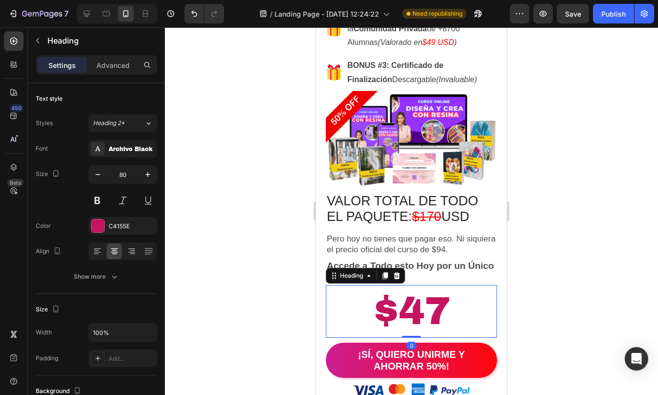
click at [440, 289] on p "$47" at bounding box center [411, 311] width 169 height 51
click at [146, 174] on icon "button" at bounding box center [148, 175] width 10 height 10
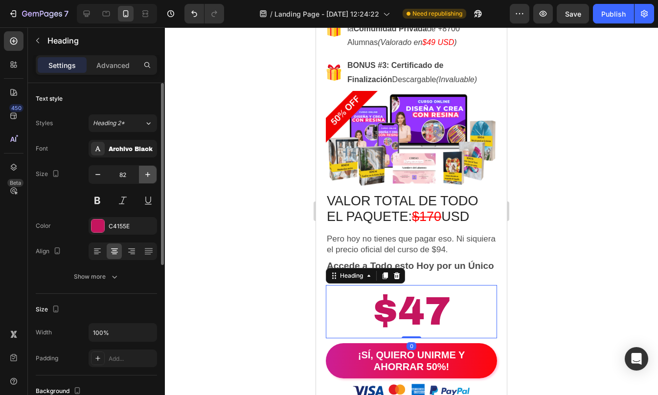
click at [146, 174] on icon "button" at bounding box center [148, 175] width 10 height 10
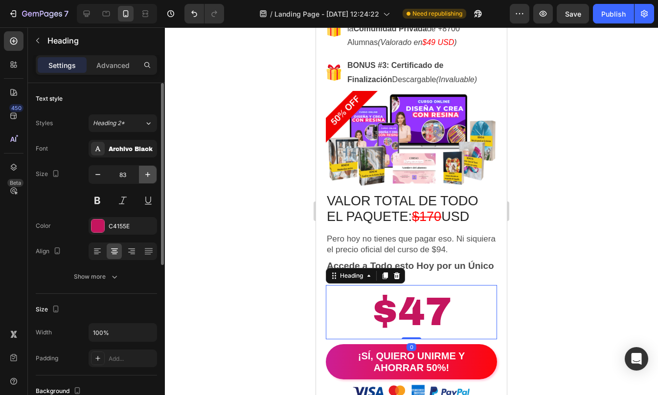
click at [146, 174] on icon "button" at bounding box center [148, 175] width 10 height 10
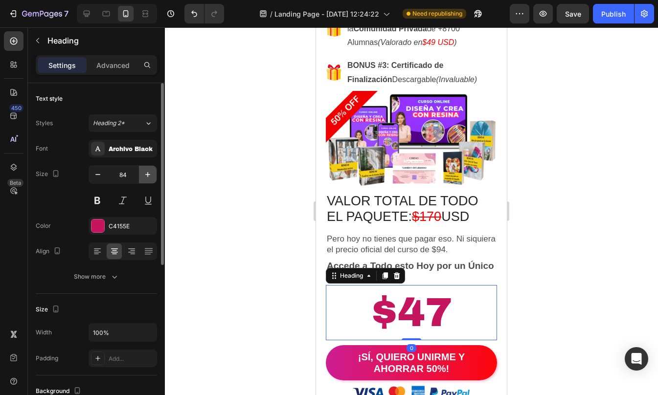
click at [146, 174] on icon "button" at bounding box center [148, 175] width 10 height 10
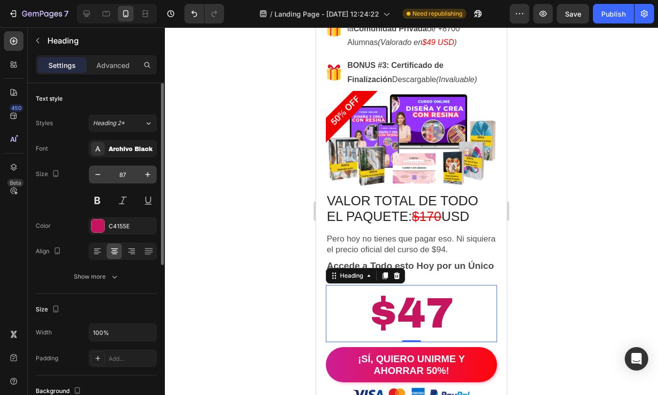
click at [129, 176] on input "87" at bounding box center [123, 175] width 32 height 18
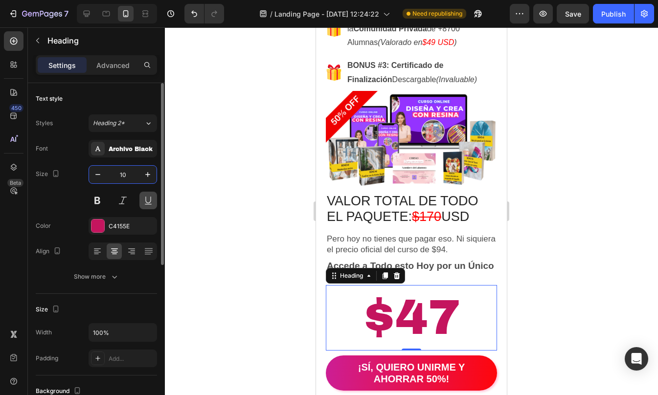
type input "1"
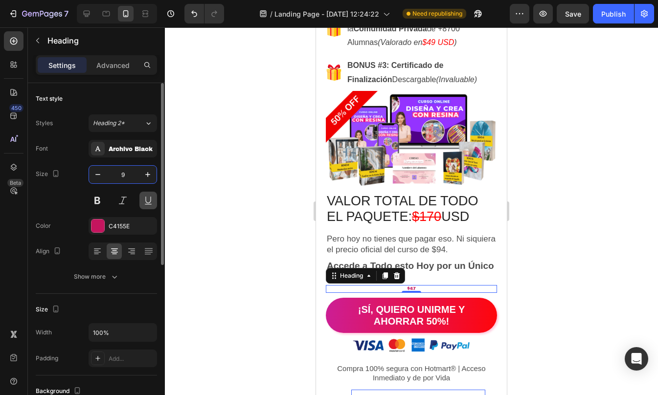
type input "90"
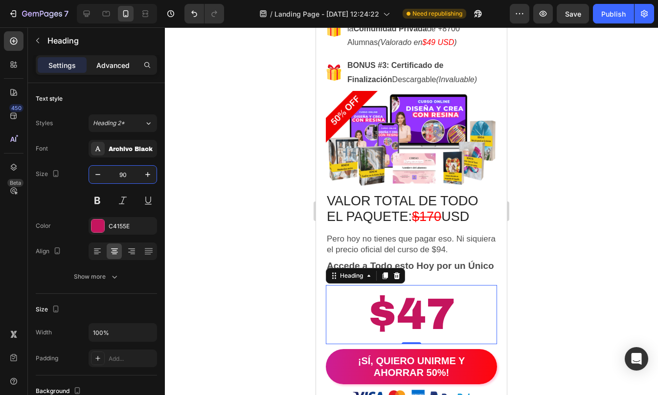
click at [119, 64] on p "Advanced" at bounding box center [112, 65] width 33 height 10
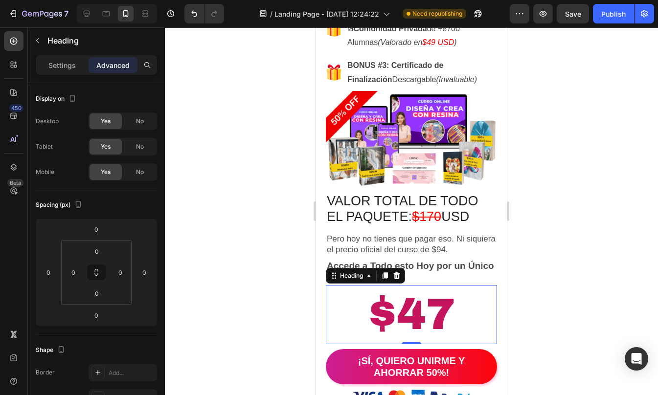
click at [606, 267] on div at bounding box center [411, 211] width 493 height 368
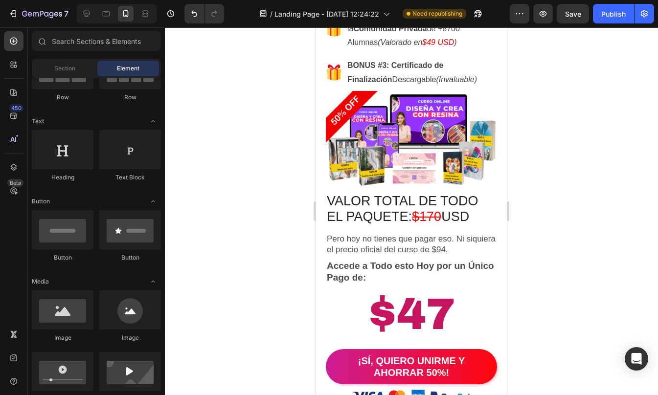
click at [606, 267] on div at bounding box center [411, 211] width 493 height 368
click at [550, 242] on div at bounding box center [411, 211] width 493 height 368
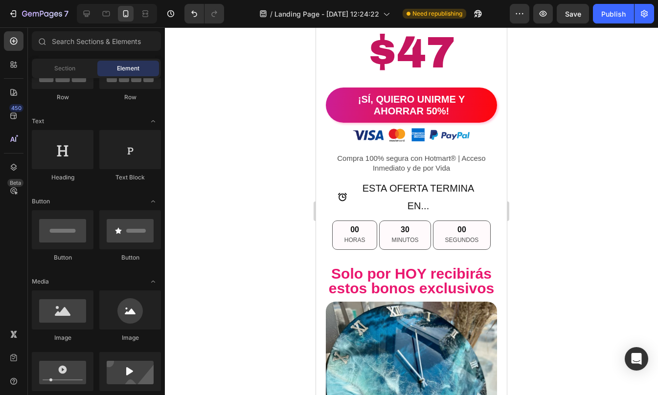
scroll to position [4816, 0]
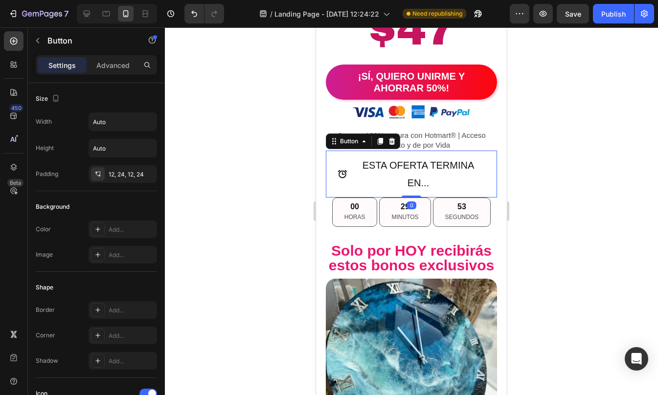
click at [332, 174] on button "ESTA OFERTA TERMINA EN..." at bounding box center [411, 174] width 171 height 47
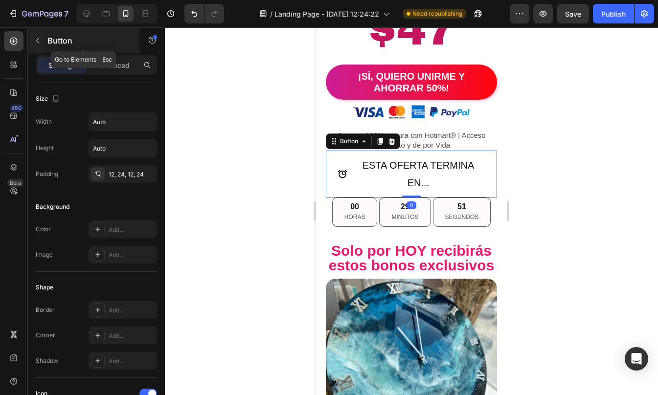
click at [35, 40] on icon "button" at bounding box center [38, 41] width 8 height 8
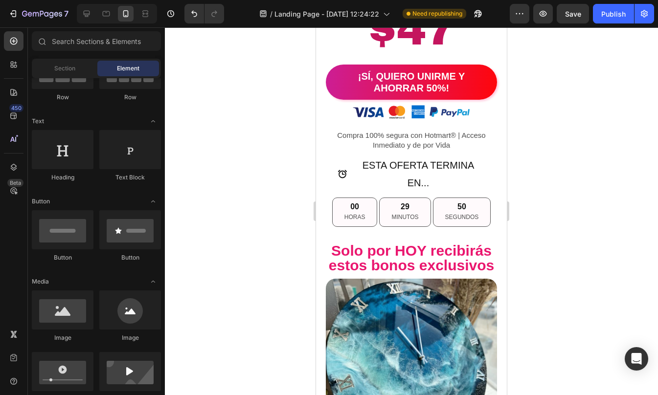
scroll to position [0, 0]
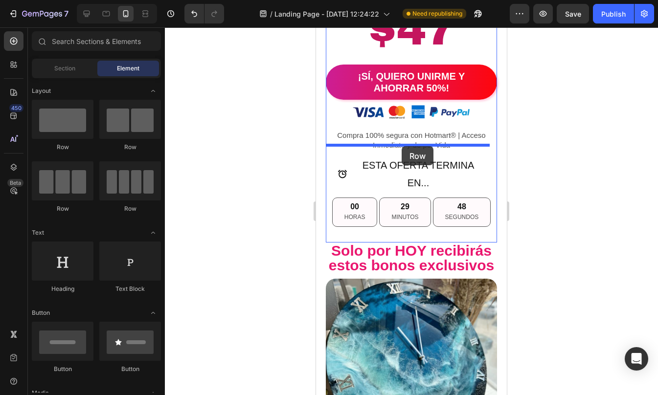
drag, startPoint x: 386, startPoint y: 157, endPoint x: 401, endPoint y: 146, distance: 19.0
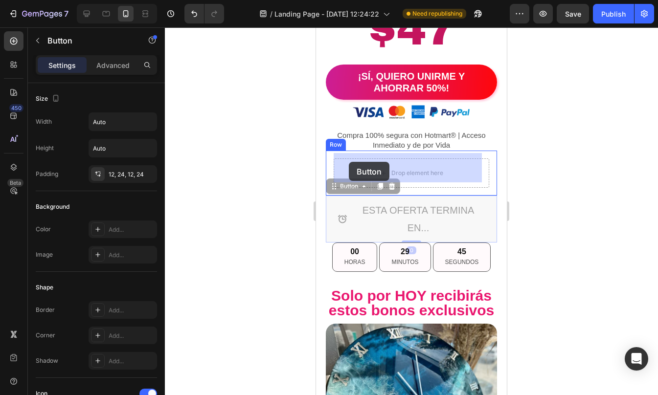
drag, startPoint x: 343, startPoint y: 195, endPoint x: 349, endPoint y: 162, distance: 32.8
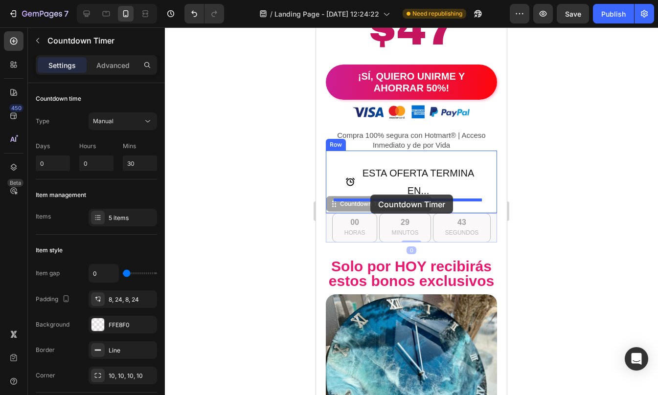
drag, startPoint x: 333, startPoint y: 212, endPoint x: 370, endPoint y: 195, distance: 41.1
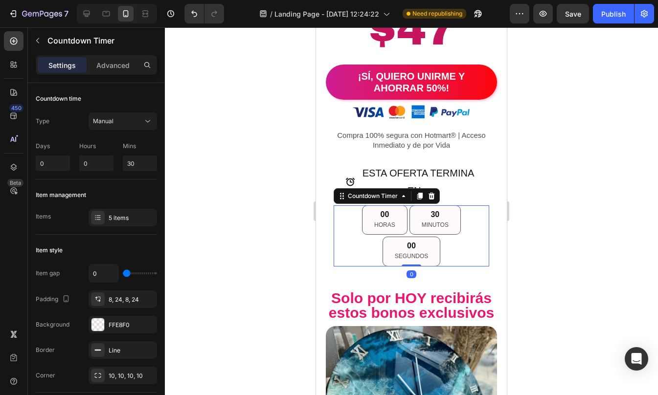
click at [526, 221] on div at bounding box center [411, 211] width 493 height 368
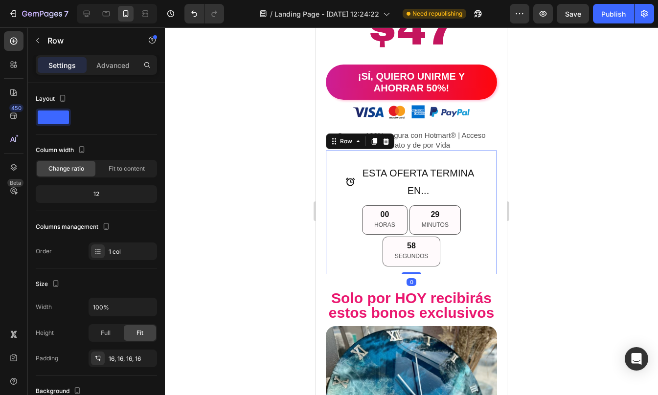
click at [332, 159] on div "ESTA OFERTA TERMINA EN... Button 00 HORAS 29 MINUTOS 58 SEGUNDOS Countdown Time…" at bounding box center [411, 213] width 171 height 124
click at [101, 63] on p "Advanced" at bounding box center [112, 65] width 33 height 10
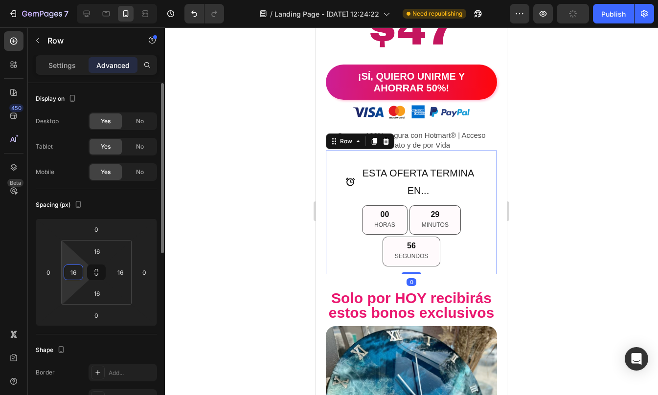
click at [78, 268] on input "16" at bounding box center [73, 272] width 15 height 15
type input "0"
click at [126, 272] on input "16" at bounding box center [120, 272] width 15 height 15
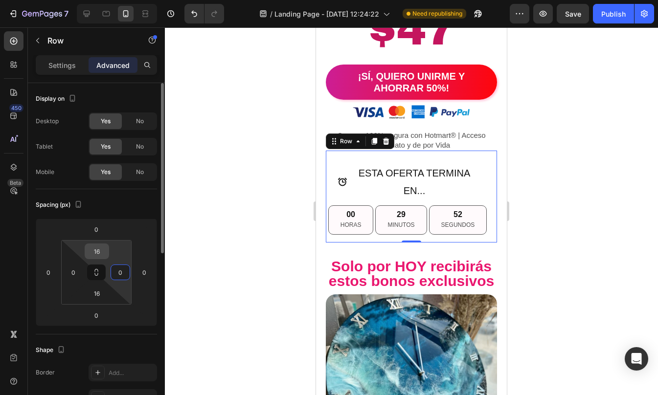
type input "0"
click at [97, 248] on input "16" at bounding box center [97, 251] width 20 height 15
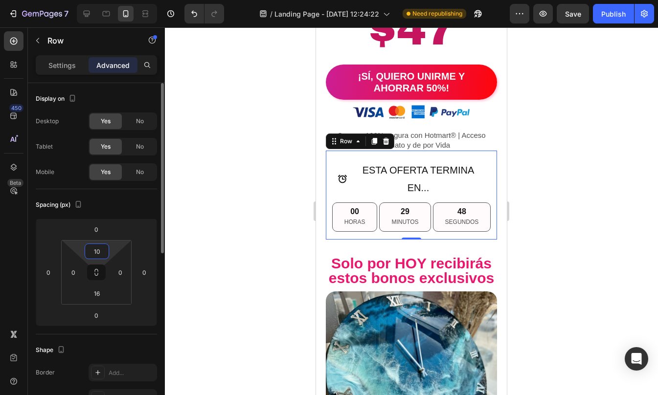
type input "1"
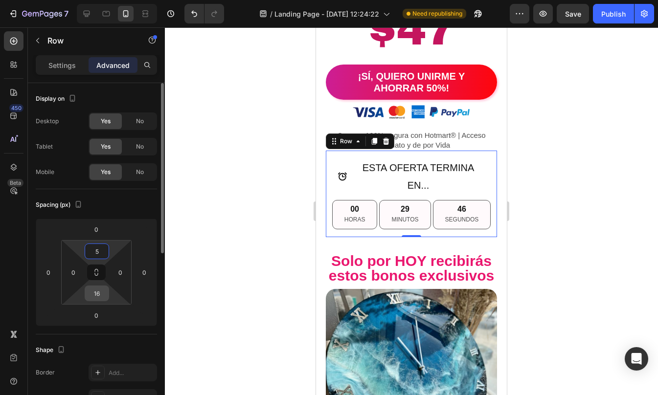
type input "5"
click at [98, 291] on input "16" at bounding box center [97, 293] width 20 height 15
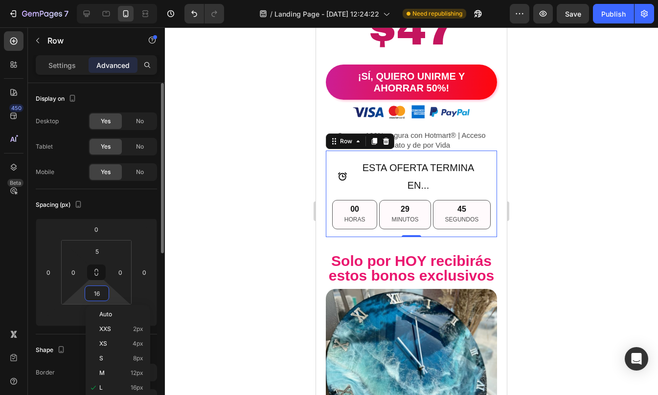
type input "5"
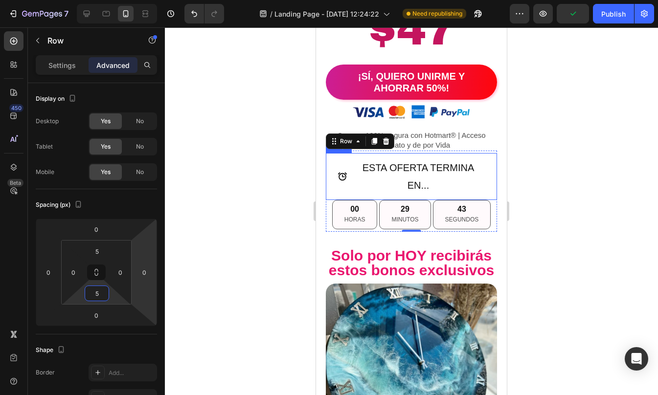
click at [344, 159] on span "<p>ESTA OFERTA TERMINA EN...</p>" at bounding box center [342, 176] width 10 height 35
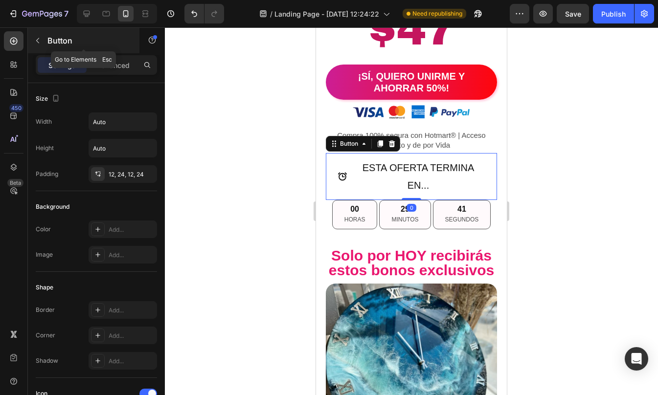
click at [36, 41] on icon "button" at bounding box center [38, 41] width 8 height 8
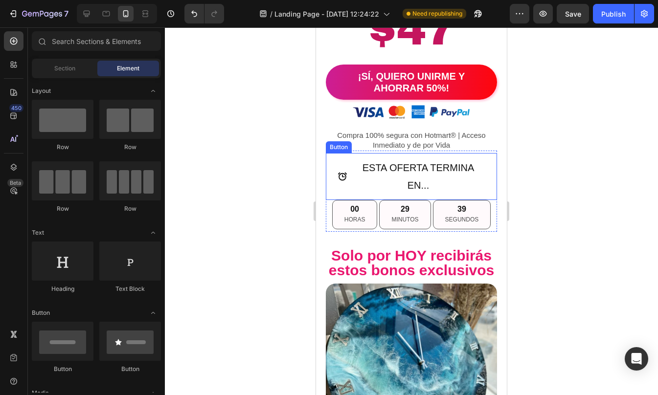
click at [346, 159] on span "<p>ESTA OFERTA TERMINA EN...</p>" at bounding box center [342, 176] width 10 height 35
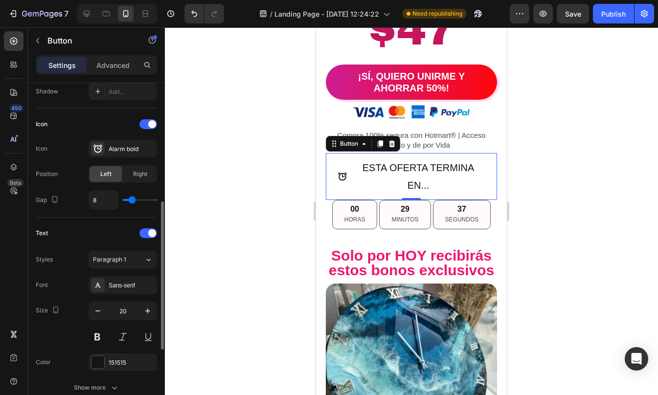
scroll to position [271, 0]
type input "7"
type input "6"
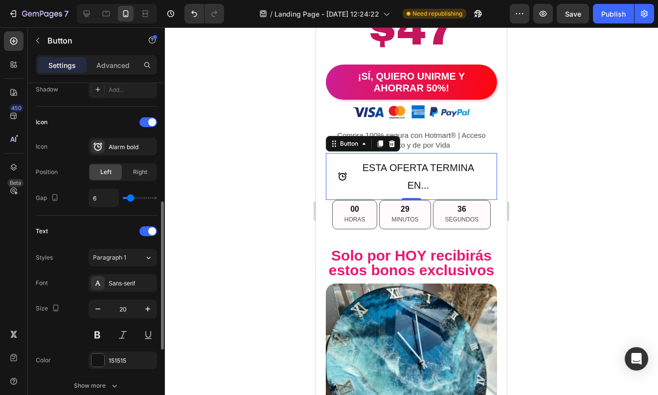
type input "5"
type input "4"
type input "3"
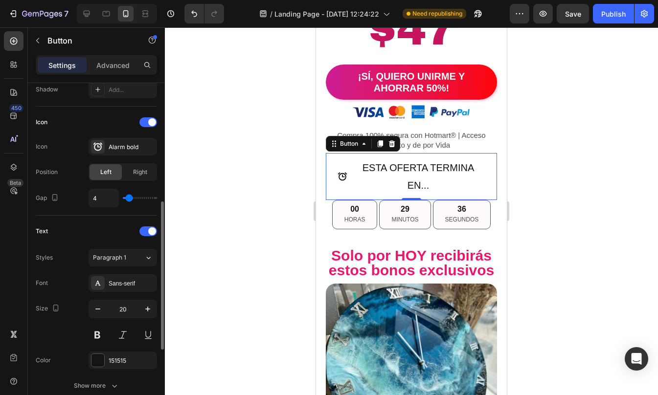
type input "3"
type input "1"
type input "0"
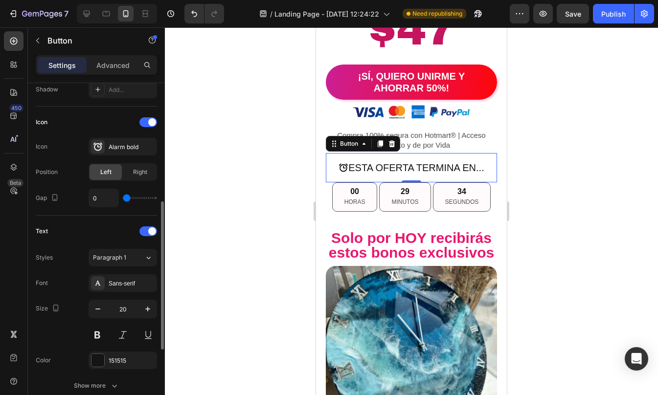
drag, startPoint x: 132, startPoint y: 197, endPoint x: 114, endPoint y: 196, distance: 18.1
type input "0"
click at [123, 197] on input "range" at bounding box center [140, 198] width 34 height 2
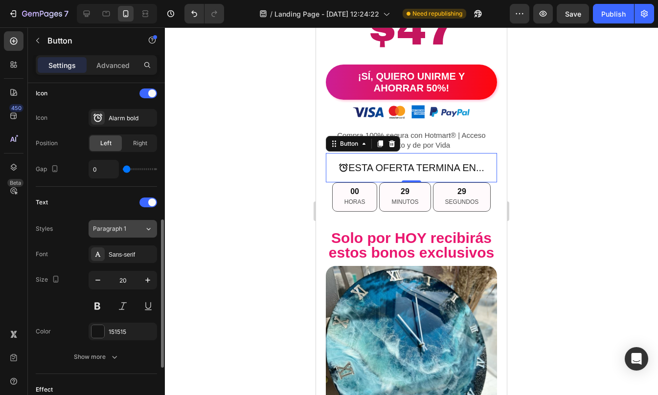
scroll to position [309, 0]
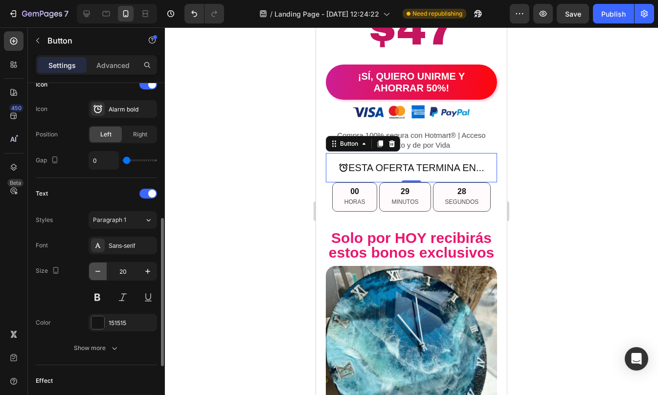
click at [94, 271] on icon "button" at bounding box center [98, 272] width 10 height 10
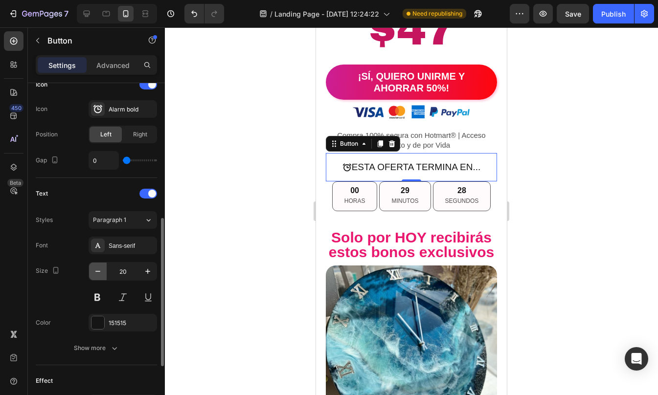
type input "19"
type input "1"
type input "2"
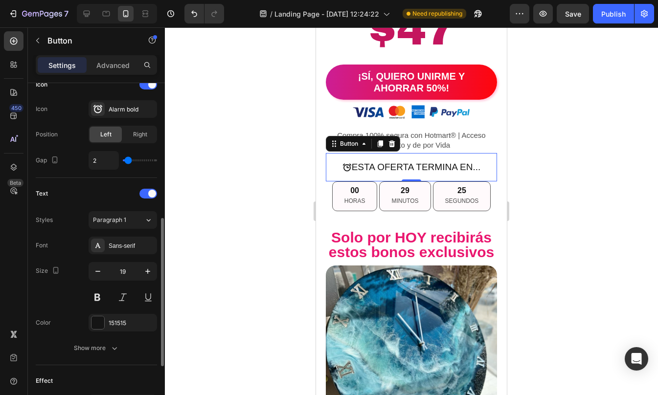
type input "3"
type input "4"
type input "5"
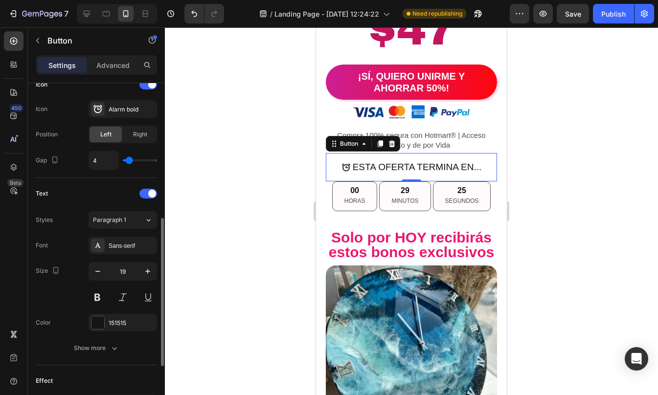
type input "5"
type input "4"
type input "3"
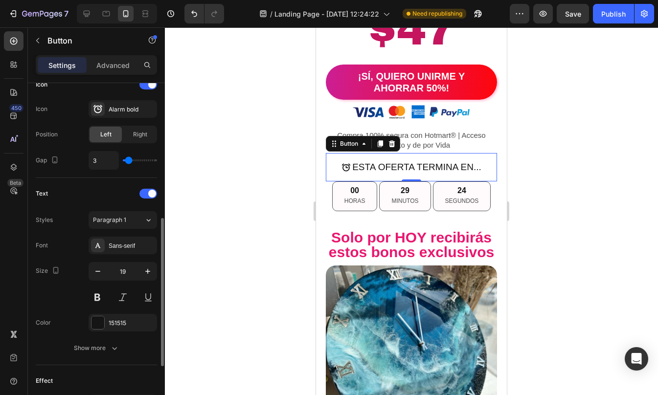
click at [129, 160] on input "range" at bounding box center [140, 160] width 34 height 2
type input "7"
type input "8"
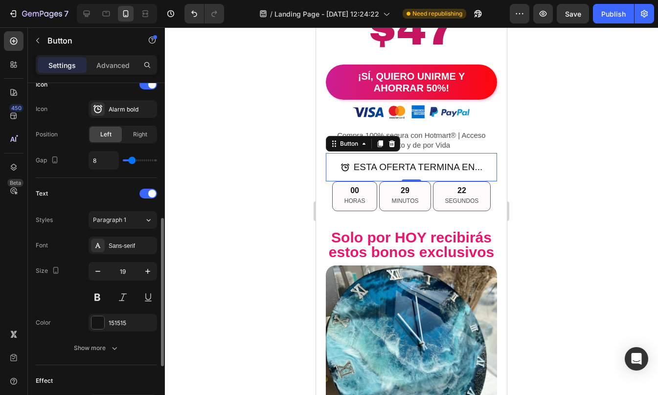
type input "9"
type input "10"
click at [133, 161] on input "range" at bounding box center [140, 160] width 34 height 2
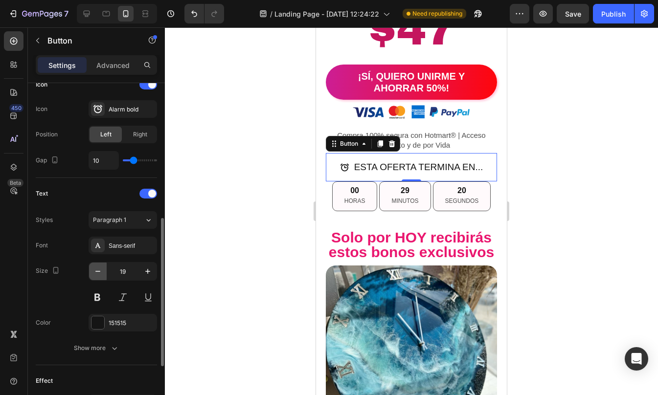
click at [100, 277] on button "button" at bounding box center [98, 272] width 18 height 18
type input "18"
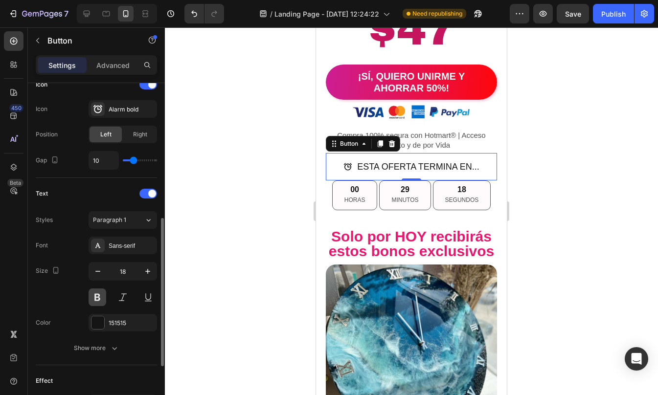
click at [102, 300] on button at bounding box center [98, 298] width 18 height 18
click at [69, 324] on div "Color 151515" at bounding box center [96, 323] width 121 height 18
click at [514, 200] on div at bounding box center [411, 211] width 493 height 368
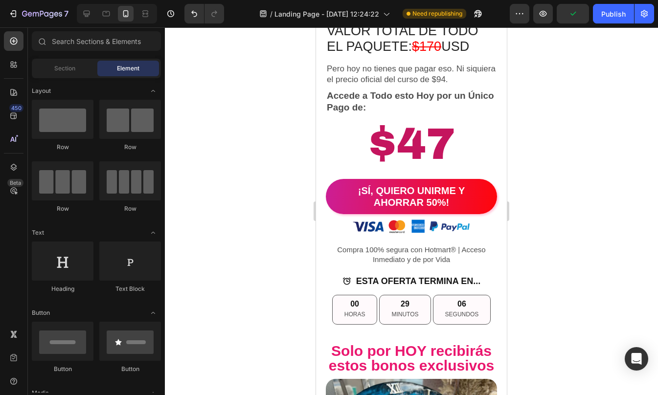
scroll to position [4708, 0]
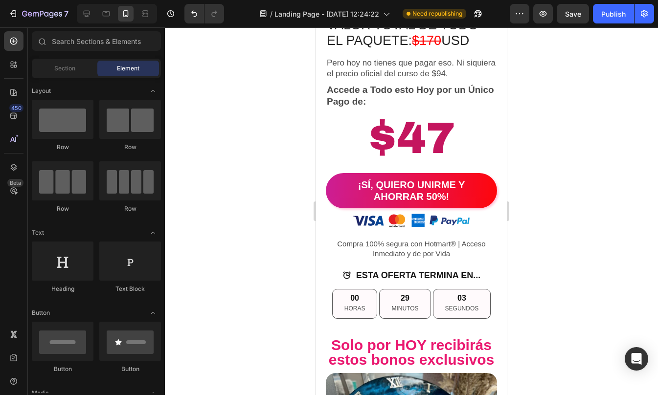
click at [594, 279] on div at bounding box center [411, 211] width 493 height 368
click at [332, 289] on div "00 HORAS 29 MINUTOS 00 SEGUNDOS" at bounding box center [411, 303] width 159 height 29
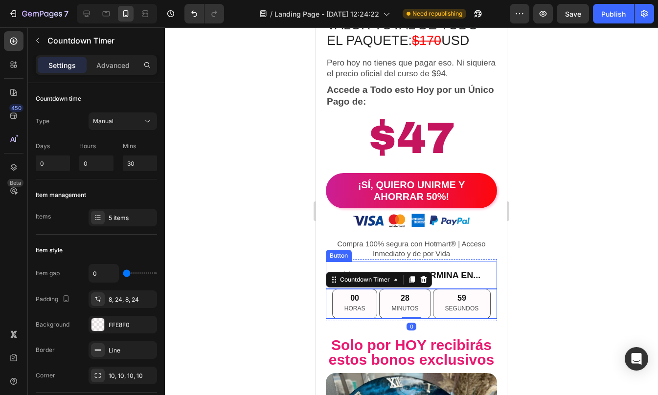
click at [331, 262] on button "ESTA OFERTA TERMINA EN..." at bounding box center [411, 275] width 161 height 27
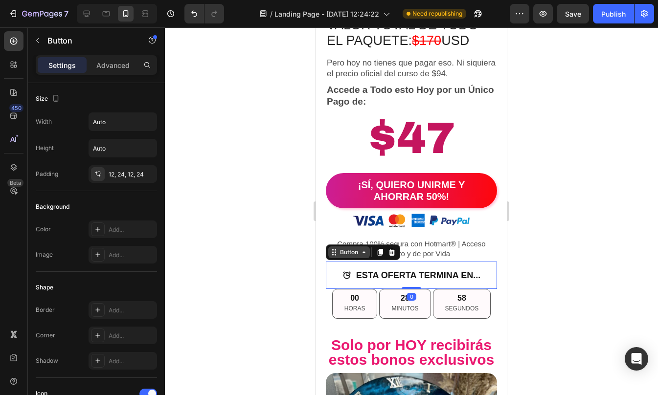
click at [341, 249] on div "Button" at bounding box center [349, 252] width 22 height 9
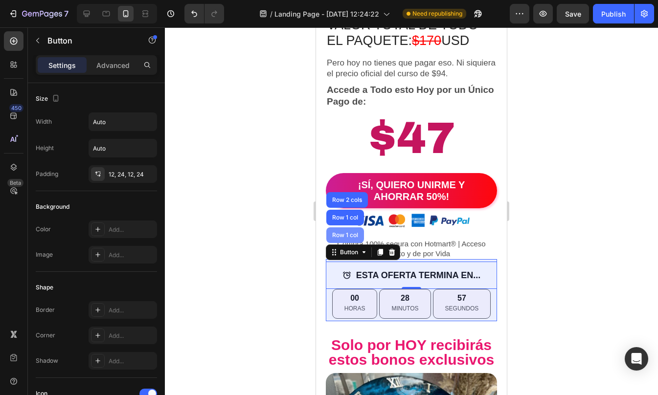
click at [338, 227] on div "Row 1 col" at bounding box center [345, 235] width 38 height 16
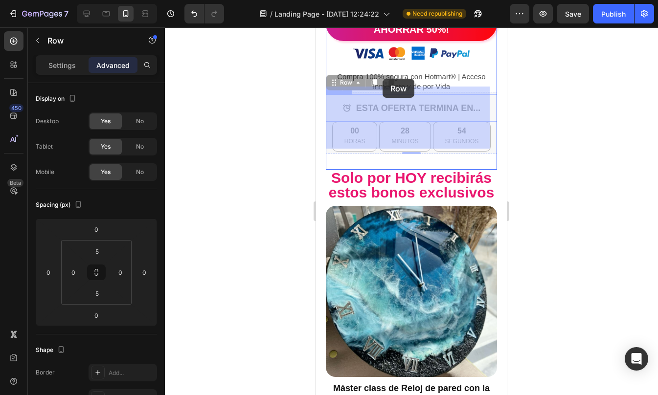
scroll to position [4847, 0]
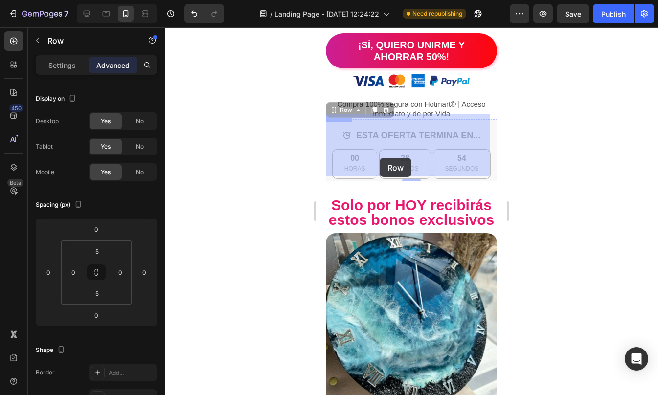
drag, startPoint x: 362, startPoint y: 254, endPoint x: 379, endPoint y: 159, distance: 96.9
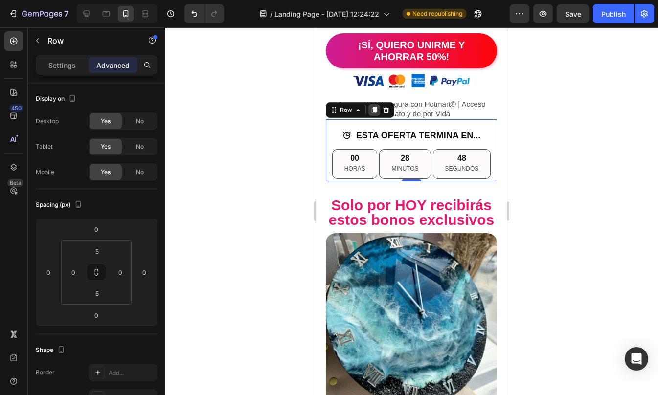
click at [371, 106] on icon at bounding box center [374, 110] width 8 height 8
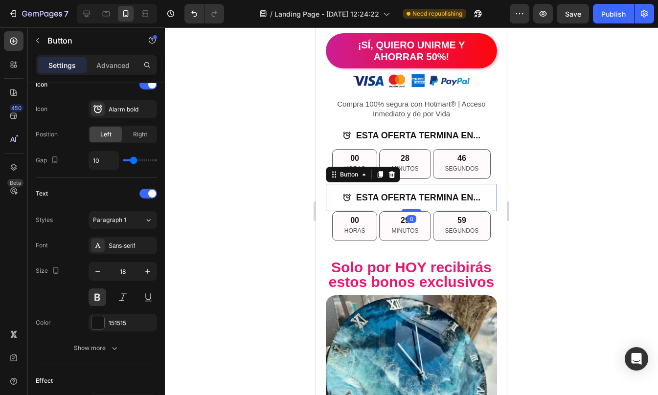
scroll to position [0, 0]
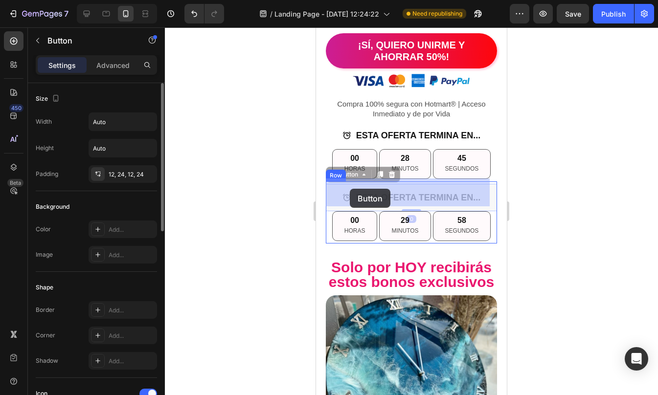
drag, startPoint x: 345, startPoint y: 179, endPoint x: 349, endPoint y: 189, distance: 10.7
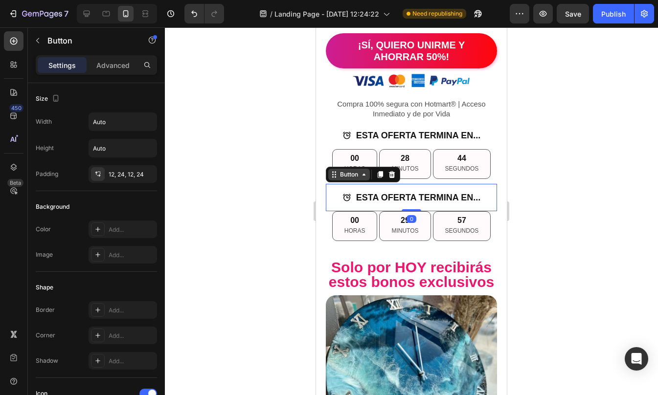
click at [346, 173] on div "Button" at bounding box center [349, 174] width 22 height 9
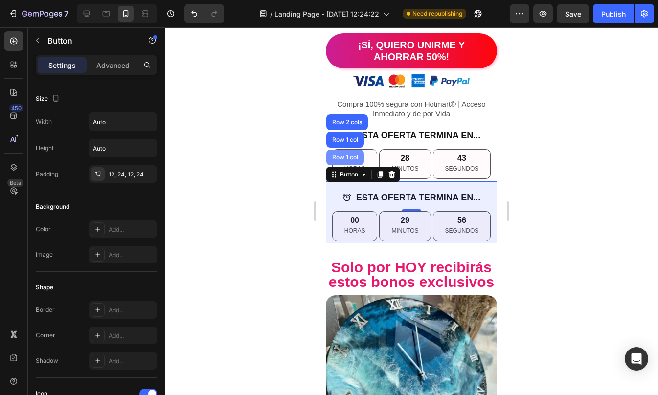
click at [345, 158] on div "Row 1 col" at bounding box center [345, 158] width 38 height 16
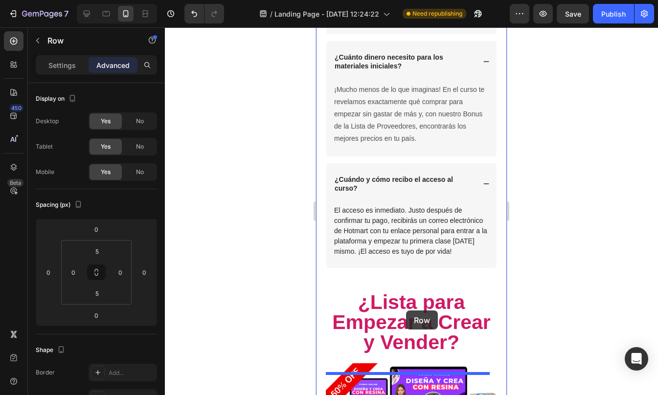
scroll to position [7282, 0]
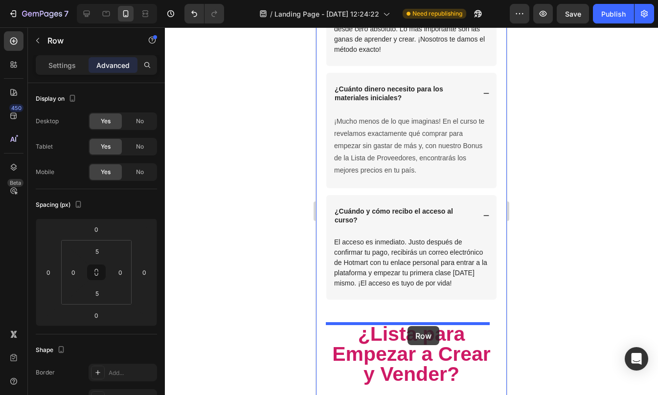
drag, startPoint x: 357, startPoint y: 177, endPoint x: 407, endPoint y: 327, distance: 158.2
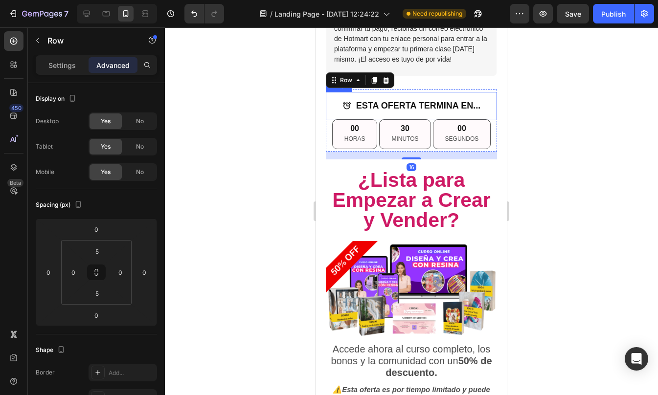
scroll to position [7507, 0]
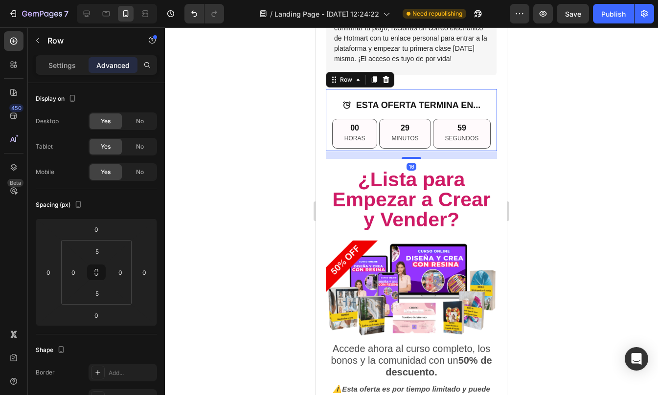
click at [564, 234] on div at bounding box center [411, 211] width 493 height 368
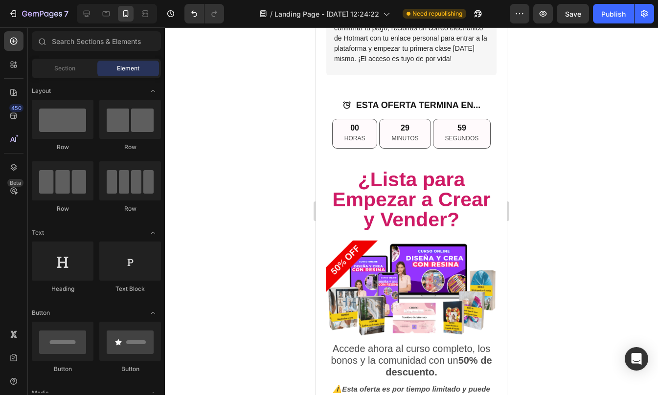
click at [564, 234] on div at bounding box center [411, 211] width 493 height 368
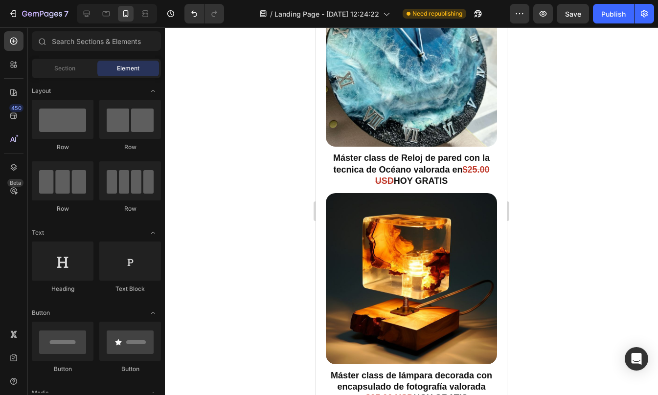
scroll to position [4145, 0]
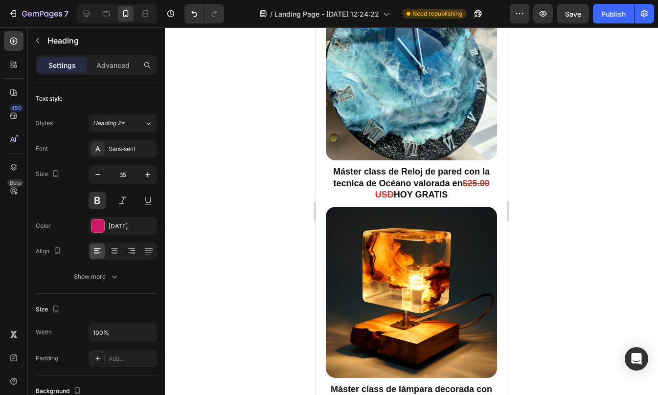
drag, startPoint x: 485, startPoint y: 229, endPoint x: 330, endPoint y: 208, distance: 155.9
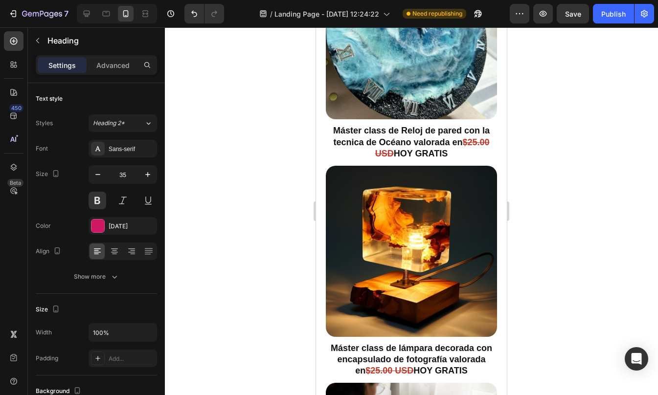
click at [550, 245] on div at bounding box center [411, 211] width 493 height 368
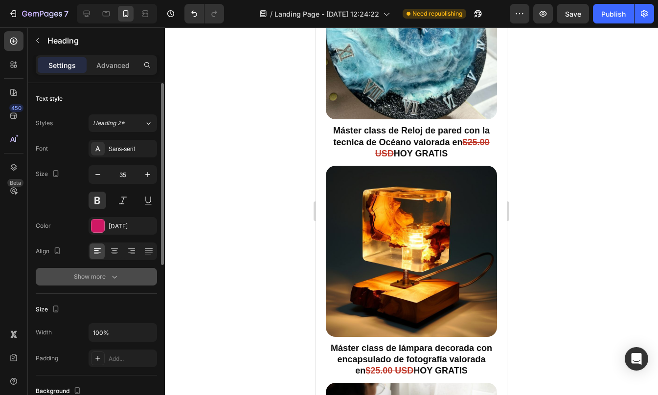
click at [120, 273] on button "Show more" at bounding box center [96, 277] width 121 height 18
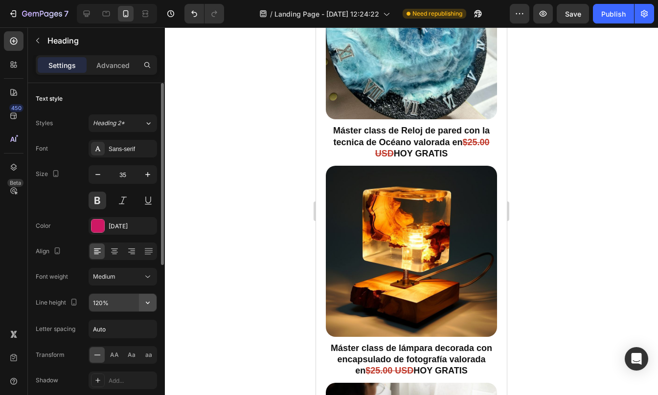
click at [150, 306] on icon "button" at bounding box center [148, 303] width 10 height 10
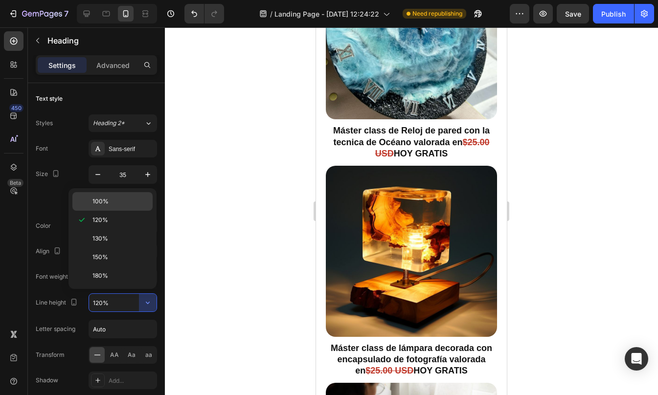
click at [98, 204] on span "100%" at bounding box center [100, 201] width 16 height 9
type input "100%"
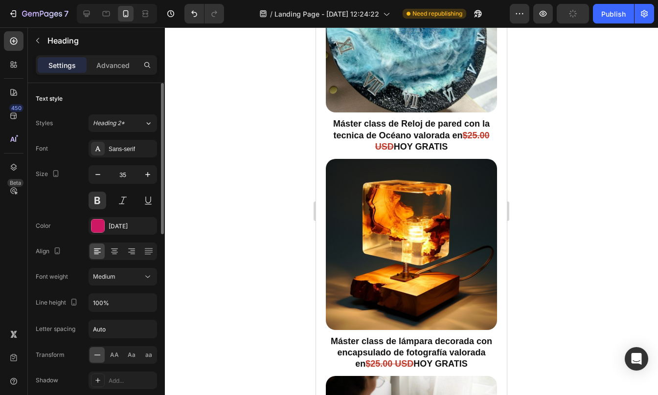
click at [77, 320] on div "Letter spacing Auto" at bounding box center [96, 329] width 121 height 19
click at [101, 234] on div "[DATE]" at bounding box center [123, 226] width 68 height 18
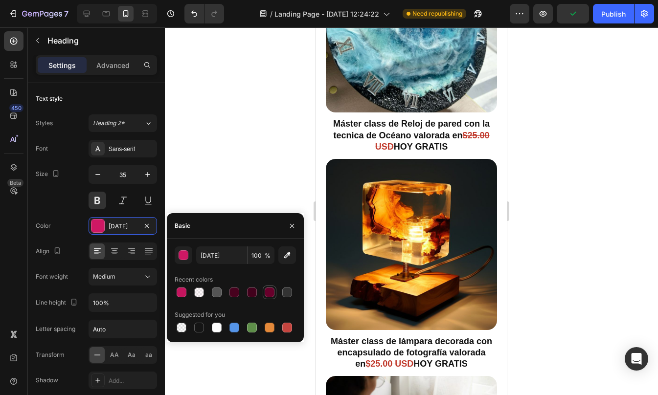
click at [267, 292] on div at bounding box center [270, 293] width 10 height 10
click at [178, 291] on div at bounding box center [182, 293] width 10 height 10
type input "C4155E"
click at [186, 249] on button "button" at bounding box center [184, 255] width 18 height 18
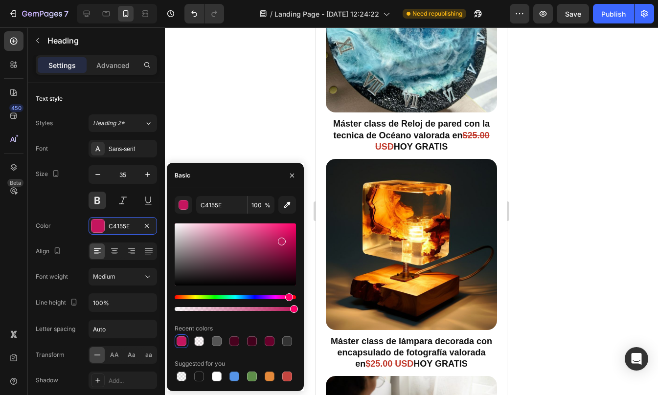
click at [281, 239] on div at bounding box center [282, 242] width 8 height 8
click at [542, 206] on div at bounding box center [411, 211] width 493 height 368
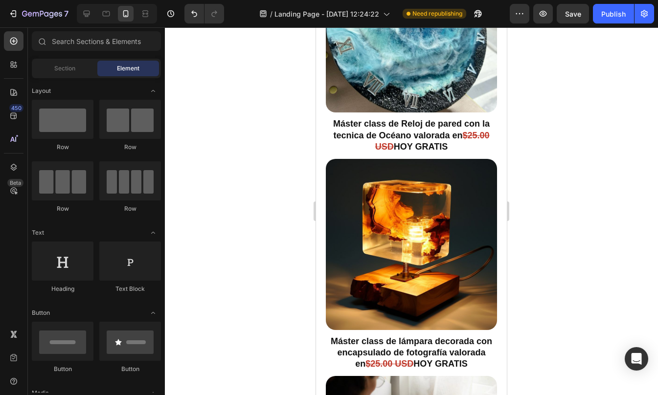
click at [542, 206] on div at bounding box center [411, 211] width 493 height 368
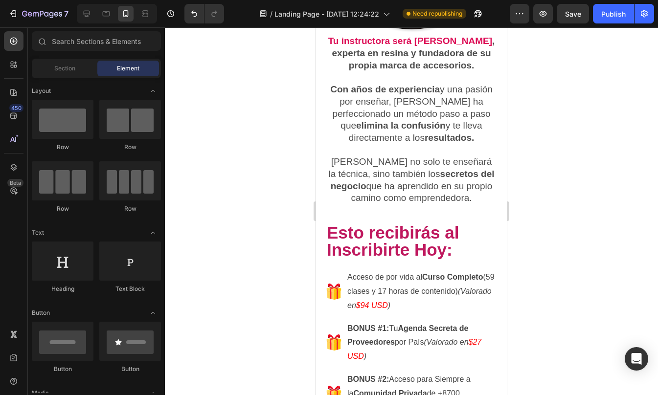
scroll to position [4167, 0]
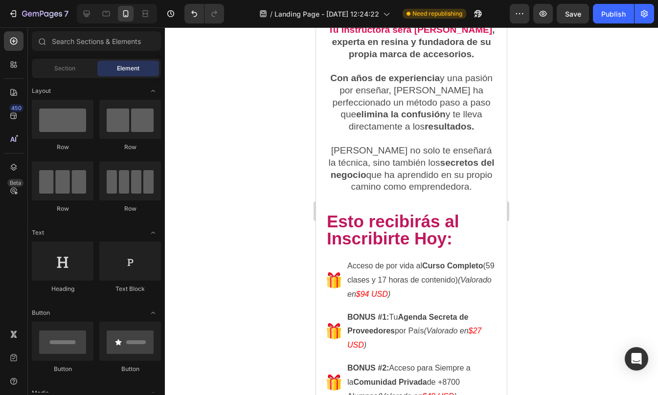
click at [579, 243] on div at bounding box center [411, 211] width 493 height 368
click at [445, 212] on h2 "Esto recibirás al Inscribirte Hoy:" at bounding box center [411, 230] width 171 height 36
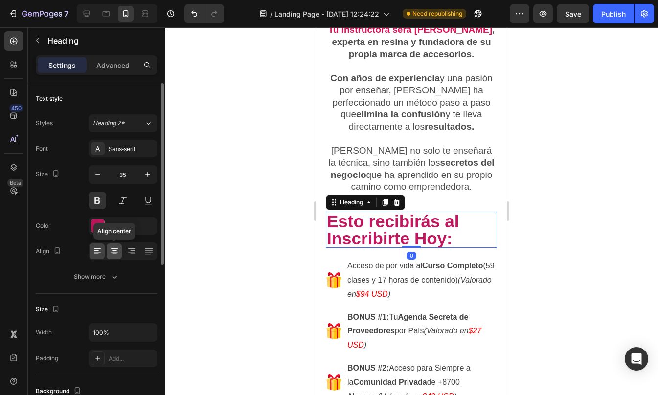
click at [116, 253] on icon at bounding box center [115, 251] width 10 height 10
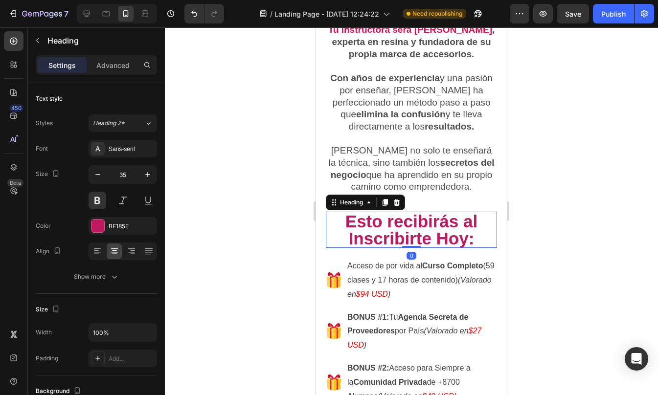
click at [527, 220] on div at bounding box center [411, 211] width 493 height 368
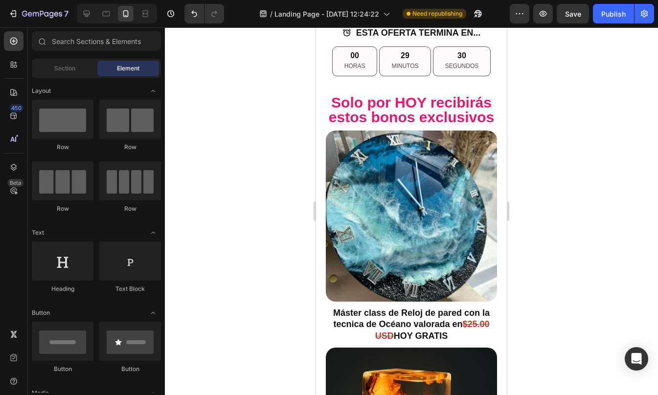
scroll to position [4913, 0]
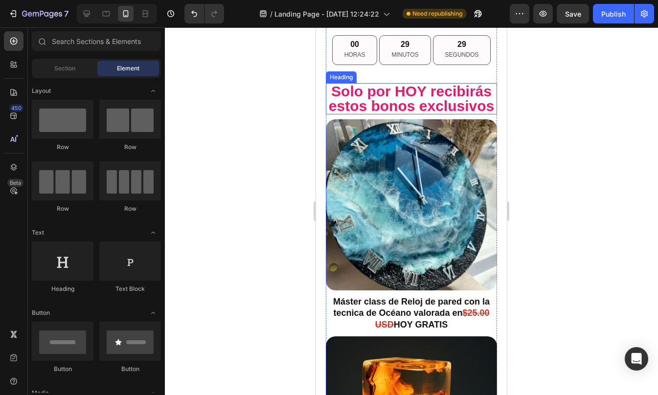
click at [438, 102] on h2 "Solo por HOY recibirás estos bonos exclusivos" at bounding box center [411, 98] width 171 height 31
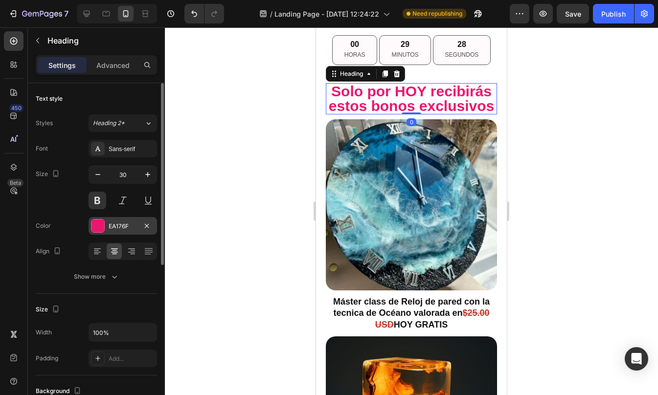
click at [114, 222] on div "EA176F" at bounding box center [123, 226] width 28 height 9
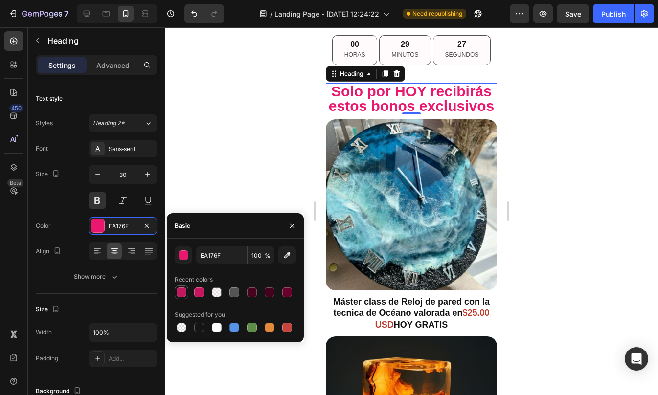
click at [181, 294] on div at bounding box center [182, 293] width 10 height 10
click at [196, 292] on div at bounding box center [199, 293] width 10 height 10
type input "C4155E"
click at [518, 199] on div at bounding box center [411, 211] width 493 height 368
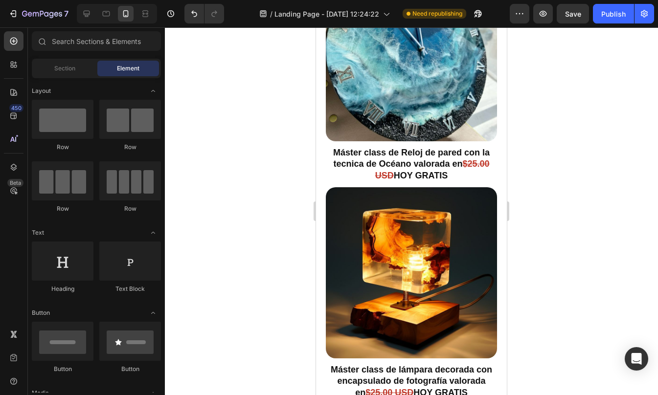
scroll to position [5086, 0]
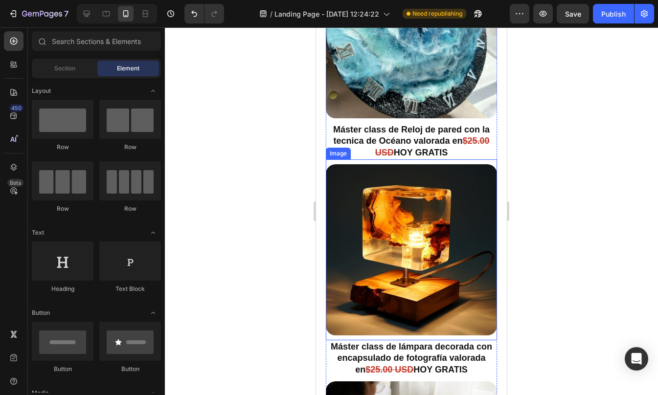
click at [392, 271] on img at bounding box center [411, 249] width 171 height 171
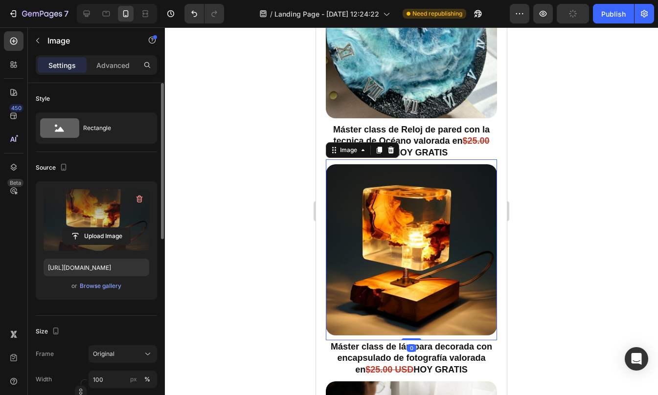
click at [101, 222] on label at bounding box center [97, 220] width 106 height 62
click at [101, 228] on input "file" at bounding box center [96, 236] width 67 height 17
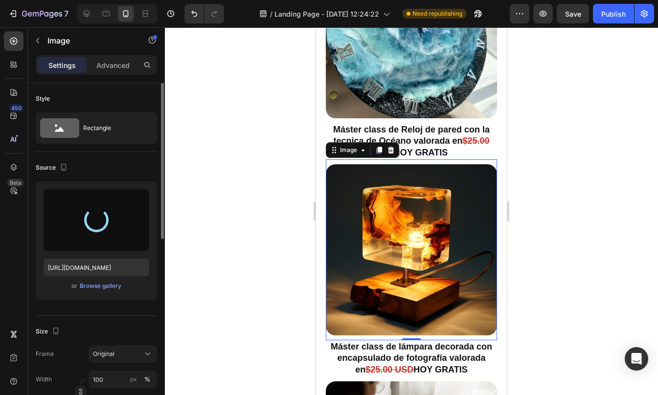
type input "[URL][DOMAIN_NAME]"
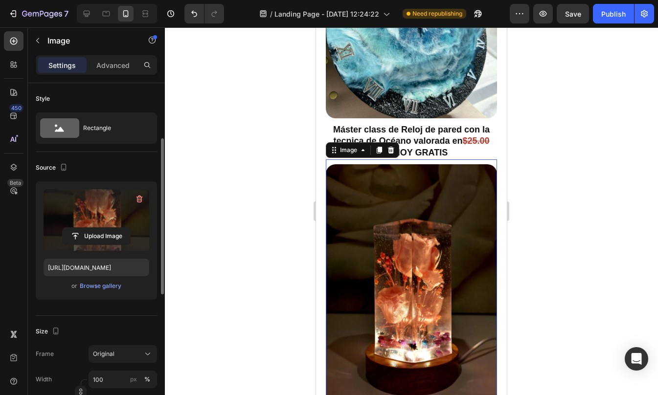
scroll to position [71, 0]
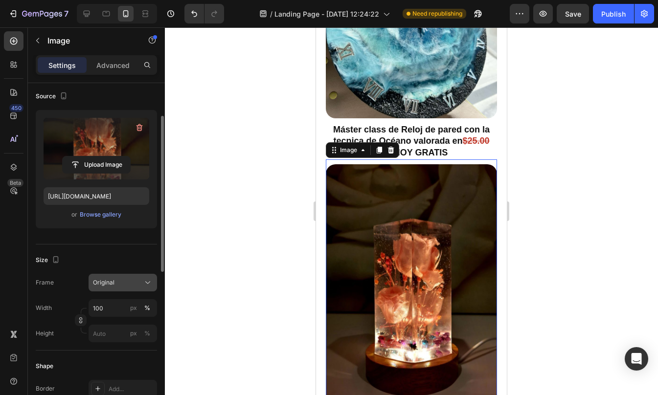
click at [110, 279] on span "Original" at bounding box center [104, 282] width 22 height 9
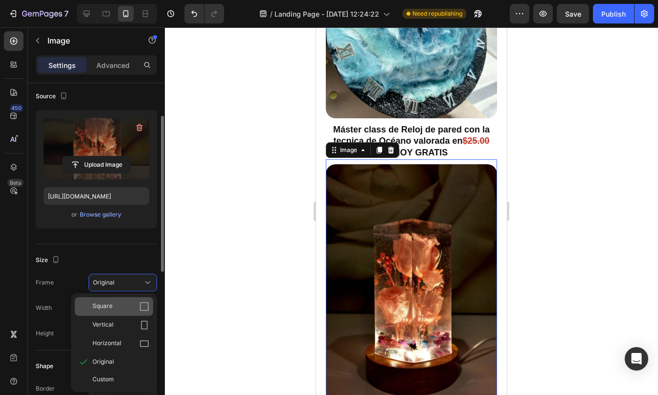
click at [118, 307] on div "Square" at bounding box center [120, 307] width 57 height 10
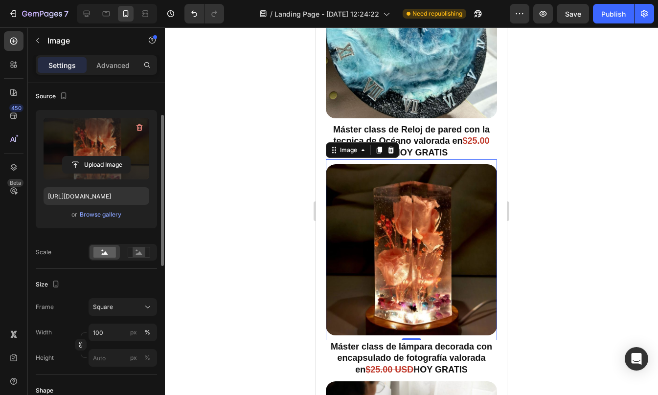
click at [119, 275] on div "Size Frame Square Width 100 px % Height px %" at bounding box center [96, 322] width 121 height 106
click at [579, 239] on div at bounding box center [411, 211] width 493 height 368
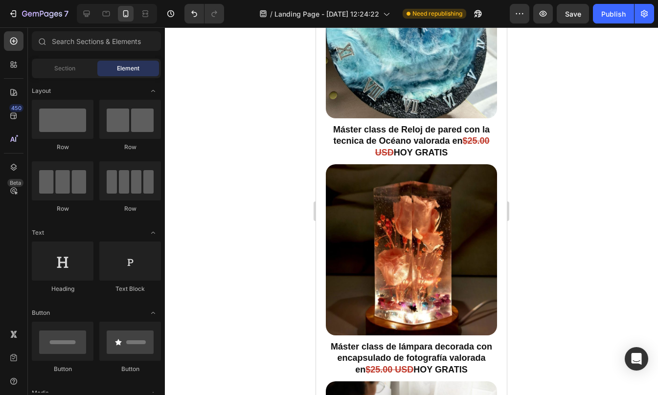
click at [579, 239] on div at bounding box center [411, 211] width 493 height 368
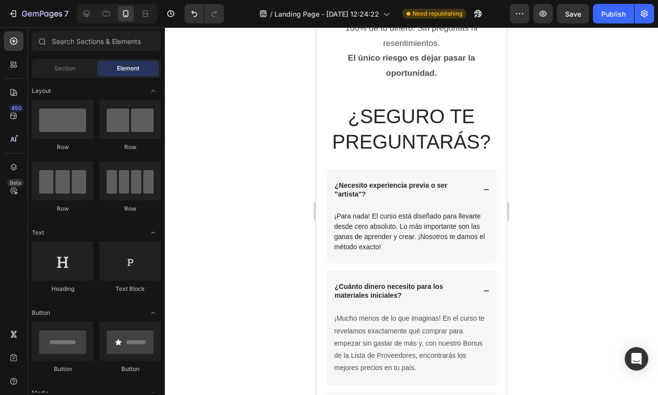
scroll to position [6957, 0]
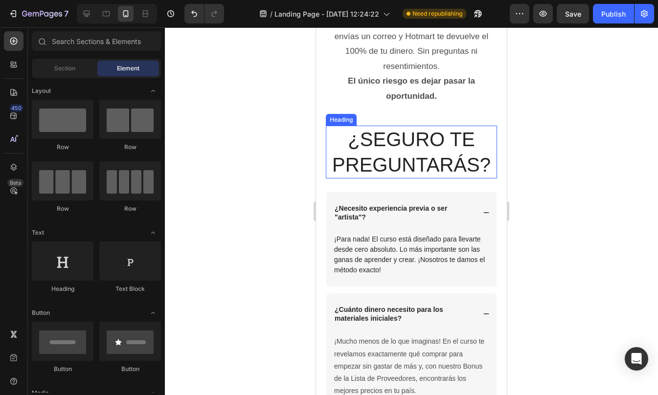
click at [417, 130] on h2 "¿SEGURO TE PREGUNTARÁS?" at bounding box center [411, 152] width 171 height 53
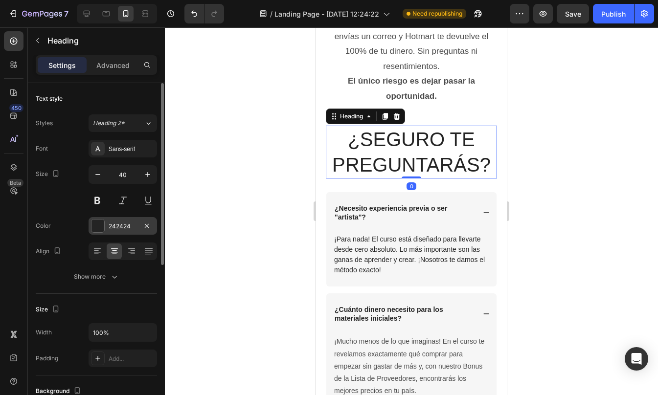
click at [96, 232] on div at bounding box center [98, 226] width 14 height 14
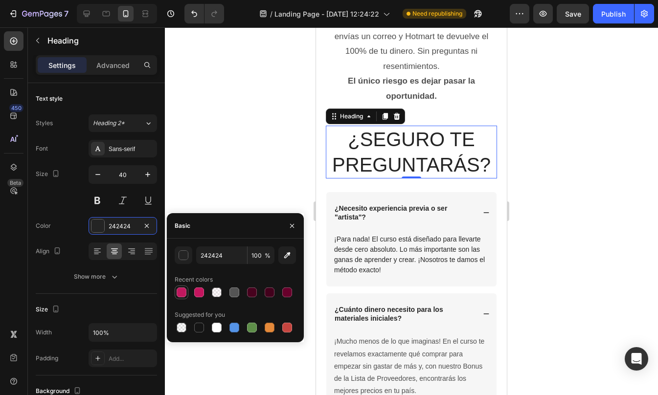
click at [184, 294] on div at bounding box center [182, 293] width 10 height 10
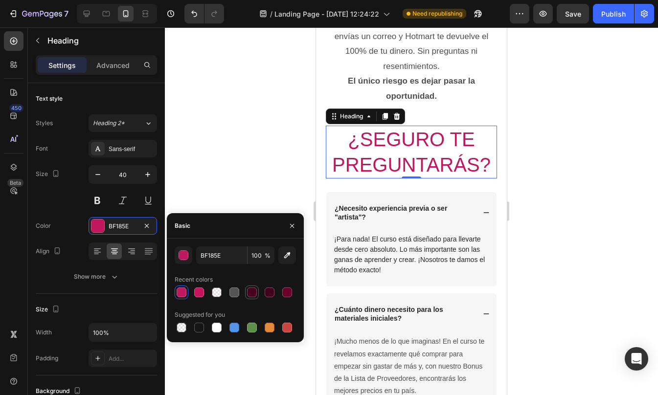
click at [249, 293] on div at bounding box center [252, 293] width 10 height 10
type input "47021E"
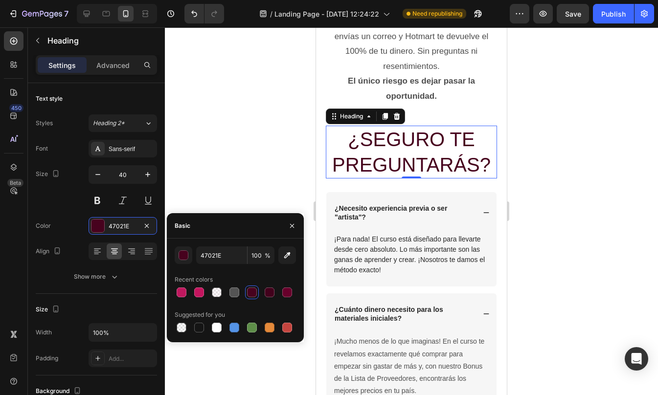
click at [582, 225] on div at bounding box center [411, 211] width 493 height 368
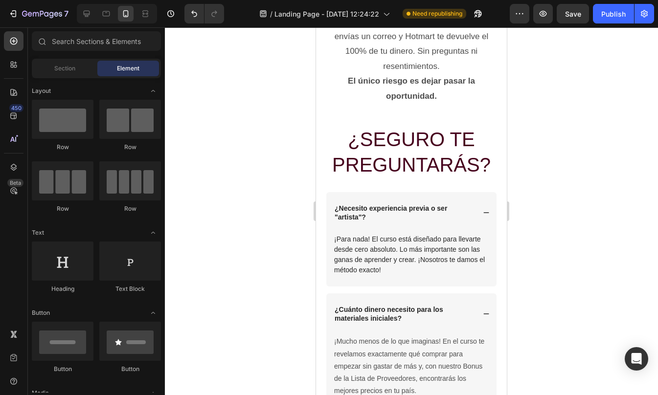
click at [582, 225] on div at bounding box center [411, 211] width 493 height 368
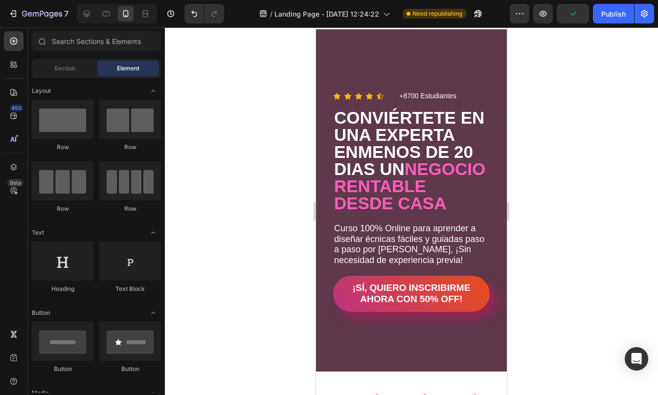
scroll to position [0, 0]
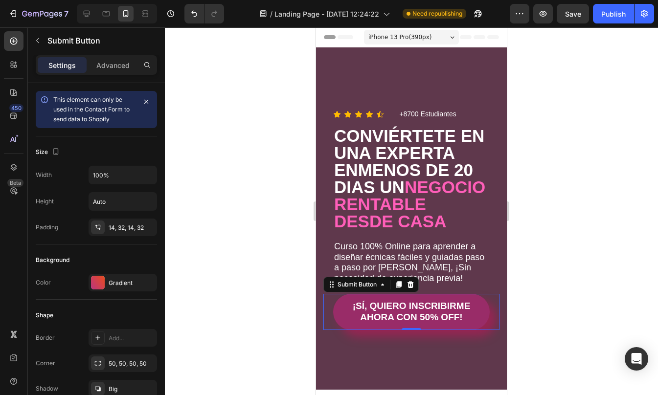
click at [474, 320] on button "¡SÍ, QUIERO INSCRIBIRME AHORA CON 50% OFF!" at bounding box center [411, 312] width 156 height 36
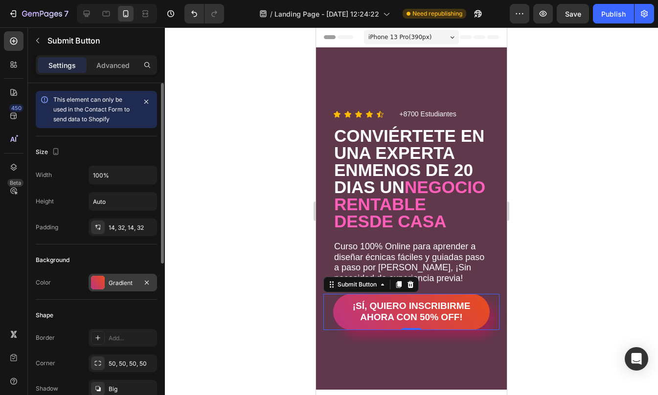
click at [111, 279] on div "Gradient" at bounding box center [123, 283] width 28 height 9
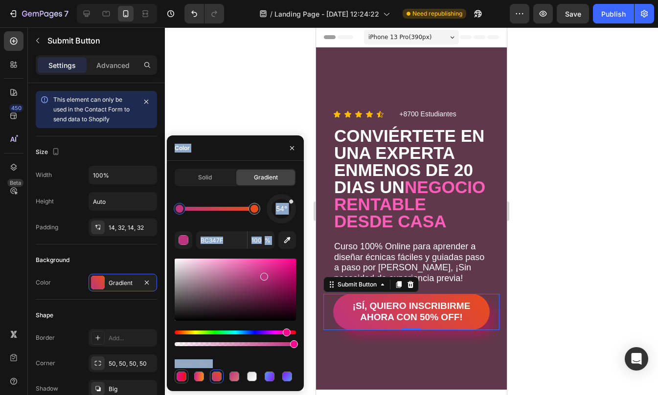
click at [178, 377] on div at bounding box center [182, 377] width 10 height 10
type input "CC1E95"
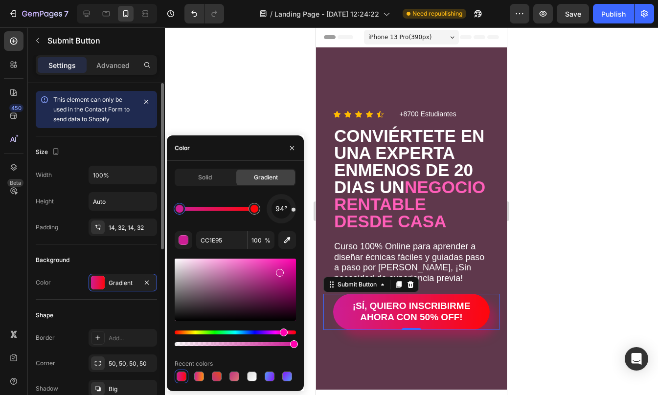
click at [75, 301] on div "Shape Border Add... Corner 50, 50, 50, 50 Shadow Big" at bounding box center [96, 353] width 121 height 106
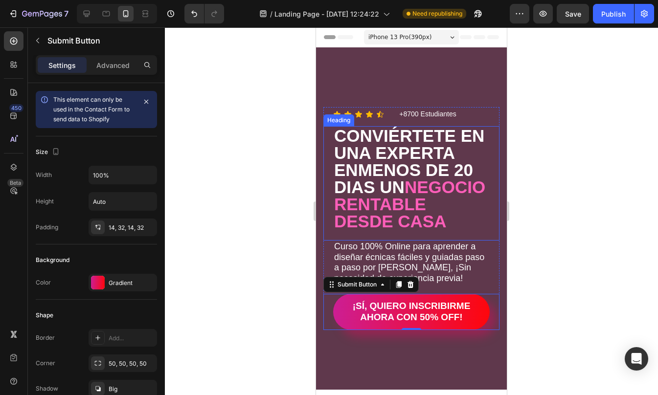
click at [560, 231] on div at bounding box center [411, 211] width 493 height 368
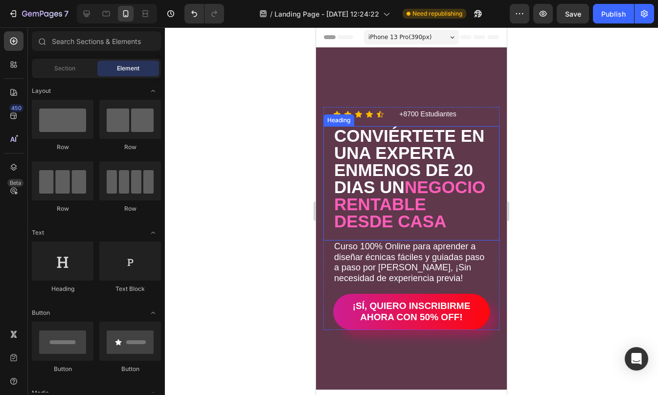
click at [560, 231] on div at bounding box center [411, 211] width 493 height 368
click at [517, 55] on div at bounding box center [411, 211] width 493 height 368
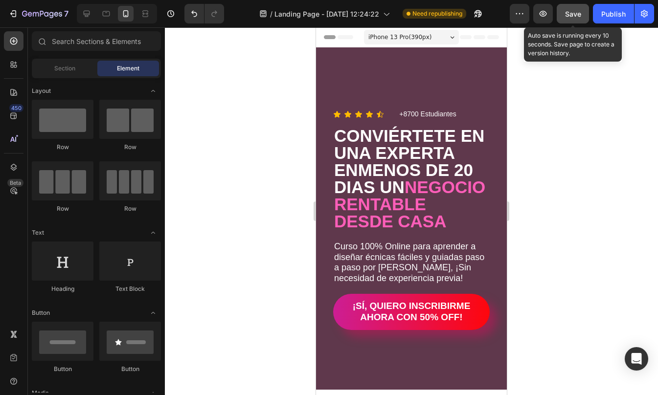
click at [573, 8] on button "Save" at bounding box center [572, 14] width 32 height 20
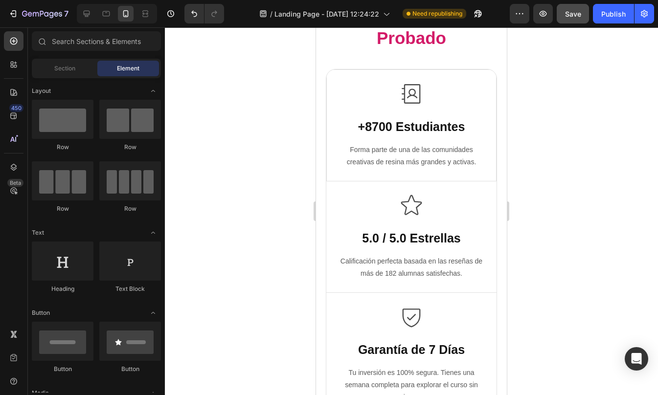
scroll to position [2319, 0]
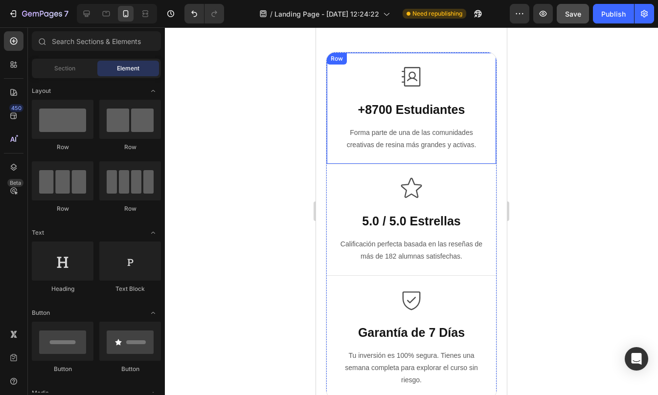
click at [444, 58] on div "Icon +8700 Estudiantes Text Block Forma parte de una de las comunidades creativ…" at bounding box center [411, 108] width 170 height 112
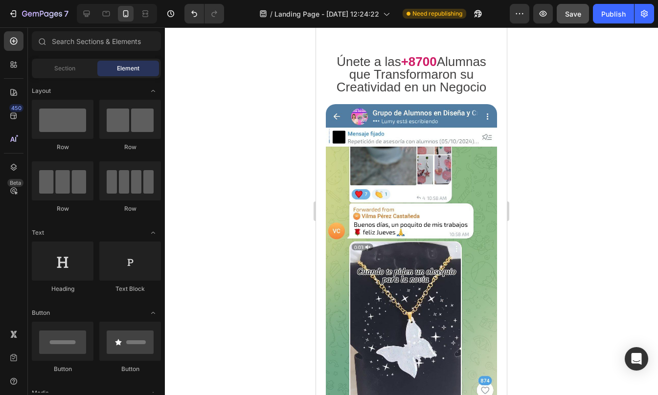
scroll to position [1997, 0]
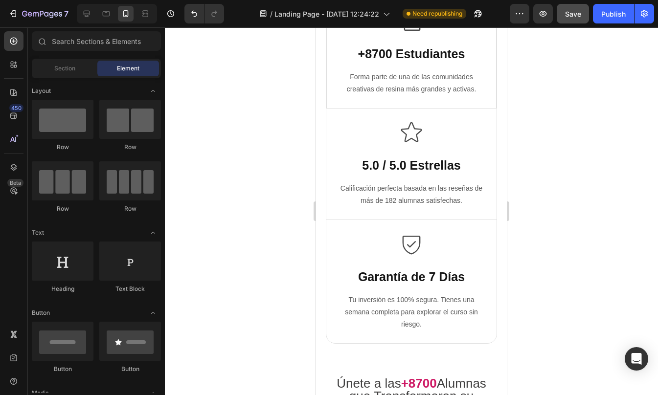
click at [543, 150] on div at bounding box center [411, 211] width 493 height 368
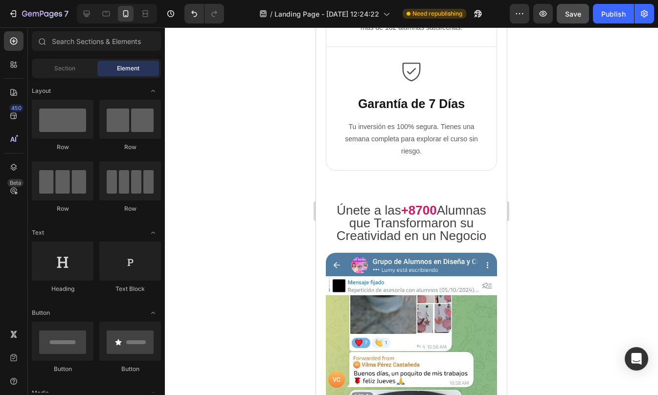
scroll to position [2176, 0]
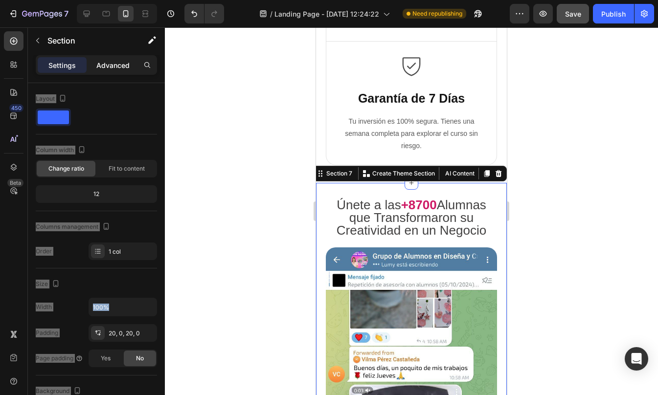
click at [105, 65] on p "Advanced" at bounding box center [112, 65] width 33 height 10
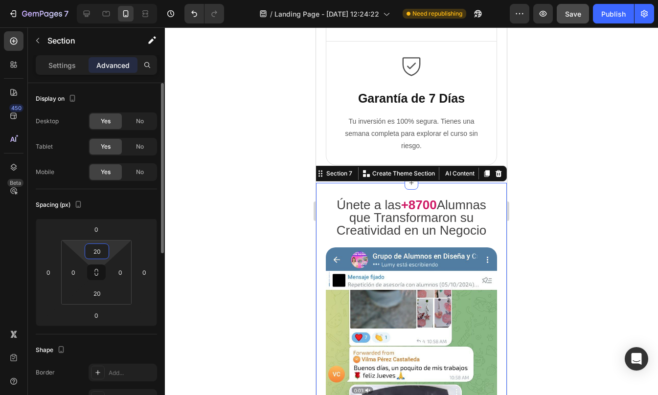
click at [104, 250] on input "20" at bounding box center [97, 251] width 20 height 15
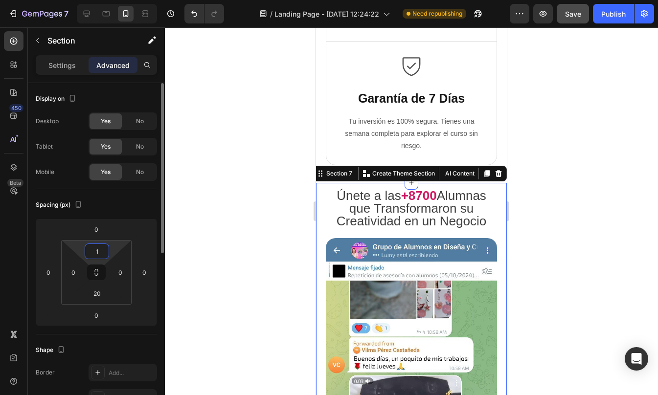
type input "10"
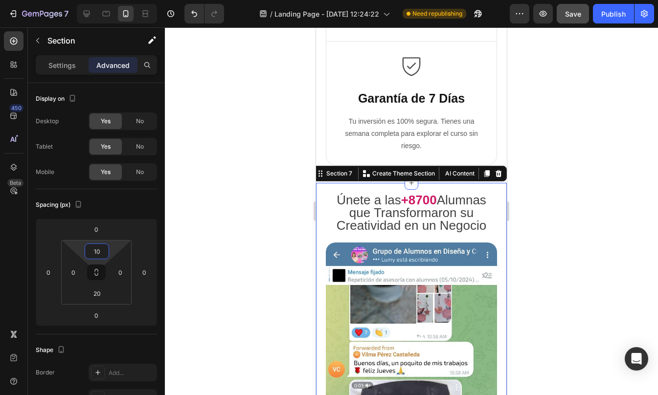
click at [557, 212] on div at bounding box center [411, 211] width 493 height 368
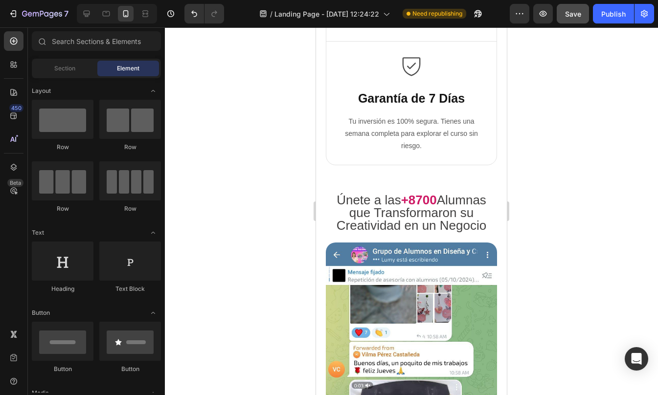
click at [557, 212] on div at bounding box center [411, 211] width 493 height 368
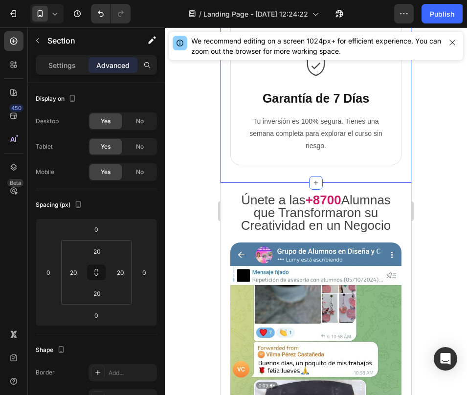
click at [205, 163] on div at bounding box center [316, 211] width 302 height 368
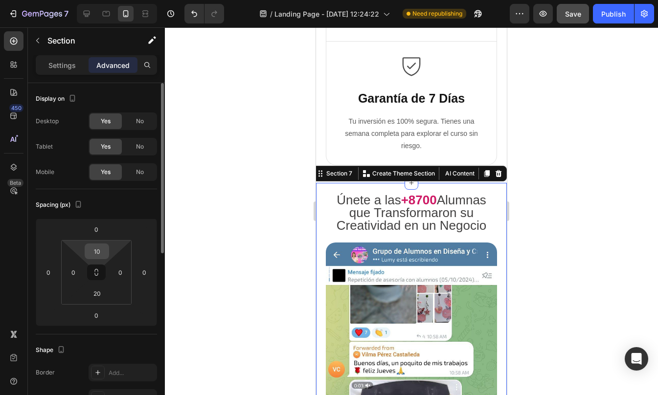
click at [103, 252] on input "10" at bounding box center [97, 251] width 20 height 15
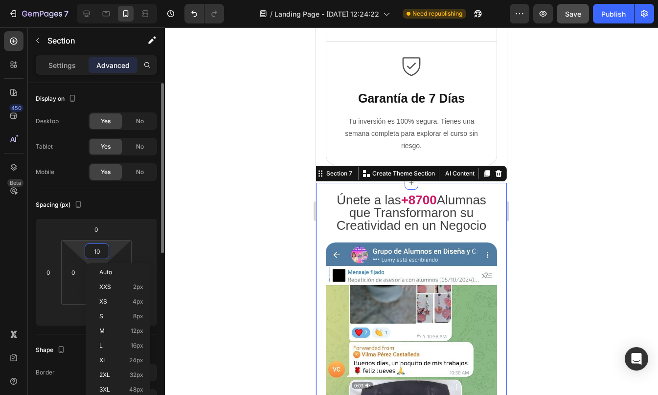
type input "0"
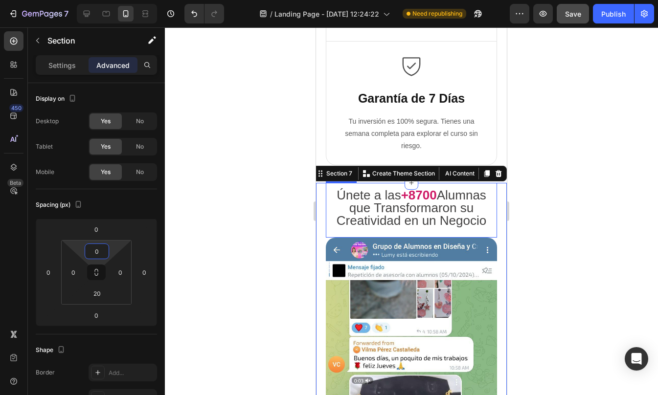
click at [575, 176] on div at bounding box center [411, 211] width 493 height 368
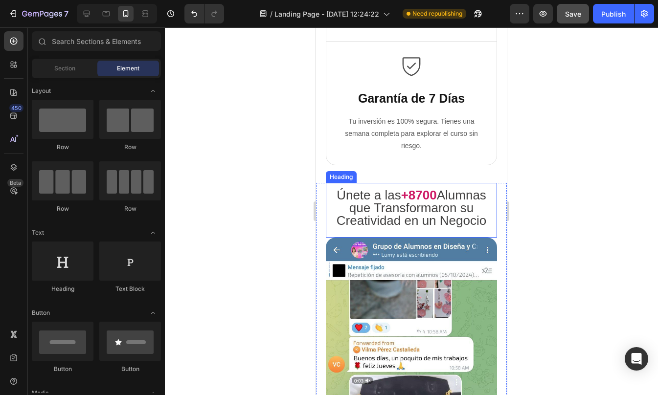
click at [575, 176] on div at bounding box center [411, 211] width 493 height 368
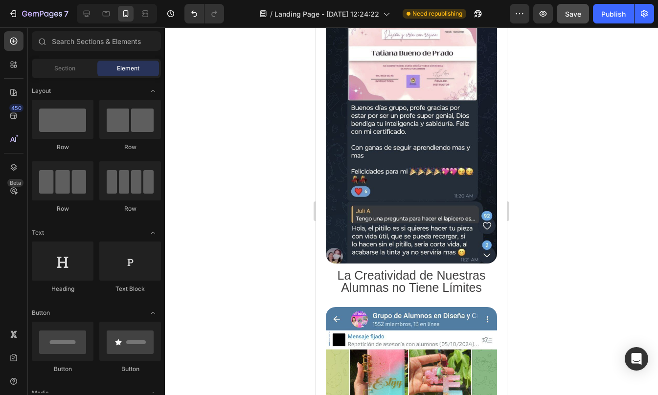
scroll to position [2856, 0]
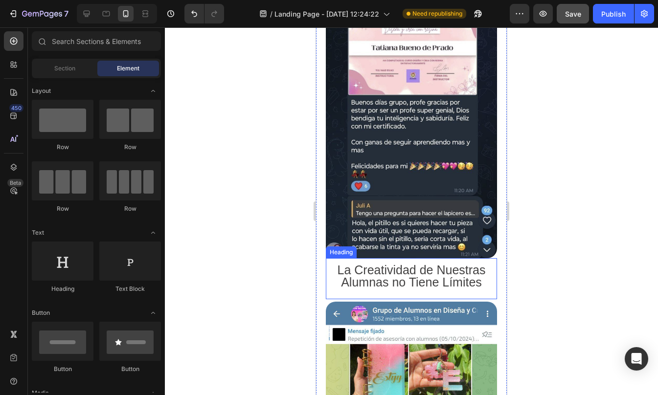
click at [423, 270] on span "La Creatividad de Nuestras Alumnas no Tiene Límites" at bounding box center [411, 276] width 148 height 26
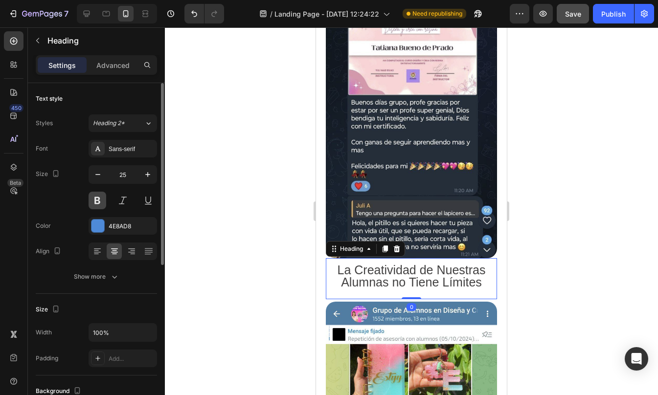
click at [103, 196] on button at bounding box center [98, 201] width 18 height 18
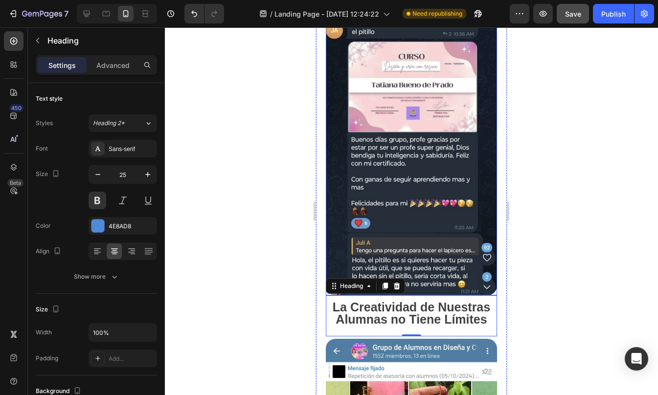
scroll to position [2818, 0]
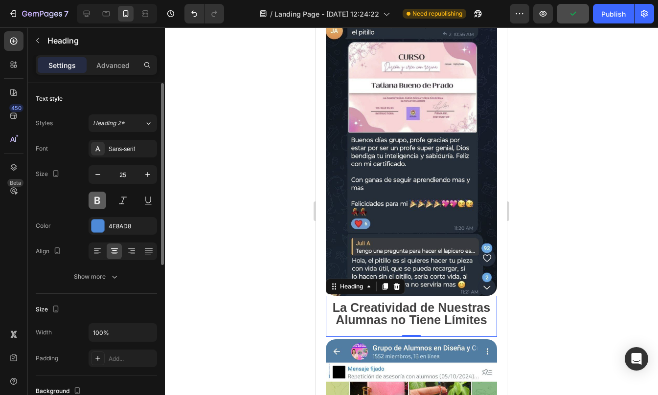
click at [97, 207] on button at bounding box center [98, 201] width 18 height 18
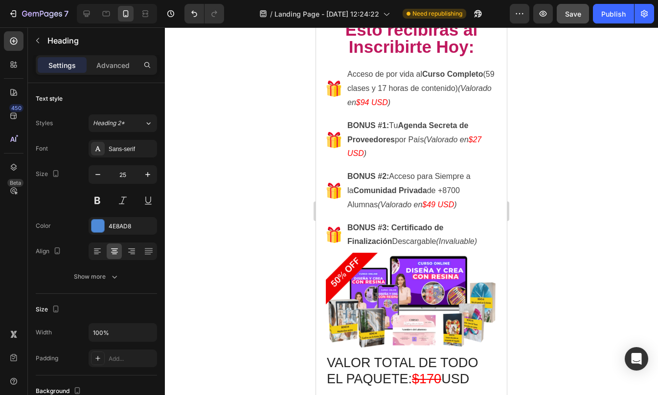
scroll to position [3843, 0]
click at [606, 207] on div at bounding box center [411, 211] width 493 height 368
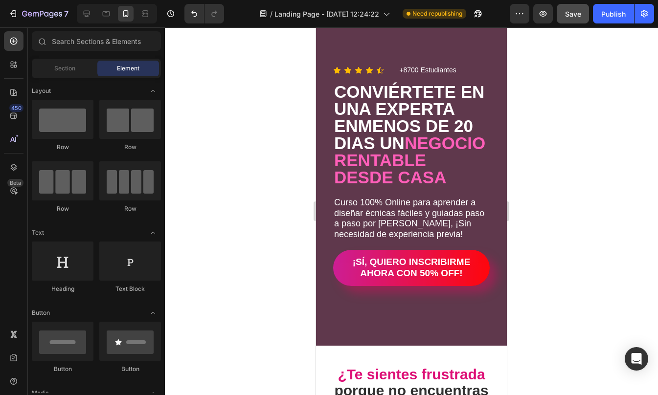
scroll to position [0, 0]
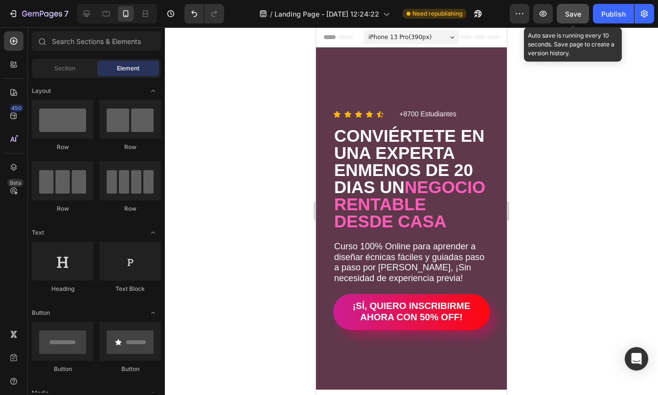
click at [580, 11] on span "Save" at bounding box center [573, 14] width 16 height 8
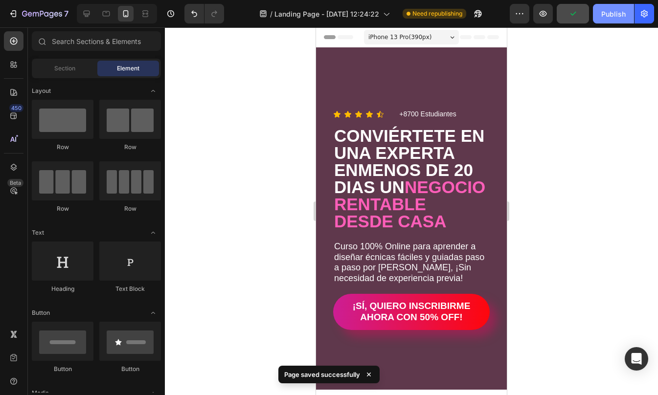
click at [619, 12] on div "Publish" at bounding box center [613, 14] width 24 height 10
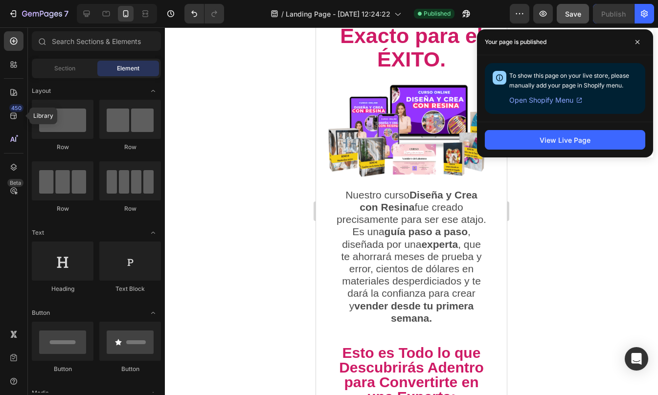
scroll to position [882, 0]
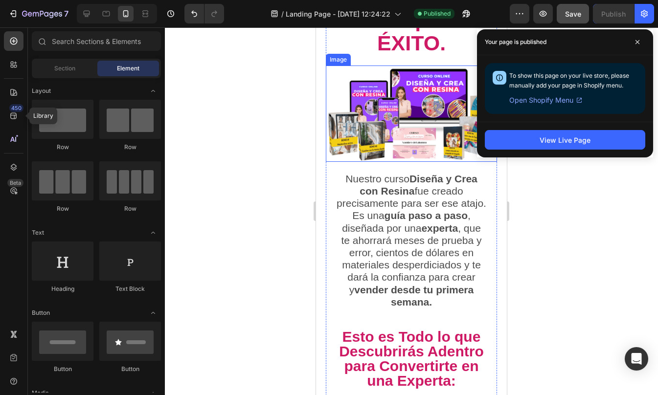
click at [381, 162] on img at bounding box center [411, 114] width 171 height 96
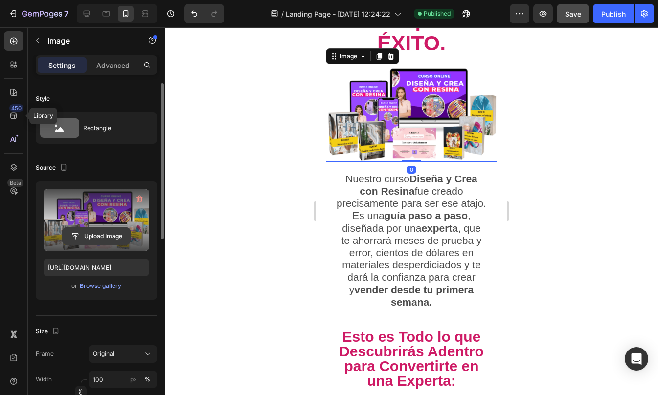
click at [106, 228] on input "file" at bounding box center [96, 236] width 67 height 17
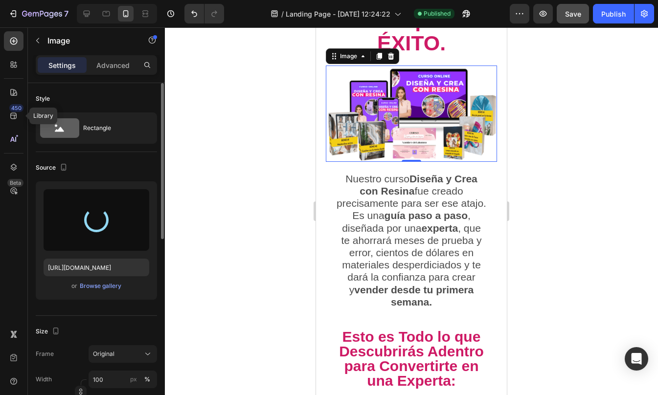
type input "https://cdn.shopify.com/s/files/1/0623/1359/4985/files/gempages_575436287763284…"
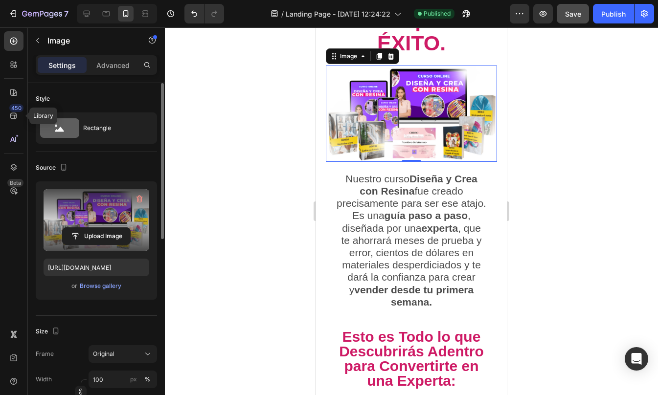
click at [562, 201] on div at bounding box center [411, 211] width 493 height 368
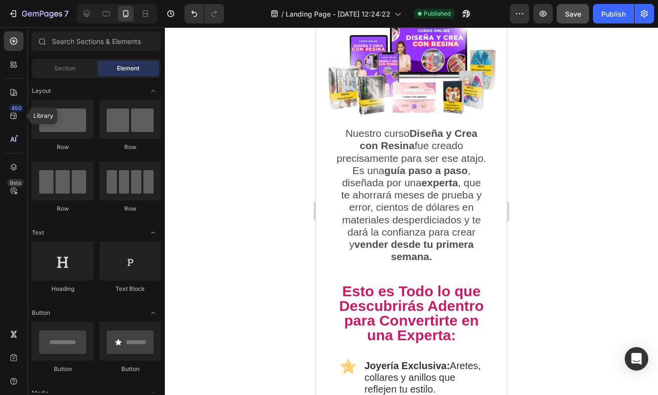
scroll to position [1025, 0]
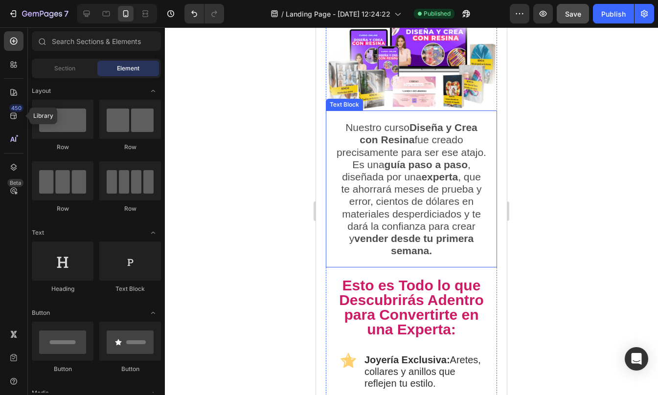
click at [405, 187] on p "Nuestro curso Diseña y Crea con Resina fue creado precisamente para ser ese ata…" at bounding box center [411, 188] width 150 height 135
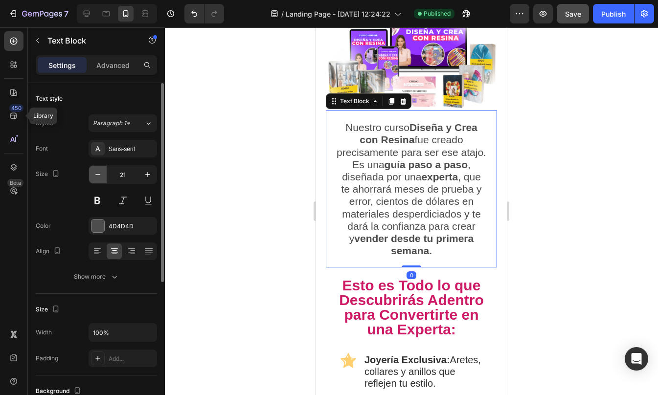
click at [97, 178] on icon "button" at bounding box center [98, 175] width 10 height 10
type input "20"
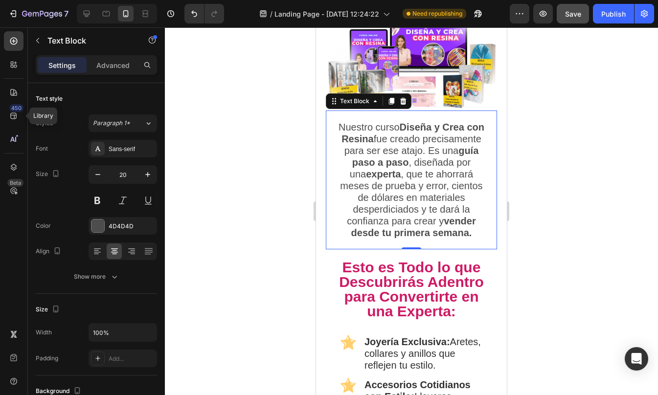
click at [514, 157] on div at bounding box center [411, 211] width 493 height 368
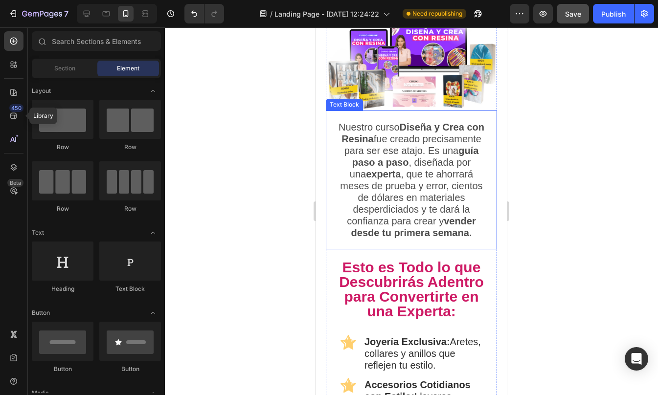
click at [412, 249] on div "Nuestro curso Diseña y Crea con Resina fue creado precisamente para ser ese ata…" at bounding box center [411, 180] width 171 height 139
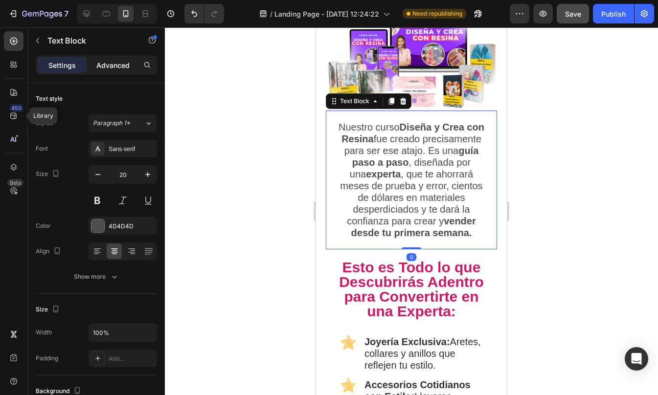
click at [104, 60] on p "Advanced" at bounding box center [112, 65] width 33 height 10
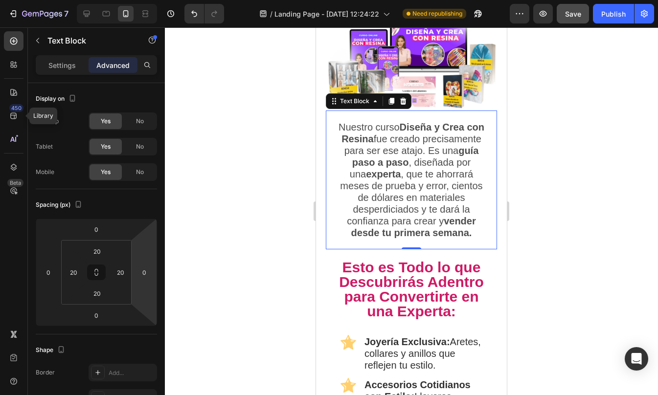
click at [553, 181] on div at bounding box center [411, 211] width 493 height 368
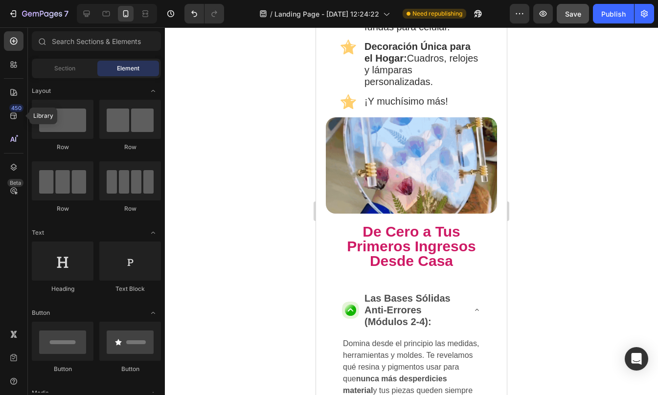
scroll to position [1429, 0]
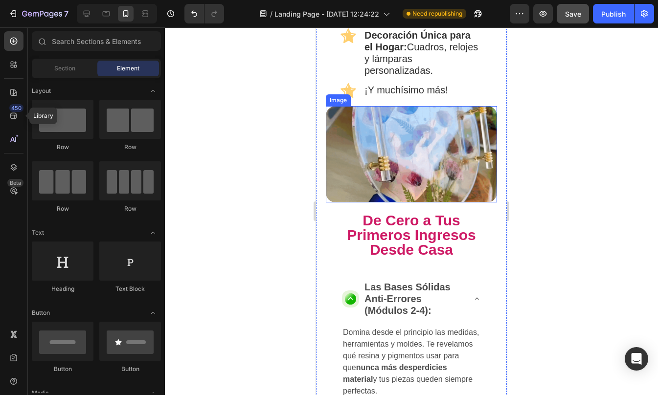
click at [415, 139] on img at bounding box center [411, 154] width 171 height 96
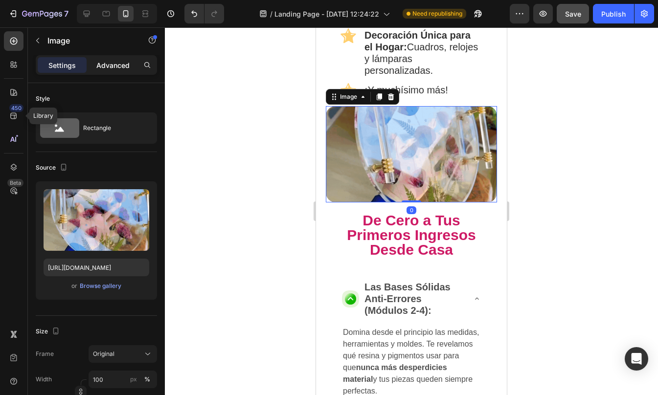
click at [115, 58] on div "Advanced" at bounding box center [113, 65] width 49 height 16
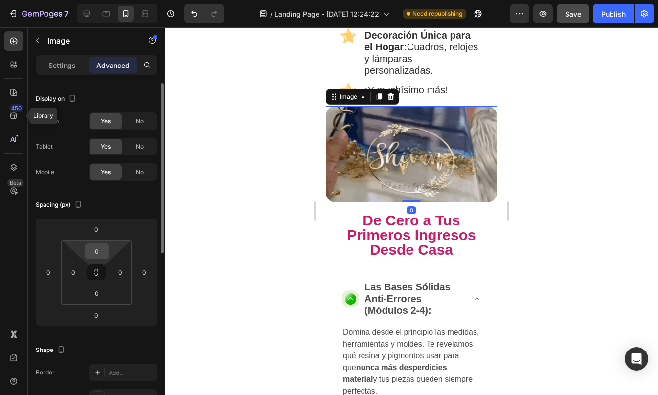
click at [100, 248] on input "0" at bounding box center [97, 251] width 20 height 15
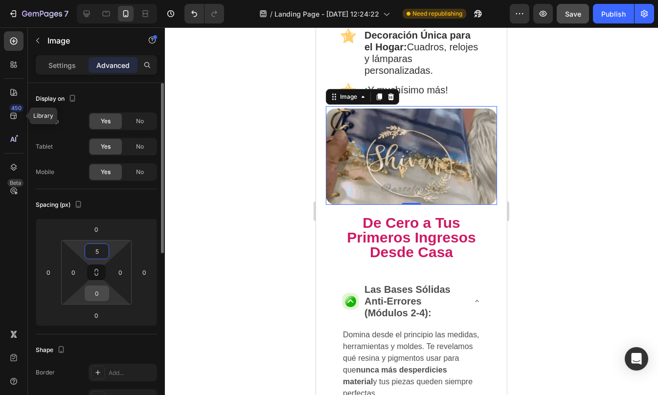
type input "5"
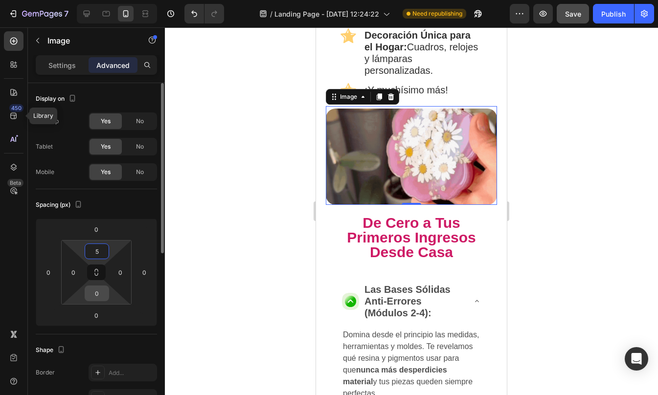
click at [98, 294] on input "0" at bounding box center [97, 293] width 20 height 15
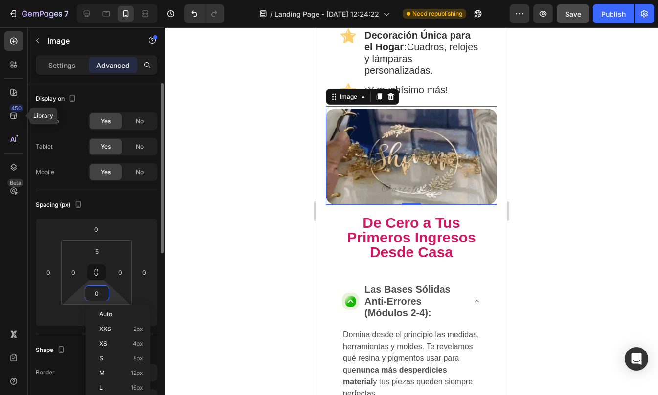
type input "5"
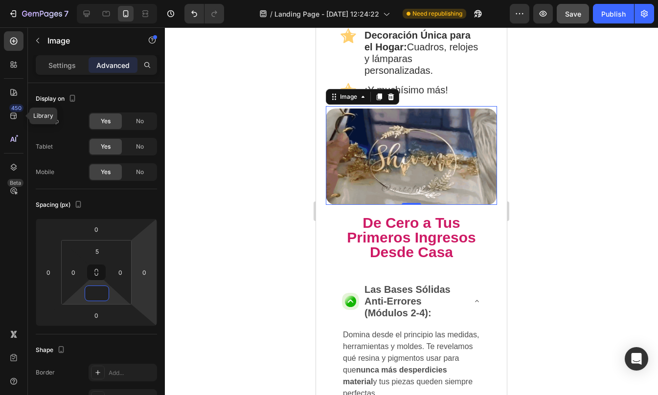
click at [547, 210] on div at bounding box center [411, 211] width 493 height 368
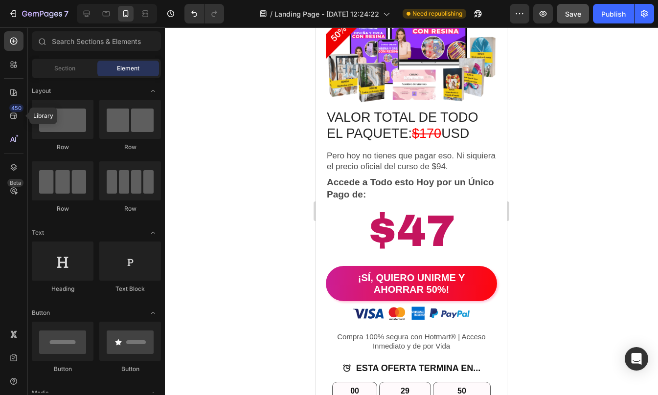
scroll to position [4169, 0]
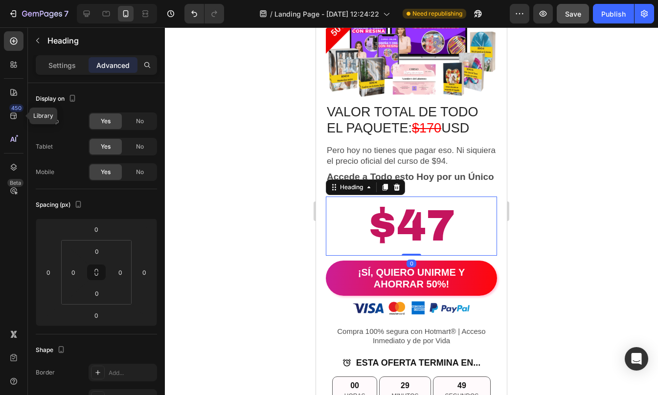
click at [394, 221] on h2 "$47" at bounding box center [411, 226] width 171 height 59
click at [362, 227] on h2 "$47" at bounding box center [411, 226] width 171 height 59
click at [362, 227] on p "$47" at bounding box center [411, 226] width 169 height 57
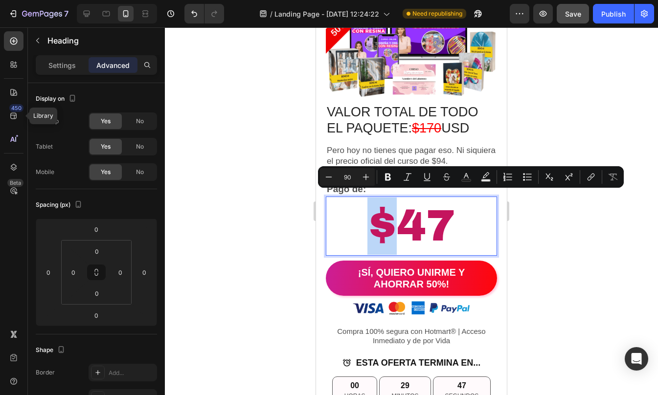
click at [366, 227] on p "$47" at bounding box center [411, 226] width 169 height 57
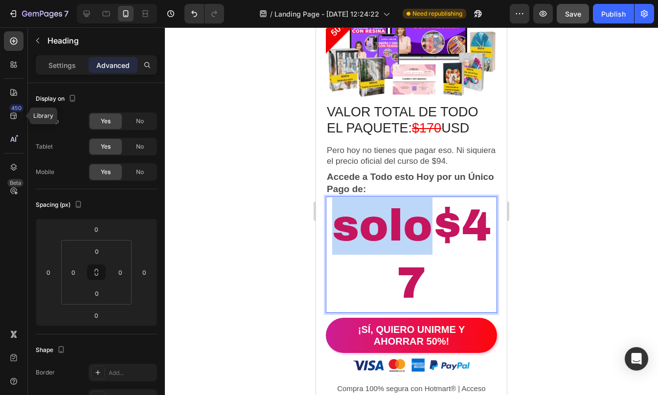
drag, startPoint x: 424, startPoint y: 221, endPoint x: 334, endPoint y: 218, distance: 90.0
click at [334, 218] on p "solo$47" at bounding box center [411, 255] width 169 height 114
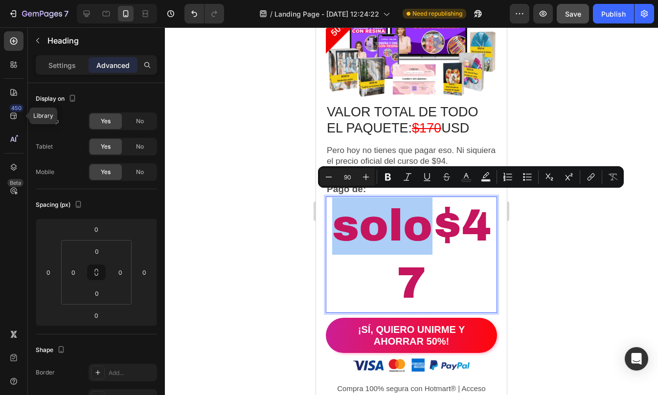
click at [352, 177] on input "90" at bounding box center [347, 177] width 20 height 12
type input "9"
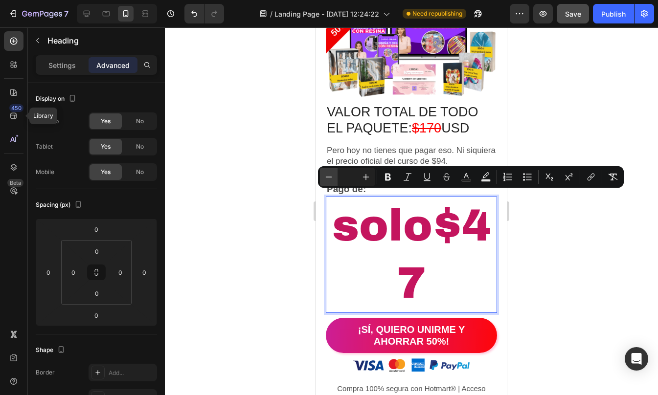
click at [328, 175] on icon "Editor contextual toolbar" at bounding box center [329, 177] width 10 height 10
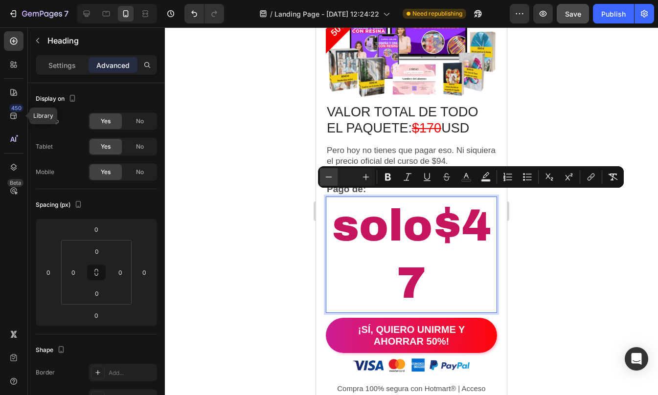
click at [328, 175] on icon "Editor contextual toolbar" at bounding box center [329, 177] width 10 height 10
click at [355, 179] on input "Editor contextual toolbar" at bounding box center [347, 177] width 20 height 12
type input "50"
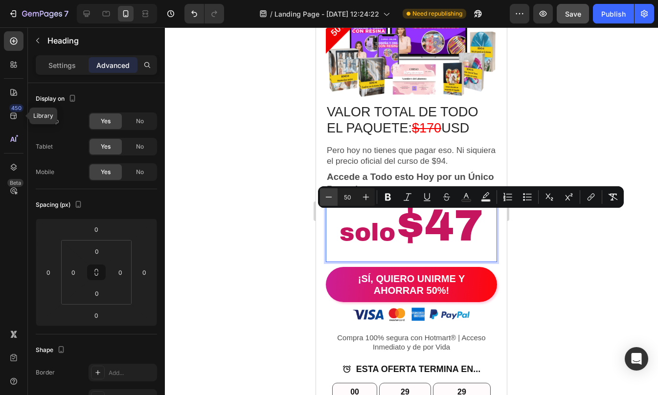
click at [329, 199] on icon "Editor contextual toolbar" at bounding box center [329, 197] width 10 height 10
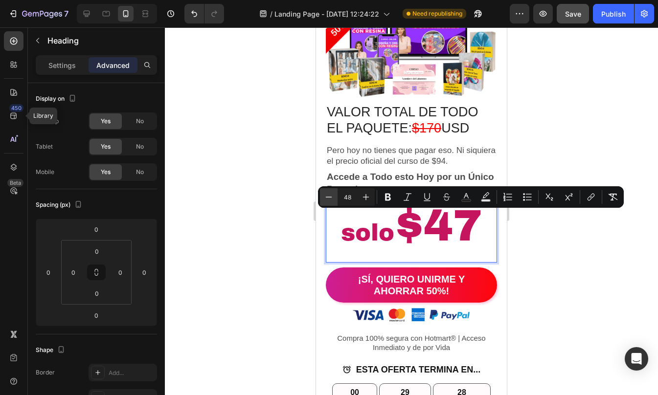
click at [329, 199] on icon "Editor contextual toolbar" at bounding box center [329, 197] width 10 height 10
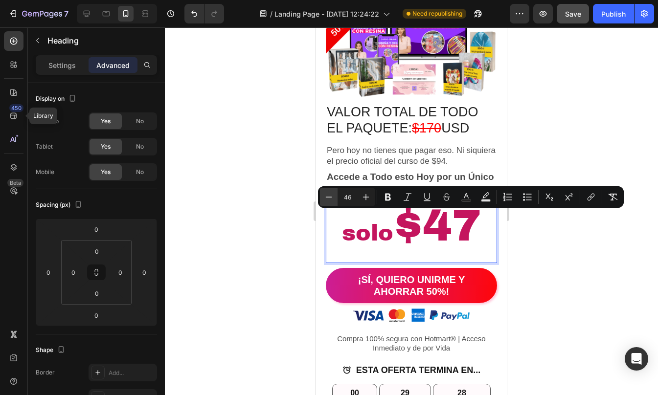
click at [329, 199] on icon "Editor contextual toolbar" at bounding box center [329, 197] width 10 height 10
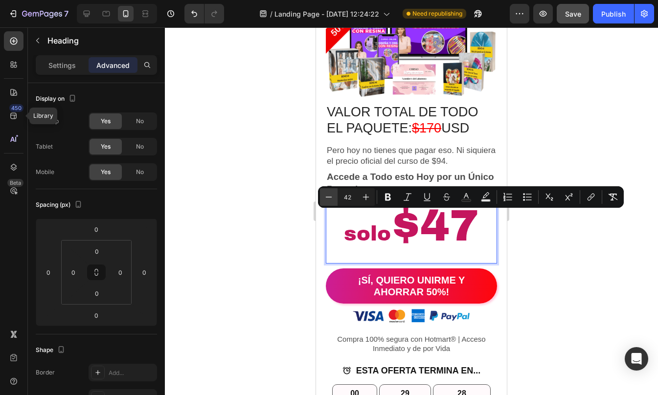
click at [329, 199] on icon "Editor contextual toolbar" at bounding box center [329, 197] width 10 height 10
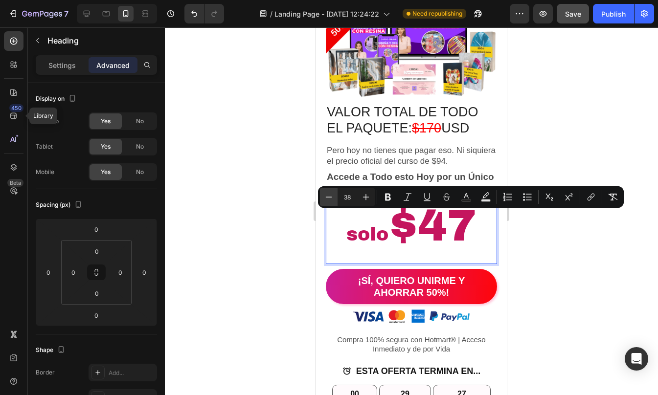
click at [329, 199] on icon "Editor contextual toolbar" at bounding box center [329, 197] width 10 height 10
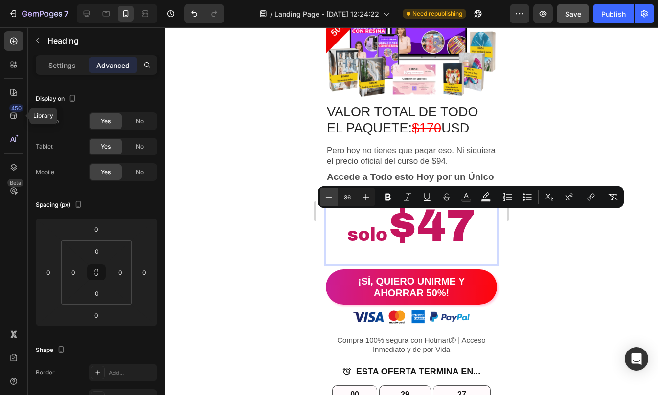
click at [329, 199] on icon "Editor contextual toolbar" at bounding box center [329, 197] width 10 height 10
type input "34"
click at [538, 265] on div at bounding box center [411, 211] width 493 height 368
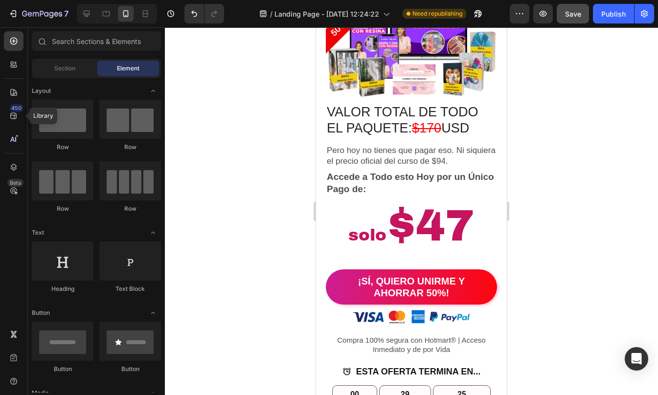
click at [538, 265] on div at bounding box center [411, 211] width 493 height 368
click at [397, 226] on p "⁠⁠⁠⁠⁠⁠⁠ solo $47" at bounding box center [411, 231] width 169 height 66
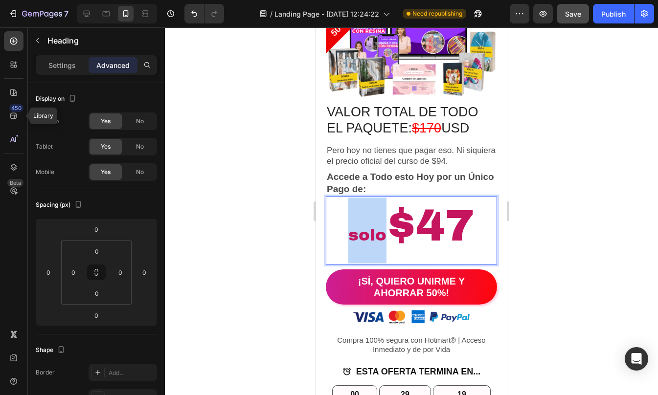
drag, startPoint x: 382, startPoint y: 232, endPoint x: 345, endPoint y: 232, distance: 37.2
click at [345, 232] on p "solo $47" at bounding box center [411, 231] width 169 height 66
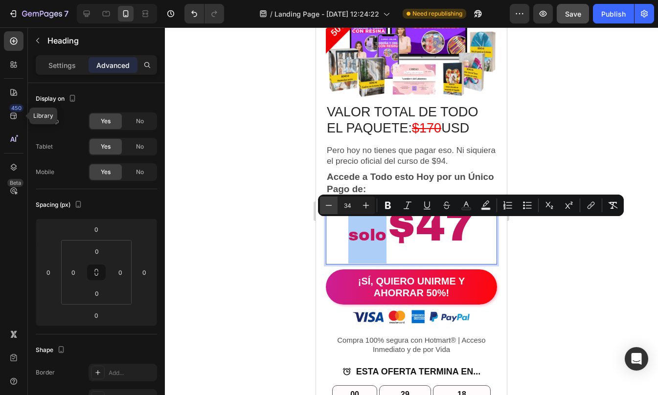
click at [325, 205] on icon "Editor contextual toolbar" at bounding box center [329, 205] width 10 height 10
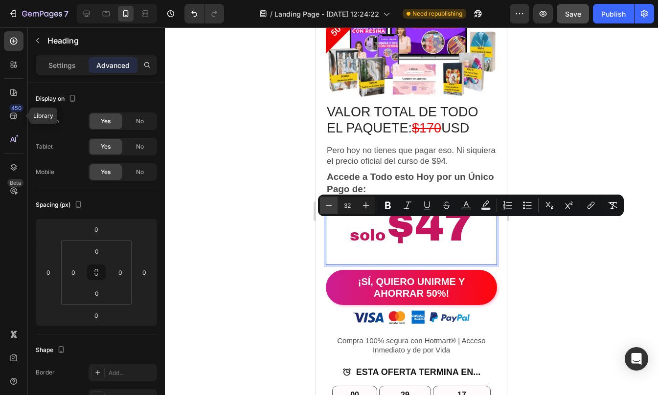
click at [325, 205] on icon "Editor contextual toolbar" at bounding box center [329, 205] width 10 height 10
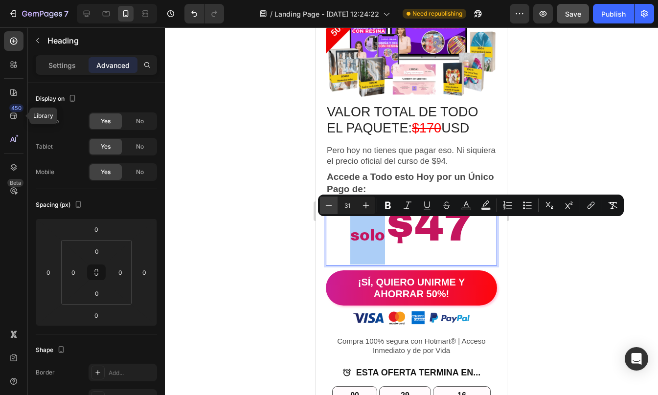
click at [325, 205] on icon "Editor contextual toolbar" at bounding box center [329, 205] width 10 height 10
type input "30"
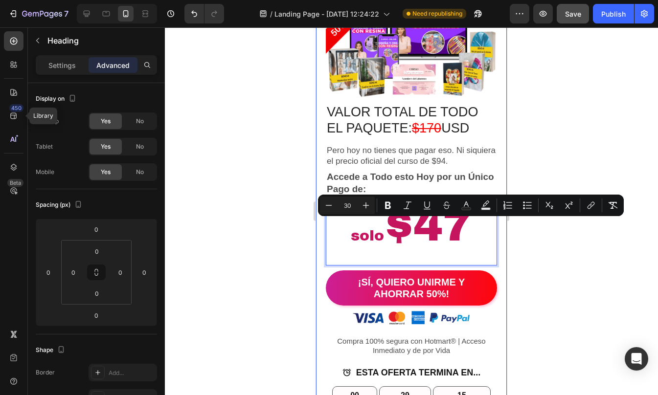
click at [563, 256] on div at bounding box center [411, 211] width 493 height 368
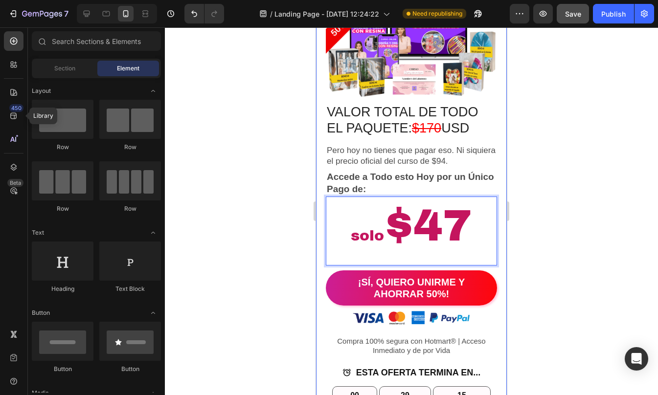
click at [563, 256] on div at bounding box center [411, 211] width 493 height 368
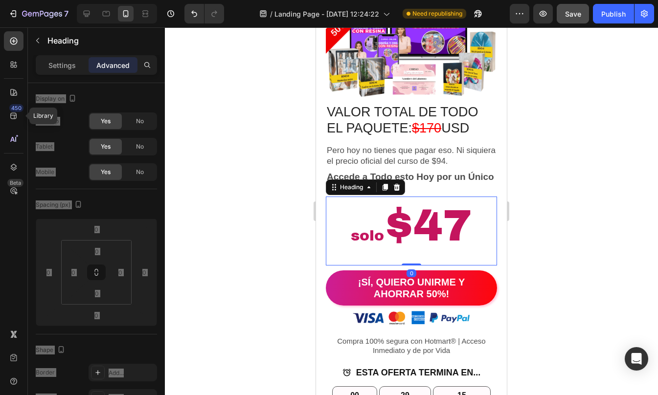
click at [403, 234] on p "⁠⁠⁠⁠⁠⁠⁠ solo $47" at bounding box center [411, 231] width 169 height 67
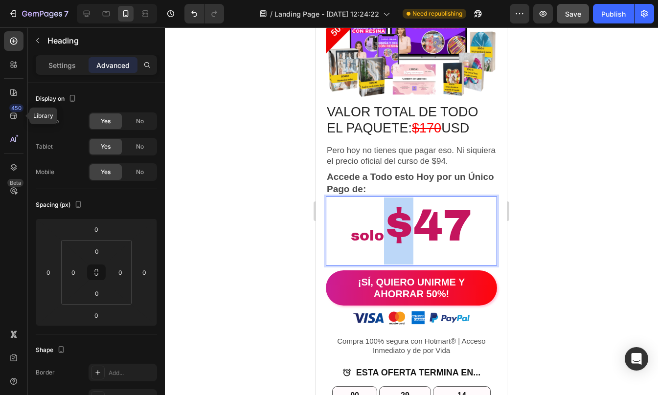
click at [378, 232] on span "solo" at bounding box center [367, 236] width 33 height 16
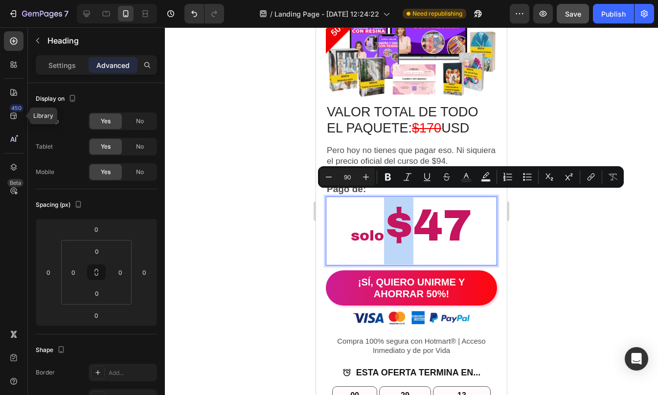
click at [380, 228] on p "solo $47" at bounding box center [411, 231] width 169 height 67
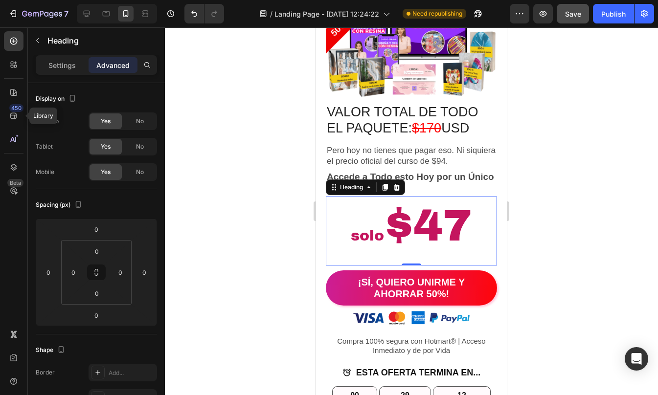
click at [550, 233] on div at bounding box center [411, 211] width 493 height 368
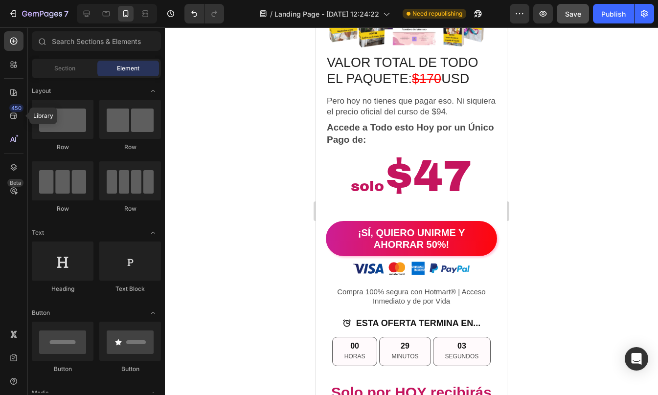
scroll to position [4213, 0]
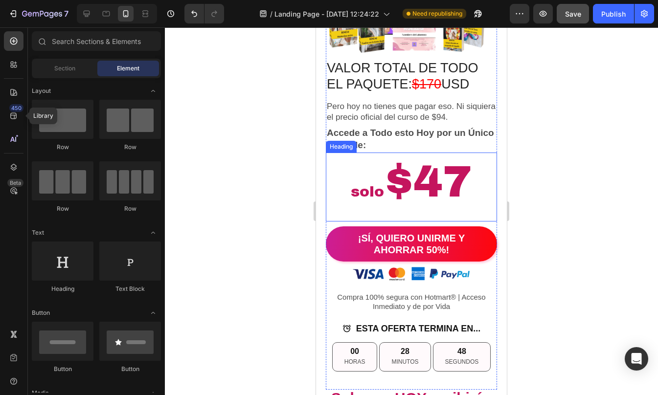
click at [446, 214] on p "⁠⁠⁠⁠⁠⁠⁠ solo $47" at bounding box center [411, 187] width 169 height 67
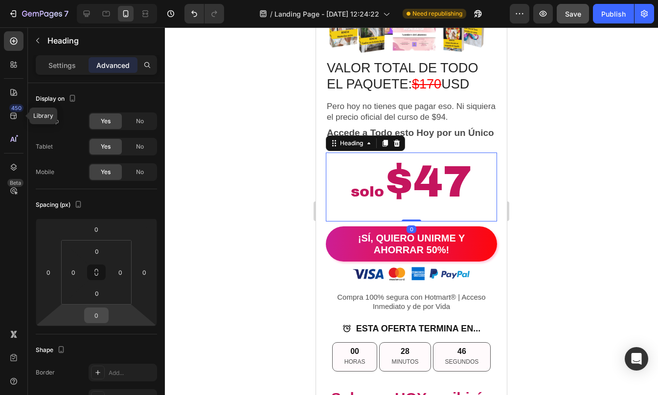
scroll to position [339, 0]
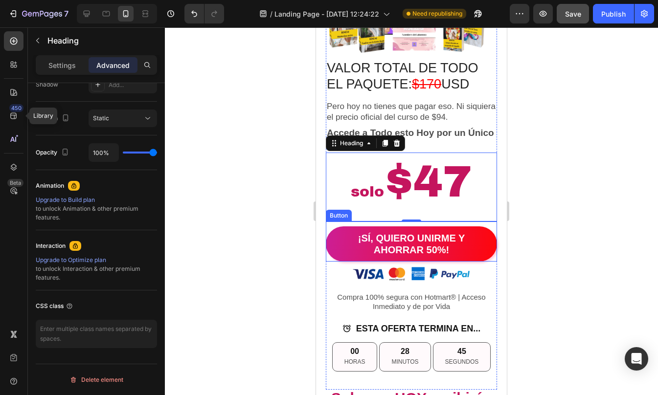
click at [327, 223] on div "¡SÍ, QUIERO UNIRME Y AHORRAR 50%! Button" at bounding box center [411, 242] width 171 height 40
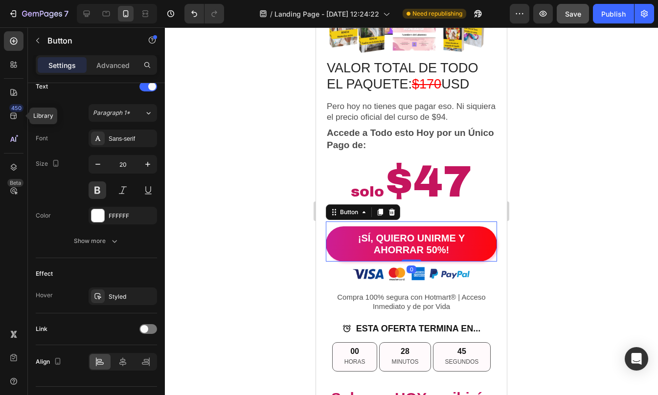
scroll to position [0, 0]
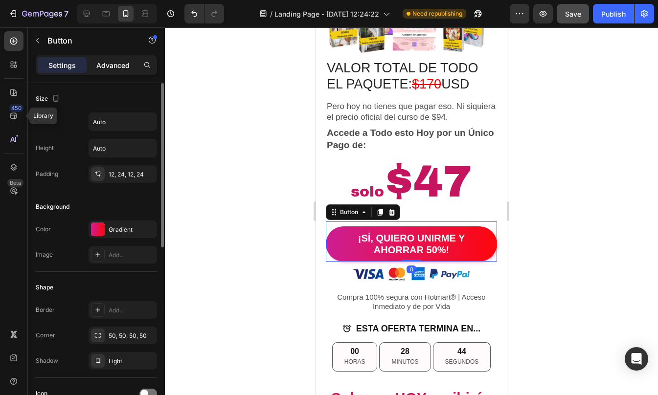
click at [106, 70] on div "Advanced" at bounding box center [113, 65] width 49 height 16
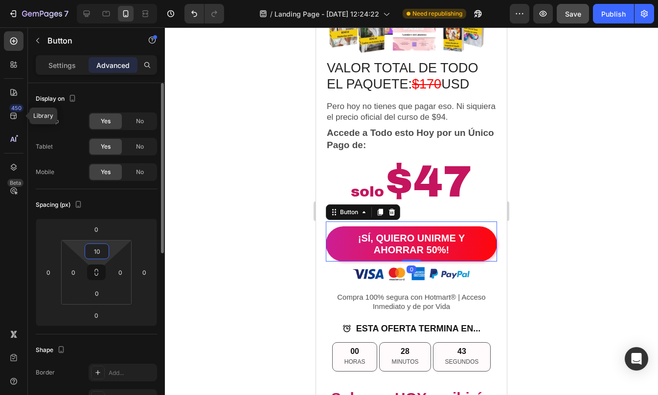
click at [99, 252] on input "10" at bounding box center [97, 251] width 20 height 15
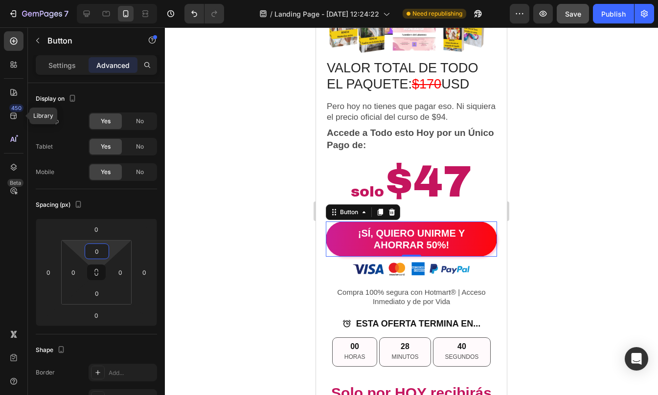
type input "0"
click at [540, 236] on div at bounding box center [411, 211] width 493 height 368
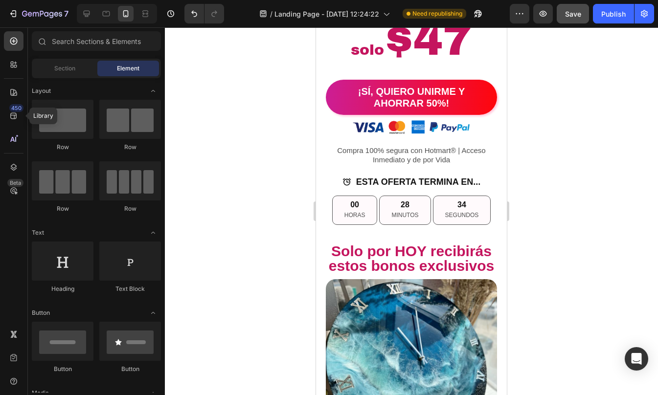
scroll to position [4360, 0]
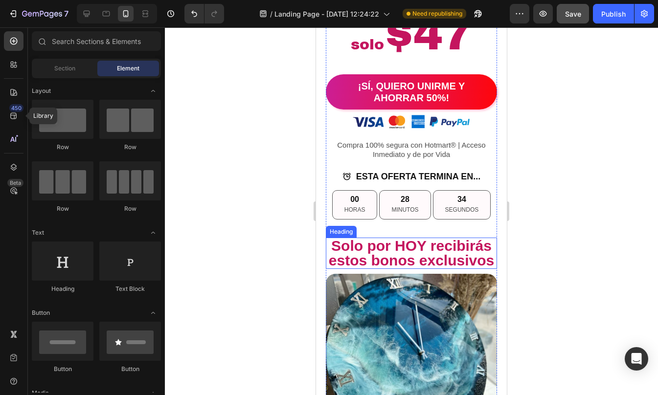
click at [440, 252] on h2 "Solo por HOY recibirás estos bonos exclusivos" at bounding box center [411, 253] width 171 height 31
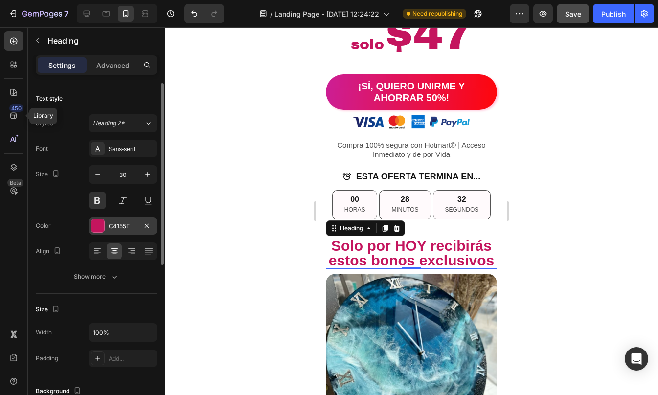
click at [102, 227] on div at bounding box center [97, 226] width 13 height 13
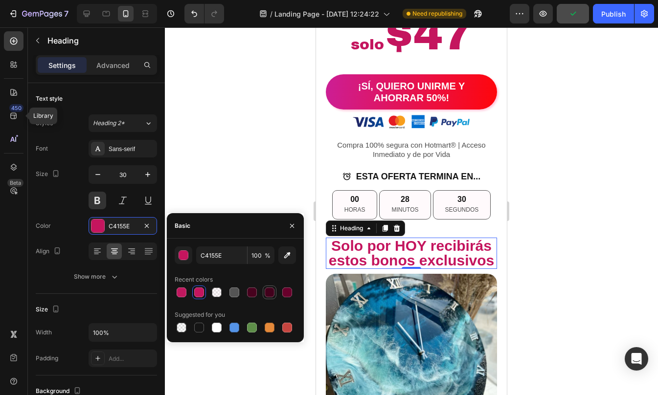
click at [270, 292] on div at bounding box center [270, 293] width 10 height 10
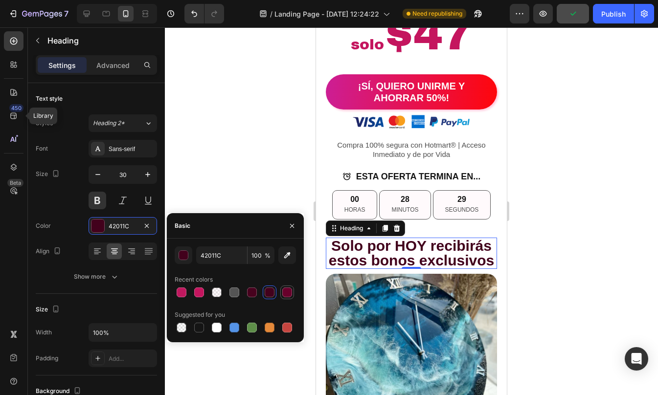
click at [285, 292] on div at bounding box center [287, 293] width 10 height 10
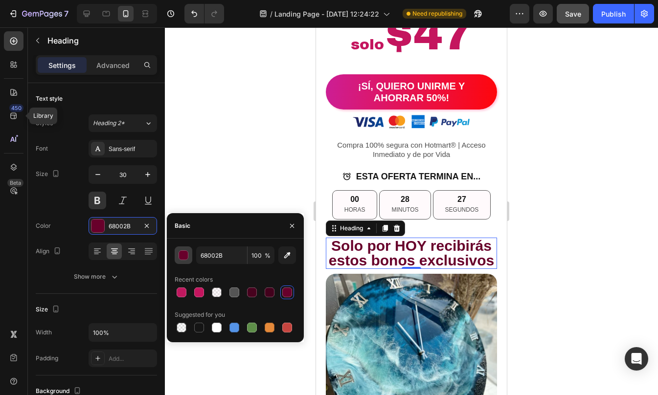
click at [181, 255] on div "button" at bounding box center [184, 256] width 10 height 10
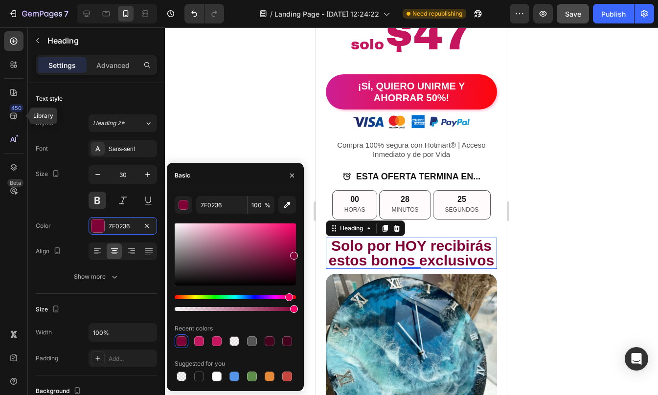
drag, startPoint x: 294, startPoint y: 262, endPoint x: 294, endPoint y: 254, distance: 7.8
click at [294, 254] on div at bounding box center [294, 256] width 8 height 8
click at [295, 248] on div at bounding box center [294, 251] width 8 height 8
type input "96013F"
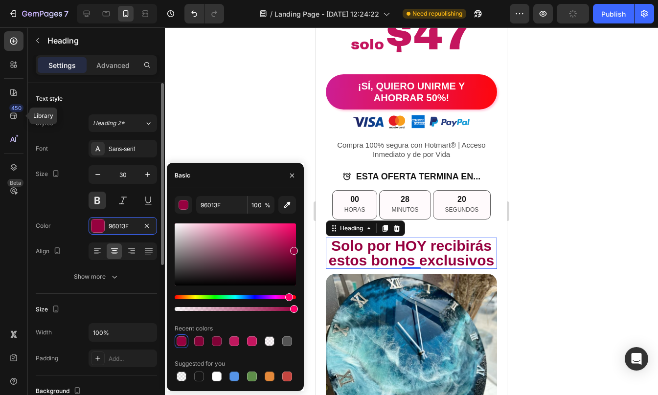
click at [78, 257] on div "Align" at bounding box center [96, 252] width 121 height 18
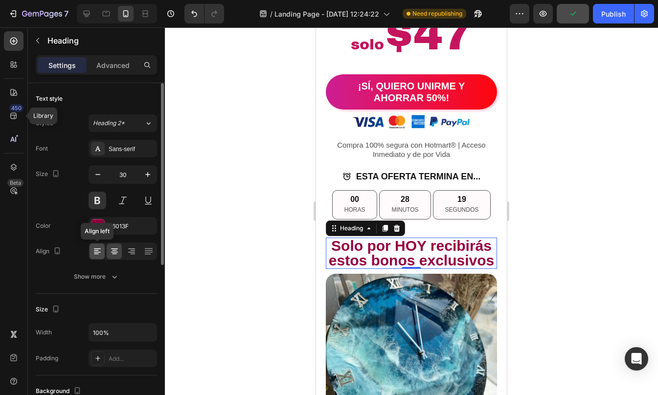
click at [96, 252] on icon at bounding box center [97, 252] width 7 height 1
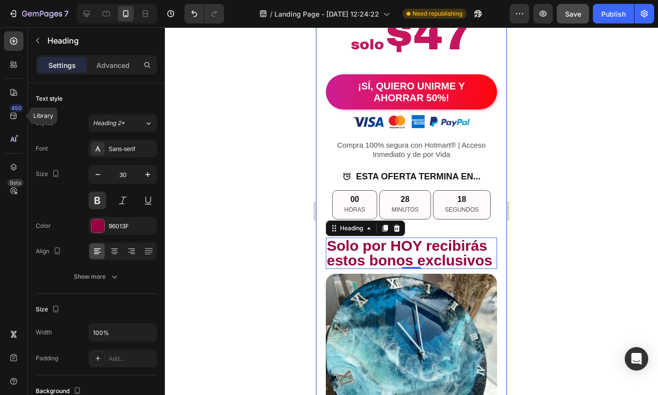
click at [607, 231] on div at bounding box center [411, 211] width 493 height 368
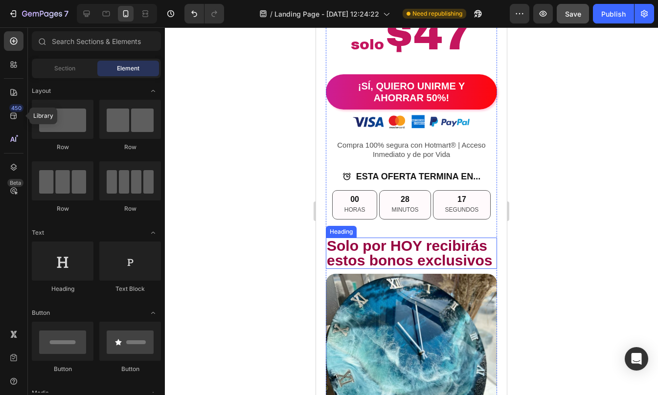
click at [422, 249] on h2 "Solo por HOY recibirás estos bonos exclusivos" at bounding box center [411, 253] width 171 height 31
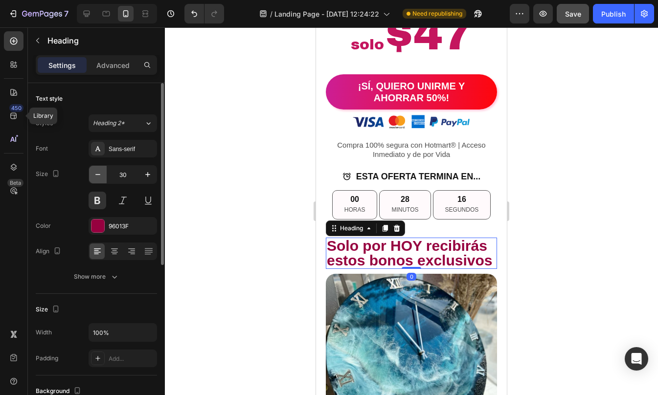
click at [98, 174] on icon "button" at bounding box center [97, 174] width 5 height 1
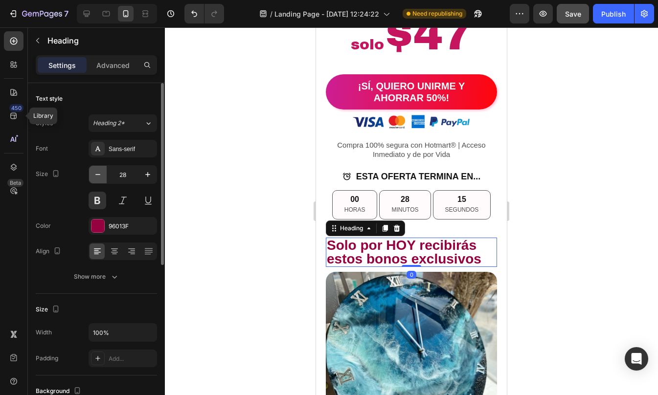
click at [98, 174] on icon "button" at bounding box center [97, 174] width 5 height 1
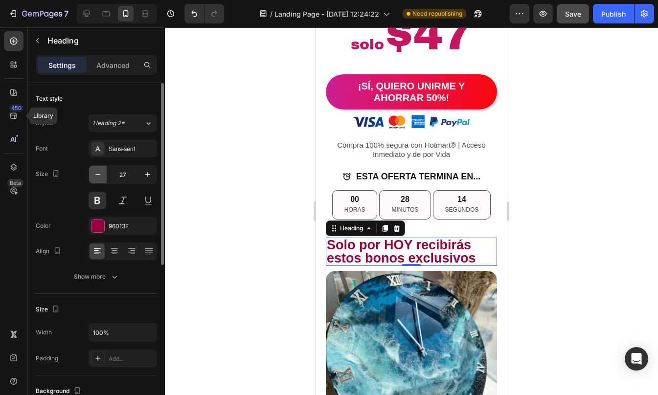
click at [98, 174] on icon "button" at bounding box center [97, 174] width 5 height 1
type input "26"
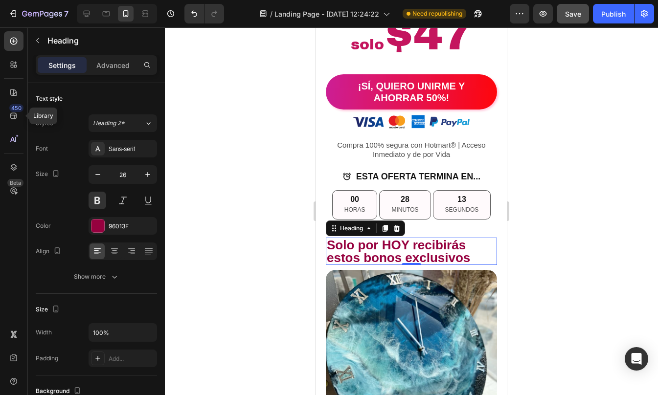
click at [542, 235] on div at bounding box center [411, 211] width 493 height 368
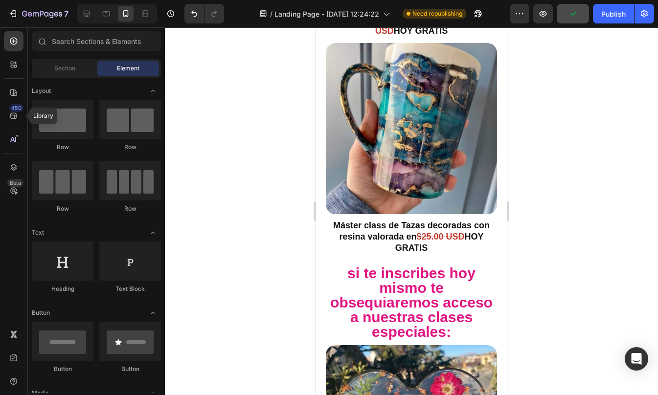
scroll to position [5384, 0]
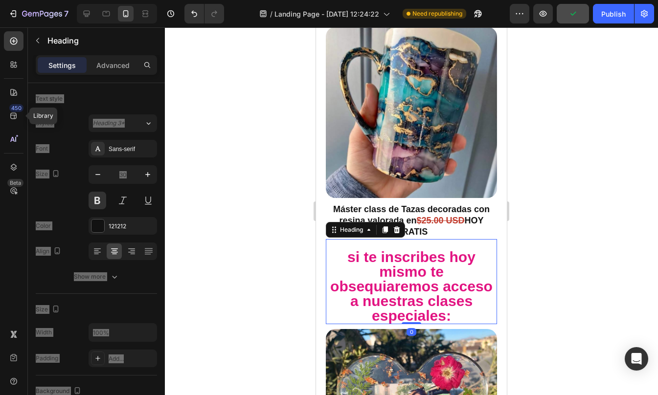
click at [422, 249] on span "si te inscribes hoy mismo te obsequiaremos acceso a nuestras clases especiales:" at bounding box center [411, 286] width 162 height 75
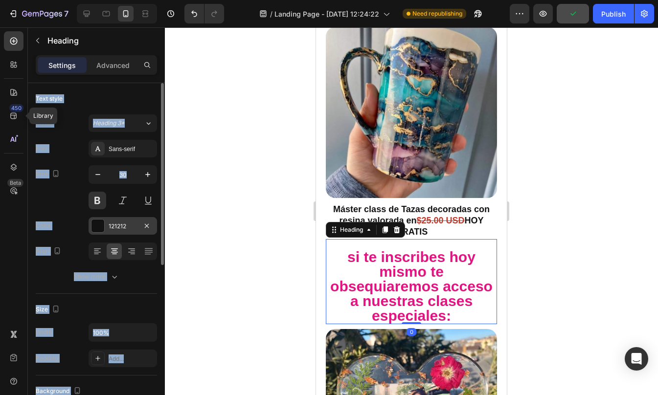
click at [93, 228] on div at bounding box center [97, 226] width 13 height 13
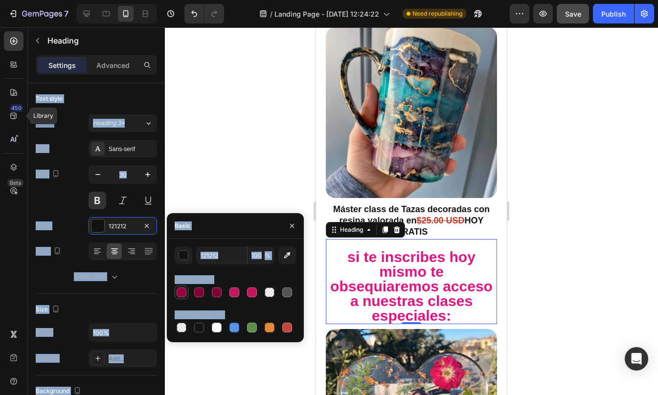
click at [185, 294] on div at bounding box center [182, 293] width 10 height 10
type input "96013F"
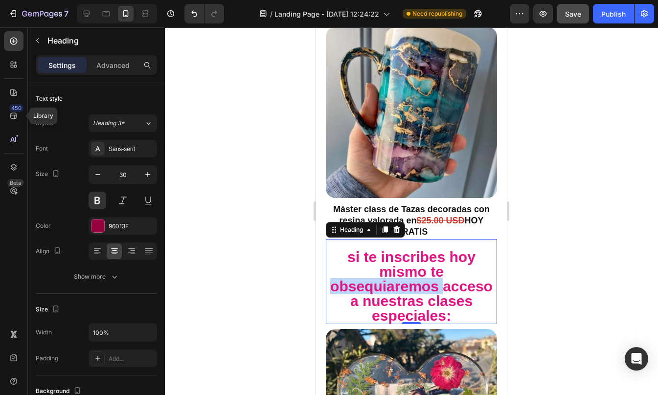
click at [399, 249] on span "si te inscribes hoy mismo te obsequiaremos acceso a nuestras clases especiales:" at bounding box center [411, 286] width 162 height 75
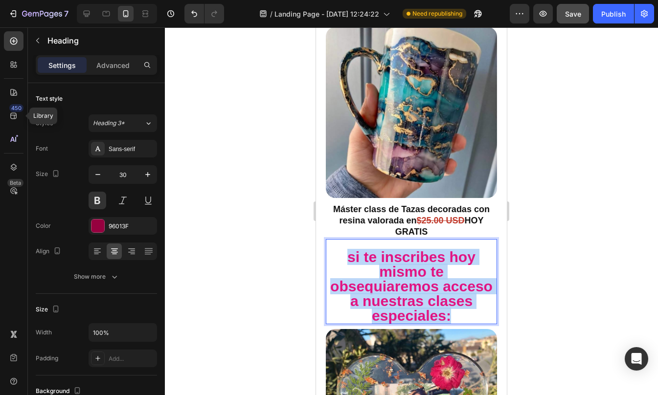
click at [399, 249] on span "si te inscribes hoy mismo te obsequiaremos acceso a nuestras clases especiales:" at bounding box center [411, 286] width 162 height 75
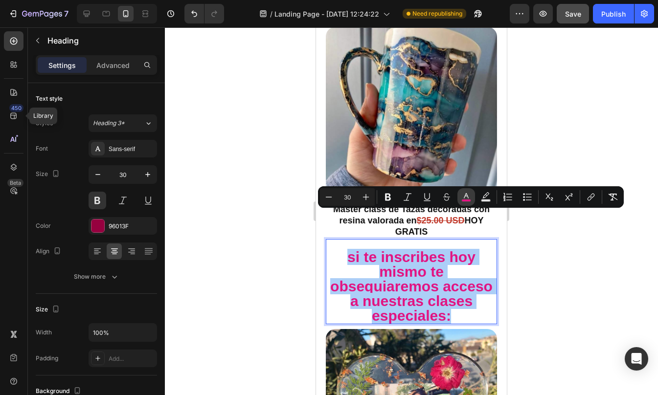
click at [463, 198] on icon "Editor contextual toolbar" at bounding box center [466, 197] width 10 height 10
type input "E21482"
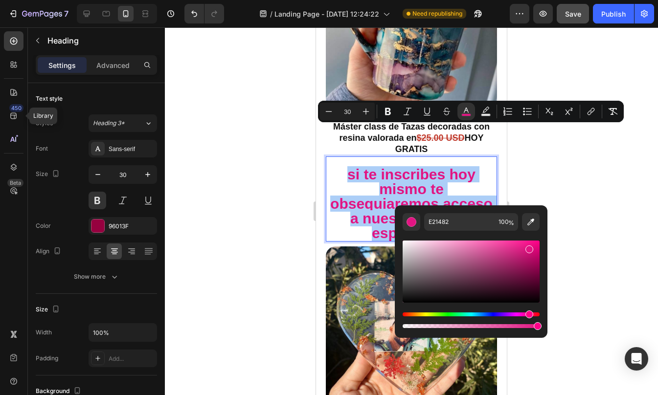
scroll to position [5466, 0]
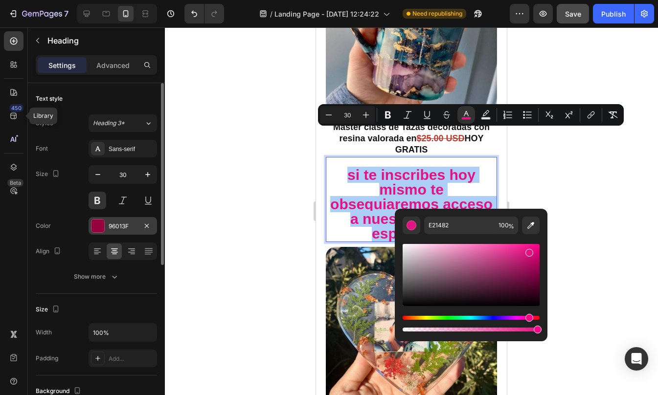
click at [121, 233] on div "96013F" at bounding box center [123, 226] width 68 height 18
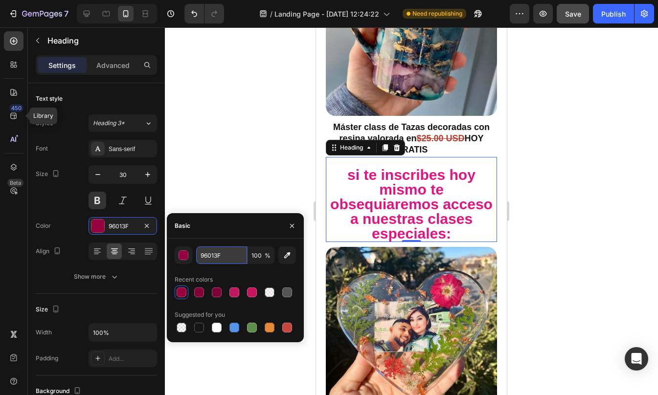
click at [229, 254] on input "96013F" at bounding box center [221, 255] width 51 height 18
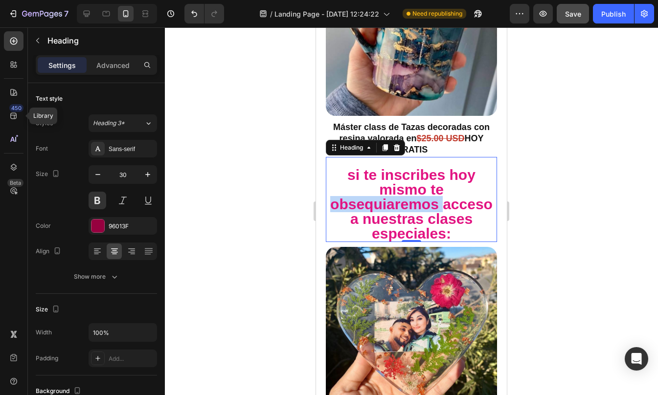
click at [444, 172] on span "si te inscribes hoy mismo te obsequiaremos acceso a nuestras clases especiales:" at bounding box center [411, 204] width 162 height 75
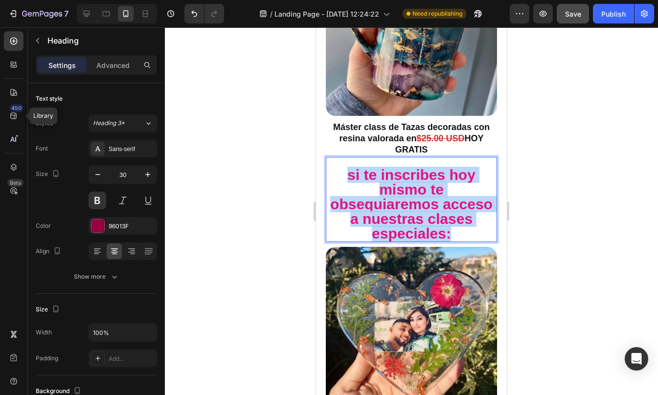
click at [444, 172] on span "si te inscribes hoy mismo te obsequiaremos acceso a nuestras clases especiales:" at bounding box center [411, 204] width 162 height 75
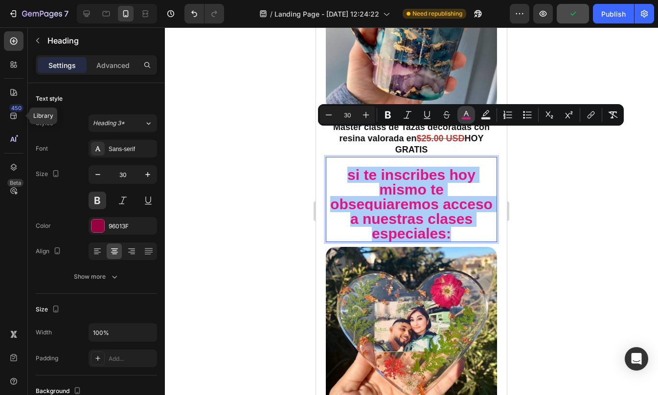
click at [474, 115] on button "color" at bounding box center [466, 115] width 18 height 18
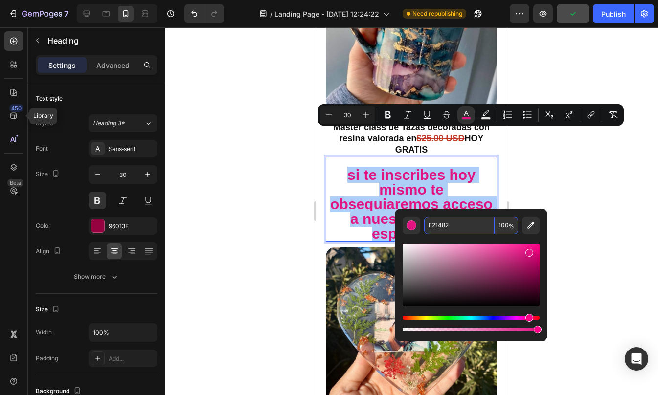
click at [486, 225] on input "E21482" at bounding box center [459, 226] width 70 height 18
paste input "96013F"
type input "96013F"
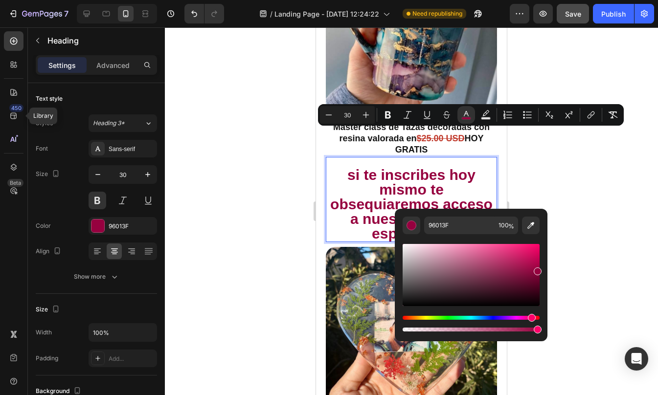
click at [529, 193] on div at bounding box center [411, 211] width 493 height 368
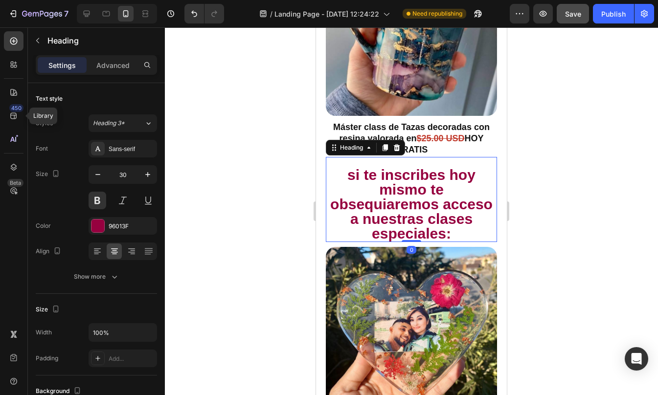
click at [417, 167] on span "si te inscribes hoy mismo te obsequiaremos acceso a nuestras clases especiales:" at bounding box center [411, 204] width 162 height 75
click at [112, 67] on p "Advanced" at bounding box center [112, 65] width 33 height 10
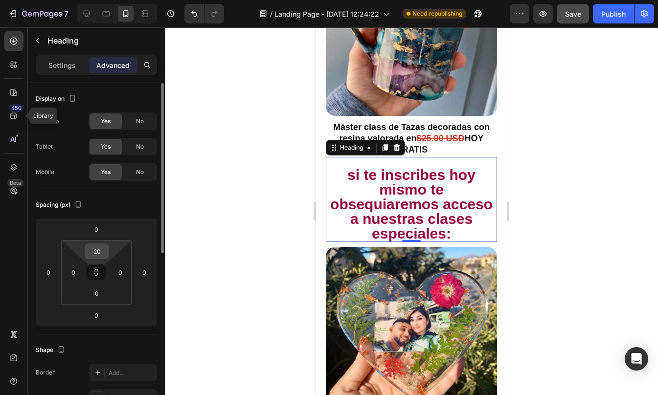
click at [96, 249] on input "20" at bounding box center [97, 251] width 20 height 15
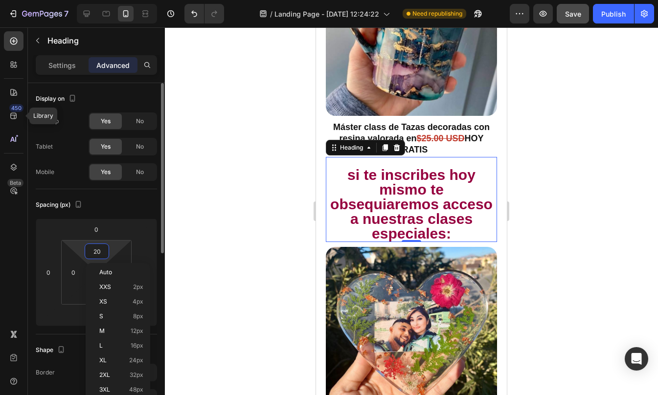
type input "0"
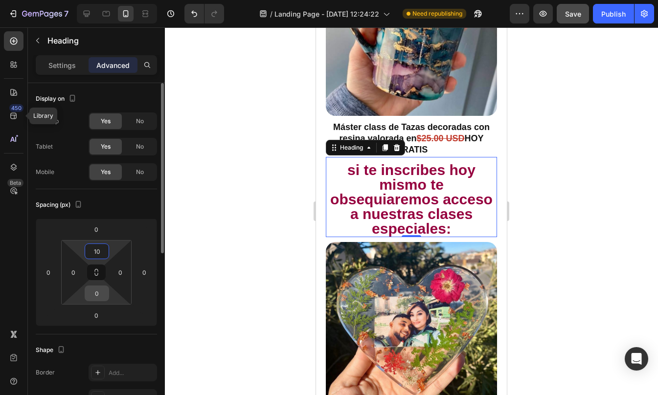
type input "10"
click at [101, 293] on input "0" at bounding box center [97, 293] width 20 height 15
type input "10"
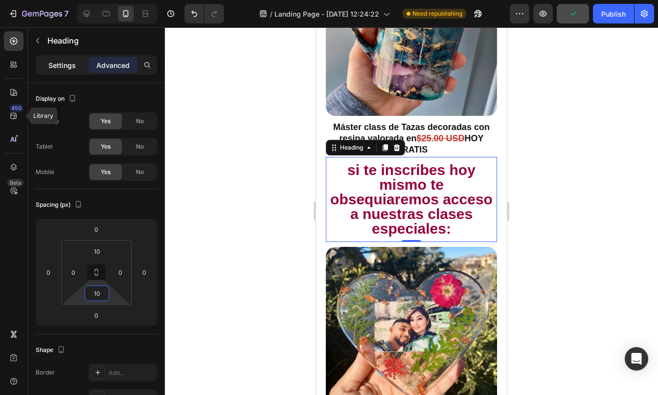
click at [51, 69] on p "Settings" at bounding box center [61, 65] width 27 height 10
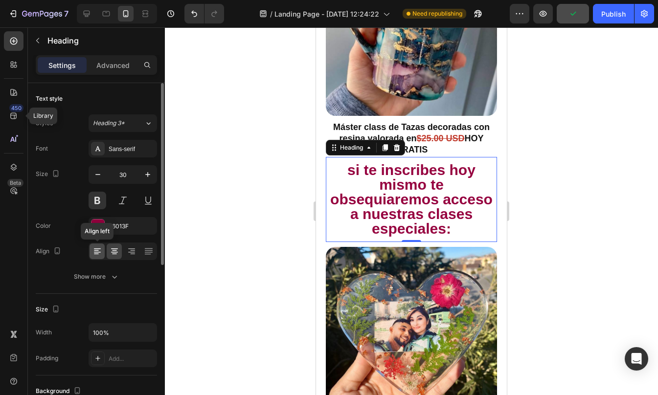
click at [99, 247] on icon at bounding box center [97, 251] width 10 height 10
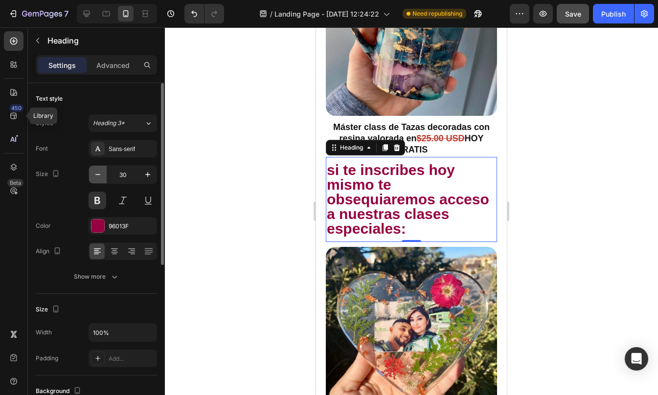
click at [101, 175] on icon "button" at bounding box center [98, 175] width 10 height 10
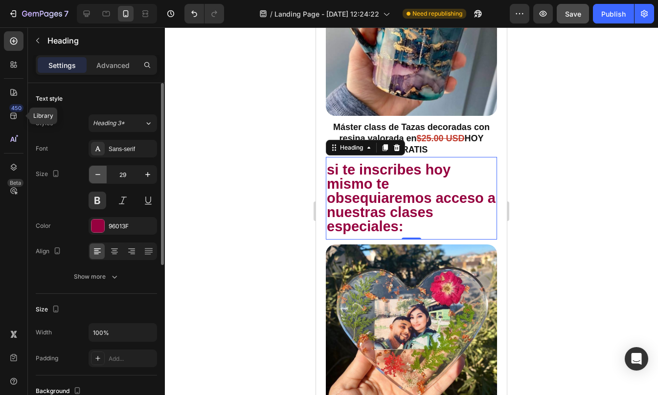
click at [101, 175] on icon "button" at bounding box center [98, 175] width 10 height 10
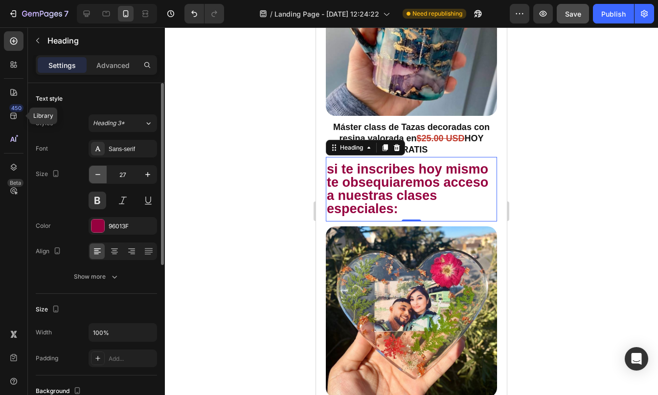
click at [101, 175] on icon "button" at bounding box center [98, 175] width 10 height 10
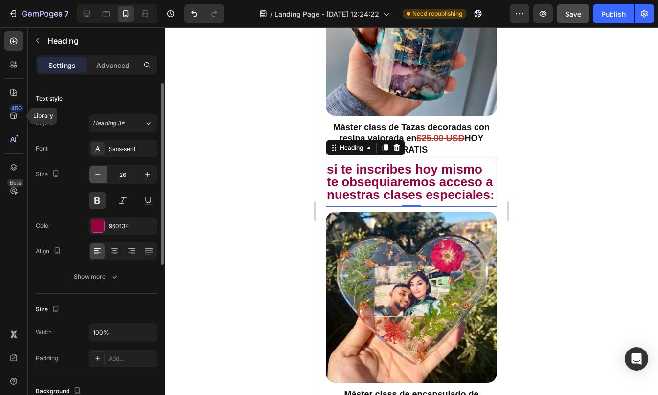
click at [98, 176] on icon "button" at bounding box center [98, 175] width 10 height 10
type input "25"
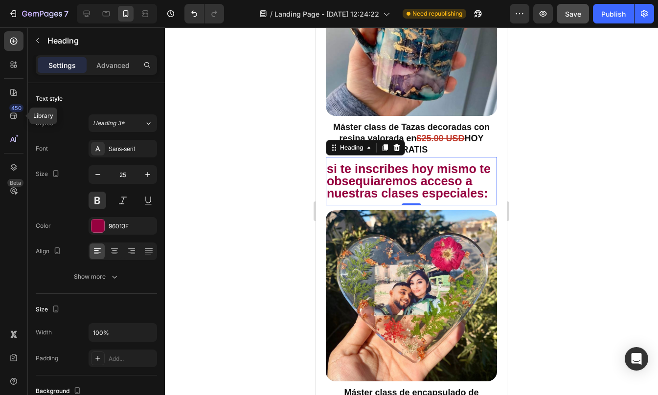
click at [549, 185] on div at bounding box center [411, 211] width 493 height 368
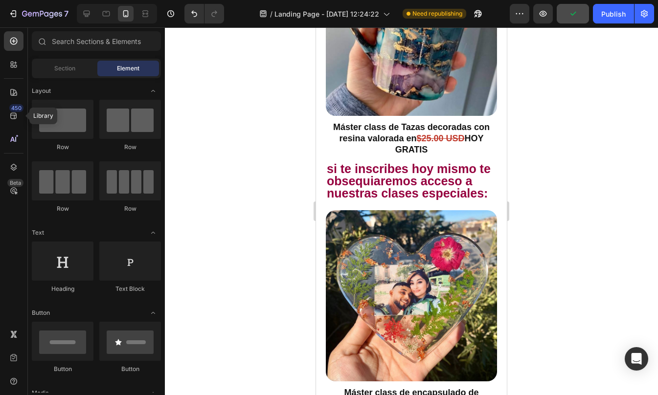
click at [542, 296] on div at bounding box center [411, 211] width 493 height 368
click at [387, 162] on span "si te inscribes hoy mismo te obsequiaremos acceso a nuestras clases especiales:" at bounding box center [409, 181] width 164 height 38
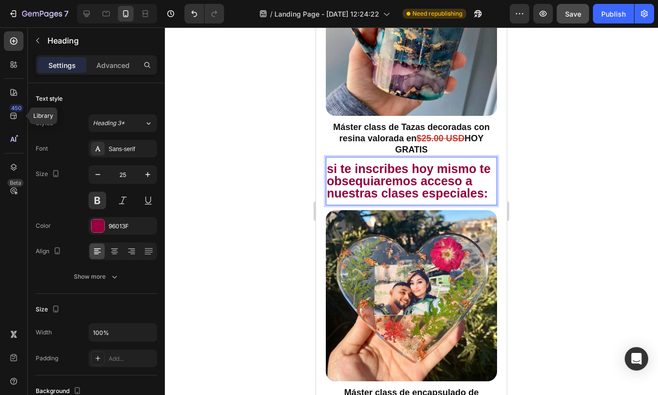
click at [380, 162] on span "si te inscribes hoy mismo te obsequiaremos acceso a nuestras clases especiales:" at bounding box center [409, 181] width 164 height 38
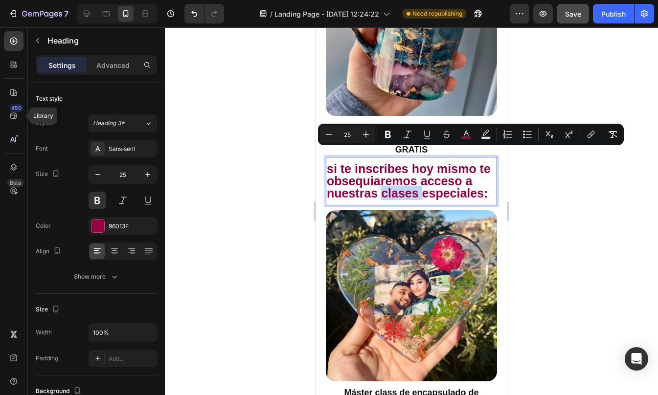
click at [391, 162] on span "si te inscribes hoy mismo te obsequiaremos acceso a nuestras clases especiales:" at bounding box center [409, 181] width 164 height 38
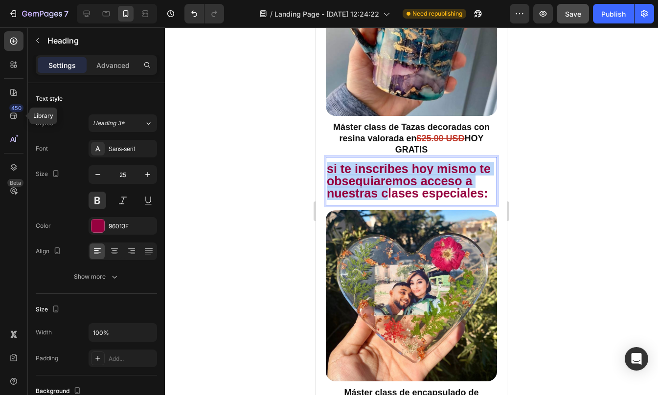
drag, startPoint x: 387, startPoint y: 158, endPoint x: 328, endPoint y: 133, distance: 64.5
click at [328, 162] on span "si te inscribes hoy mismo te obsequiaremos acceso a nuestras clases especiales:" at bounding box center [409, 181] width 164 height 38
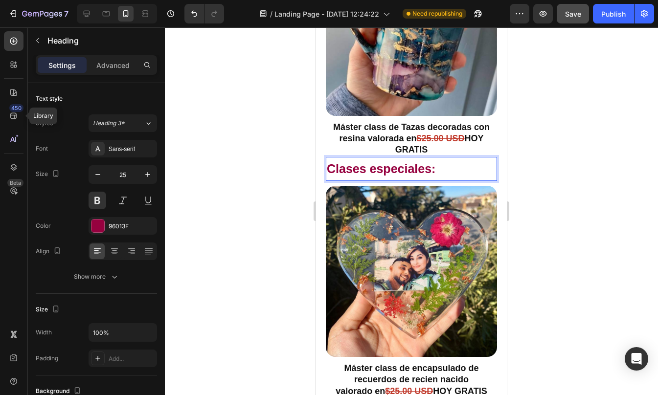
click at [430, 162] on span "Clases especiales:" at bounding box center [381, 169] width 109 height 14
click at [536, 275] on div at bounding box center [411, 211] width 493 height 368
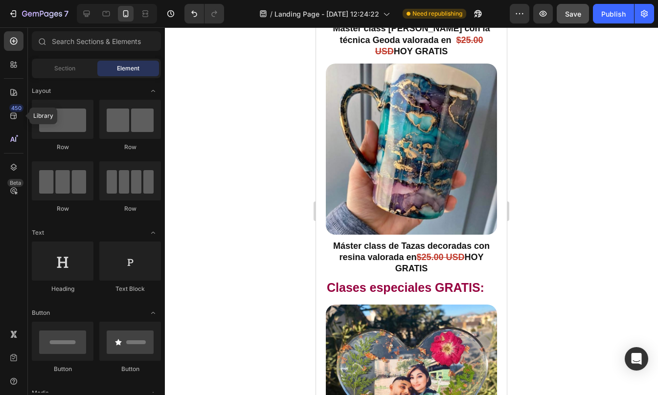
scroll to position [5336, 0]
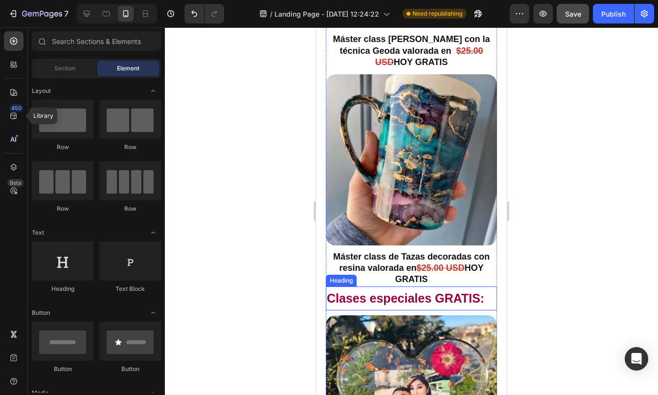
click at [379, 291] on span "Clases especiales GRATIS:" at bounding box center [405, 298] width 157 height 14
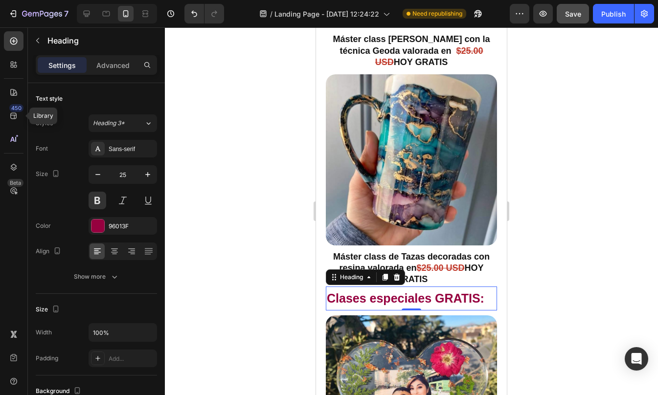
click at [528, 294] on div at bounding box center [411, 211] width 493 height 368
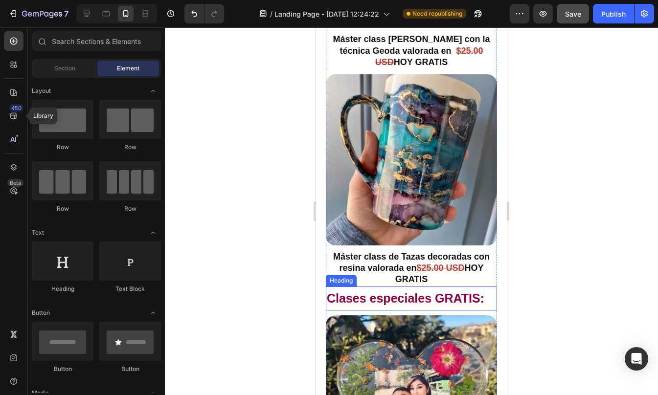
click at [428, 291] on span "Clases especiales GRATIS:" at bounding box center [405, 298] width 157 height 14
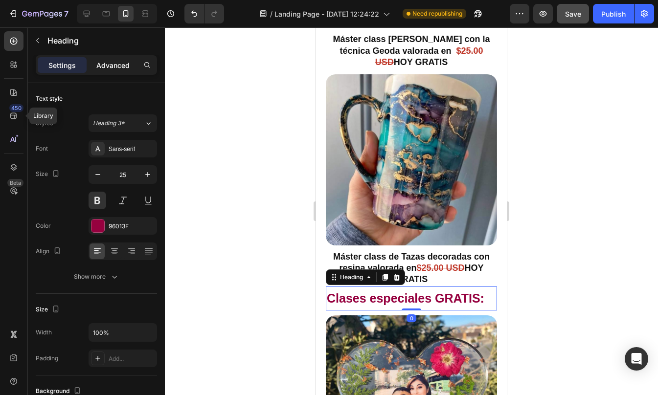
click at [117, 68] on p "Advanced" at bounding box center [112, 65] width 33 height 10
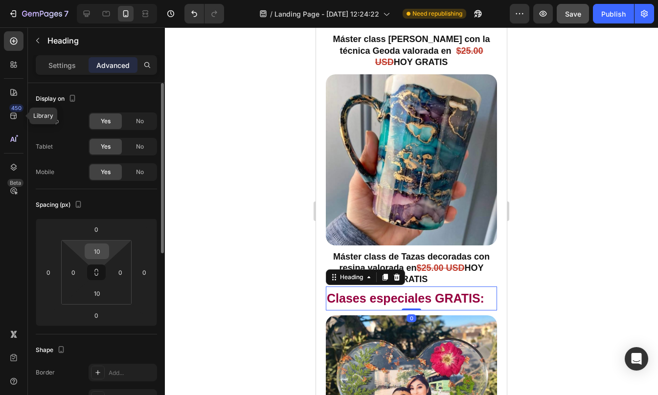
click at [99, 252] on input "10" at bounding box center [97, 251] width 20 height 15
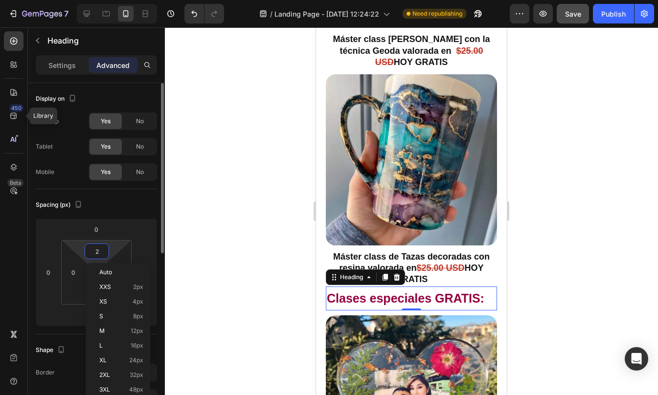
type input "20"
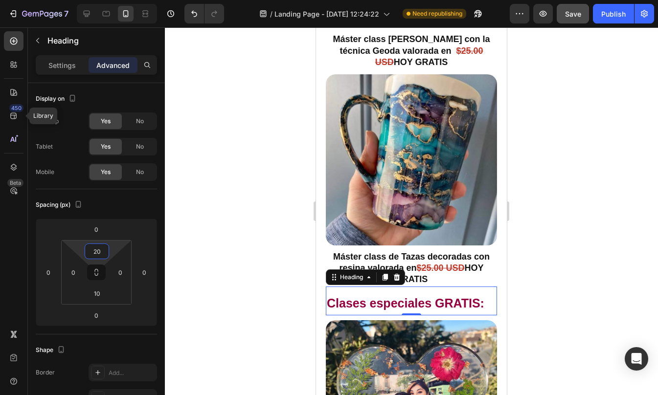
click at [613, 248] on div at bounding box center [411, 211] width 493 height 368
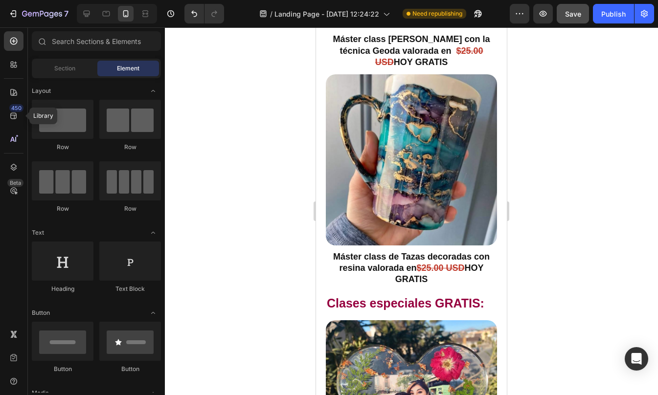
click at [613, 248] on div at bounding box center [411, 211] width 493 height 368
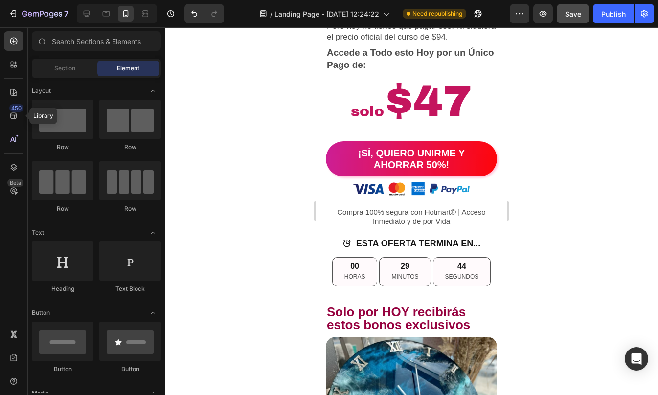
scroll to position [4314, 0]
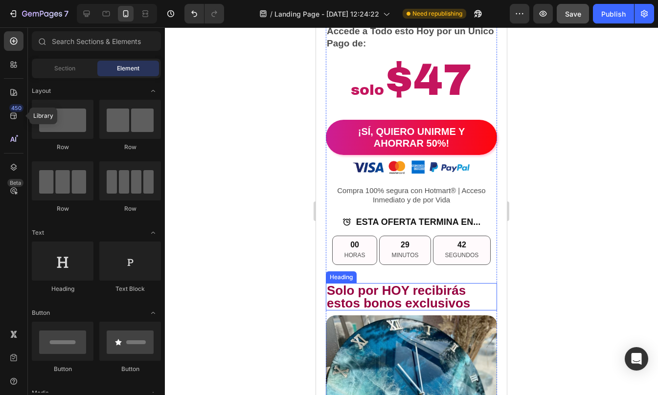
click at [473, 288] on h2 "Solo por HOY recibirás estos bonos exclusivos" at bounding box center [411, 296] width 171 height 27
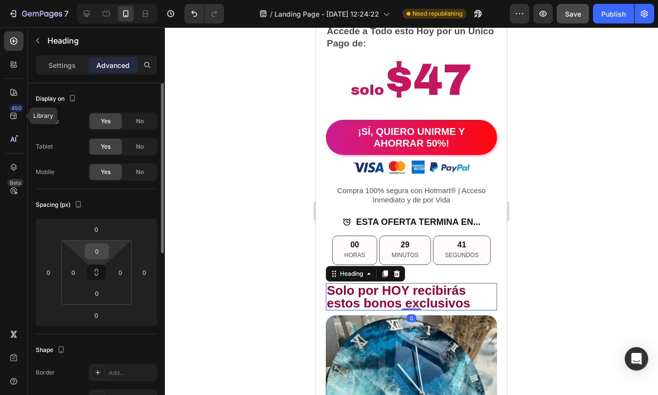
click at [103, 254] on input "0" at bounding box center [97, 251] width 20 height 15
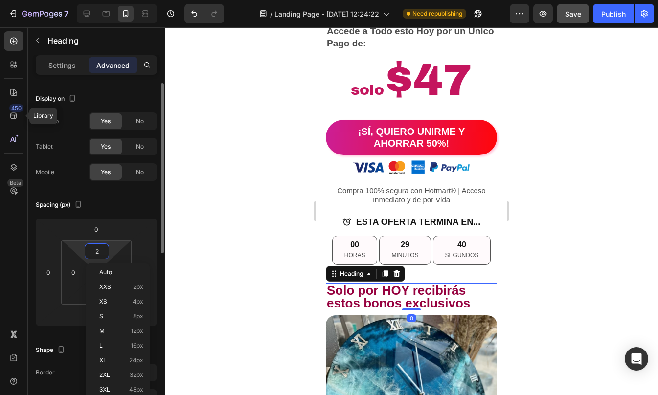
type input "20"
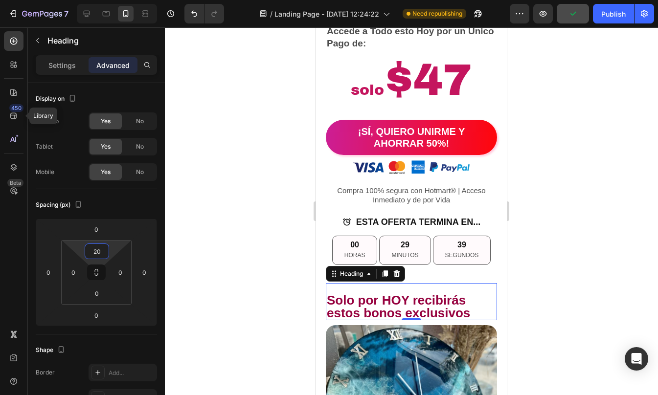
click at [556, 200] on div at bounding box center [411, 211] width 493 height 368
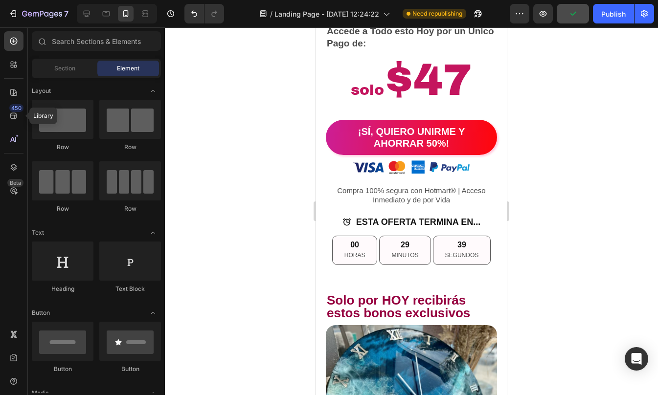
click at [556, 200] on div at bounding box center [411, 211] width 493 height 368
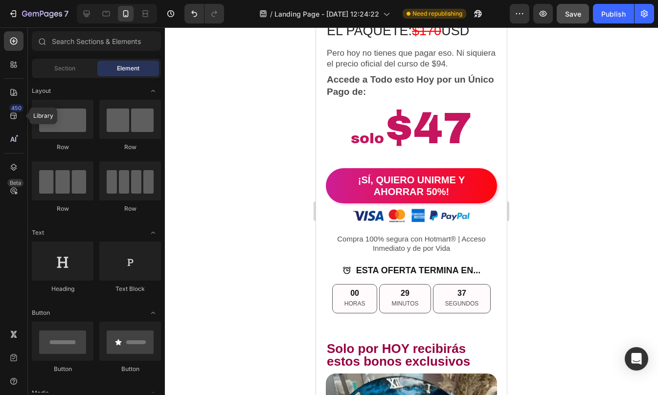
scroll to position [4271, 0]
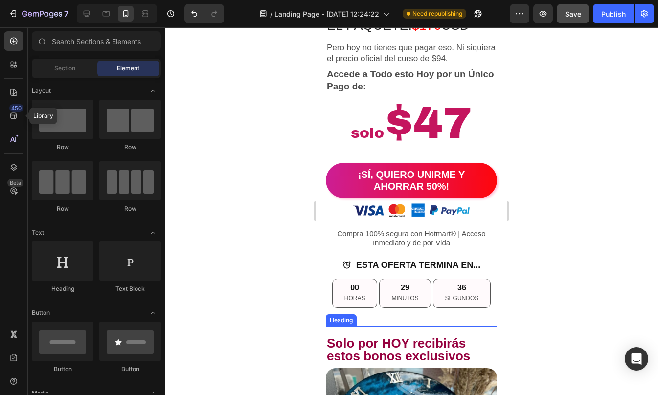
click at [481, 340] on h2 "Solo por HOY recibirás estos bonos exclusivos" at bounding box center [411, 349] width 171 height 27
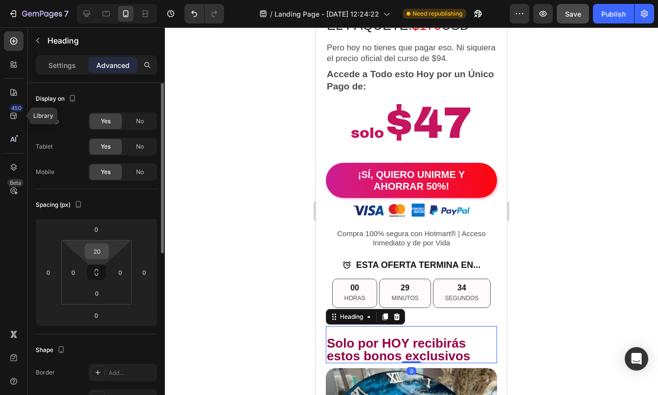
click at [92, 252] on input "20" at bounding box center [97, 251] width 20 height 15
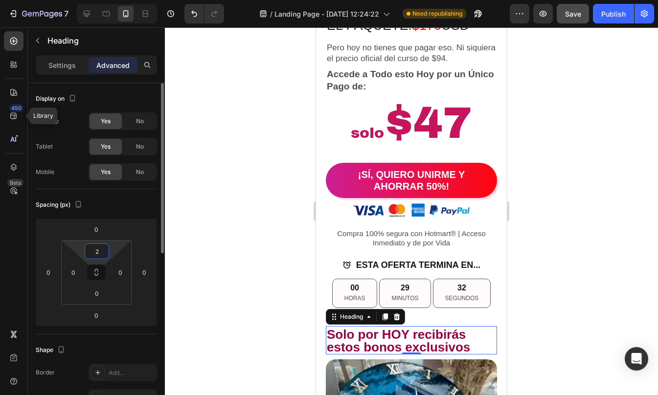
type input "25"
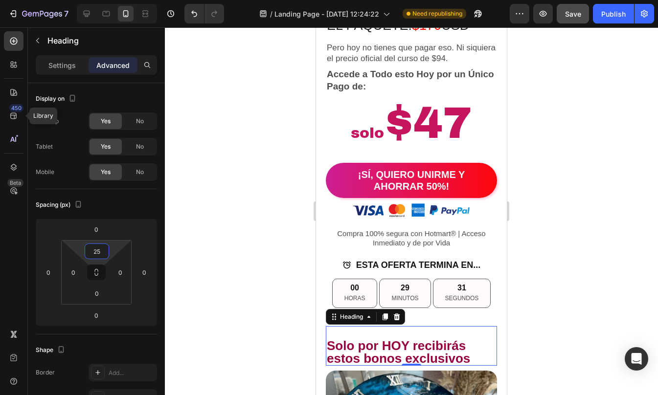
click at [577, 258] on div at bounding box center [411, 211] width 493 height 368
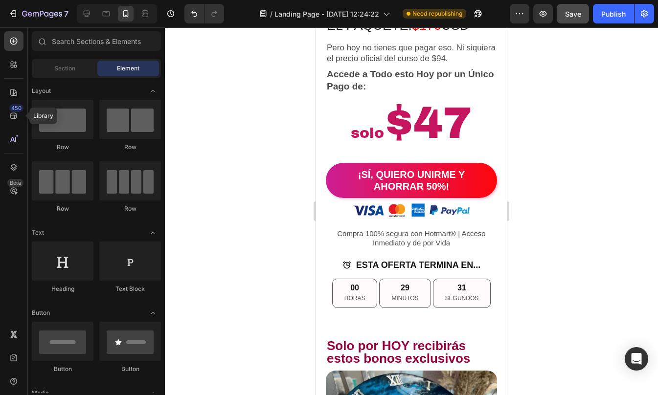
click at [577, 258] on div at bounding box center [411, 211] width 493 height 368
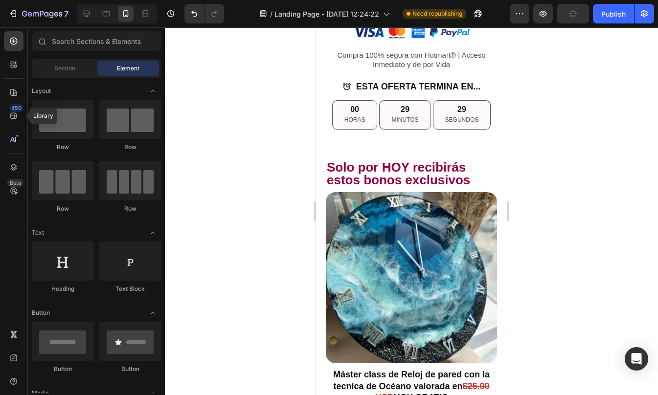
scroll to position [4434, 0]
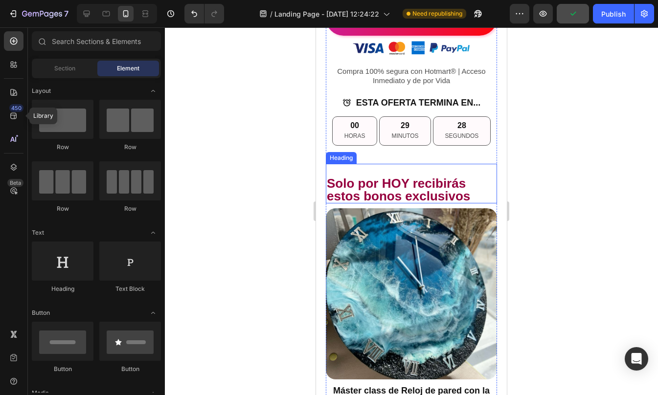
click at [465, 194] on h2 "Solo por HOY recibirás estos bonos exclusivos" at bounding box center [411, 189] width 171 height 27
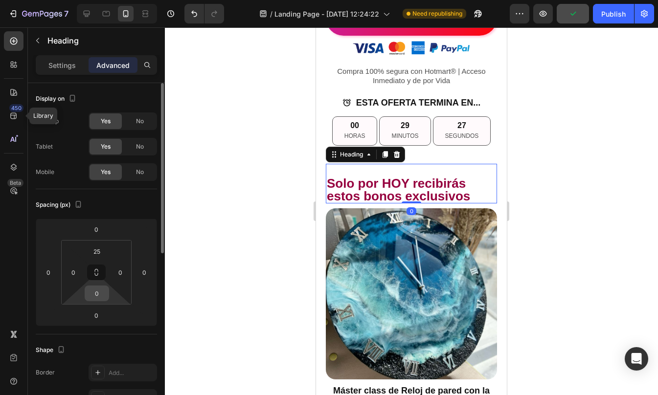
click at [99, 289] on input "0" at bounding box center [97, 293] width 20 height 15
type input "10"
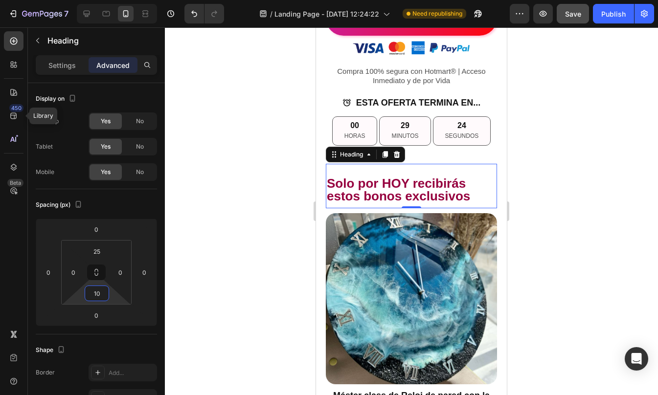
click at [553, 259] on div at bounding box center [411, 211] width 493 height 368
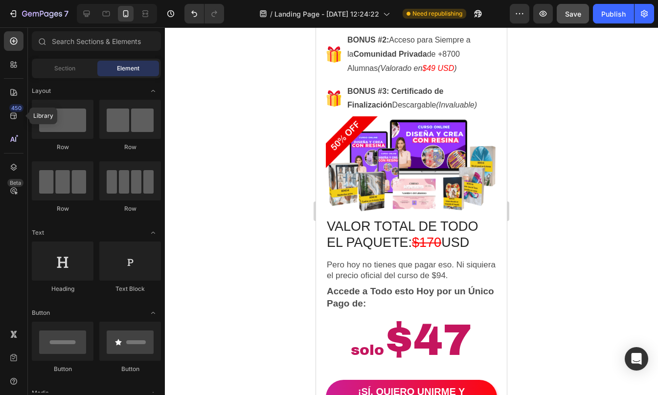
scroll to position [4065, 0]
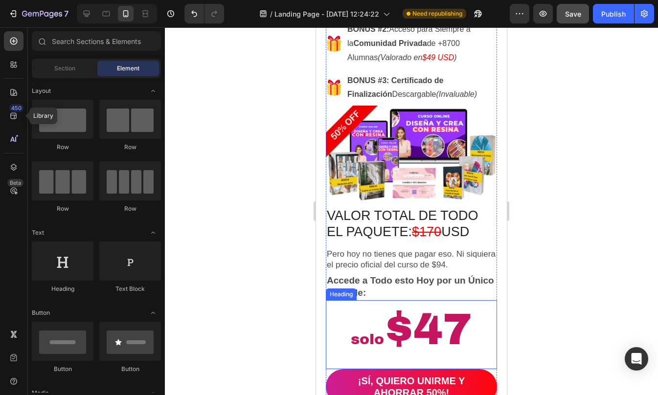
click at [366, 335] on span "solo" at bounding box center [367, 340] width 33 height 16
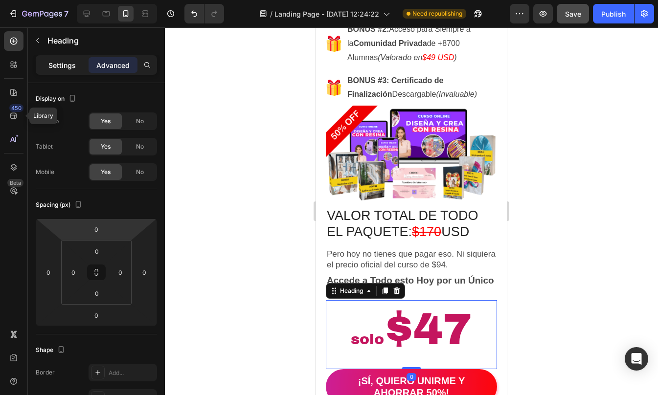
click at [61, 64] on p "Settings" at bounding box center [61, 65] width 27 height 10
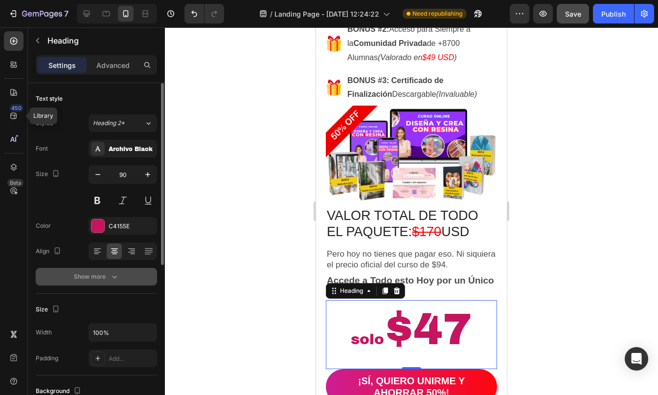
scroll to position [295, 0]
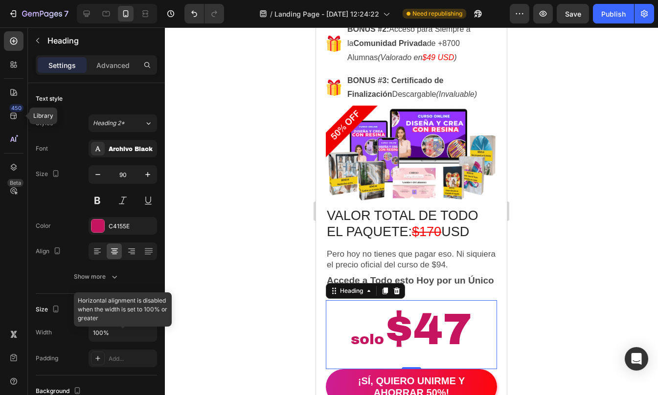
scroll to position [295, 0]
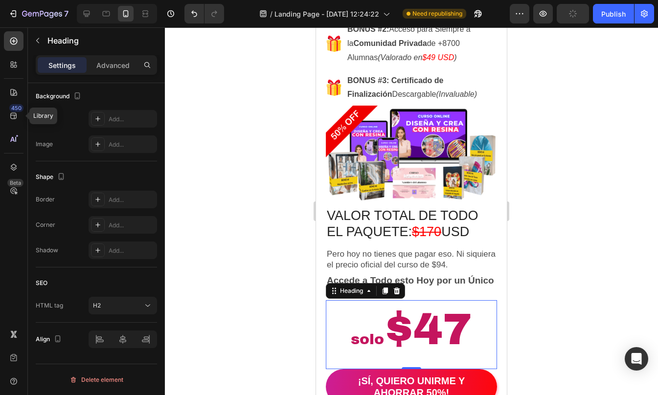
click at [591, 200] on div at bounding box center [411, 211] width 493 height 368
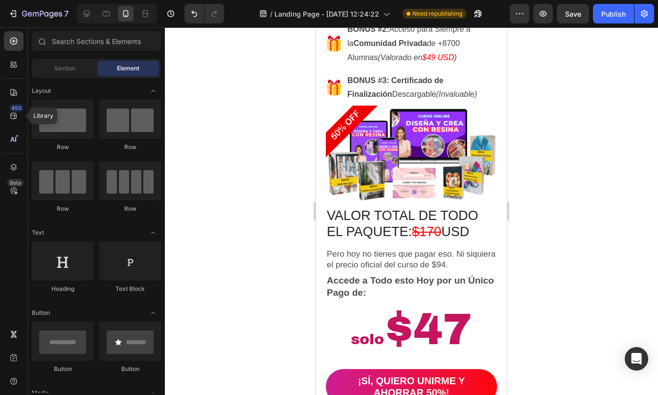
click at [570, 247] on div at bounding box center [411, 211] width 493 height 368
click at [468, 259] on p "Pero hoy no tienes que pagar eso. Ni siquiera el precio oficial del curso de $9…" at bounding box center [411, 260] width 169 height 22
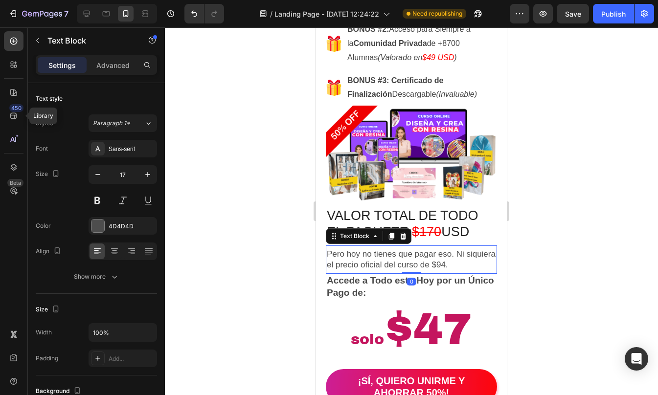
click at [468, 259] on p "Pero hoy no tienes que pagar eso. Ni siquiera el precio oficial del curso de $9…" at bounding box center [411, 260] width 169 height 22
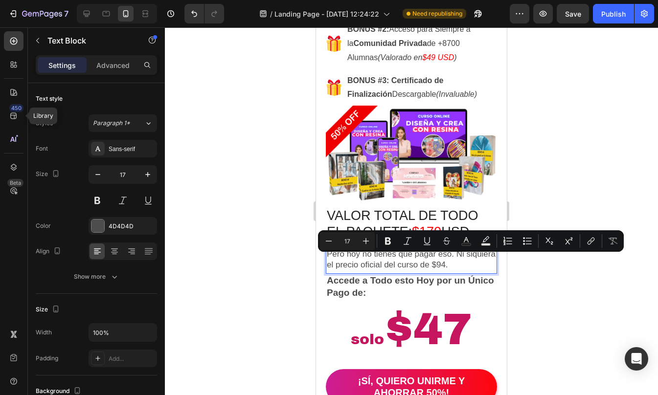
click at [463, 262] on p "Pero hoy no tienes que pagar eso. Ni siquiera el precio oficial del curso de $9…" at bounding box center [411, 260] width 169 height 22
drag, startPoint x: 462, startPoint y: 261, endPoint x: 481, endPoint y: 261, distance: 19.1
click at [481, 261] on p "Pero hoy no tienes que pagar eso. Ni siquiera el precio oficial del curso de $9…" at bounding box center [411, 260] width 169 height 22
click at [448, 243] on icon "Editor contextual toolbar" at bounding box center [446, 243] width 4 height 3
click at [538, 287] on div at bounding box center [411, 211] width 493 height 368
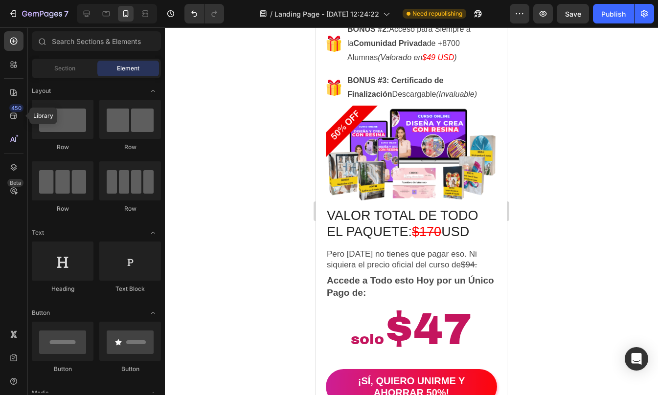
click at [538, 287] on div at bounding box center [411, 211] width 493 height 368
click at [524, 261] on div at bounding box center [411, 211] width 493 height 368
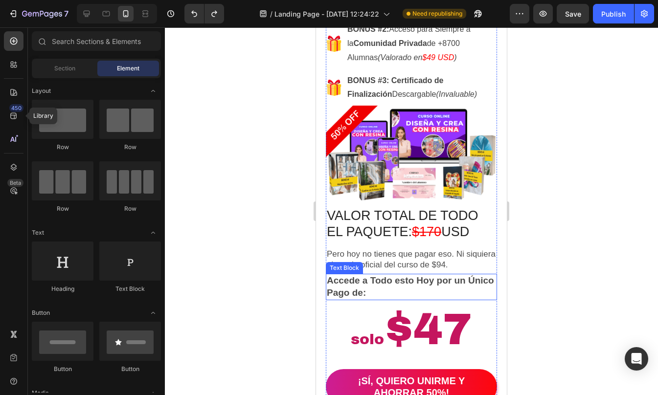
click at [437, 282] on p "Accede a Todo esto Hoy por un Único Pago de:" at bounding box center [411, 287] width 169 height 24
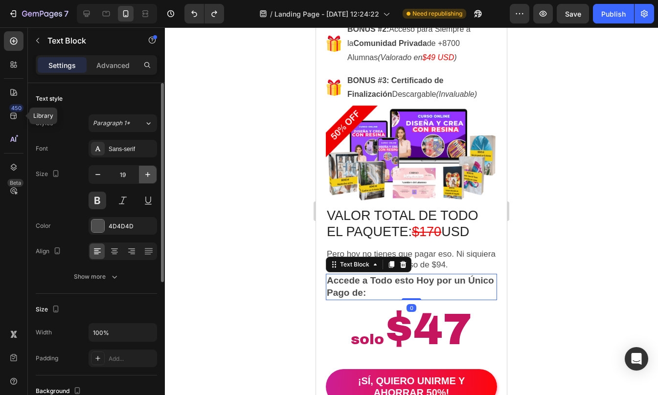
click at [147, 178] on icon "button" at bounding box center [148, 175] width 10 height 10
type input "20"
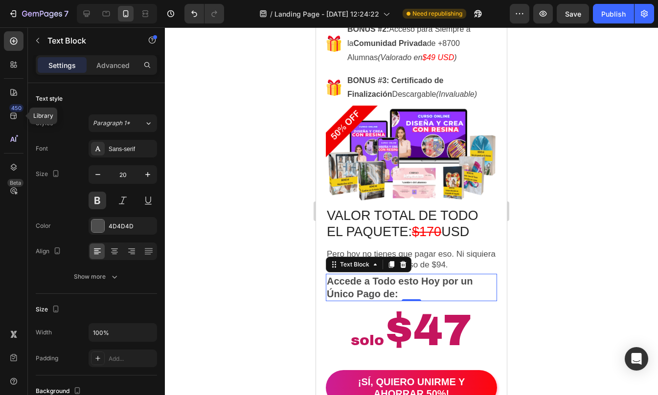
click at [578, 288] on div at bounding box center [411, 211] width 493 height 368
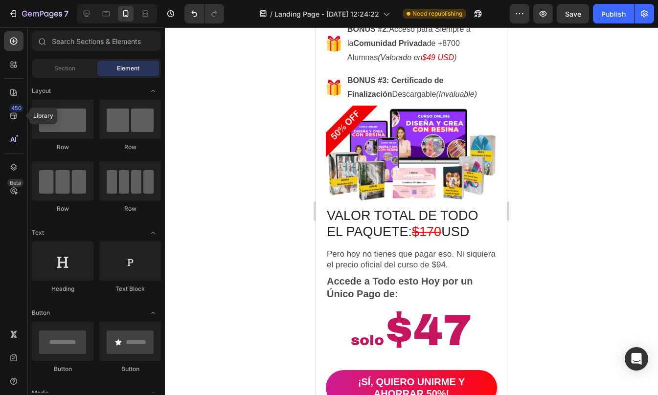
click at [578, 288] on div at bounding box center [411, 211] width 493 height 368
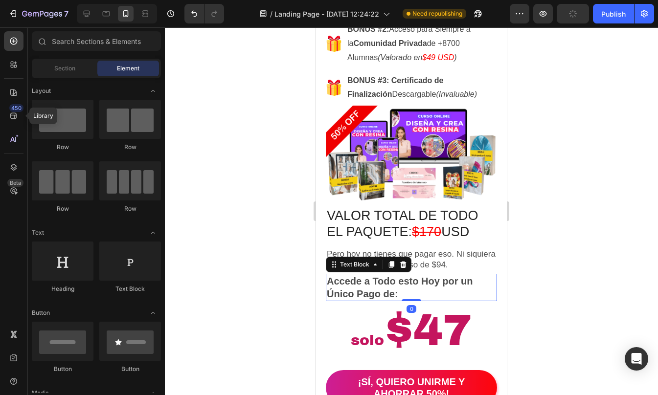
click at [441, 279] on p "Accede a Todo esto Hoy por un Único Pago de:" at bounding box center [411, 287] width 169 height 25
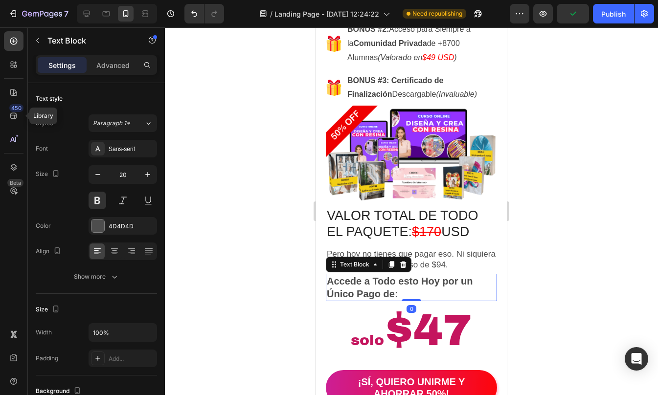
click at [545, 275] on div at bounding box center [411, 211] width 493 height 368
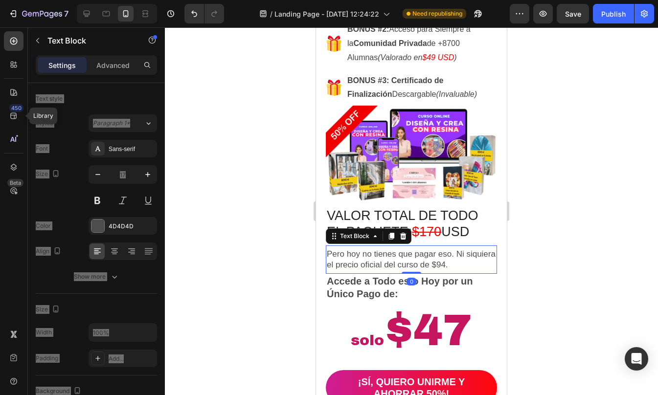
click at [438, 253] on p "Pero hoy no tienes que pagar eso. Ni siquiera el precio oficial del curso de $9…" at bounding box center [411, 260] width 169 height 22
click at [409, 288] on p "Accede a Todo esto Hoy por un Único Pago de:" at bounding box center [411, 287] width 169 height 25
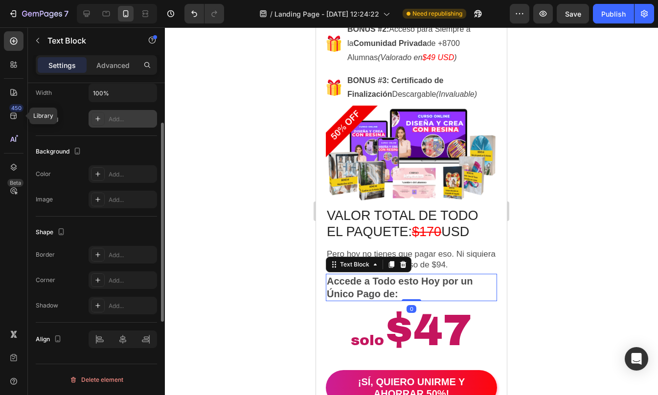
scroll to position [0, 0]
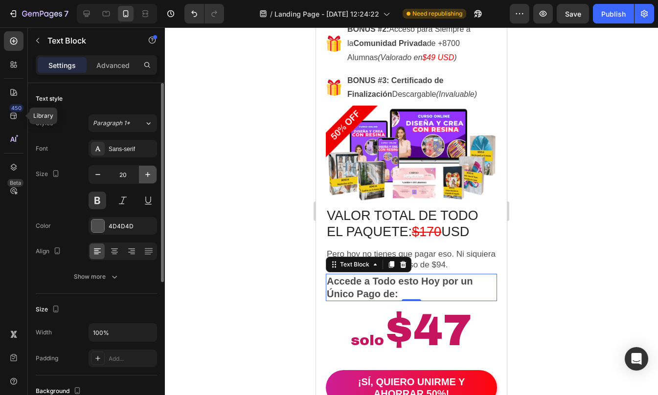
click at [144, 182] on button "button" at bounding box center [148, 175] width 18 height 18
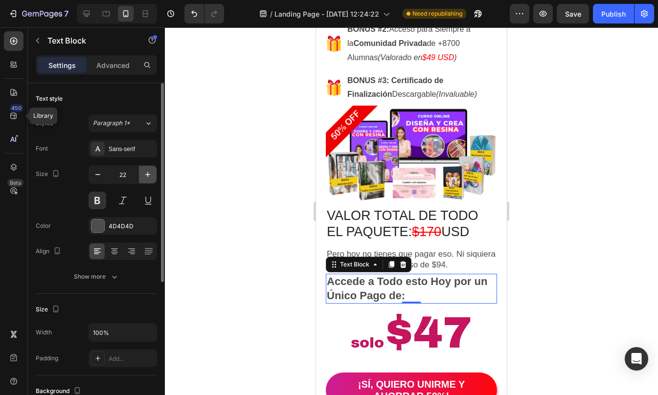
click at [144, 182] on button "button" at bounding box center [148, 175] width 18 height 18
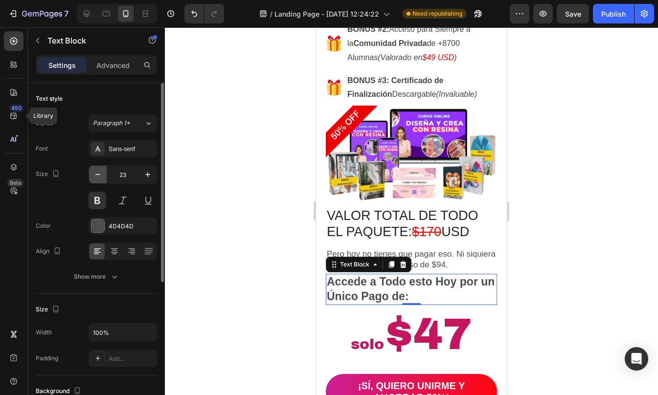
click at [101, 178] on icon "button" at bounding box center [98, 175] width 10 height 10
type input "22"
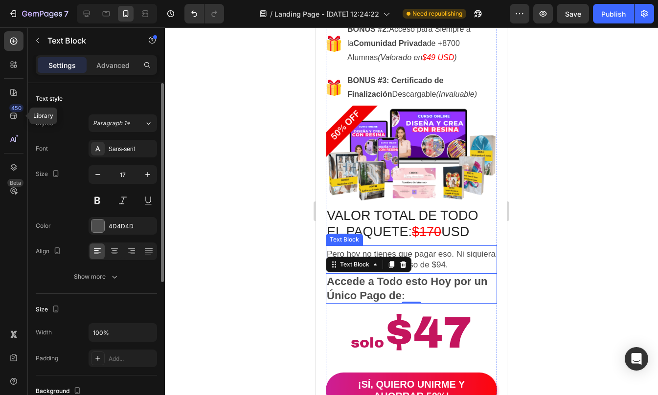
click at [452, 261] on p "Pero hoy no tienes que pagar eso. Ni siquiera el precio oficial del curso de $9…" at bounding box center [411, 260] width 169 height 22
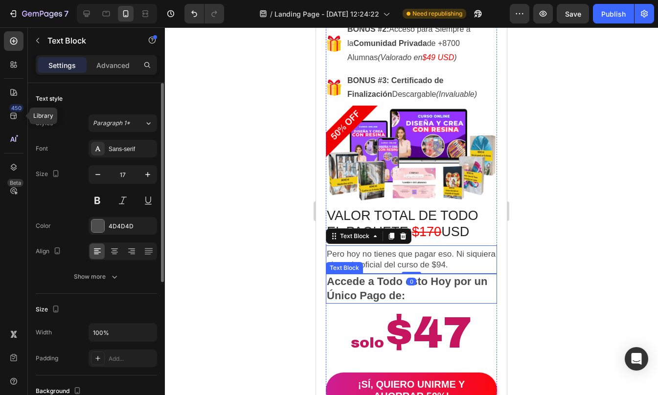
click at [400, 279] on p "Accede a Todo esto Hoy por un Único Pago de:" at bounding box center [411, 289] width 169 height 28
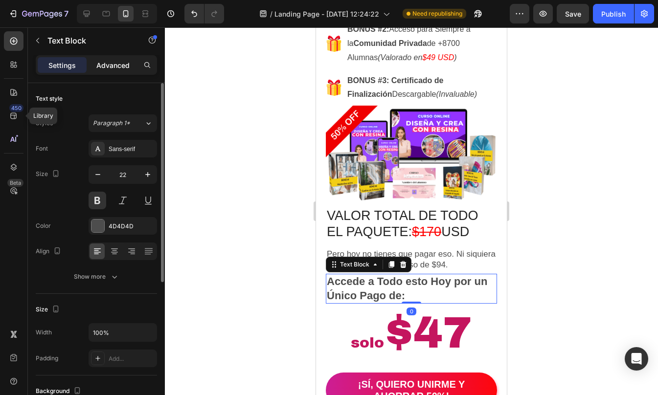
click at [109, 69] on p "Advanced" at bounding box center [112, 65] width 33 height 10
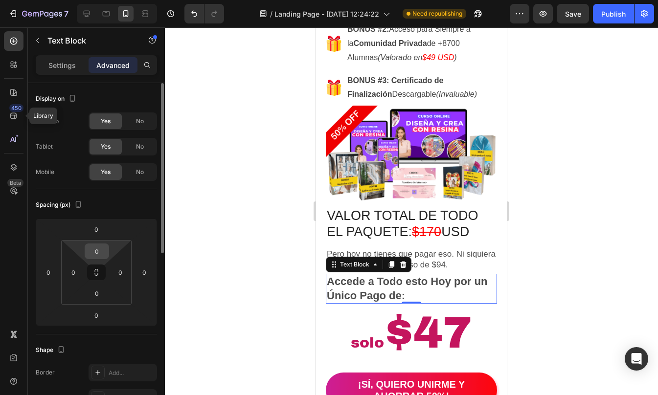
click at [98, 248] on input "0" at bounding box center [97, 251] width 20 height 15
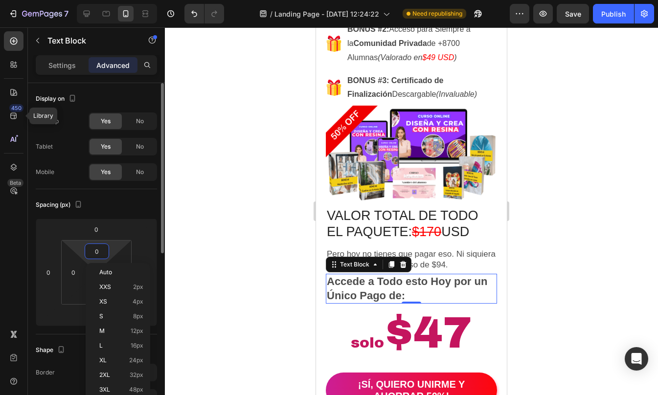
type input "5"
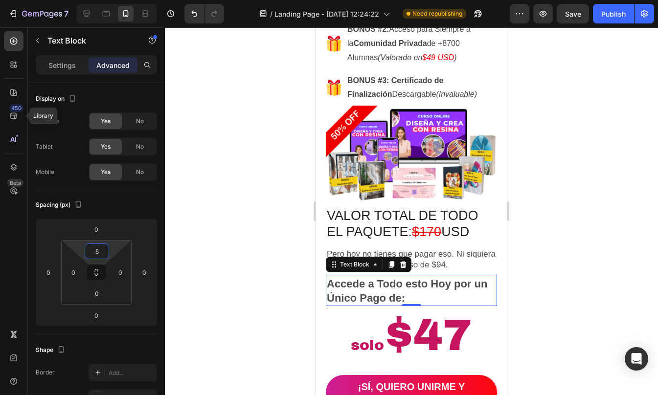
click at [603, 213] on div at bounding box center [411, 211] width 493 height 368
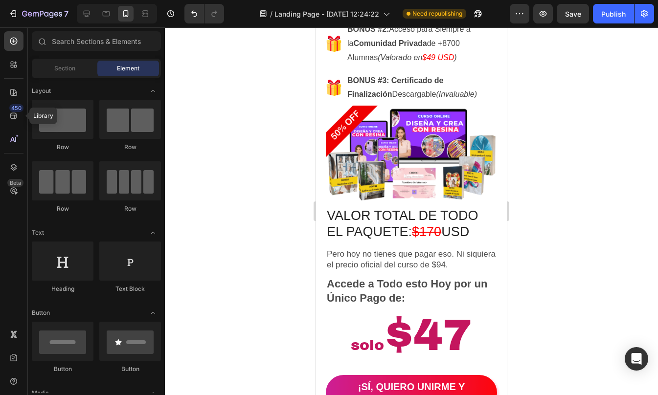
click at [603, 213] on div at bounding box center [411, 211] width 493 height 368
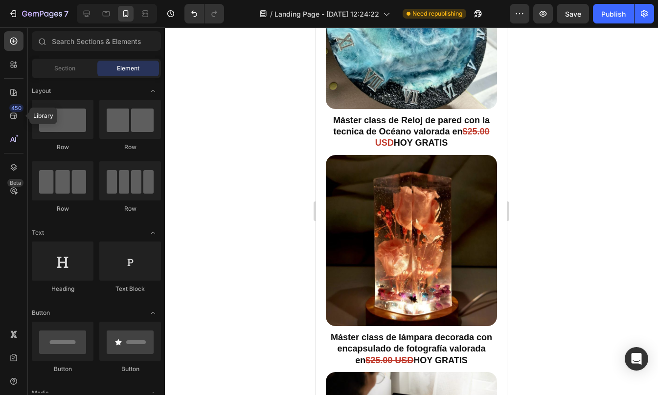
scroll to position [3769, 0]
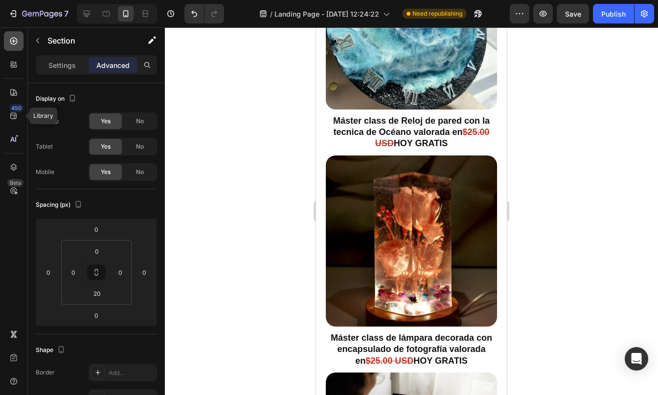
click at [20, 40] on div at bounding box center [14, 41] width 20 height 20
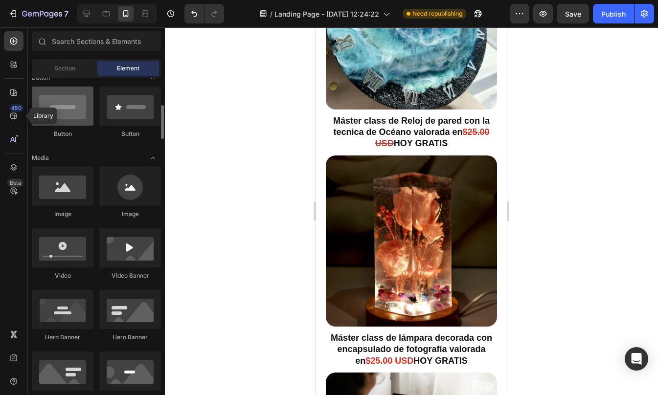
scroll to position [241, 0]
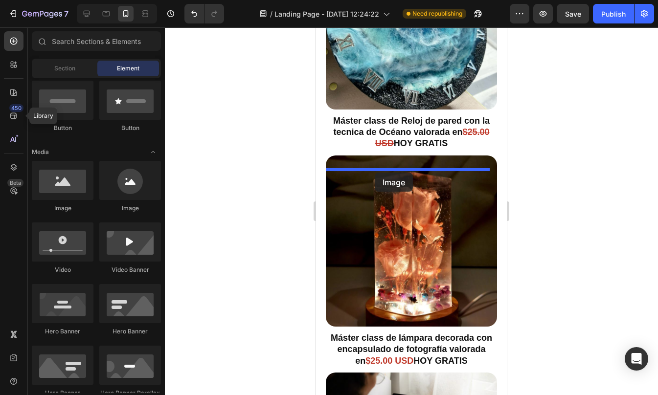
drag, startPoint x: 394, startPoint y: 200, endPoint x: 375, endPoint y: 173, distance: 34.1
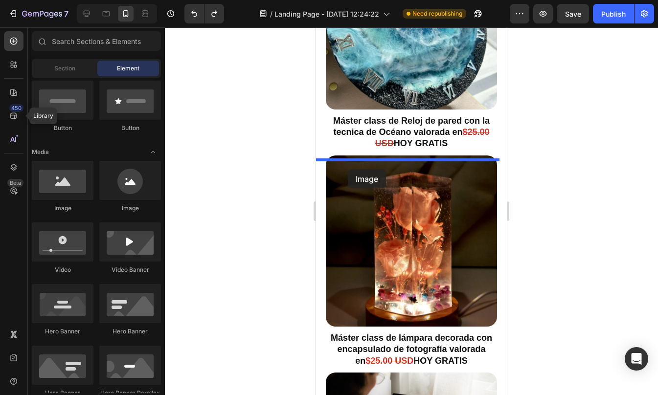
drag, startPoint x: 378, startPoint y: 217, endPoint x: 348, endPoint y: 169, distance: 57.4
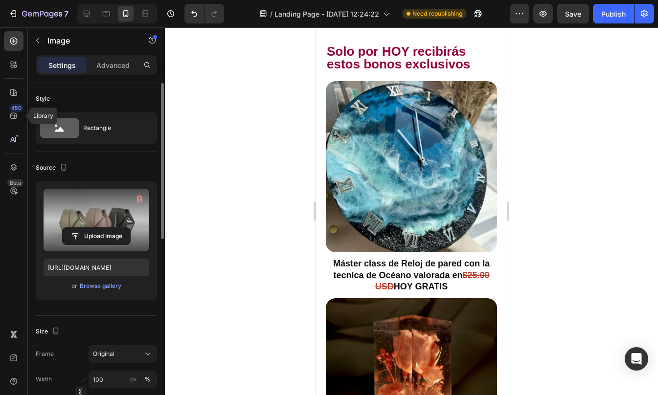
click at [89, 212] on label at bounding box center [97, 220] width 106 height 62
click at [89, 228] on input "file" at bounding box center [96, 236] width 67 height 17
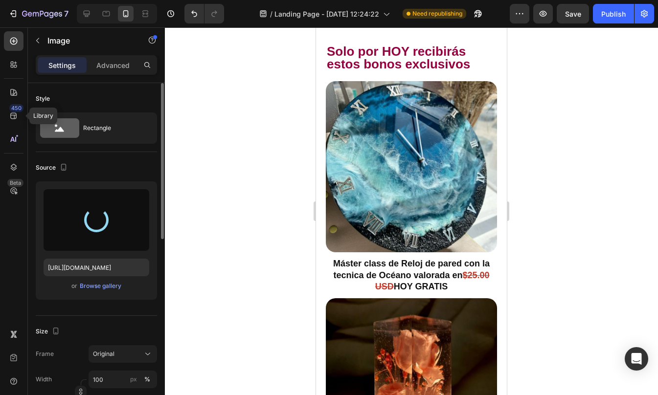
type input "[URL][DOMAIN_NAME]"
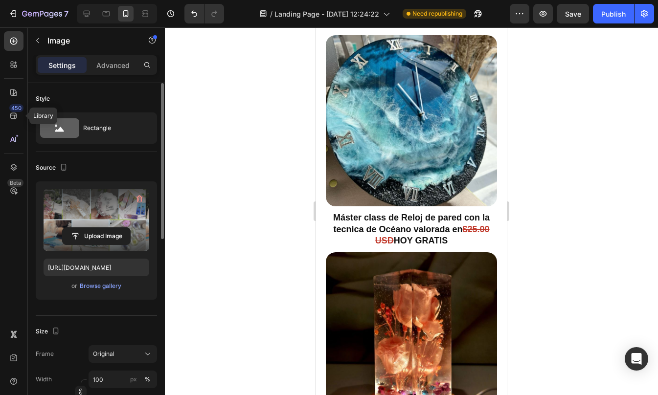
click at [558, 181] on div at bounding box center [411, 211] width 493 height 368
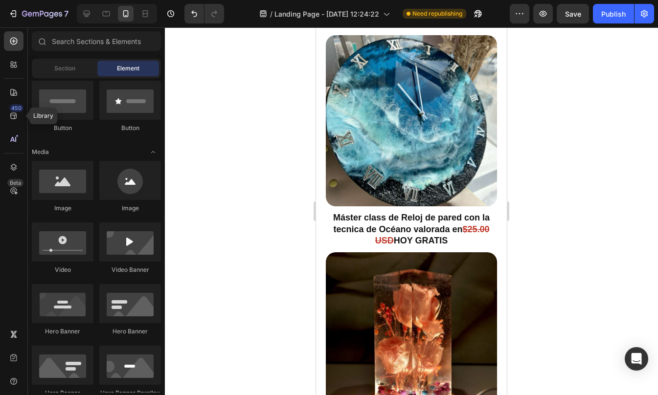
click at [558, 181] on div at bounding box center [411, 211] width 493 height 368
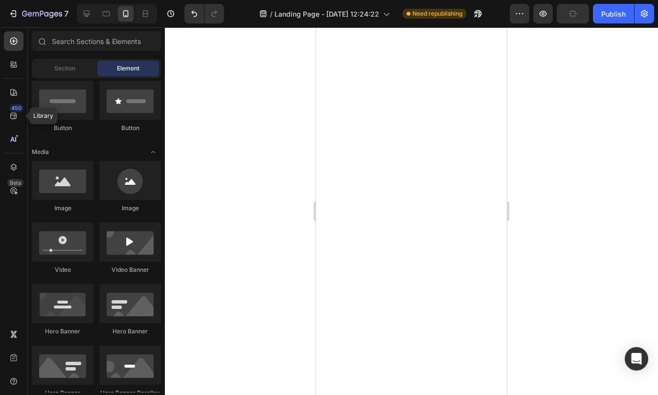
scroll to position [3638, 0]
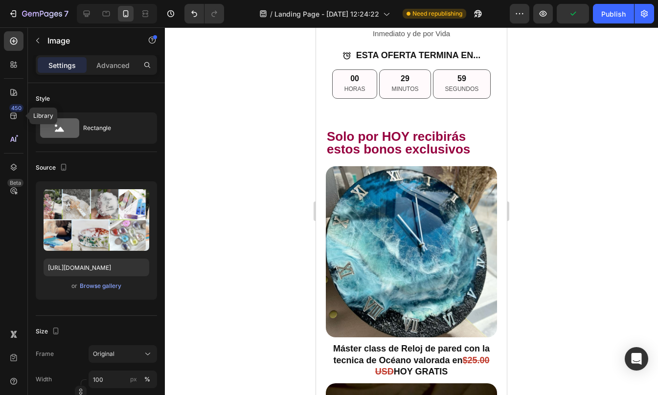
click at [121, 73] on div "Settings Advanced" at bounding box center [96, 65] width 121 height 20
click at [119, 68] on p "Advanced" at bounding box center [112, 65] width 33 height 10
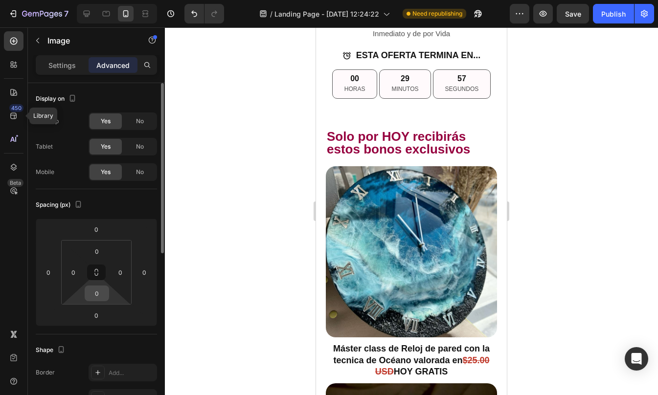
click at [100, 291] on input "0" at bounding box center [97, 293] width 20 height 15
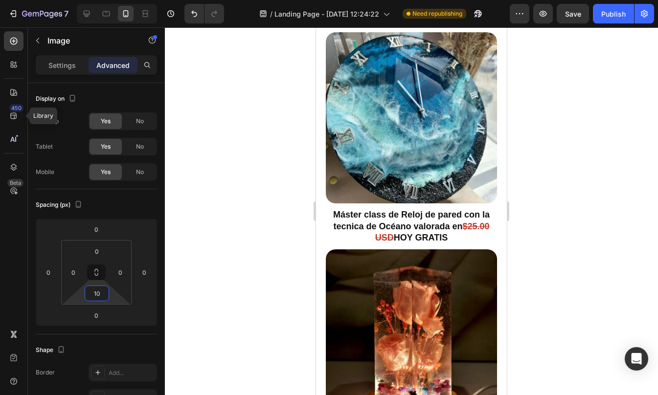
scroll to position [3776, 0]
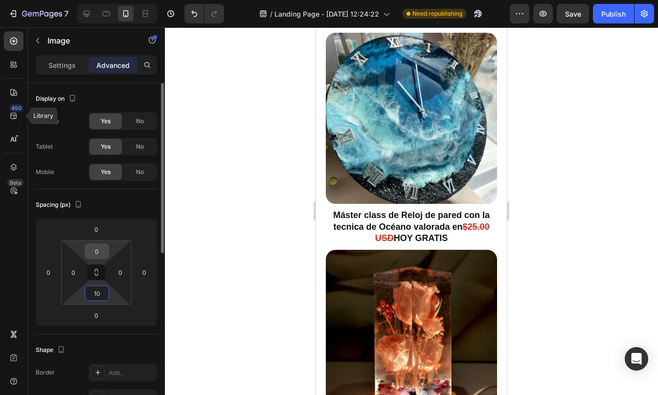
type input "10"
click at [100, 251] on input "0" at bounding box center [97, 251] width 20 height 15
type input "10"
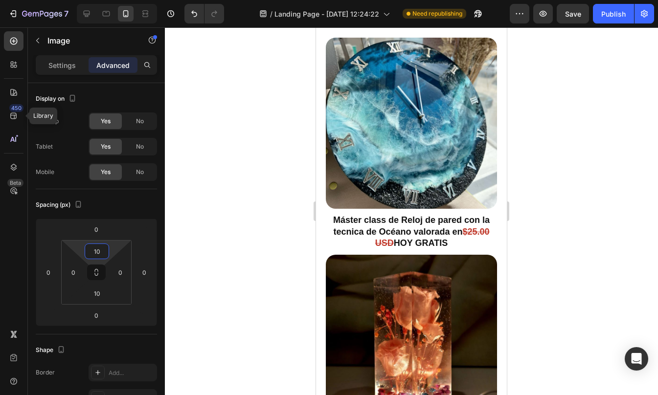
click at [540, 231] on div at bounding box center [411, 211] width 493 height 368
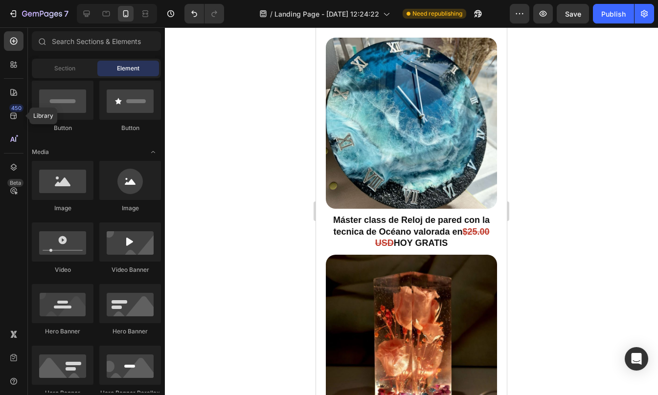
click at [540, 231] on div at bounding box center [411, 211] width 493 height 368
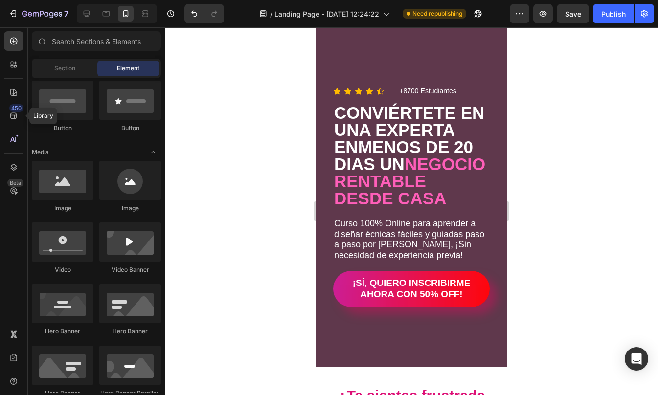
scroll to position [0, 0]
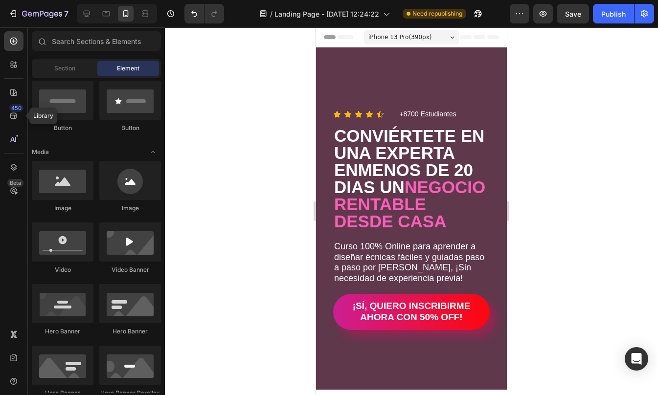
drag, startPoint x: 505, startPoint y: 216, endPoint x: 841, endPoint y: 64, distance: 368.8
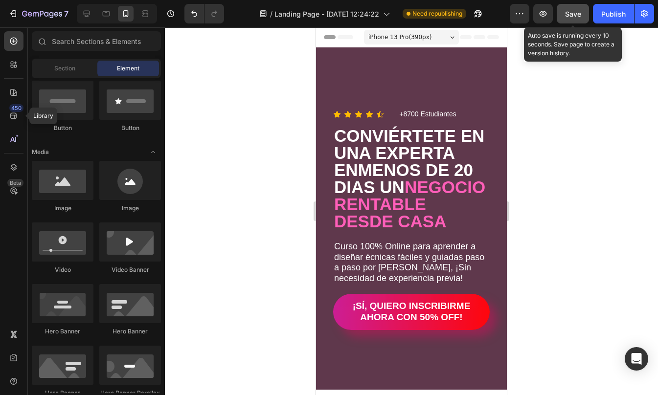
click at [578, 10] on span "Save" at bounding box center [573, 14] width 16 height 8
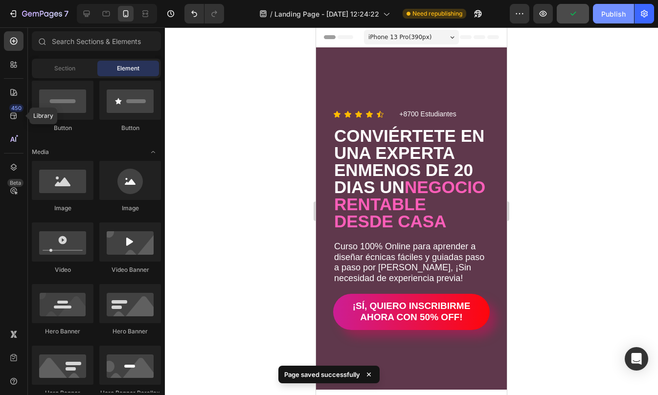
click at [614, 21] on button "Publish" at bounding box center [613, 14] width 41 height 20
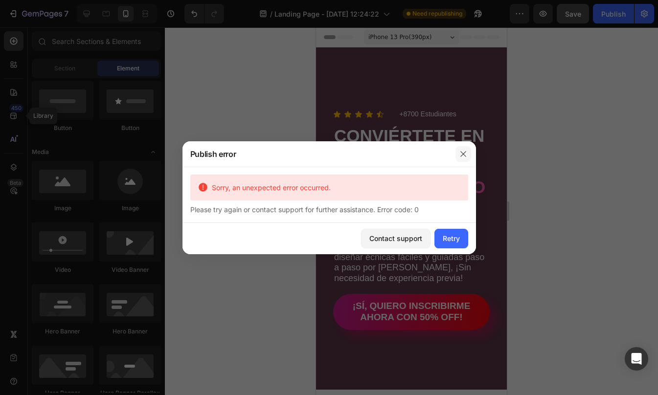
click at [465, 154] on icon "button" at bounding box center [463, 154] width 8 height 8
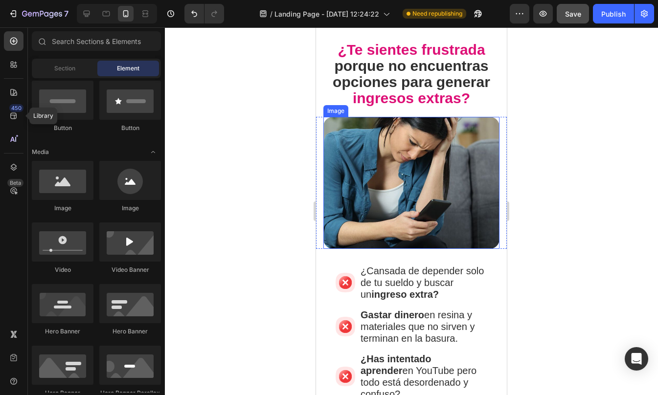
scroll to position [369, 0]
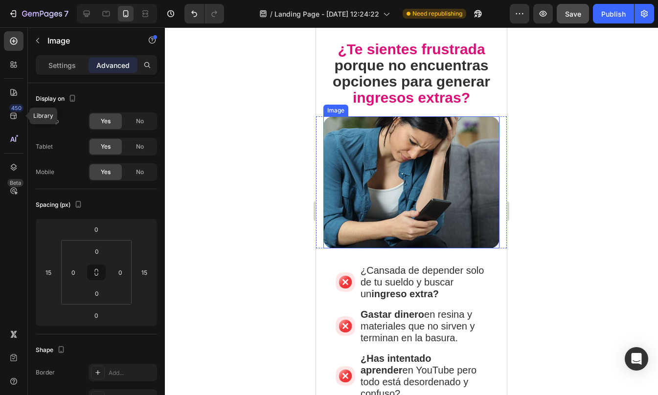
click at [416, 171] on img at bounding box center [411, 182] width 176 height 132
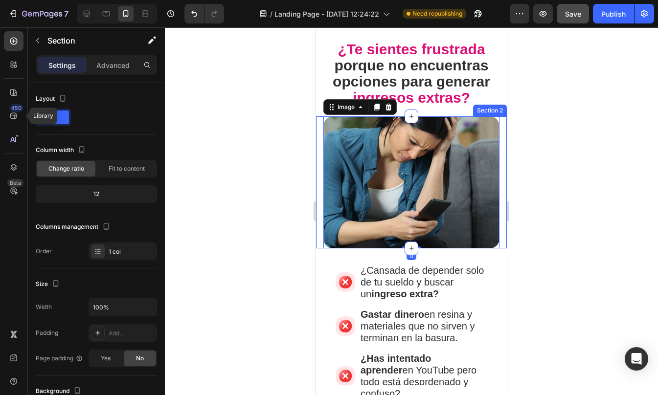
click at [317, 158] on div "Image 0" at bounding box center [411, 182] width 191 height 132
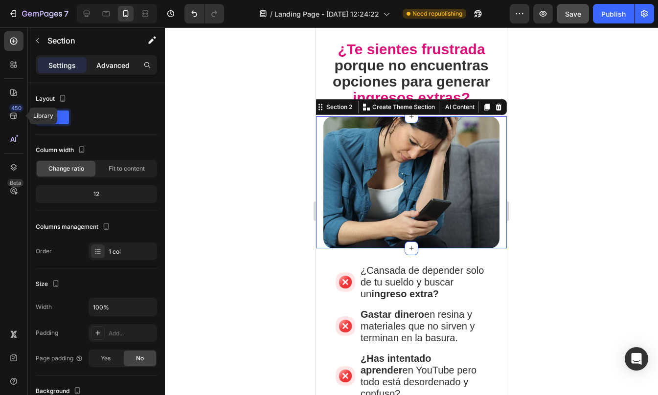
click at [115, 63] on p "Advanced" at bounding box center [112, 65] width 33 height 10
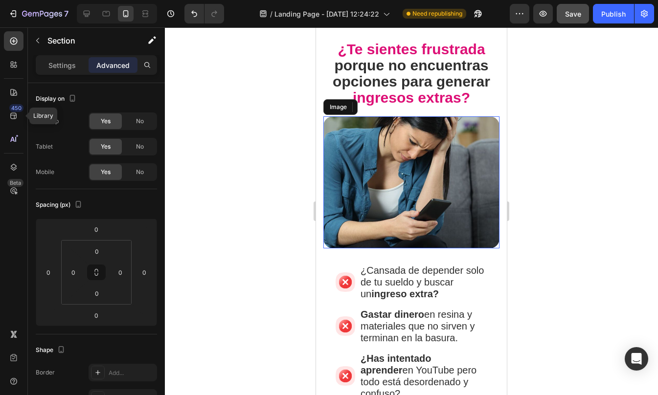
click at [377, 160] on img at bounding box center [411, 182] width 176 height 132
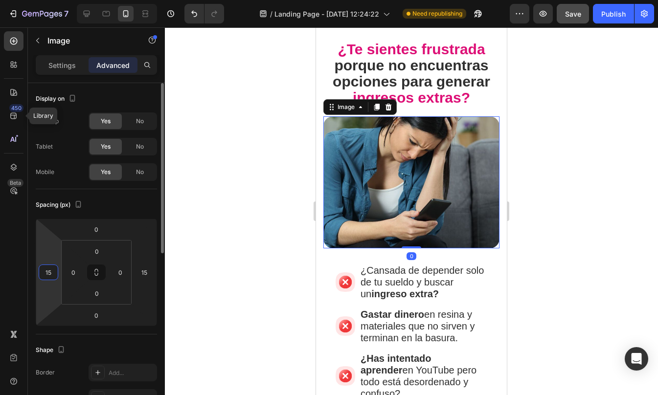
click at [50, 273] on input "15" at bounding box center [48, 272] width 15 height 15
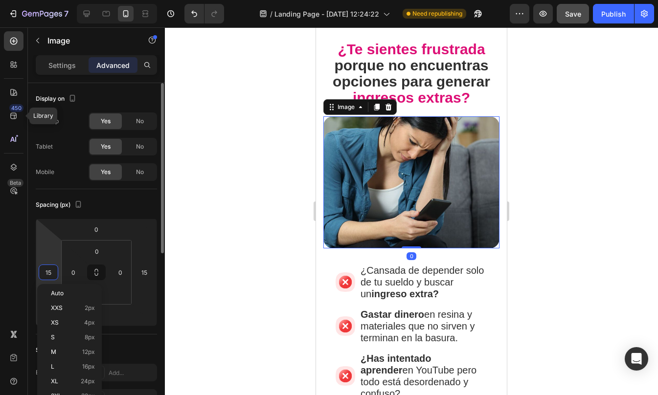
type input "0"
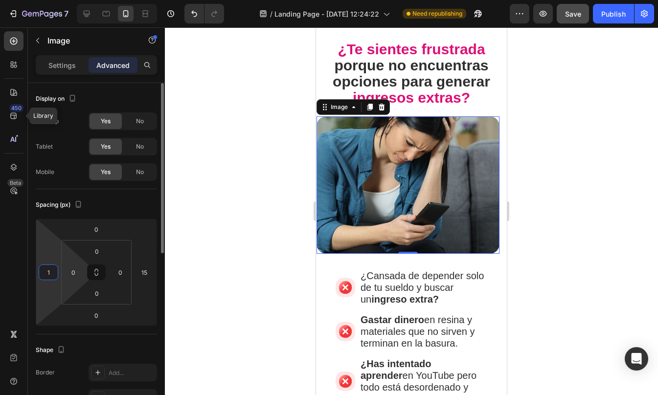
type input "15"
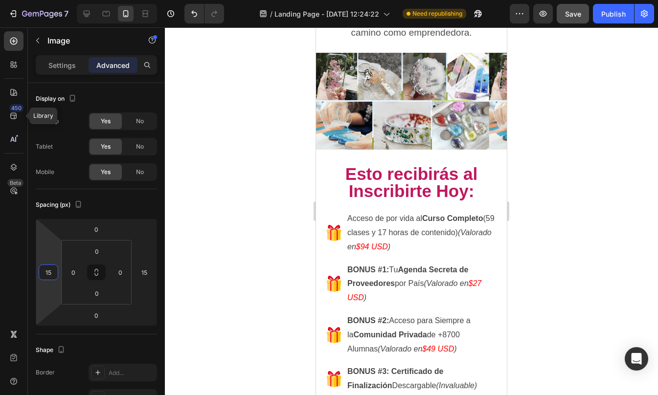
scroll to position [4296, 0]
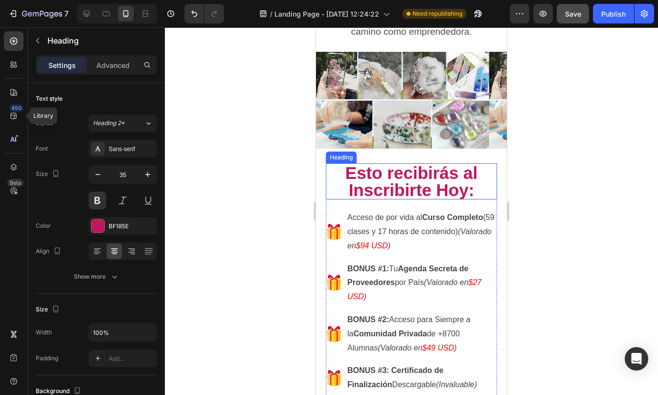
click at [400, 163] on h2 "Esto recibirás al Inscribirte Hoy:" at bounding box center [411, 181] width 171 height 36
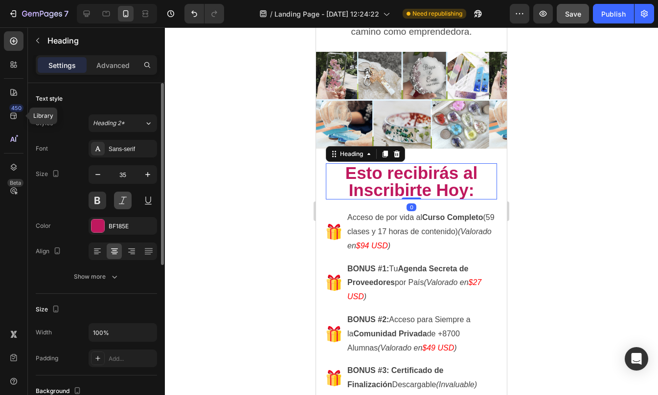
click at [124, 198] on button at bounding box center [123, 201] width 18 height 18
click at [523, 192] on div at bounding box center [411, 211] width 493 height 368
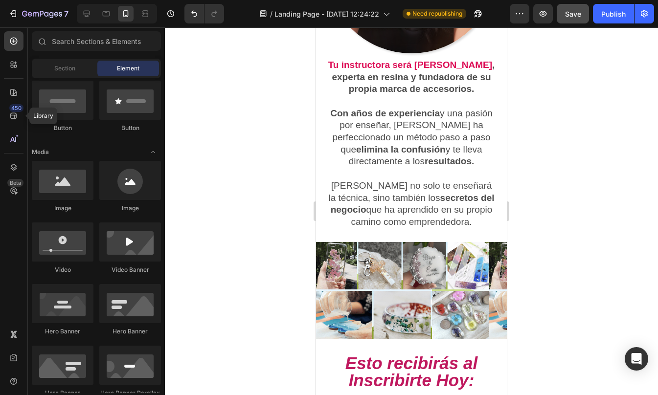
scroll to position [4095, 0]
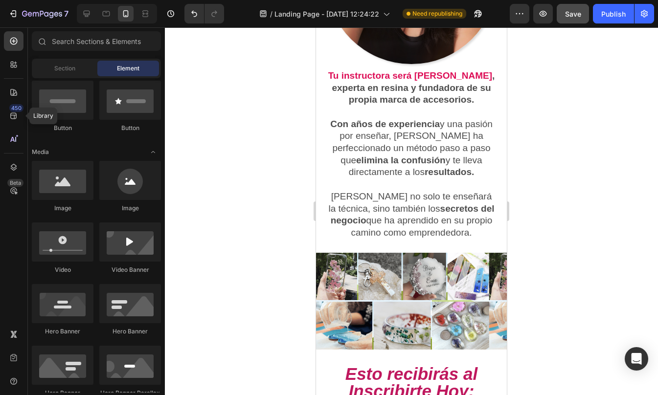
drag, startPoint x: 504, startPoint y: 247, endPoint x: 823, endPoint y: 254, distance: 319.4
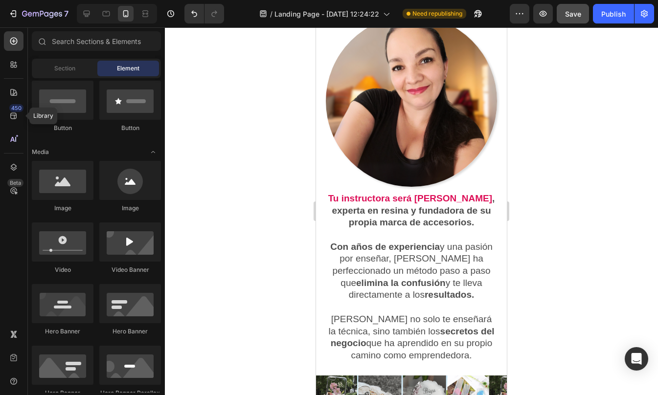
scroll to position [3956, 0]
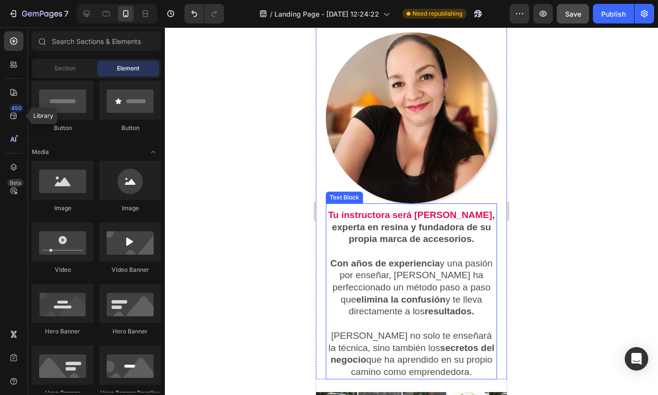
click at [411, 330] on p "Ella no solo te enseñará la técnica, sino también los secretos del negocio que …" at bounding box center [411, 354] width 169 height 48
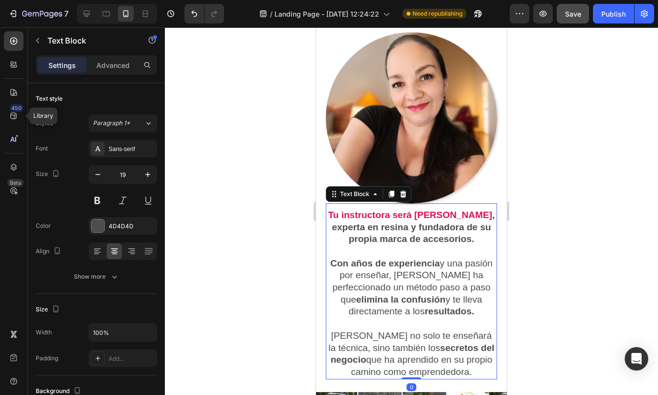
click at [411, 330] on p "Ella no solo te enseñará la técnica, sino también los secretos del negocio que …" at bounding box center [411, 354] width 169 height 48
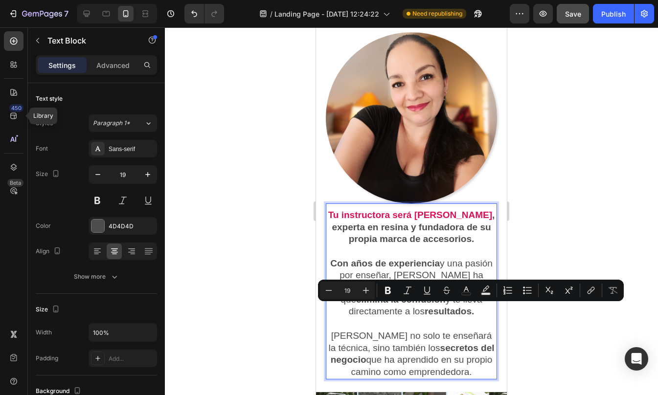
click at [421, 343] on strong "secretos del negocio" at bounding box center [413, 354] width 164 height 22
drag, startPoint x: 416, startPoint y: 311, endPoint x: 375, endPoint y: 325, distance: 43.0
click at [375, 330] on p "Ella no solo te enseñará la técnica, sino también los secretos del negocio que …" at bounding box center [411, 354] width 169 height 48
click at [560, 333] on div at bounding box center [411, 211] width 493 height 368
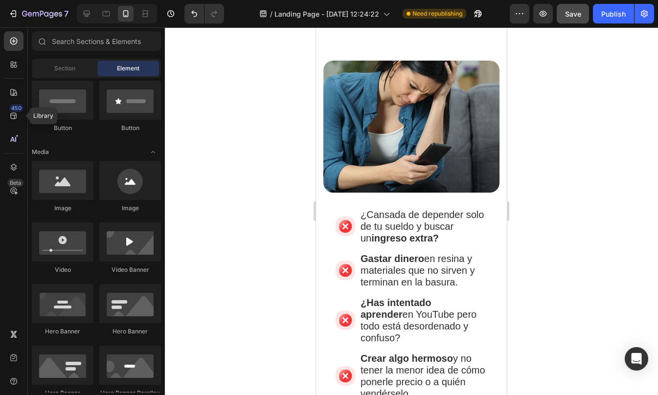
scroll to position [0, 0]
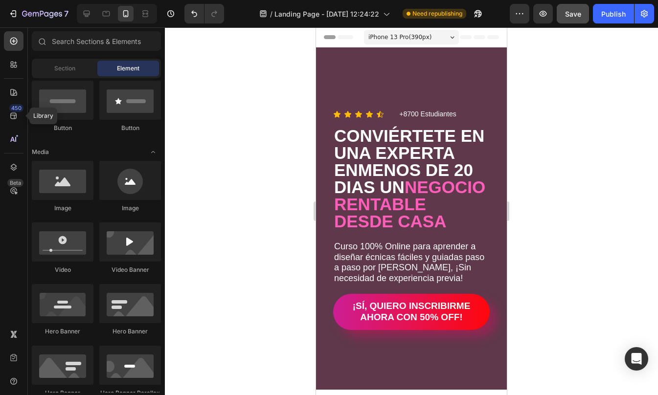
drag, startPoint x: 503, startPoint y: 220, endPoint x: 826, endPoint y: 40, distance: 370.2
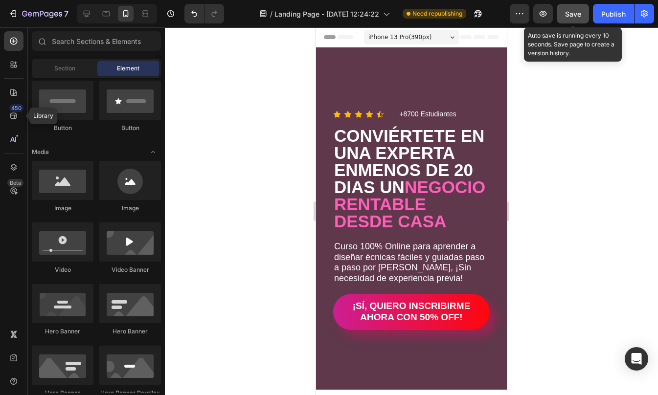
click at [575, 13] on span "Save" at bounding box center [573, 14] width 16 height 8
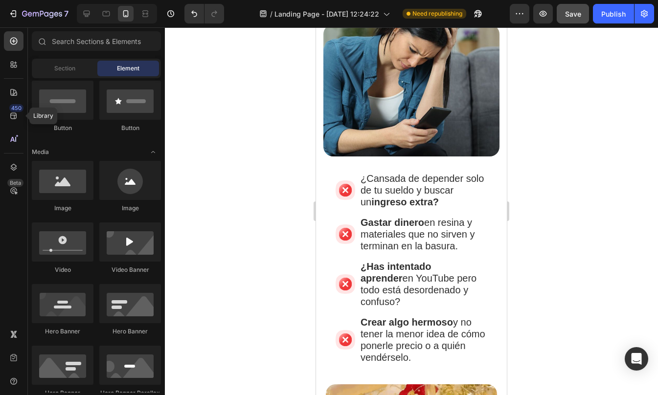
scroll to position [450, 0]
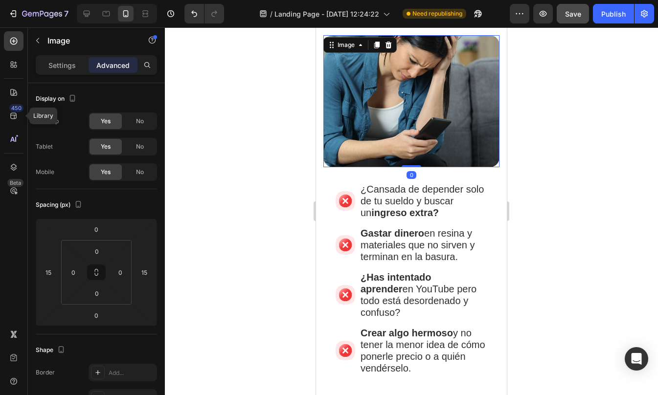
click at [471, 75] on img at bounding box center [411, 101] width 176 height 132
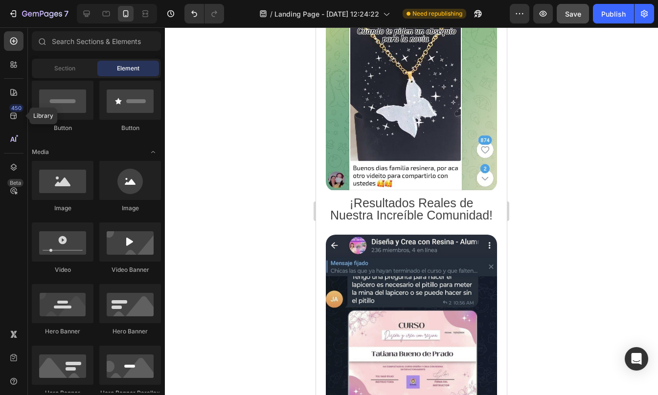
scroll to position [2999, 0]
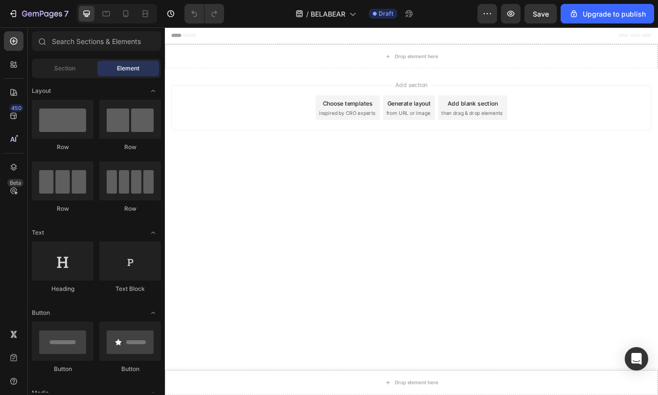
click at [132, 22] on div at bounding box center [117, 14] width 80 height 20
click at [127, 19] on div at bounding box center [126, 14] width 16 height 16
